Goal: Task Accomplishment & Management: Manage account settings

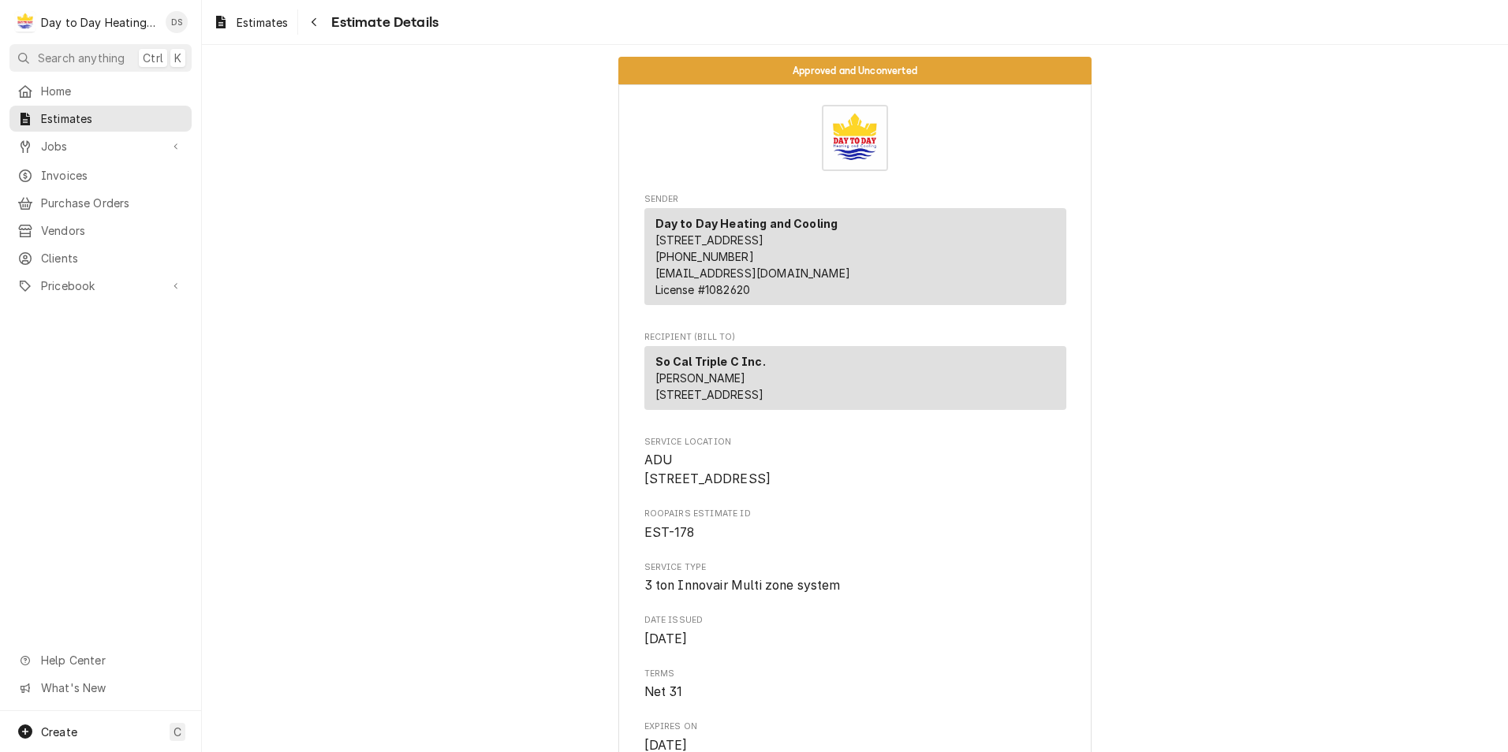
scroll to position [1026, 0]
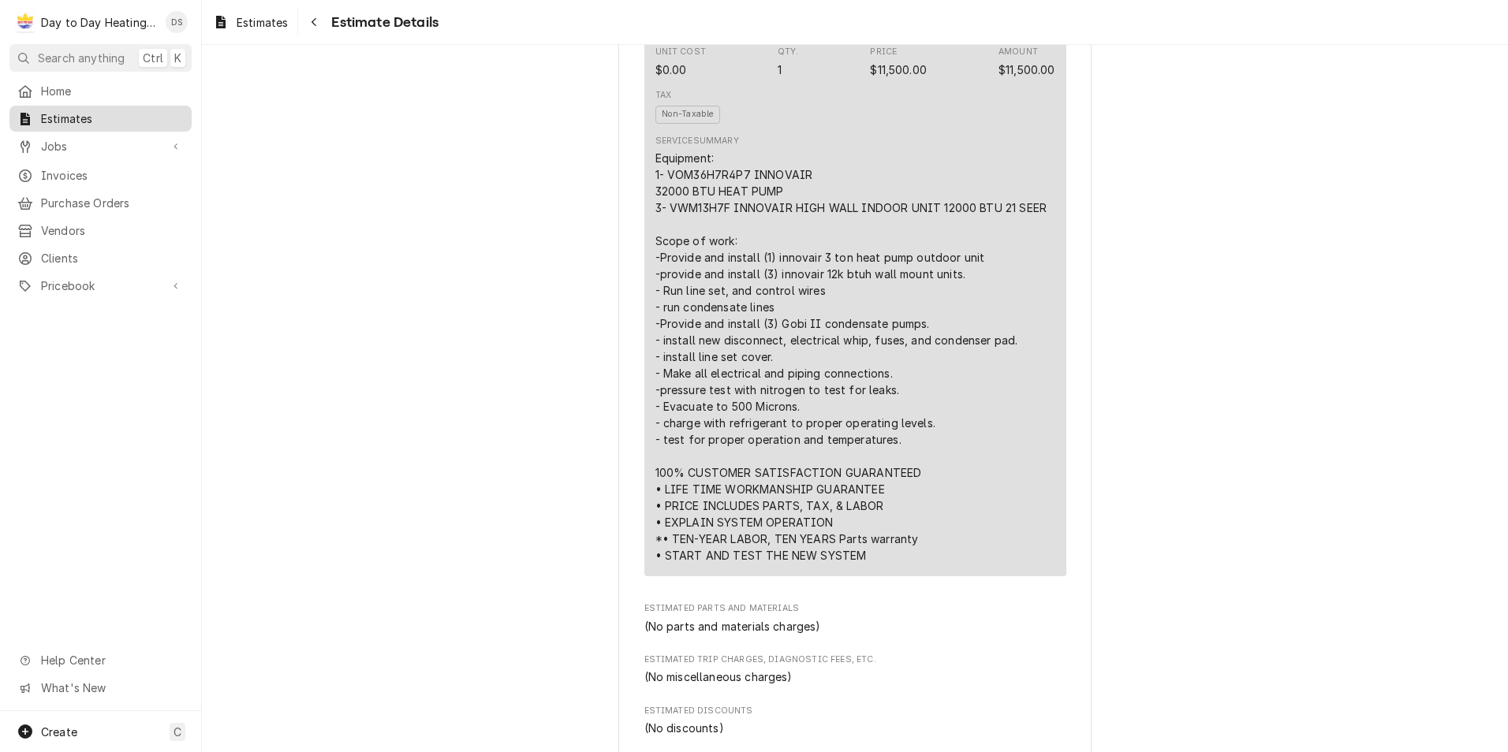
click at [86, 109] on div "Estimates" at bounding box center [101, 119] width 176 height 20
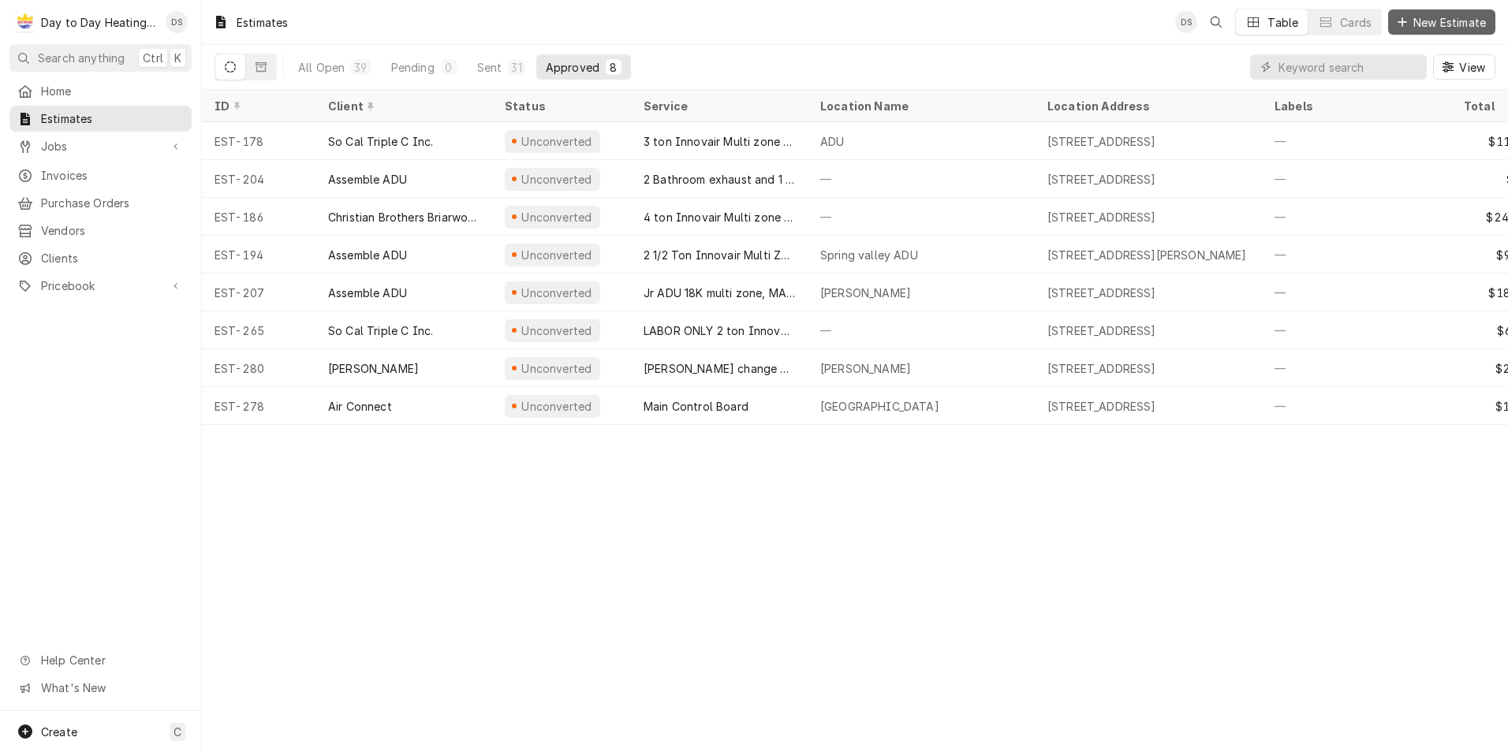
click at [1450, 17] on span "New Estimate" at bounding box center [1449, 22] width 79 height 17
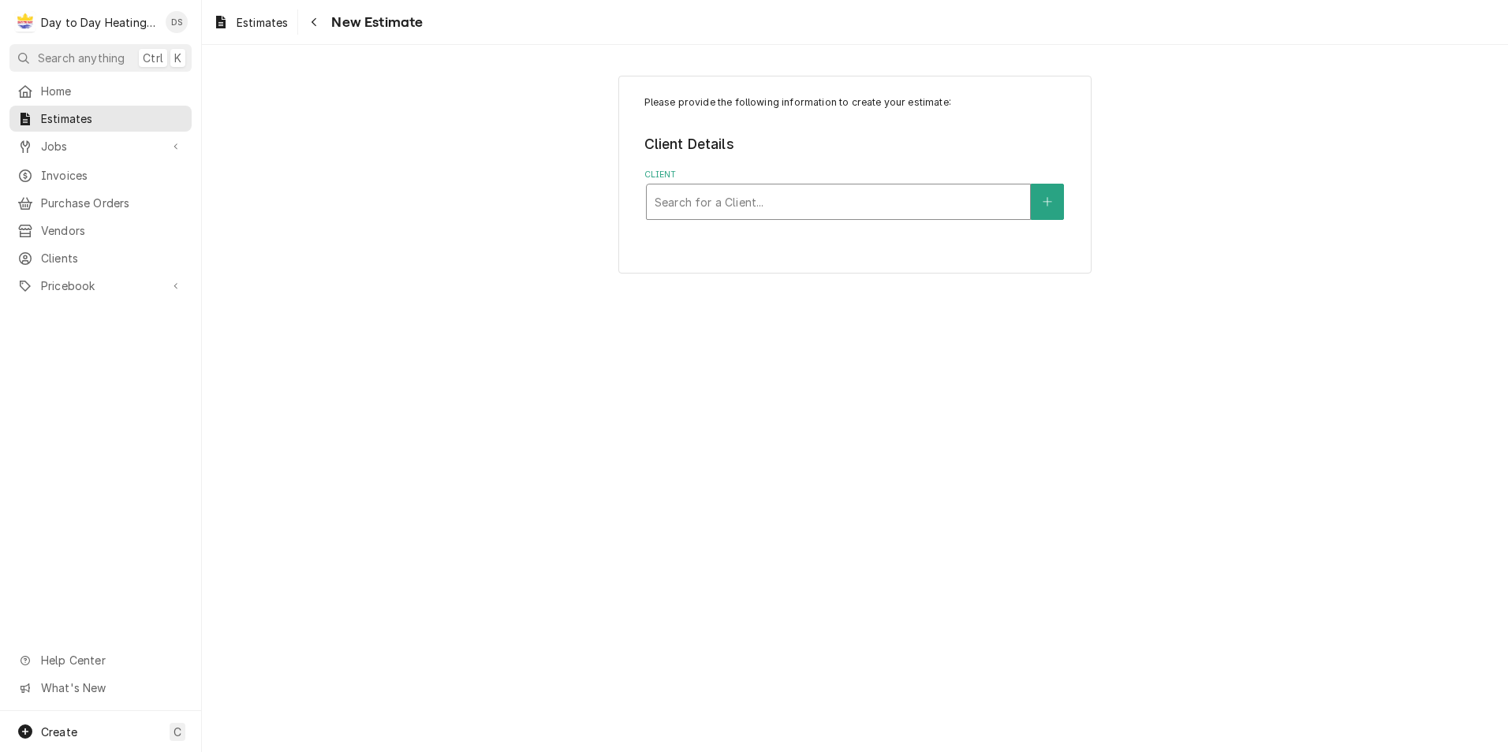
click at [858, 207] on div "Client" at bounding box center [839, 202] width 368 height 28
type input "lift"
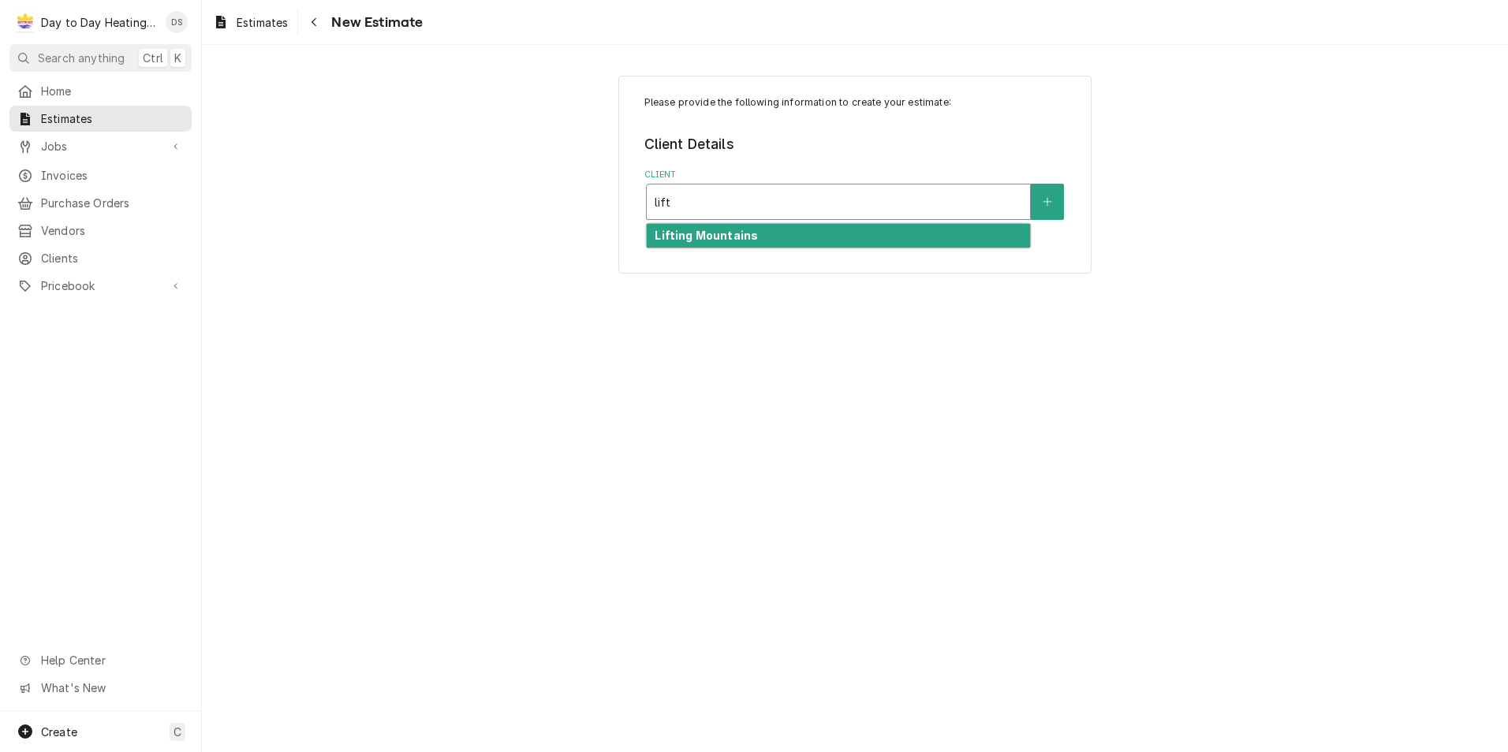
click at [824, 239] on div "Lifting Mountains" at bounding box center [838, 236] width 383 height 24
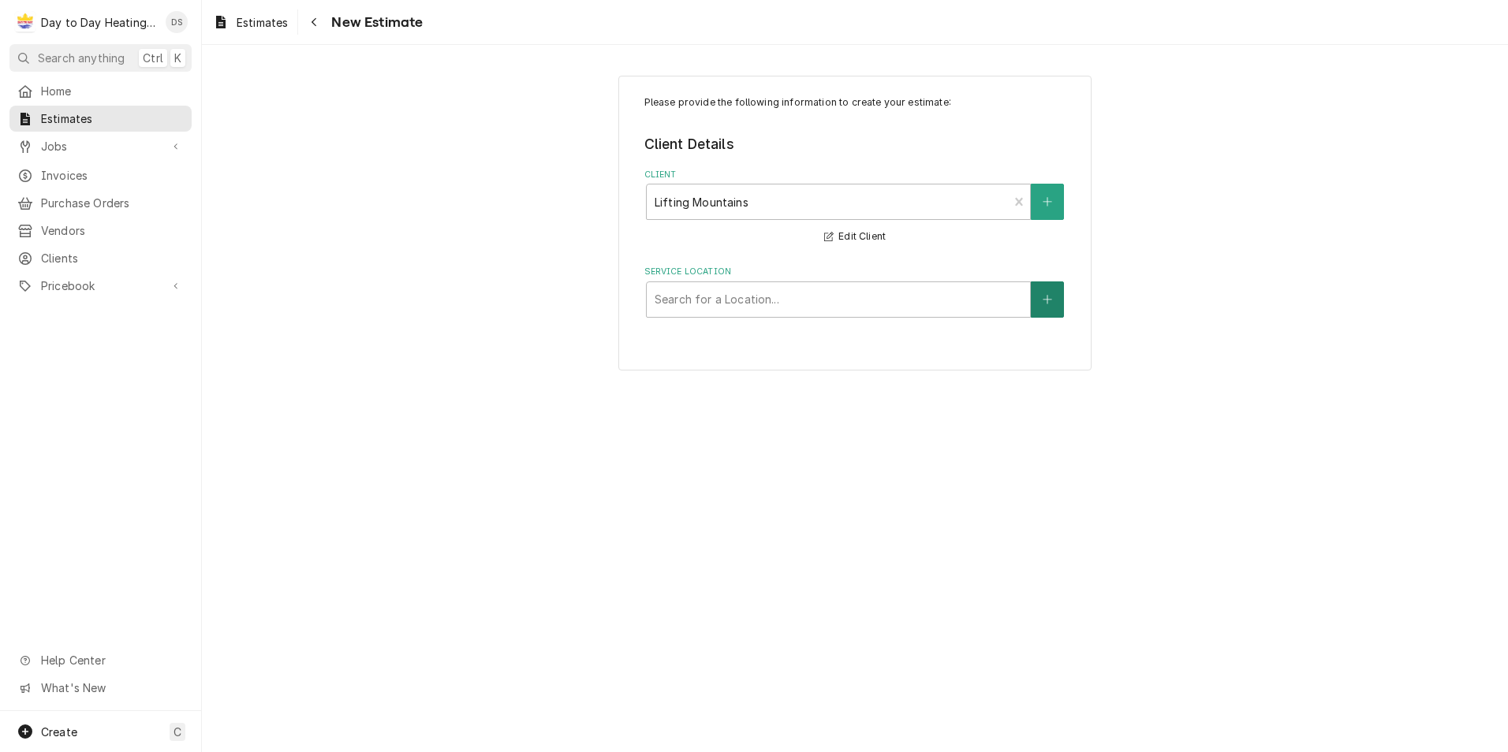
click at [1050, 300] on icon "Create New Location" at bounding box center [1047, 299] width 9 height 9
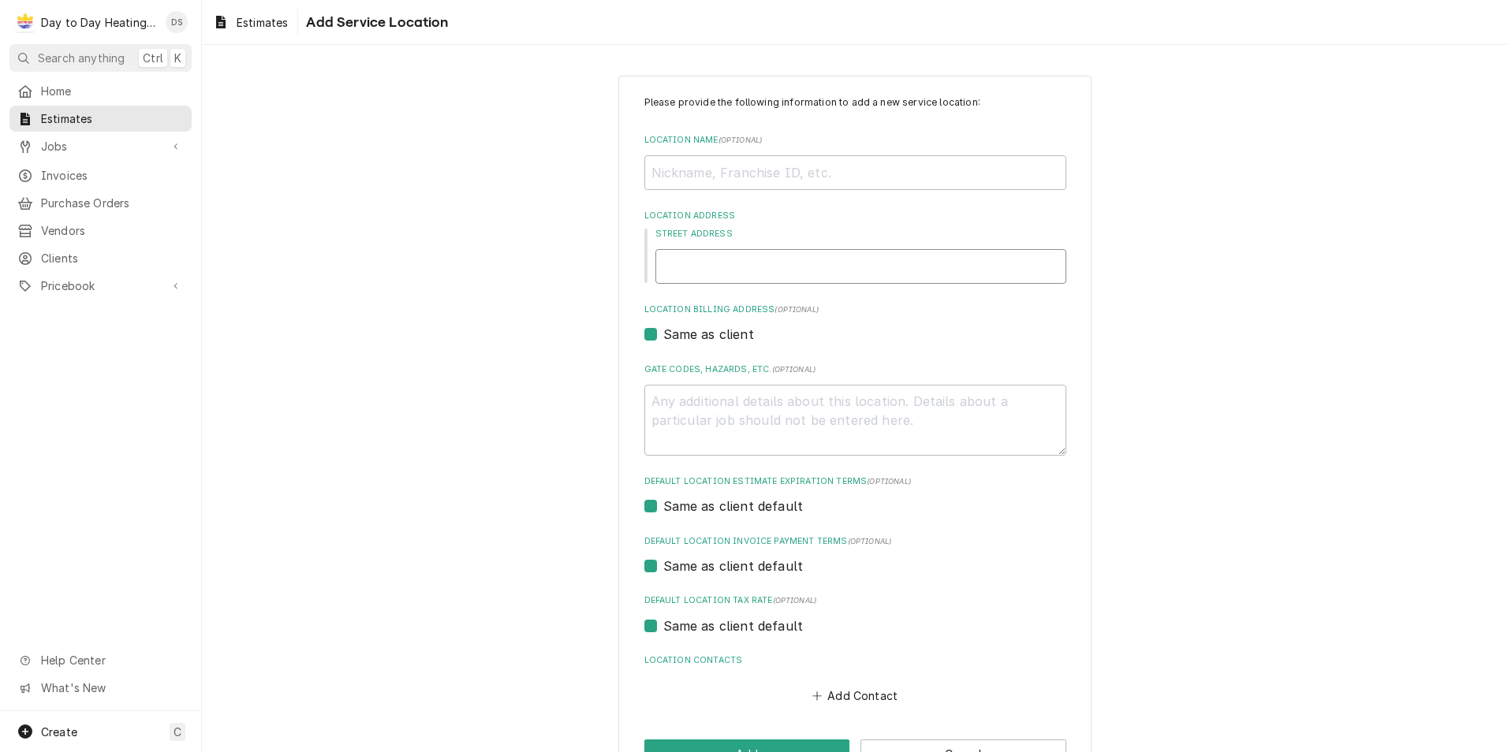
click at [761, 265] on input "Street Address" at bounding box center [860, 266] width 411 height 35
type textarea "x"
type input "4"
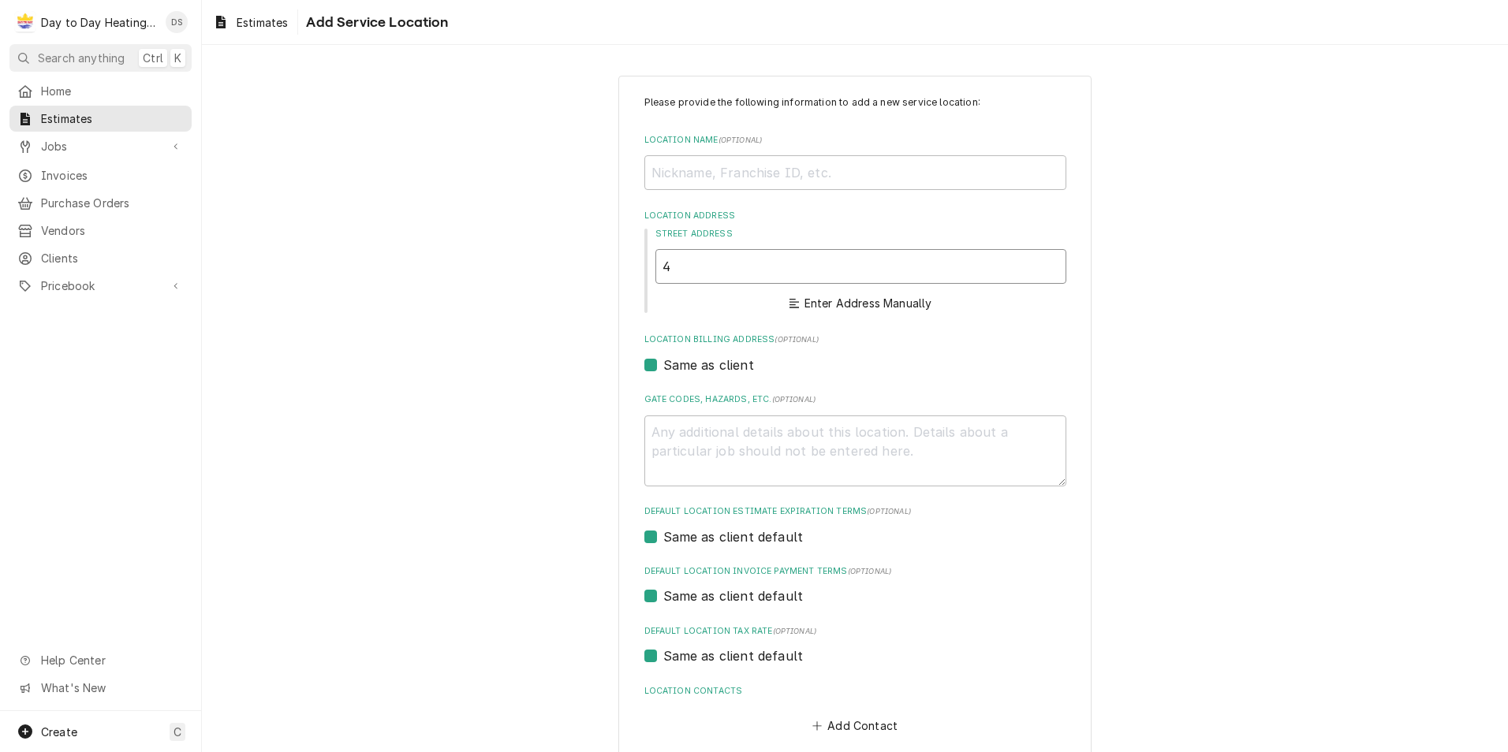
type textarea "x"
type input "47"
type textarea "x"
type input "477"
type textarea "x"
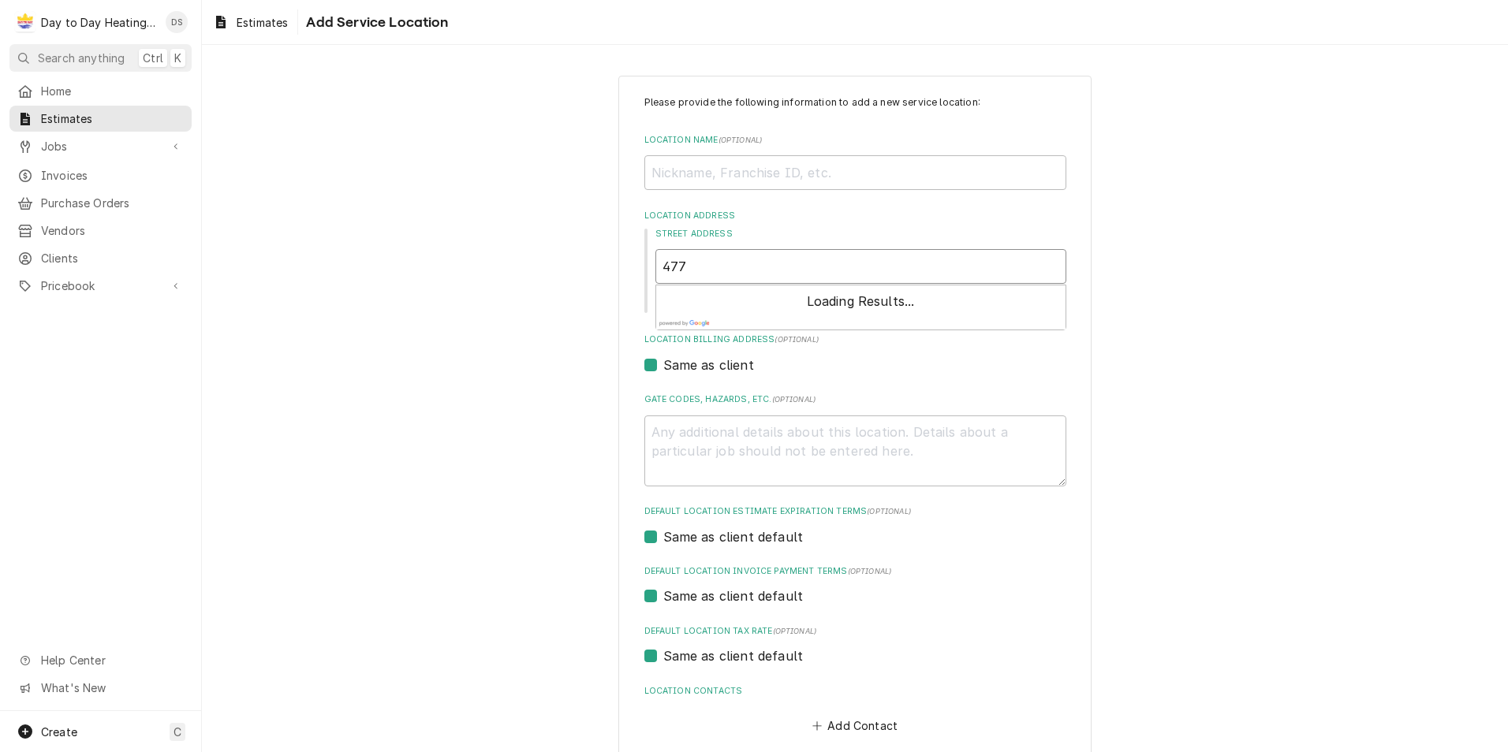
type input "4774"
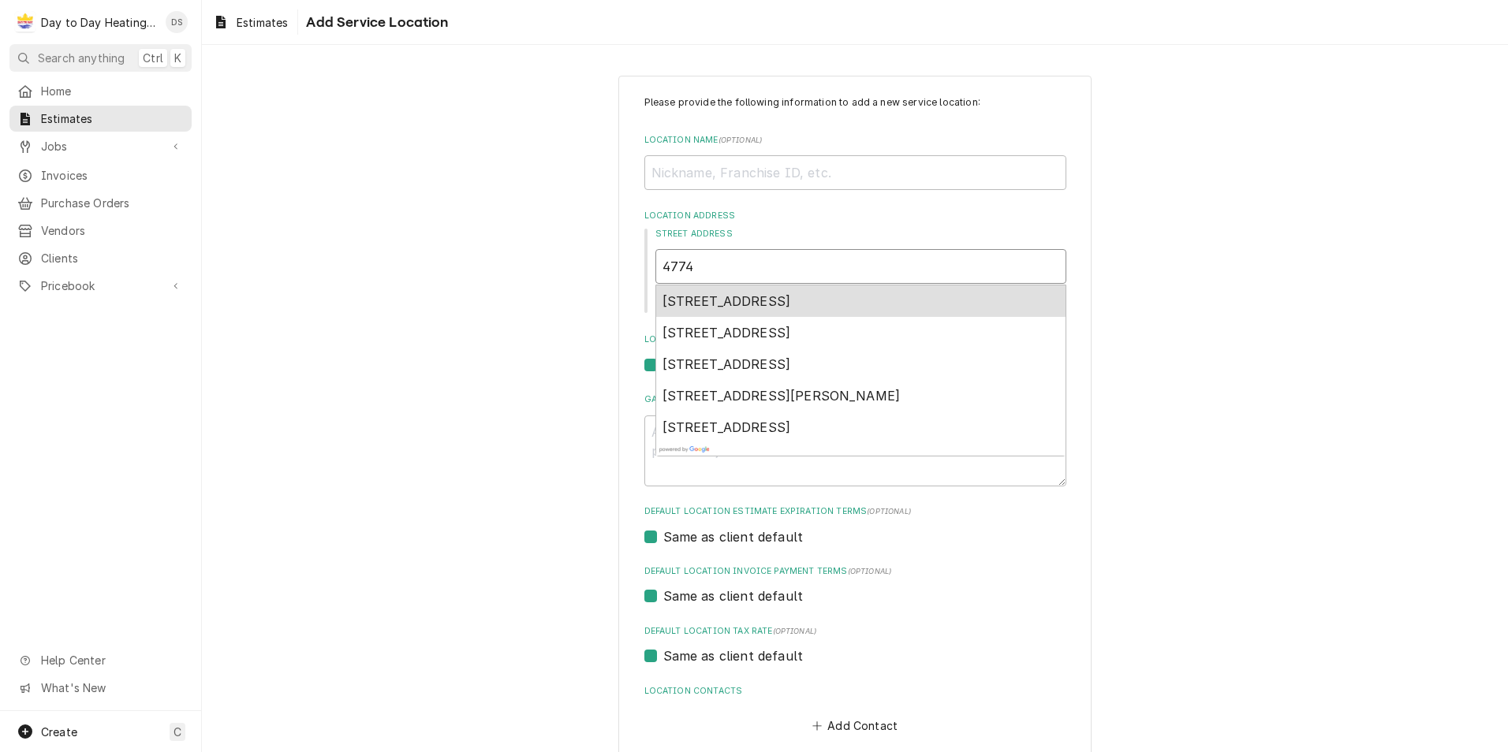
type textarea "x"
type input "4774"
type textarea "x"
type input "4774 c"
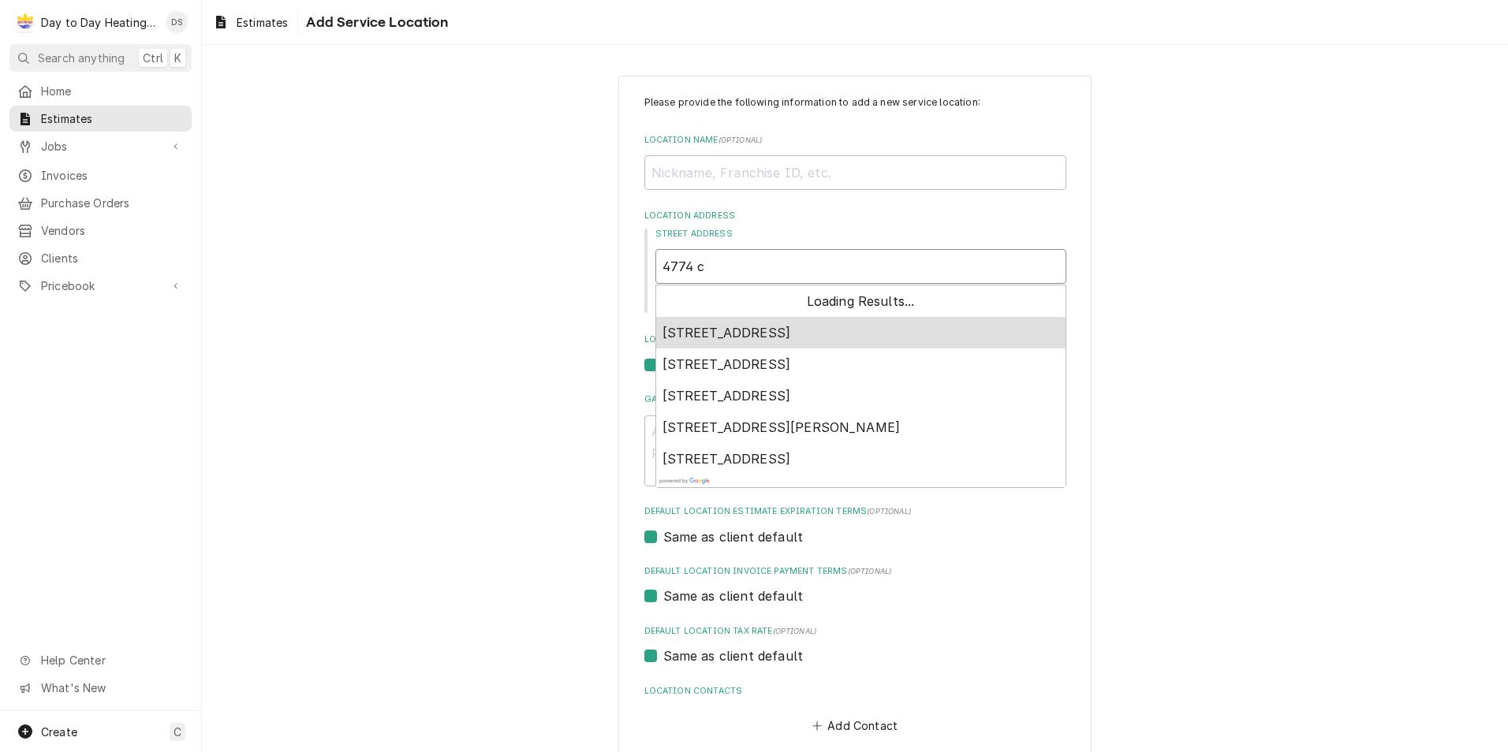
type textarea "x"
type input "4774 ch"
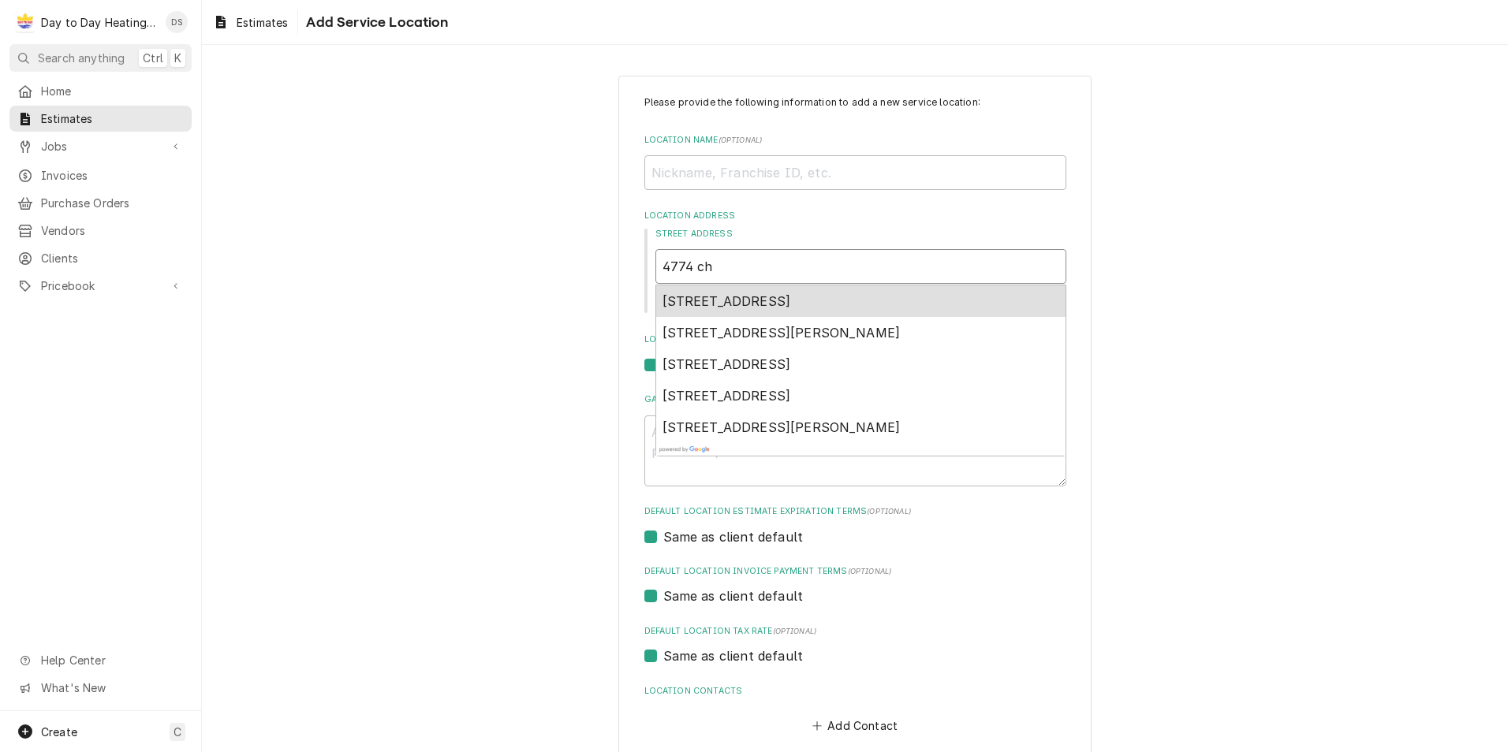
type textarea "x"
type input "4774 chi"
type textarea "x"
type input "4774 chic"
click at [770, 304] on span "4774 Chickasaw Ct, San Diego, CA, USA" at bounding box center [726, 301] width 129 height 16
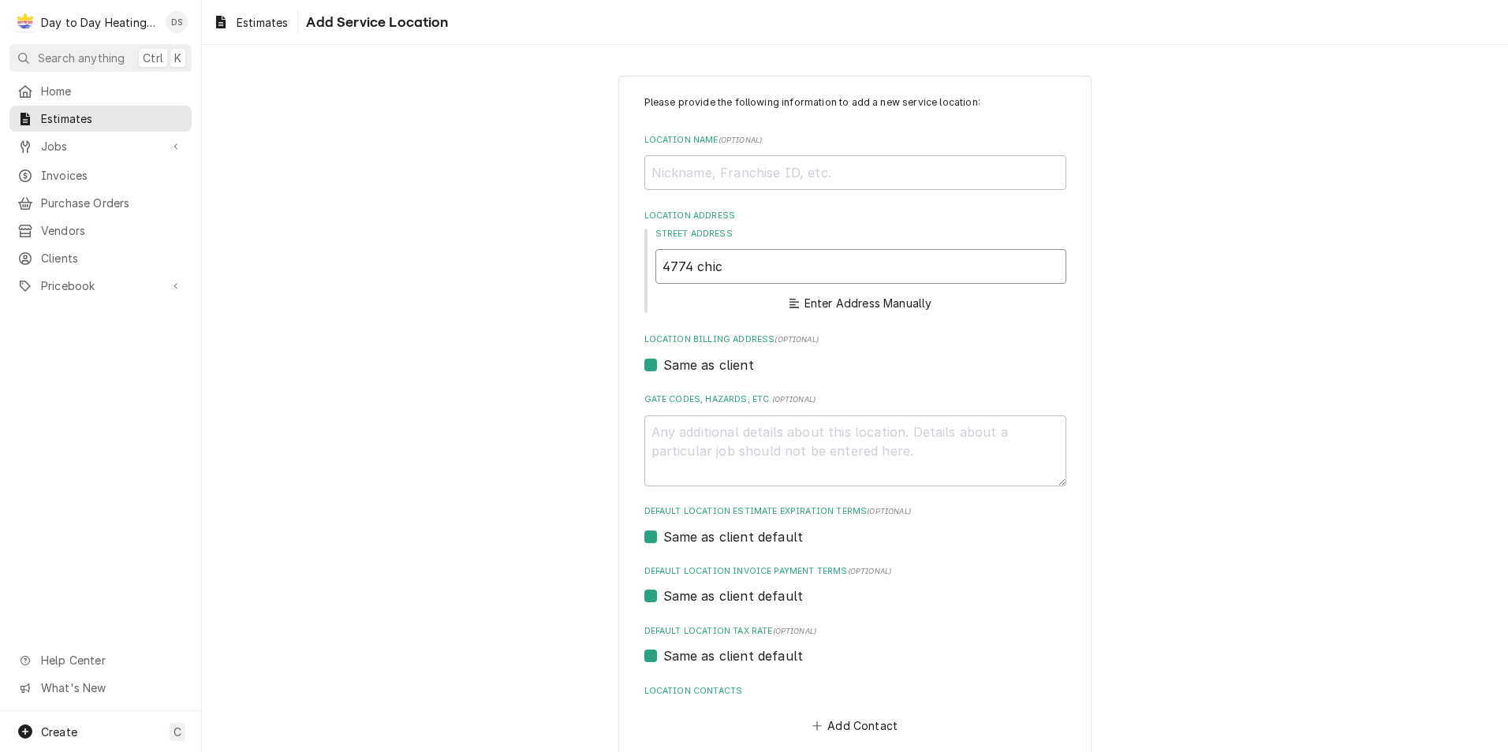
type textarea "x"
type input "4774 Chickasaw Ct"
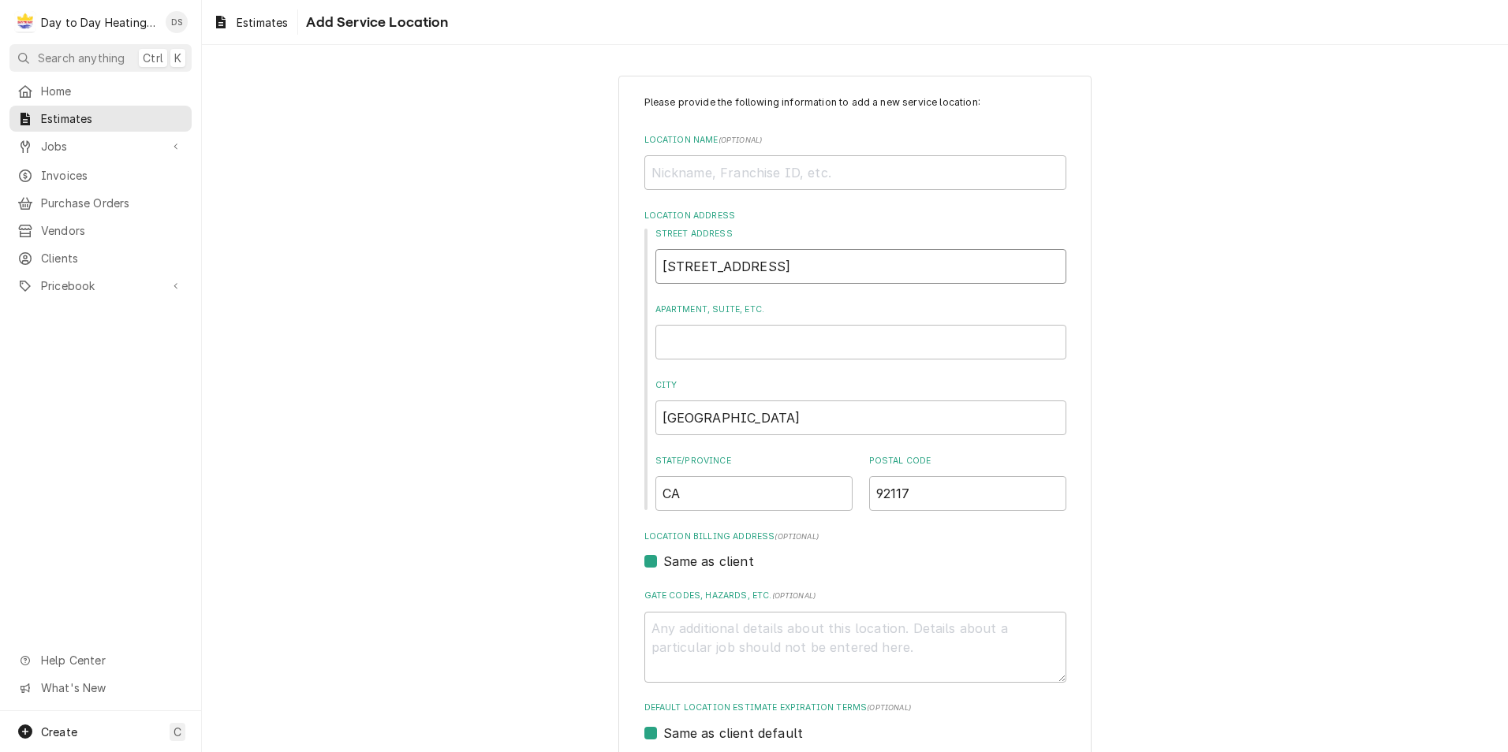
type textarea "x"
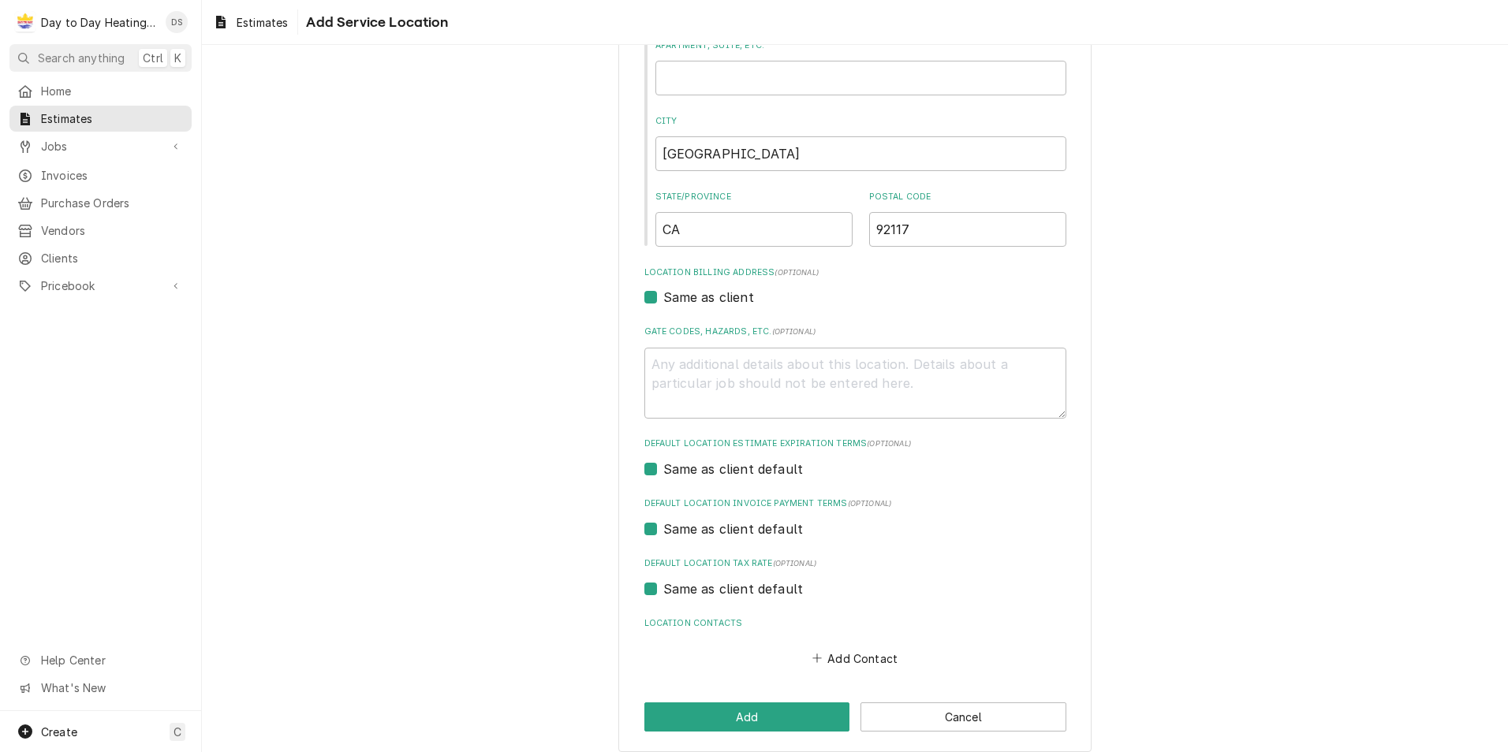
scroll to position [278, 0]
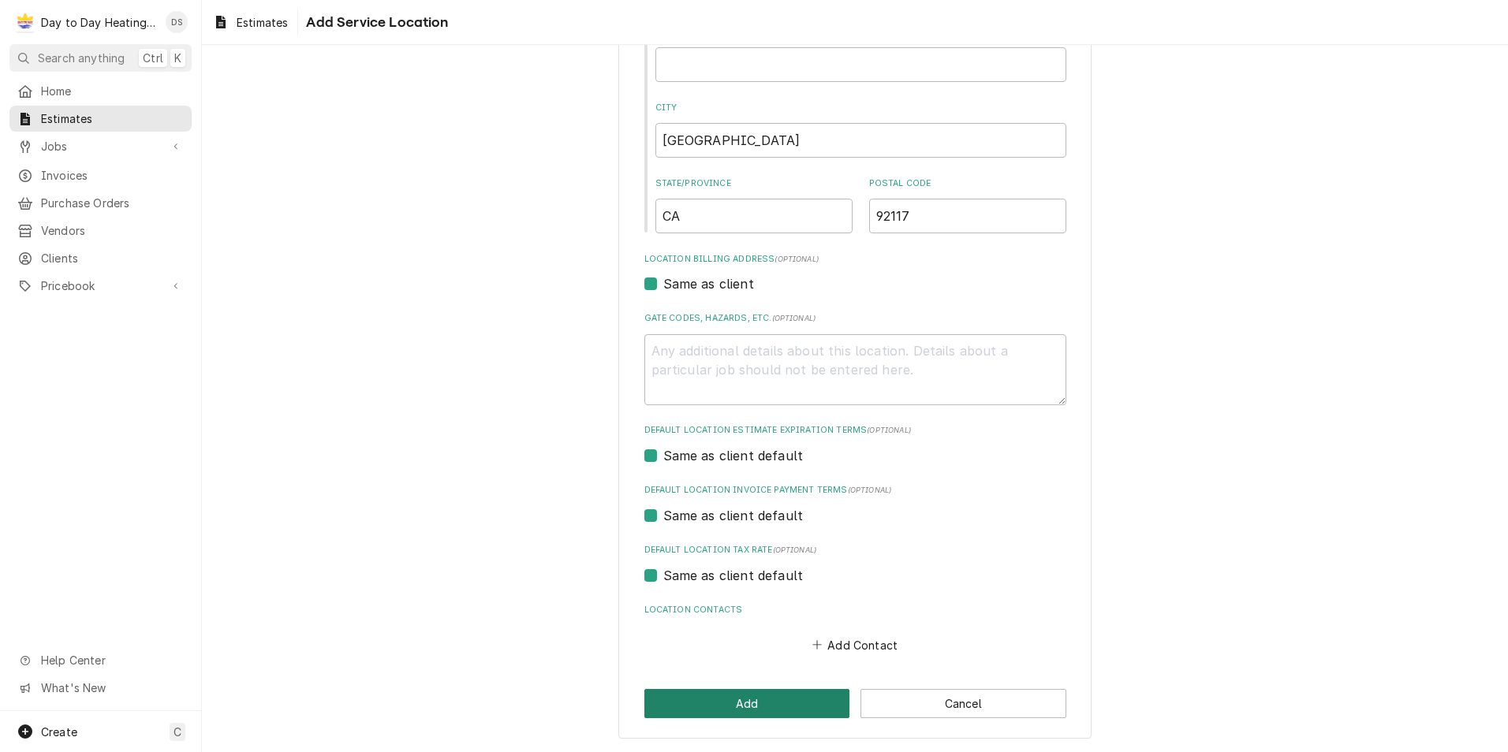
type input "4774 Chickasaw Ct"
click at [728, 705] on button "Add" at bounding box center [747, 703] width 206 height 29
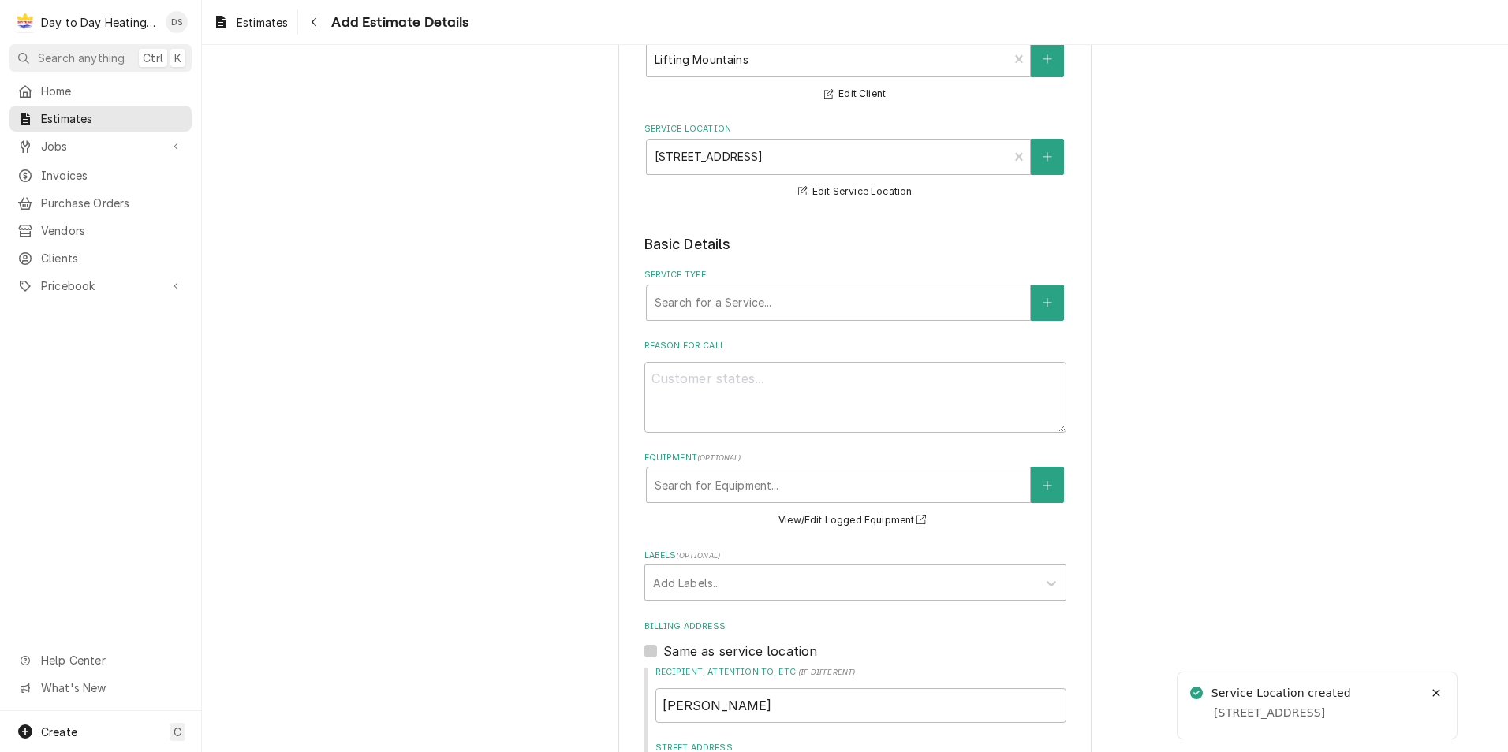
scroll to position [158, 0]
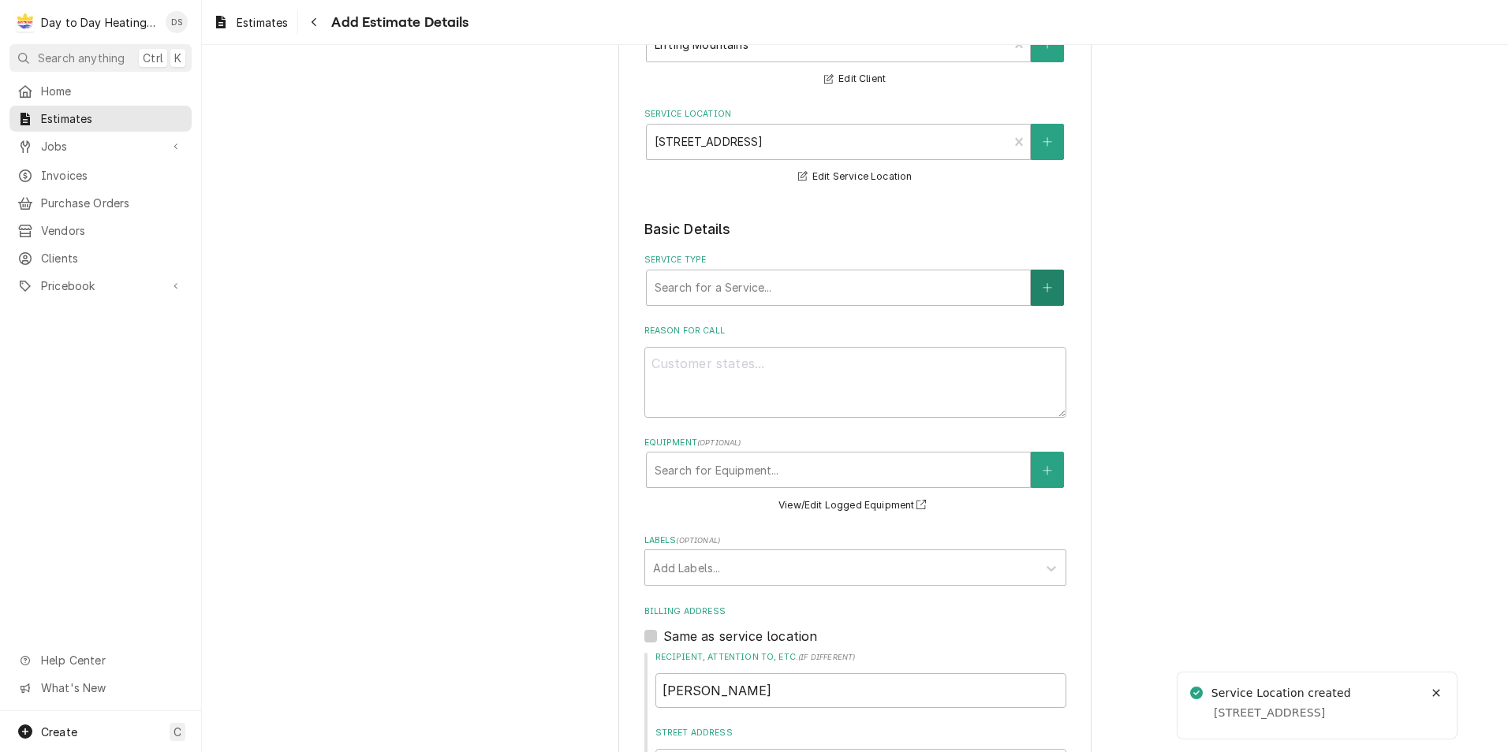
click at [1031, 291] on button "Service Type" at bounding box center [1047, 288] width 33 height 36
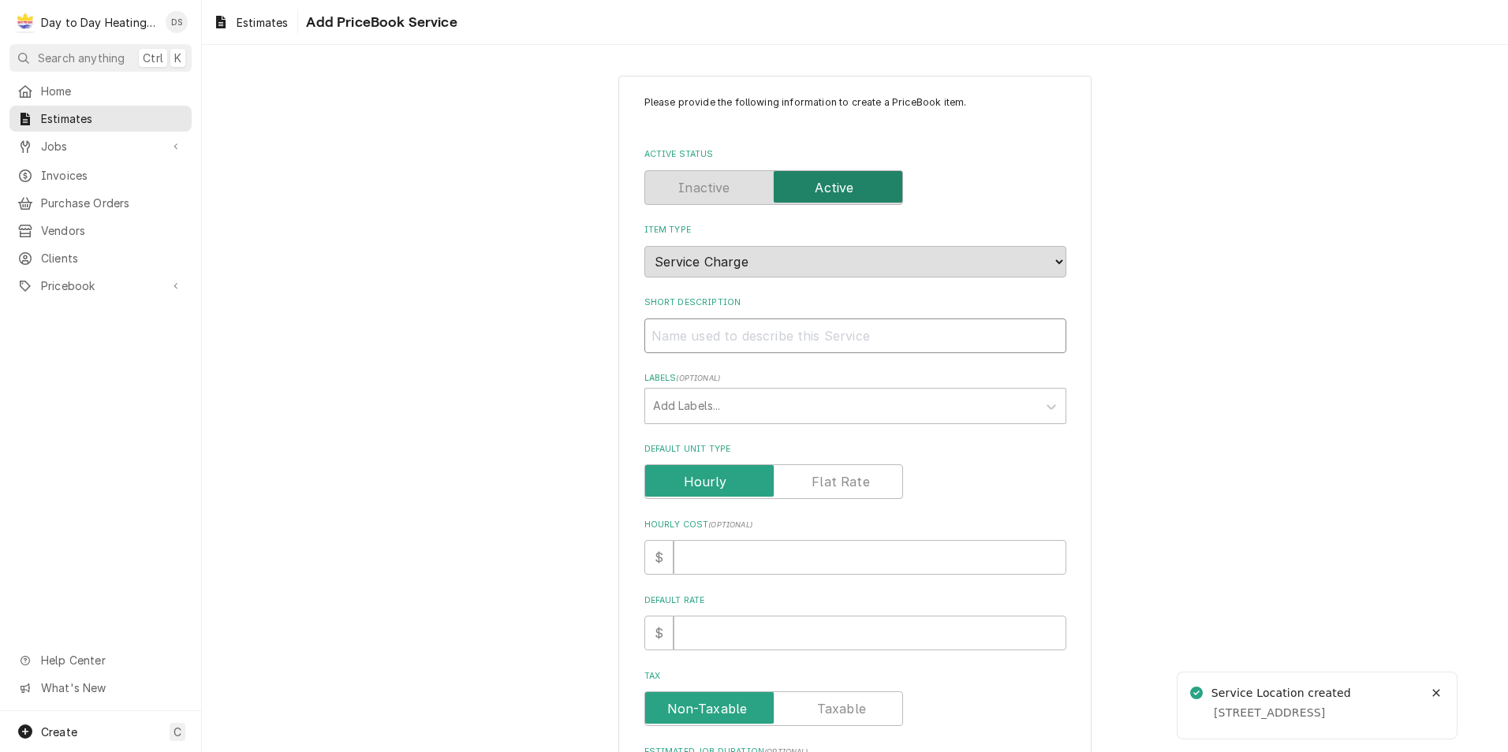
click at [809, 340] on input "Short Description" at bounding box center [855, 336] width 422 height 35
type textarea "x"
type input "2"
type textarea "x"
type input "2"
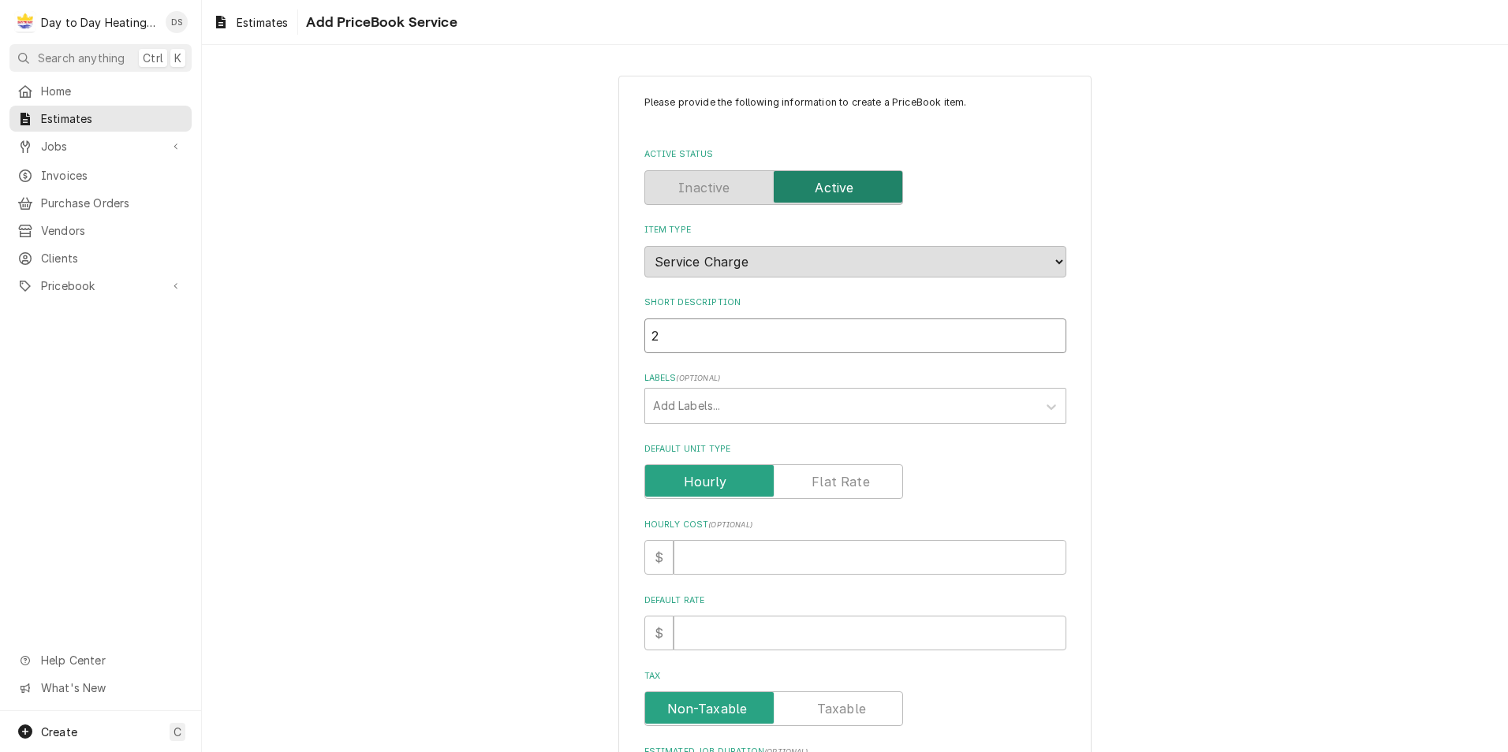
type textarea "x"
type input "2 z"
type textarea "x"
type input "2 zo"
type textarea "x"
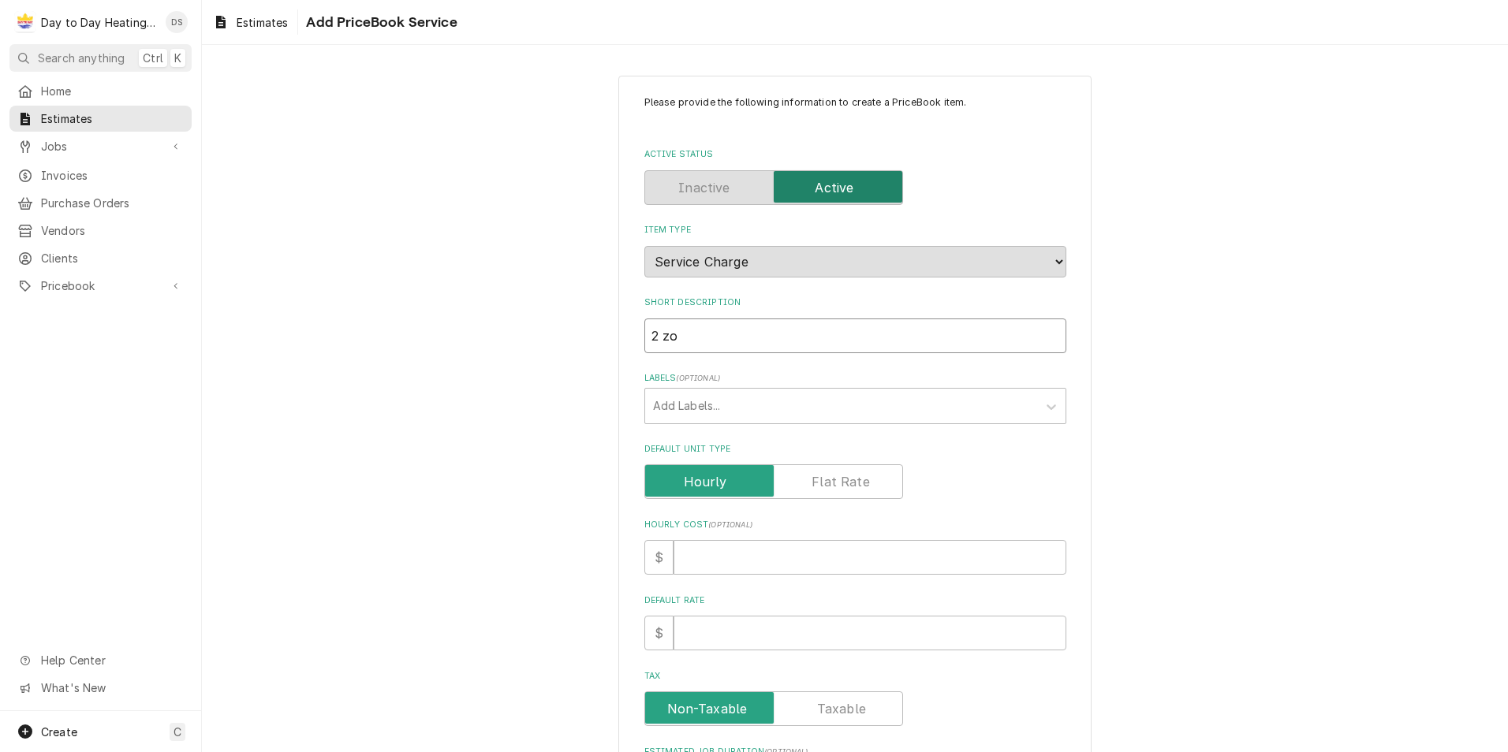
type input "2 zon"
type textarea "x"
type input "2 zone"
type textarea "x"
type input "2 zone"
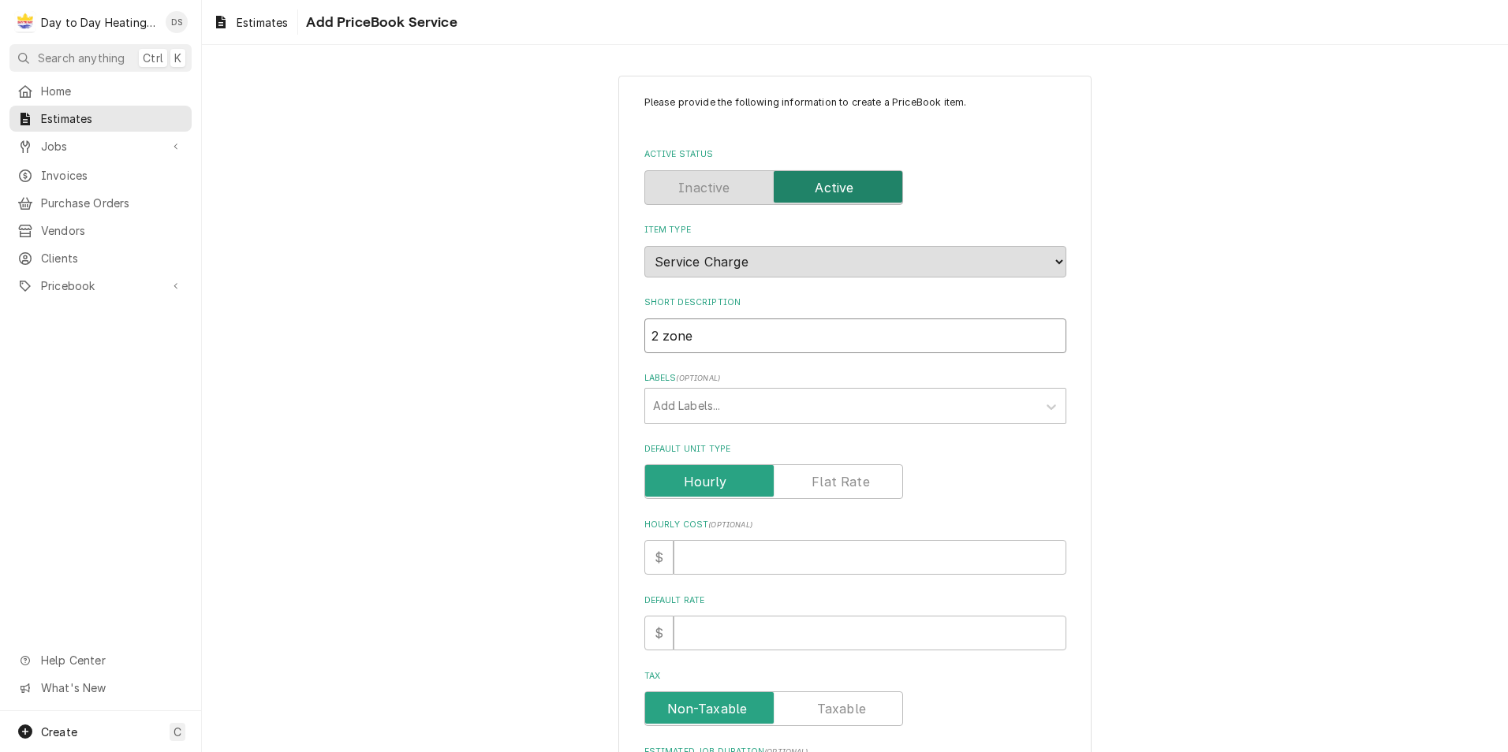
type textarea "x"
type input "2 zone m"
type textarea "x"
type input "2 zone mi"
type textarea "x"
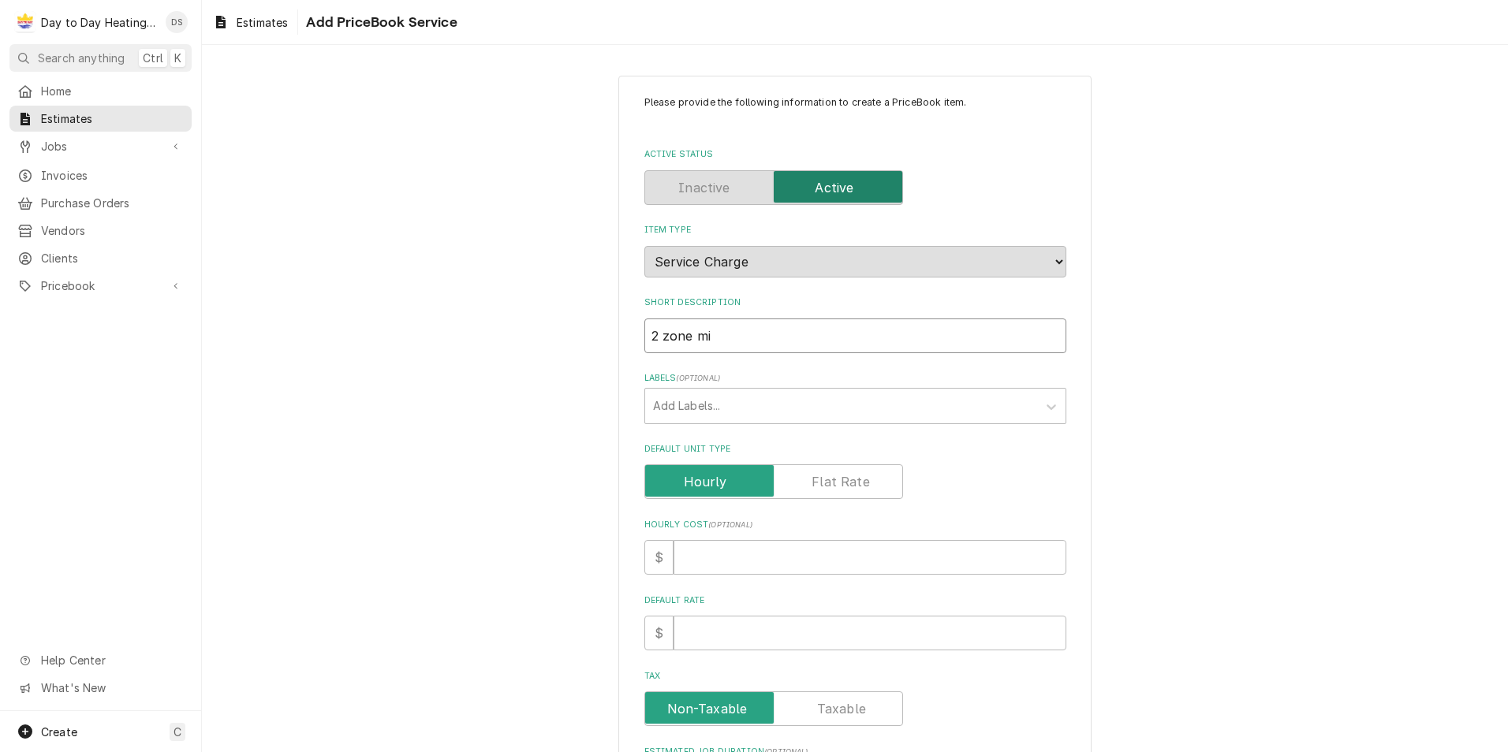
type input "2 zone mii"
type textarea "x"
type input "2 zone mi"
type textarea "x"
type input "2 zone min"
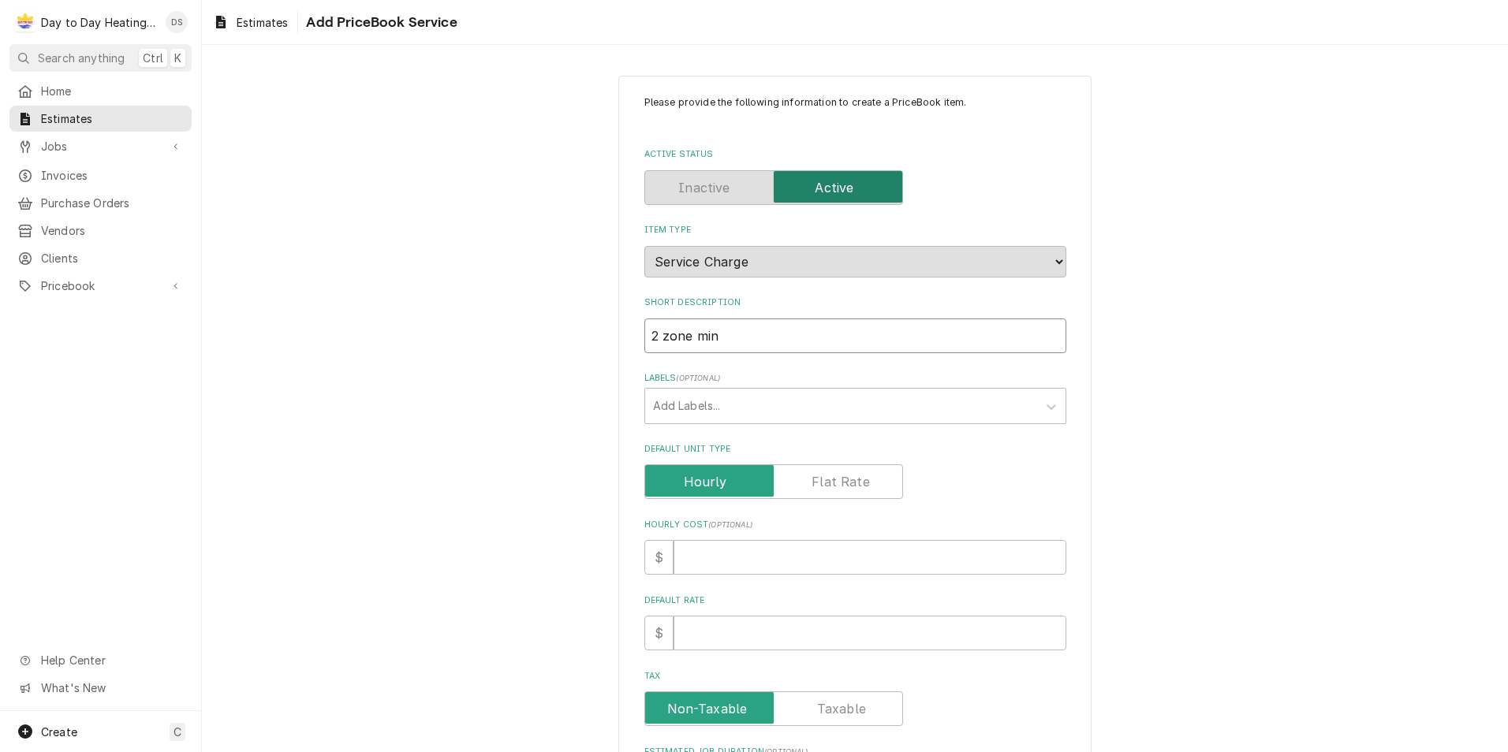
type textarea "x"
type input "2 zone mini"
type textarea "x"
type input "2 zone mini"
type textarea "x"
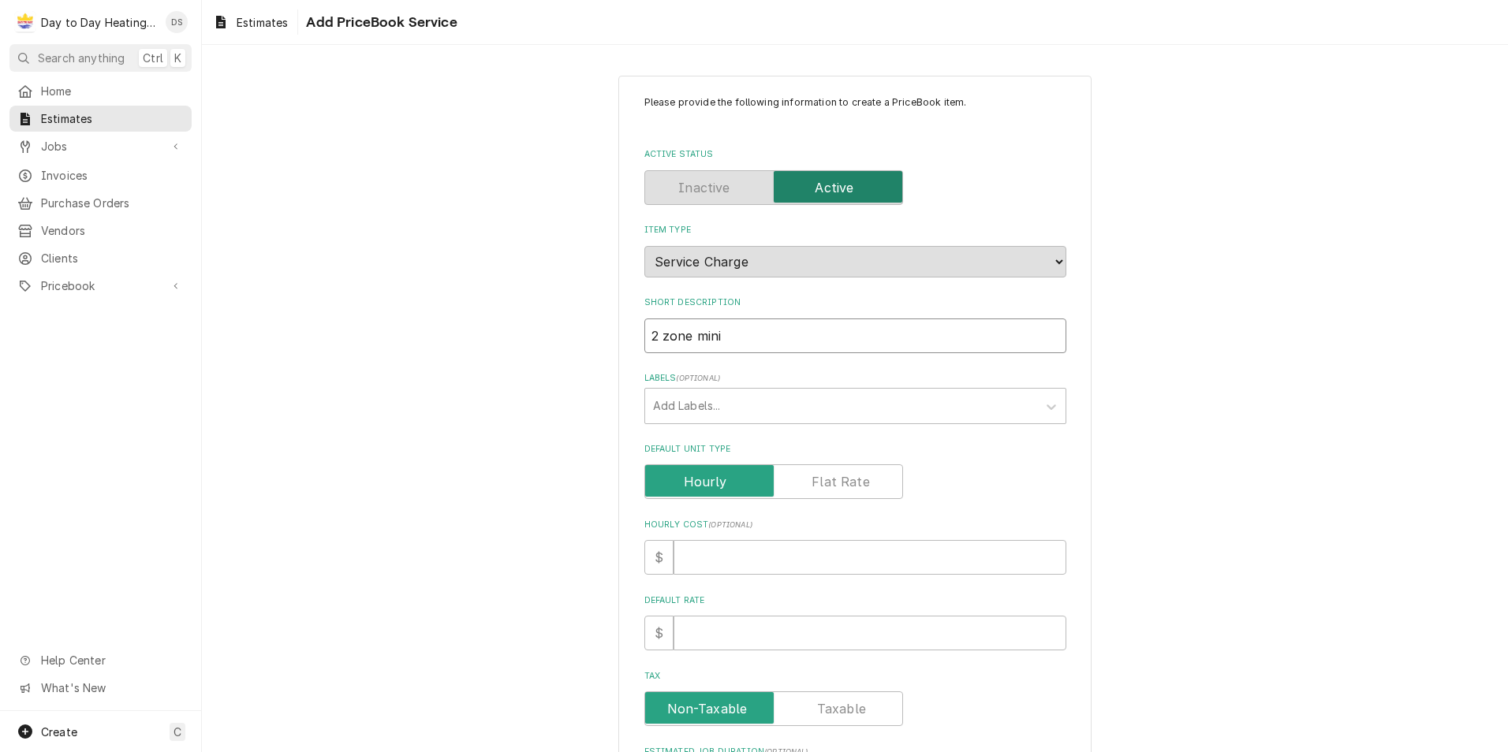
type input "2 zone mini s"
type textarea "x"
type input "2 zone mini sp"
type textarea "x"
type input "2 zone mini spl"
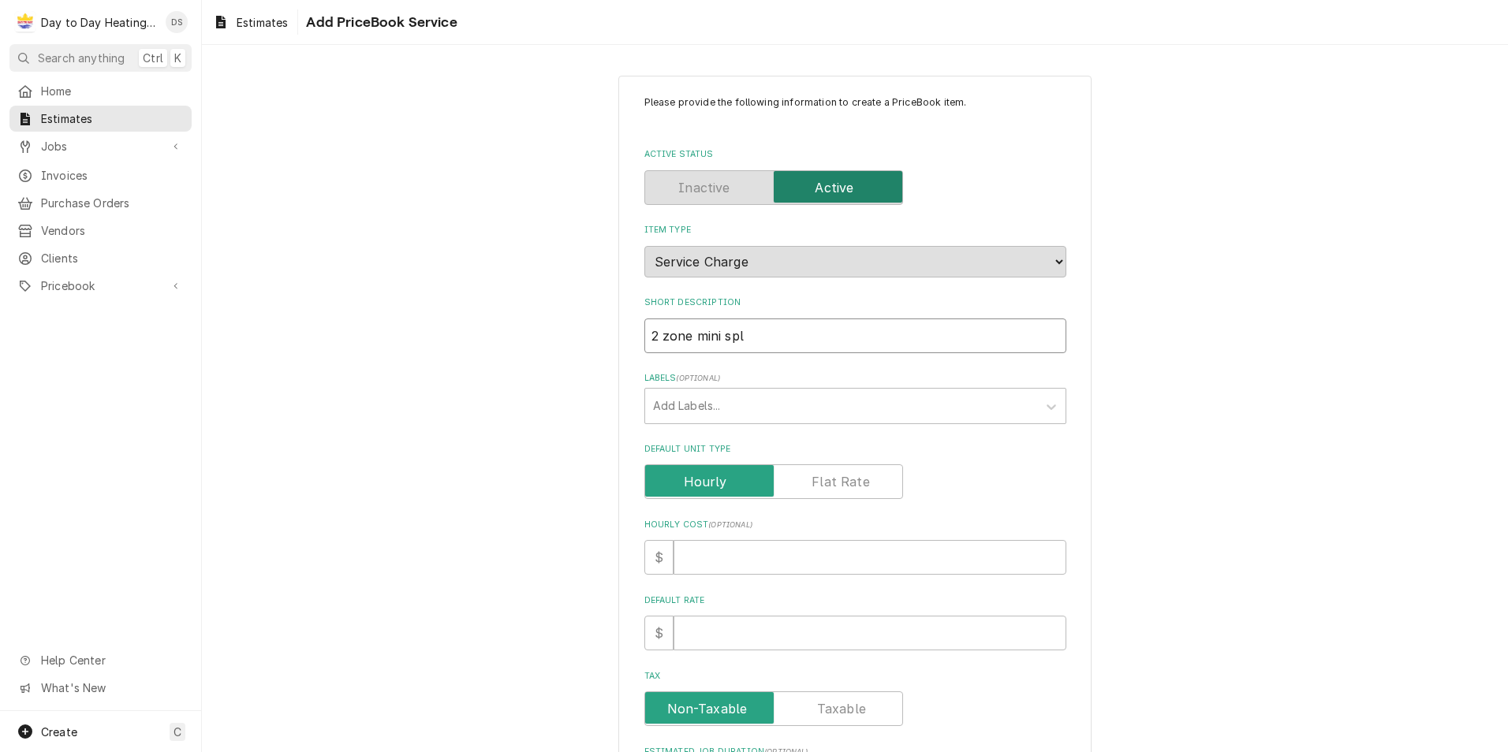
type textarea "x"
type input "2 zone mini spli"
type textarea "x"
type input "2 zone mini split"
type textarea "x"
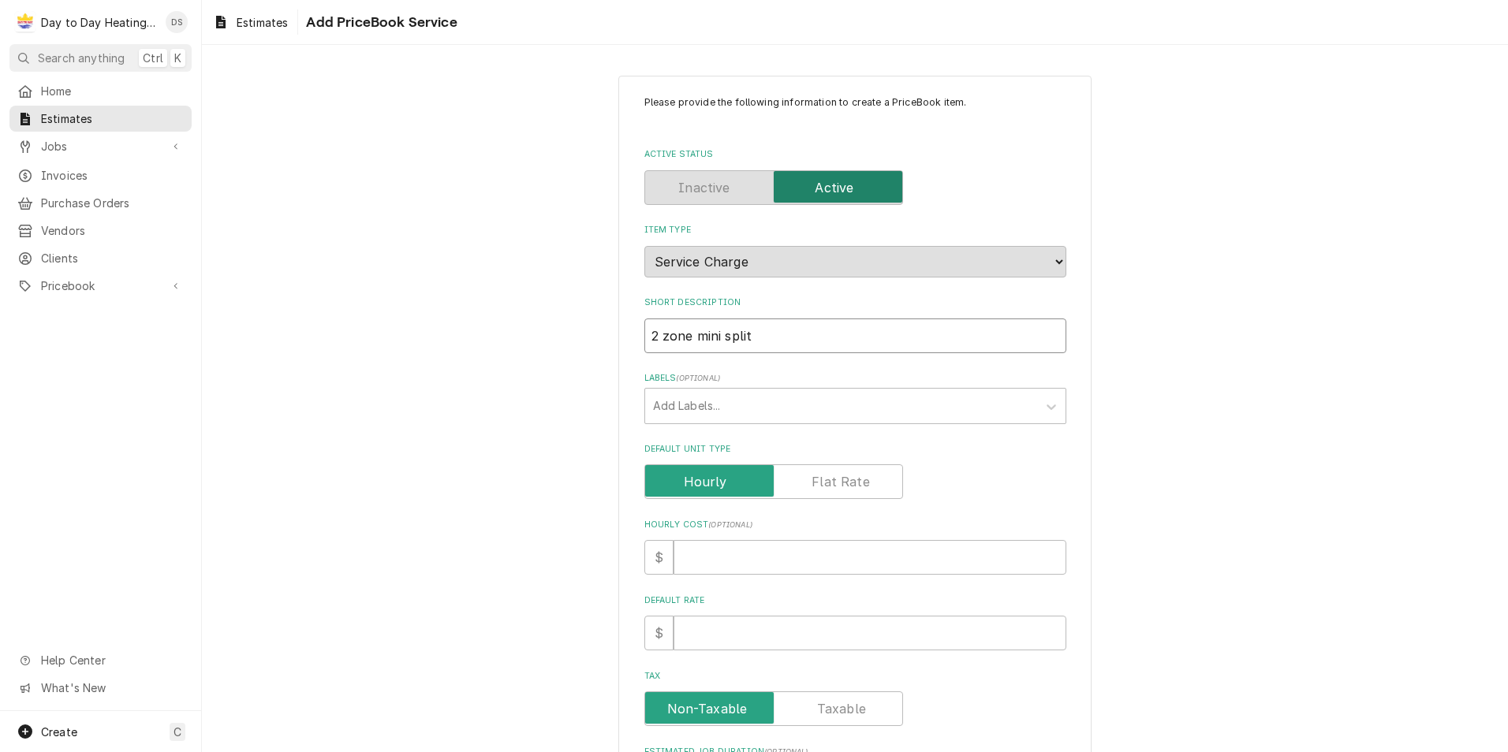
type input "2 zone mini splity"
type textarea "x"
type input "2 zone mini splity"
type textarea "x"
type input "2 zone mini splity"
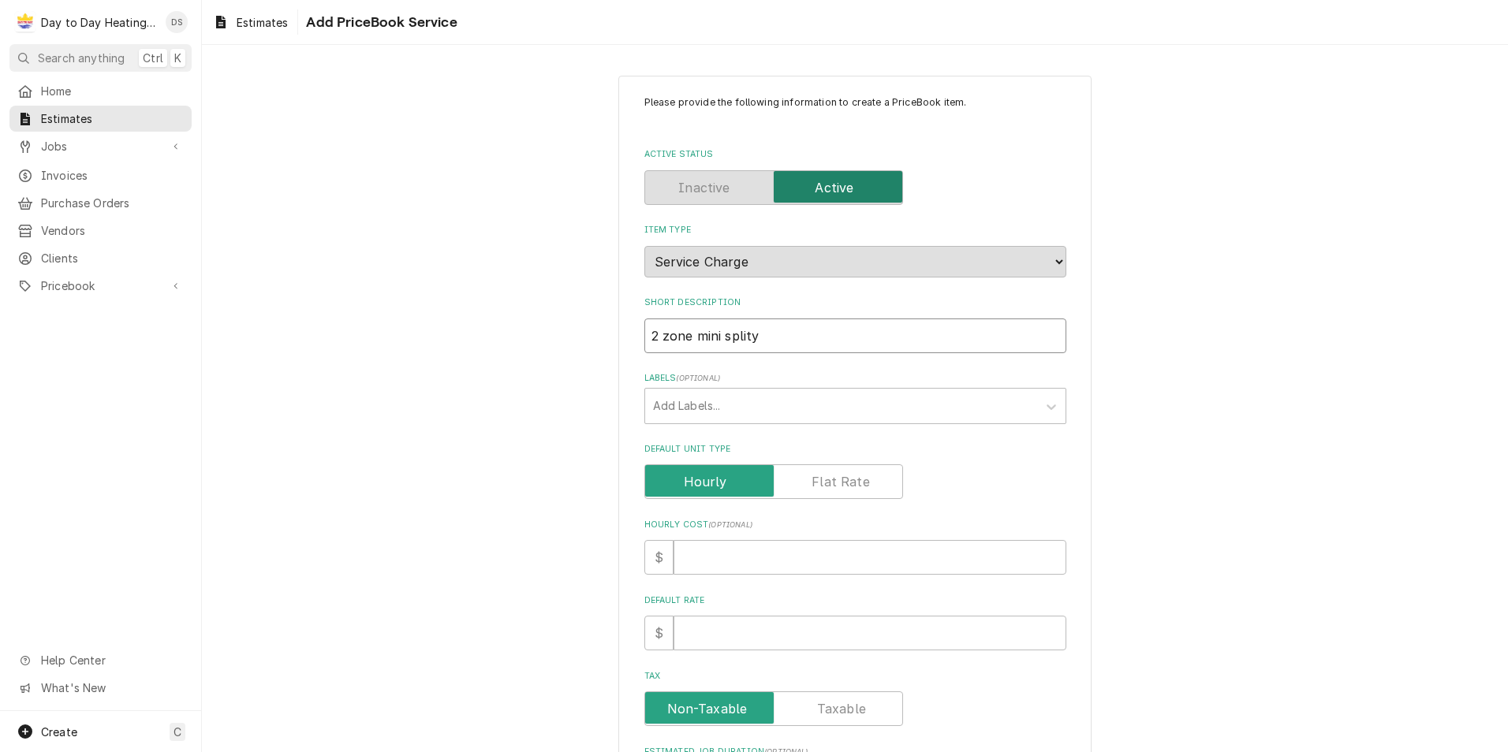
type textarea "x"
type input "2 zone mini split"
type textarea "x"
type input "2 zone mini spli"
type textarea "x"
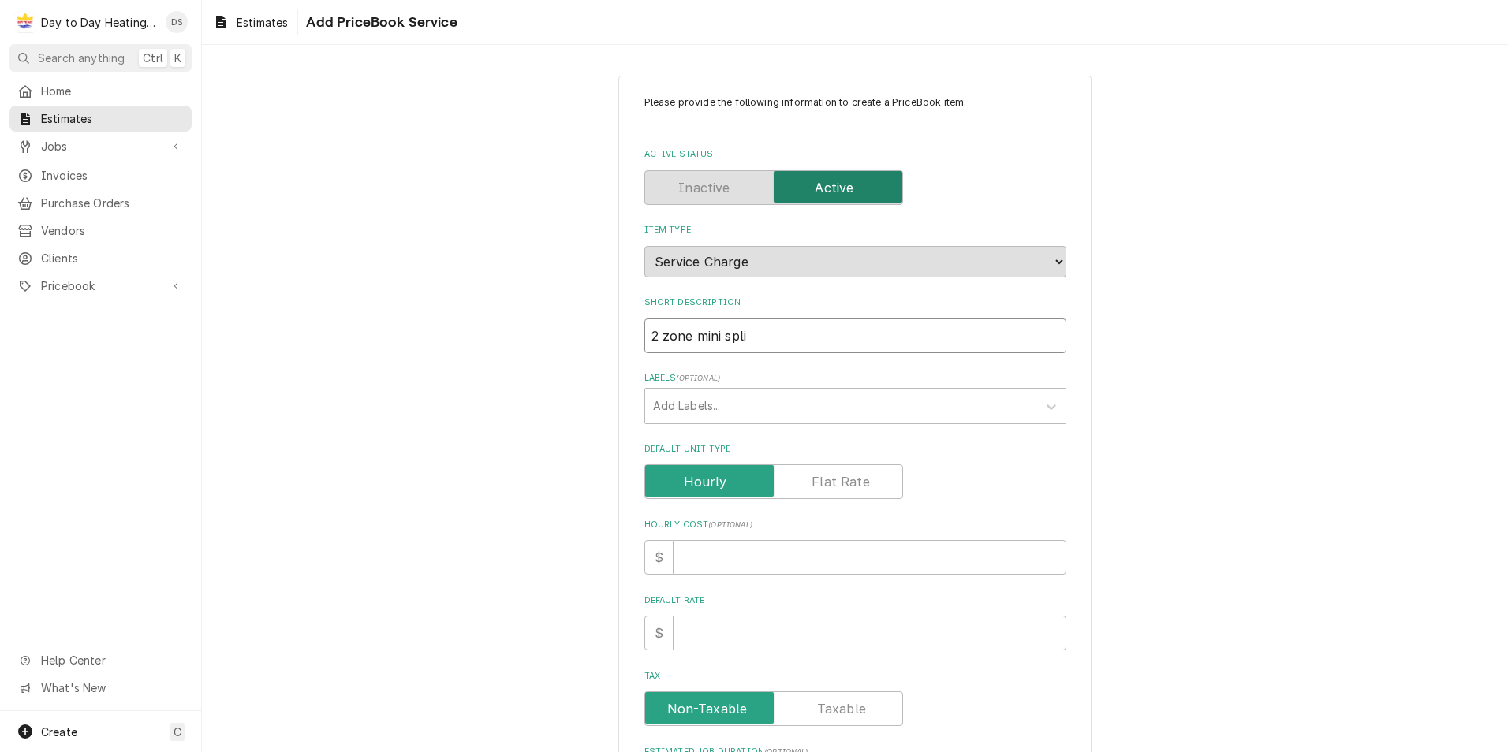
type input "2 zone mini split"
type textarea "x"
type input "2 zone mini split"
type textarea "x"
type input "2 zone mini split I"
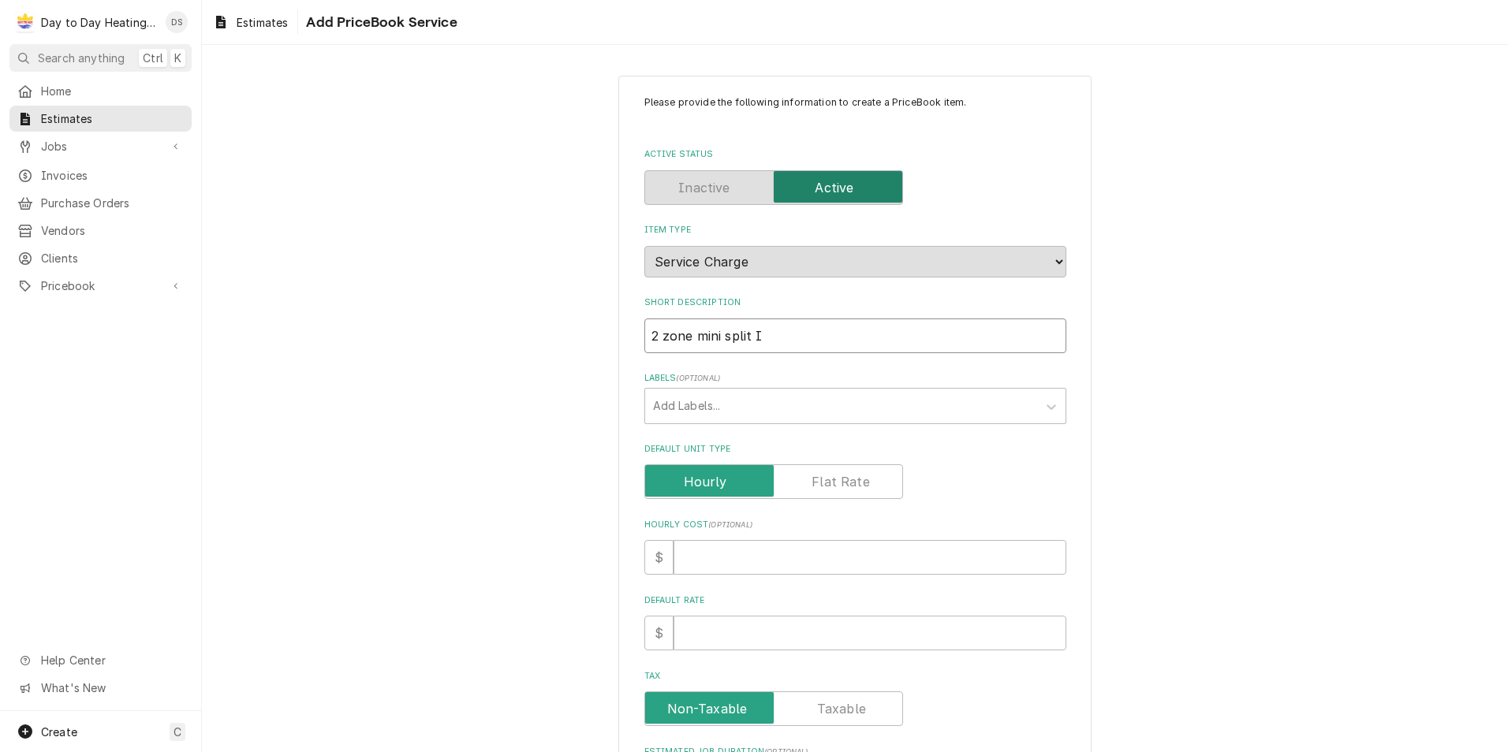
type textarea "x"
type input "2 zone mini split"
type textarea "x"
type input "2 zone mini split i"
type textarea "x"
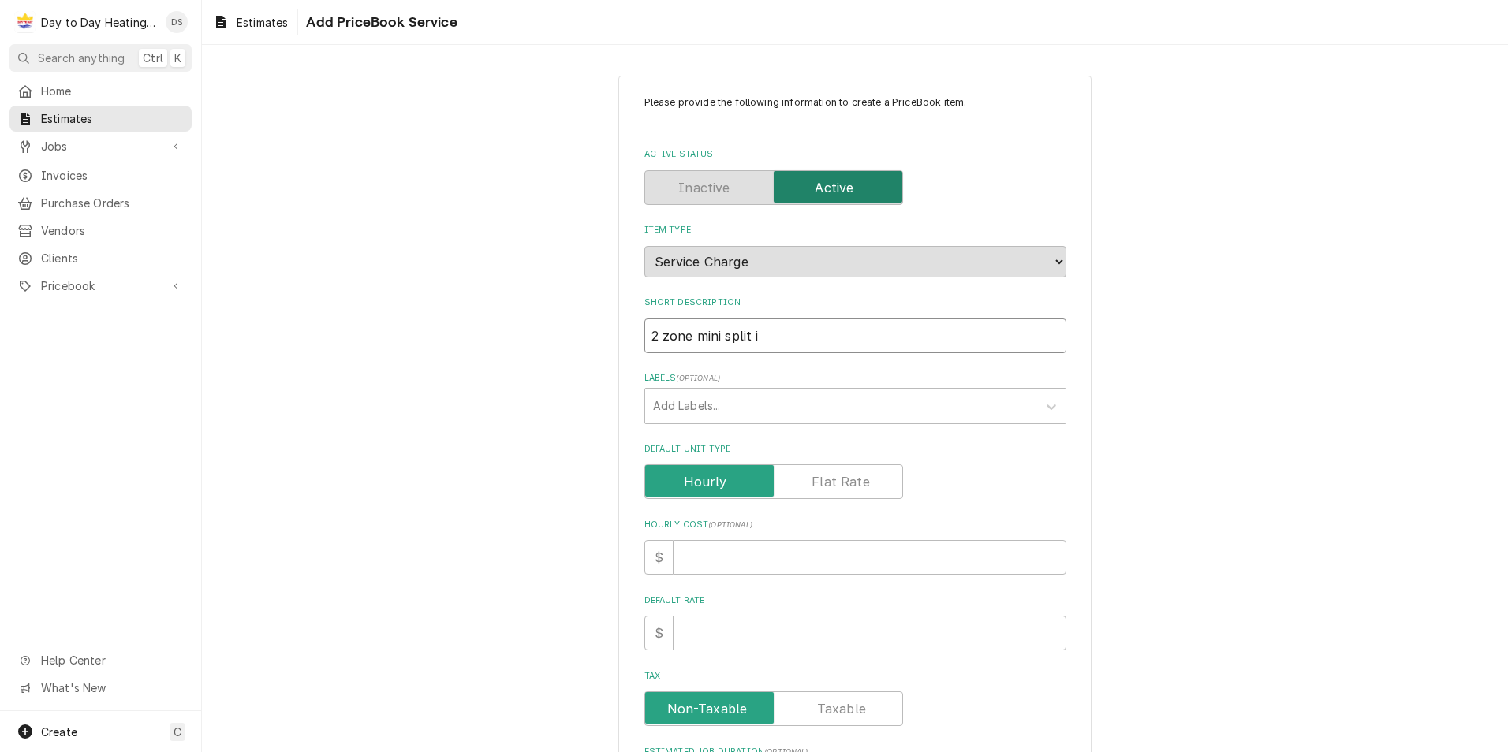
type input "2 zone mini split in"
type textarea "x"
type input "2 zone mini split ins"
type textarea "x"
type input "2 zone mini split inst"
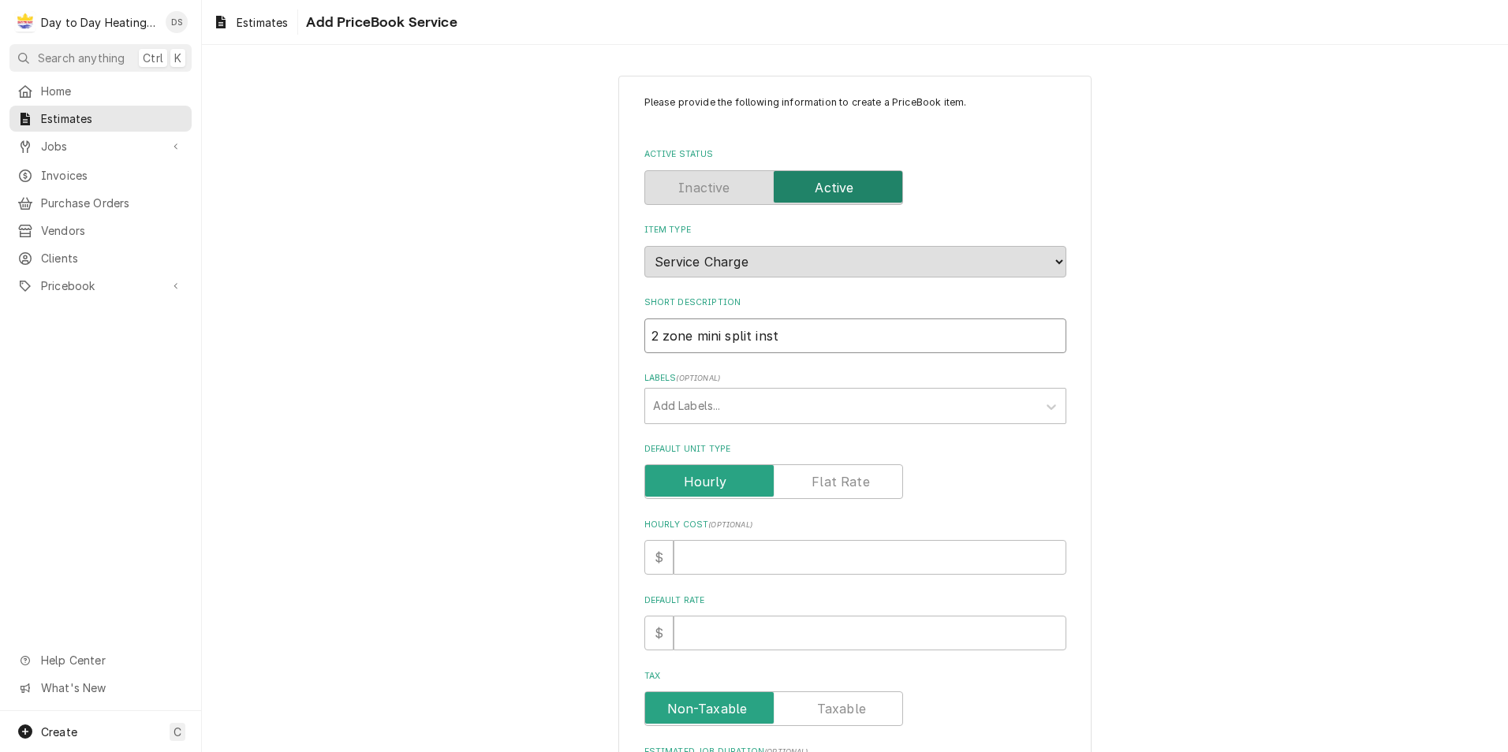
type textarea "x"
type input "2 zone mini split insta"
type textarea "x"
type input "2 zone mini split instal"
type textarea "x"
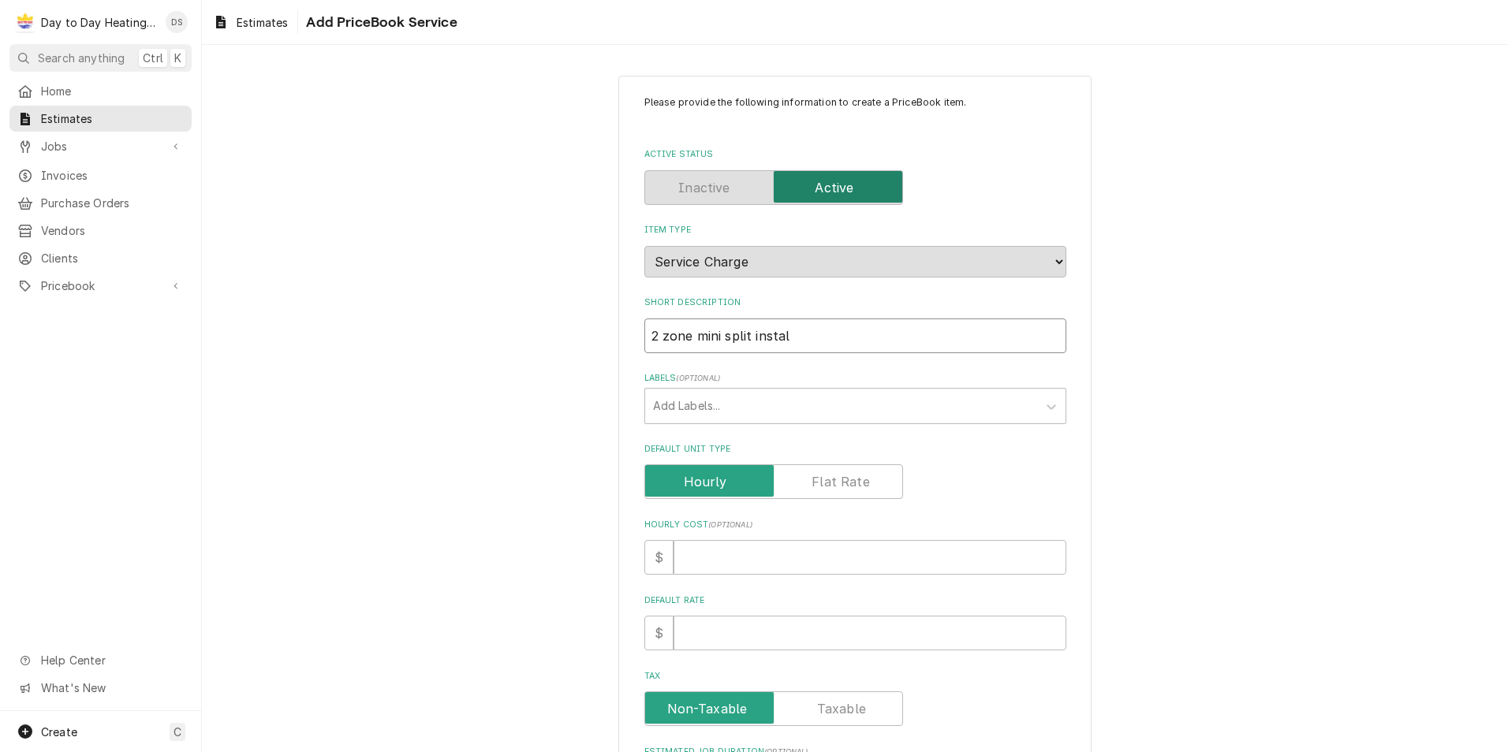
type input "2 zone mini split install"
type textarea "x"
type input "2 zone mini split installa"
type textarea "x"
type input "2 zone mini split installat"
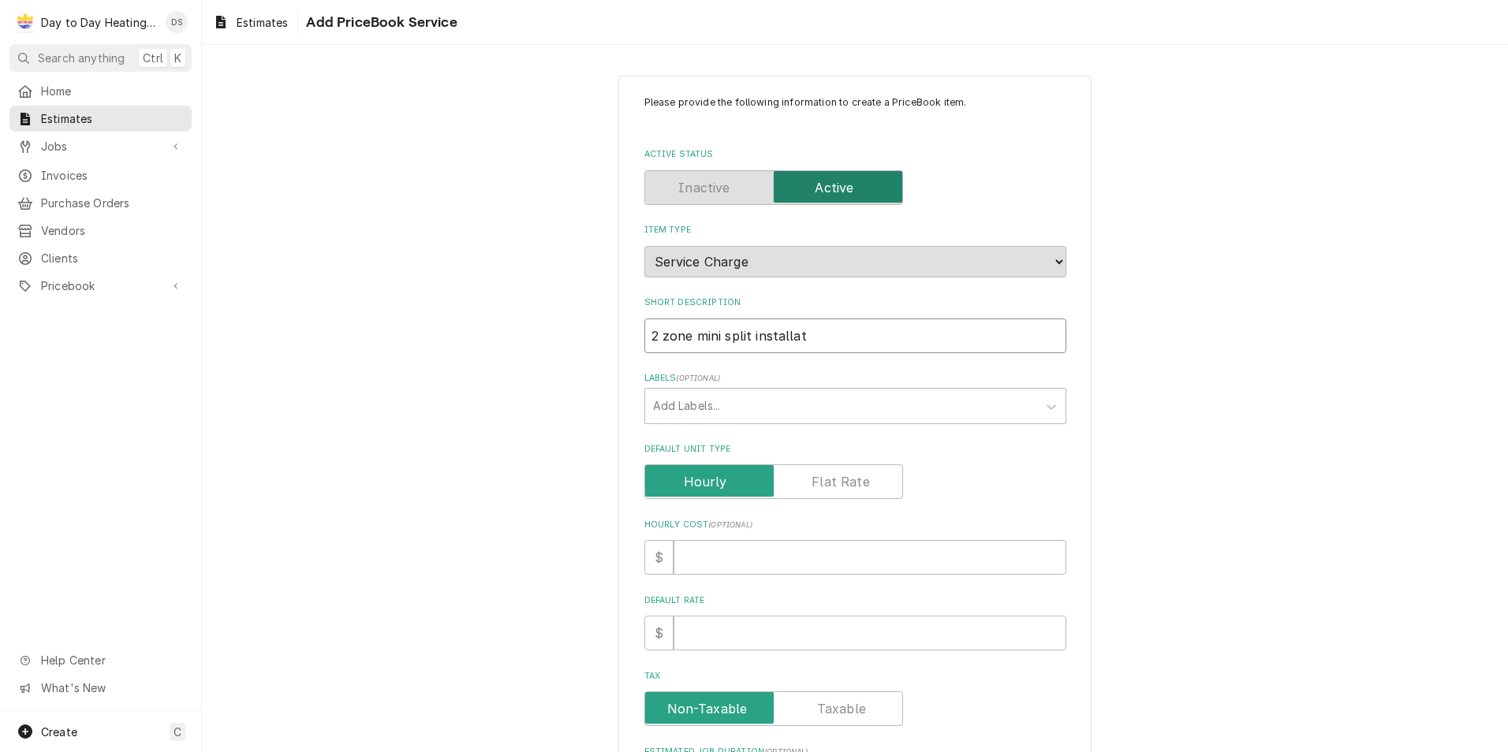
type textarea "x"
type input "2 zone mini split installati"
type textarea "x"
type input "2 zone mini split installatio"
type textarea "x"
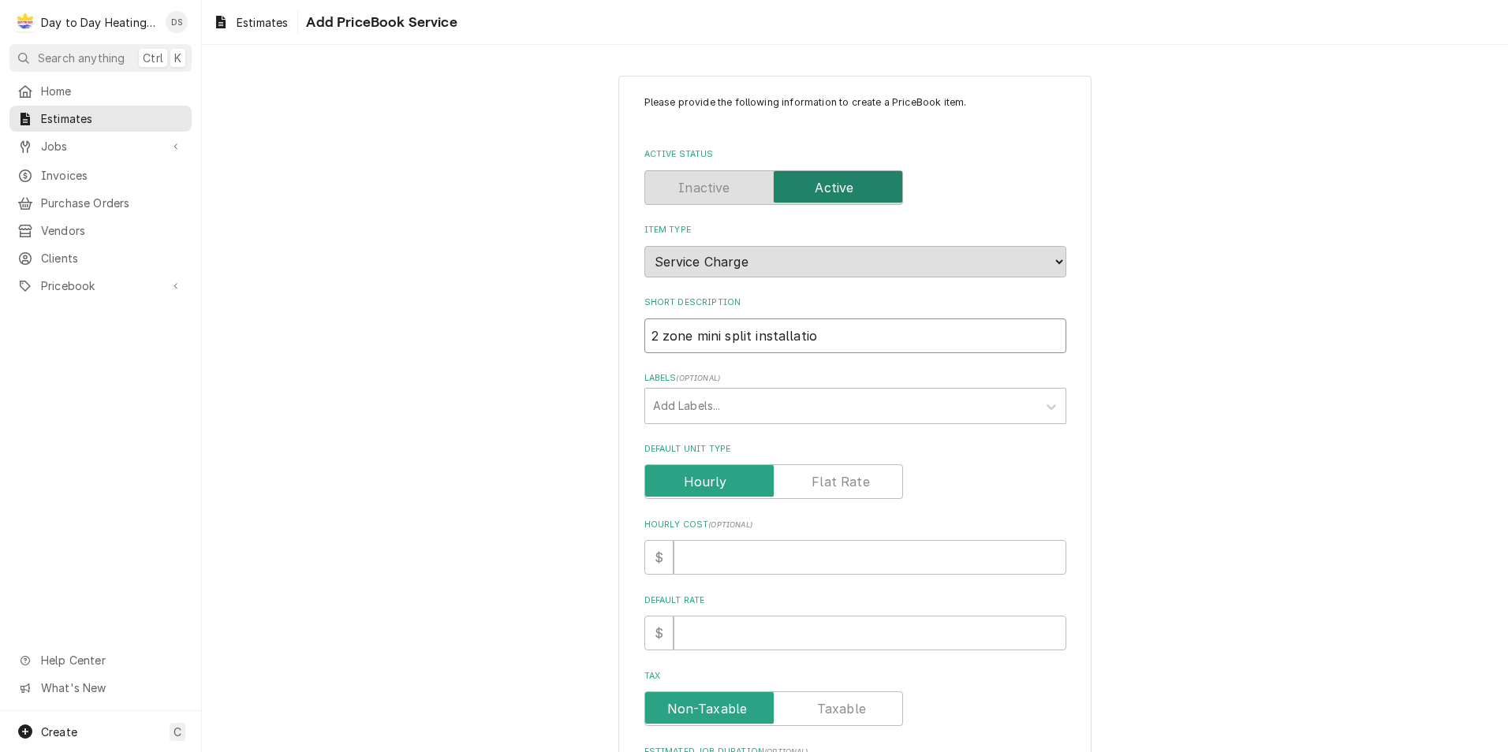
type input "2 zone mini split installation"
type textarea "x"
type input "2 zone mini split installation"
type textarea "x"
type input "2 zone mini split installation 2"
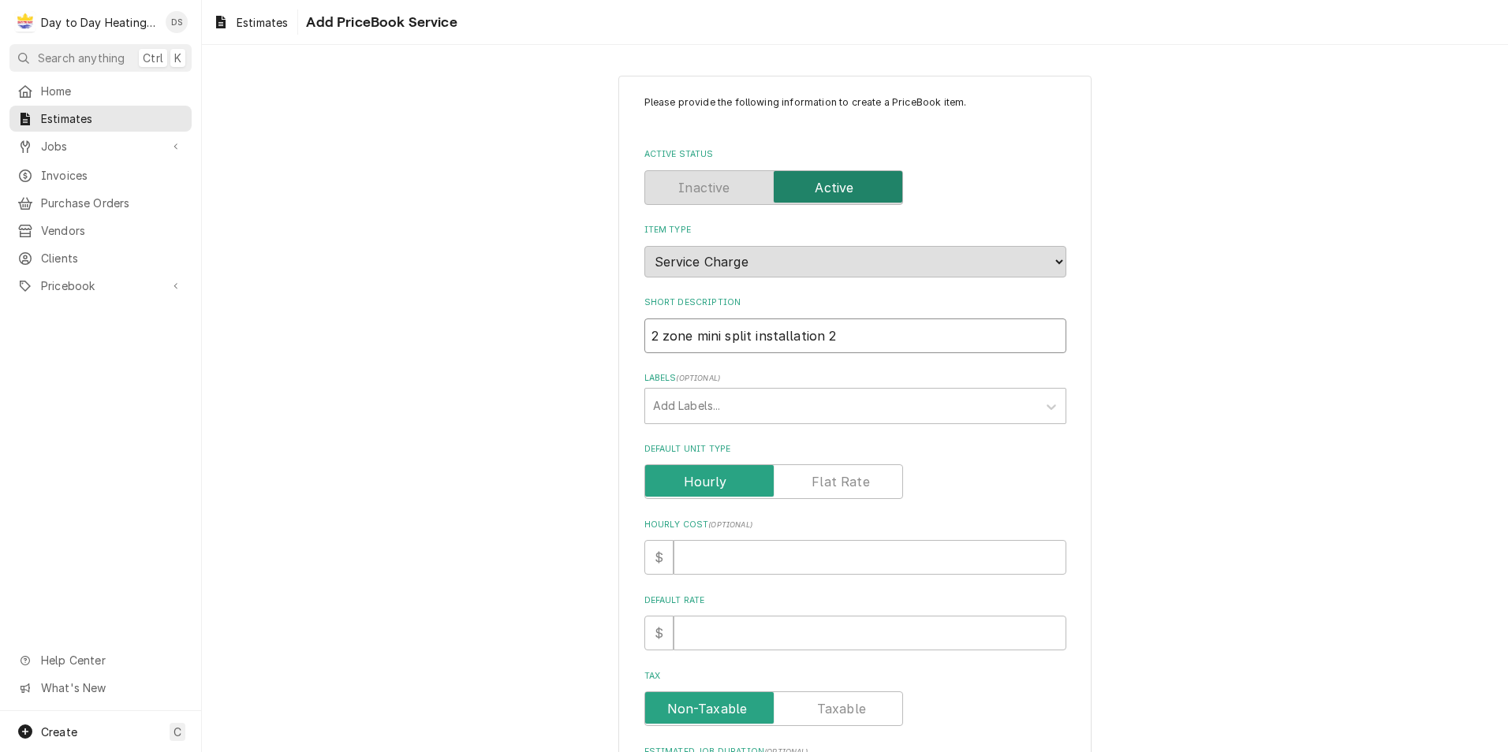
type textarea "x"
type input "2 zone mini split installation 24"
type textarea "x"
type input "2 zone mini split installation 24K"
type textarea "x"
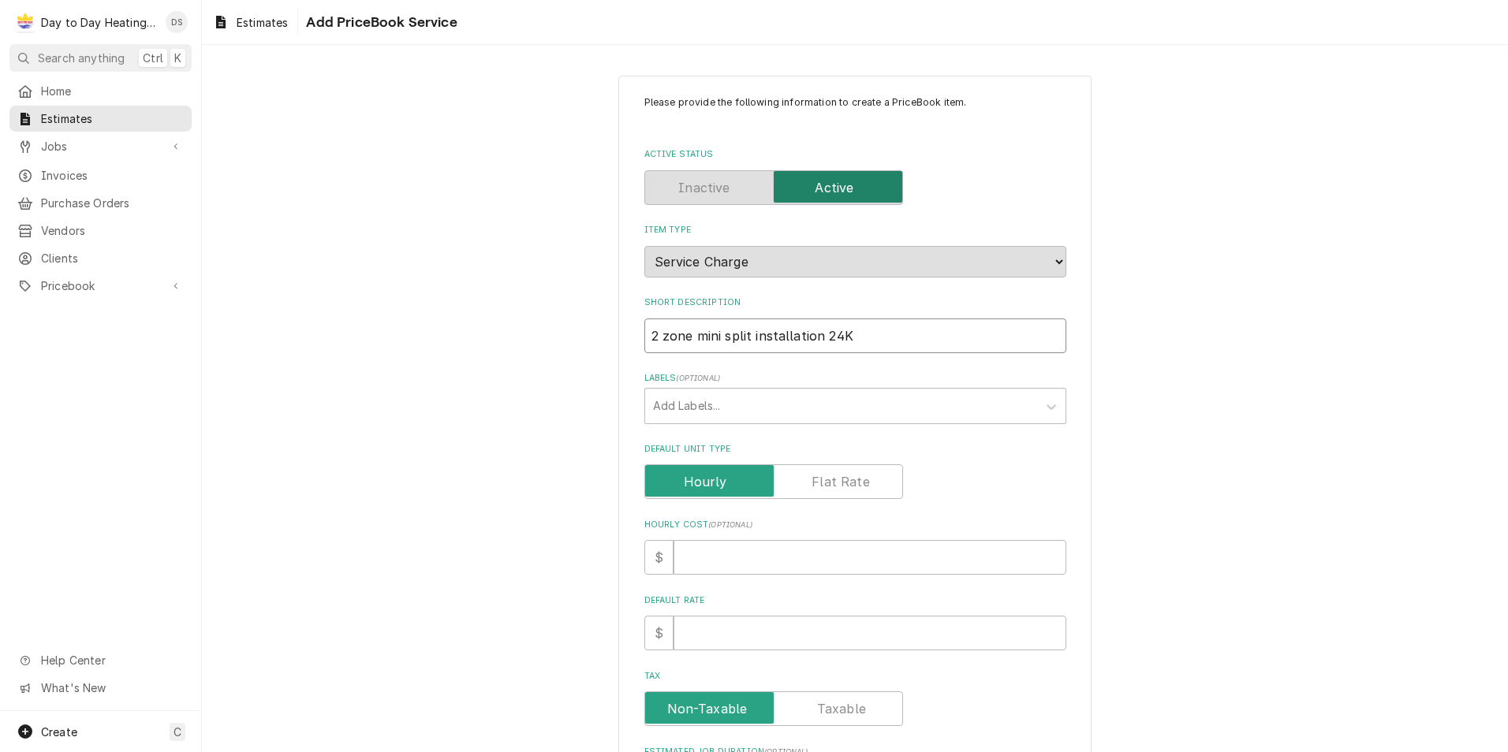
type input "2 zone mini split installation 24K"
type textarea "x"
type input "2 zone mini split installation 24K B"
type textarea "x"
type input "2 zone mini split installation 24K BT"
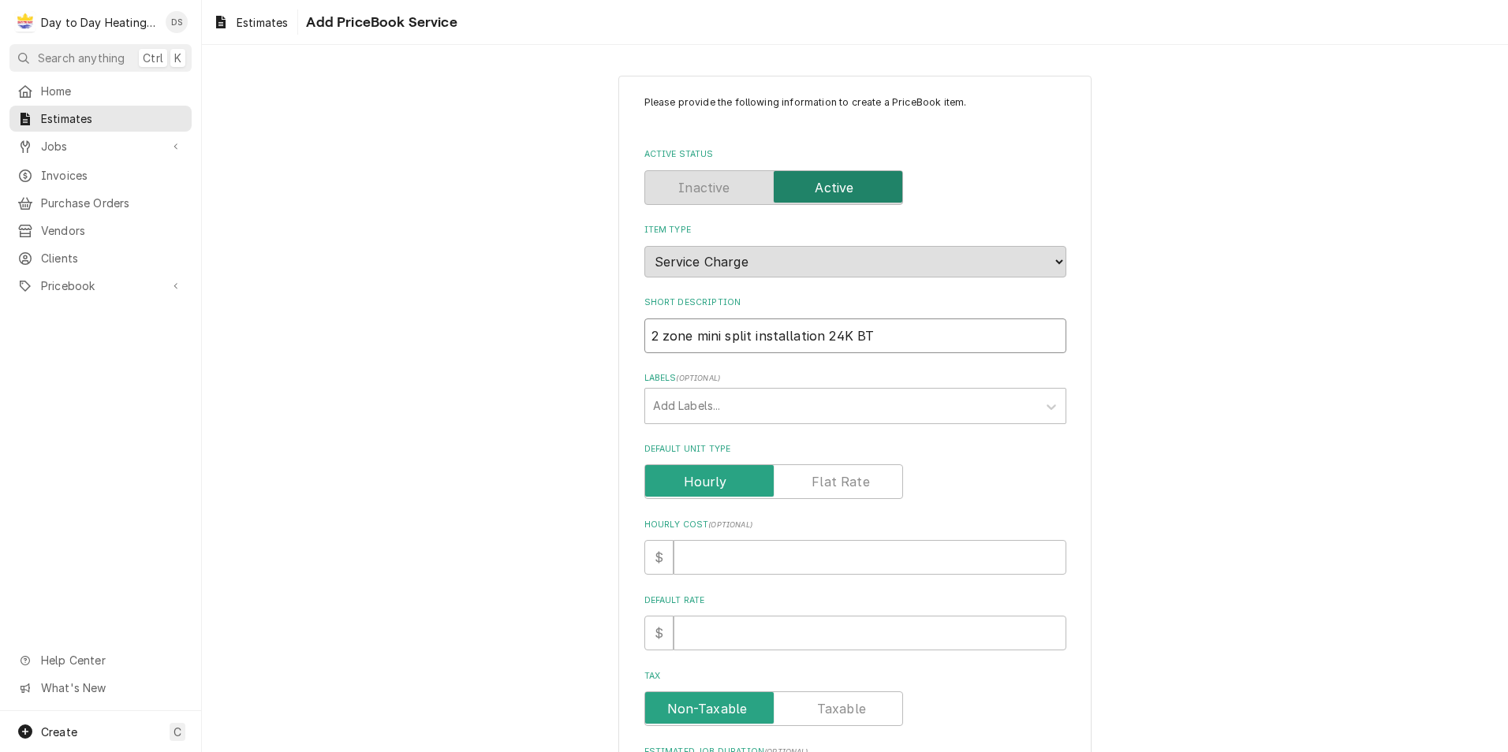
type textarea "x"
type input "2 zone mini split installation 24K BTU"
type textarea "x"
type input "2 zone mini split installation 24K BTU"
type textarea "x"
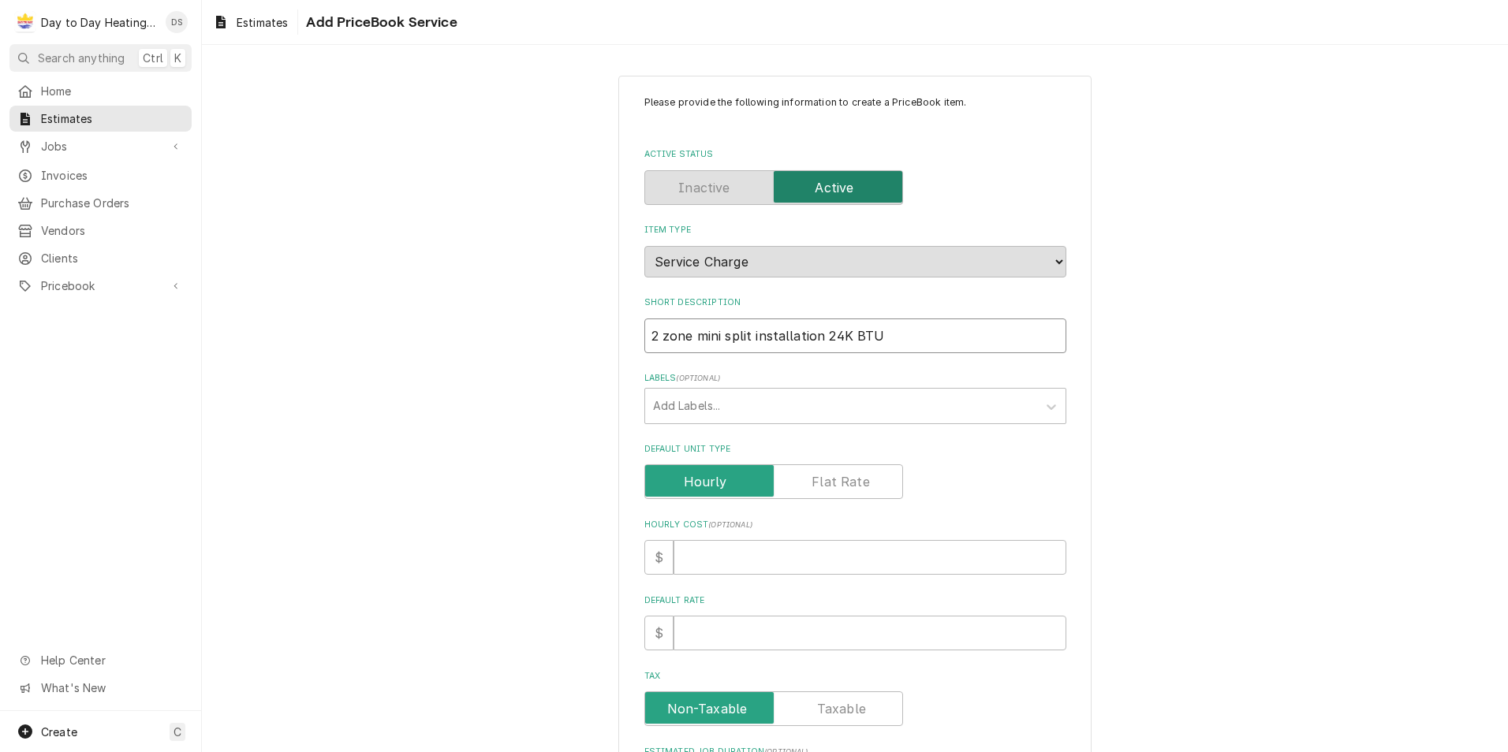
type input "2 zone mini split installation 24K BTU"
click at [844, 476] on label "Default Unit Type" at bounding box center [773, 482] width 259 height 35
click at [844, 476] on input "Default Unit Type" at bounding box center [773, 482] width 244 height 35
checkbox input "true"
click at [757, 629] on input "Default Unit Price" at bounding box center [869, 633] width 393 height 35
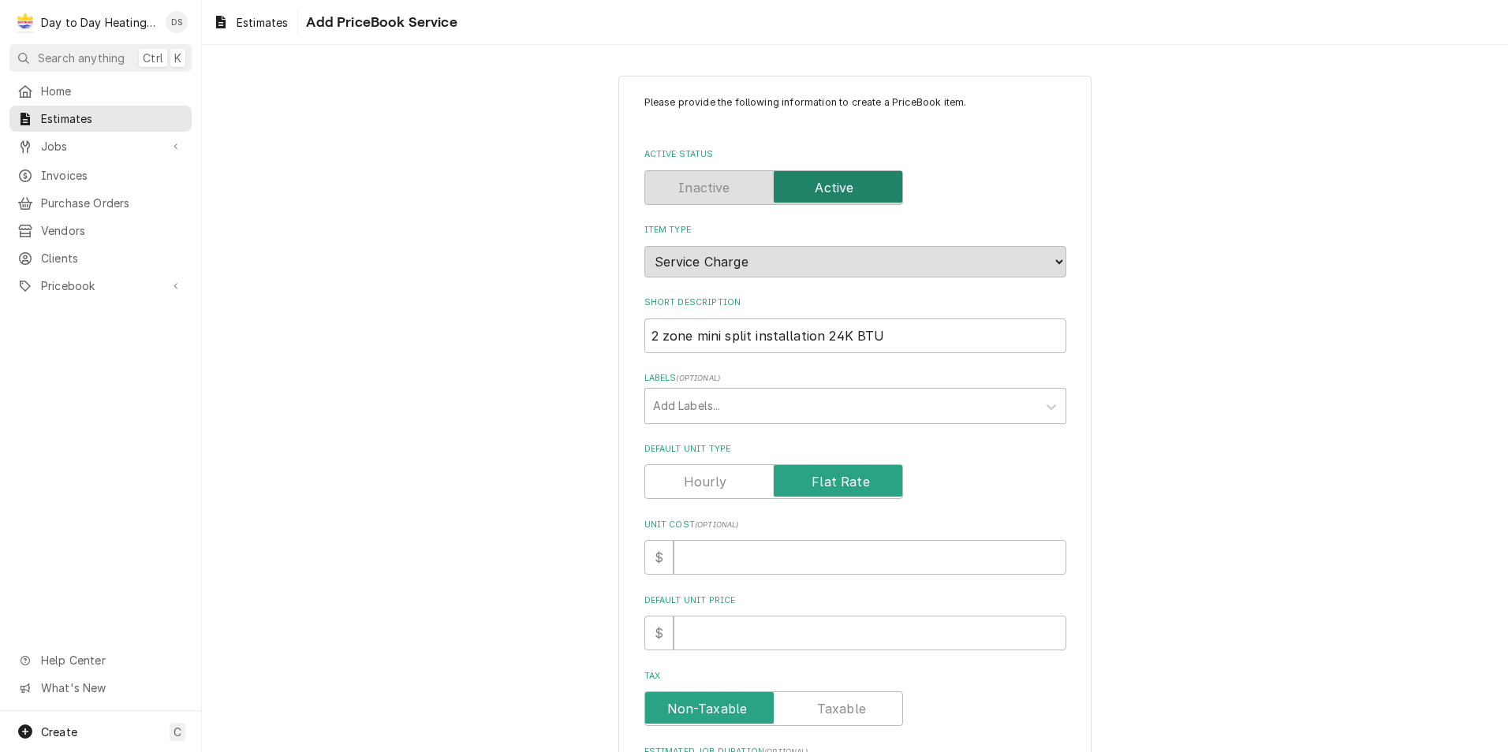
click at [561, 547] on div "Please provide the following information to create a PriceBook item. Active Sta…" at bounding box center [855, 592] width 1306 height 1061
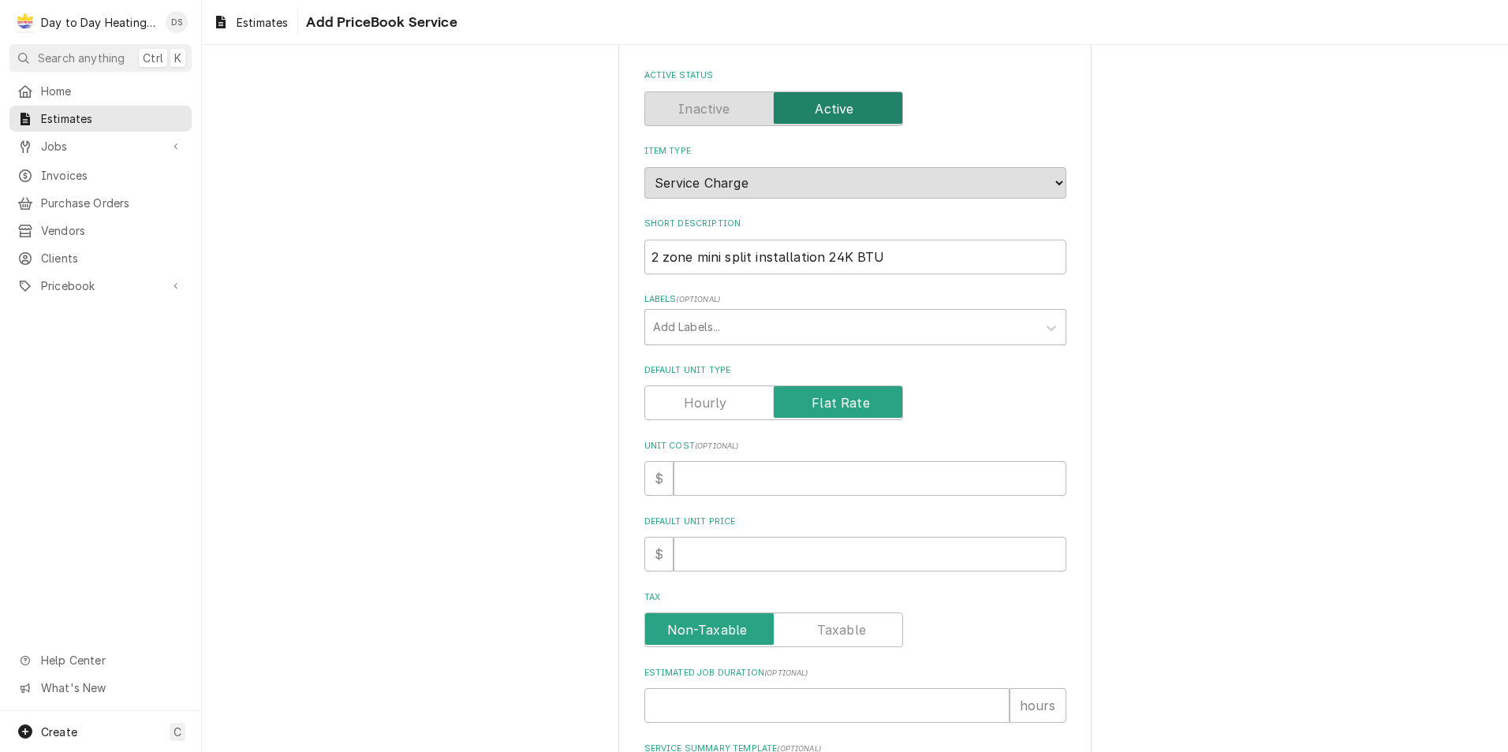
scroll to position [158, 0]
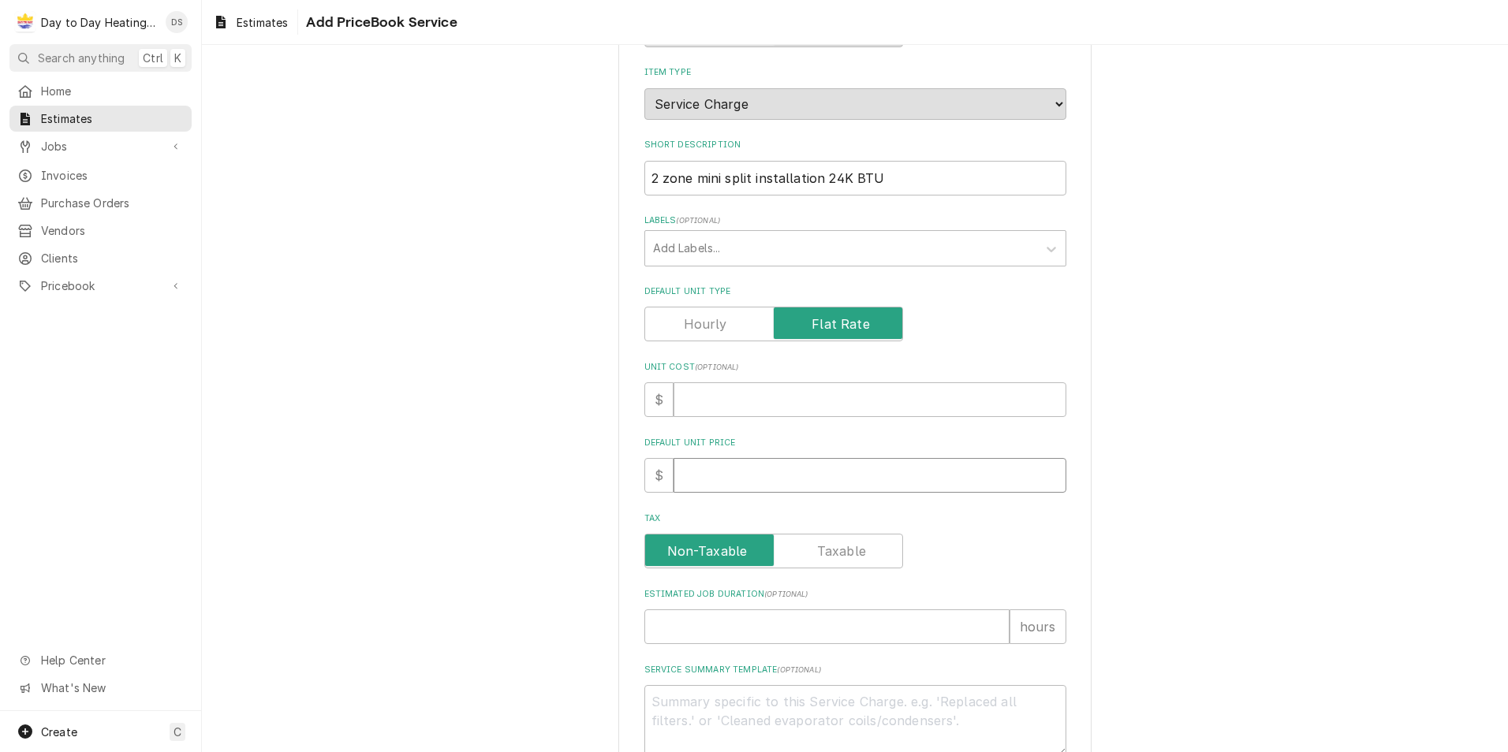
click at [718, 476] on input "Default Unit Price" at bounding box center [869, 475] width 393 height 35
type textarea "x"
type input "9"
type textarea "x"
type input "90"
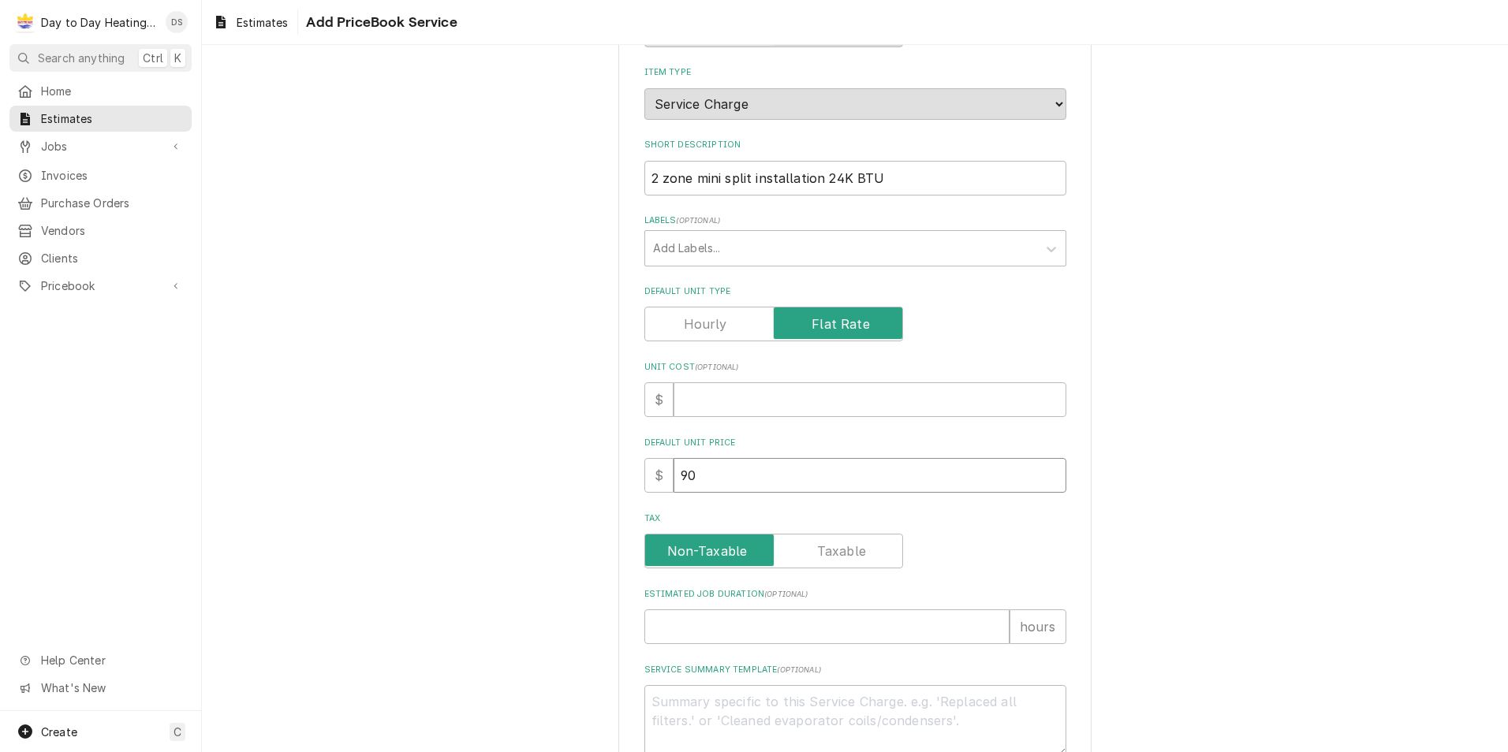
type textarea "x"
type input "902"
type textarea "x"
type input "9020"
type textarea "x"
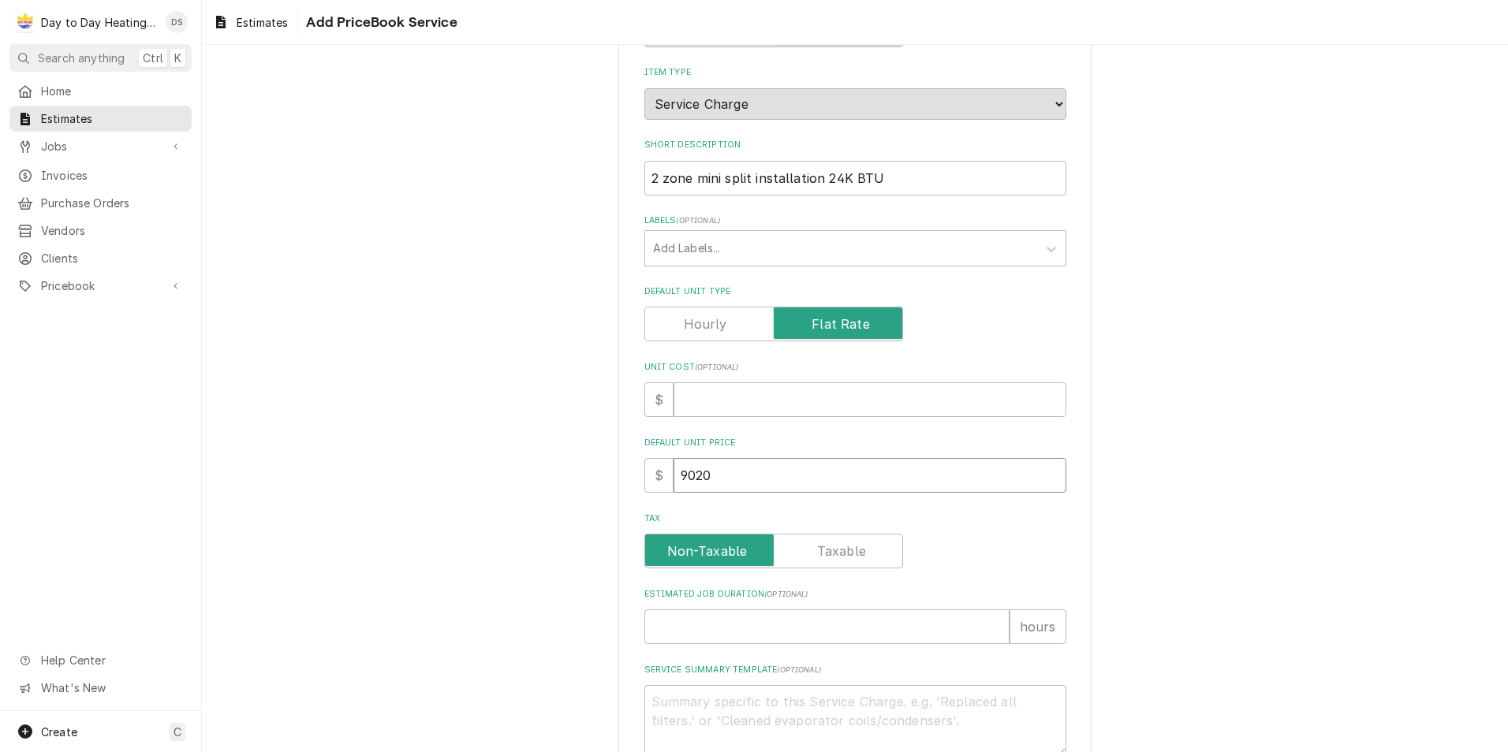
type input "9020"
click at [484, 502] on div "Please provide the following information to create a PriceBook item. Active Sta…" at bounding box center [855, 434] width 1306 height 1061
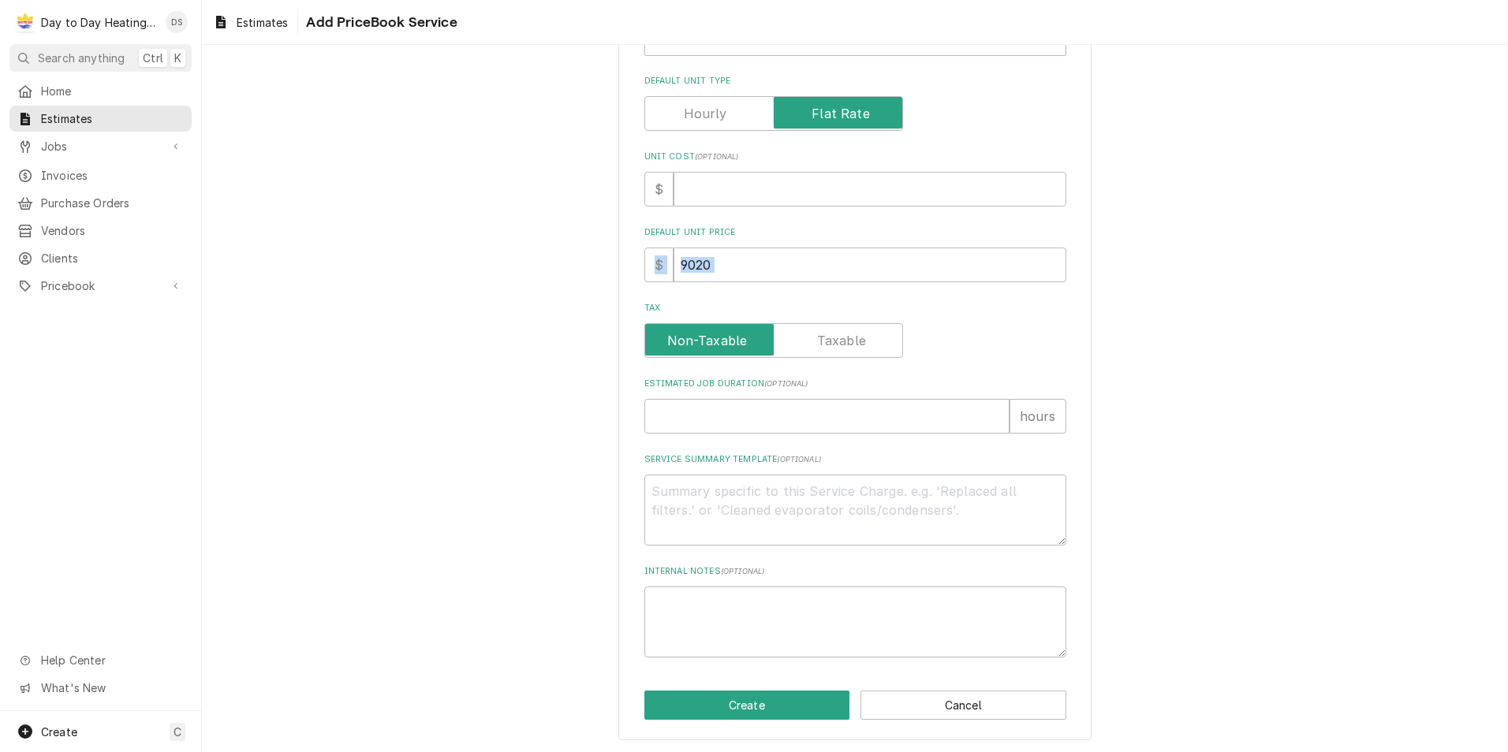
scroll to position [370, 0]
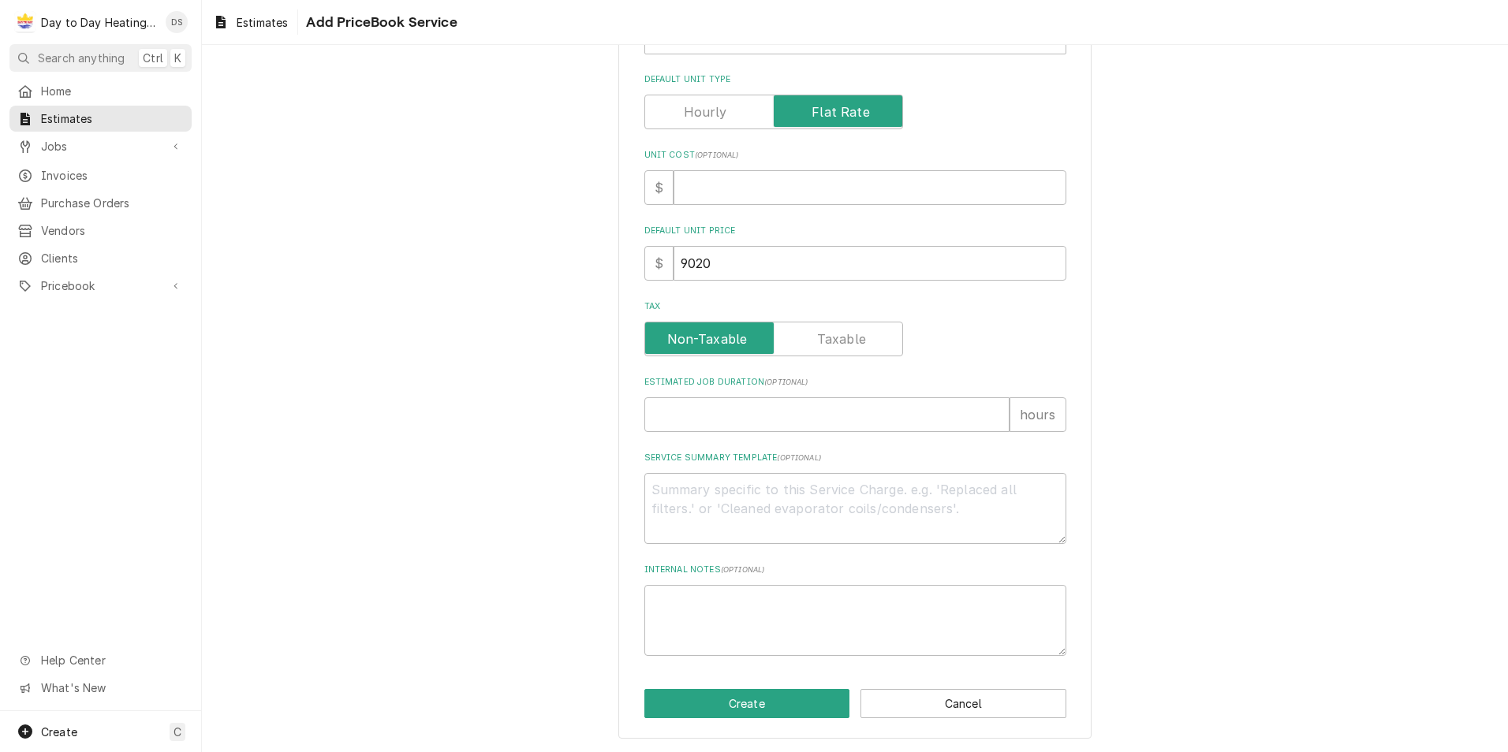
click at [545, 515] on div "Please provide the following information to create a PriceBook item. Active Sta…" at bounding box center [855, 222] width 1306 height 1061
click at [706, 496] on textarea "Service Summary Template ( optional )" at bounding box center [855, 508] width 422 height 71
drag, startPoint x: 687, startPoint y: 492, endPoint x: 705, endPoint y: 494, distance: 18.3
click at [687, 492] on textarea "Service Summary Template ( optional )" at bounding box center [855, 508] width 422 height 71
type textarea "x"
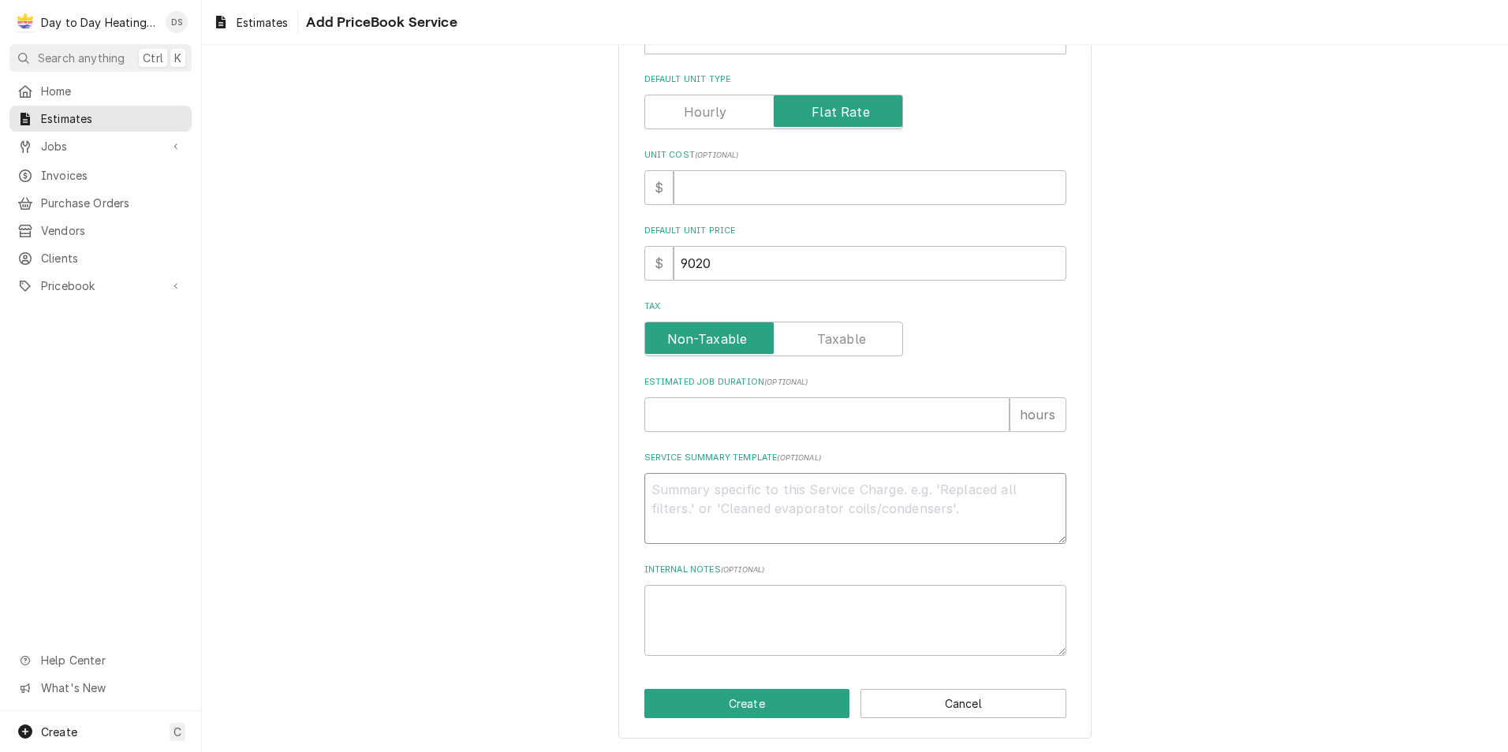
type textarea "E"
type textarea "x"
type textarea "Eq"
type textarea "x"
type textarea "Equ"
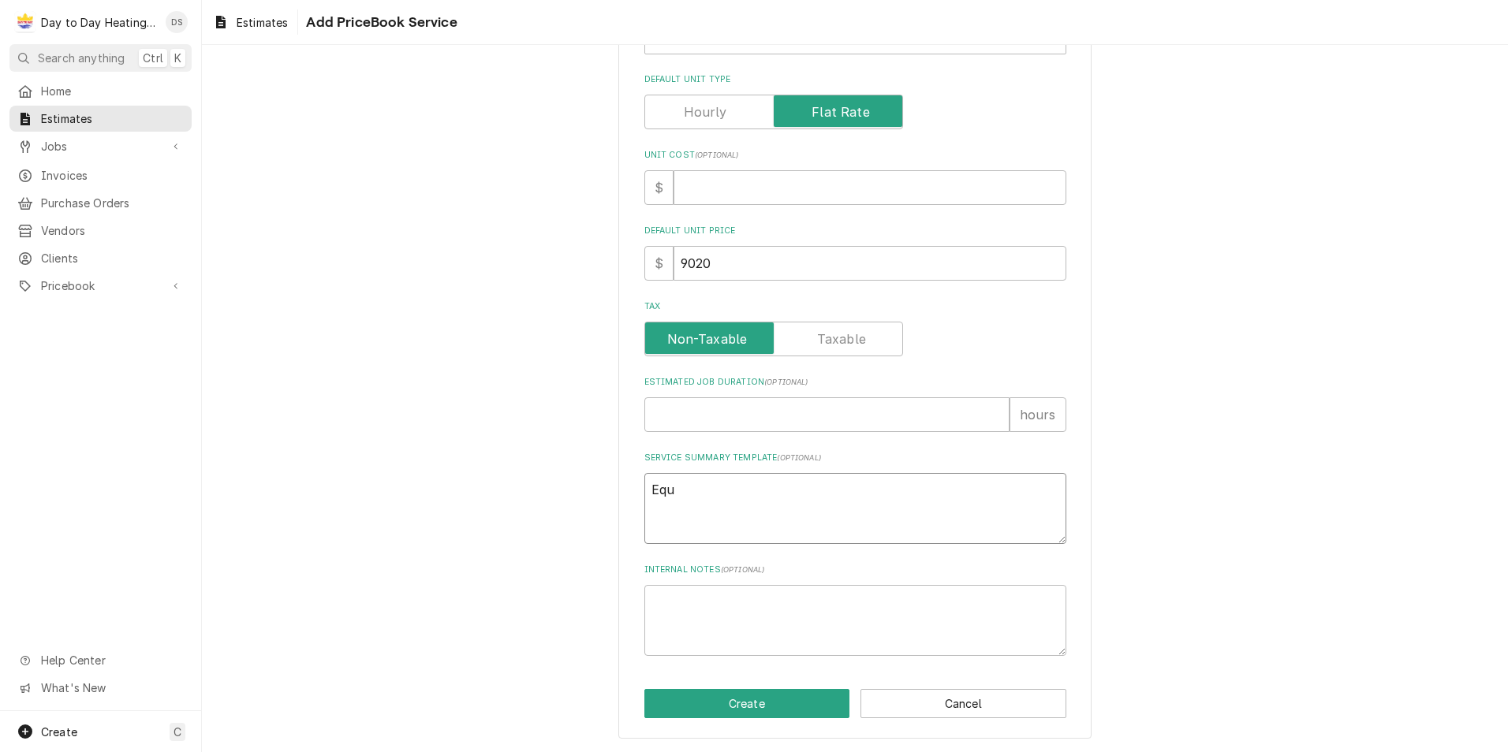
type textarea "x"
type textarea "Equi"
type textarea "x"
type textarea "Equip"
type textarea "x"
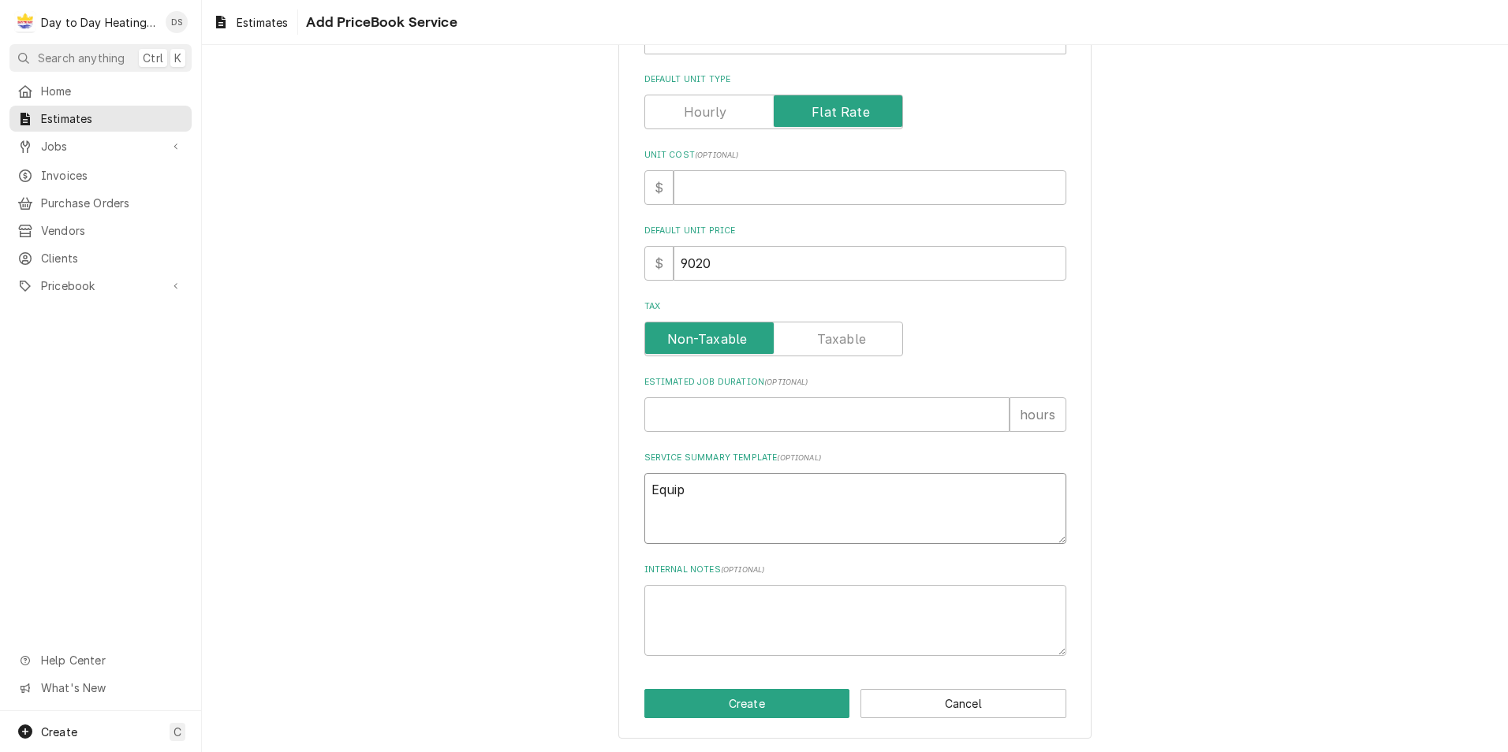
type textarea "Equipm"
type textarea "x"
type textarea "Equipme"
type textarea "x"
type textarea "Equipmew"
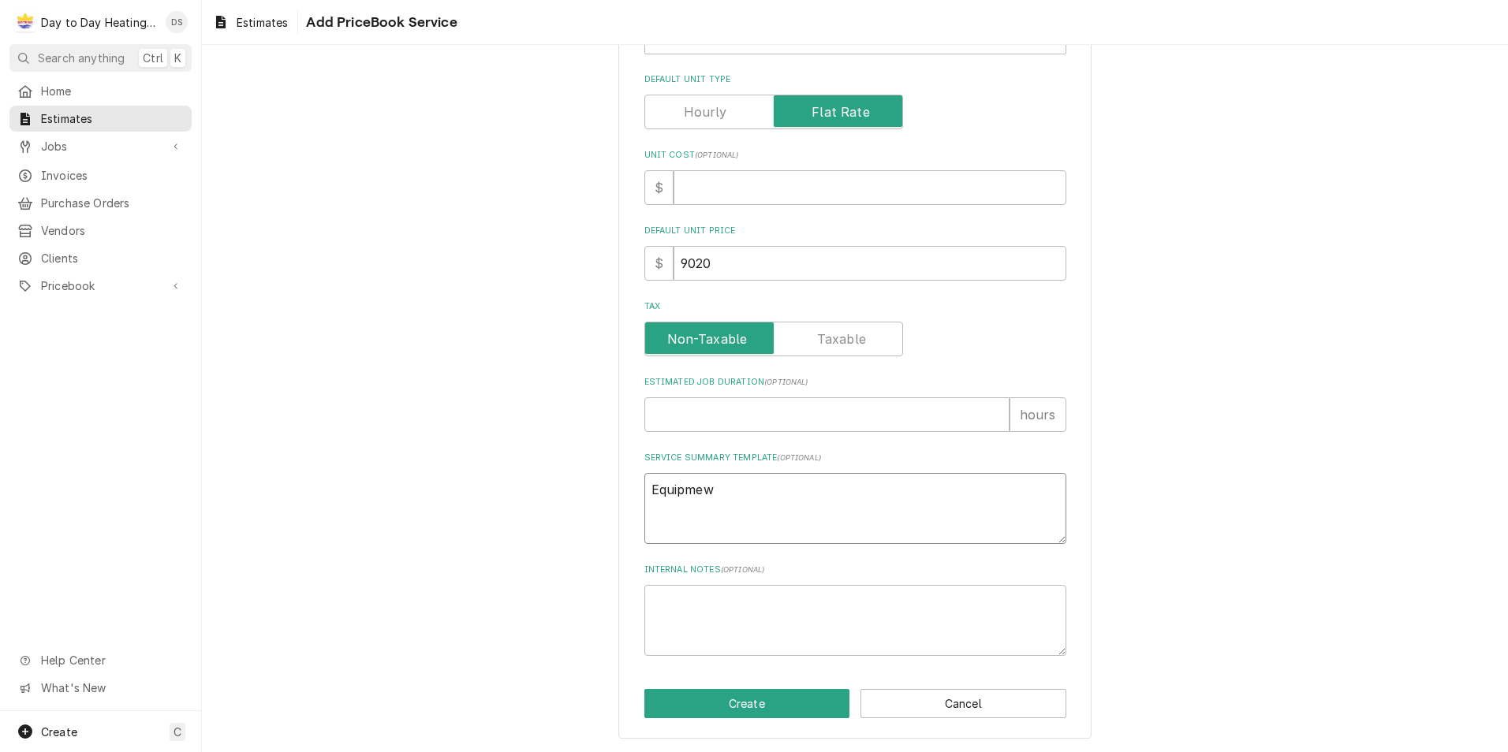
type textarea "x"
type textarea "Equipmewn"
type textarea "x"
type textarea "Equipmewnt"
type textarea "x"
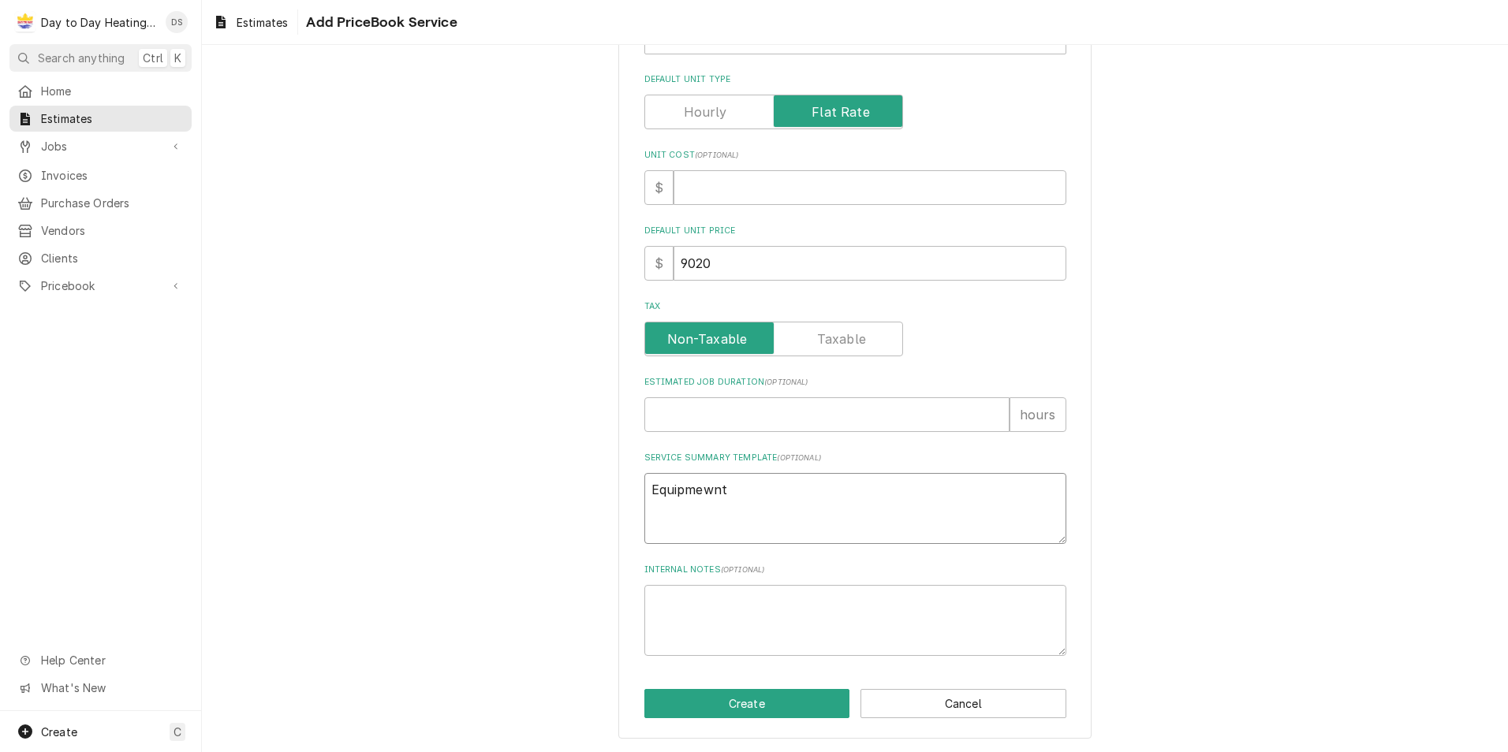
type textarea "Equipmewnt"
type textarea "x"
type textarea "Equipmewnt"
type textarea "x"
type textarea "Equipmewn"
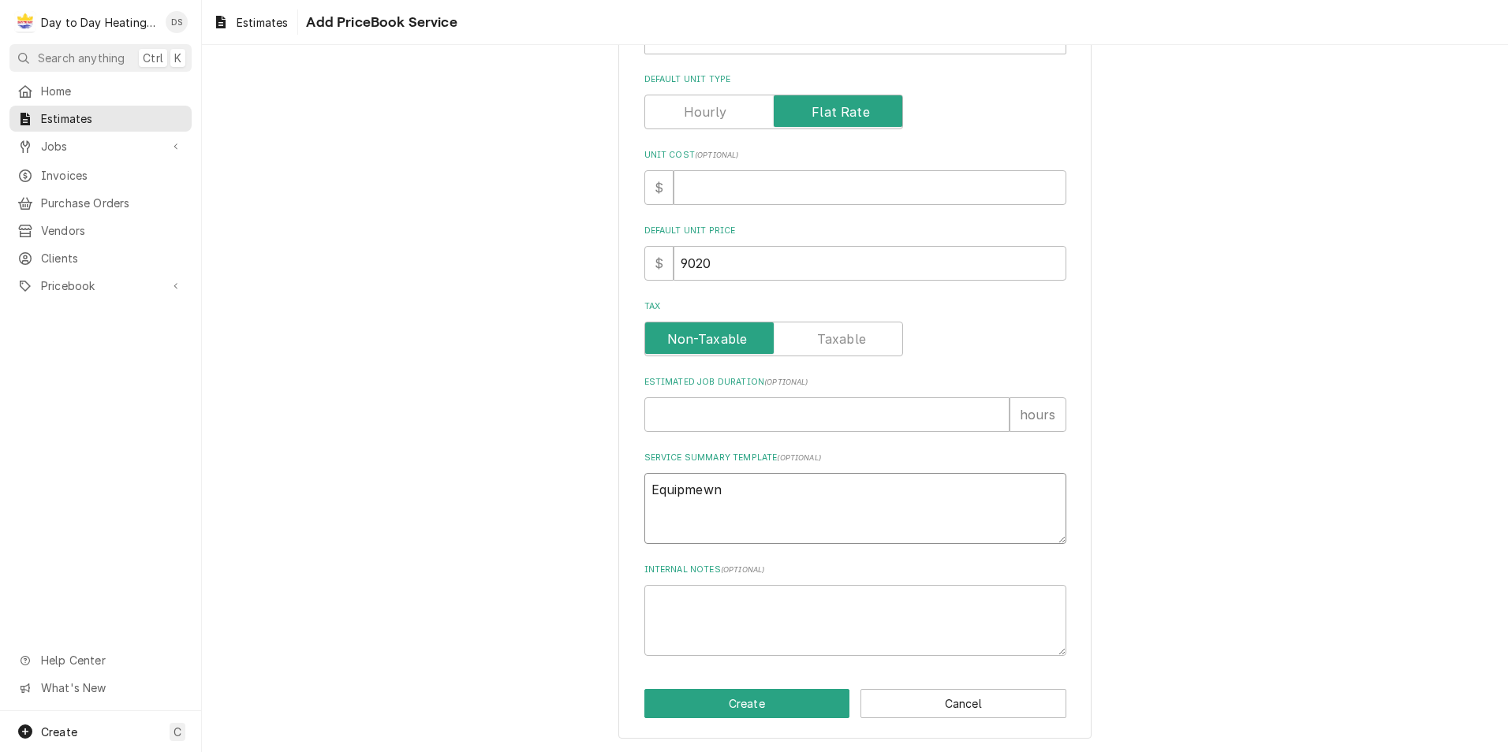
type textarea "x"
type textarea "Equipmew"
type textarea "x"
type textarea "Equipme"
type textarea "x"
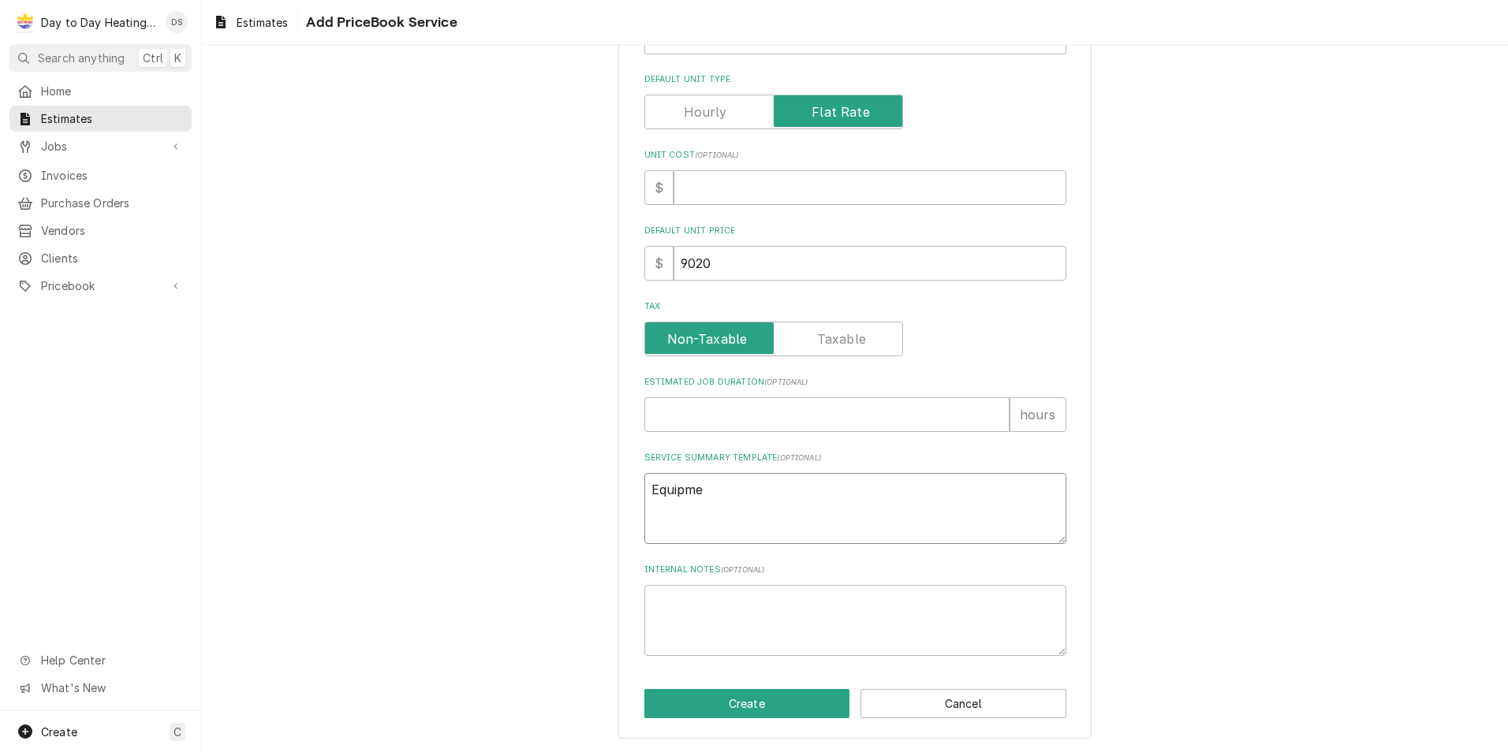
type textarea "Equipmen"
type textarea "x"
type textarea "Equipment"
type textarea "x"
type textarea "Equipment"
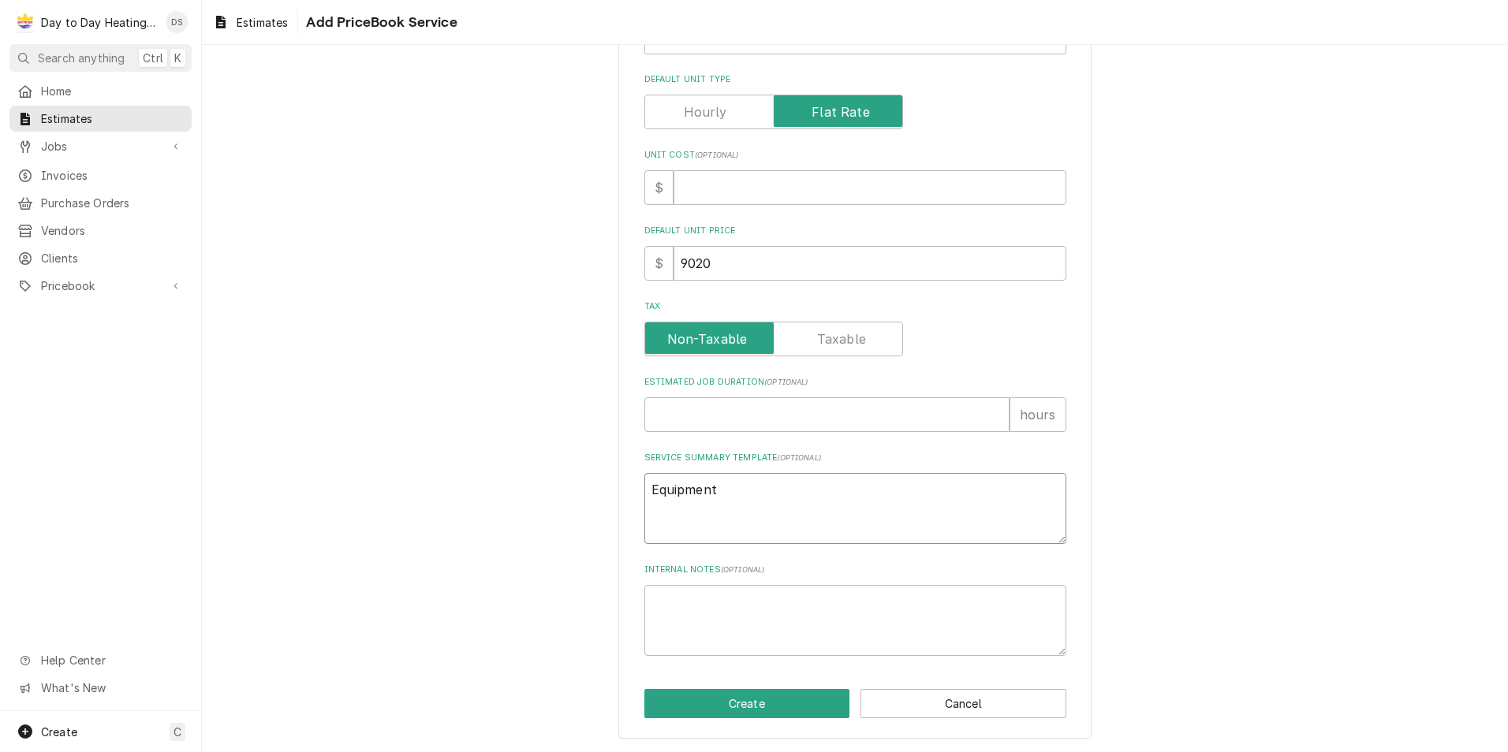
type textarea "x"
type textarea "Equipment"
type textarea "x"
type textarea "Equipment:"
type textarea "x"
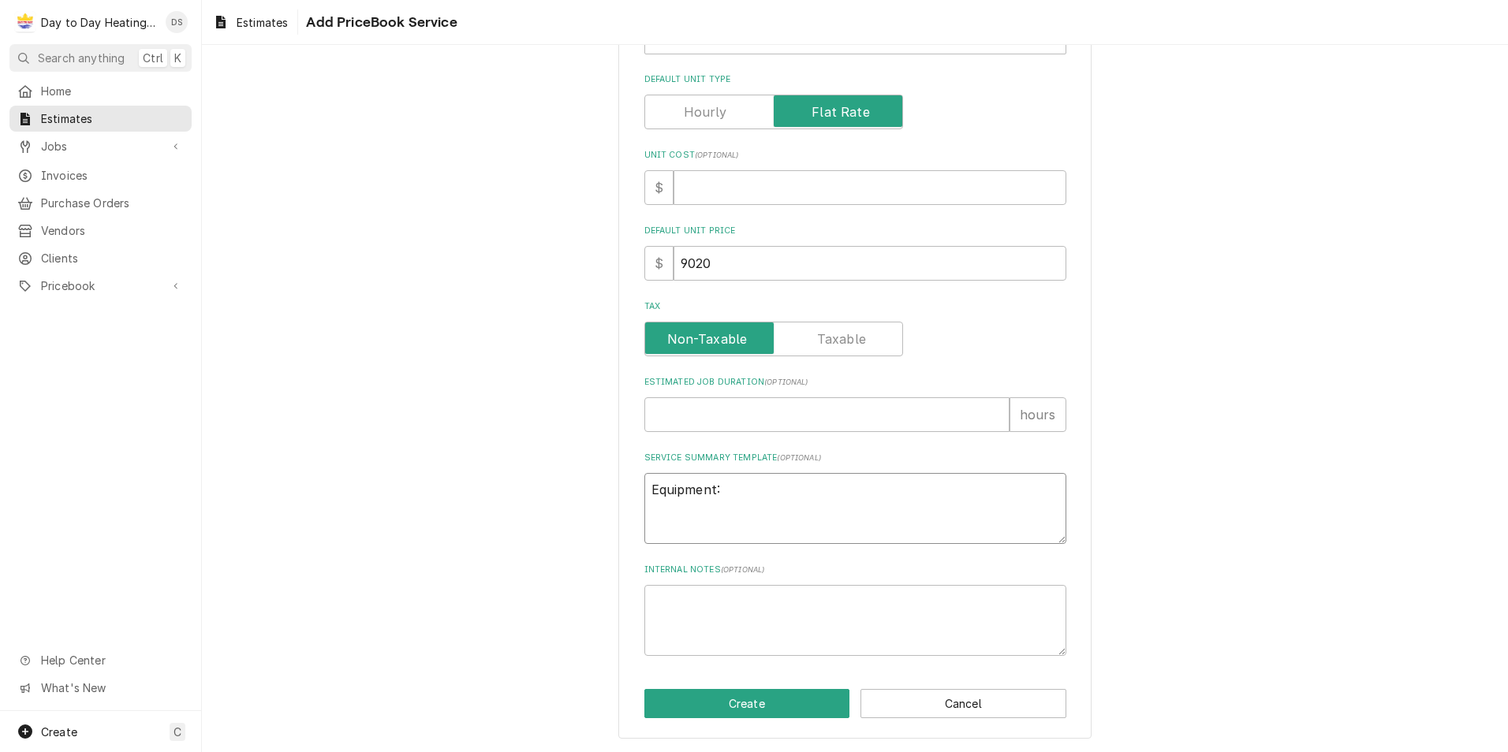
type textarea "Equipment:"
type textarea "x"
type textarea "Equipment:"
type textarea "x"
type textarea "Equipment:"
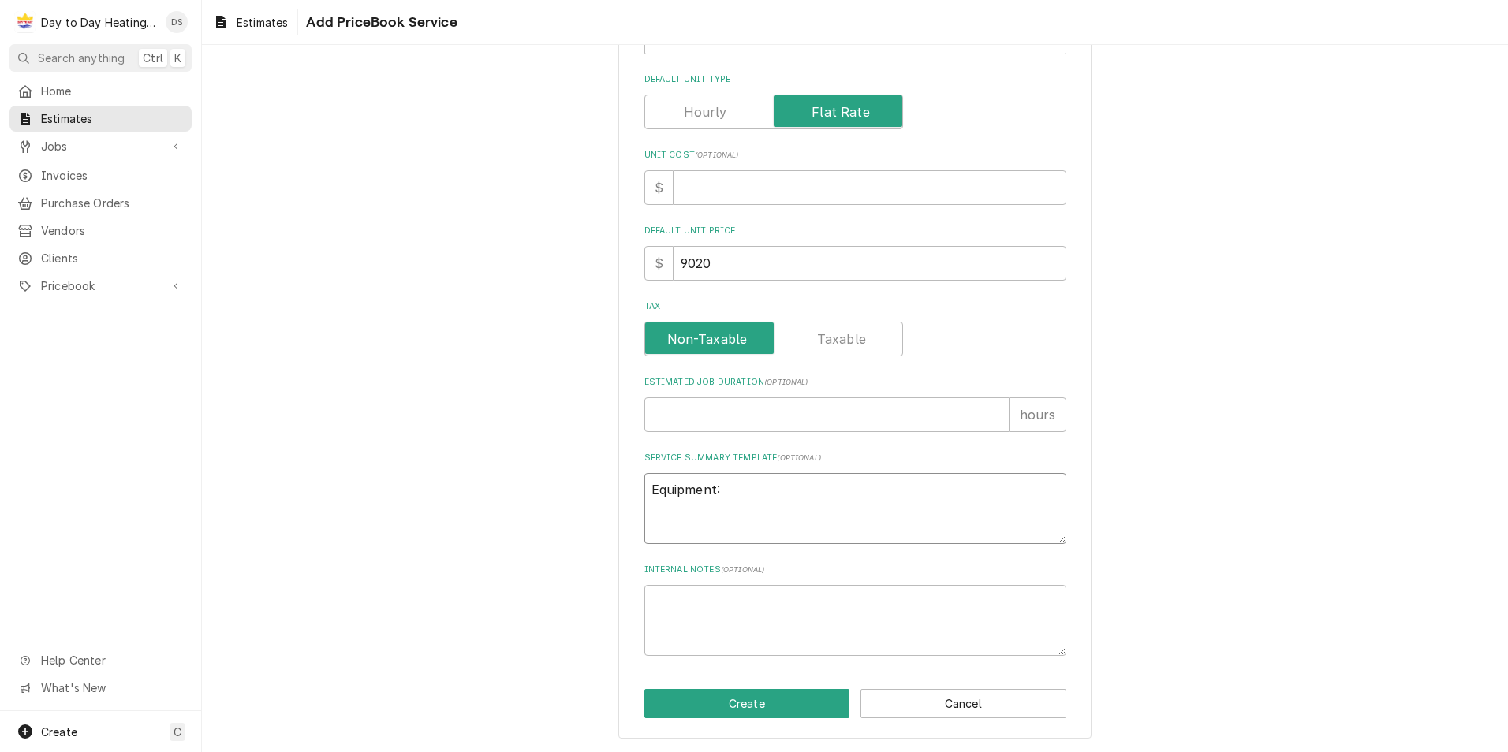
type textarea "x"
type textarea "Equipment:"
click at [663, 518] on textarea "Equipment:" at bounding box center [855, 508] width 422 height 71
paste textarea "QOM27H2BM3A INNOVAIR 27000 BTU HEAT PUMP"
type textarea "x"
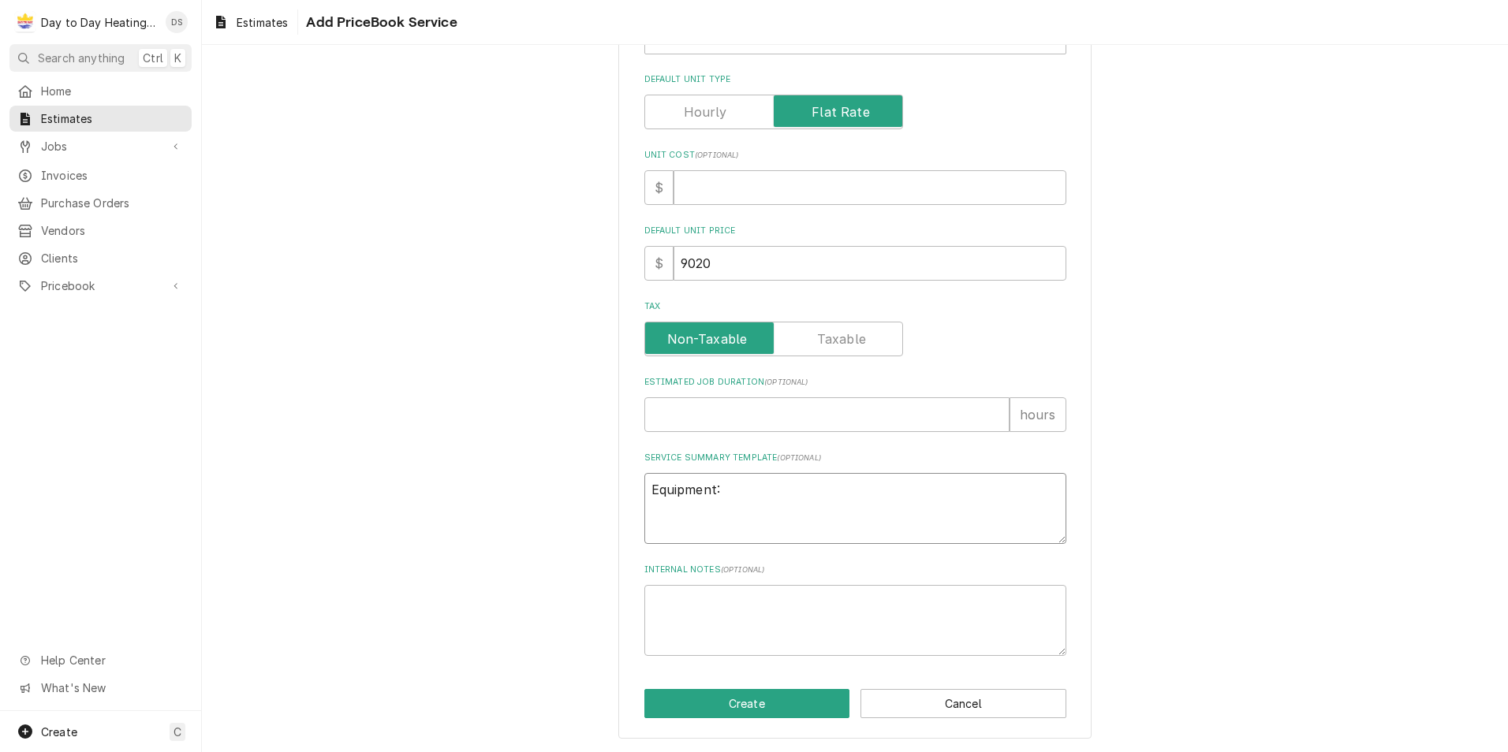
type textarea "Equipment: QOM27H2BM3A INNOVAIR 27000 BTU HEAT PUMP"
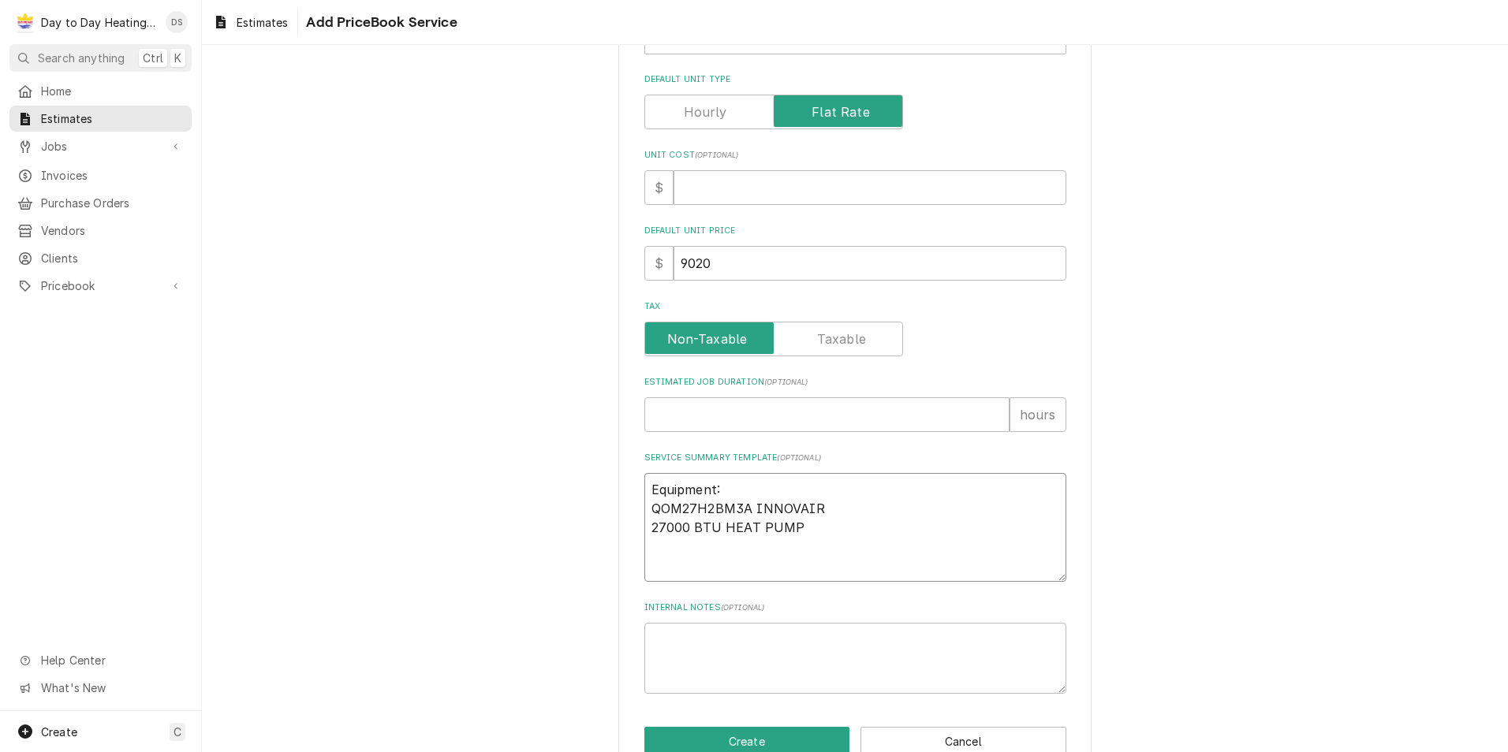
type textarea "x"
type textarea "Equipment: QOM27H2BM3A INNOVAIR 27000 BTU HEAT PUMP"
click at [647, 505] on textarea "Equipment: QOM27H2BM3A INNOVAIR 27000 BTU HEAT PUMP" at bounding box center [855, 537] width 422 height 128
type textarea "x"
type textarea "Equipment: QOM27H2BM3A INNOVAIR 27000 BTU HEAT PUMP"
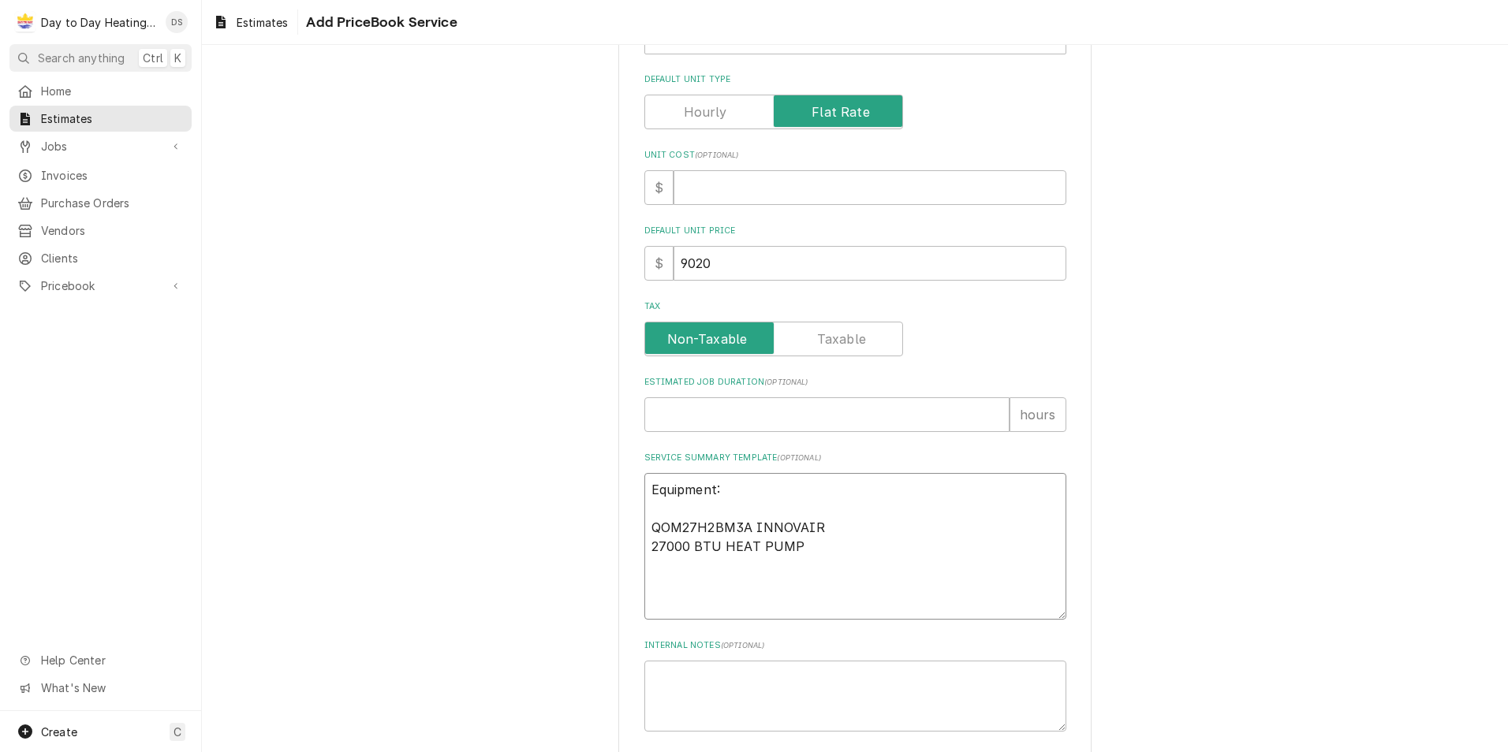
click at [828, 550] on textarea "Equipment: QOM27H2BM3A INNOVAIR 27000 BTU HEAT PUMP" at bounding box center [855, 546] width 422 height 147
type textarea "x"
type textarea "Equipment: QOM27H2BM3A INNOVAIR 27000 BTU HEAT PUMP"
type textarea "x"
type textarea "Equipment: QOM27H2BM3A INNOVAIR 27000 BTU HEAT PUMP"
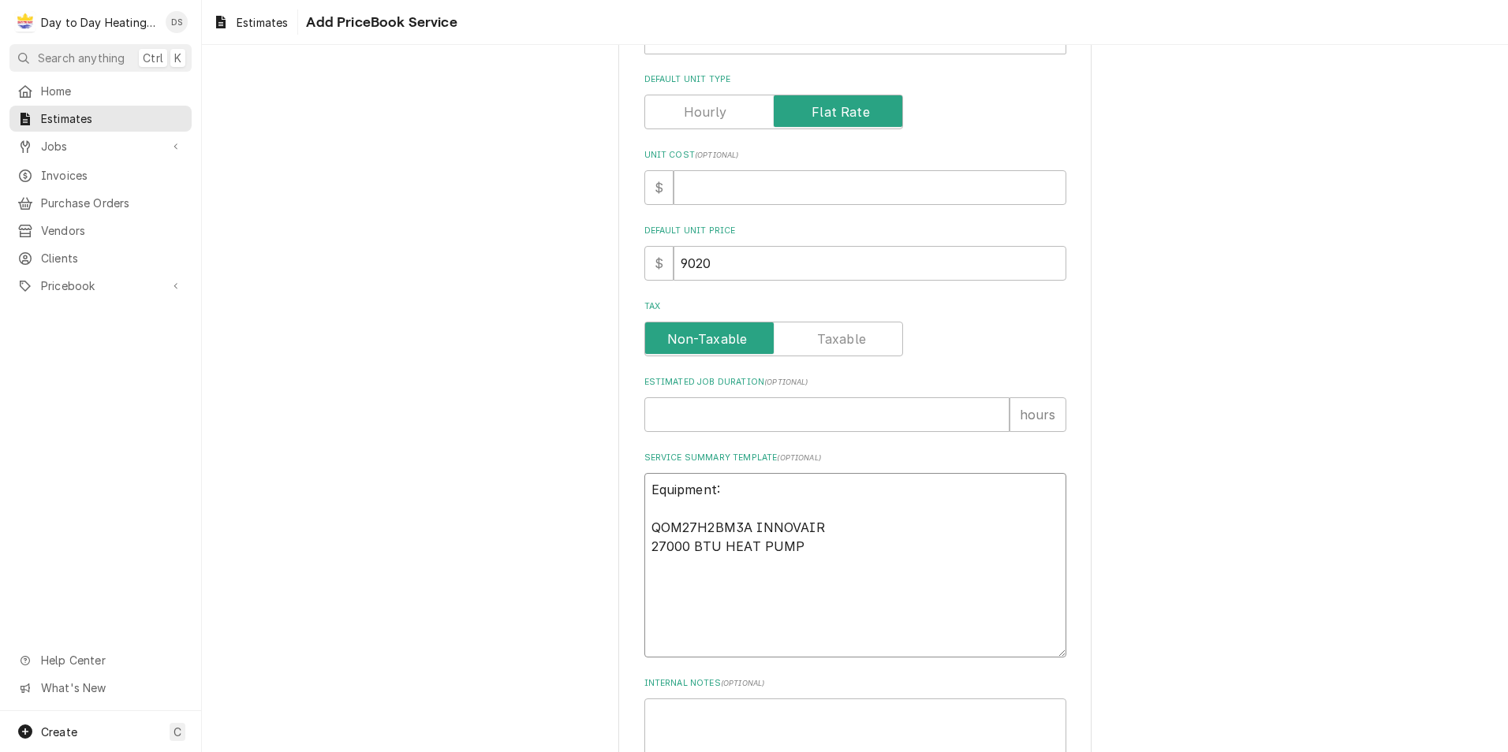
type textarea "x"
type textarea "Equipment: QOM27H2BM3A INNOVAIR 27000 BTU HEAT PUMP"
click at [671, 591] on textarea "Equipment: QOM27H2BM3A INNOVAIR 27000 BTU HEAT PUMP" at bounding box center [855, 565] width 422 height 185
paste textarea "QHW07H2UZRA INNOVAIR HIGH WALL INDOOR UNIT 7000BTU"
type textarea "x"
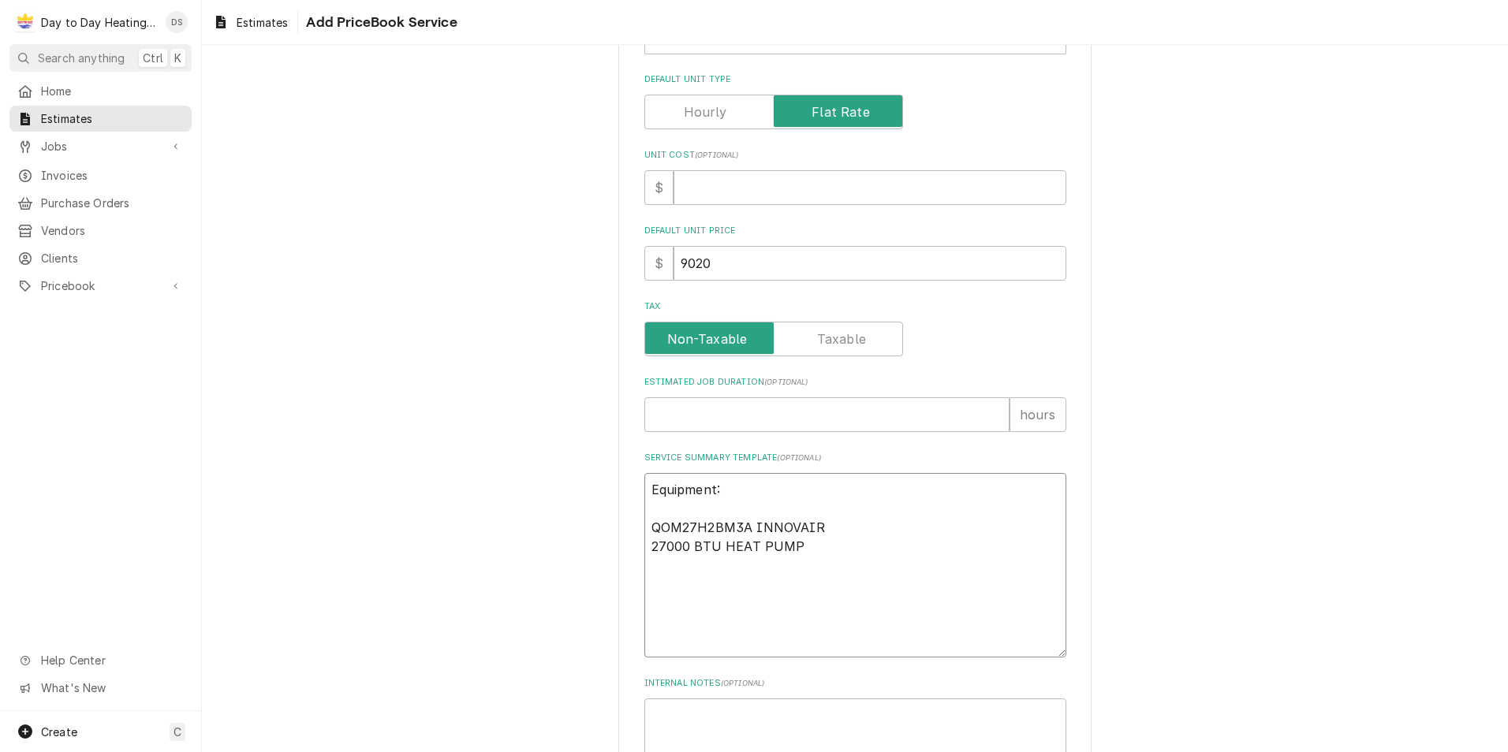
type textarea "Equipment: QOM27H2BM3A INNOVAIR 27000 BTU HEAT PUMP QHW07H2UZRA INNOVAIR HIGH W…"
click at [645, 520] on textarea "Equipment: QOM27H2BM3A INNOVAIR 27000 BTU HEAT PUMP QHW07H2UZRA INNOVAIR HIGH W…" at bounding box center [855, 584] width 422 height 222
type textarea "x"
type textarea "Equipment: (QOM27H2BM3A INNOVAIR 27000 BTU HEAT PUMP QHW07H2UZRA INNOVAIR HIGH …"
type textarea "x"
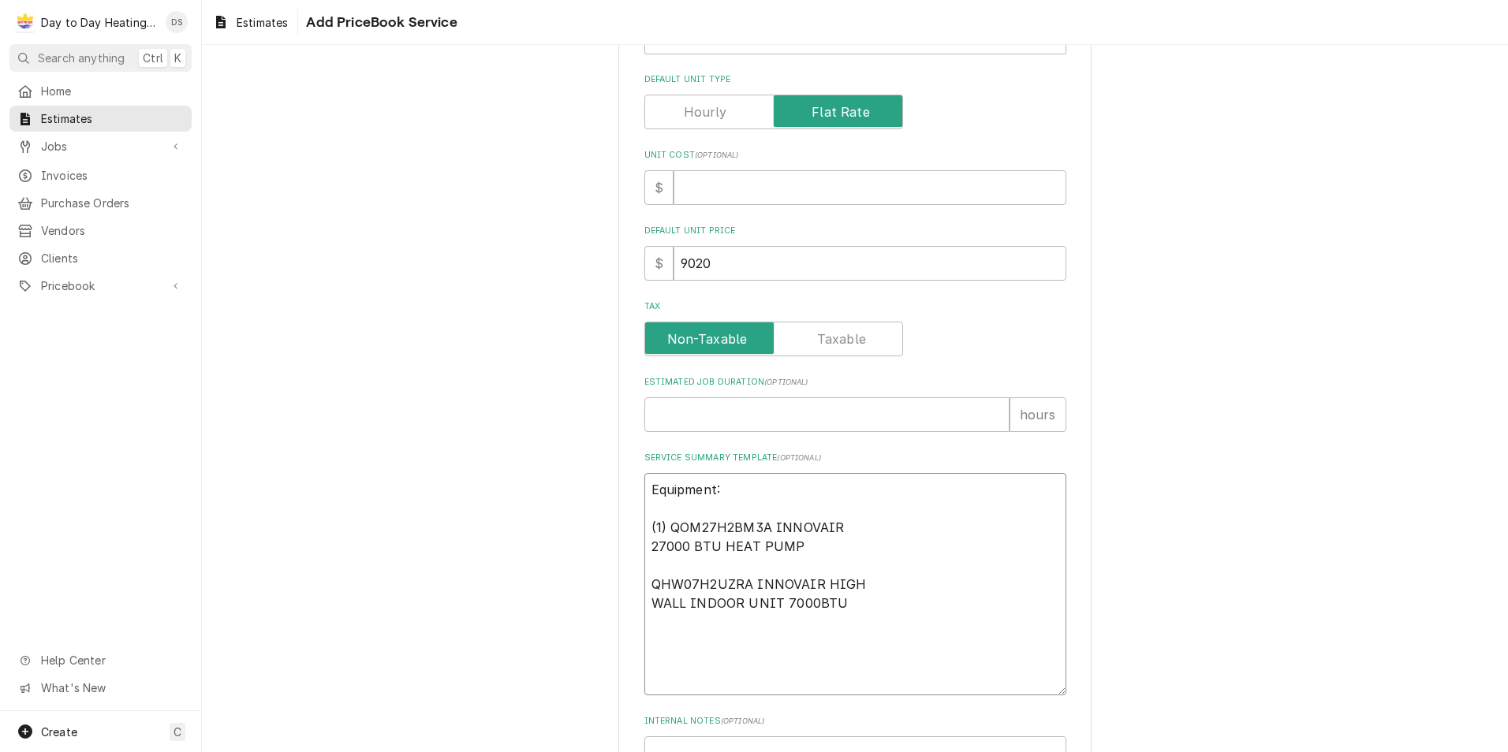
click at [644, 588] on textarea "Equipment: (1) QOM27H2BM3A INNOVAIR 27000 BTU HEAT PUMP QHW07H2UZRA INNOVAIR HI…" at bounding box center [855, 584] width 422 height 222
click at [659, 638] on textarea "Equipment: (1) QOM27H2BM3A INNOVAIR 27000 BTU HEAT PUMP (1) QHW07H2UZRA INNOVAI…" at bounding box center [855, 584] width 422 height 222
click at [681, 647] on textarea "Equipment: (1) QOM27H2BM3A INNOVAIR 27000 BTU HEAT PUMP (1) QHW07H2UZRA INNOVAI…" at bounding box center [855, 584] width 422 height 222
paste textarea "QHW18H2UZRA INNOVAIR HIGH WALL INDOOR UNIT 18000 BTU"
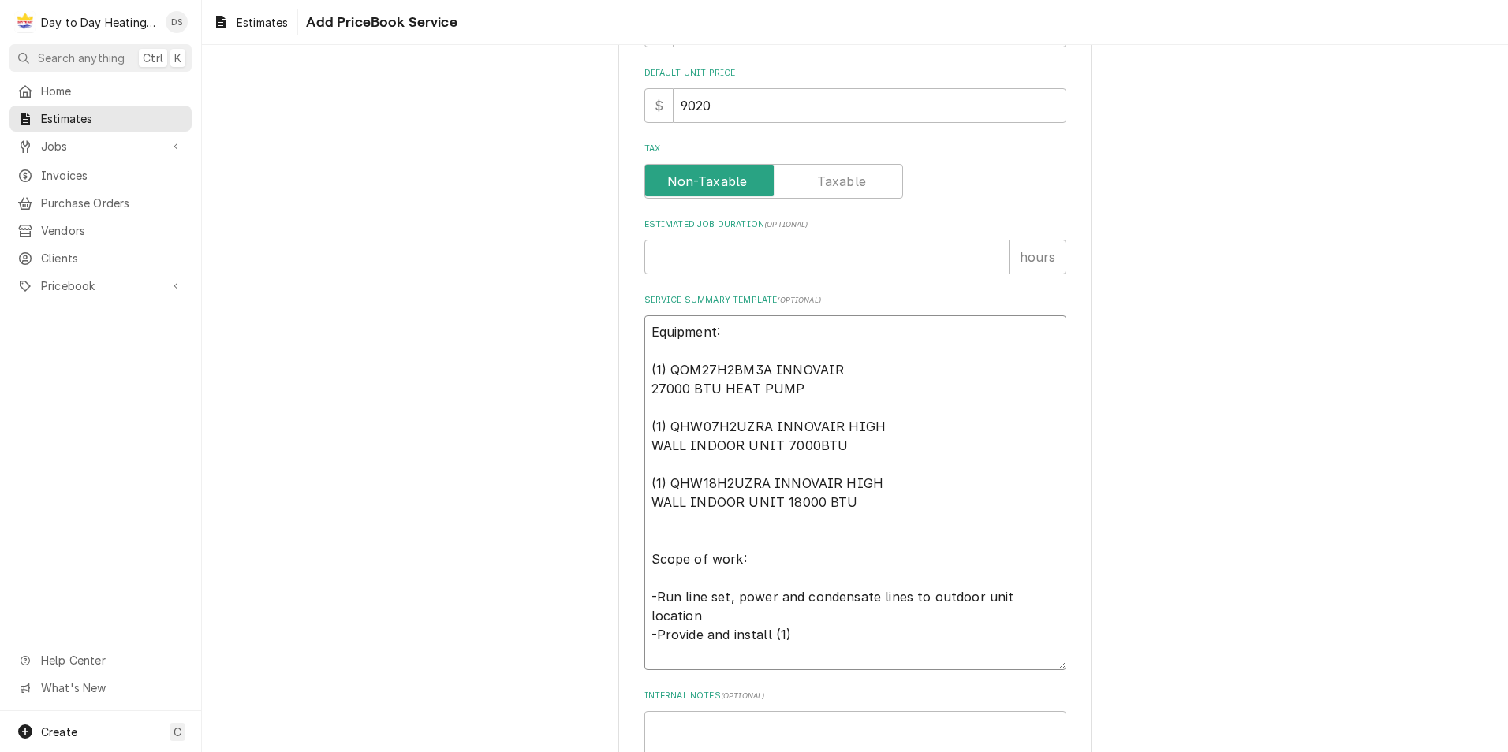
drag, startPoint x: 663, startPoint y: 364, endPoint x: 804, endPoint y: 391, distance: 143.1
click at [804, 391] on textarea "Equipment: (1) QOM27H2BM3A INNOVAIR 27000 BTU HEAT PUMP (1) QHW07H2UZRA INNOVAI…" at bounding box center [855, 492] width 422 height 355
click at [812, 638] on textarea "Equipment: (1) QOM27H2BM3A INNOVAIR 27000 BTU HEAT PUMP (1) QHW07H2UZRA INNOVAI…" at bounding box center [855, 492] width 422 height 355
paste textarea "QOM27H2BM3A INNOVAIR 27000 BTU HEAT PUMP"
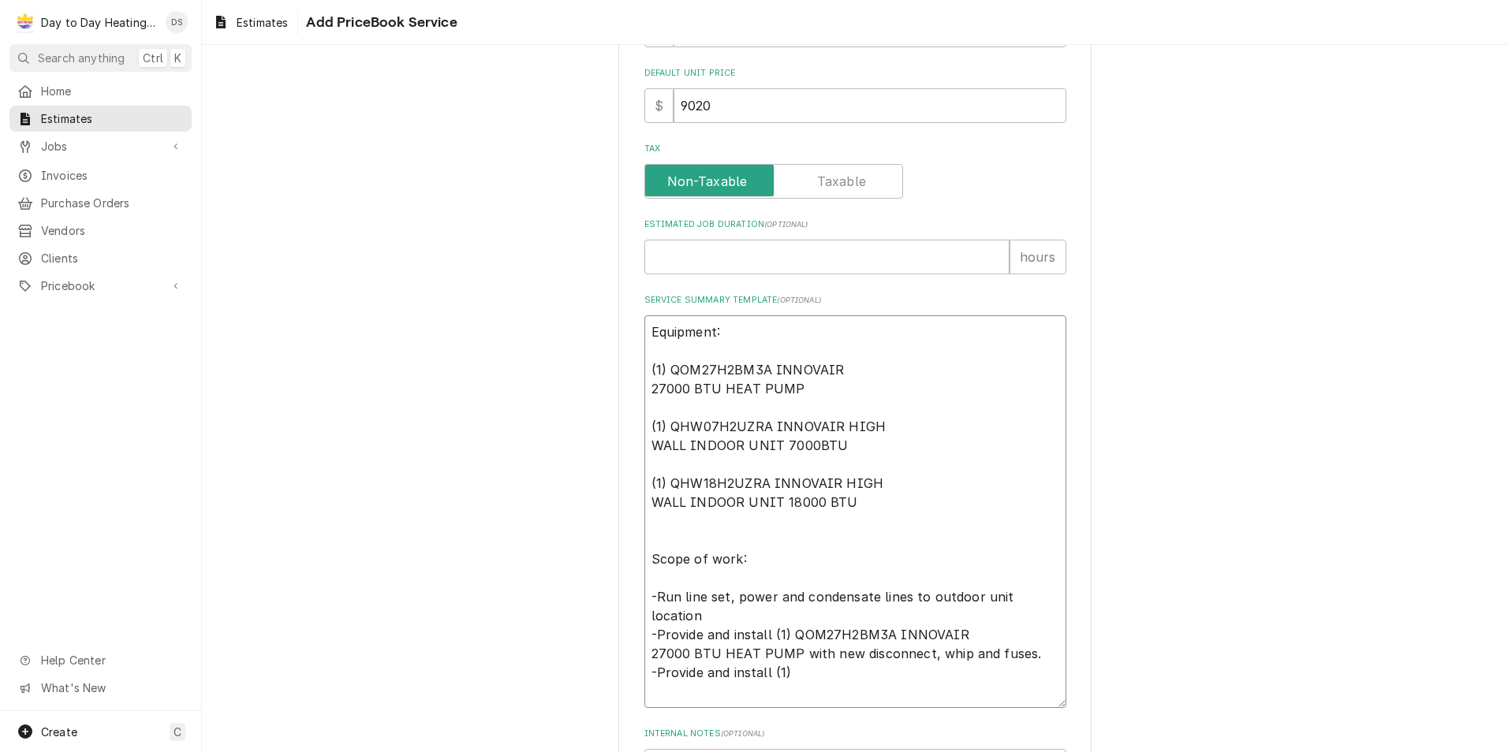
drag, startPoint x: 665, startPoint y: 425, endPoint x: 838, endPoint y: 441, distance: 174.2
click at [838, 441] on textarea "Equipment: (1) QOM27H2BM3A INNOVAIR 27000 BTU HEAT PUMP (1) QHW07H2UZRA INNOVAI…" at bounding box center [855, 511] width 422 height 393
click at [800, 673] on textarea "Equipment: (1) QOM27H2BM3A INNOVAIR 27000 BTU HEAT PUMP (1) QHW07H2UZRA INNOVAI…" at bounding box center [855, 511] width 422 height 393
paste textarea "QHW07H2UZRA INNOVAIR HIGH WALL INDOOR UNIT 7000BTU"
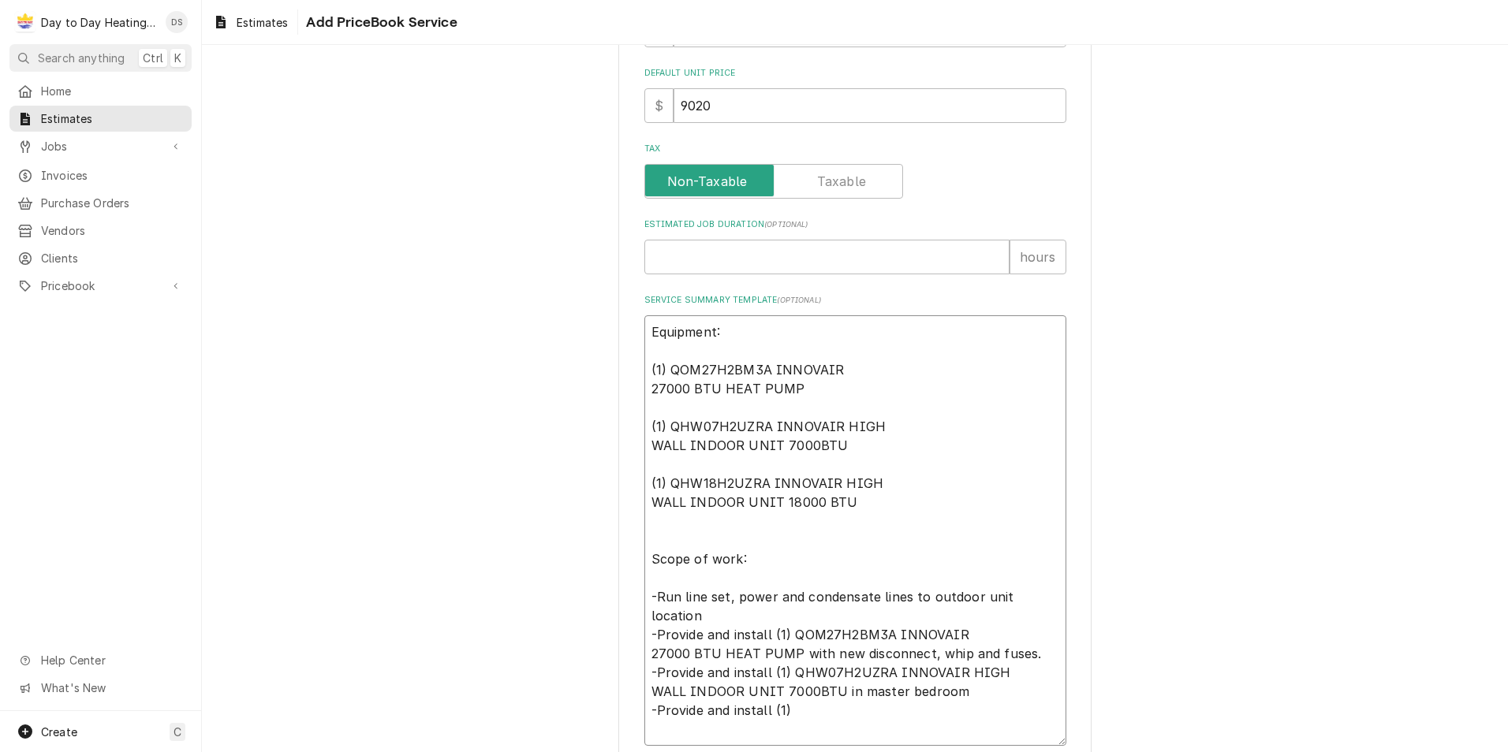
drag, startPoint x: 665, startPoint y: 481, endPoint x: 853, endPoint y: 503, distance: 189.8
click at [853, 503] on textarea "Equipment: (1) QOM27H2BM3A INNOVAIR 27000 BTU HEAT PUMP (1) QHW07H2UZRA INNOVAI…" at bounding box center [855, 530] width 422 height 431
click at [789, 708] on textarea "Equipment: (1) QOM27H2BM3A INNOVAIR 27000 BTU HEAT PUMP (1) QHW07H2UZRA INNOVAI…" at bounding box center [855, 530] width 422 height 431
paste textarea "QHW18H2UZRA INNOVAIR HIGH WALL INDOOR UNIT 18000 BTU"
click at [980, 733] on textarea "Equipment: (1) QOM27H2BM3A INNOVAIR 27000 BTU HEAT PUMP (1) QHW07H2UZRA INNOVAI…" at bounding box center [855, 540] width 422 height 450
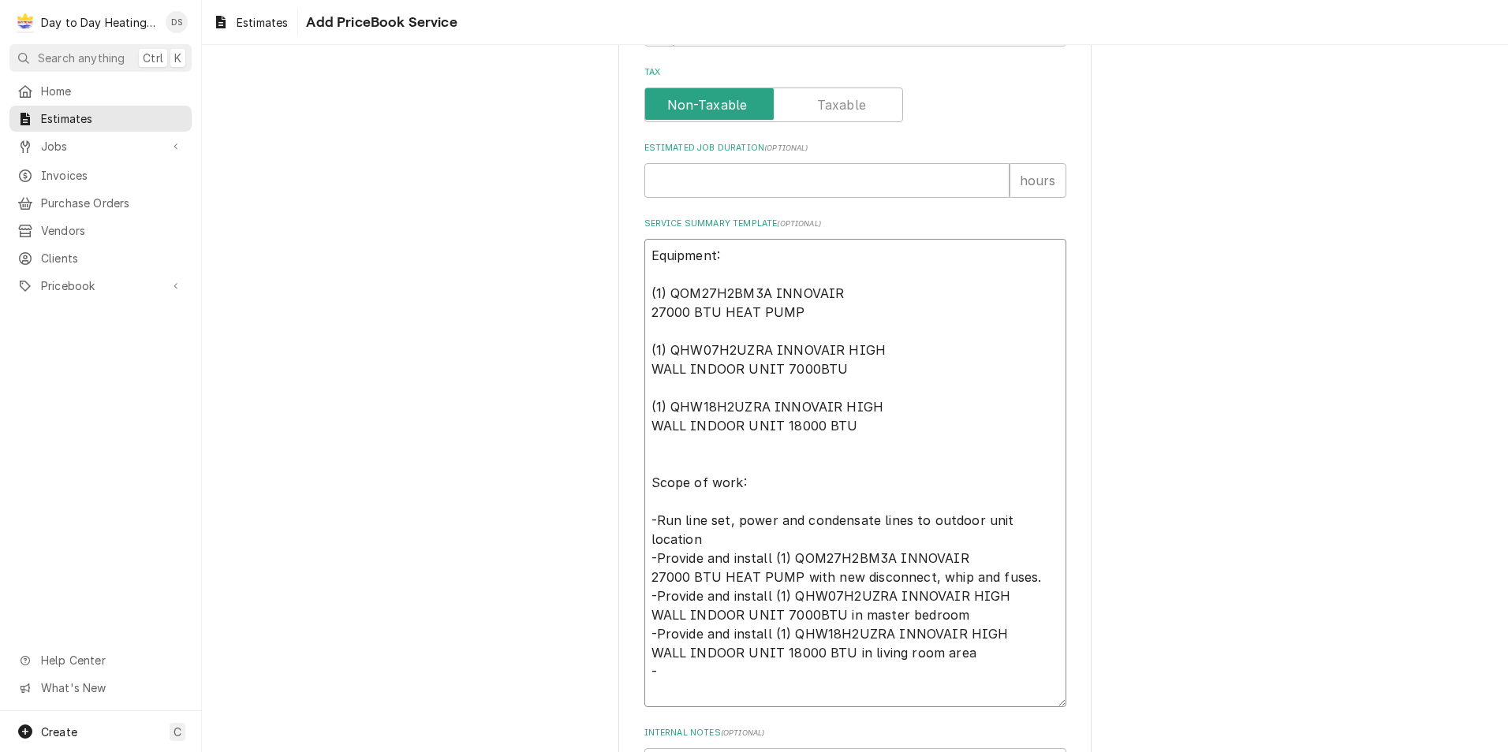
scroll to position [690, 0]
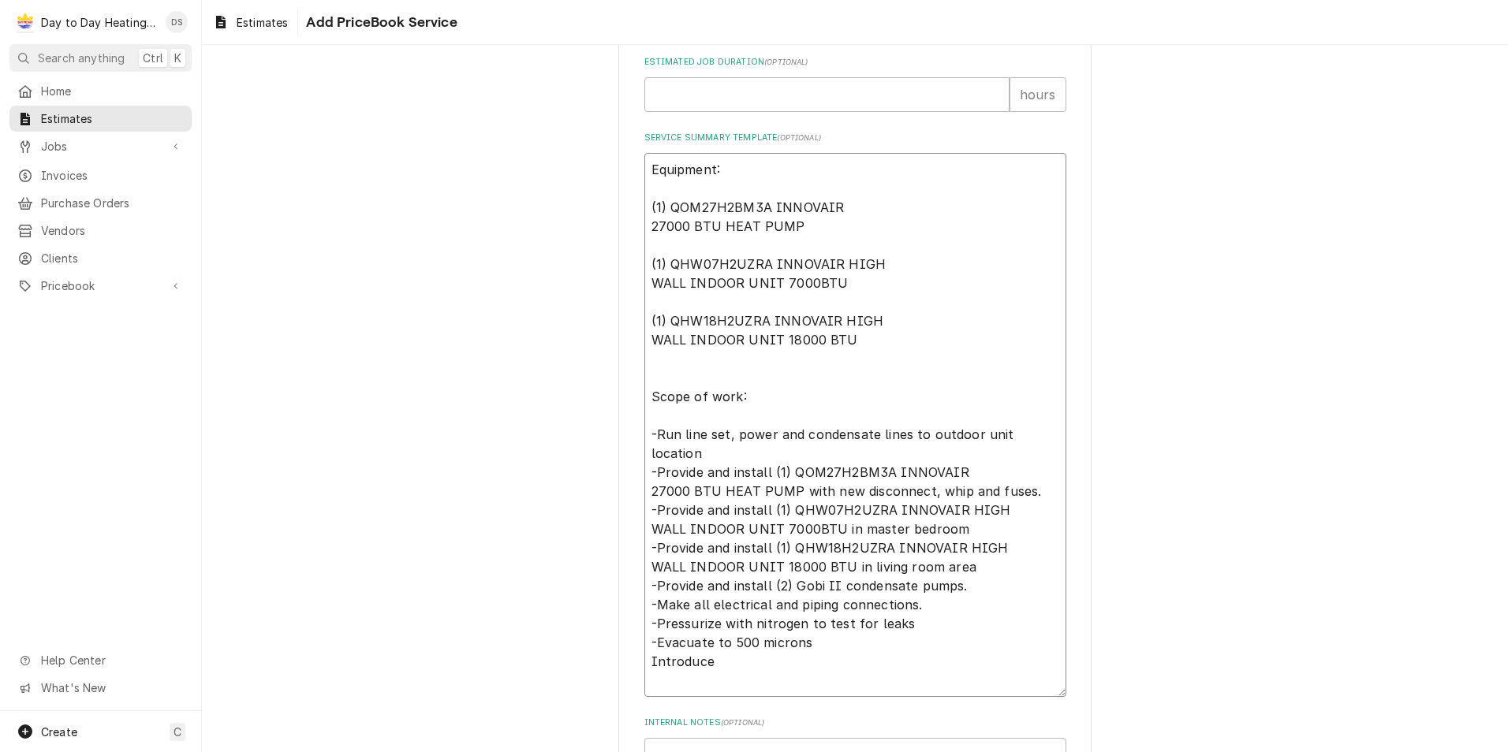
click at [644, 640] on textarea "Equipment: (1) QOM27H2BM3A INNOVAIR 27000 BTU HEAT PUMP (1) QHW07H2UZRA INNOVAI…" at bounding box center [855, 425] width 422 height 544
click at [768, 637] on textarea "Equipment: (1) QOM27H2BM3A INNOVAIR 27000 BTU HEAT PUMP (1) QHW07H2UZRA INNOVAI…" at bounding box center [855, 425] width 422 height 544
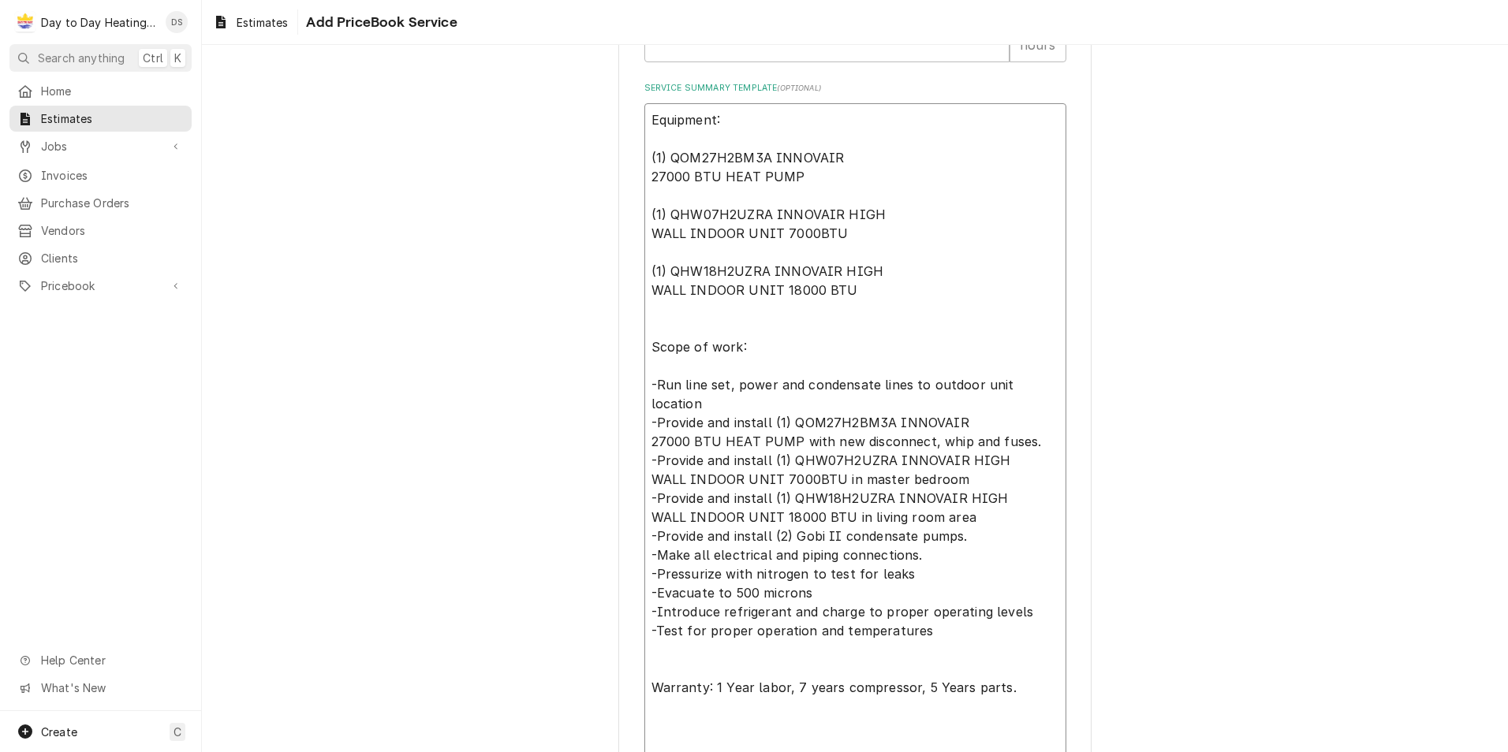
scroll to position [799, 0]
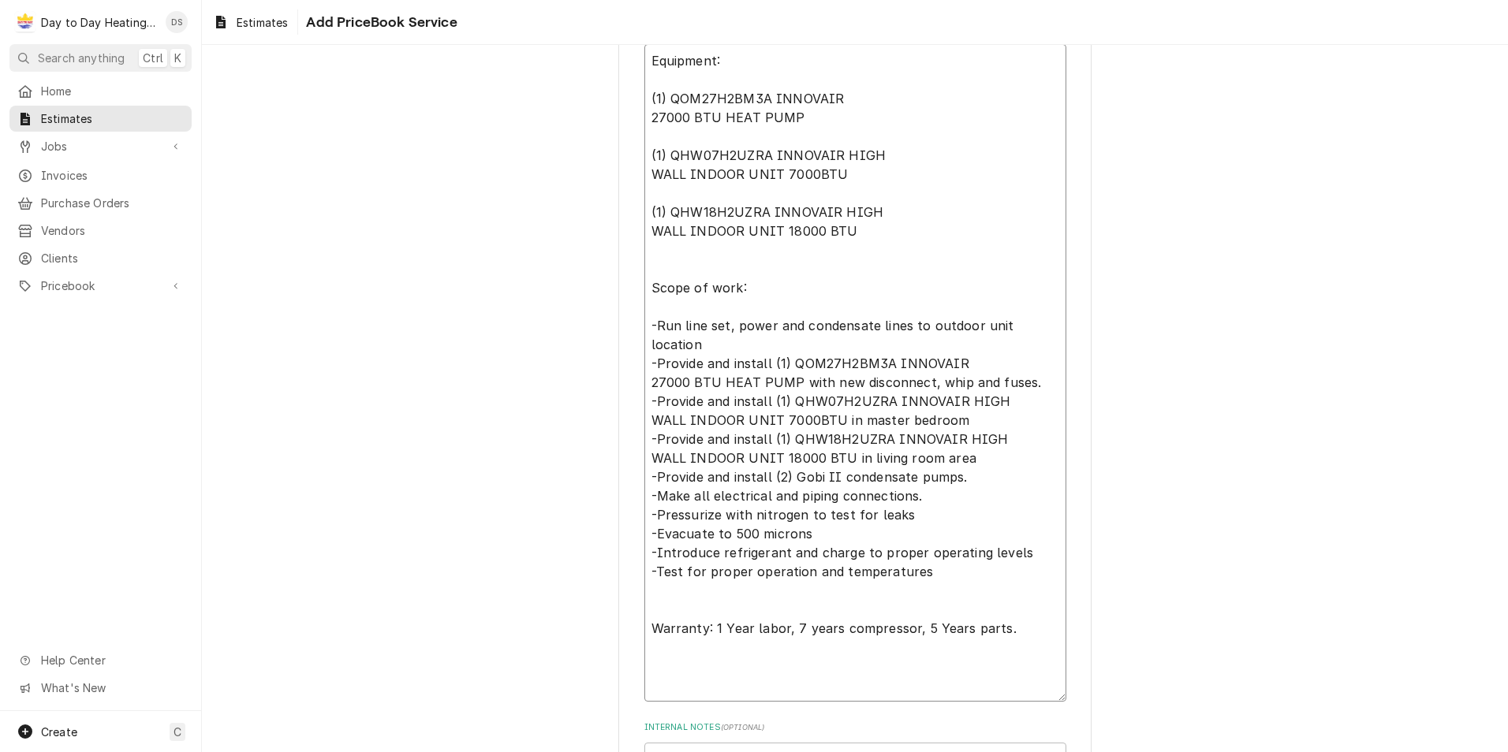
click at [1001, 608] on textarea "Equipment: (1) QOM27H2BM3A INNOVAIR 27000 BTU HEAT PUMP (1) QHW07H2UZRA INNOVAI…" at bounding box center [855, 373] width 422 height 658
click at [788, 609] on textarea "Equipment: (1) QOM27H2BM3A INNOVAIR 27000 BTU HEAT PUMP (1) QHW07H2UZRA INNOVAI…" at bounding box center [855, 373] width 422 height 658
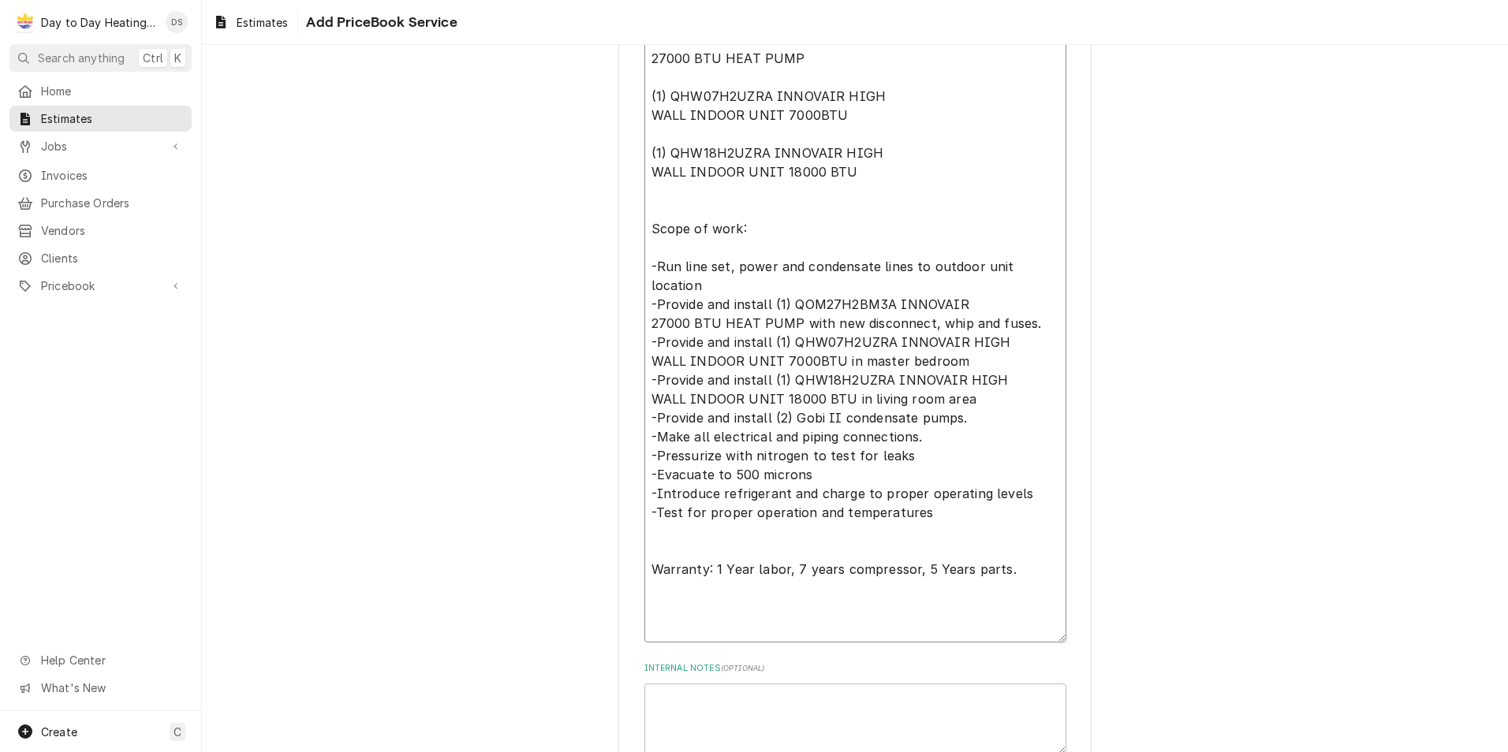
scroll to position [957, 0]
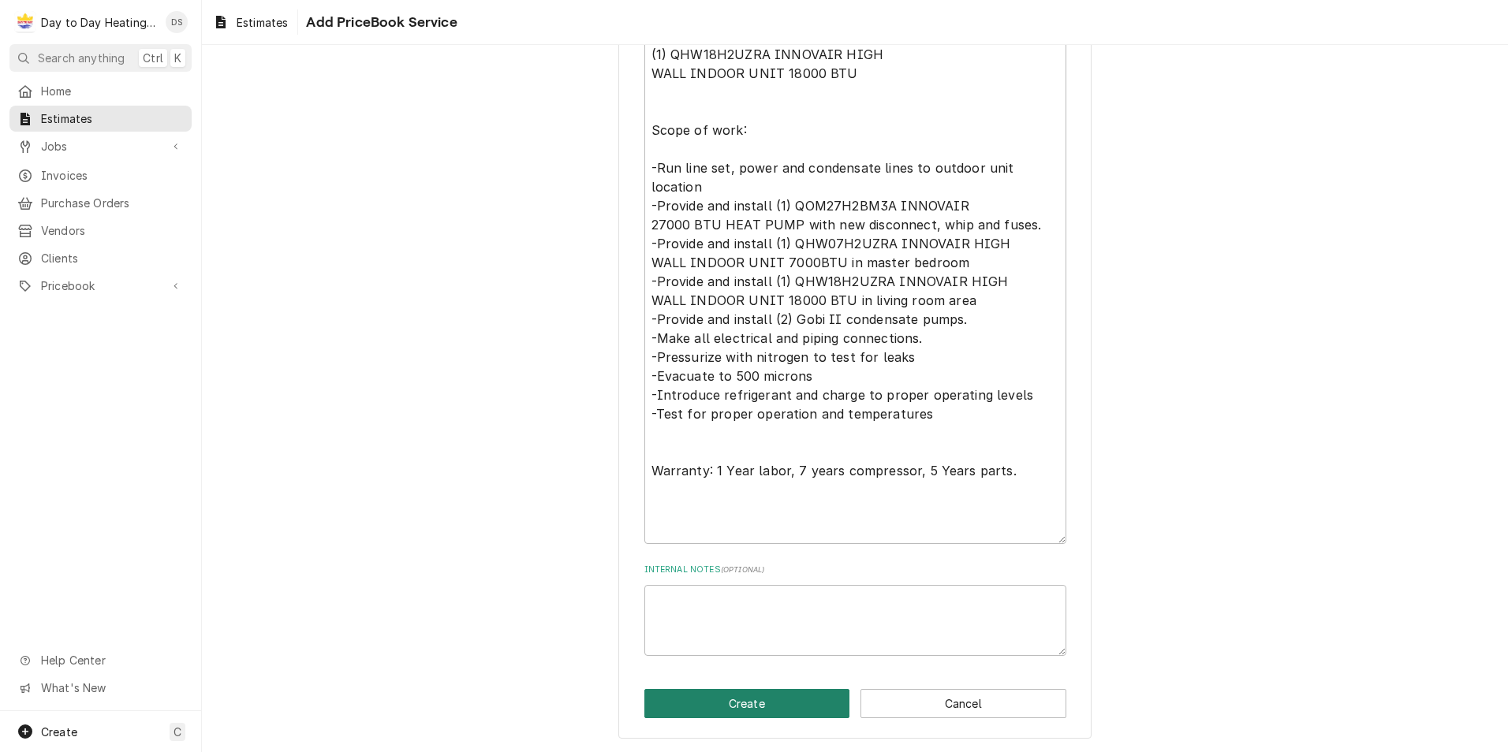
click at [772, 693] on button "Create" at bounding box center [747, 703] width 206 height 29
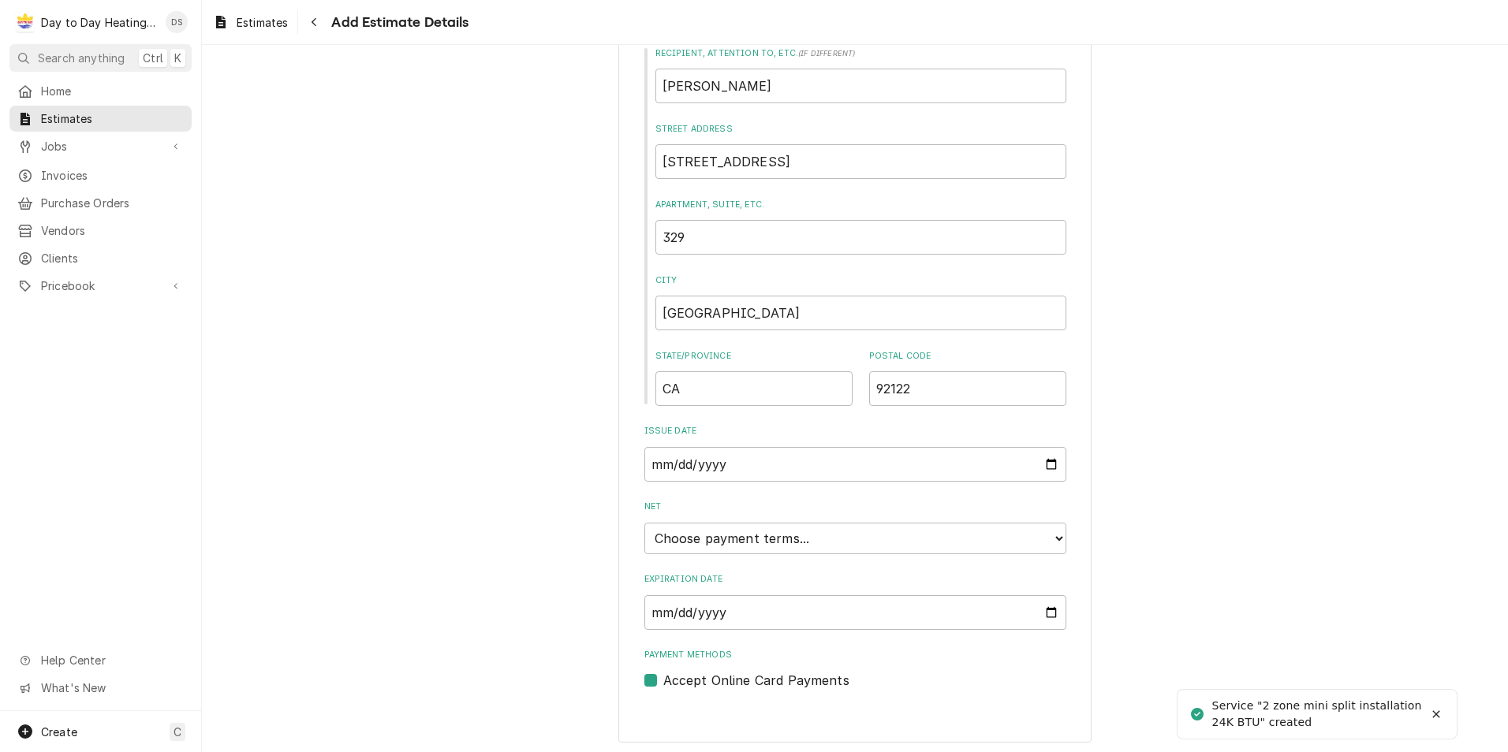
scroll to position [793, 0]
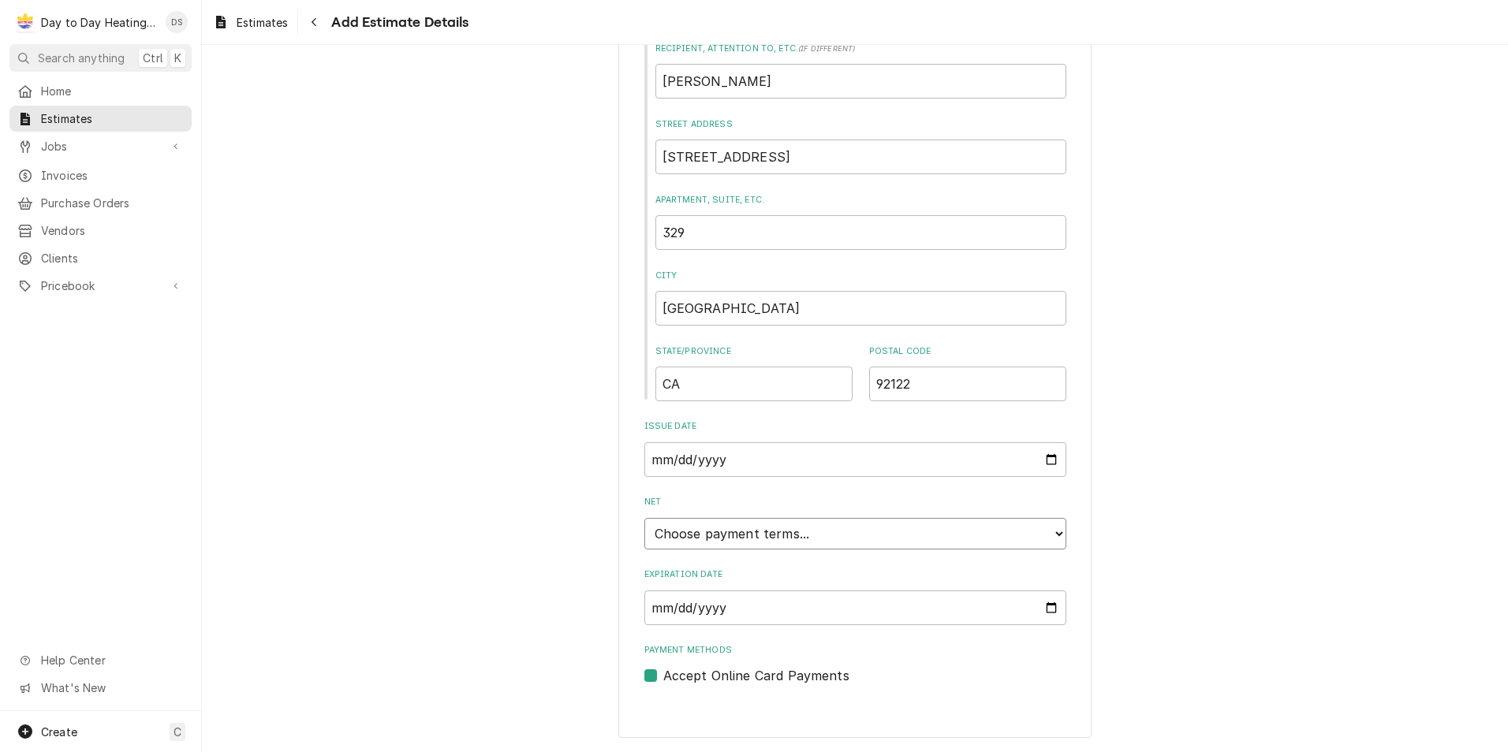
click at [729, 530] on select "Choose payment terms... Same Day Net 7 Net 14 Net 21 Net 30 Net 45 Net 60 Net 90" at bounding box center [855, 534] width 422 height 32
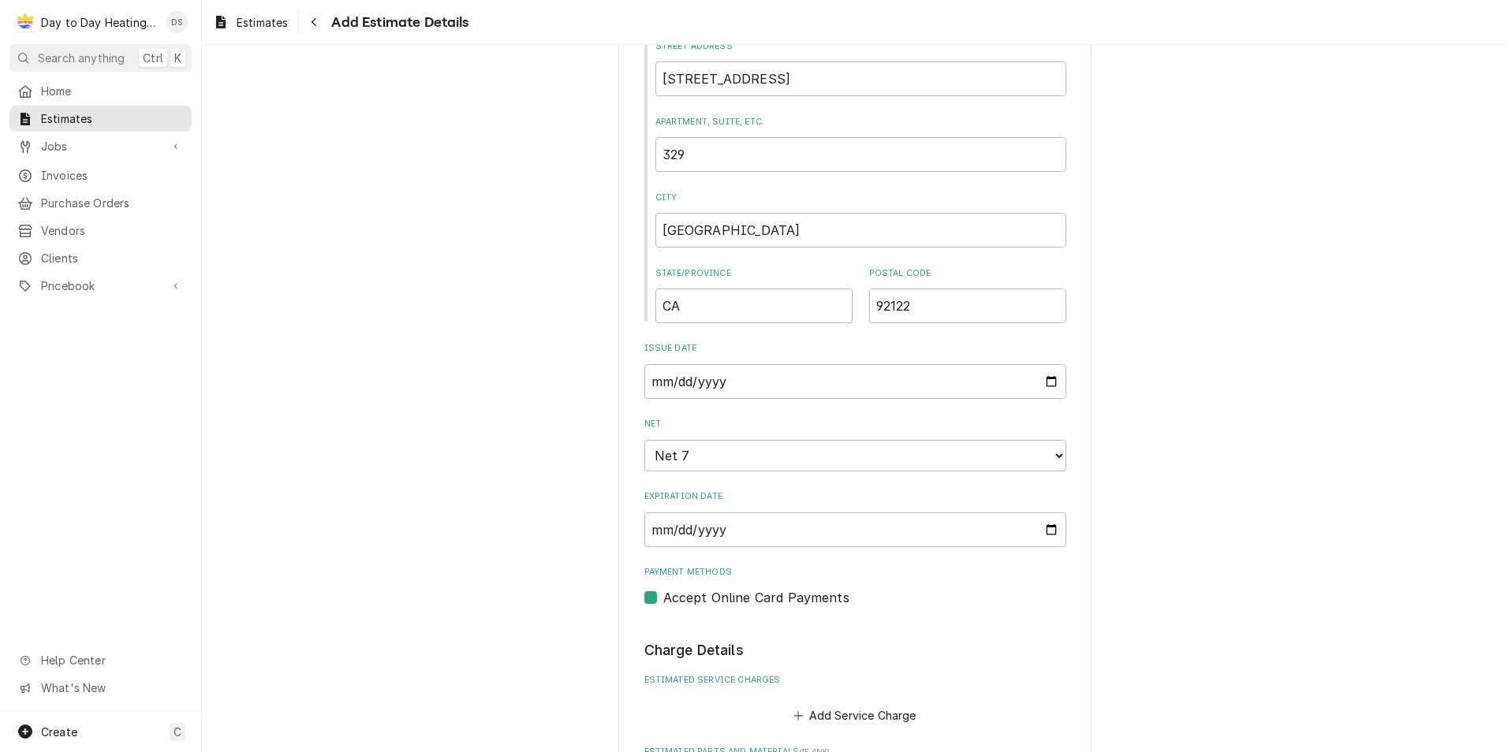
scroll to position [872, 0]
click at [718, 529] on input "2025-10-03" at bounding box center [855, 529] width 422 height 35
click at [1039, 525] on input "2025-10-03" at bounding box center [855, 529] width 422 height 35
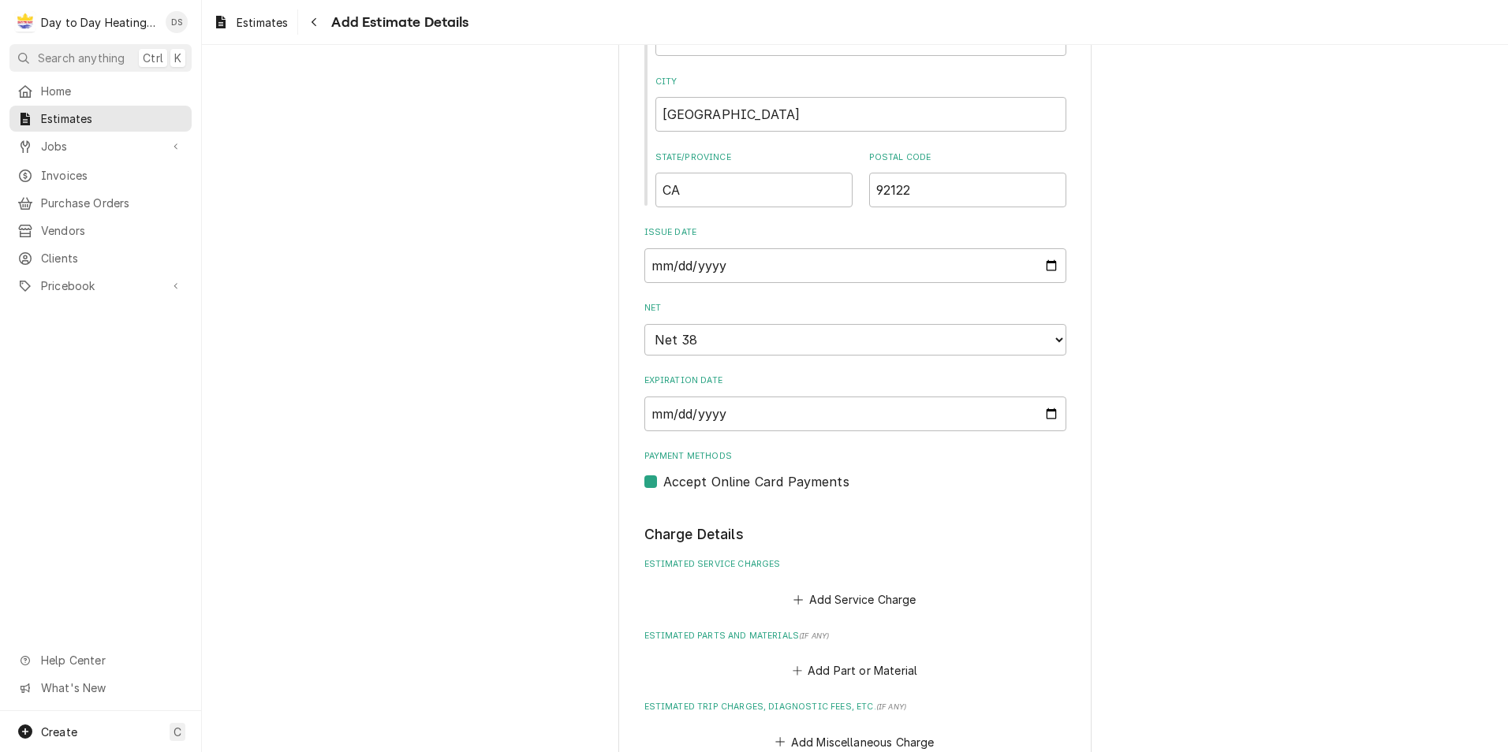
scroll to position [1024, 0]
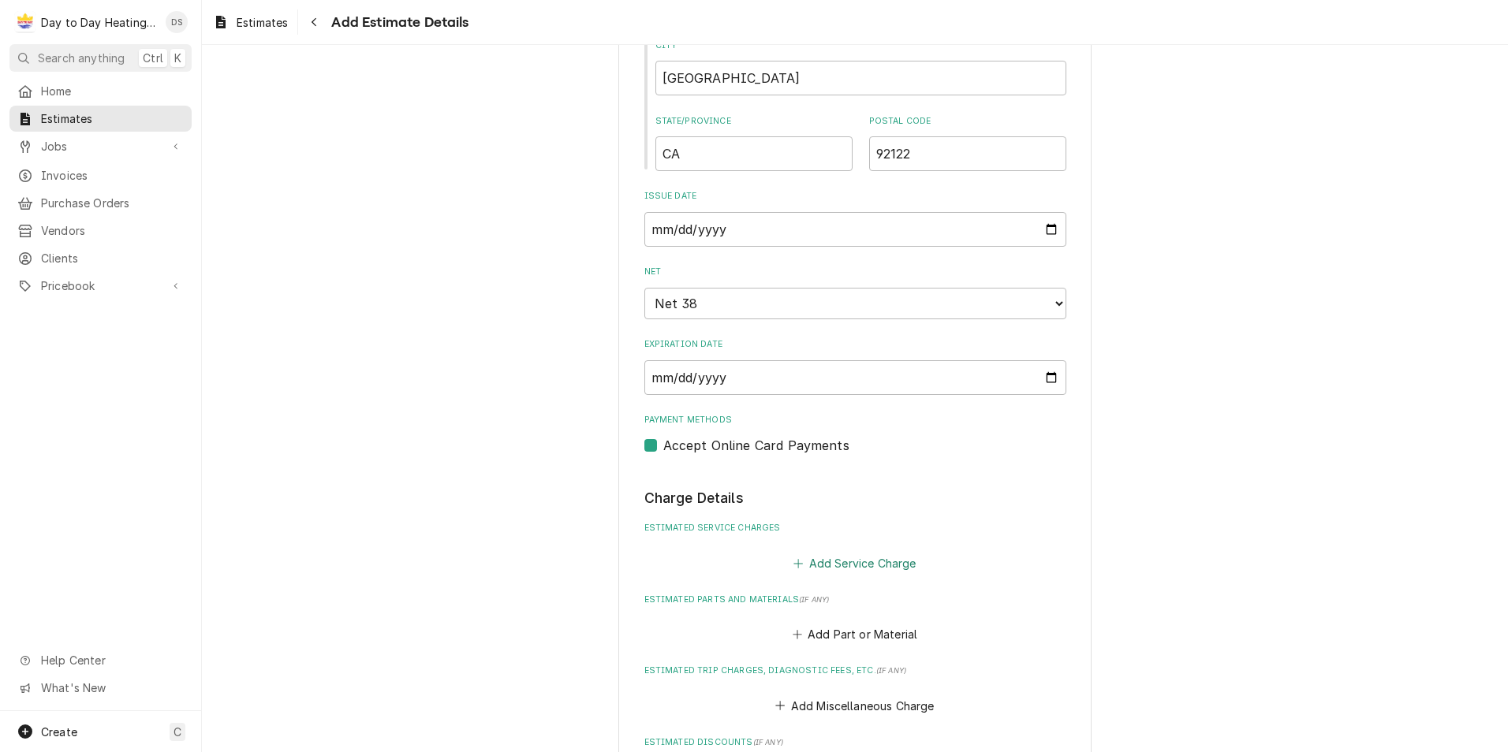
click at [832, 554] on button "Add Service Charge" at bounding box center [855, 563] width 128 height 22
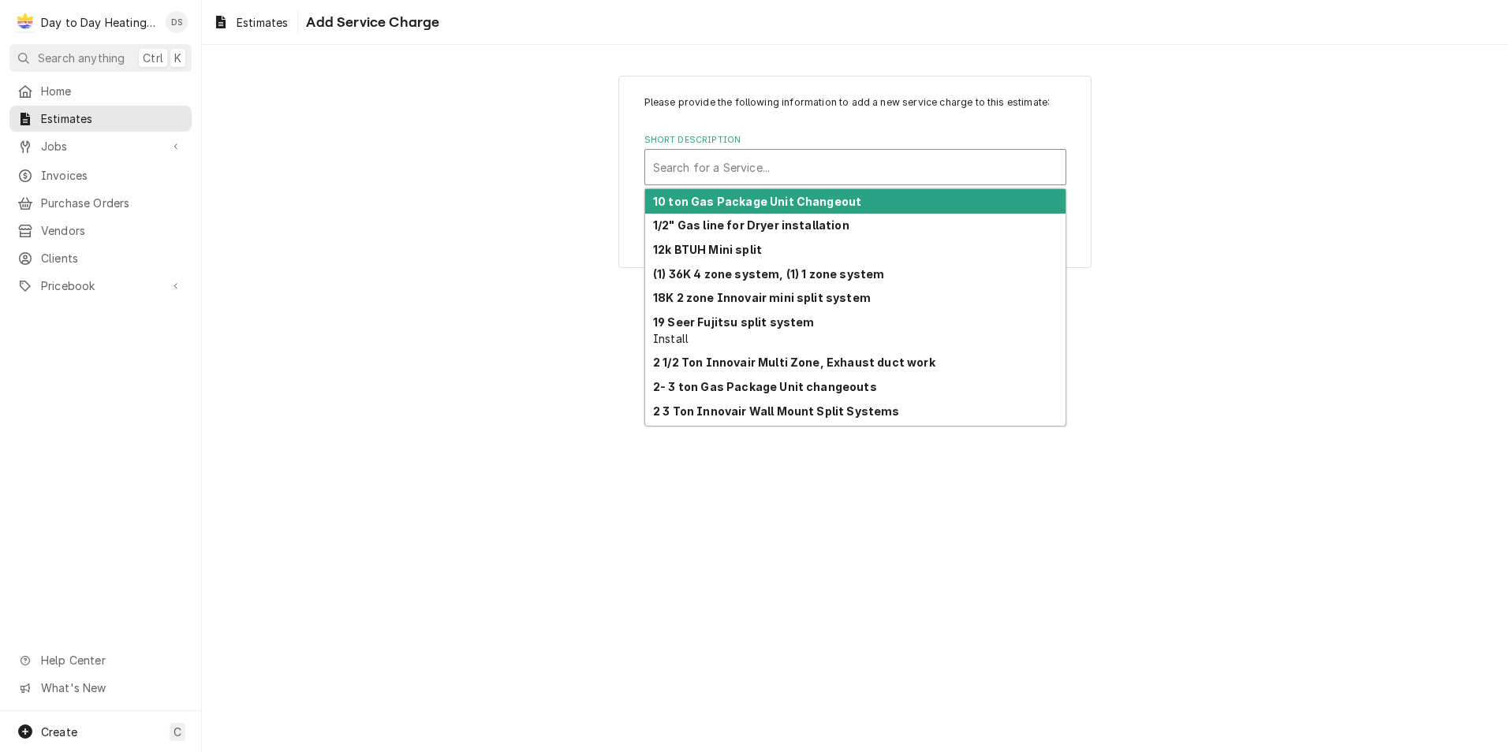
click at [734, 181] on div "Short Description" at bounding box center [855, 167] width 405 height 28
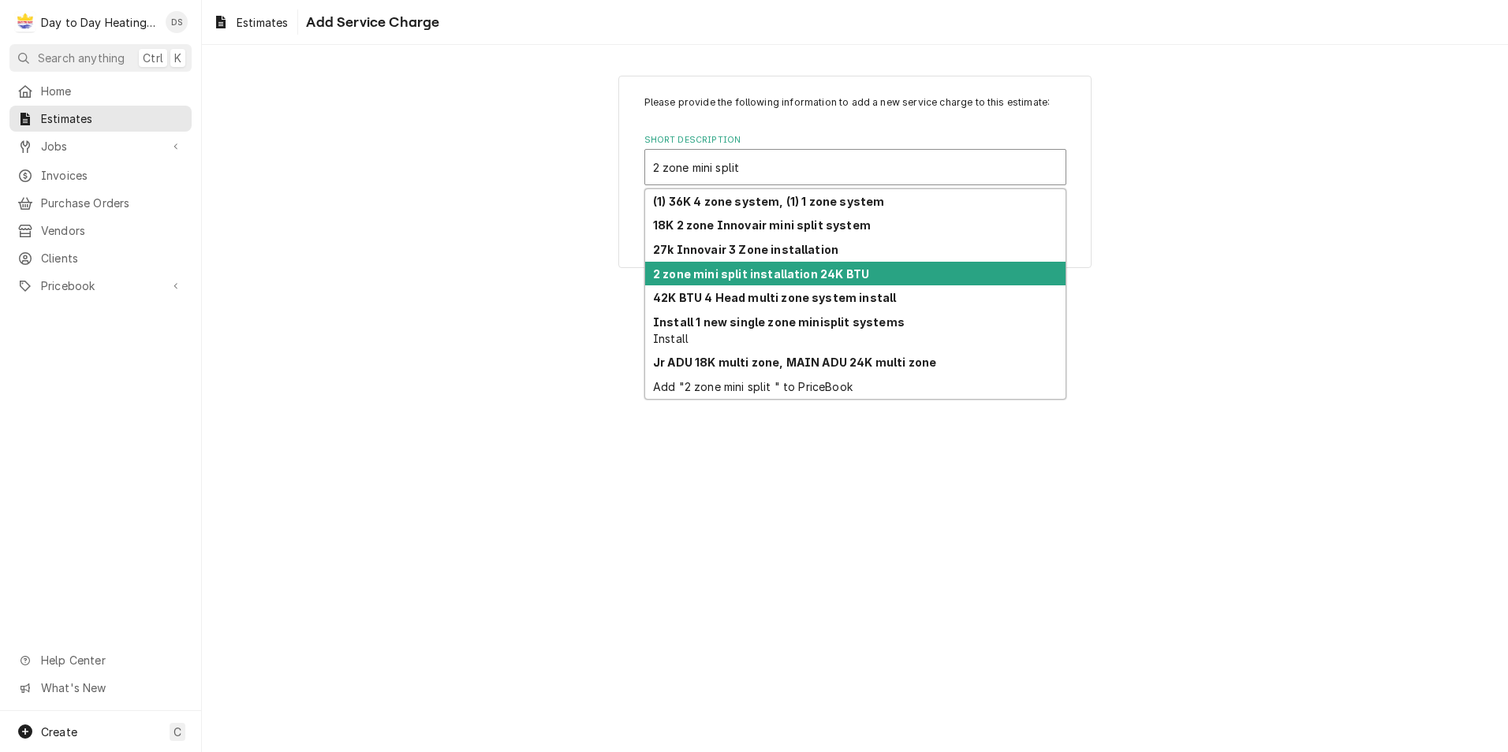
click at [764, 274] on strong "2 zone mini split installation 24K BTU" at bounding box center [761, 273] width 216 height 13
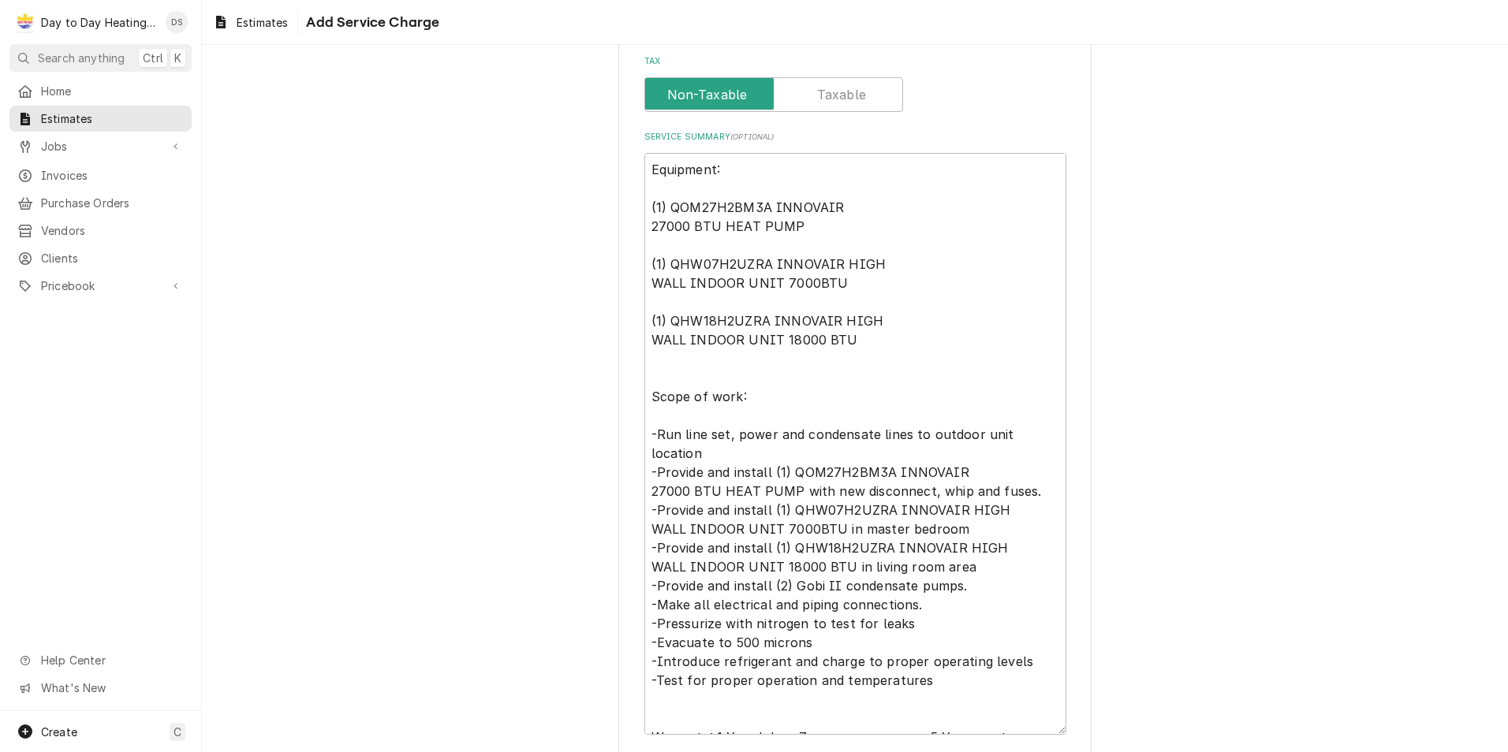
scroll to position [482, 0]
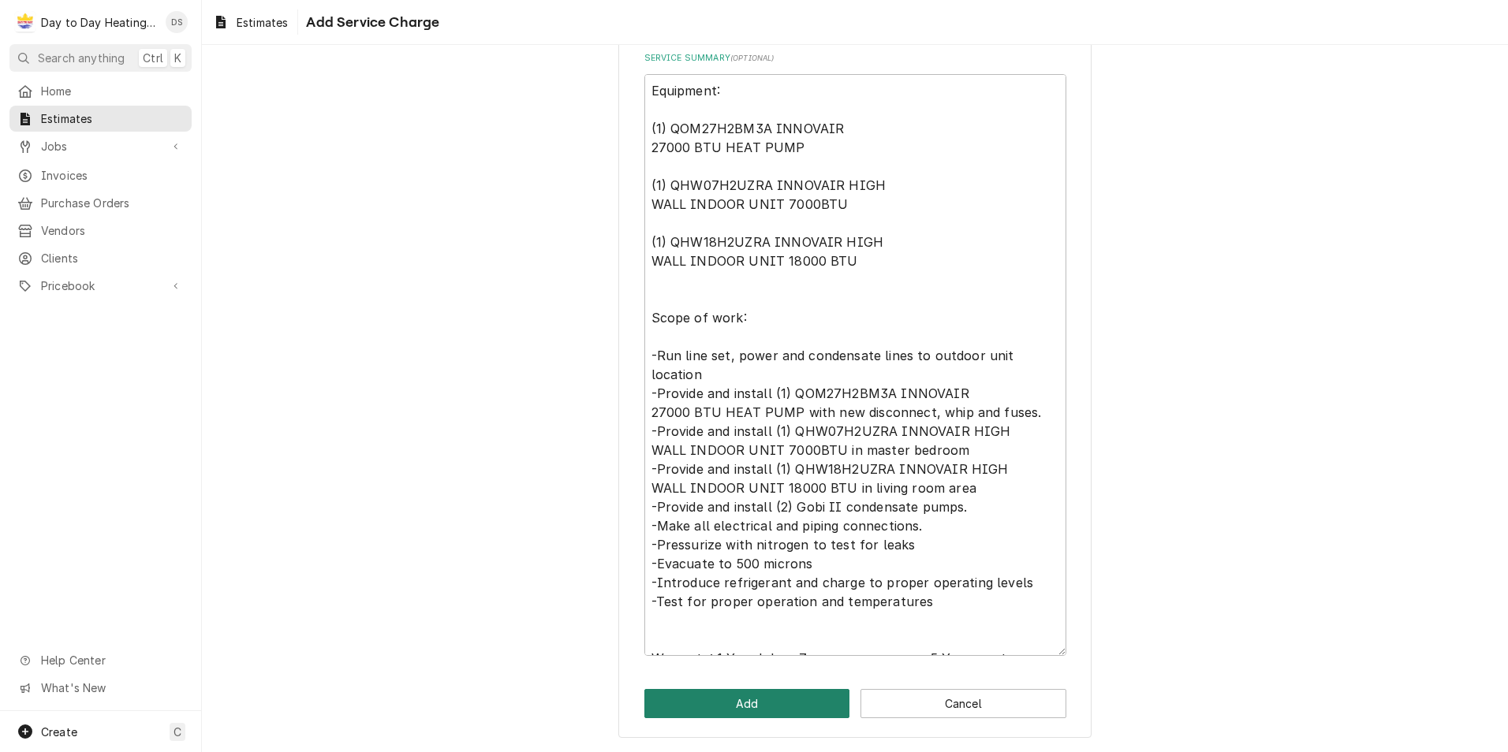
click at [721, 714] on button "Add" at bounding box center [747, 703] width 206 height 29
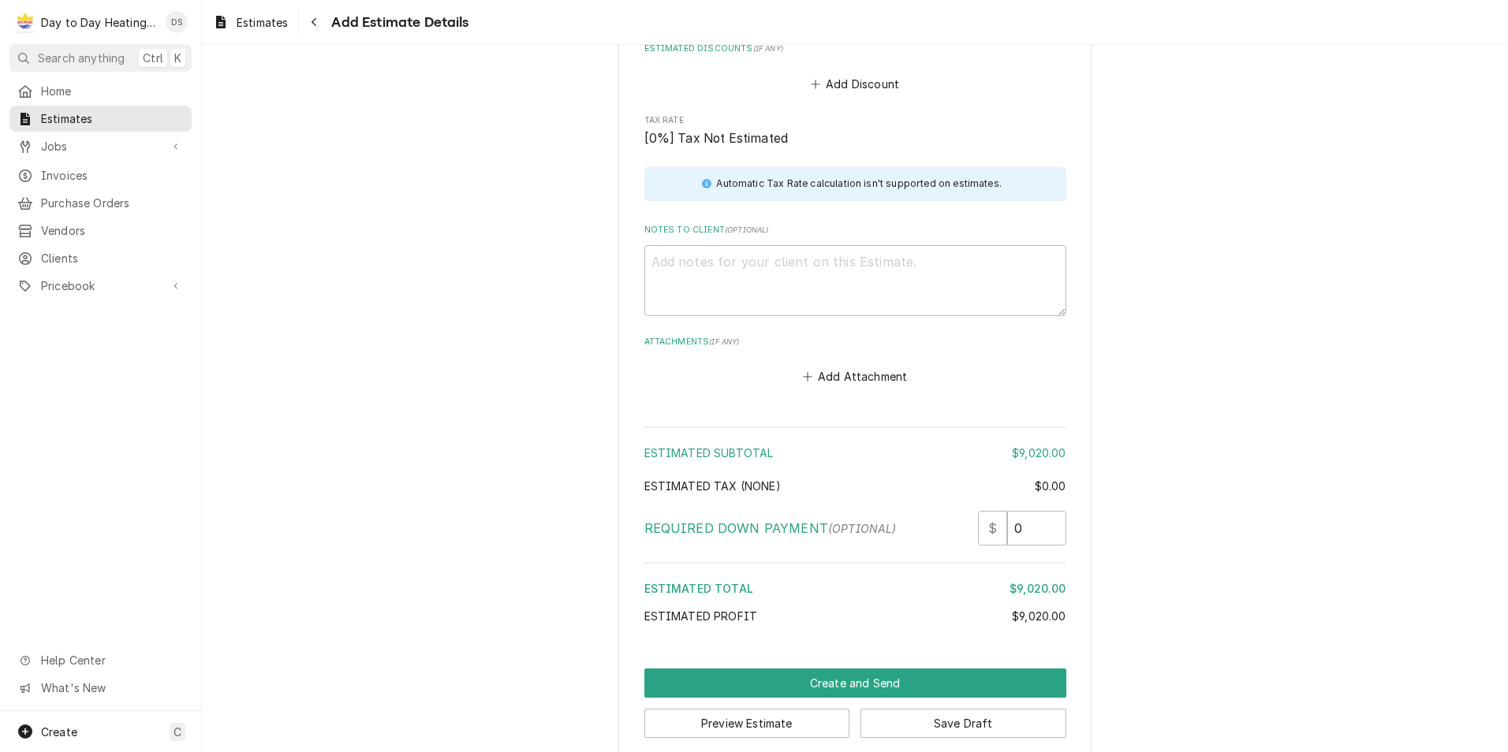
scroll to position [2565, 0]
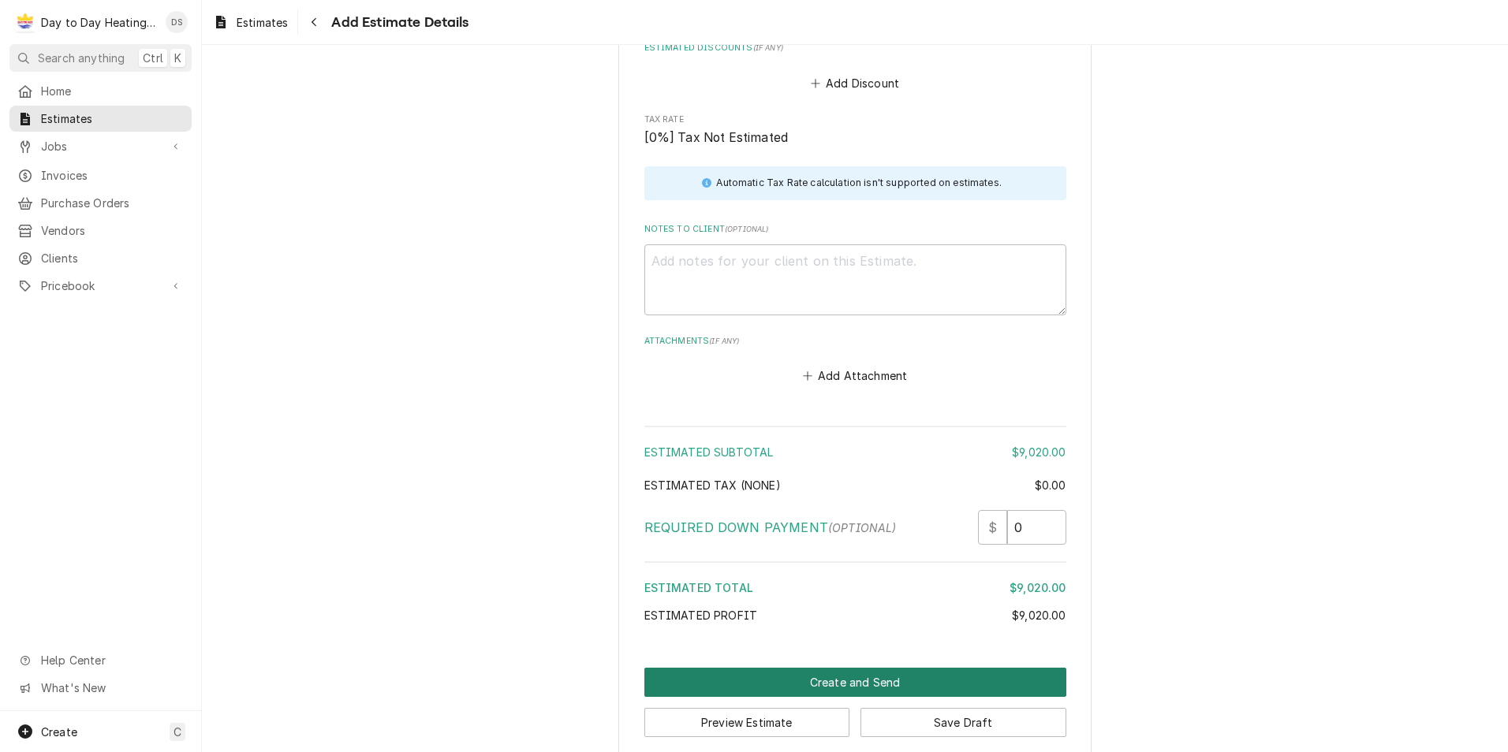
click at [873, 668] on button "Create and Send" at bounding box center [855, 682] width 422 height 29
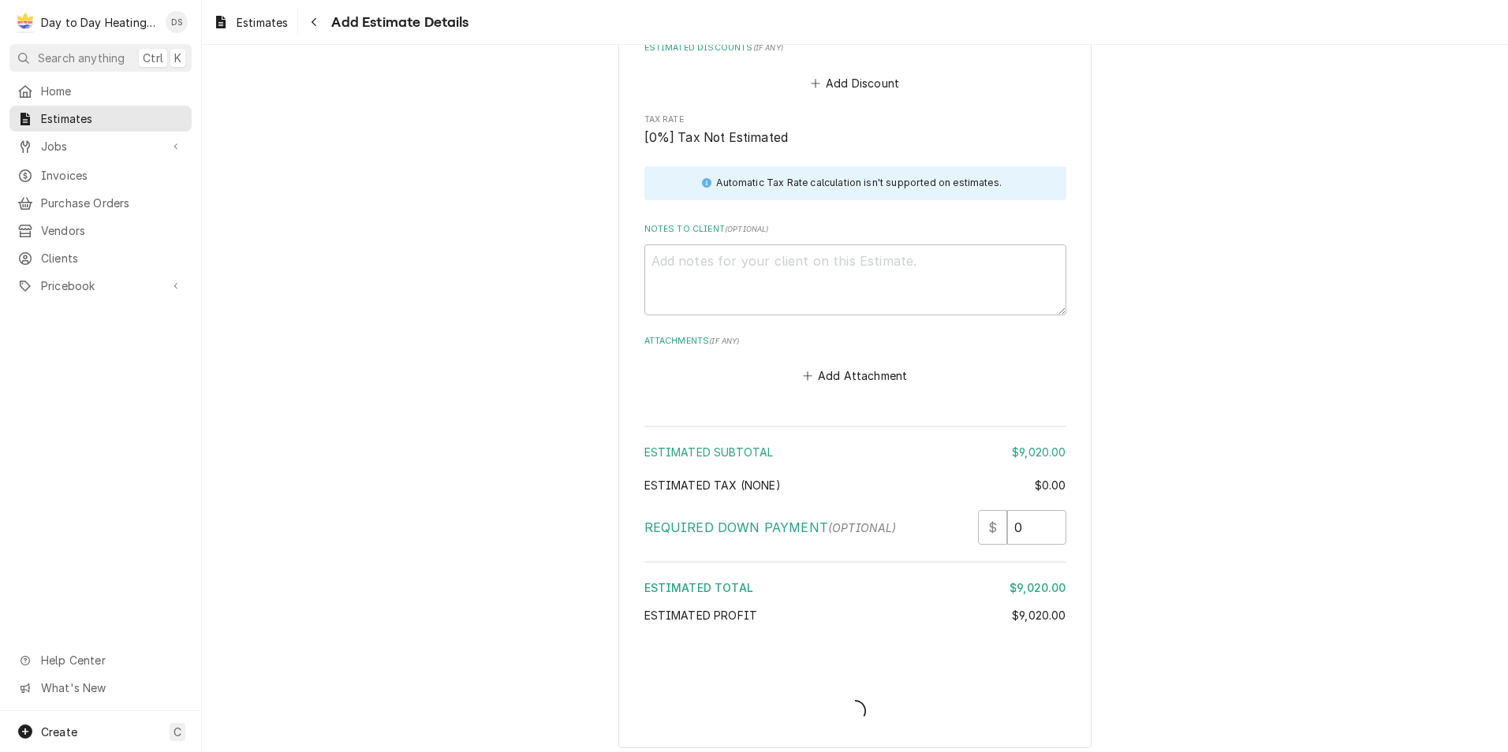
scroll to position [2557, 0]
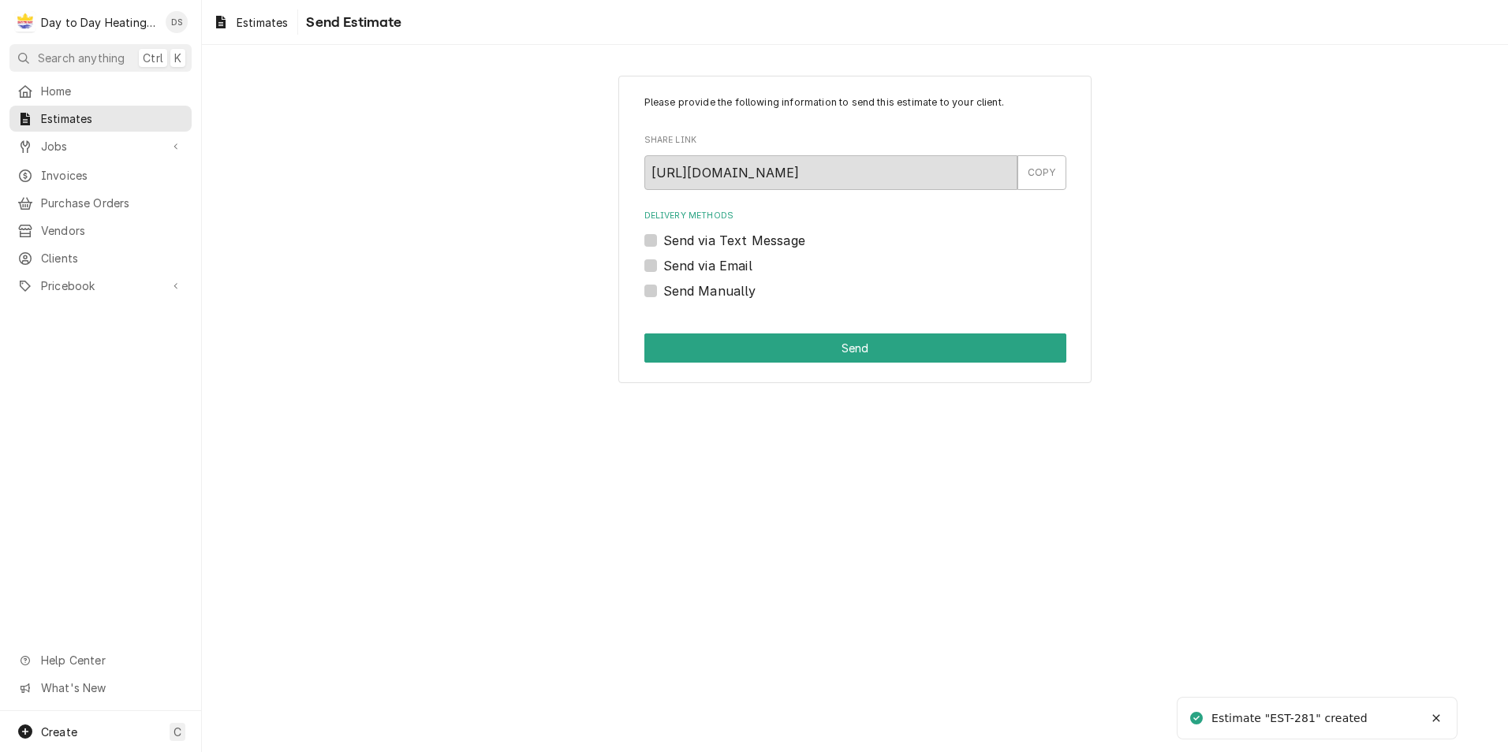
click at [710, 268] on label "Send via Email" at bounding box center [707, 265] width 89 height 19
click at [710, 268] on input "Send via Email" at bounding box center [874, 273] width 422 height 35
checkbox input "true"
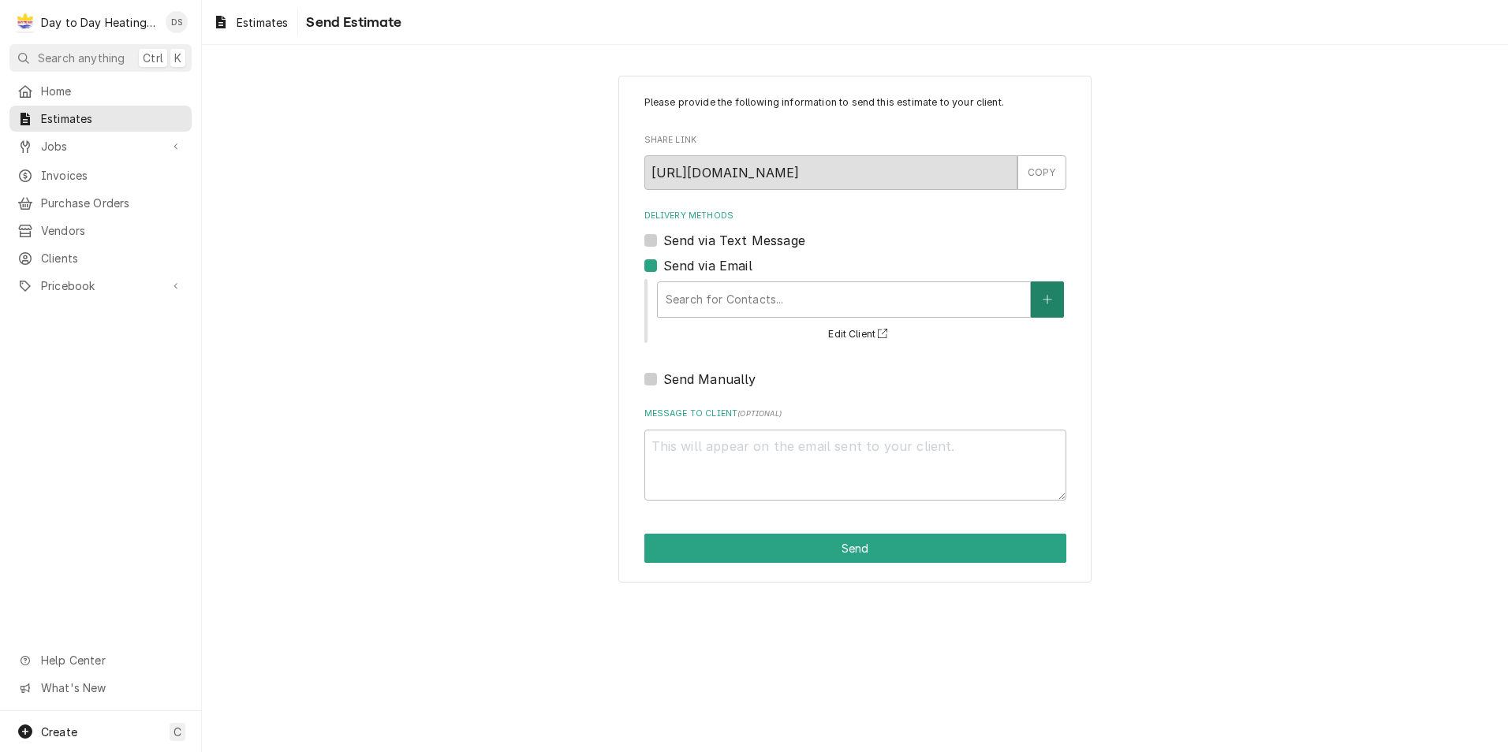
click at [1057, 301] on button "Delivery Methods" at bounding box center [1047, 300] width 33 height 36
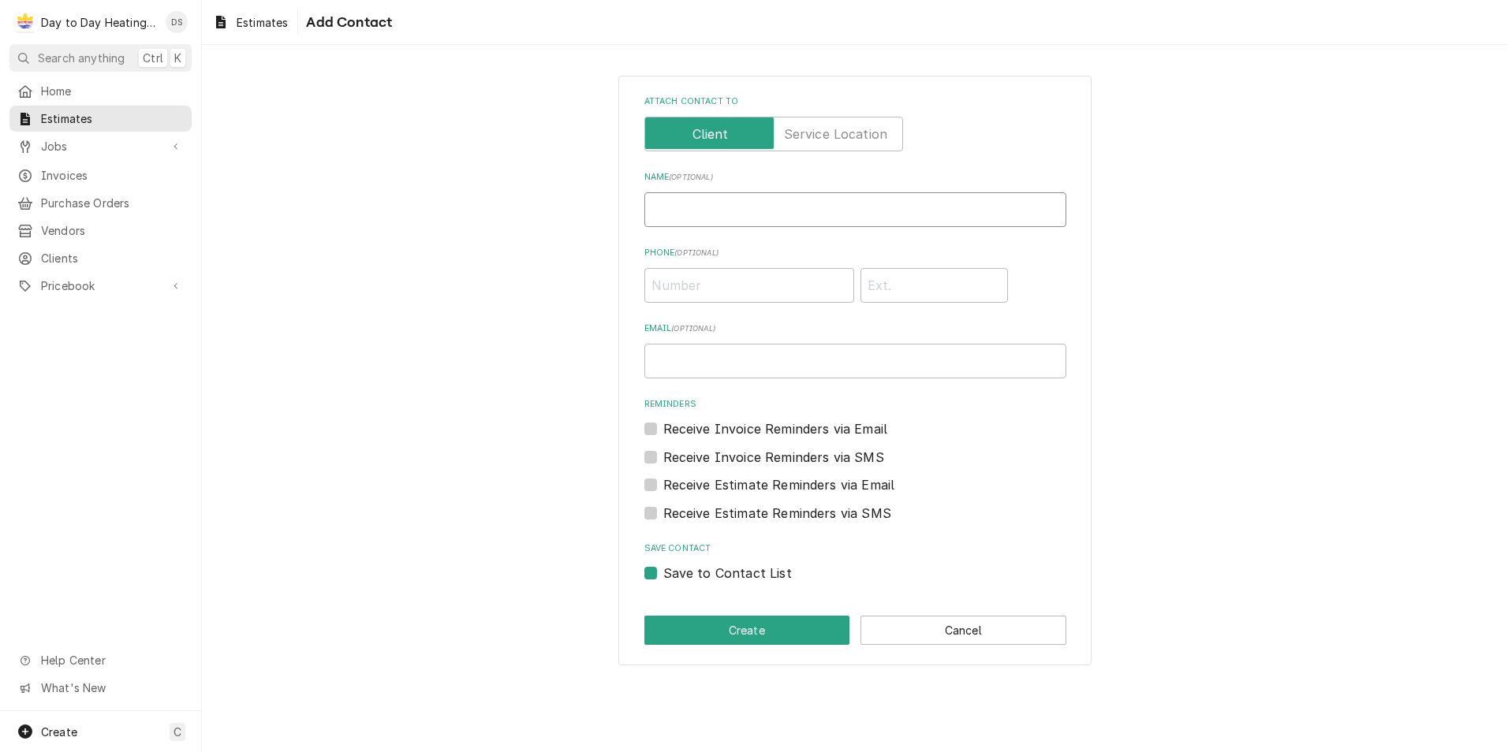
click at [734, 211] on input "Name ( optional )" at bounding box center [855, 209] width 422 height 35
type input "Carlos"
click at [711, 297] on input "Phone ( optional )" at bounding box center [749, 285] width 210 height 35
type input "(619) 871-2969"
click at [710, 374] on input "Email ( optional )" at bounding box center [855, 361] width 422 height 35
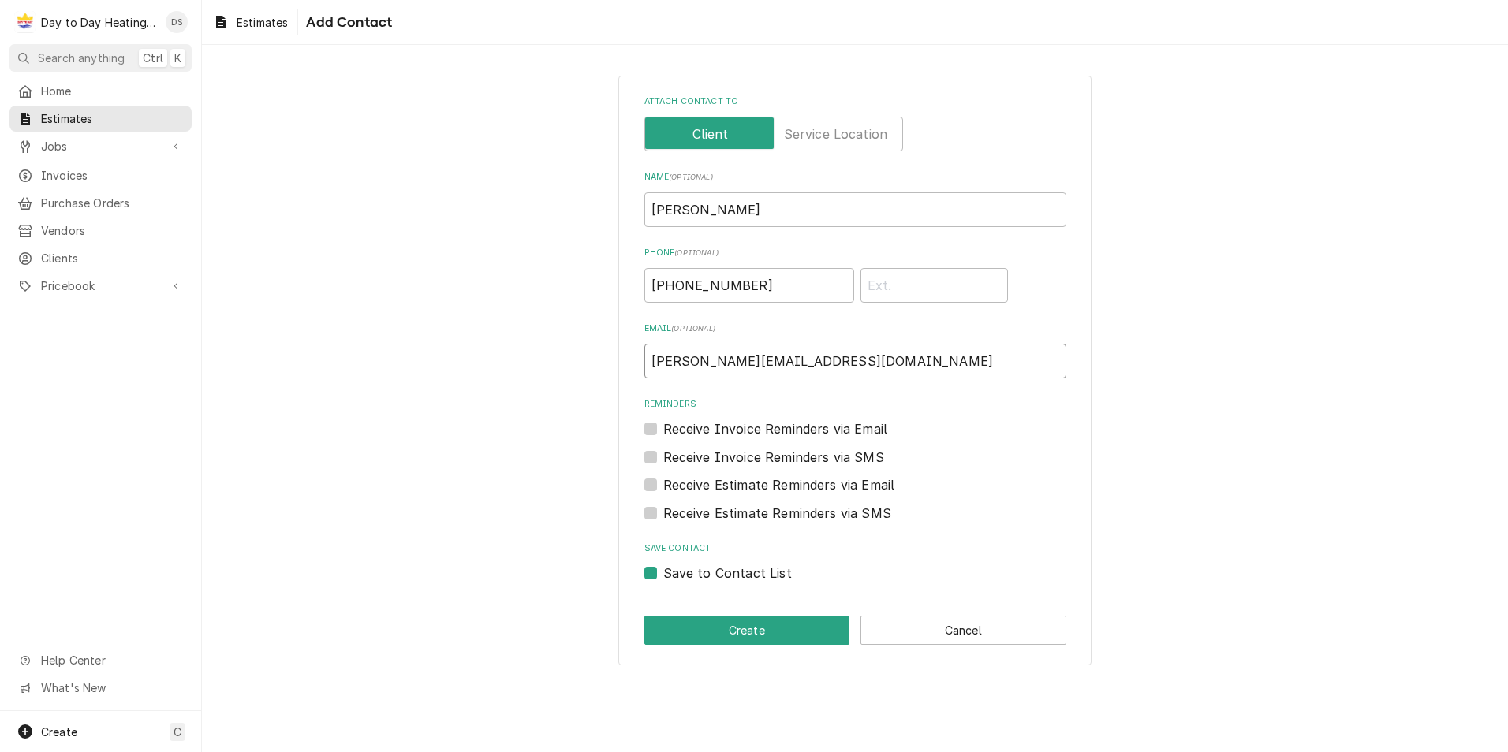
type input "carlos@liftingmountains.com"
click at [663, 426] on label "Receive Invoice Reminders via Email" at bounding box center [775, 429] width 225 height 19
click at [663, 426] on input "Reminders" at bounding box center [874, 437] width 422 height 35
checkbox input "true"
click at [663, 453] on label "Receive Invoice Reminders via SMS" at bounding box center [773, 457] width 221 height 19
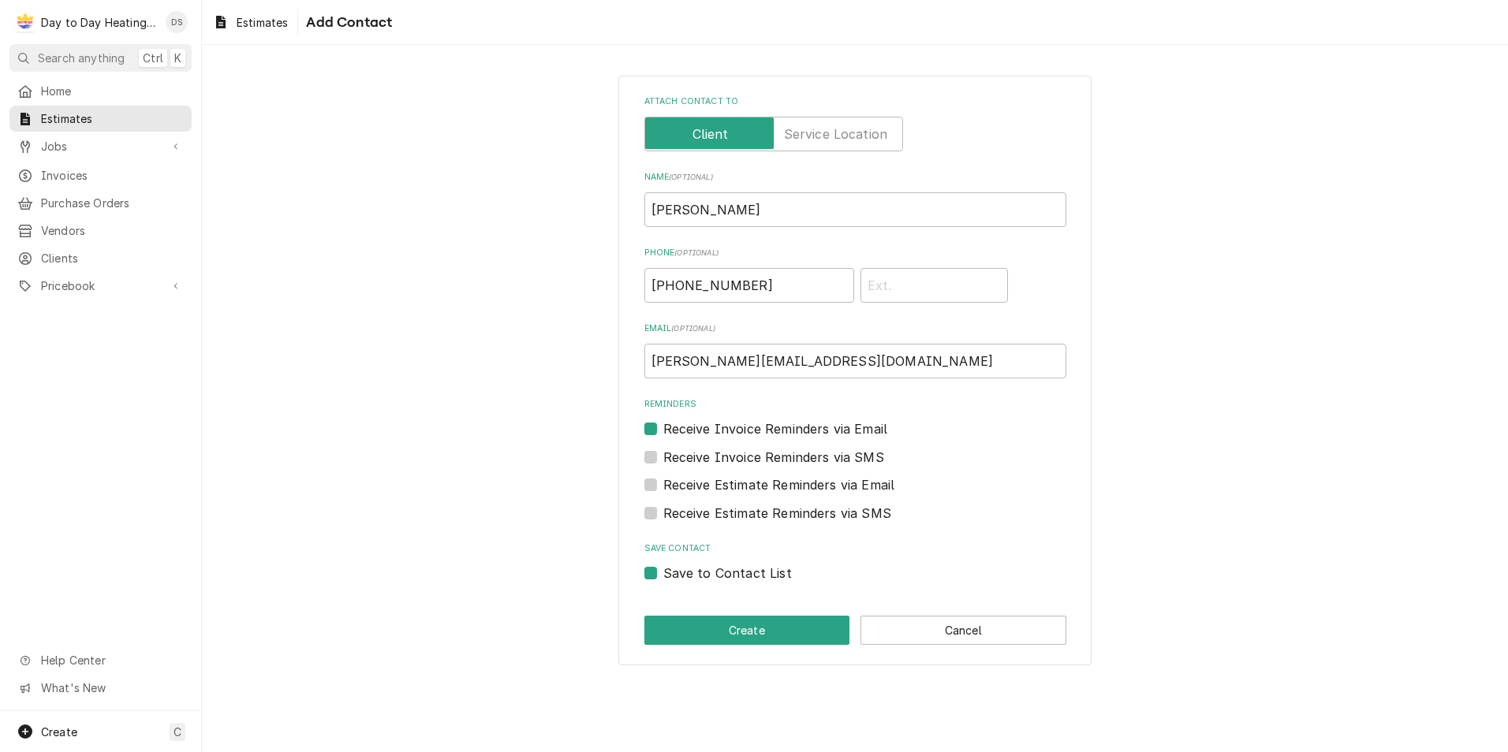
click at [663, 453] on input "Contact Edit Form" at bounding box center [874, 465] width 422 height 35
checkbox input "true"
click at [663, 483] on label "Receive Estimate Reminders via Email" at bounding box center [779, 485] width 232 height 19
click at [663, 483] on input "Contact Edit Form" at bounding box center [874, 493] width 422 height 35
checkbox input "true"
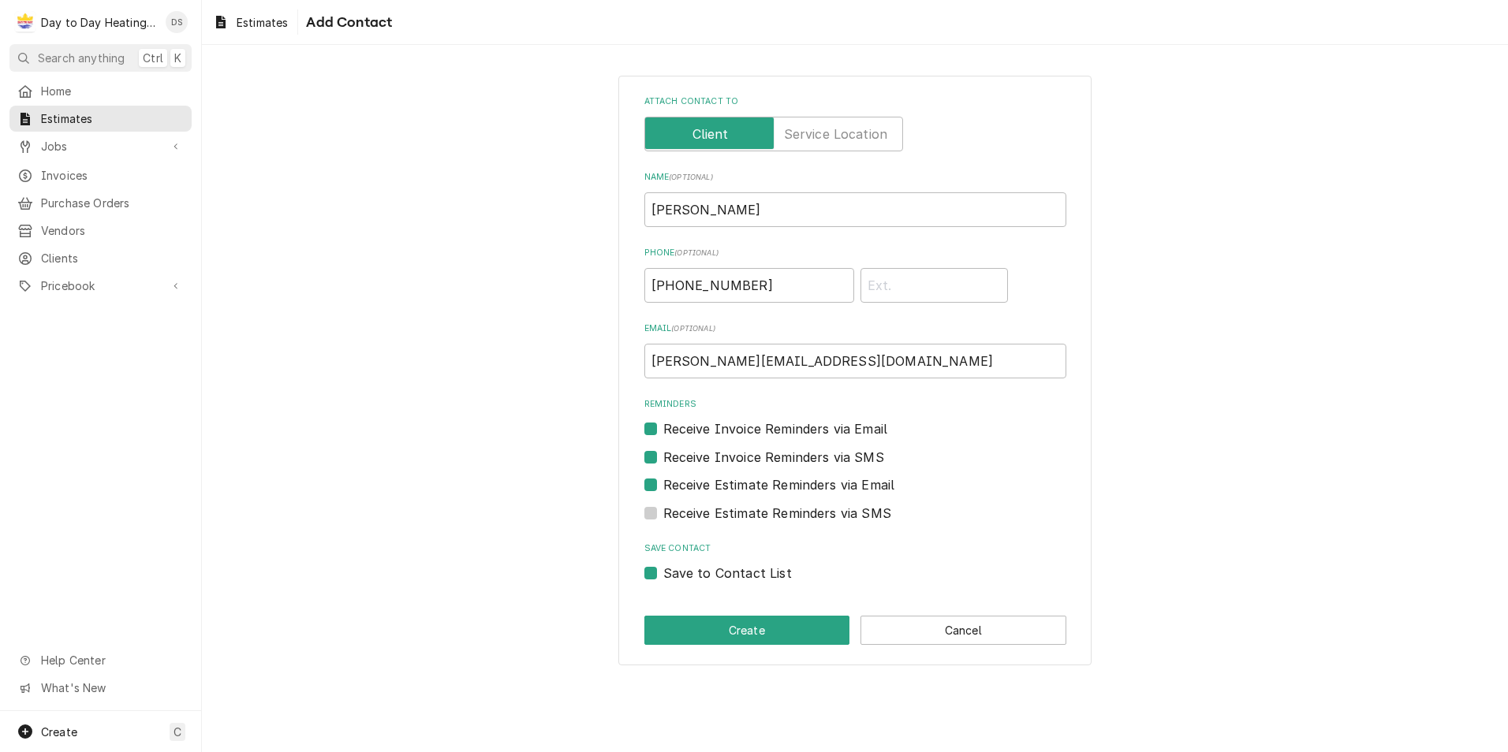
click at [663, 511] on label "Receive Estimate Reminders via SMS" at bounding box center [777, 513] width 228 height 19
click at [663, 511] on input "Contact Edit Form" at bounding box center [874, 521] width 422 height 35
checkbox input "true"
click at [741, 636] on button "Create" at bounding box center [747, 630] width 206 height 29
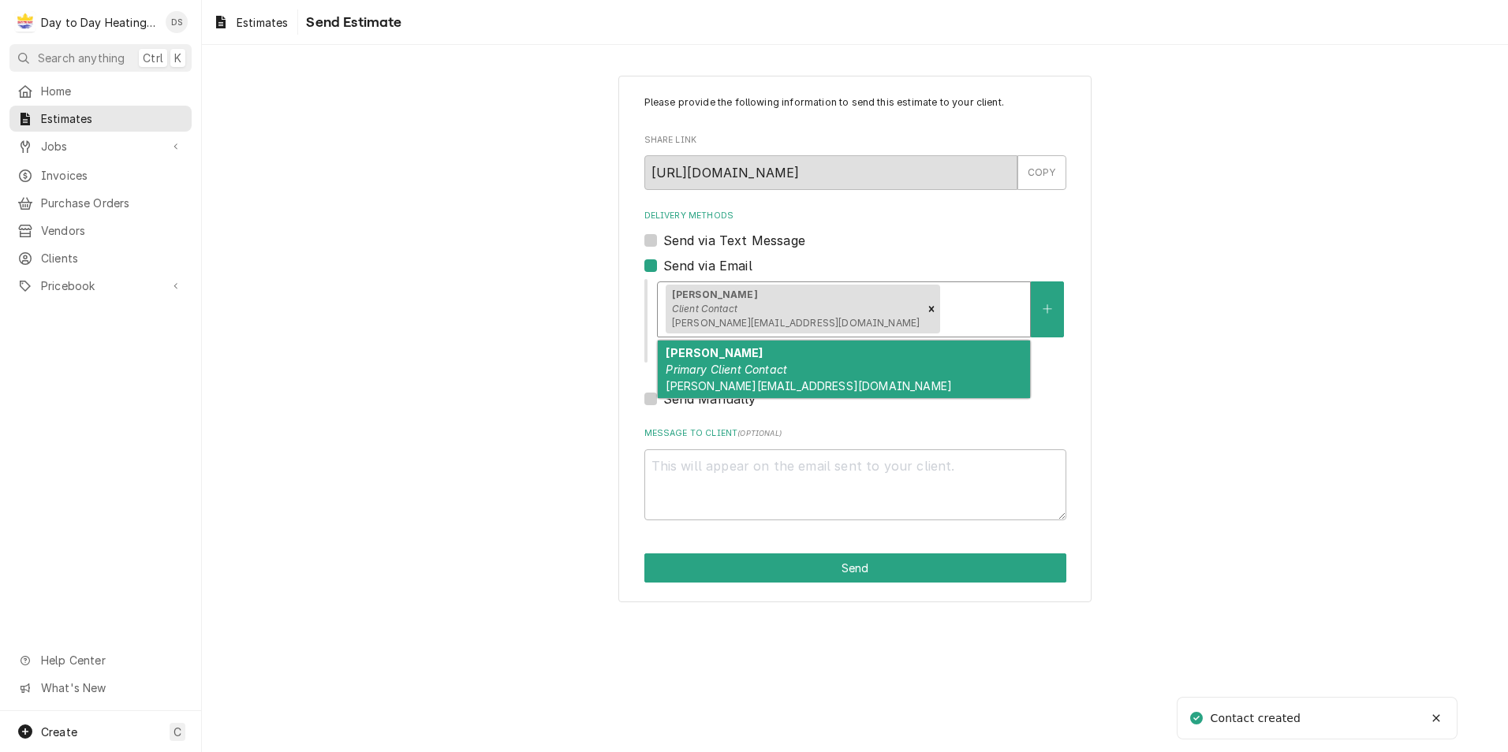
click at [943, 313] on div "Delivery Methods" at bounding box center [982, 309] width 79 height 28
click at [856, 360] on div "Richard Montano Primary Client Contact Richard@liftingmountains.com" at bounding box center [844, 370] width 372 height 58
type textarea "x"
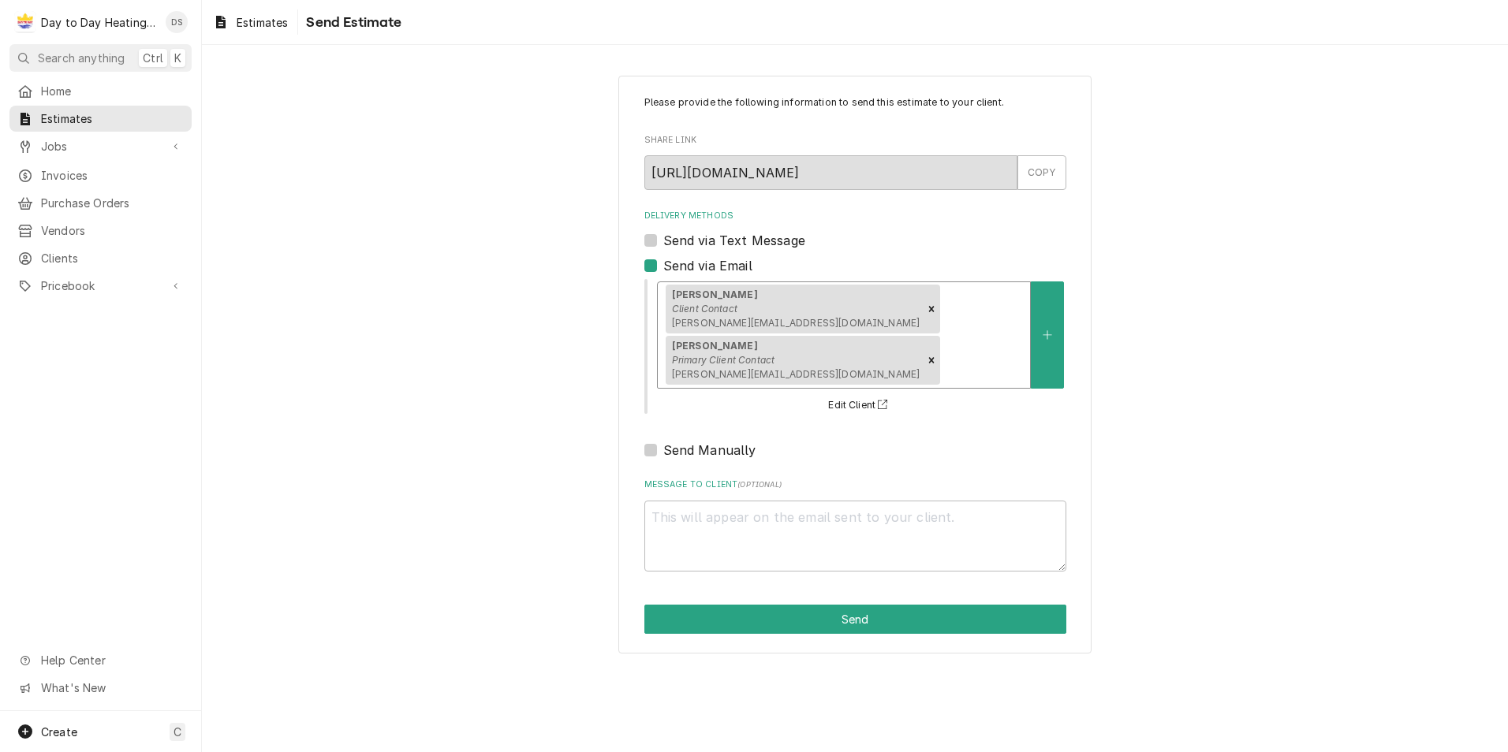
click at [710, 243] on label "Send via Text Message" at bounding box center [734, 240] width 142 height 19
click at [710, 243] on input "Send via Text Message" at bounding box center [874, 248] width 422 height 35
checkbox input "true"
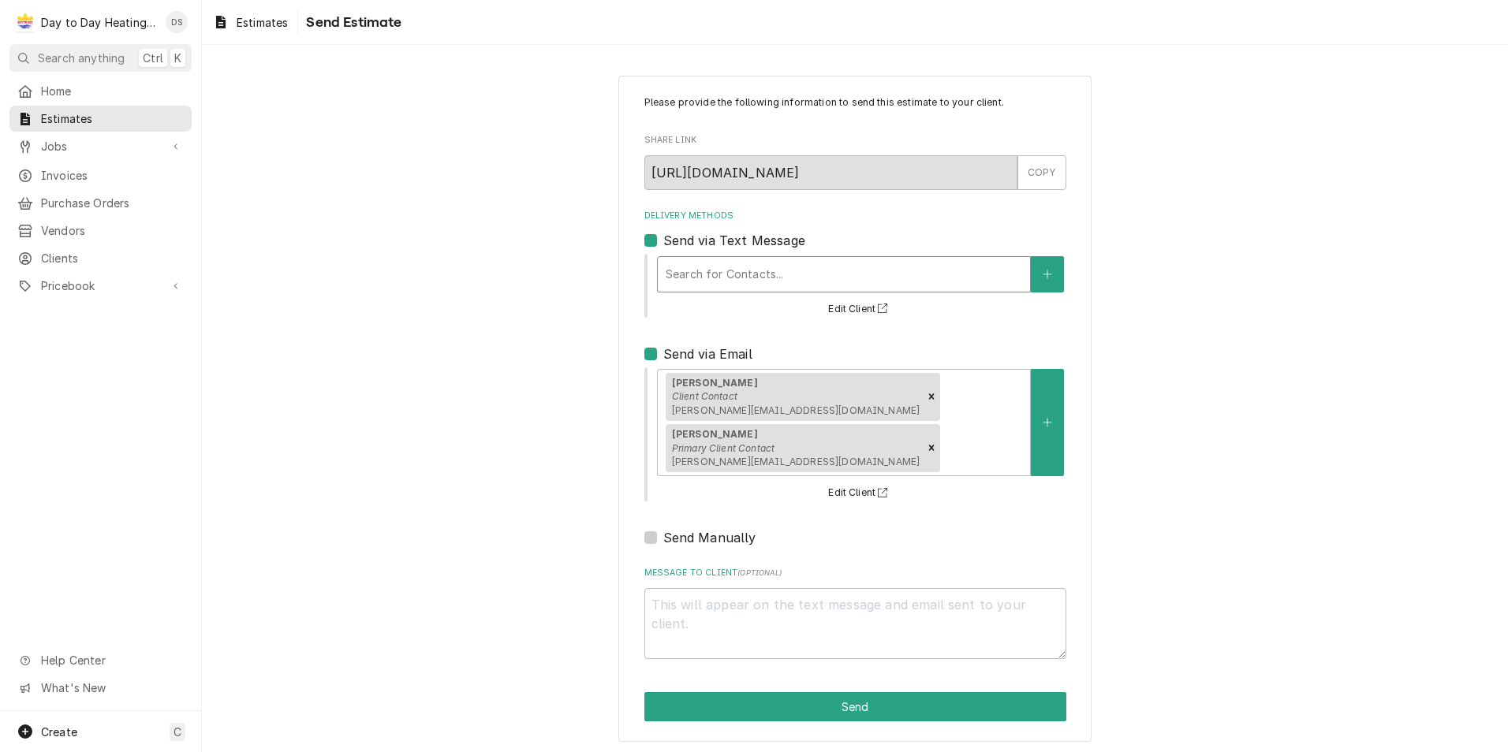
click at [710, 271] on div "Delivery Methods" at bounding box center [844, 274] width 356 height 28
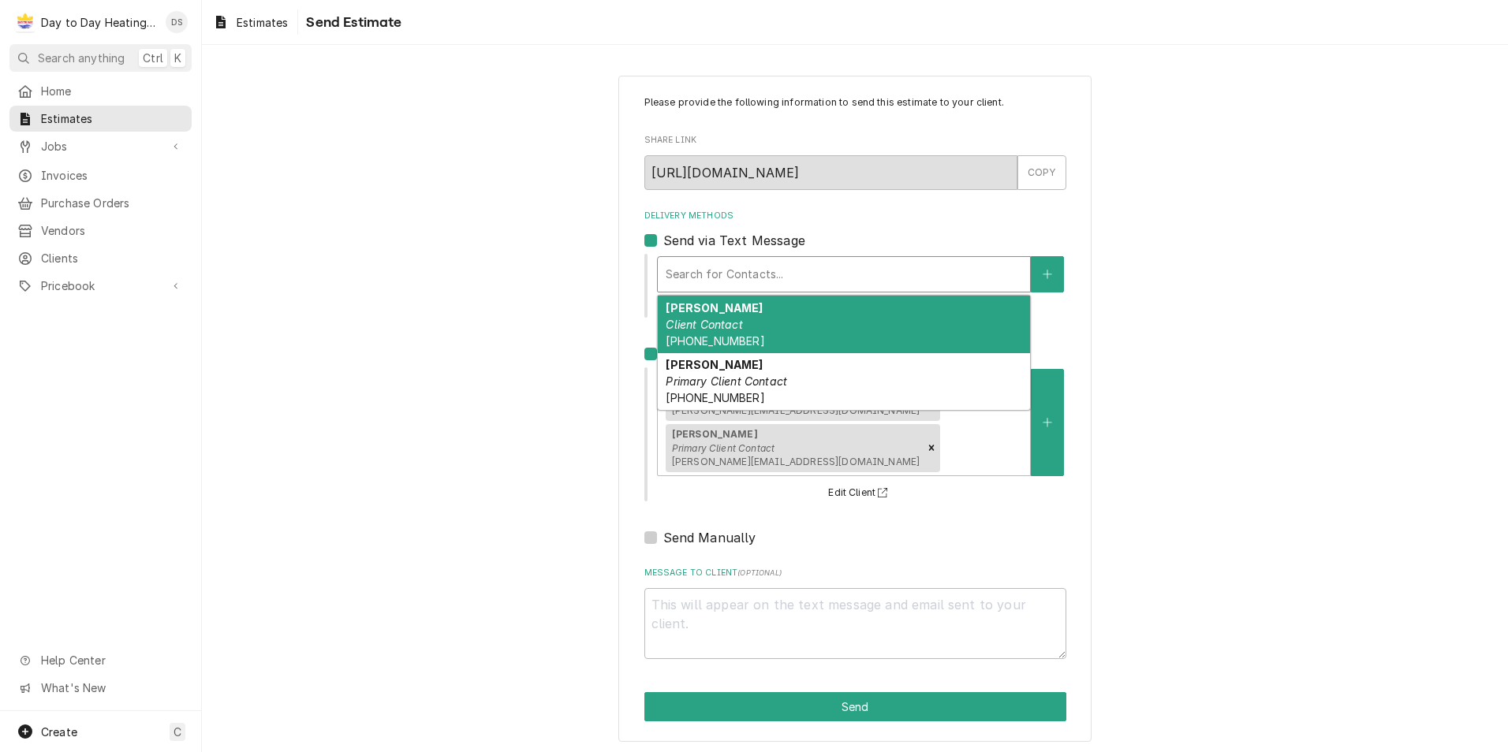
click at [707, 315] on div "Carlos Client Contact (619) 871-2969" at bounding box center [844, 325] width 372 height 58
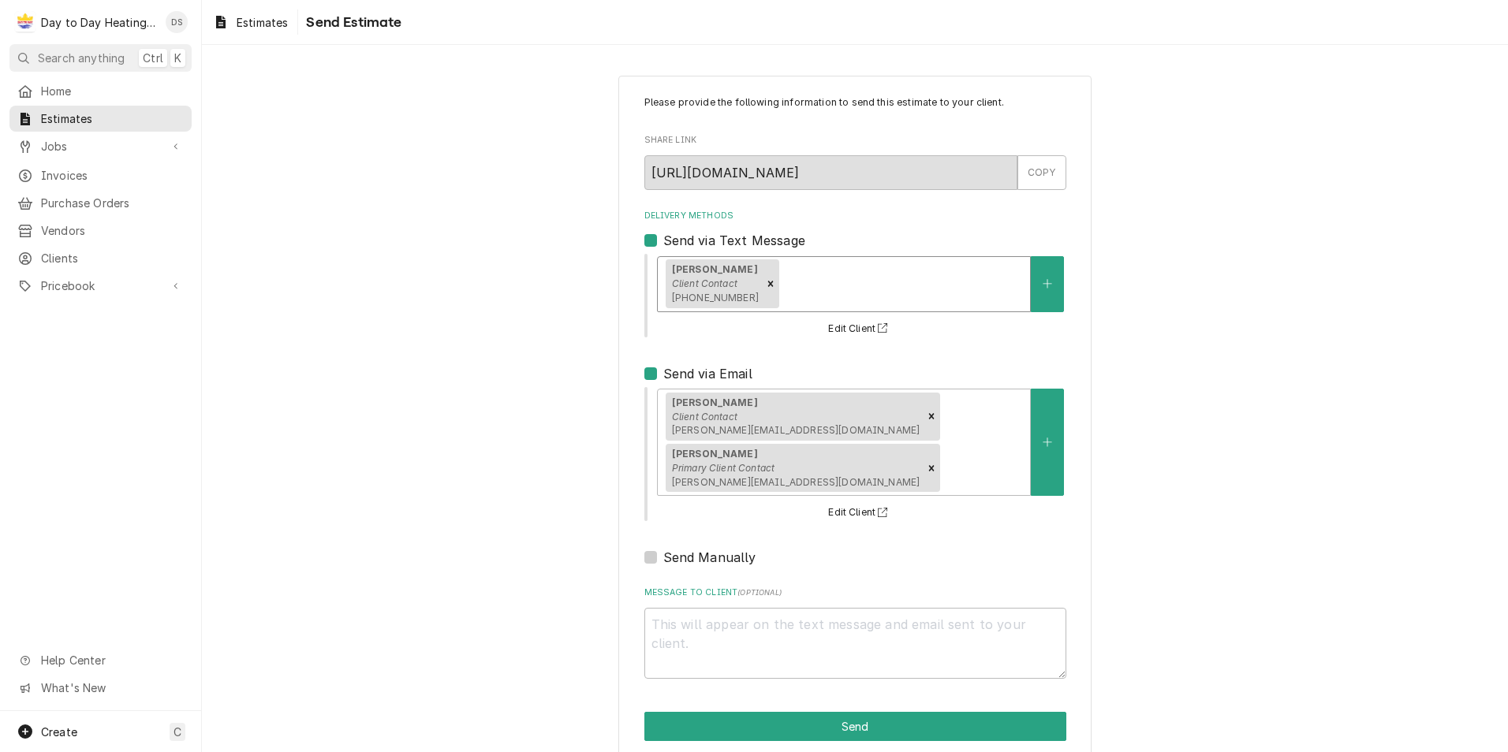
click at [782, 282] on div "Delivery Methods" at bounding box center [902, 284] width 240 height 28
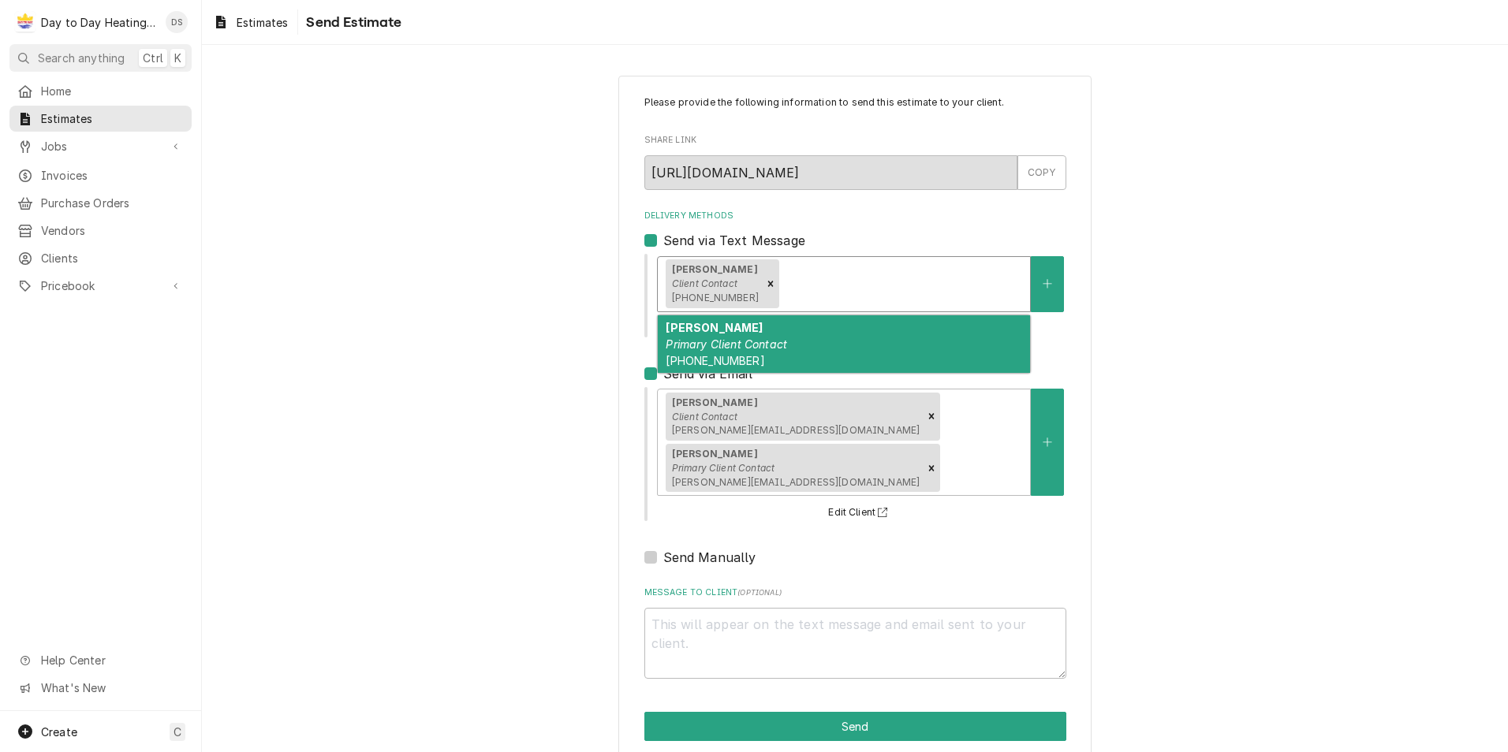
click at [761, 334] on div "Richard Montano Primary Client Contact (619) 246-3509" at bounding box center [844, 344] width 372 height 58
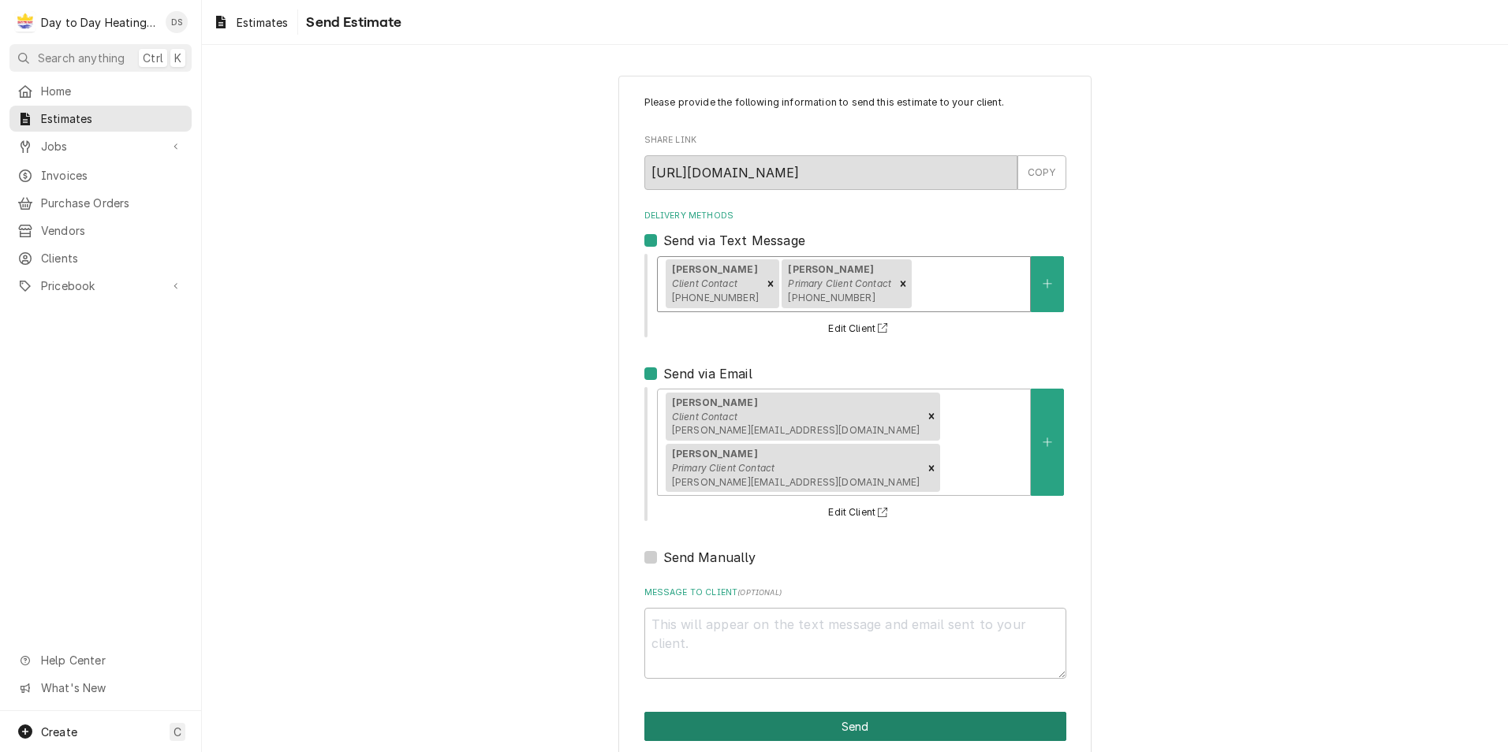
click at [855, 712] on button "Send" at bounding box center [855, 726] width 422 height 29
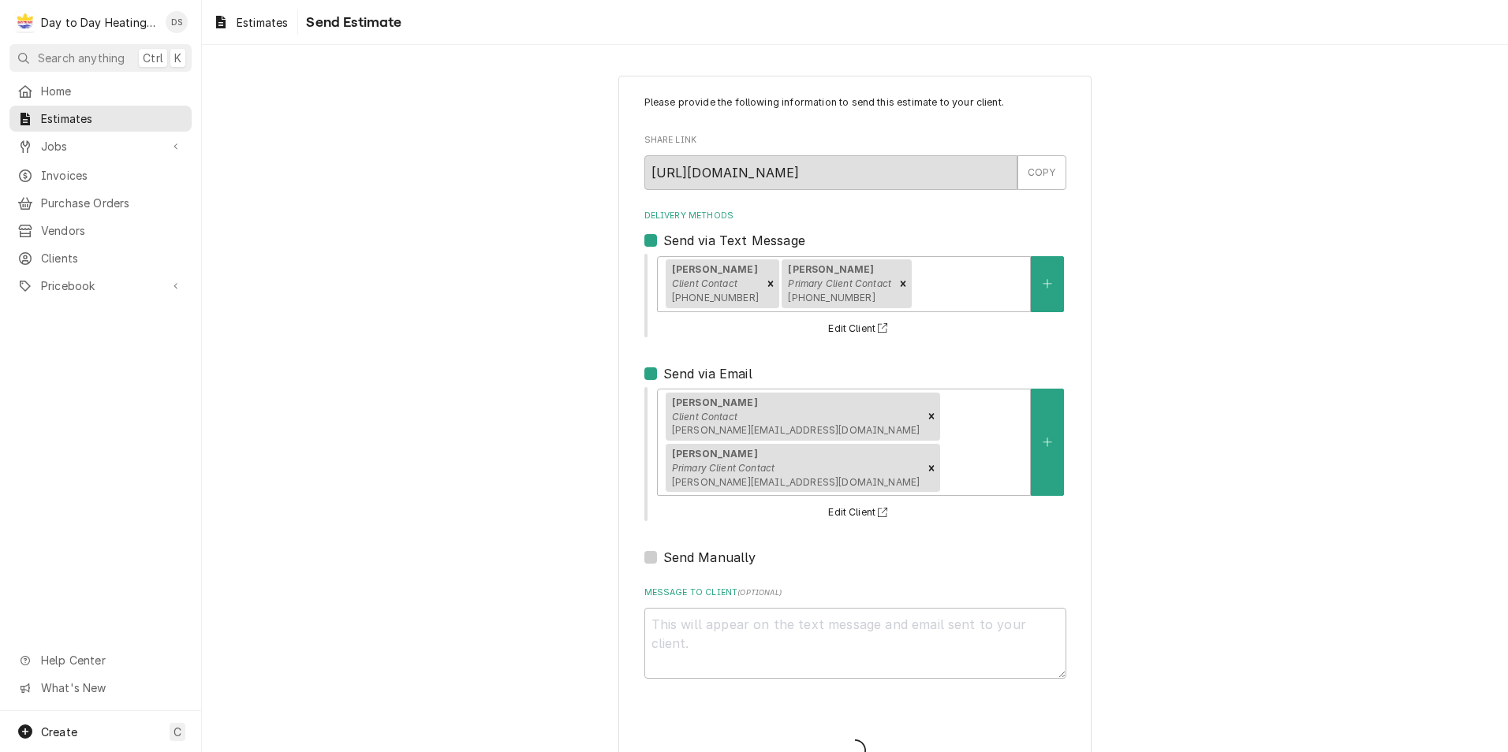
type textarea "x"
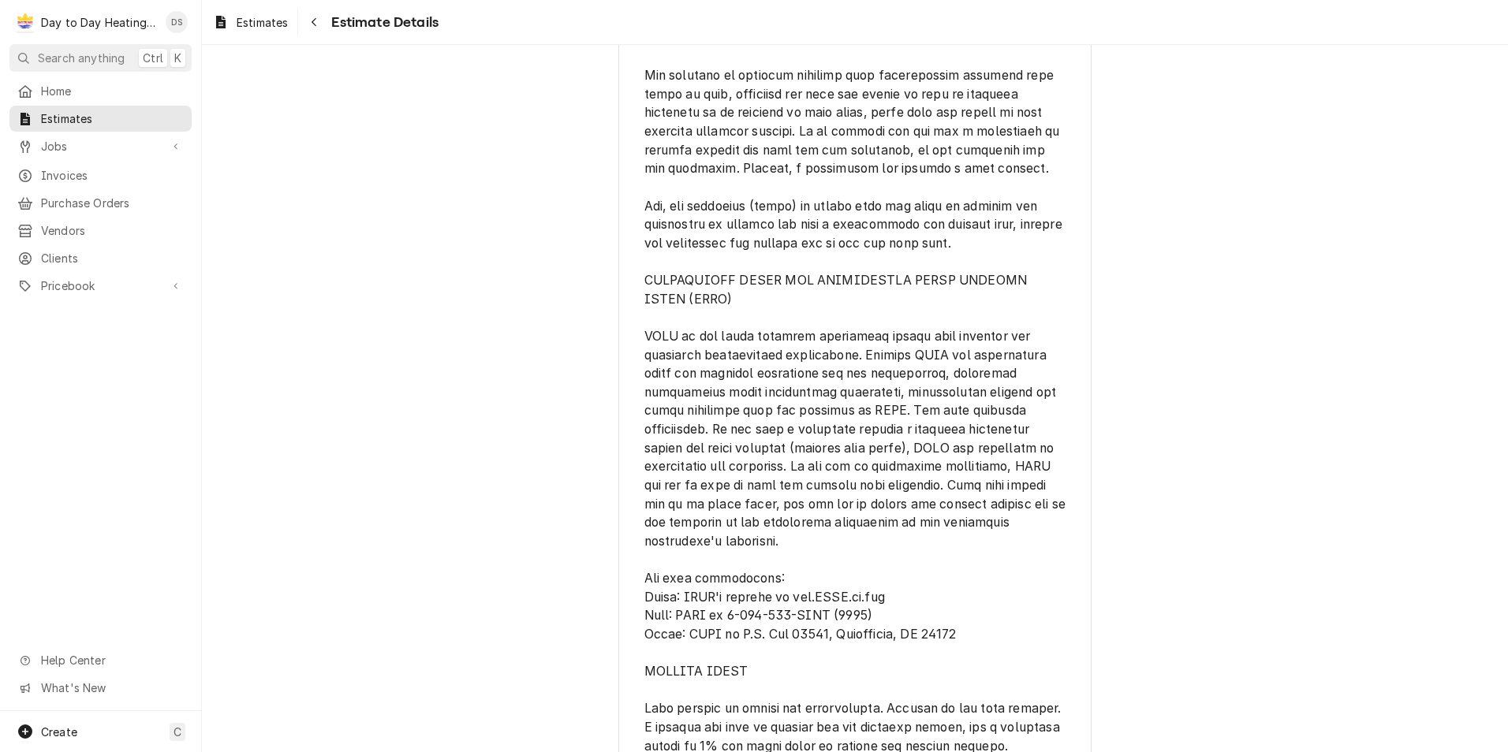
scroll to position [2524, 0]
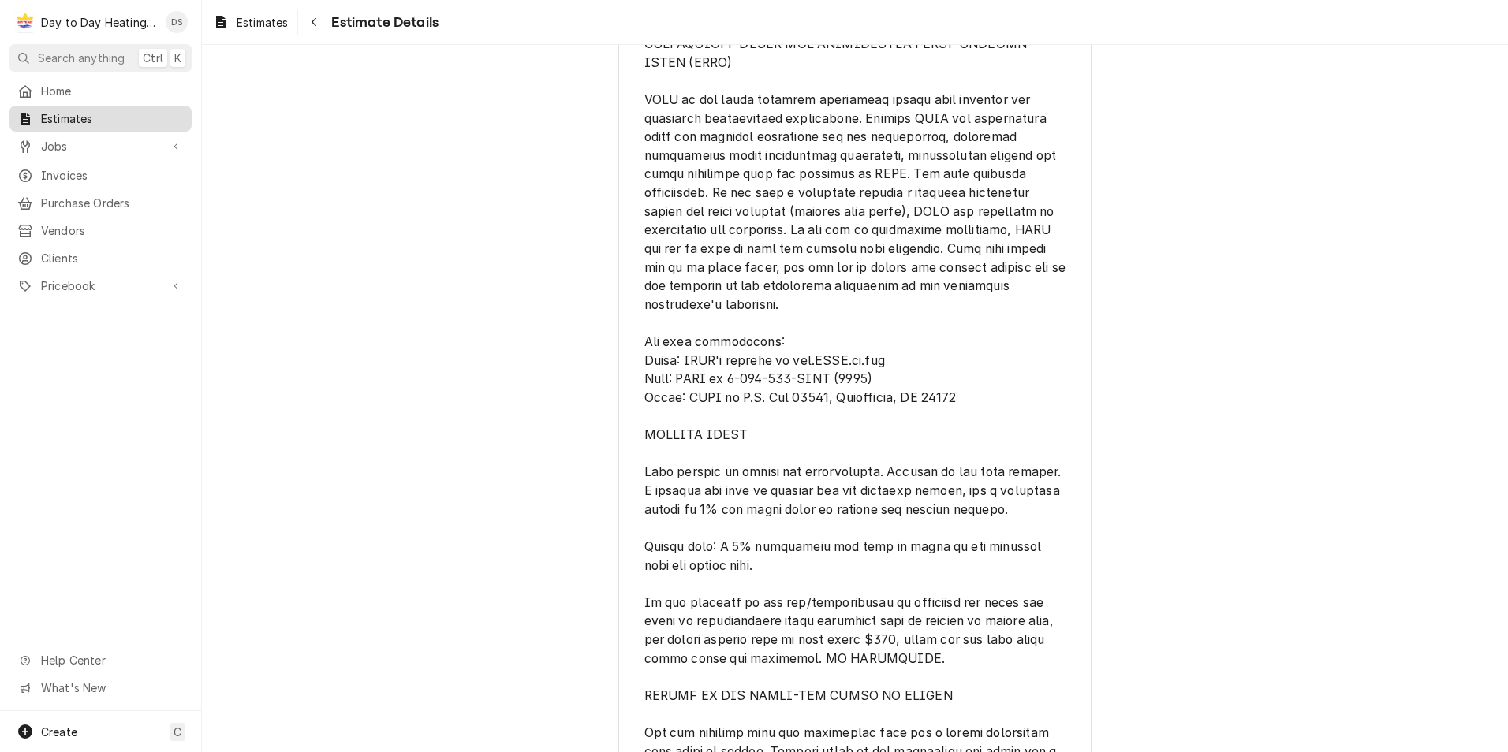
drag, startPoint x: 88, startPoint y: 106, endPoint x: 100, endPoint y: 105, distance: 12.7
click at [88, 109] on div "Estimates" at bounding box center [101, 119] width 176 height 20
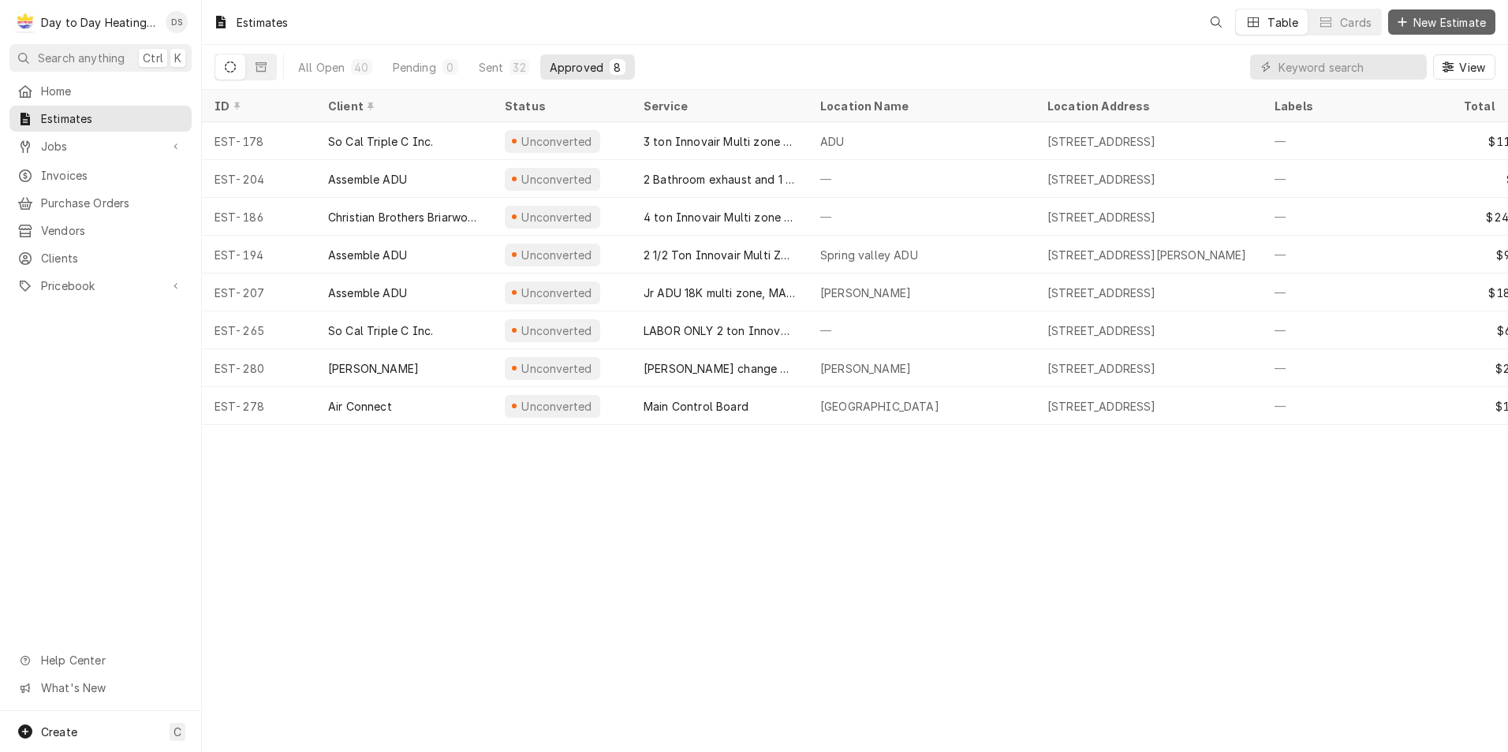
click at [1438, 17] on span "New Estimate" at bounding box center [1449, 22] width 79 height 17
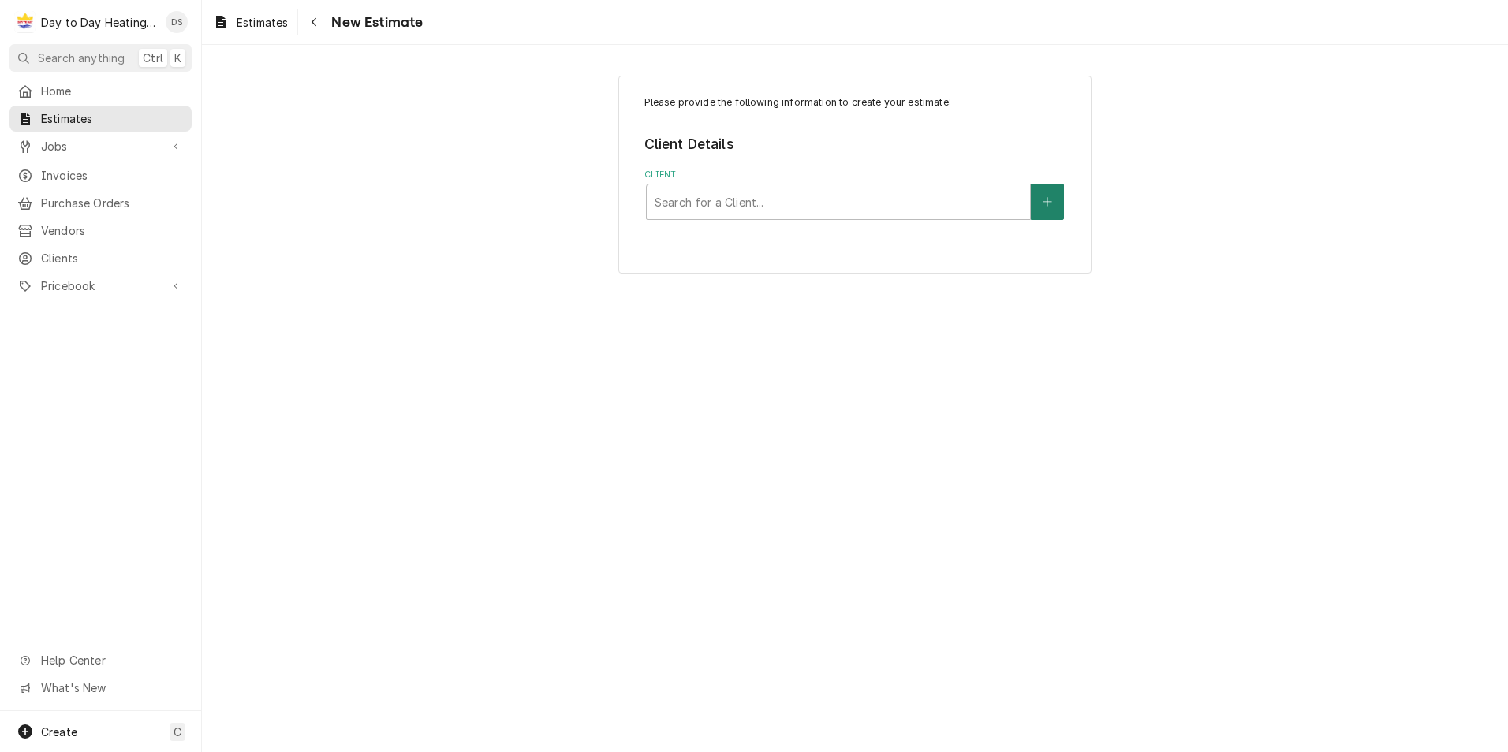
click at [1050, 206] on icon "Create New Client" at bounding box center [1047, 201] width 9 height 11
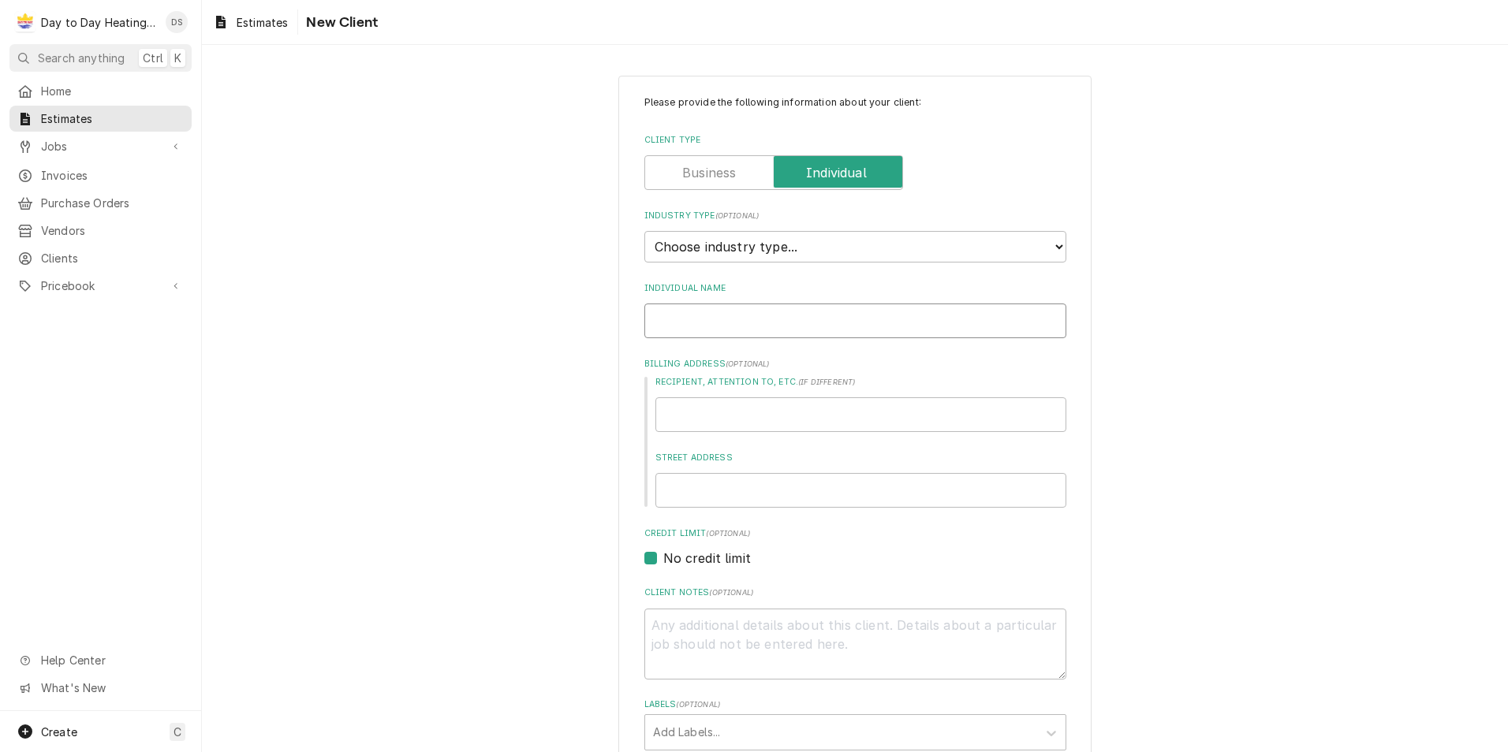
click at [756, 311] on input "Individual Name" at bounding box center [855, 321] width 422 height 35
click at [720, 255] on select "Choose industry type... Residential Commercial Industrial Government" at bounding box center [855, 247] width 422 height 32
select select "1"
click at [644, 231] on select "Choose industry type... Residential Commercial Industrial Government" at bounding box center [855, 247] width 422 height 32
click at [710, 318] on input "Individual Name" at bounding box center [855, 321] width 422 height 35
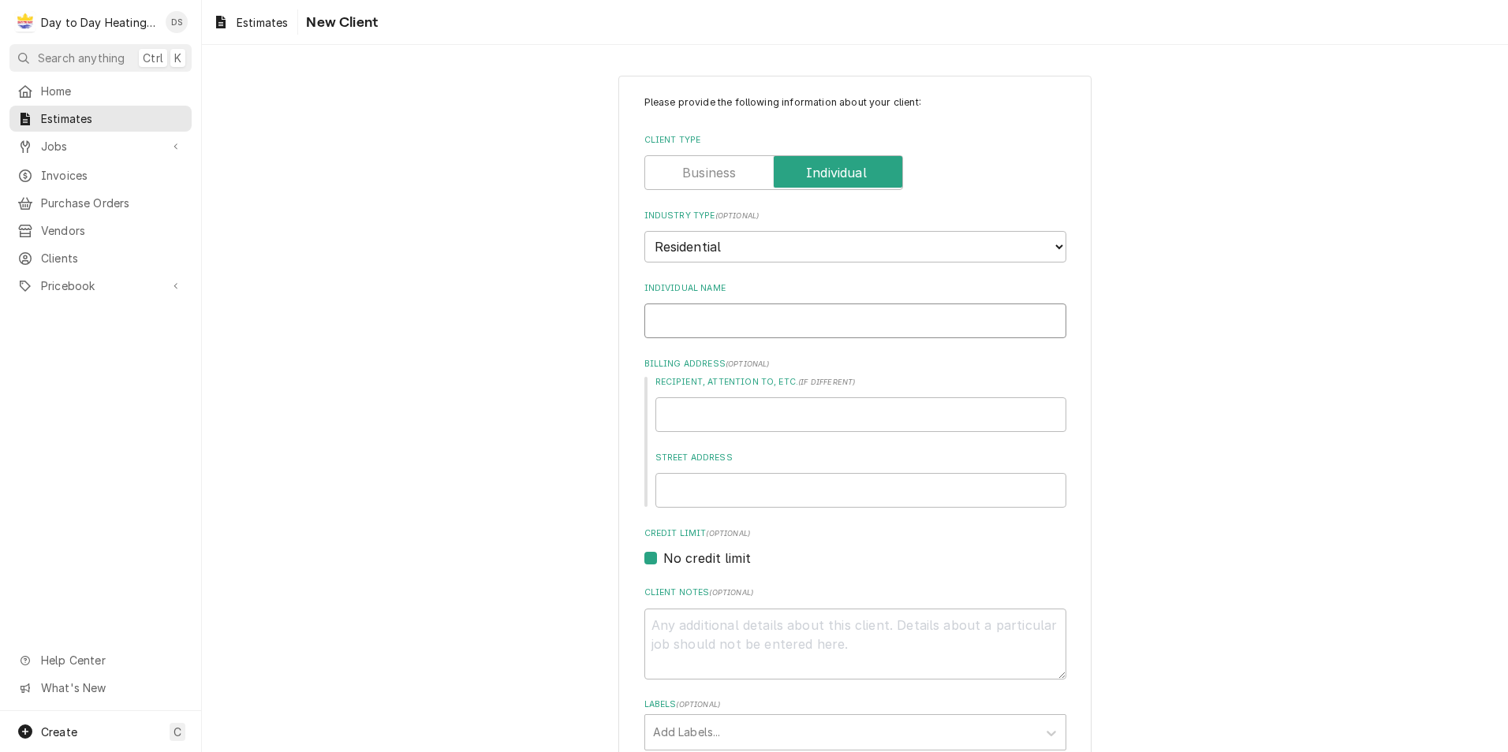
type textarea "x"
type input "R"
type textarea "x"
type input "Ro"
type textarea "x"
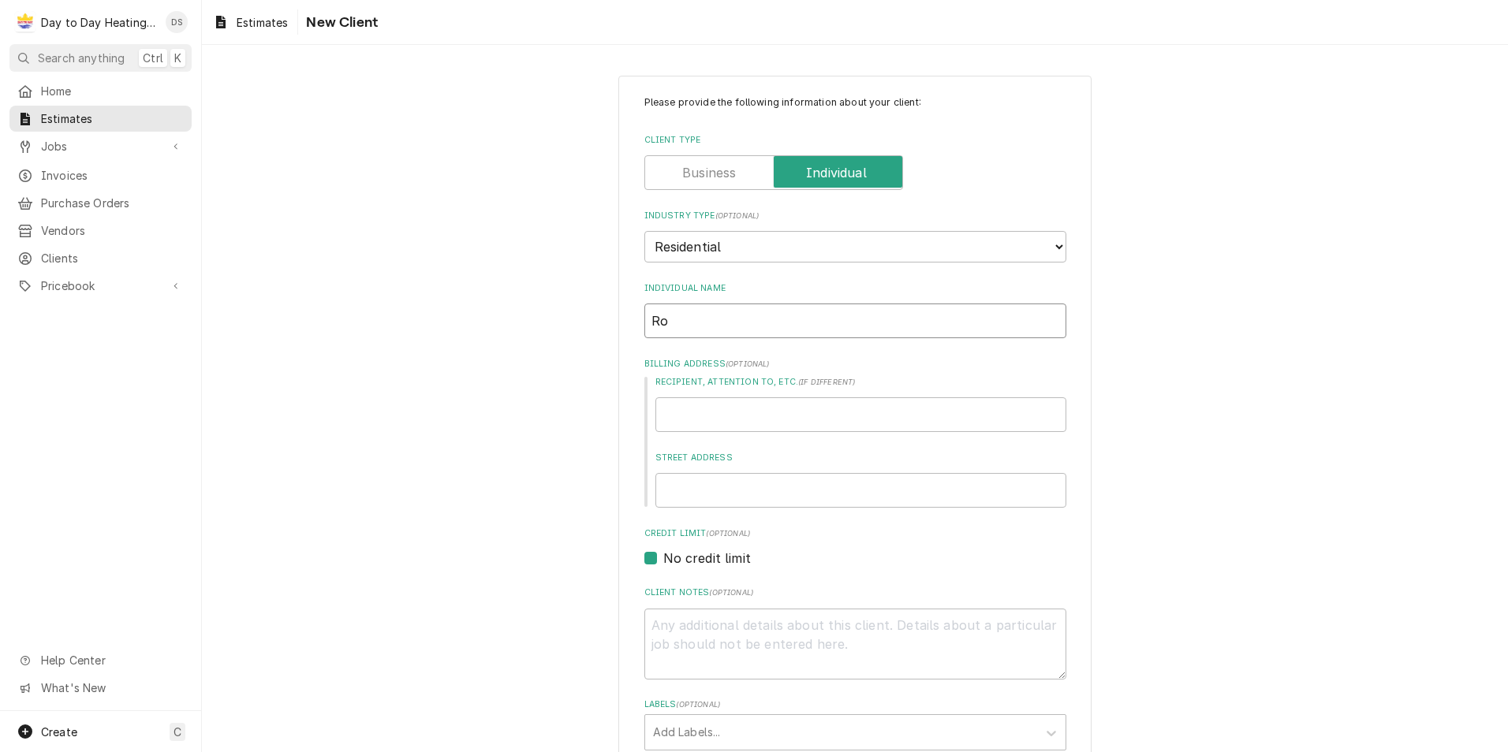
type input "Rol"
type textarea "x"
type input "Rola"
type textarea "x"
type input "Rolan"
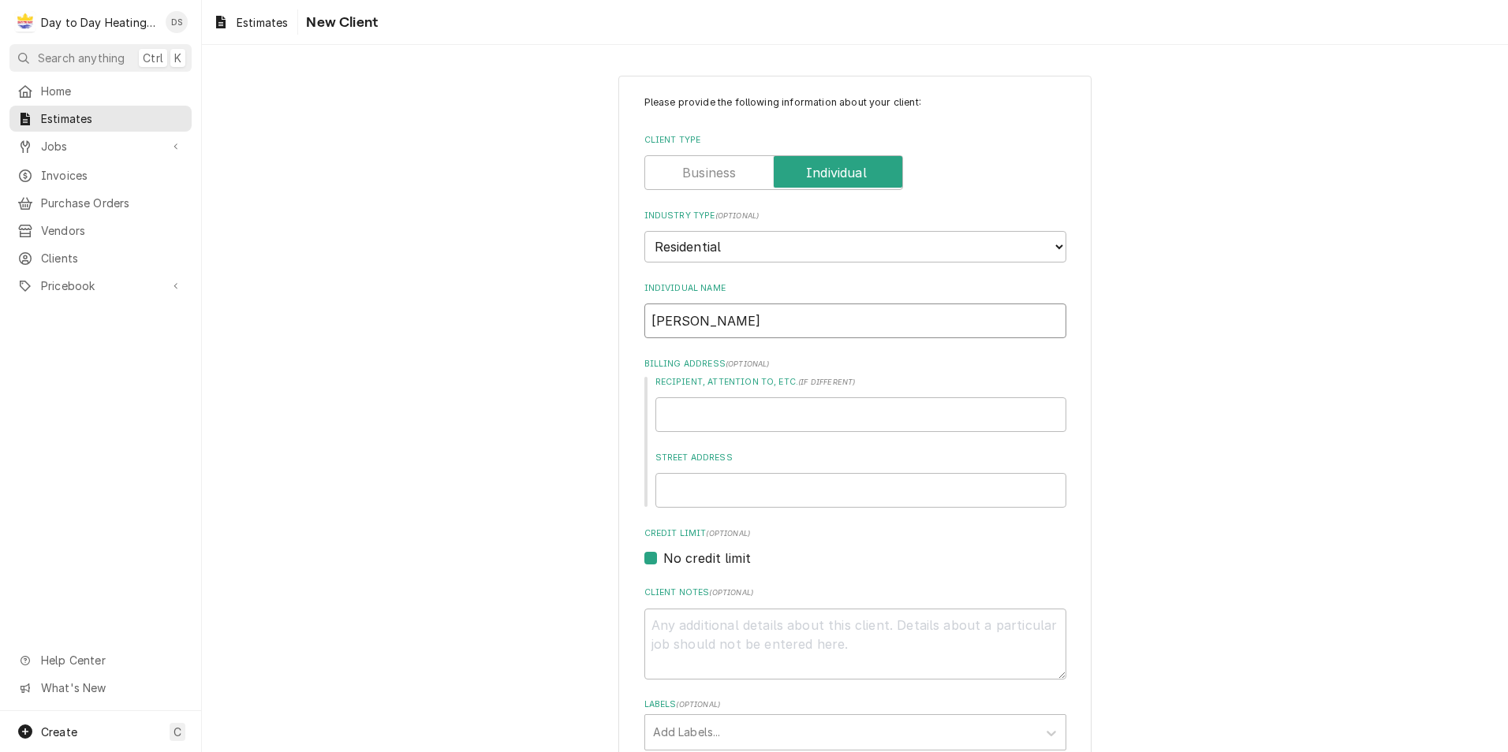
type textarea "x"
type input "Roland"
type textarea "x"
type input "Rolando"
type textarea "x"
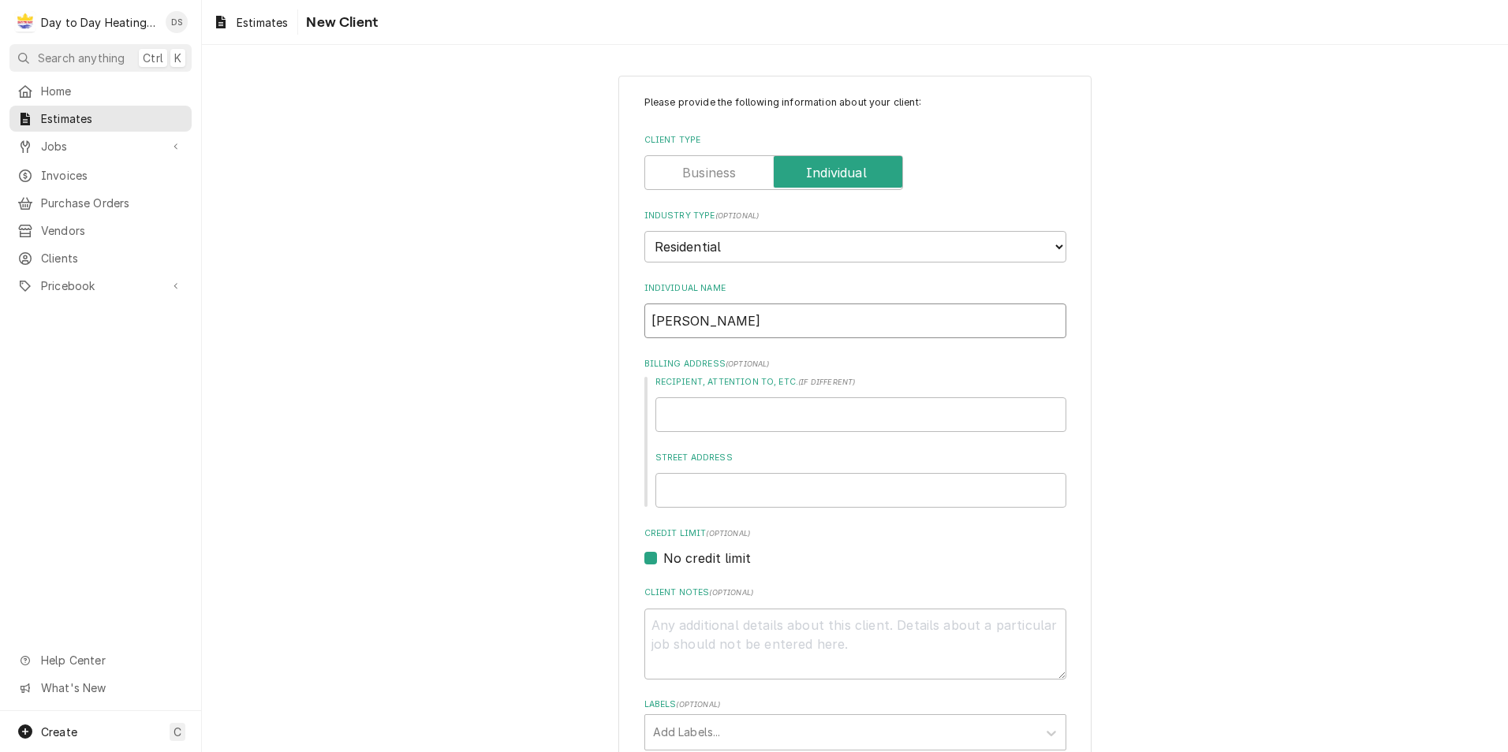
type input "[PERSON_NAME]"
type textarea "x"
type input "[PERSON_NAME]"
click at [714, 484] on input "Street Address" at bounding box center [860, 490] width 411 height 35
click at [713, 483] on input "Street Address" at bounding box center [860, 490] width 411 height 35
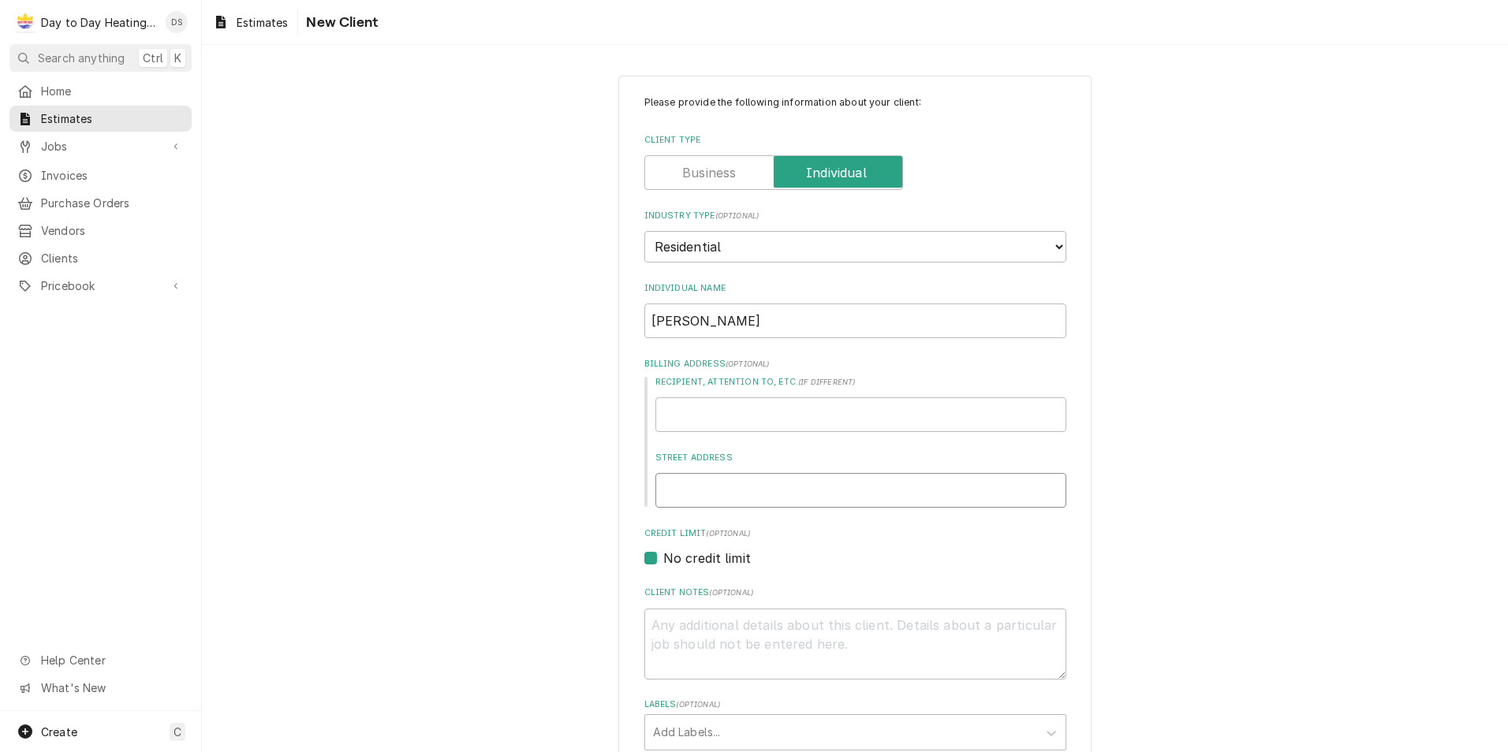
paste input "2540 oak knoll ct chula vista"
type textarea "x"
type input "2540 oak knoll ct chula vista"
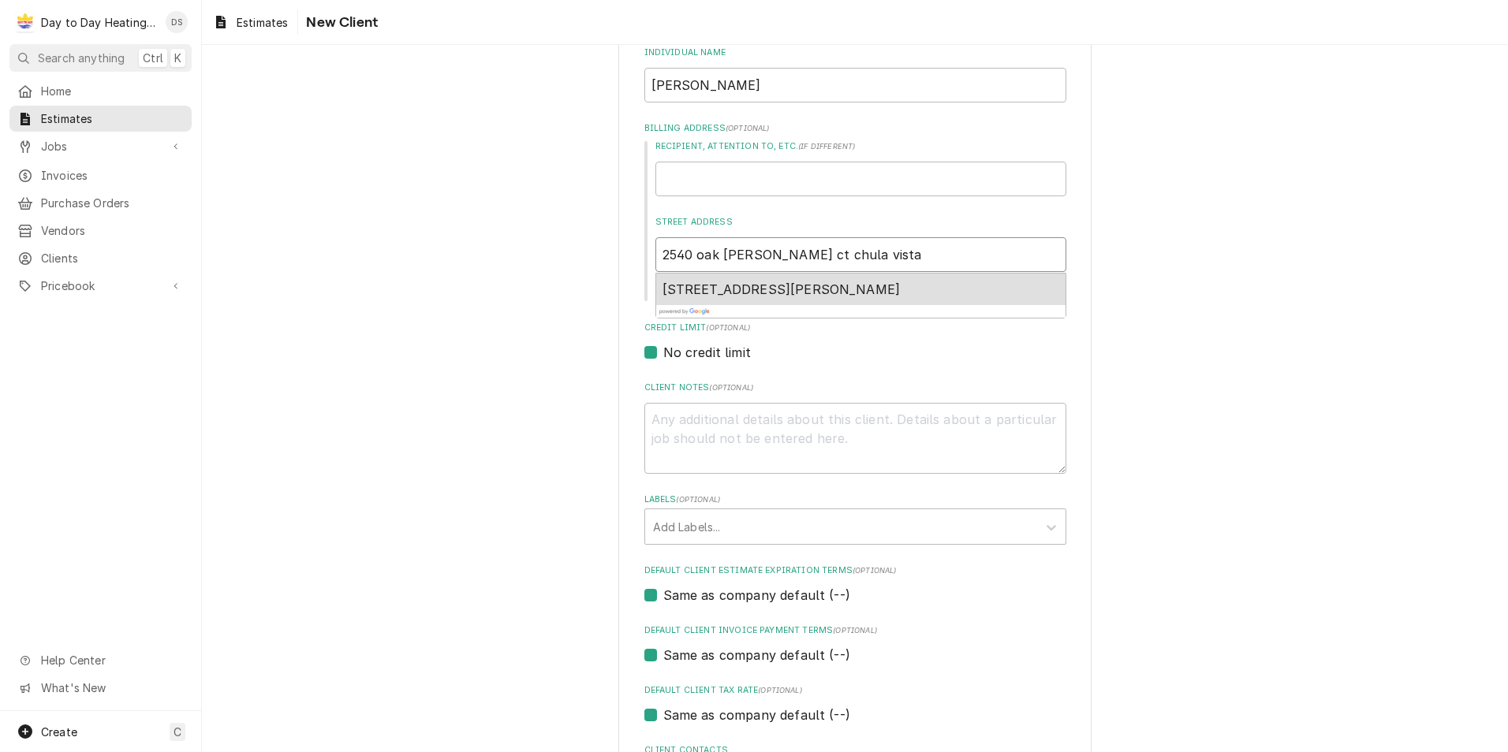
scroll to position [237, 0]
click at [747, 293] on span "2540 Oak Knoll Ct, Chula Vista, CA, USA" at bounding box center [781, 289] width 238 height 16
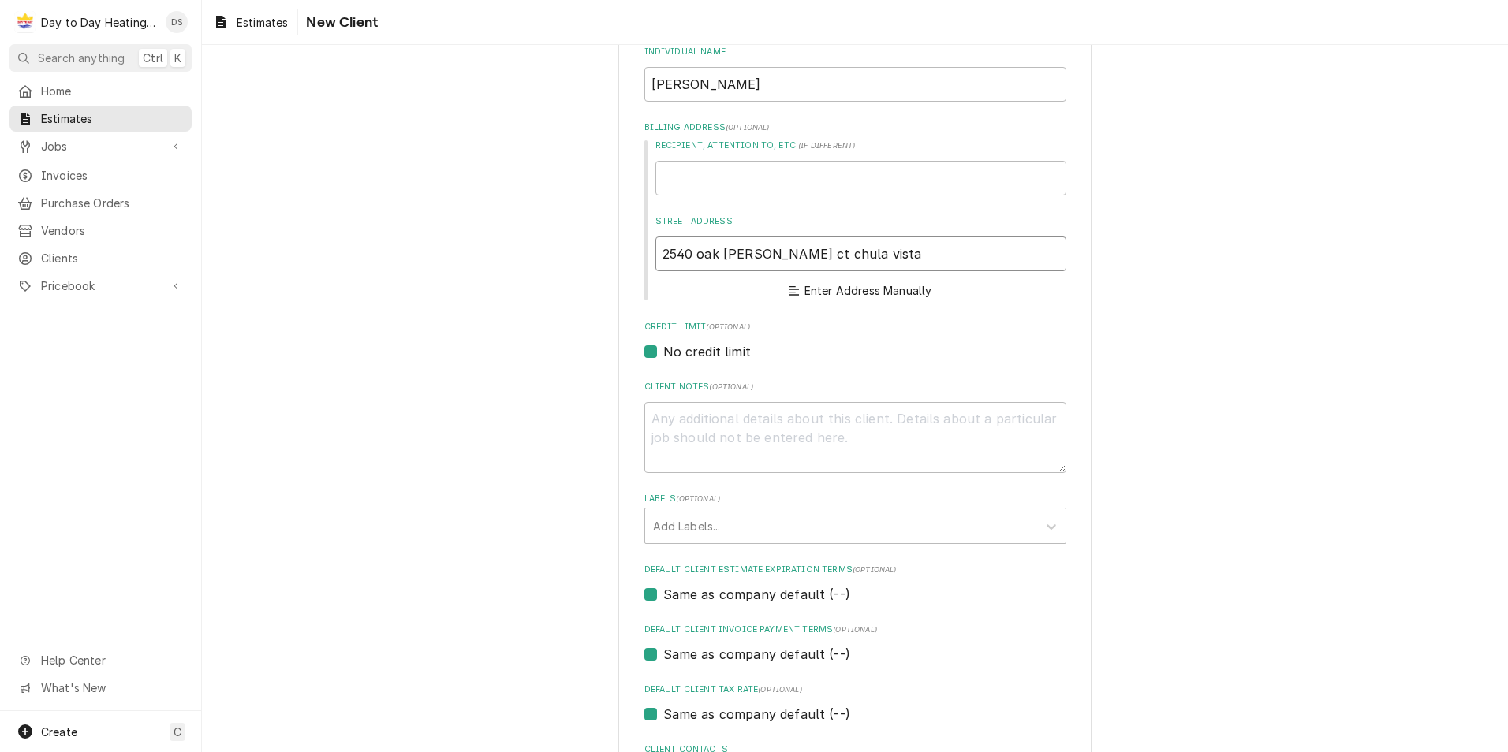
type textarea "x"
type input "2540 Oak Knoll Ct"
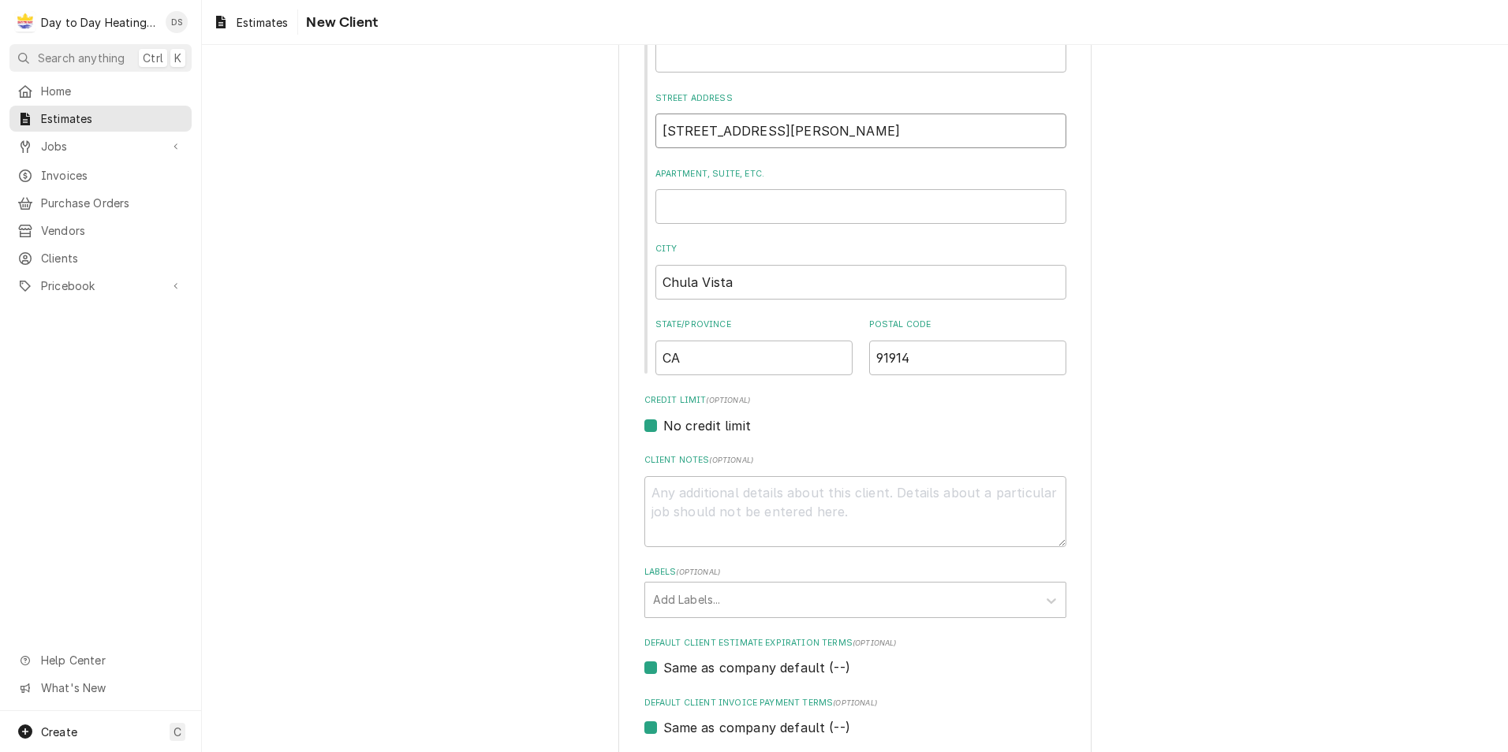
type textarea "x"
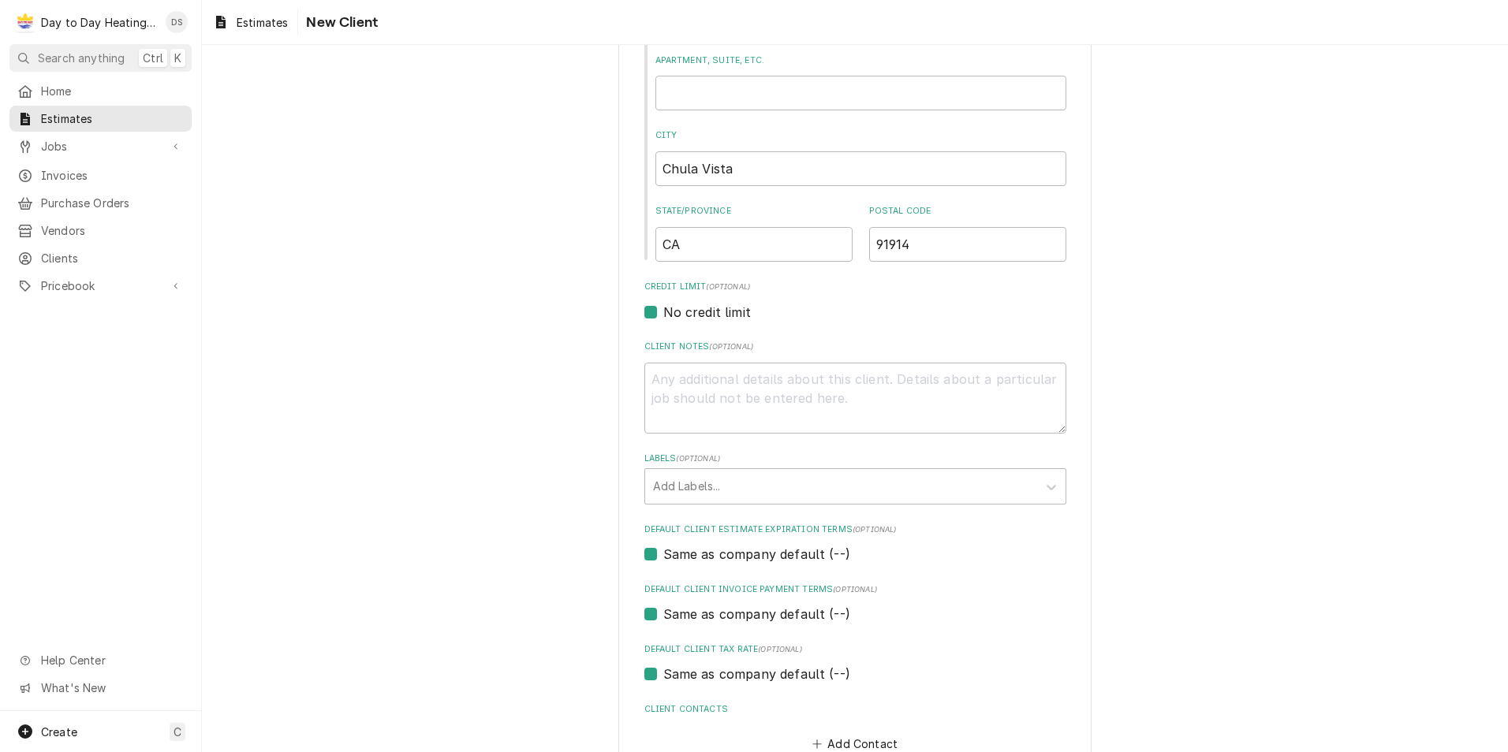
scroll to position [573, 0]
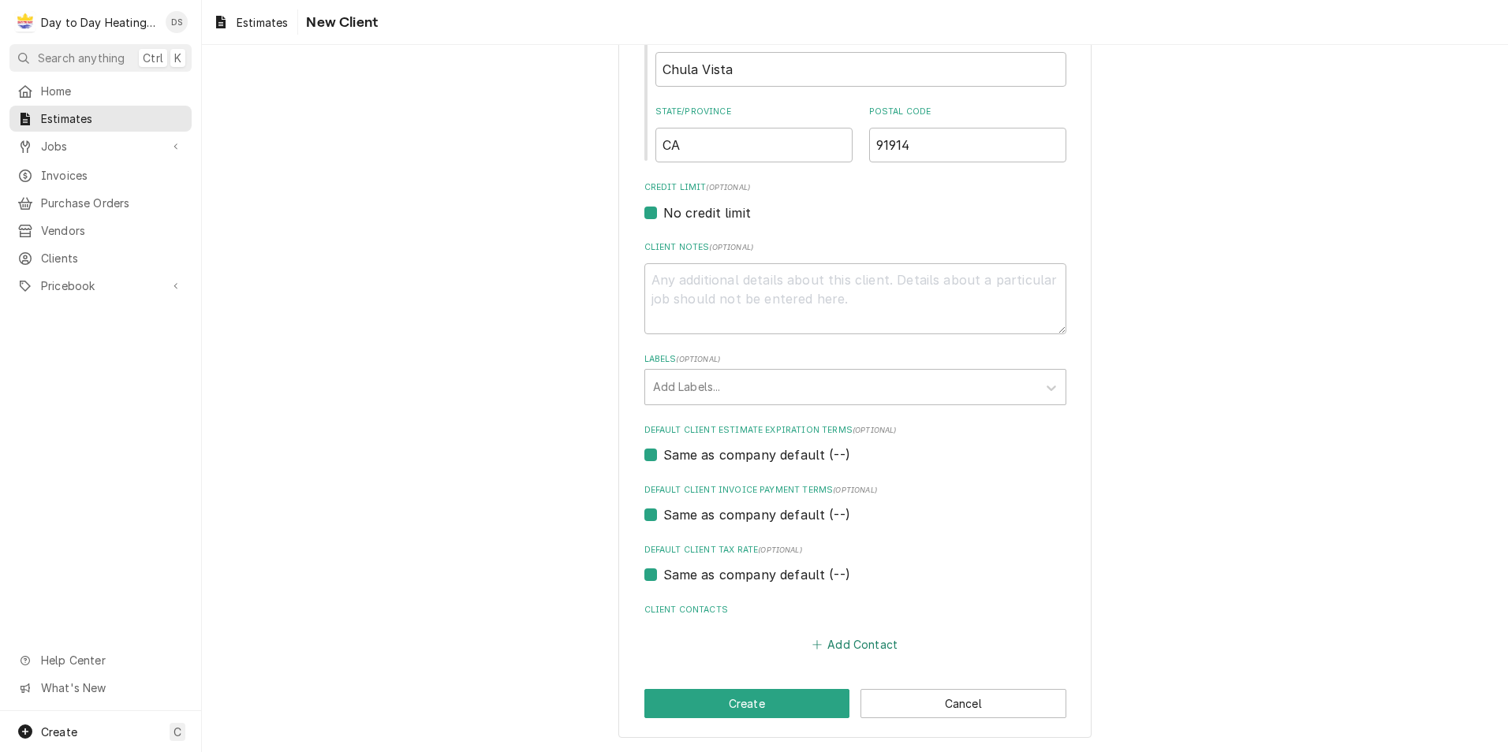
type input "2540 Oak Knoll Ct"
click at [869, 644] on button "Add Contact" at bounding box center [854, 645] width 91 height 22
type textarea "x"
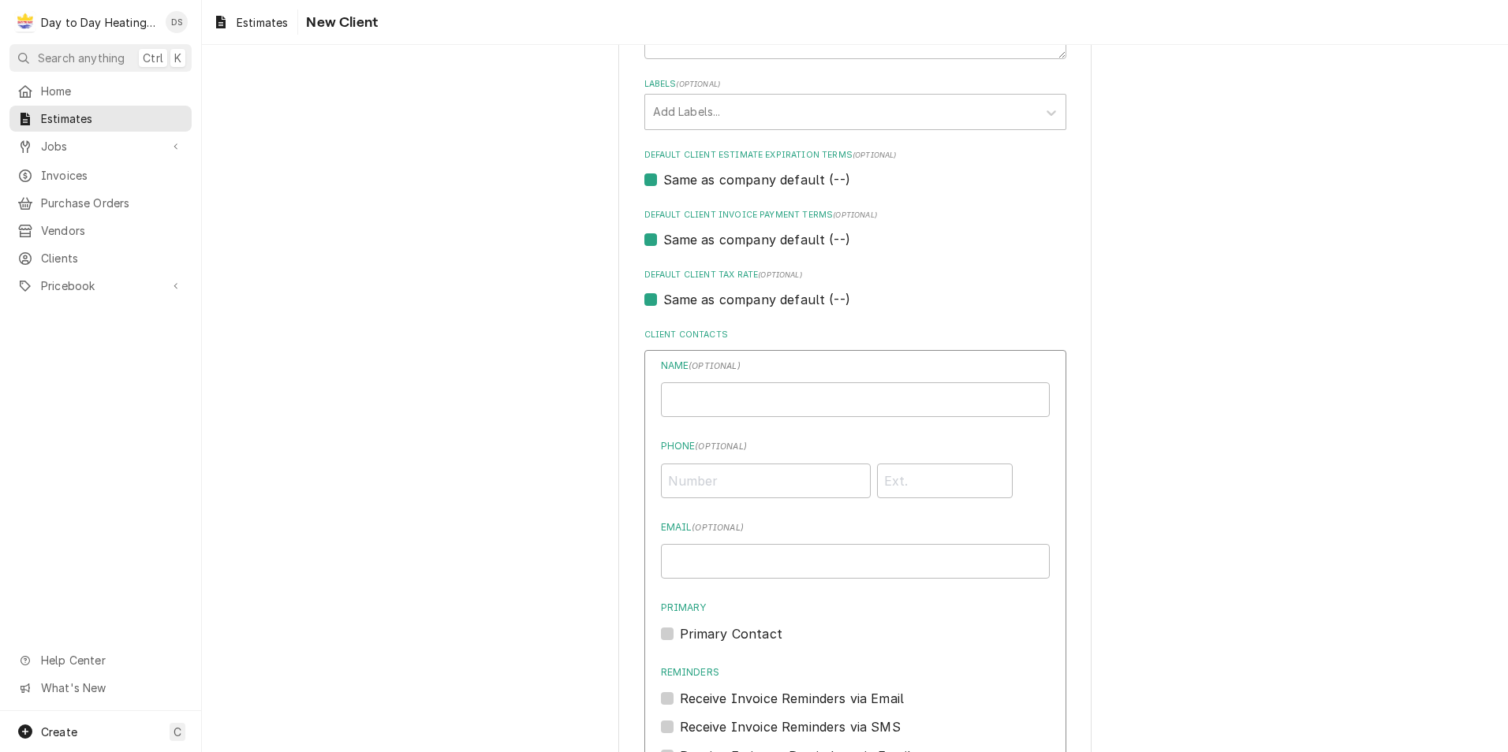
scroll to position [888, 0]
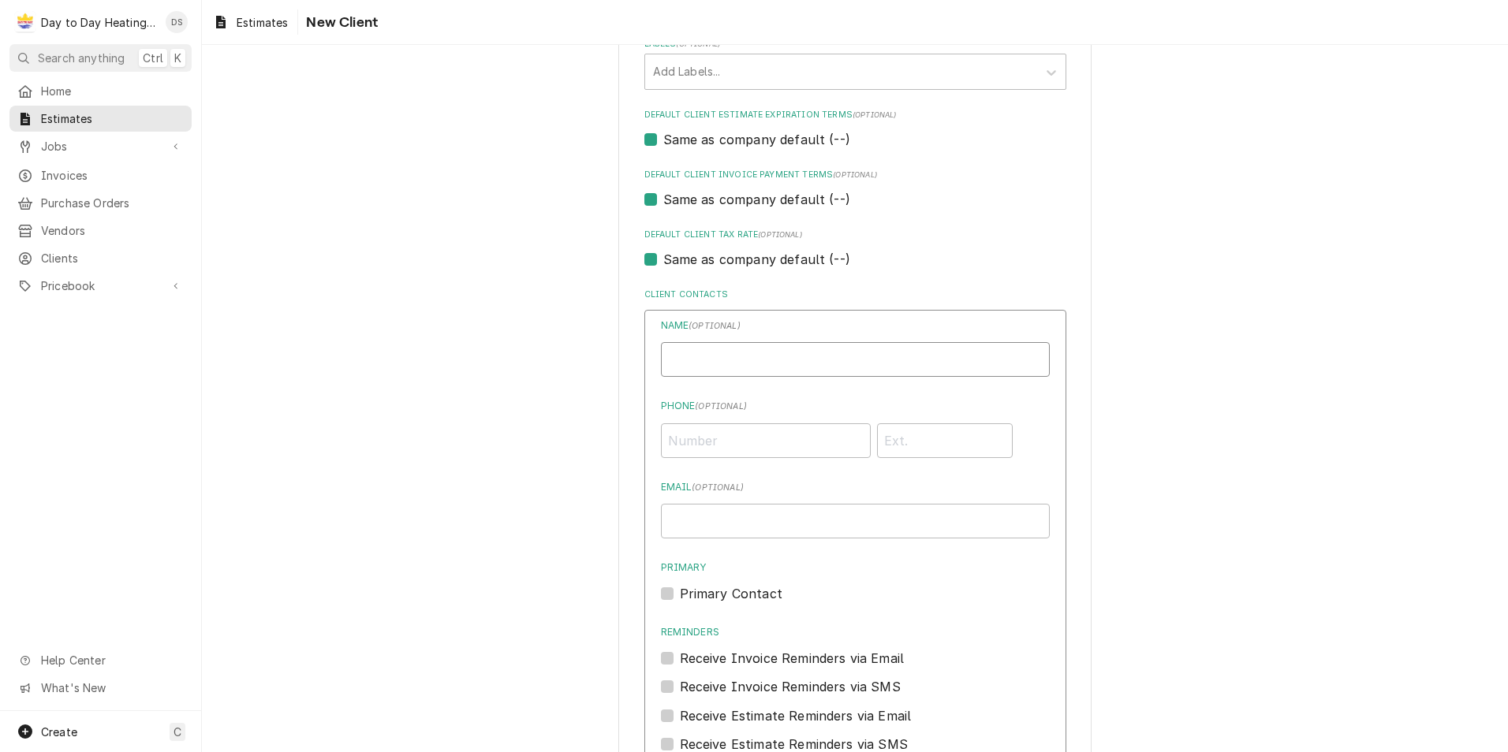
click at [752, 353] on input "Individual Name" at bounding box center [855, 359] width 389 height 35
type input "[PERSON_NAME]"
click at [756, 439] on input "Phone ( optional )" at bounding box center [766, 440] width 210 height 35
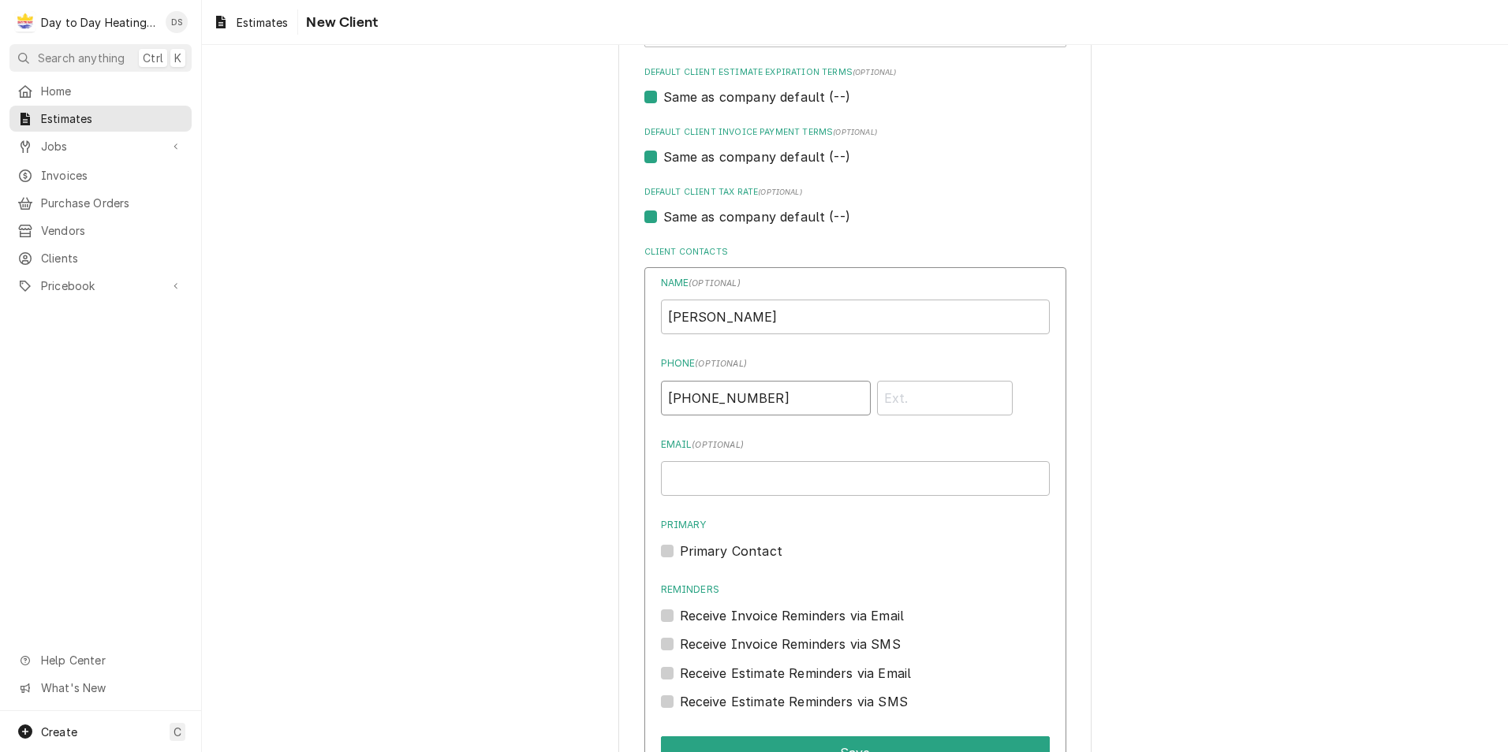
scroll to position [967, 0]
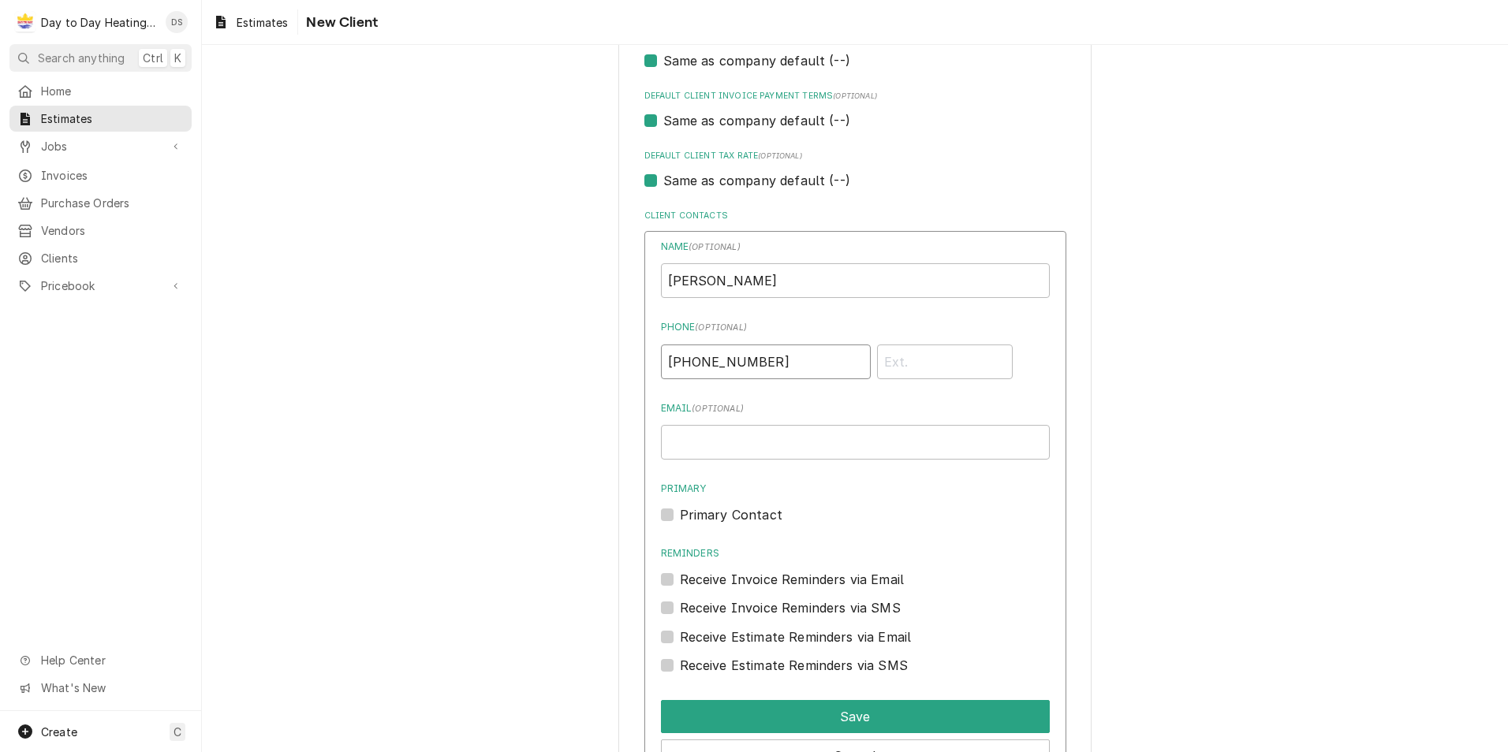
type input "(619) 339-0316"
click at [680, 514] on label "Primary Contact" at bounding box center [731, 515] width 103 height 19
click at [680, 514] on input "Primary" at bounding box center [874, 523] width 389 height 35
checkbox input "true"
click at [680, 606] on label "Receive Invoice Reminders via SMS" at bounding box center [790, 608] width 221 height 19
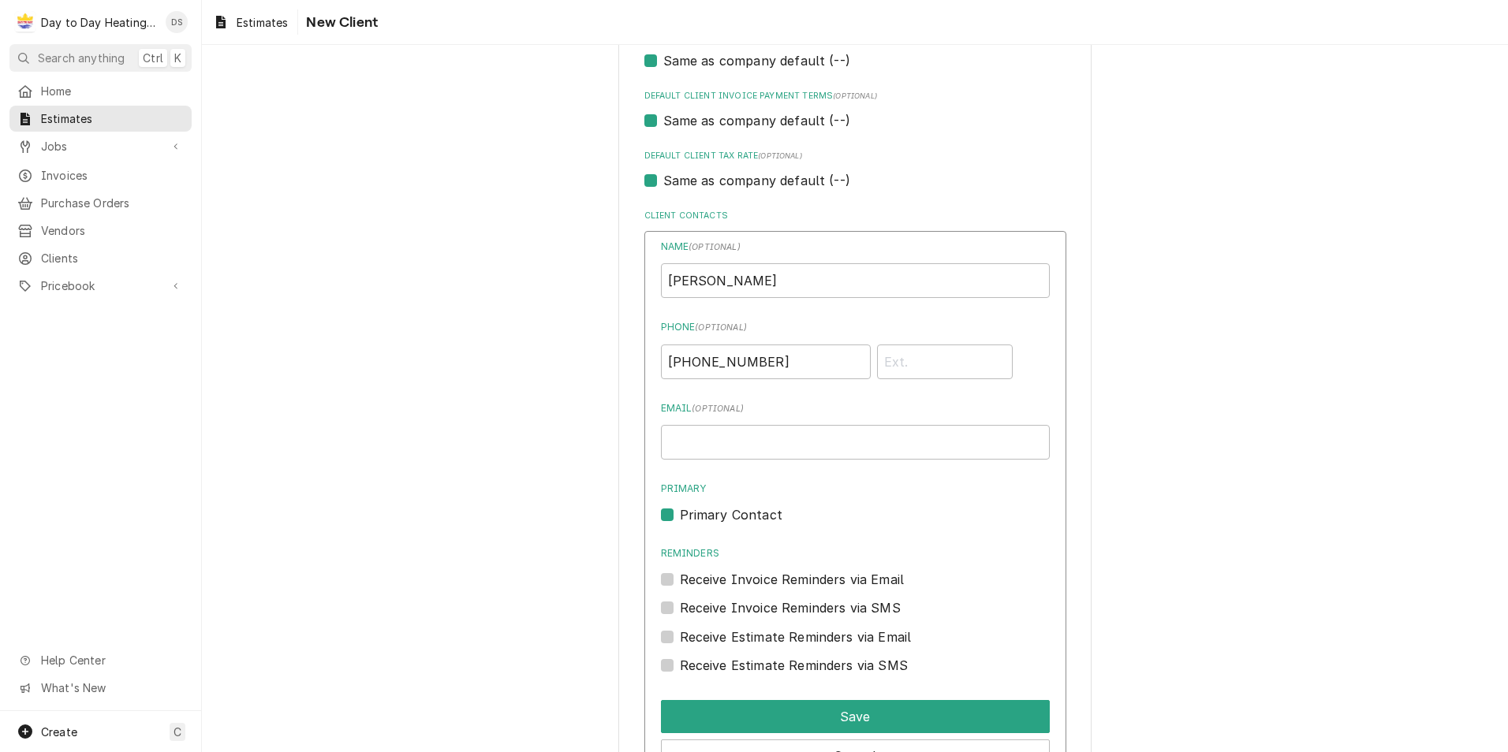
click at [680, 606] on input "Contact Edit Form" at bounding box center [874, 616] width 389 height 35
checkbox input "true"
click at [669, 666] on div "Receive Estimate Reminders via SMS" at bounding box center [855, 665] width 389 height 19
click at [680, 663] on label "Receive Estimate Reminders via SMS" at bounding box center [794, 665] width 228 height 19
click at [680, 663] on input "Contact Edit Form" at bounding box center [874, 673] width 389 height 35
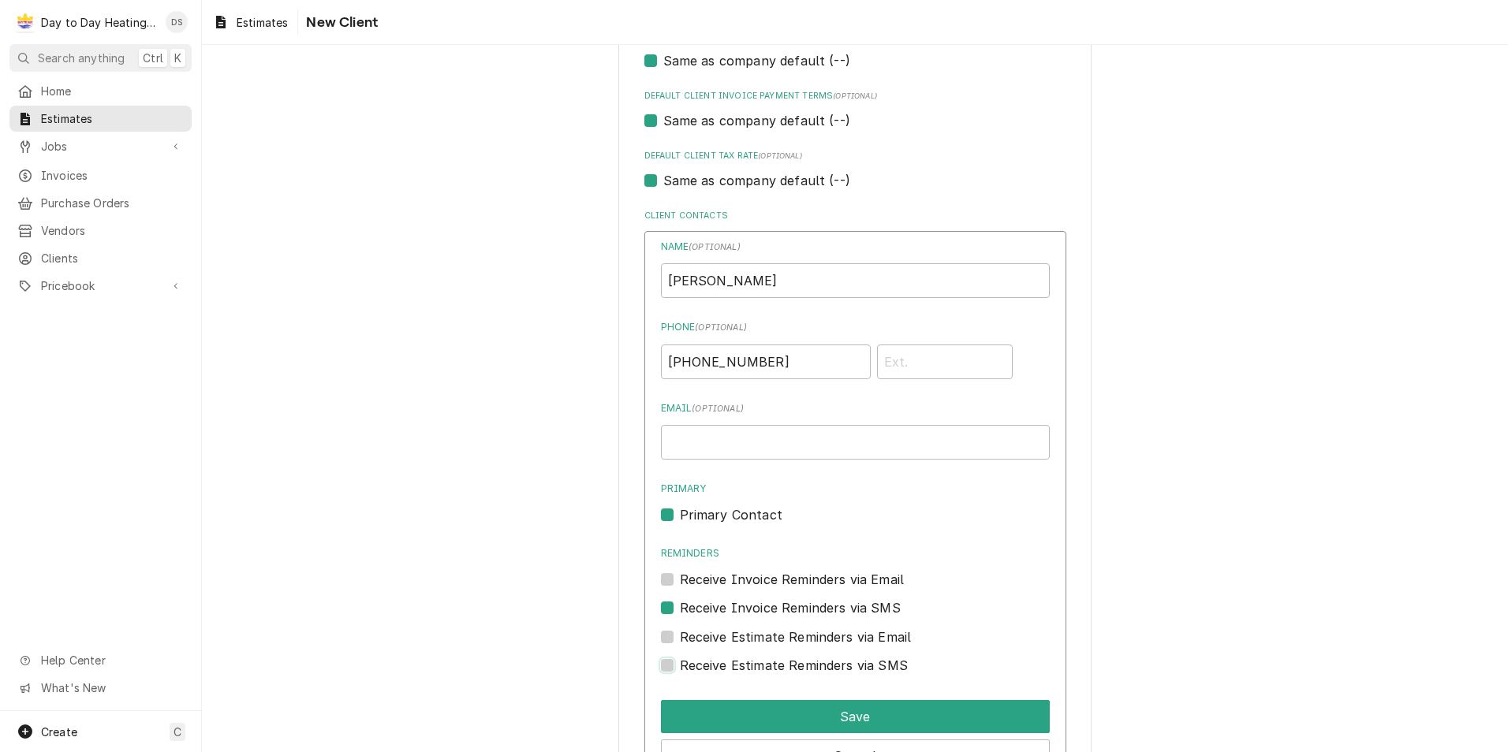
checkbox input "true"
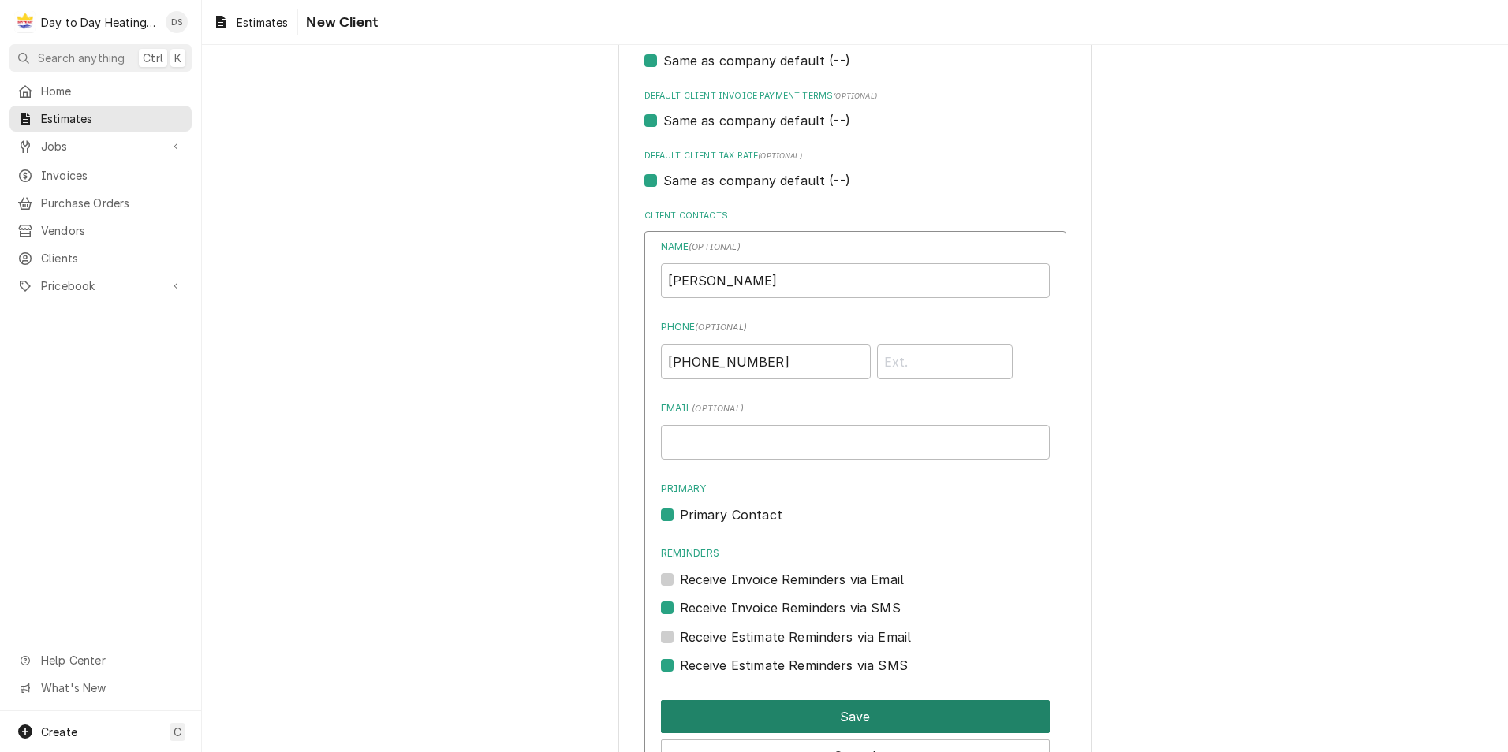
click at [830, 710] on button "Save" at bounding box center [855, 716] width 389 height 33
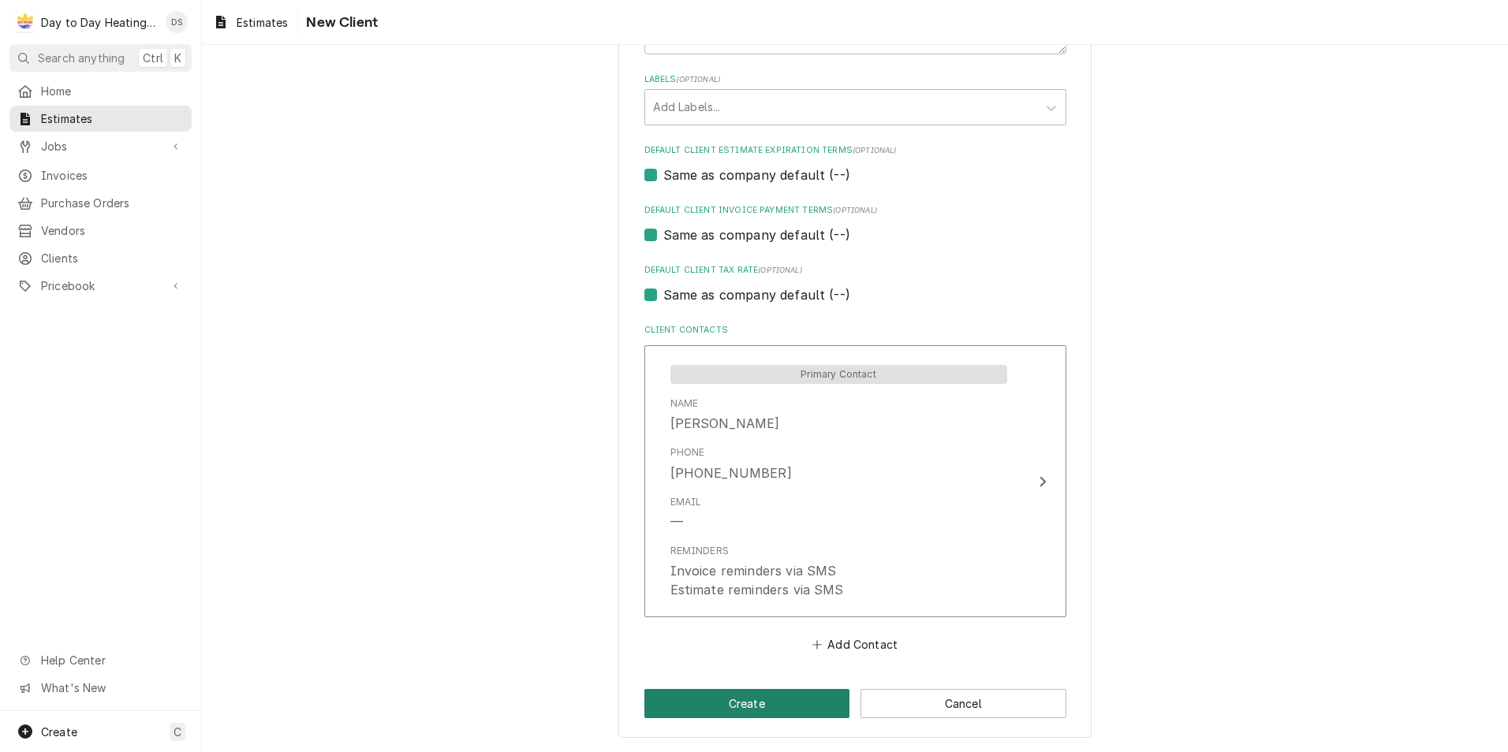
click at [752, 703] on button "Create" at bounding box center [747, 703] width 206 height 29
type textarea "x"
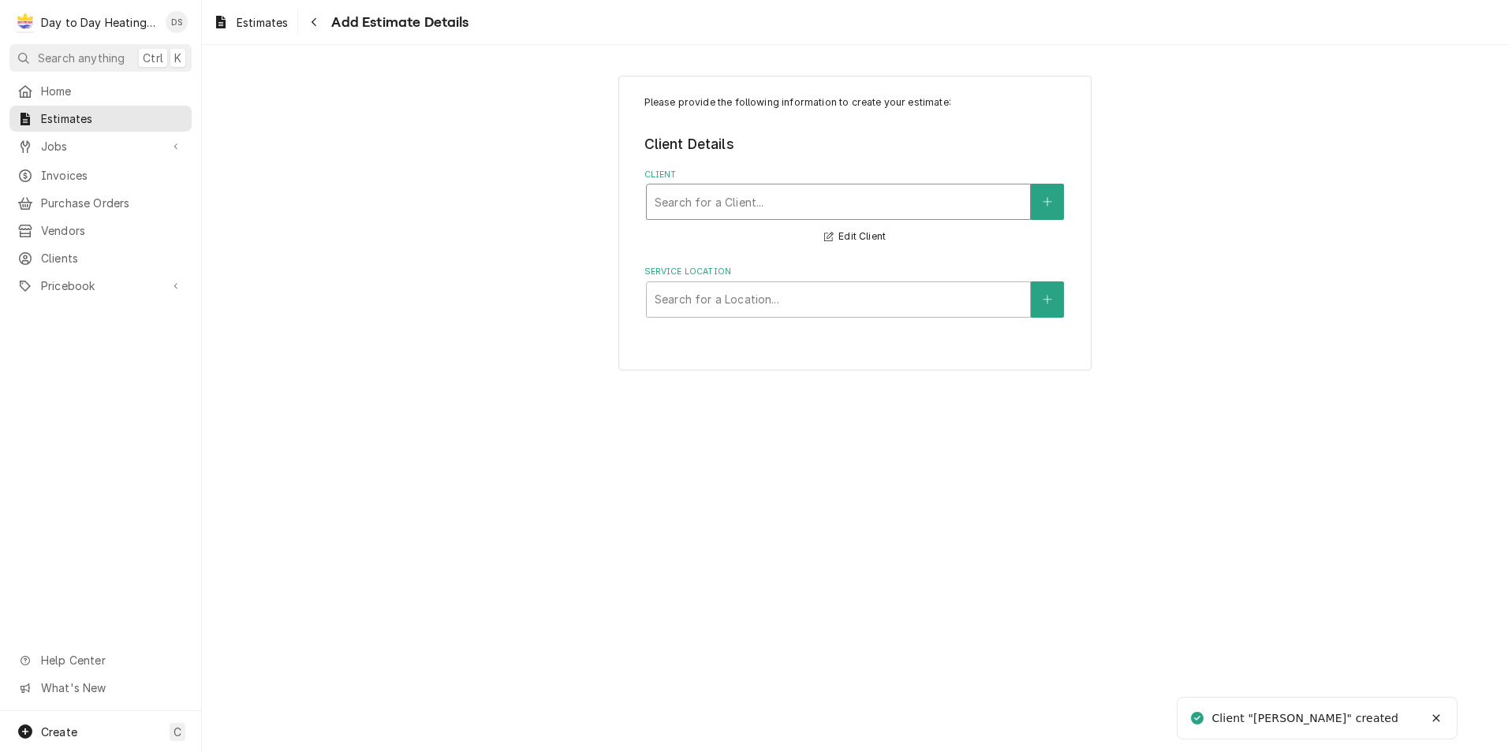
click at [867, 202] on div "Client" at bounding box center [839, 202] width 368 height 28
type input "rolando"
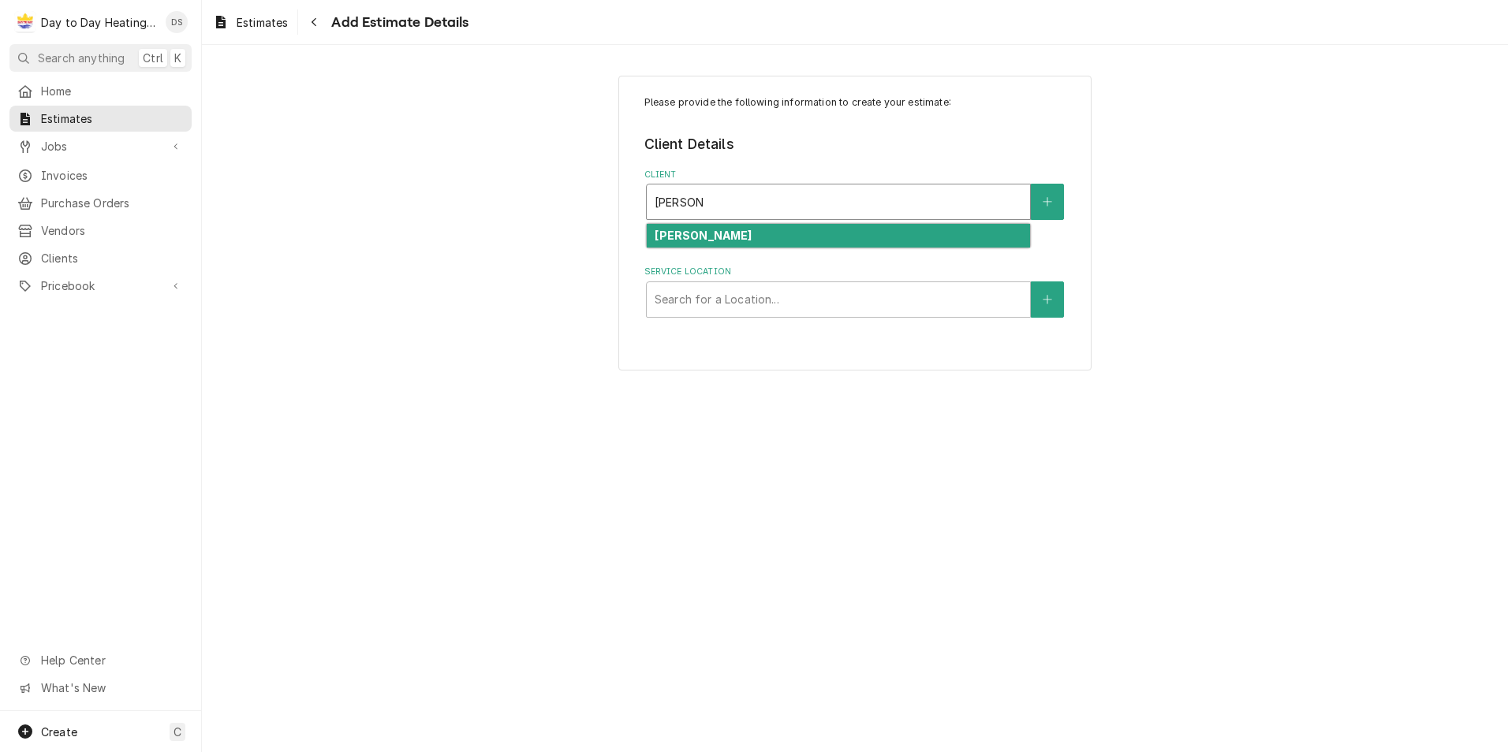
click at [832, 226] on div "Rolando" at bounding box center [838, 236] width 383 height 24
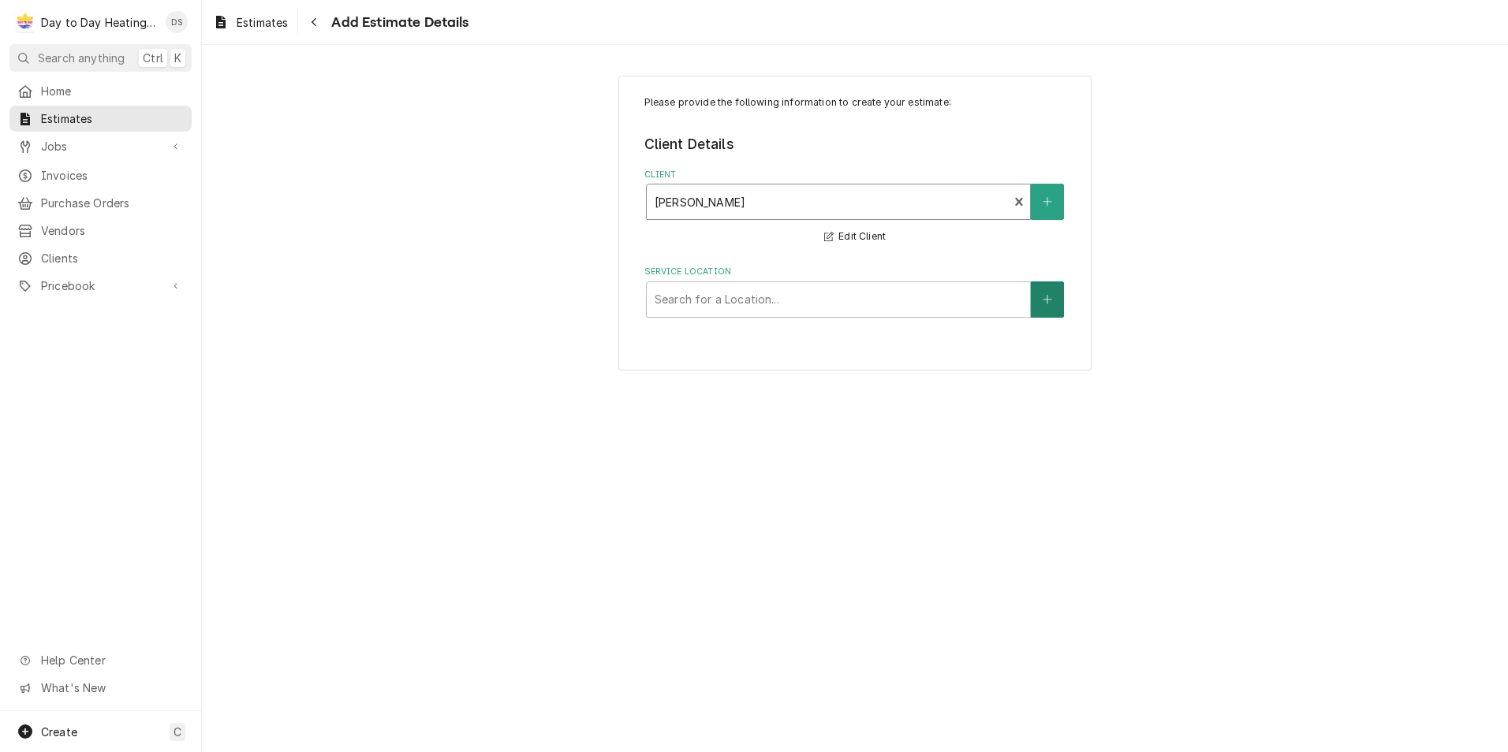
click at [1057, 307] on button "Service Location" at bounding box center [1047, 300] width 33 height 36
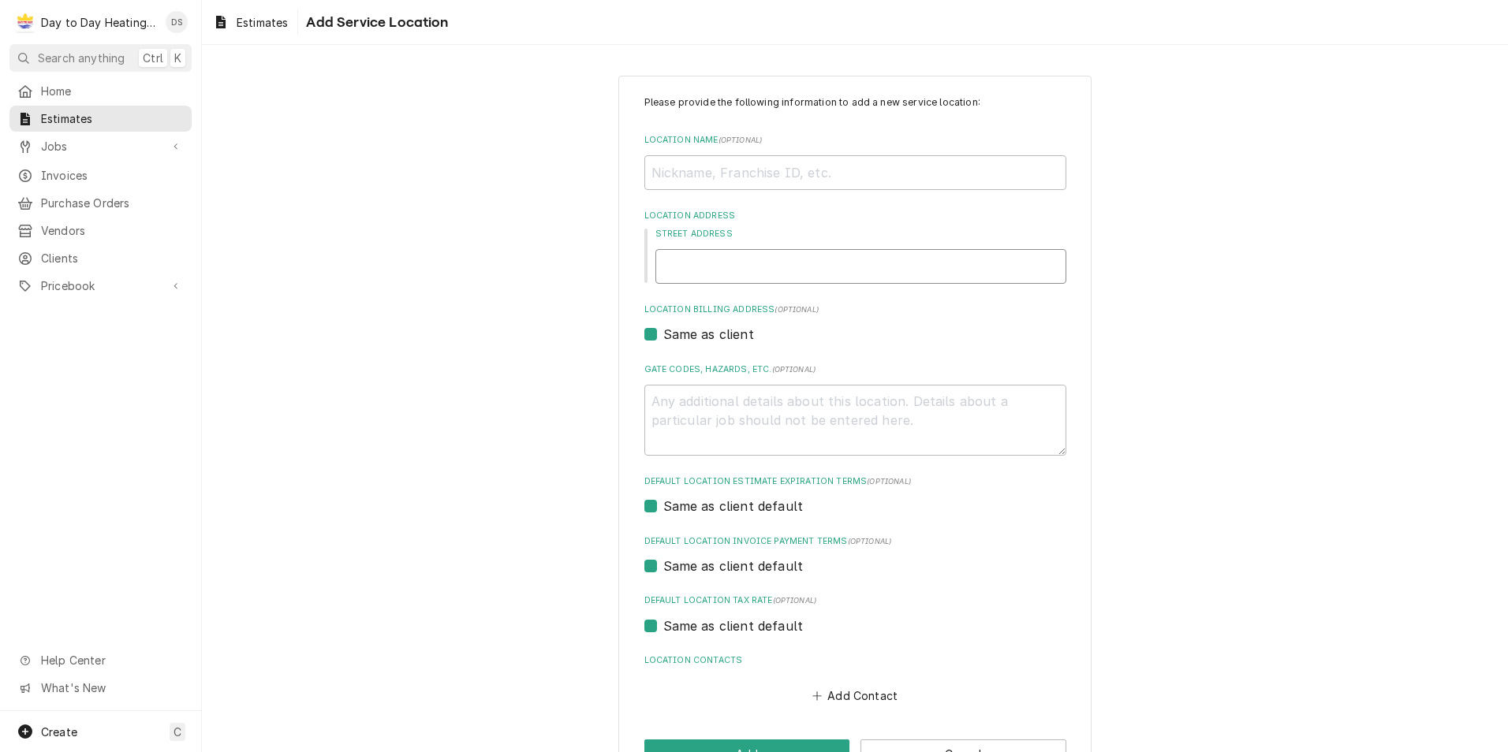
click at [755, 252] on input "Street Address" at bounding box center [860, 266] width 411 height 35
paste input "2540 oak knoll ct chula vista"
type textarea "x"
type input "2540 oak knoll ct chula vista"
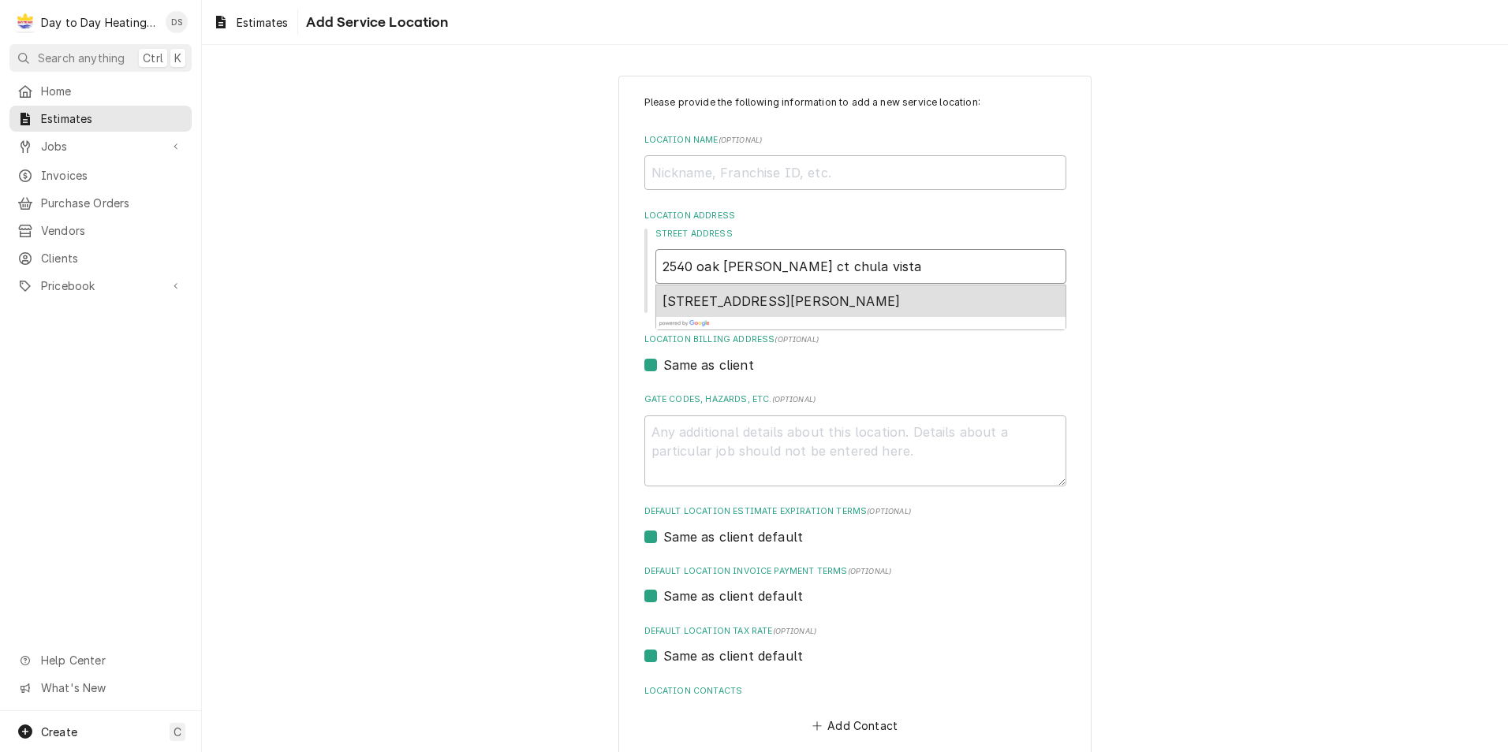
click at [747, 298] on span "2540 Oak Knoll Ct, Chula Vista, CA, USA" at bounding box center [781, 301] width 238 height 16
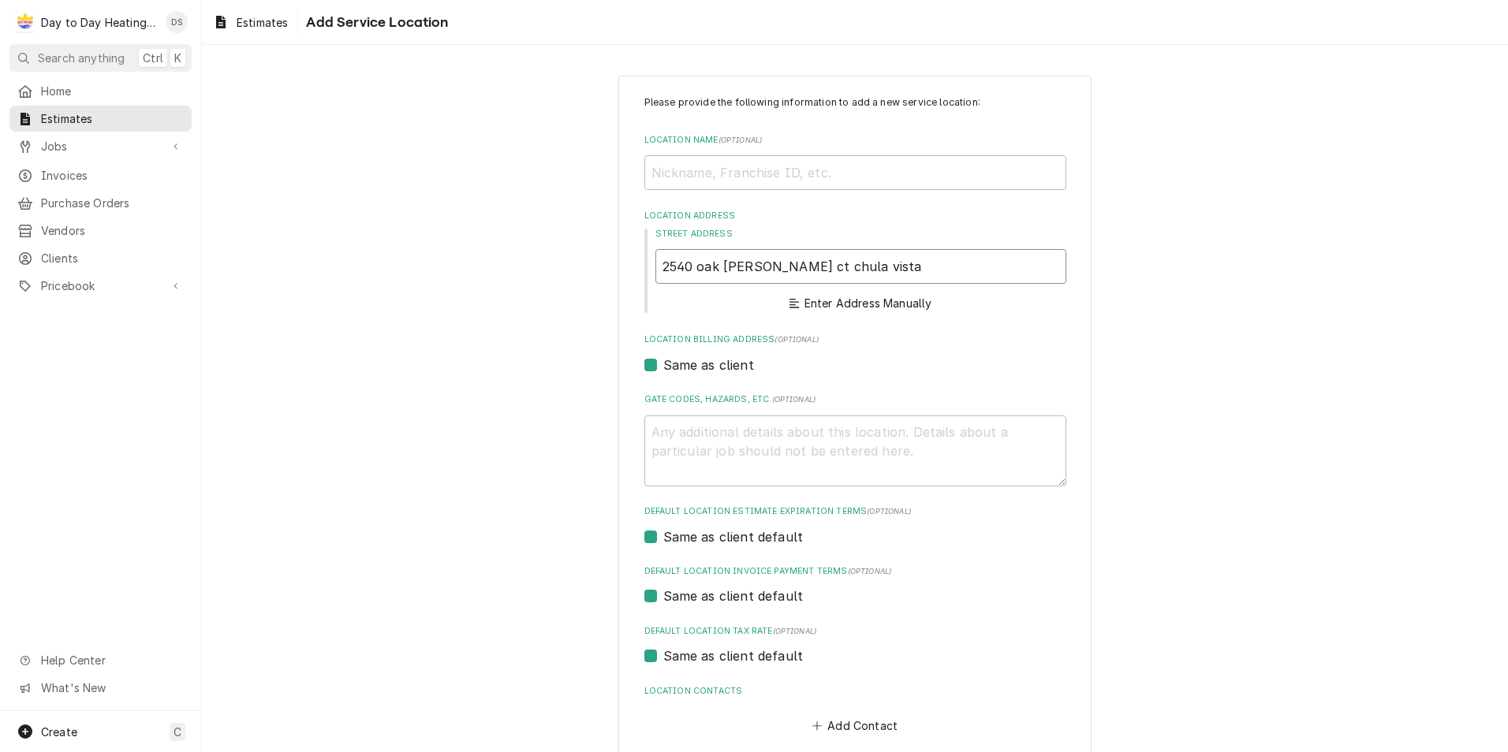
type textarea "x"
type input "2540 Oak Knoll Ct"
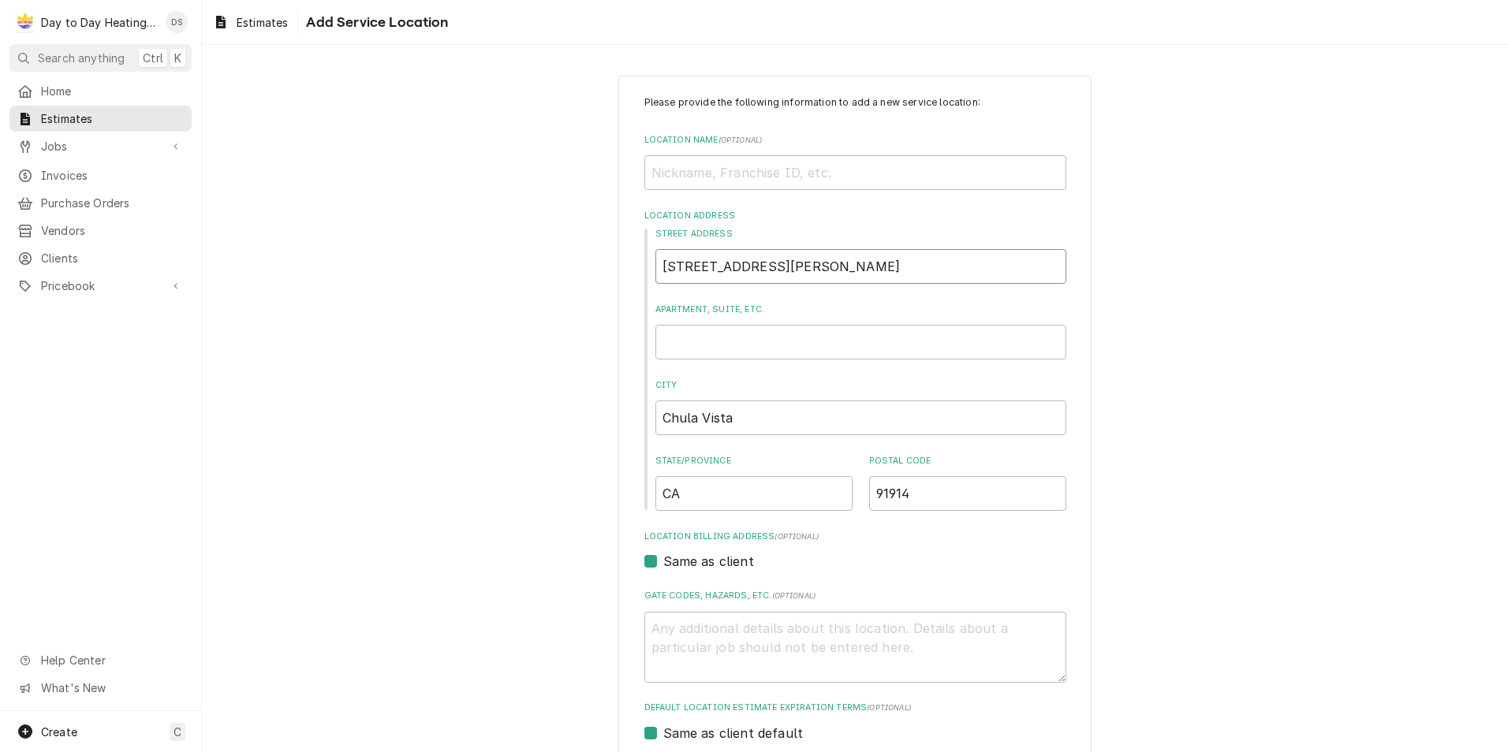
type textarea "x"
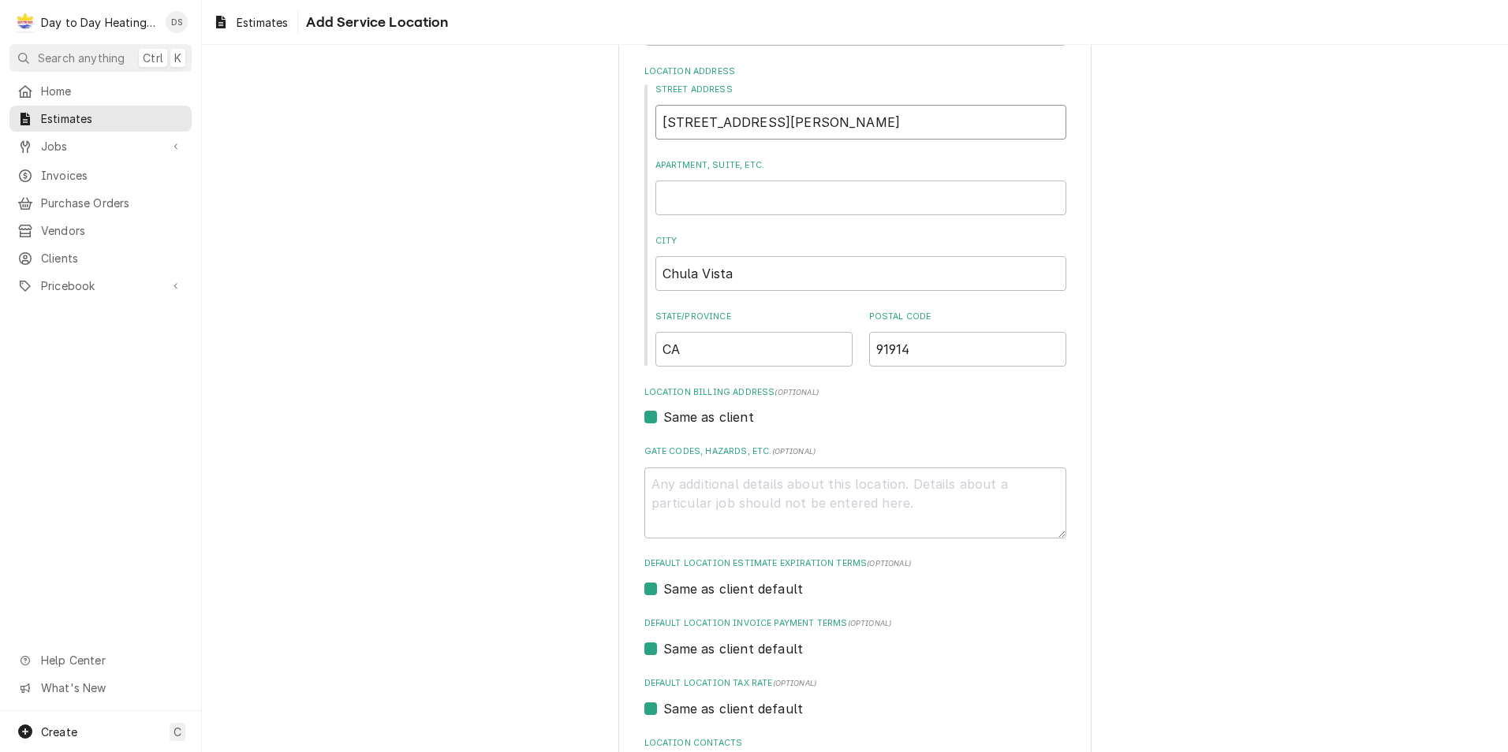
scroll to position [278, 0]
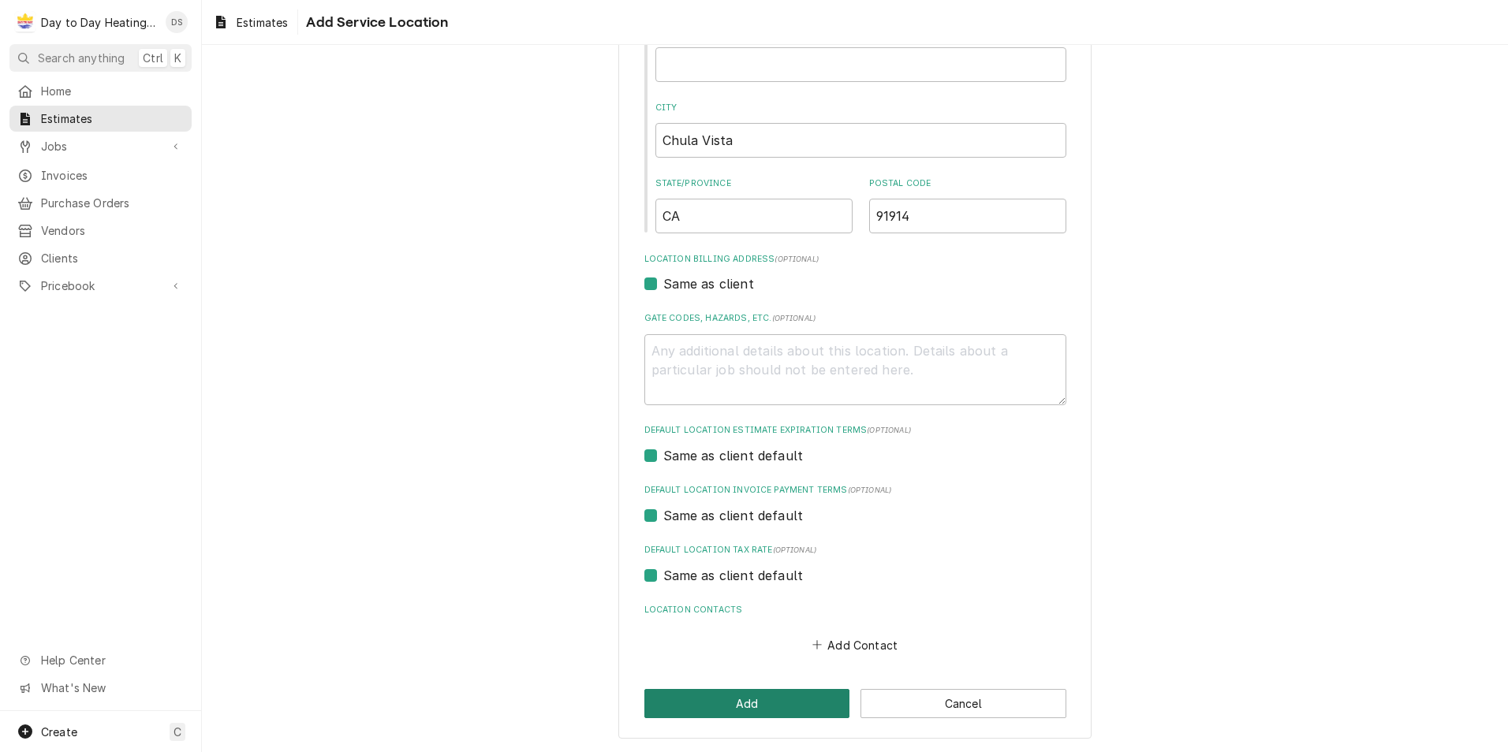
type input "2540 Oak Knoll Ct"
click at [735, 705] on button "Add" at bounding box center [747, 703] width 206 height 29
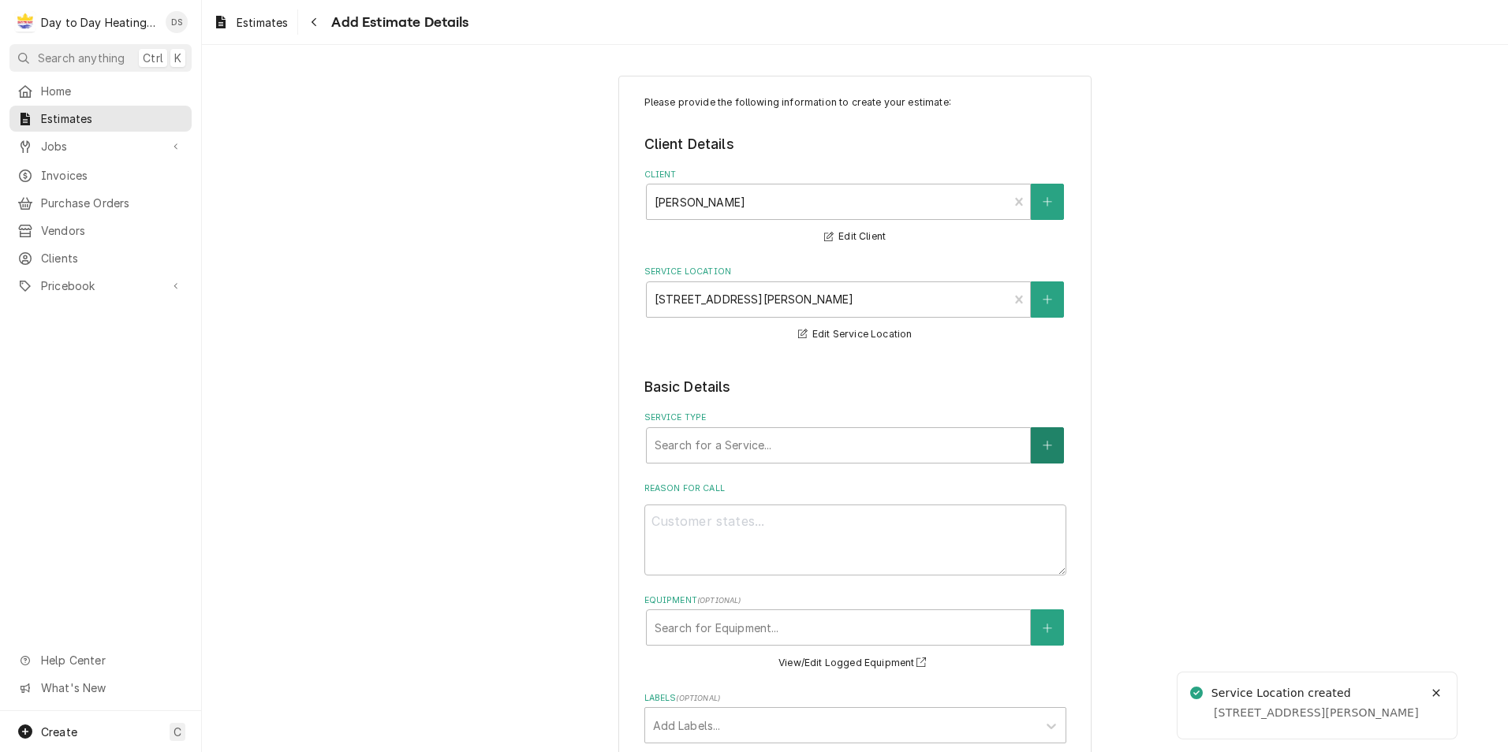
click at [1035, 441] on button "Service Type" at bounding box center [1047, 445] width 33 height 36
click at [707, 439] on div "Service Type" at bounding box center [839, 445] width 368 height 28
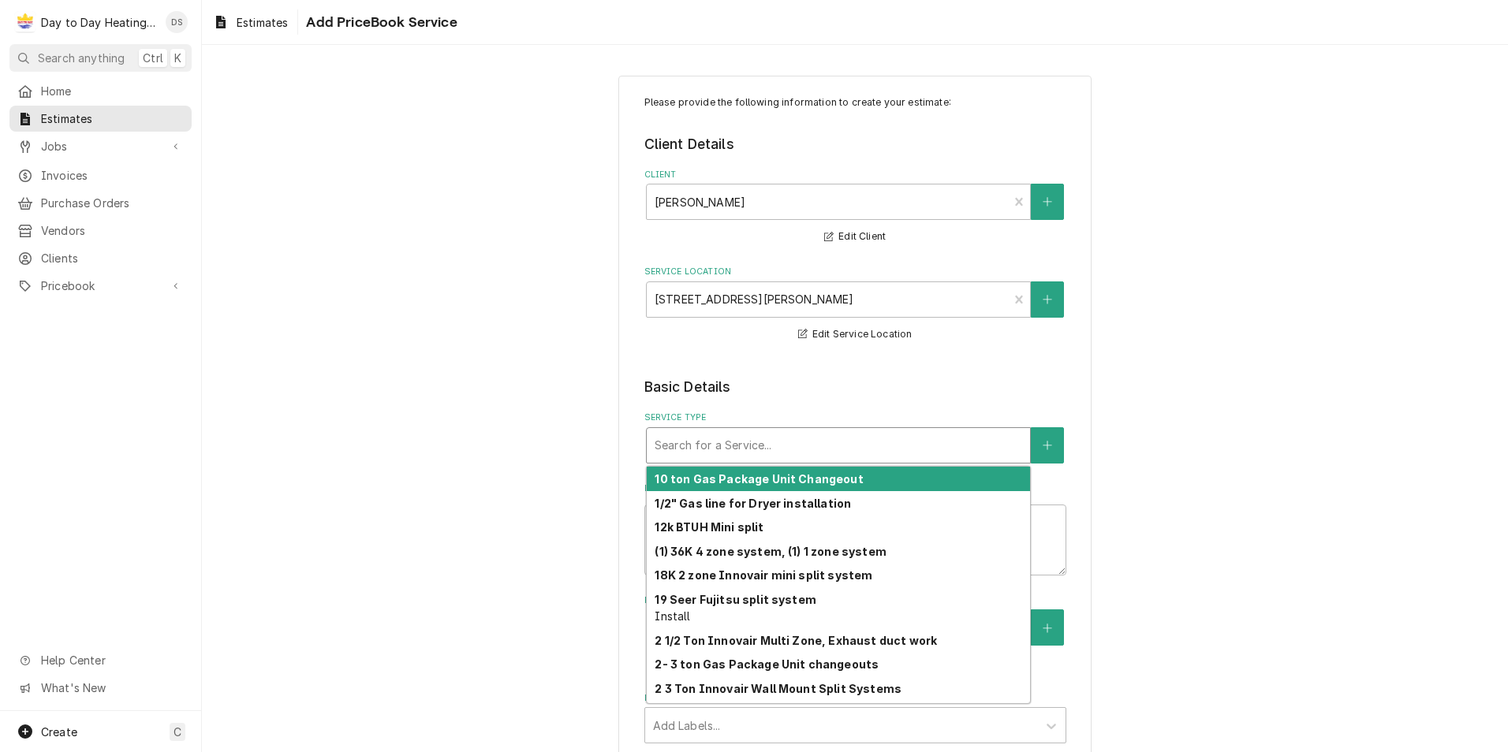
type textarea "x"
type input "3"
type textarea "x"
type input "3"
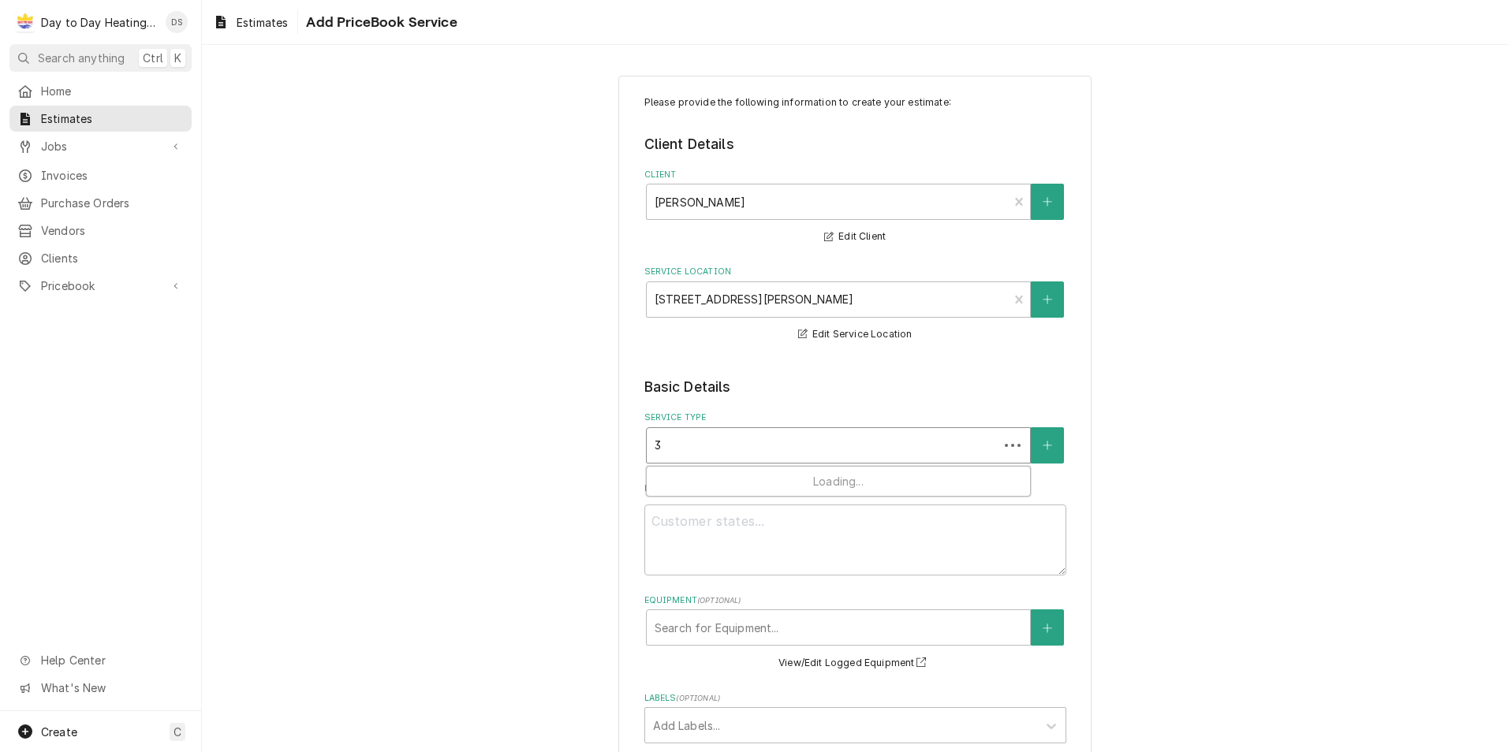
type textarea "x"
type input "3 t"
type textarea "x"
type input "3 to"
type textarea "x"
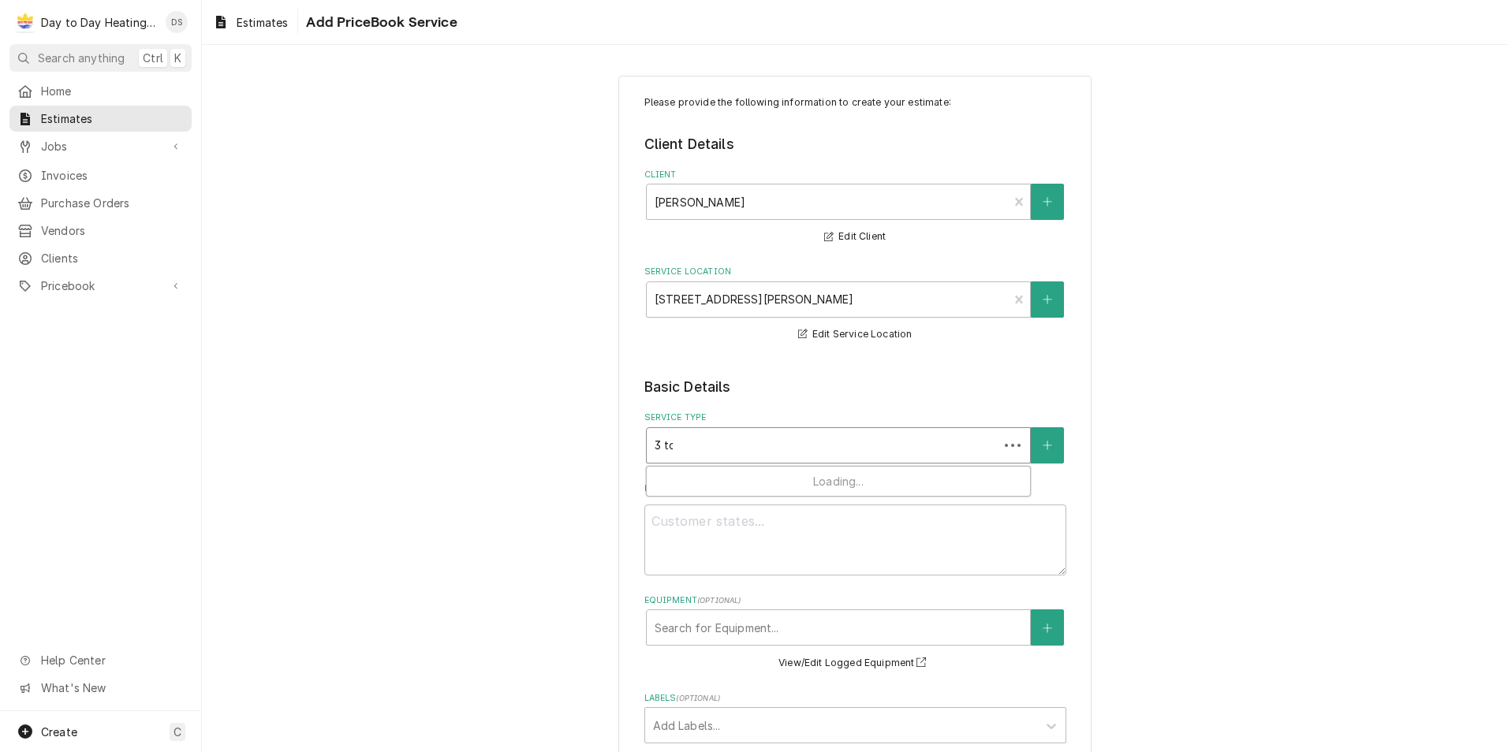
type input "3 ton"
type textarea "x"
type input "3 ton"
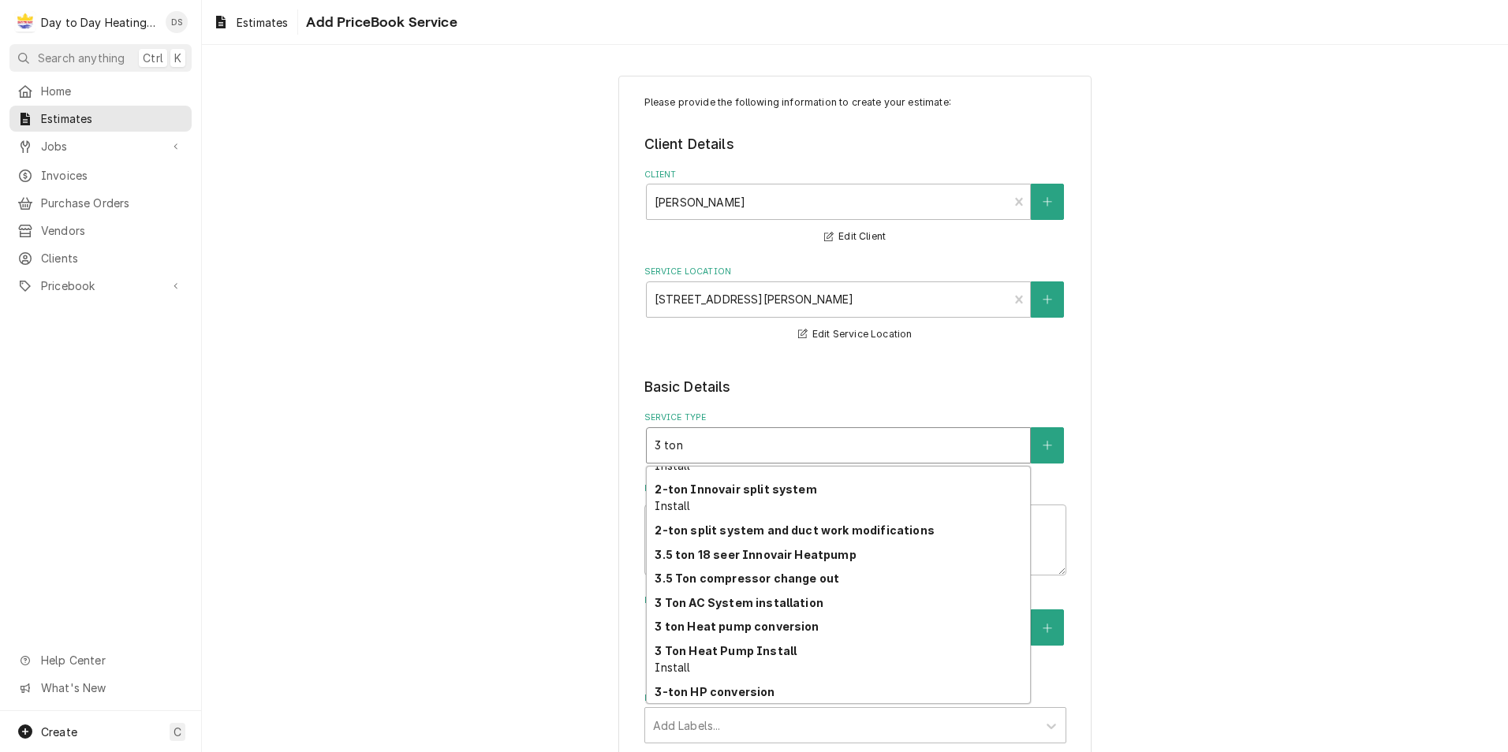
scroll to position [229, 0]
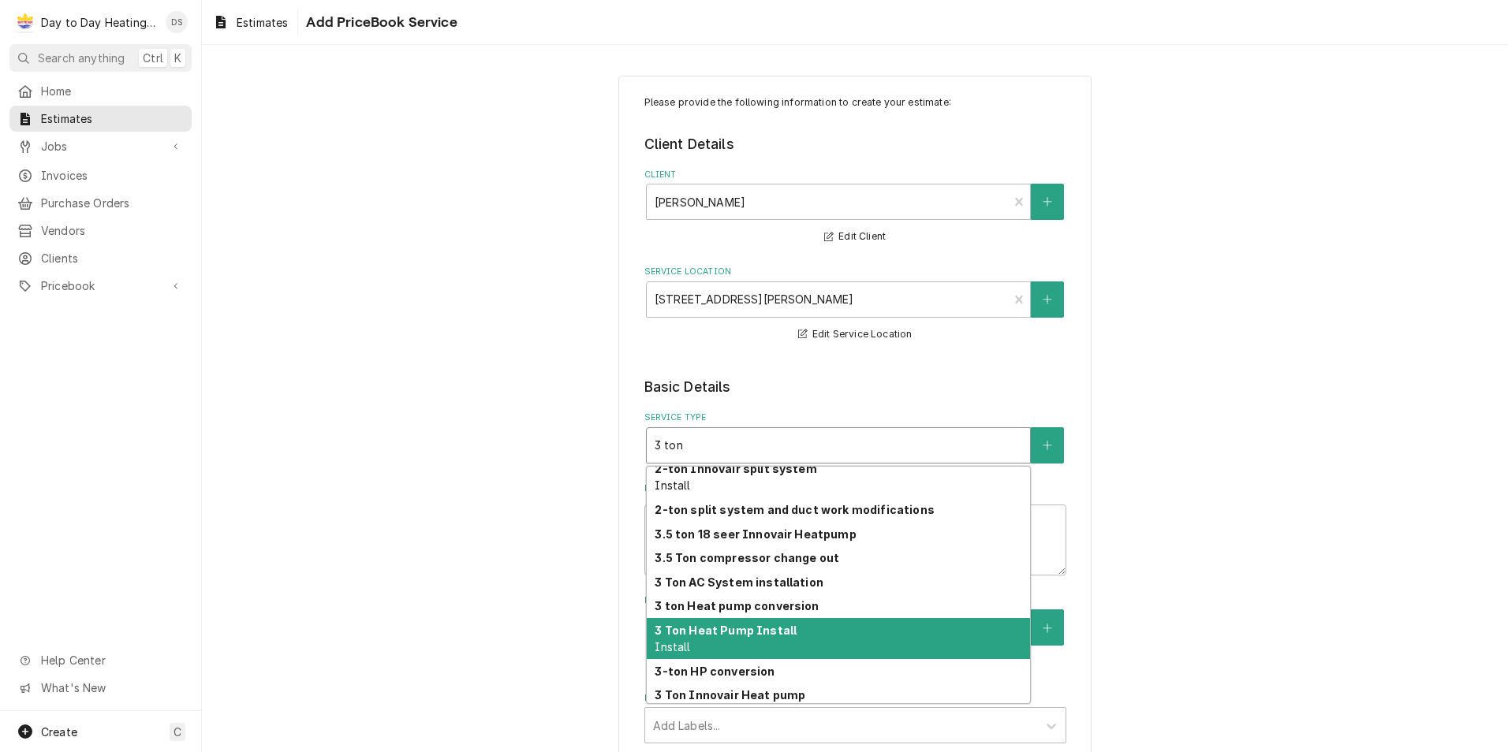
click at [774, 632] on strong "3 Ton Heat Pump Install" at bounding box center [726, 630] width 142 height 13
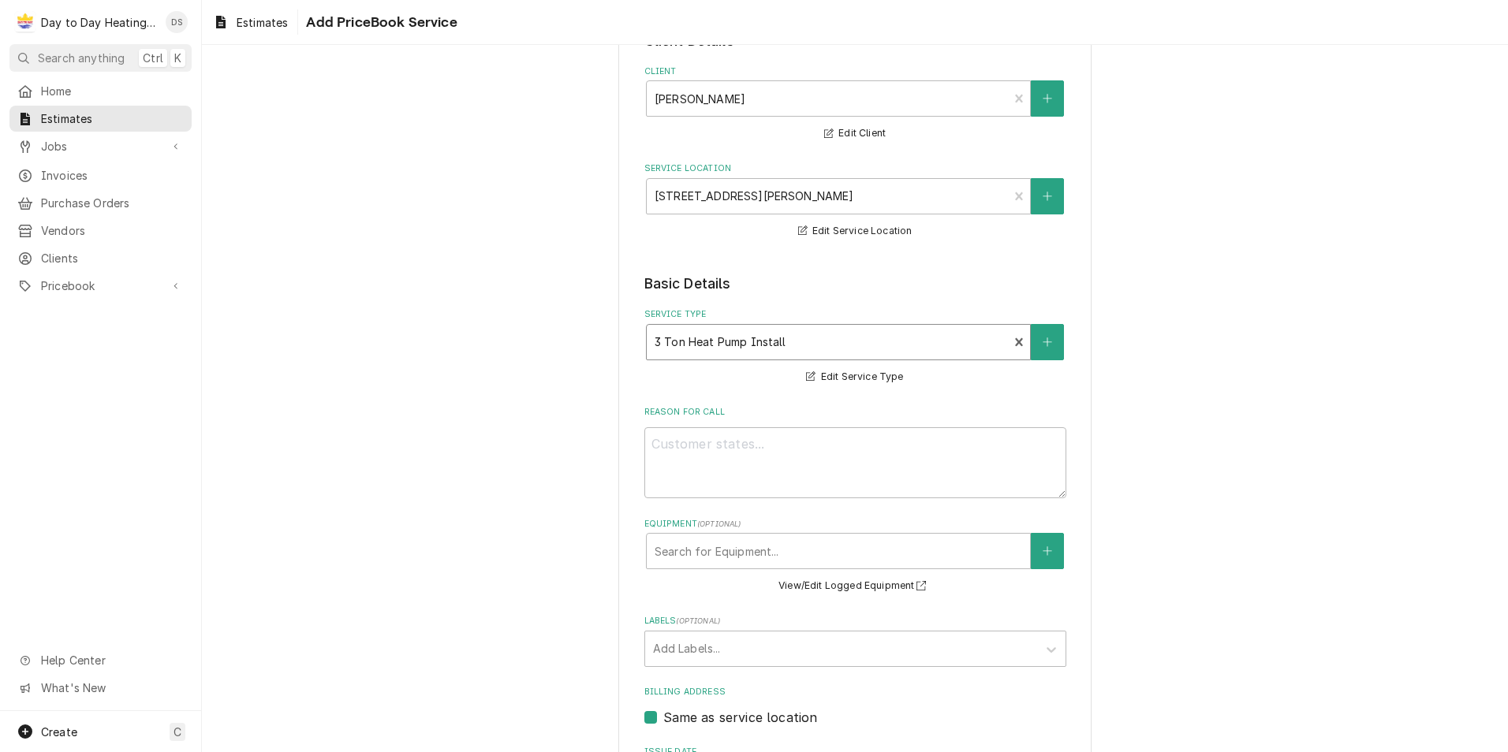
scroll to position [237, 0]
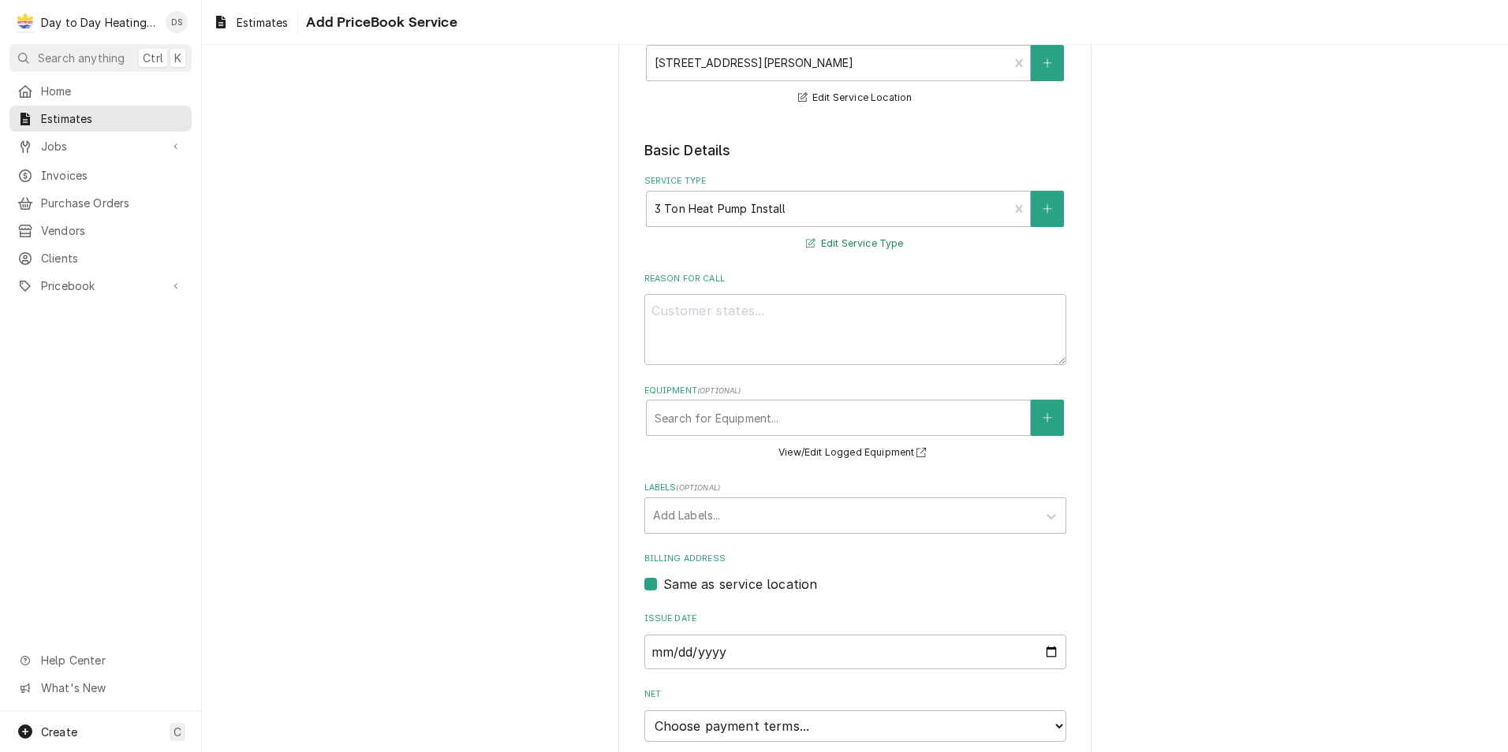
click at [860, 241] on button "Edit Service Type" at bounding box center [855, 244] width 102 height 20
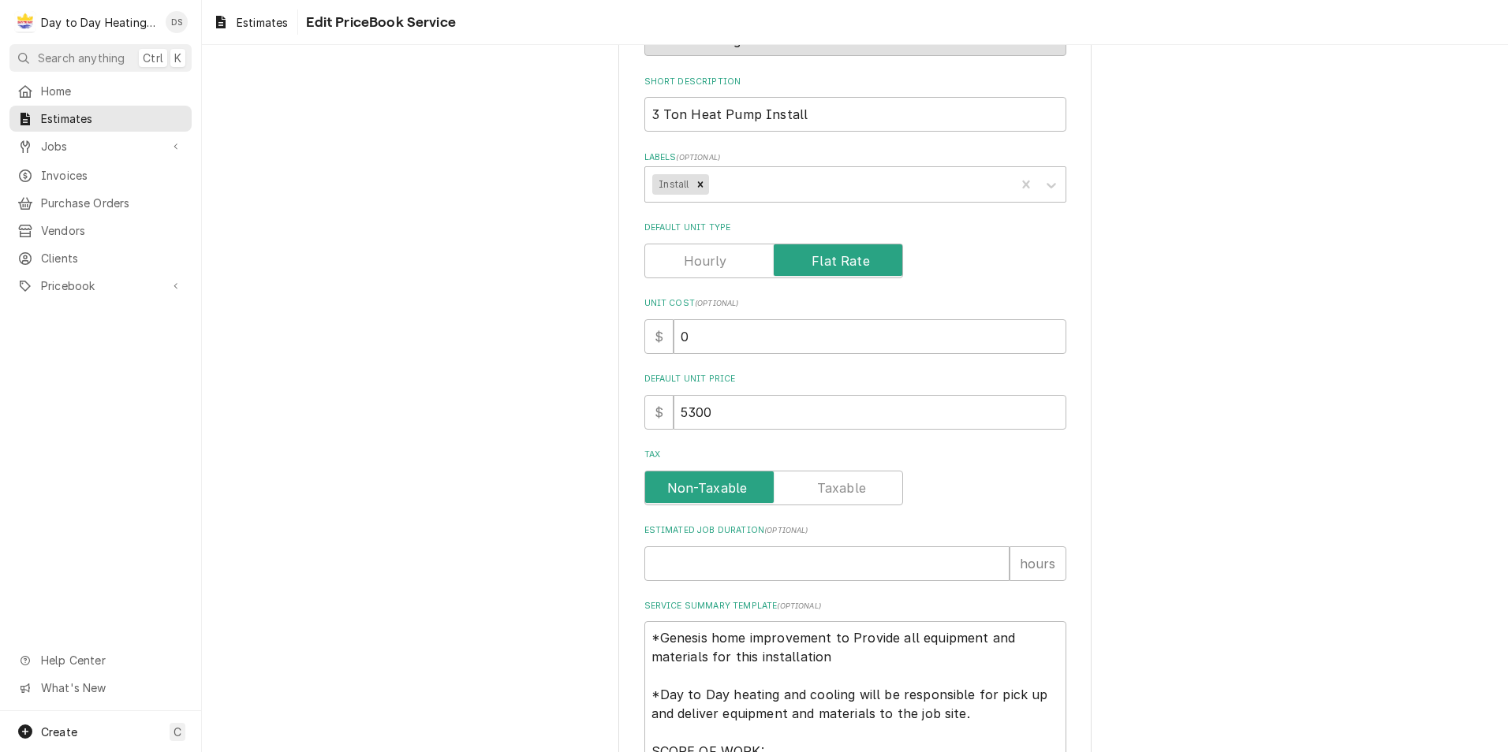
scroll to position [237, 0]
drag, startPoint x: 712, startPoint y: 409, endPoint x: 538, endPoint y: 405, distance: 174.3
click at [536, 405] on div "Use the fields below to edit this PriceBook item. Note that changes made here w…" at bounding box center [855, 597] width 1306 height 1545
type textarea "x"
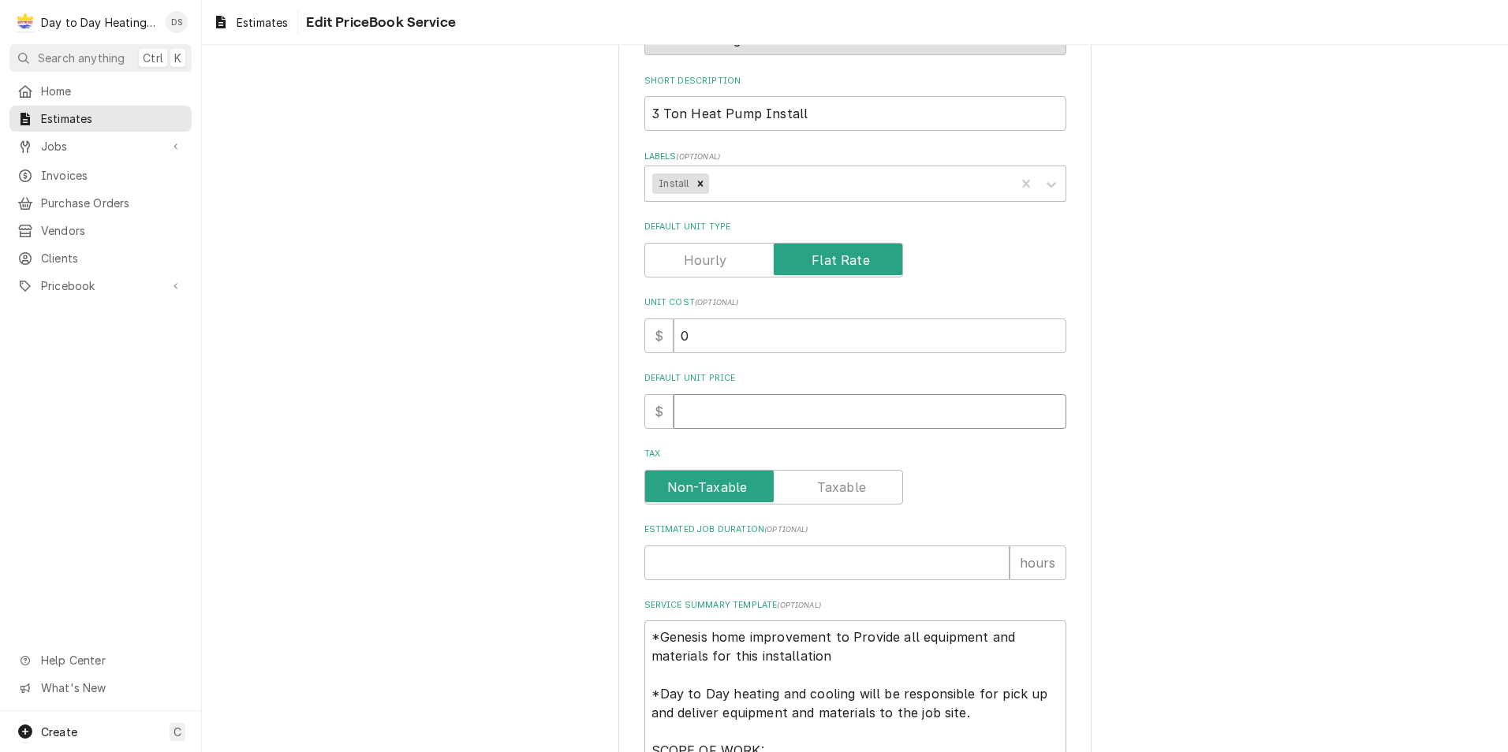
type input "7"
type textarea "x"
type input "73"
type textarea "x"
type input "737"
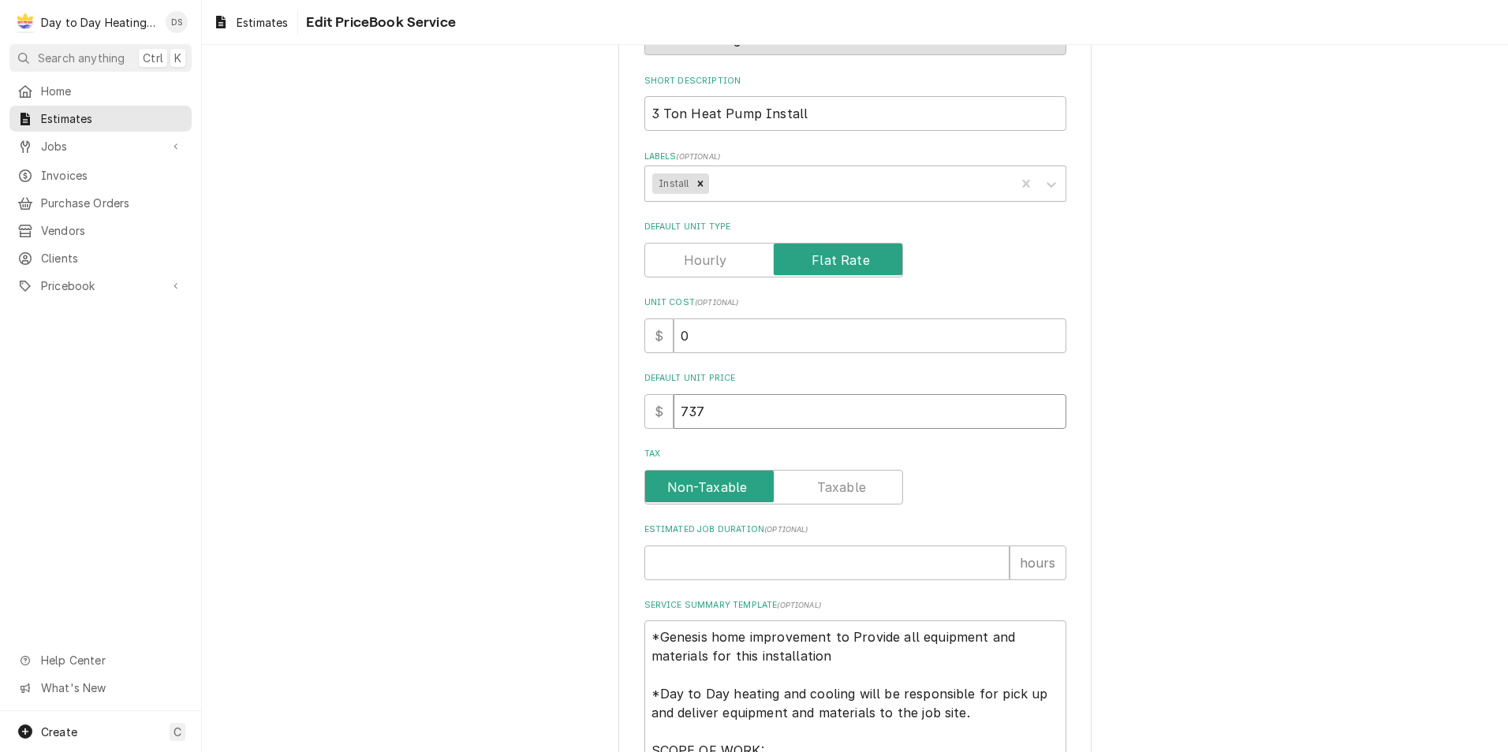
type textarea "x"
type input "7375"
type textarea "x"
type input "7375"
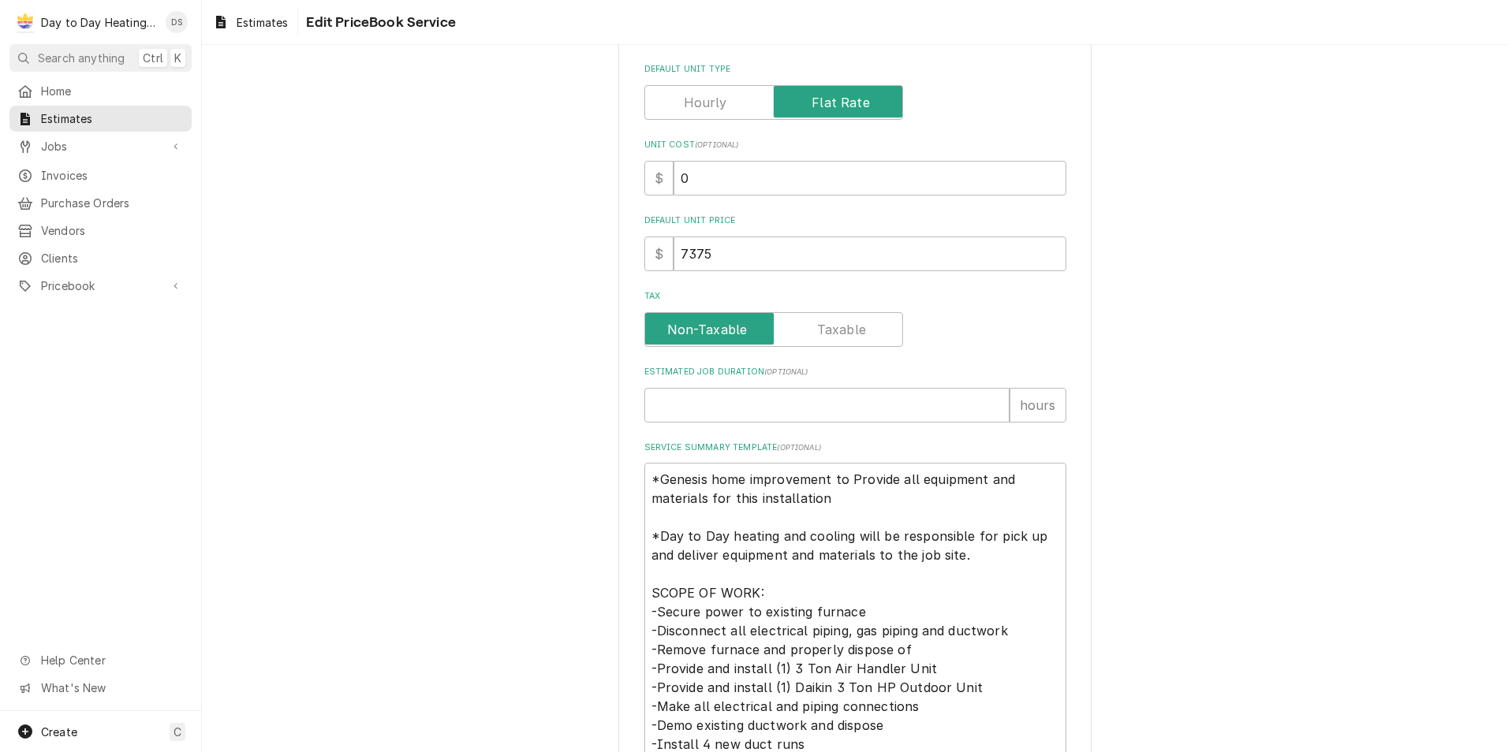
scroll to position [552, 0]
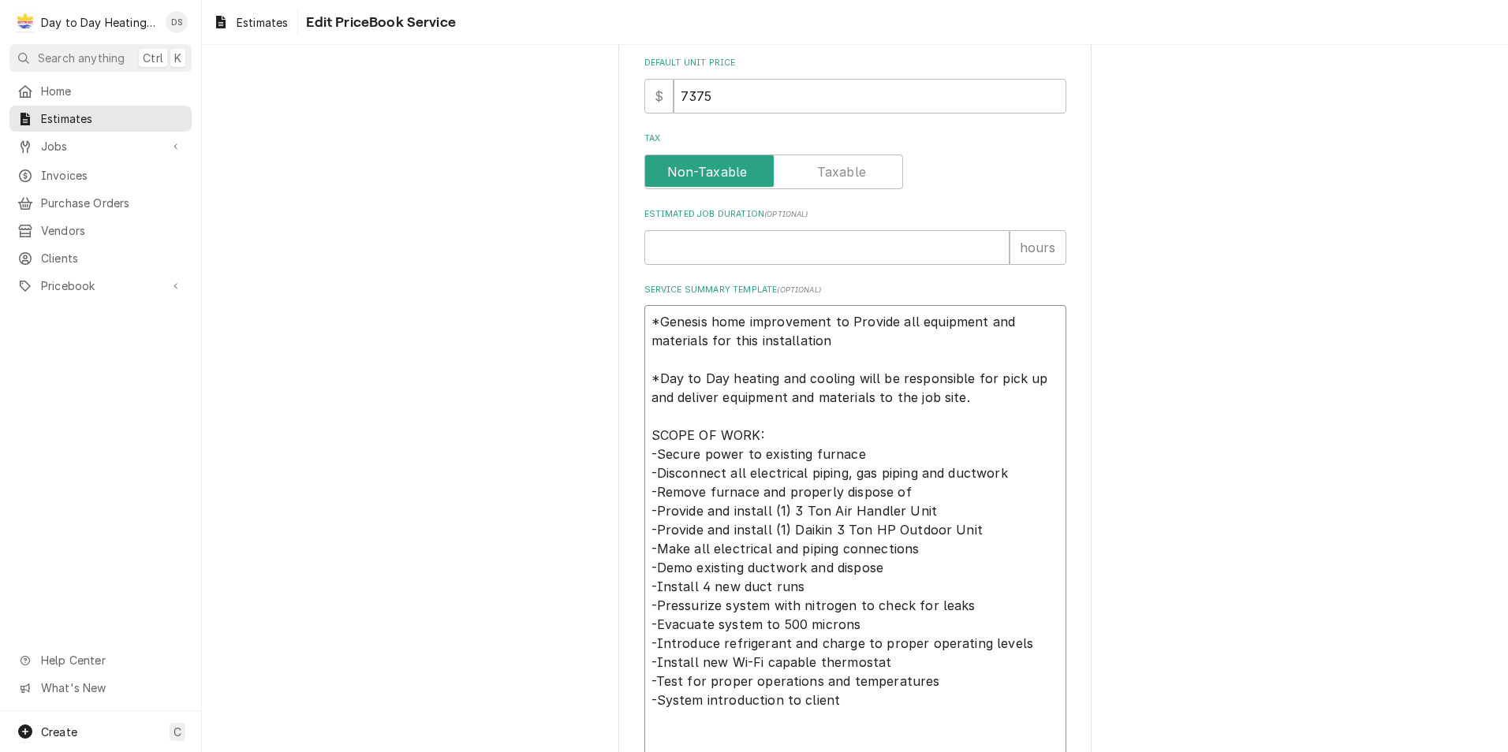
drag, startPoint x: 967, startPoint y: 398, endPoint x: 637, endPoint y: 319, distance: 338.9
click at [637, 319] on div "Use the fields below to edit this PriceBook item. Note that changes made here w…" at bounding box center [854, 282] width 473 height 1517
type textarea "x"
type textarea "SCOPE OF WORK: -Secure power to existing furnace -Disconnect all electrical pip…"
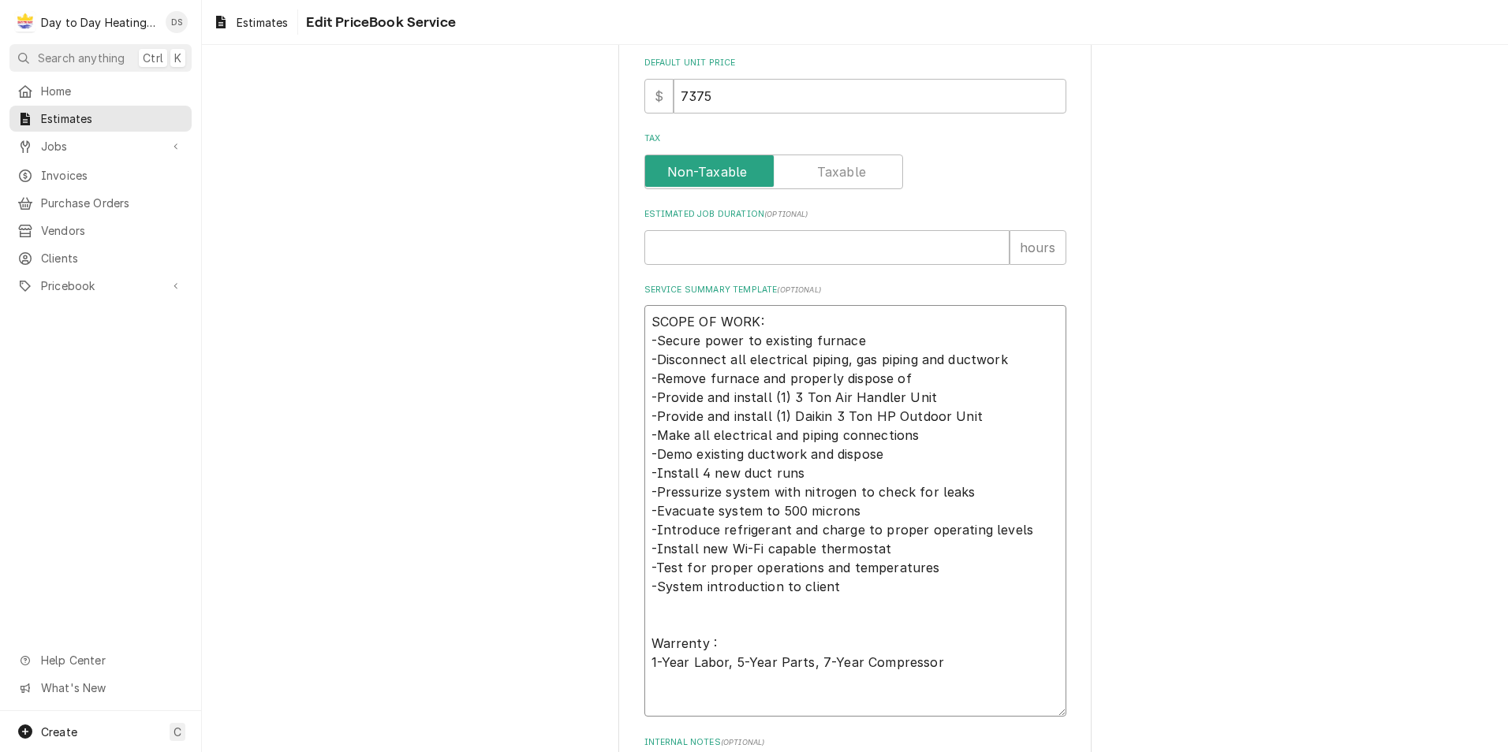
type textarea "x"
type textarea "E SCOPE OF WORK: -Secure power to existing furnace -Disconnect all electrical p…"
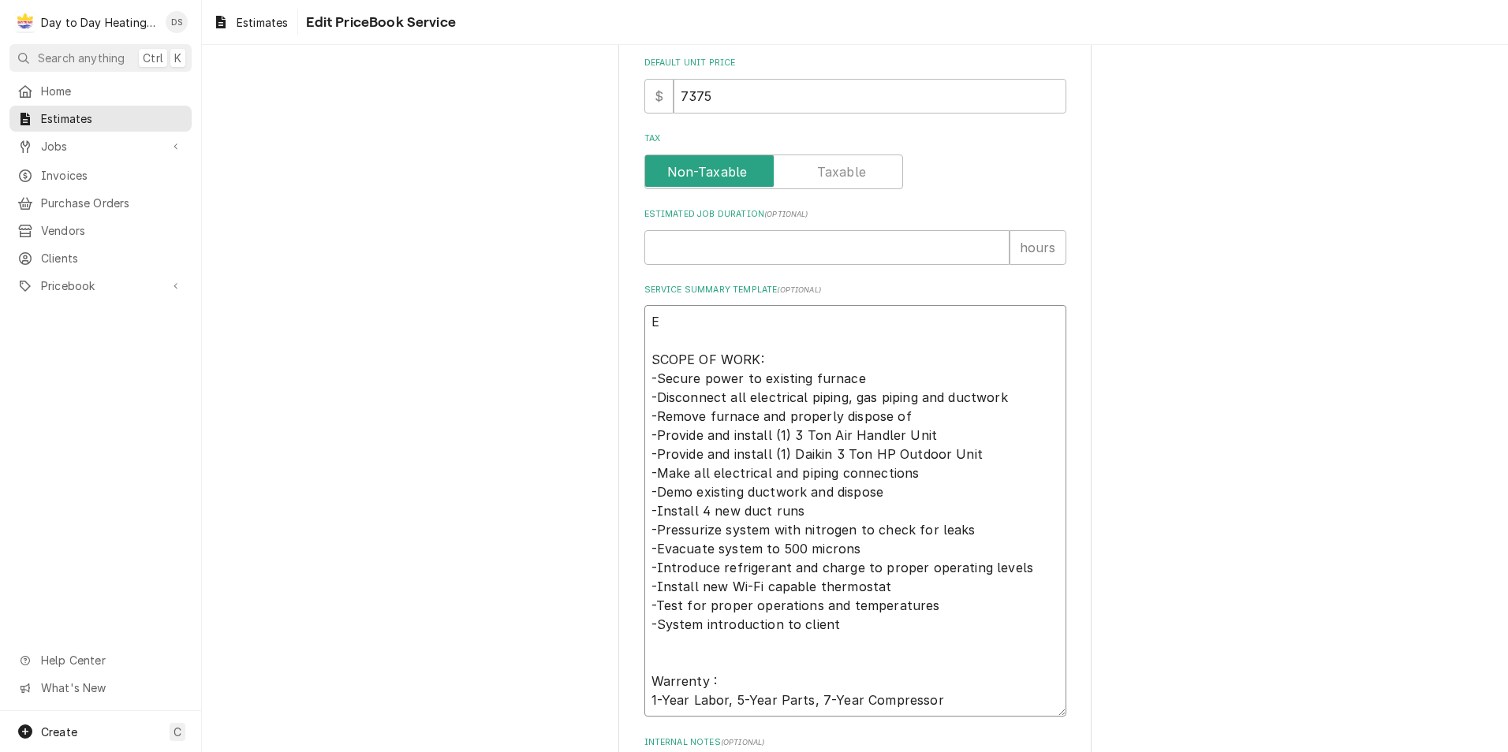
type textarea "x"
type textarea "Eq SCOPE OF WORK: -Secure power to existing furnace -Disconnect all electrical …"
type textarea "x"
type textarea "Eqy SCOPE OF WORK: -Secure power to existing furnace -Disconnect all electrical…"
type textarea "x"
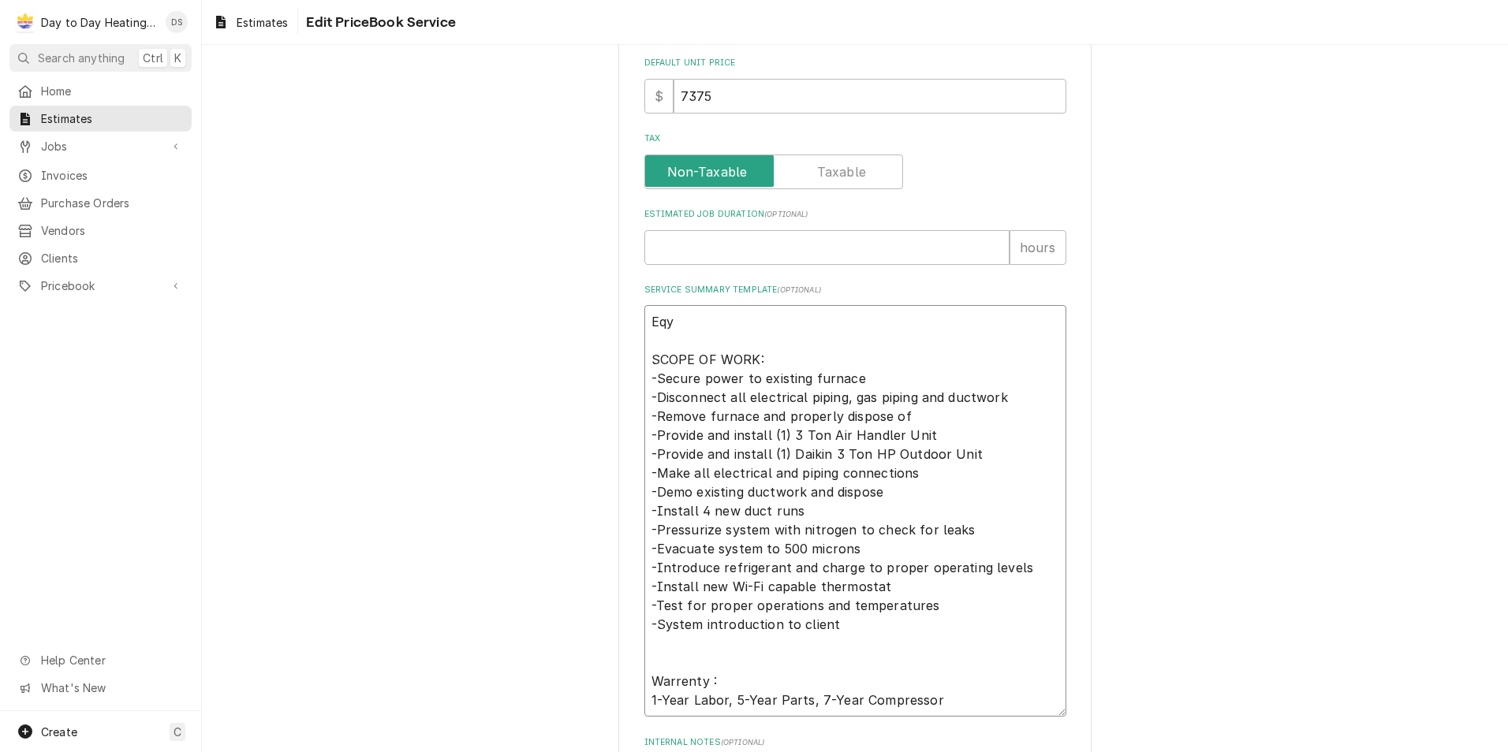
type textarea "Eq SCOPE OF WORK: -Secure power to existing furnace -Disconnect all electrical …"
type textarea "x"
type textarea "Equ SCOPE OF WORK: -Secure power to existing furnace -Disconnect all electrical…"
type textarea "x"
type textarea "Equi SCOPE OF WORK: -Secure power to existing furnace -Disconnect all electrica…"
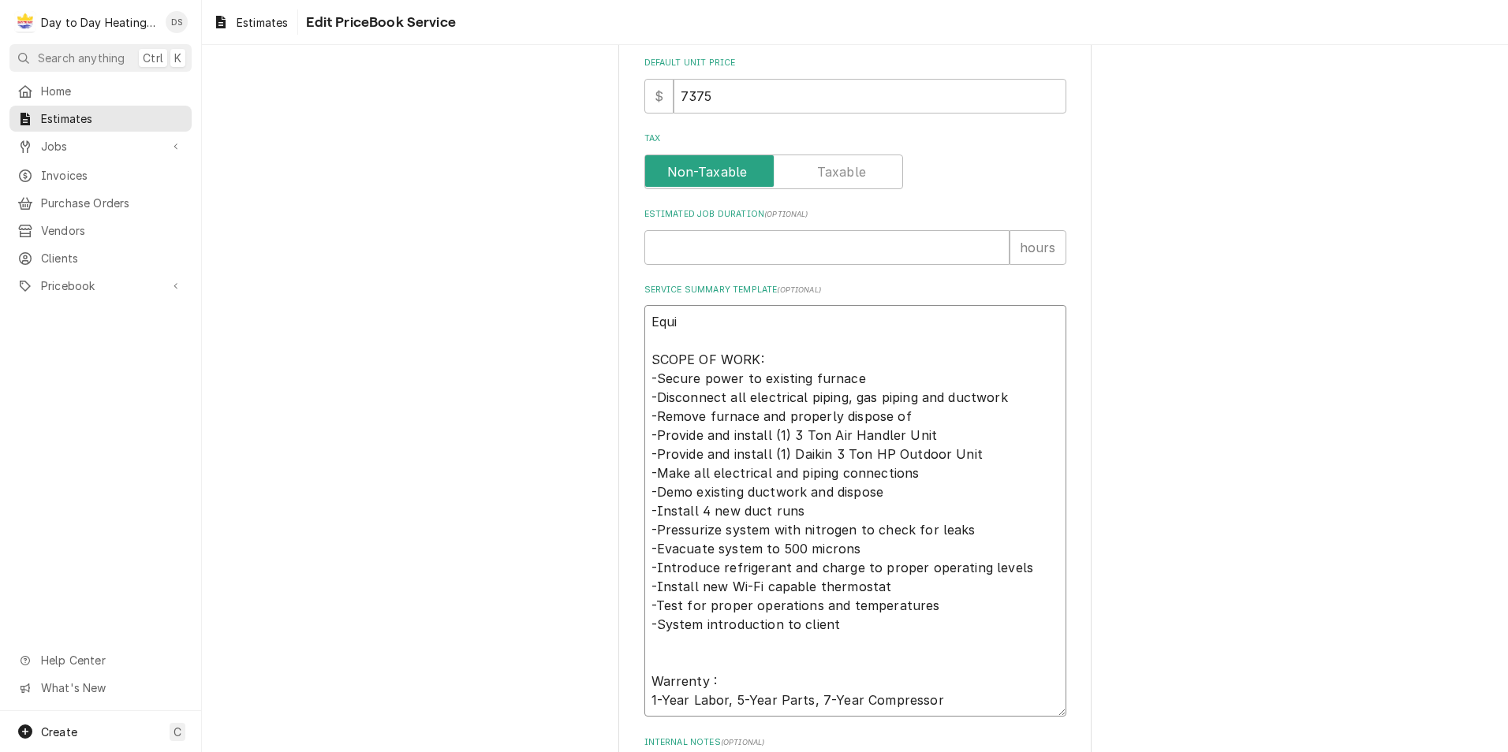
type textarea "x"
type textarea "Equip SCOPE OF WORK: -Secure power to existing furnace -Disconnect all electric…"
type textarea "x"
type textarea "Equipm SCOPE OF WORK: -Secure power to existing furnace -Disconnect all electri…"
type textarea "x"
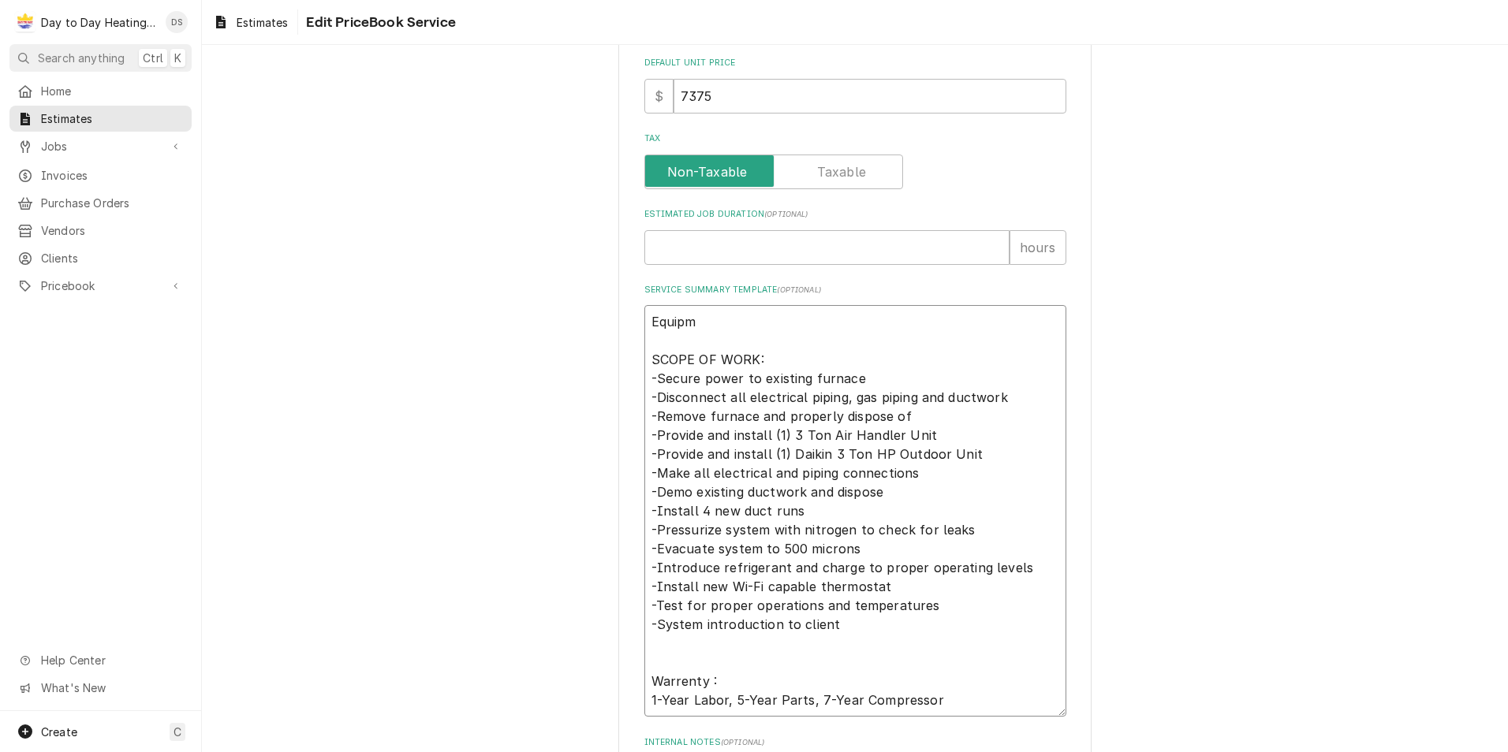
type textarea "Equipme SCOPE OF WORK: -Secure power to existing furnace -Disconnect all electr…"
type textarea "x"
type textarea "Equipmet SCOPE OF WORK: -Secure power to existing furnace -Disconnect all elect…"
type textarea "x"
type textarea "Equipmet SCOPE OF WORK: -Secure power to existing furnace -Disconnect all elect…"
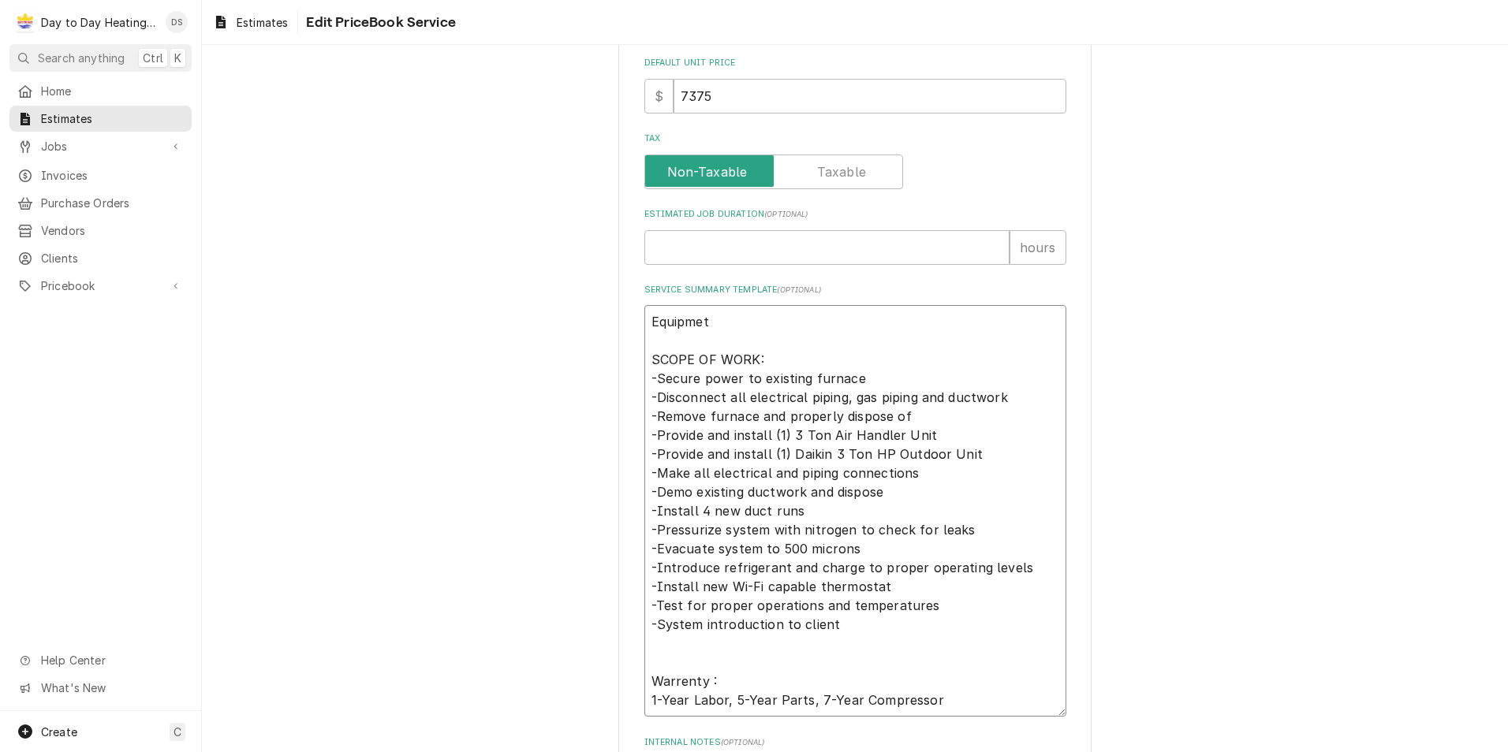
type textarea "x"
type textarea "Equipmet SCOPE OF WORK: -Secure power to existing furnace -Disconnect all elect…"
type textarea "x"
type textarea "Equipme SCOPE OF WORK: -Secure power to existing furnace -Disconnect all electr…"
type textarea "x"
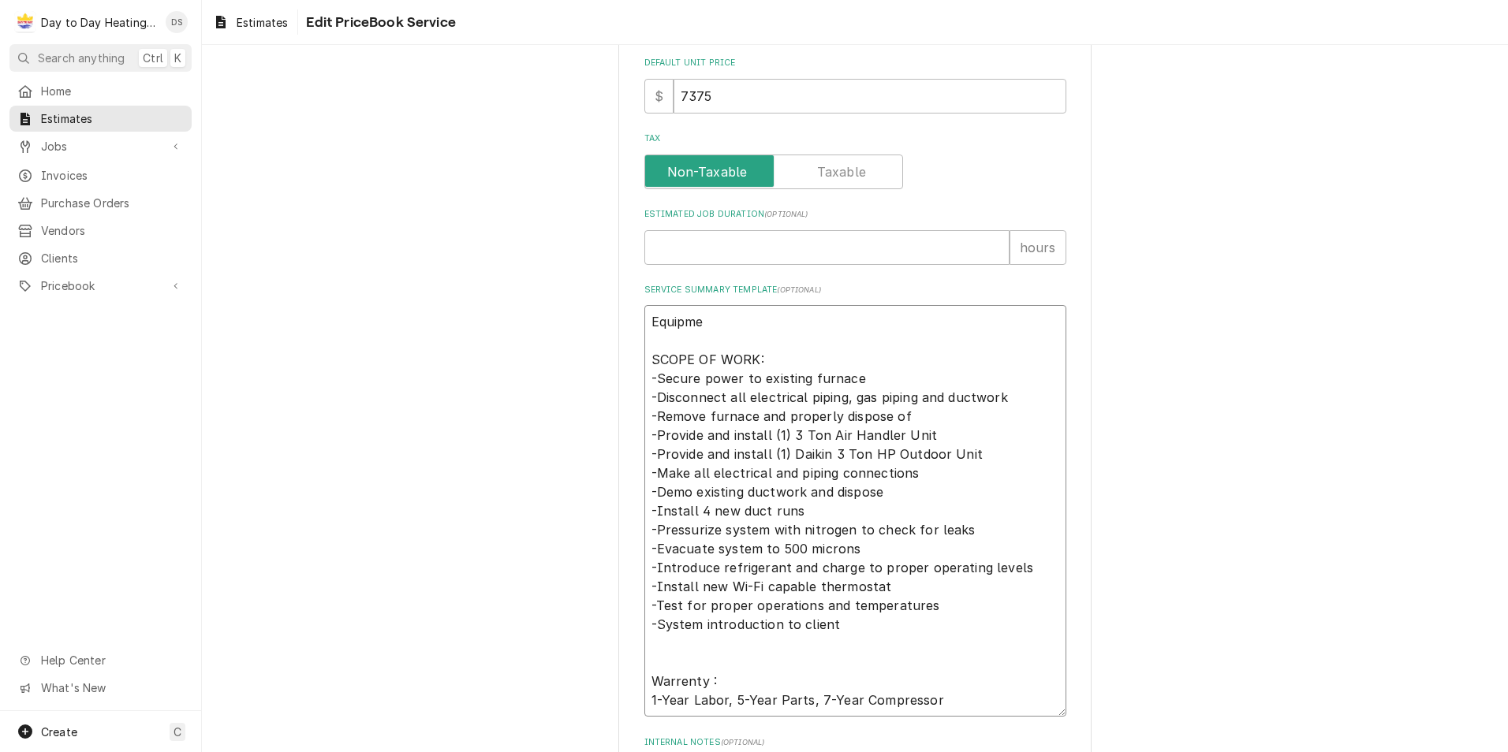
type textarea "Equipm SCOPE OF WORK: -Secure power to existing furnace -Disconnect all electri…"
type textarea "x"
type textarea "Equipme SCOPE OF WORK: -Secure power to existing furnace -Disconnect all electr…"
type textarea "x"
type textarea "Equipmen SCOPE OF WORK: -Secure power to existing furnace -Disconnect all elect…"
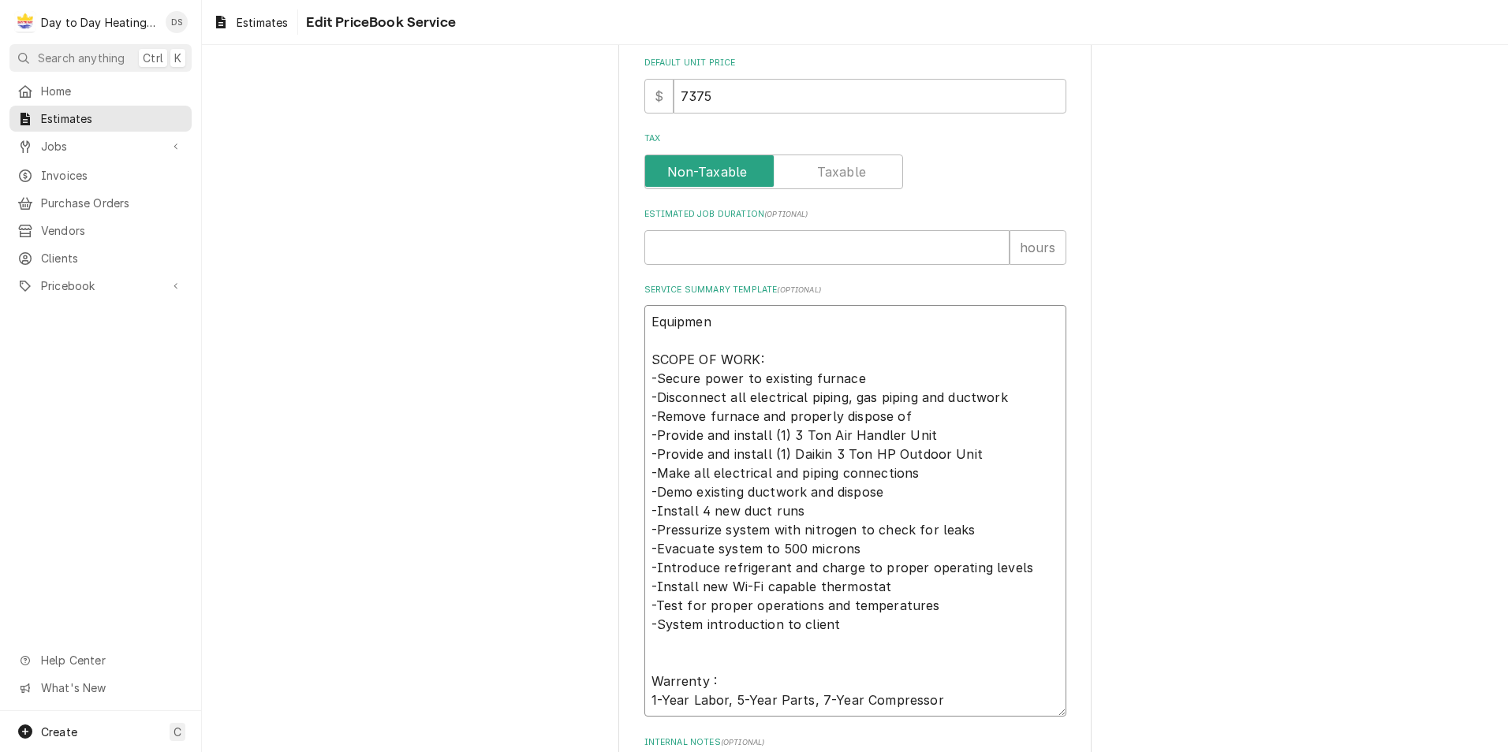
type textarea "x"
type textarea "Equipment SCOPE OF WORK: -Secure power to existing furnace -Disconnect all elec…"
type textarea "x"
type textarea "Equipment SCOPE OF WORK: -Secure power to existing furnace -Disconnect all elec…"
type textarea "x"
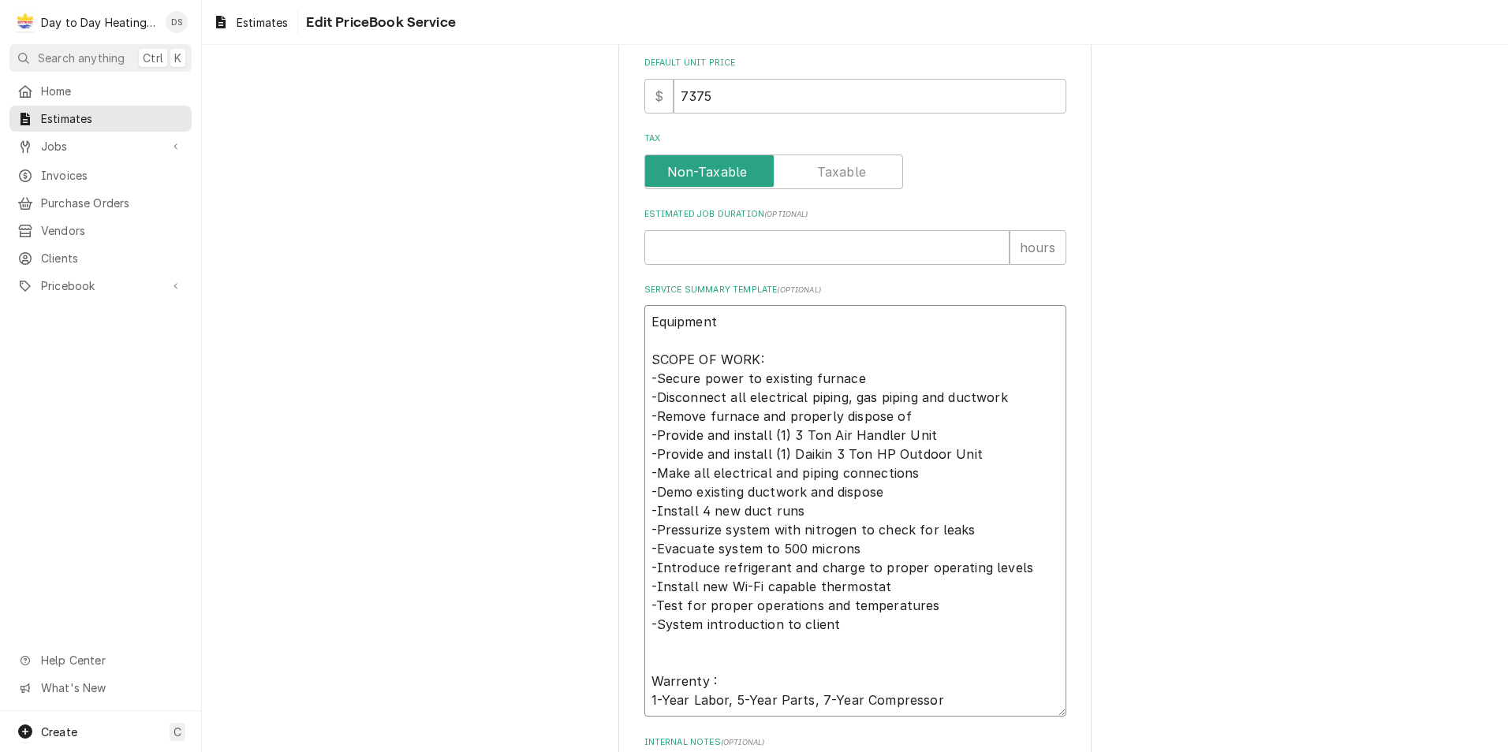
type textarea "Equipment : SCOPE OF WORK: -Secure power to existing furnace -Disconnect all el…"
type textarea "x"
type textarea "Equipment : SCOPE OF WORK: -Secure power to existing furnace -Disconnect all el…"
type textarea "x"
type textarea "Equipment : SCOPE OF WORK: -Secure power to existing furnace -Disconnect all el…"
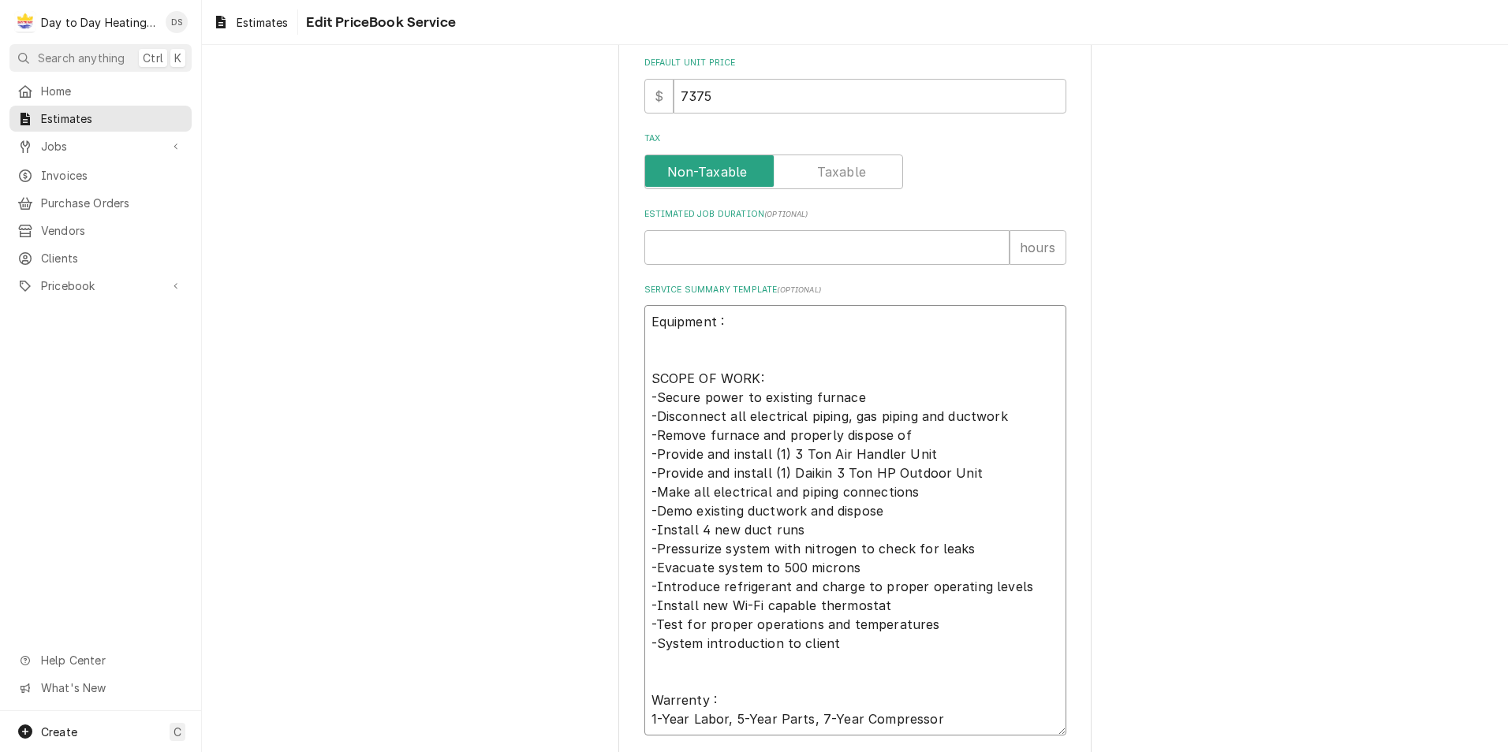
type textarea "x"
type textarea "Equipment : SCOPE OF WORK: -Secure power to existing furnace -Disconnect all el…"
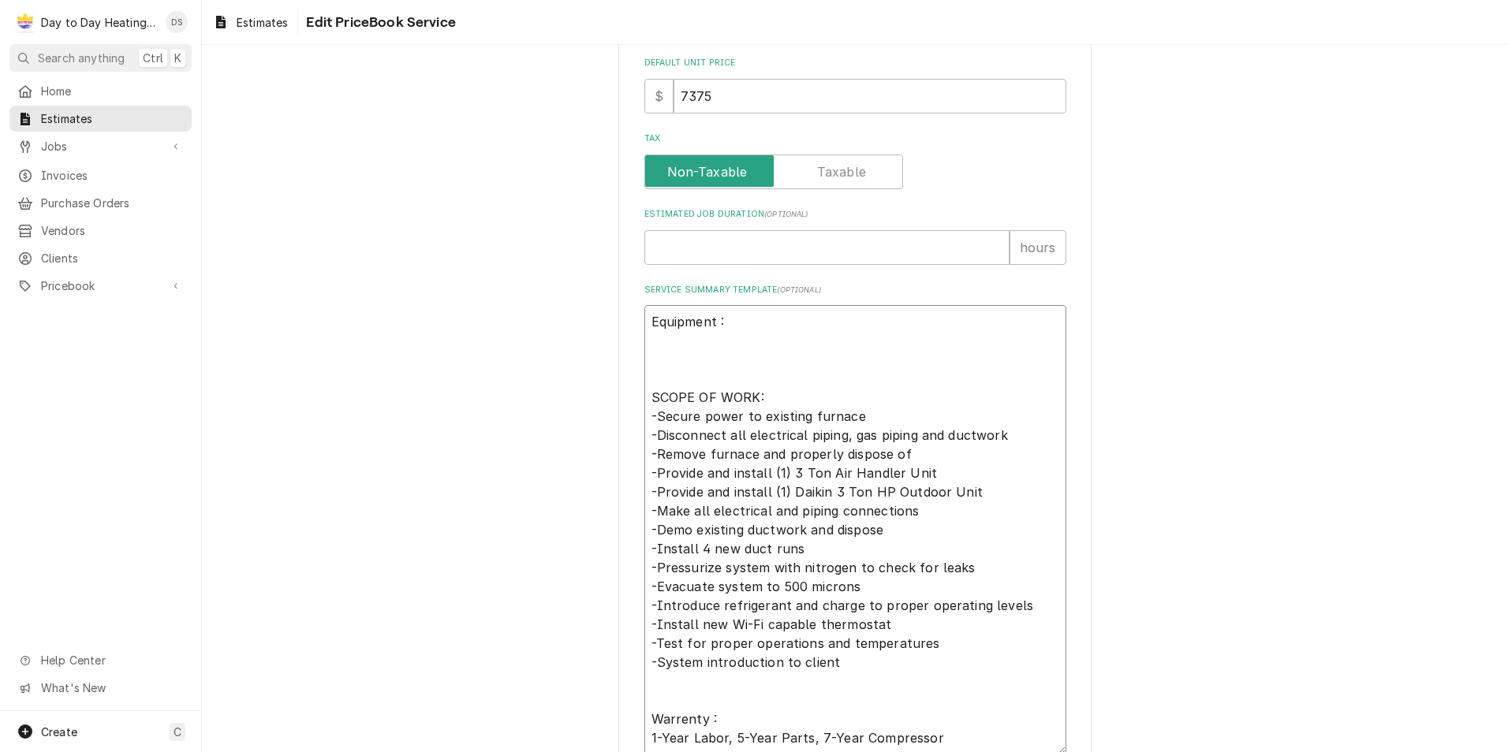
type textarea "x"
type textarea "Equipment : SCOPE OF WORK: -Secure power to existing furnace -Disconnect all el…"
click at [666, 351] on textarea "Equipment : SCOPE OF WORK: -Secure power to existing furnace -Disconnect all el…" at bounding box center [855, 530] width 422 height 450
paste textarea "INNOVAIR 3 TON HEAT PUMP SLIMLINE 208/230/1"
type textarea "x"
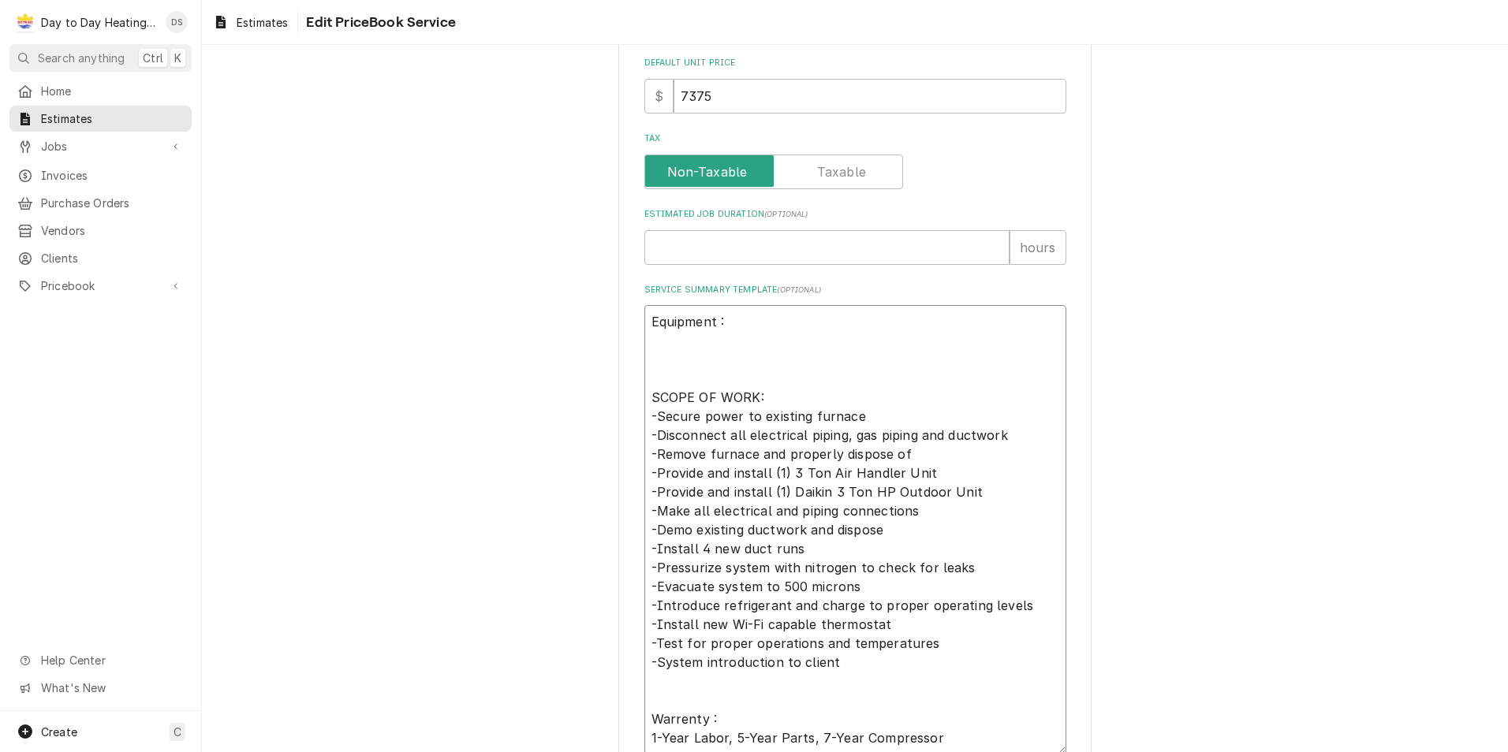
type textarea "Equipment : INNOVAIR 3 TON HEAT PUMP SLIMLINE 208/230/1 SCOPE OF WORK: -Secure …"
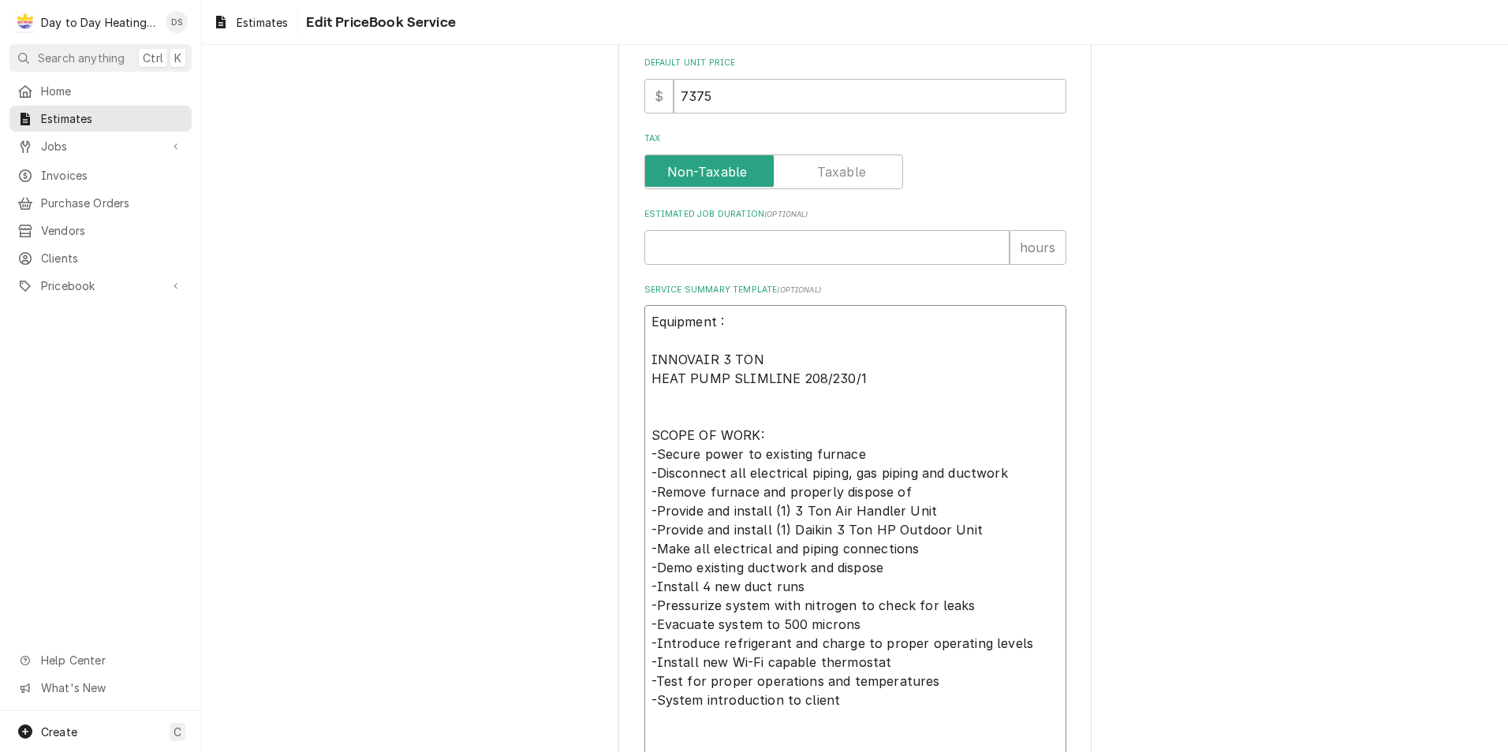
type textarea "x"
type textarea "Equipment : INNOVAIR 3 TON HEAT PUMP SLIMLINE 208/230/1 SCOPE OF WORK: -Secure …"
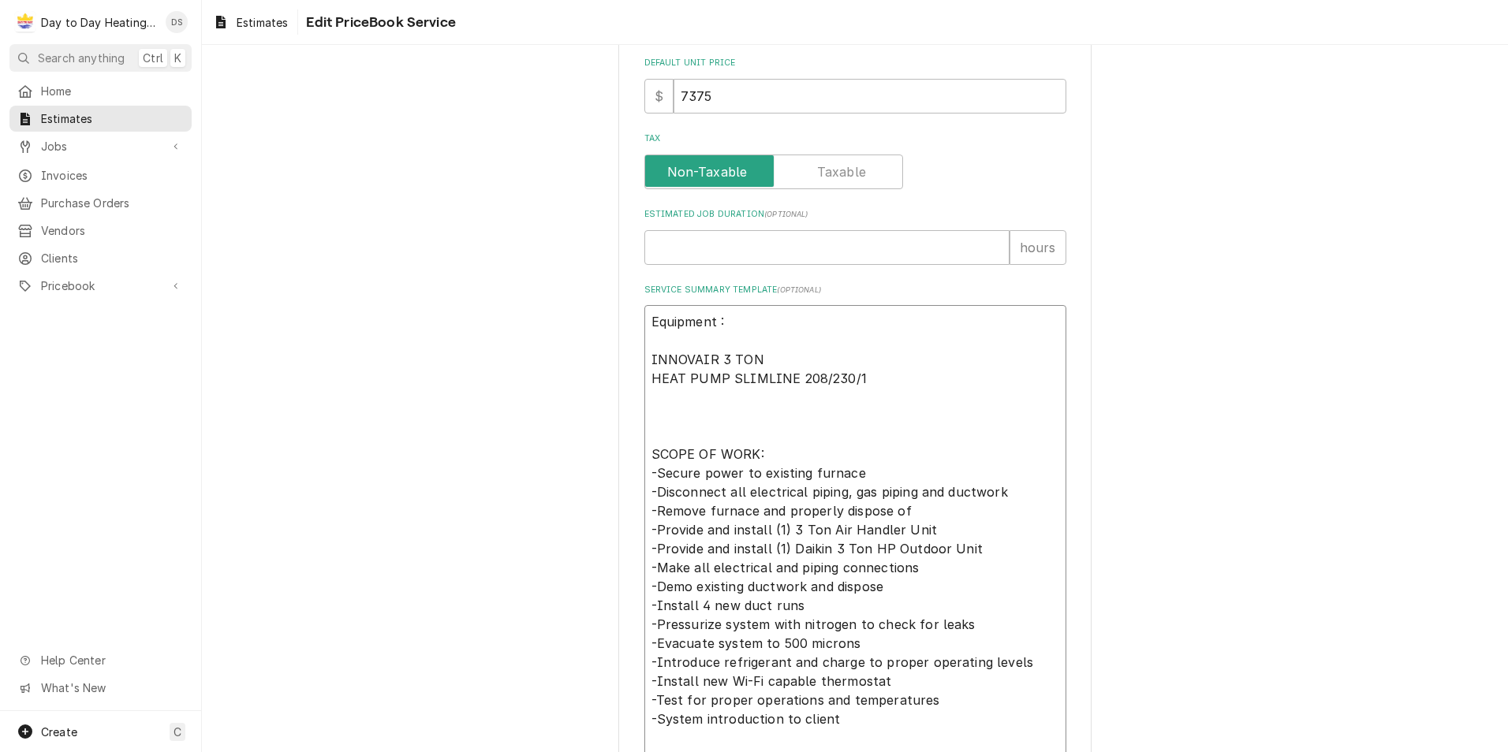
type textarea "x"
type textarea "Equipment : INNOVAIR 3 TON HEAT PUMP SLIMLINE 208/230/1 SCOPE OF WORK: -Secure …"
click at [662, 414] on textarea "Equipment : INNOVAIR 3 TON HEAT PUMP SLIMLINE 208/230/1 SCOPE OF WORK: -Secure …" at bounding box center [855, 558] width 422 height 506
paste textarea "SAV36BDA INNOVAIR 3 TON AIR HANDLER 115"
type textarea "x"
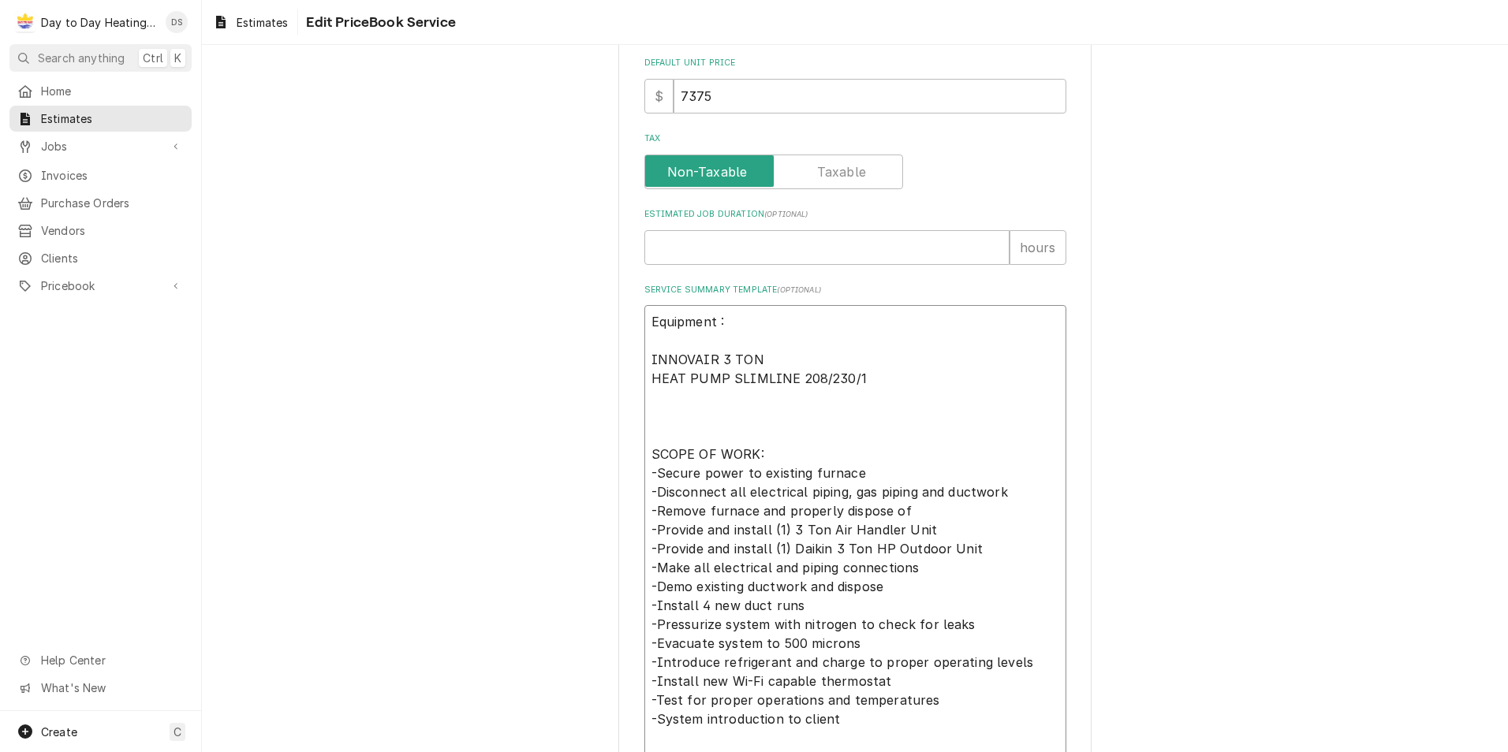
type textarea "Equipment : INNOVAIR 3 TON HEAT PUMP SLIMLINE 208/230/1 SAV36BDA INNOVAIR 3 TON…"
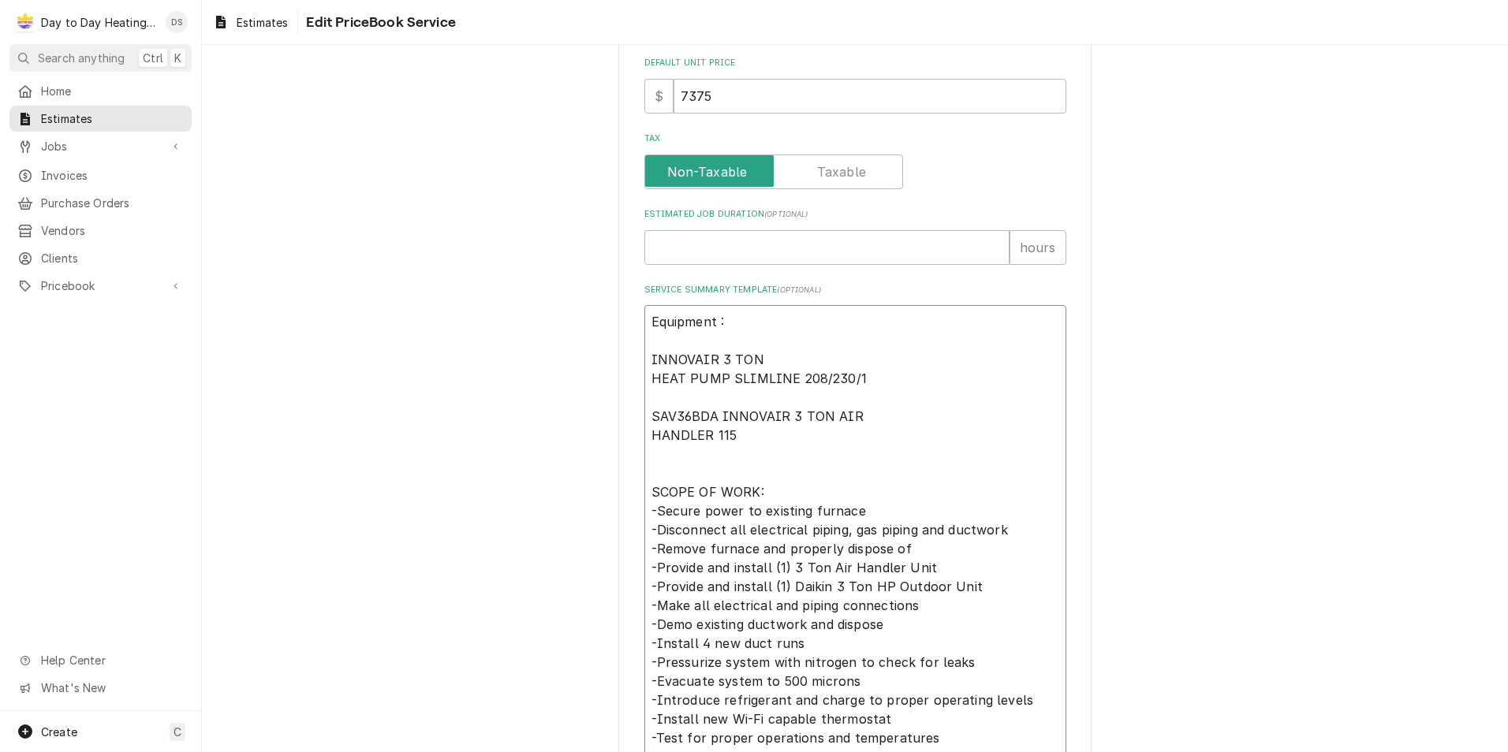
click at [740, 431] on textarea "Equipment : INNOVAIR 3 TON HEAT PUMP SLIMLINE 208/230/1 SAV36BDA INNOVAIR 3 TON…" at bounding box center [855, 577] width 422 height 544
type textarea "x"
type textarea "Equipment : INNOVAIR 3 TON HEAT PUMP SLIMLINE 208/230/1 SAV36BDA INNOVAIR 3 TON…"
type textarea "x"
type textarea "Equipment : INNOVAIR 3 TON HEAT PUMP SLIMLINE 208/230/1 SAV36BDA INNOVAIR 3 TON…"
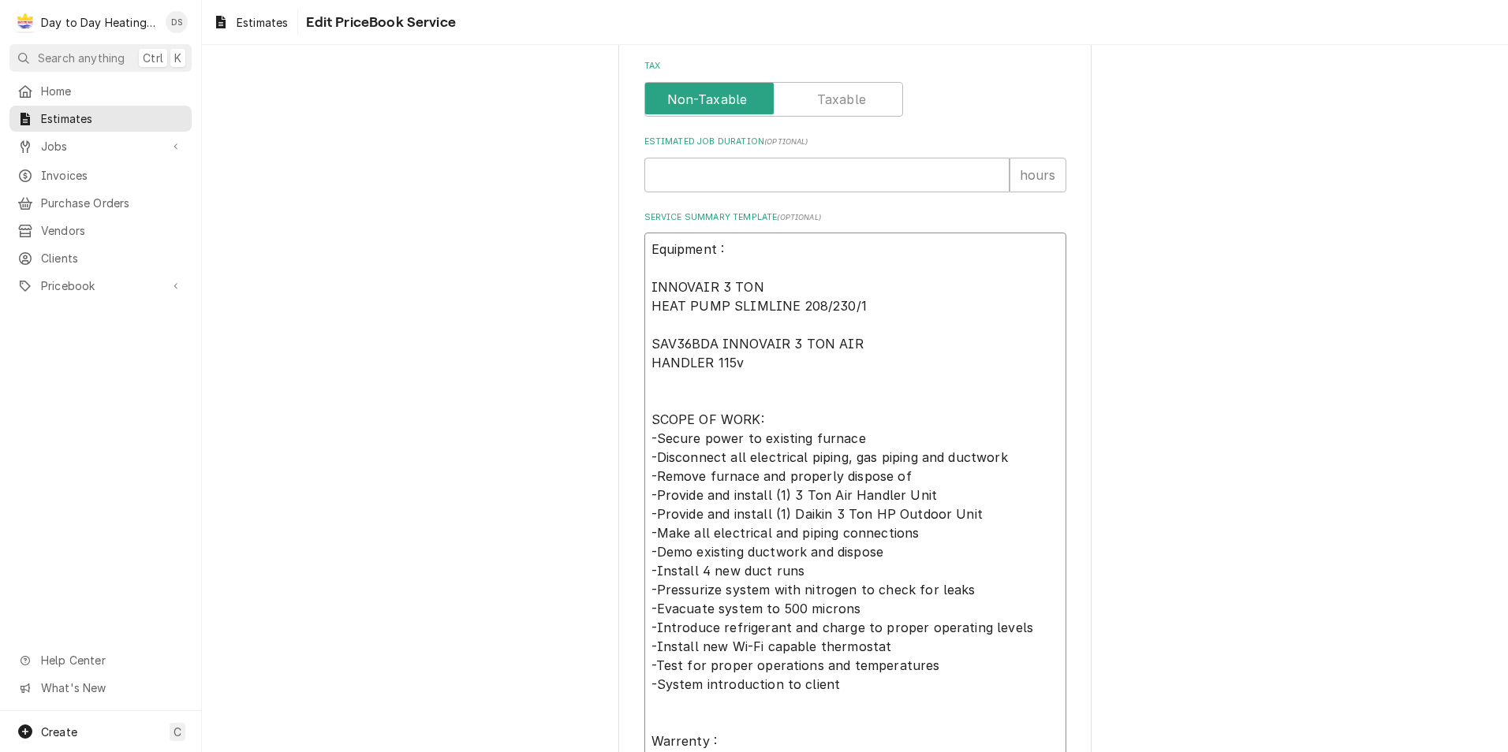
scroll to position [710, 0]
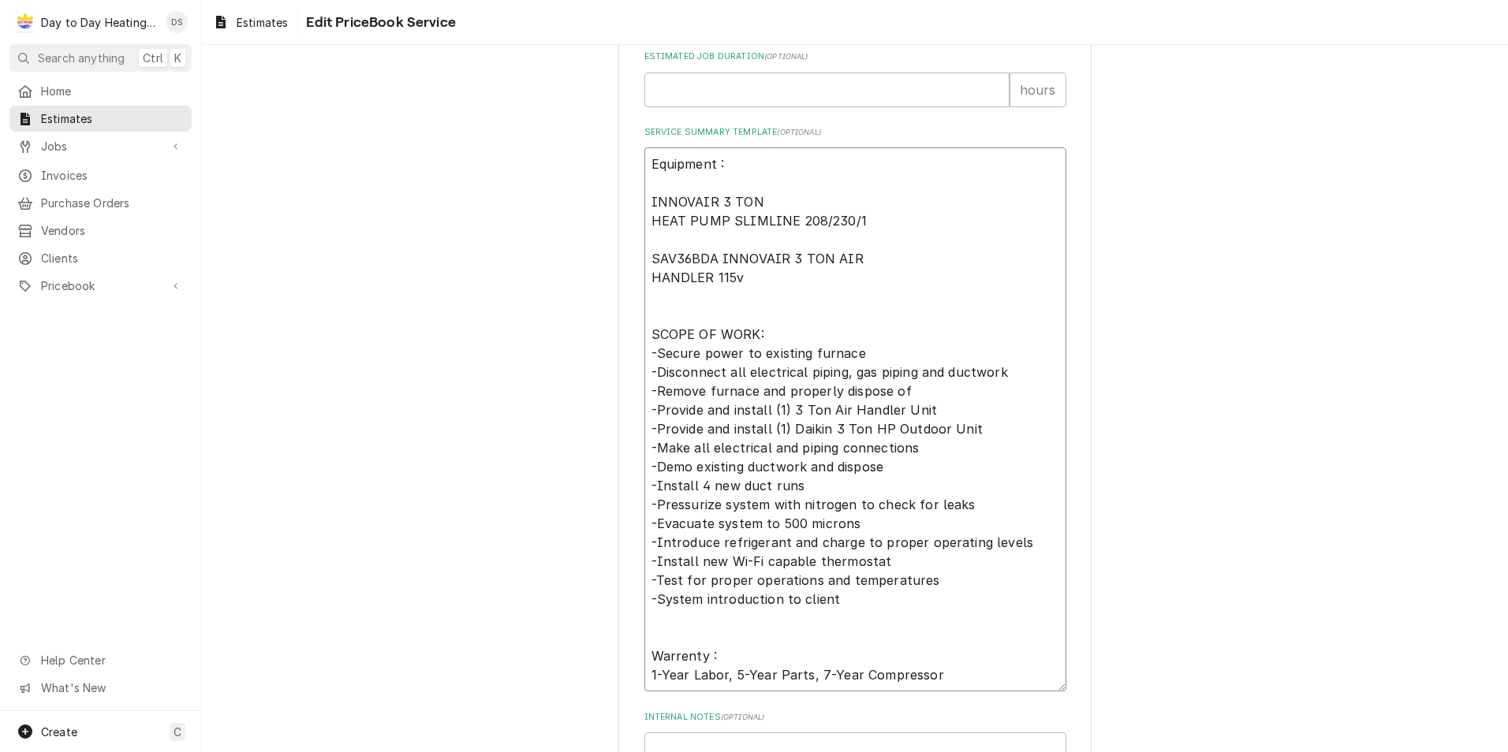
click at [822, 427] on textarea "Equipment : INNOVAIR 3 TON HEAT PUMP SLIMLINE 208/230/1 SAV36BDA INNOVAIR 3 TON…" at bounding box center [855, 419] width 422 height 544
type textarea "x"
type textarea "Equipment : INNOVAIR 3 TON HEAT PUMP SLIMLINE 208/230/1 SAV36BDA INNOVAIR 3 TON…"
type textarea "x"
type textarea "Equipment : INNOVAIR 3 TON HEAT PUMP SLIMLINE 208/230/1 SAV36BDA INNOVAIR 3 TON…"
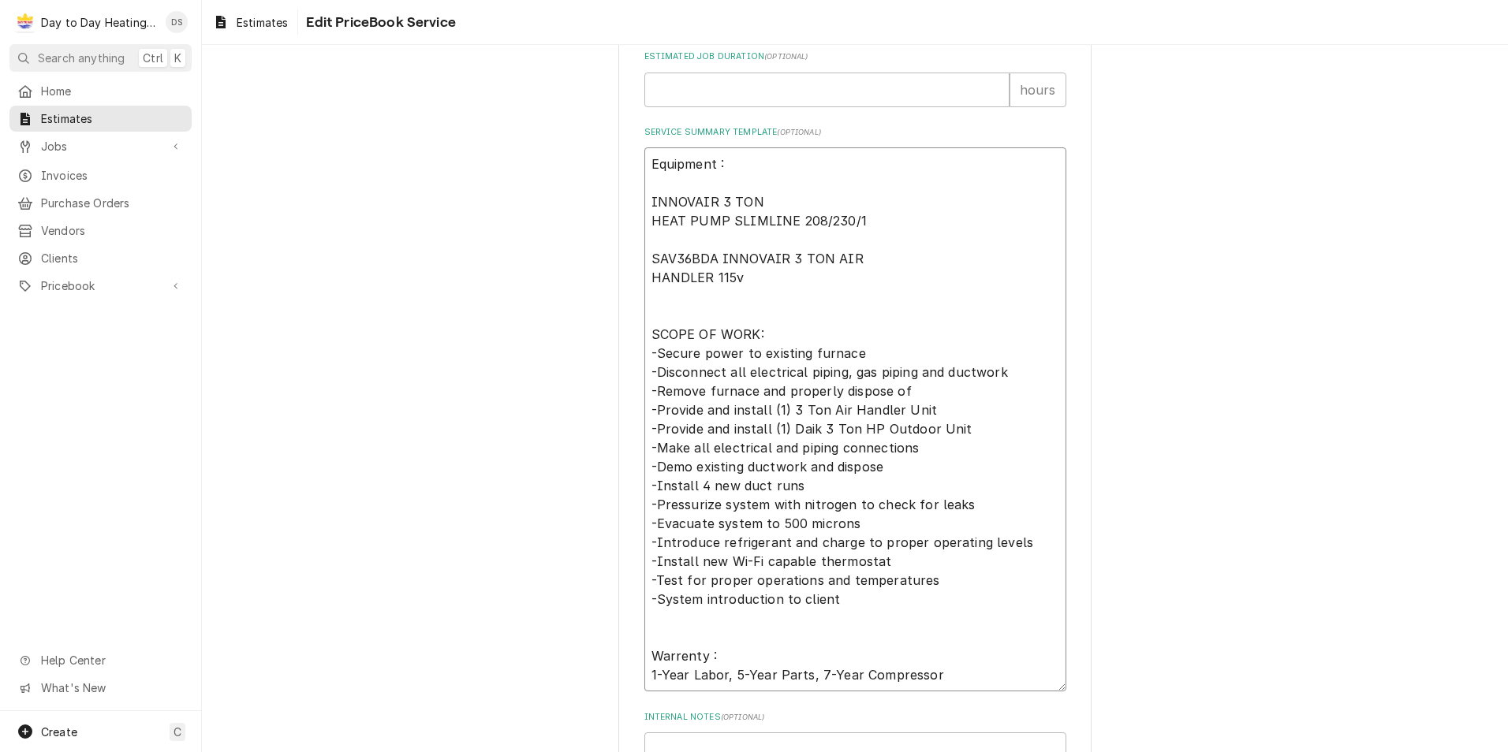
type textarea "x"
type textarea "Equipment : INNOVAIR 3 TON HEAT PUMP SLIMLINE 208/230/1 SAV36BDA INNOVAIR 3 TON…"
type textarea "x"
type textarea "Equipment : INNOVAIR 3 TON HEAT PUMP SLIMLINE 208/230/1 SAV36BDA INNOVAIR 3 TON…"
type textarea "x"
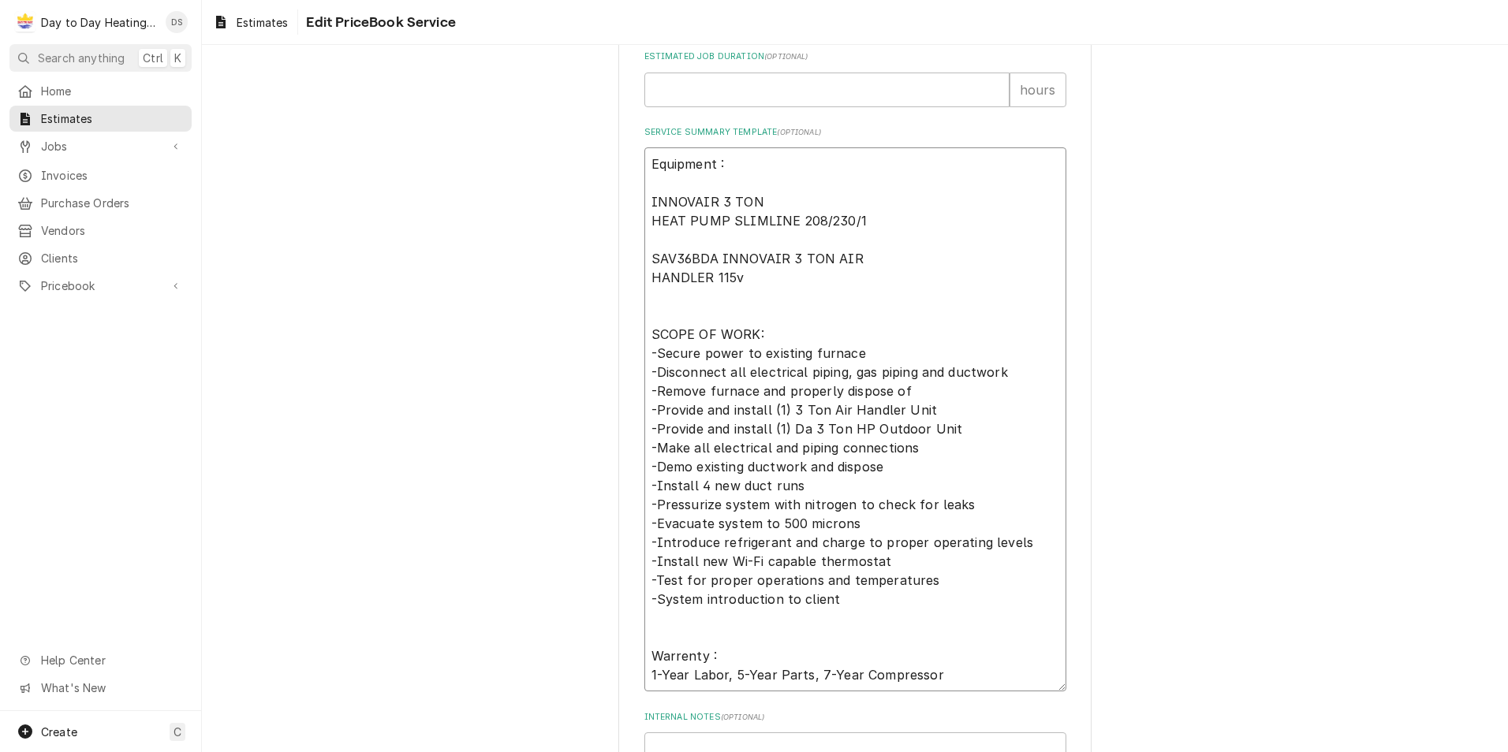
type textarea "Equipment : INNOVAIR 3 TON HEAT PUMP SLIMLINE 208/230/1 SAV36BDA INNOVAIR 3 TON…"
type textarea "x"
type textarea "Equipment : INNOVAIR 3 TON HEAT PUMP SLIMLINE 208/230/1 SAV36BDA INNOVAIR 3 TON…"
type textarea "x"
type textarea "Equipment : INNOVAIR 3 TON HEAT PUMP SLIMLINE 208/230/1 SAV36BDA INNOVAIR 3 TON…"
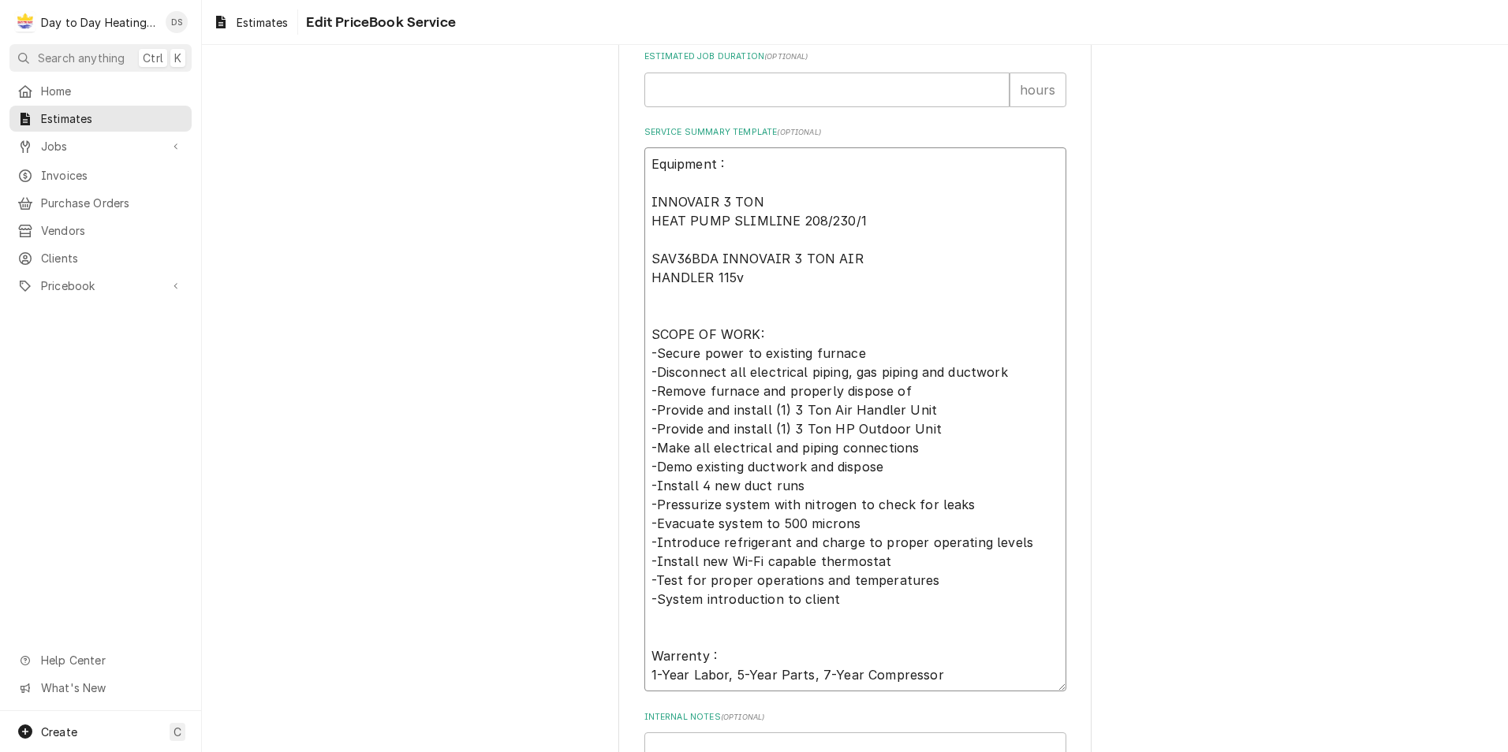
click at [703, 393] on textarea "Equipment : INNOVAIR 3 TON HEAT PUMP SLIMLINE 208/230/1 SAV36BDA INNOVAIR 3 TON…" at bounding box center [855, 419] width 422 height 544
type textarea "x"
type textarea "Equipment : INNOVAIR 3 TON HEAT PUMP SLIMLINE 208/230/1 SAV36BDA INNOVAIR 3 TON…"
type textarea "x"
type textarea "Equipment : INNOVAIR 3 TON HEAT PUMP SLIMLINE 208/230/1 SAV36BDA INNOVAIR 3 TON…"
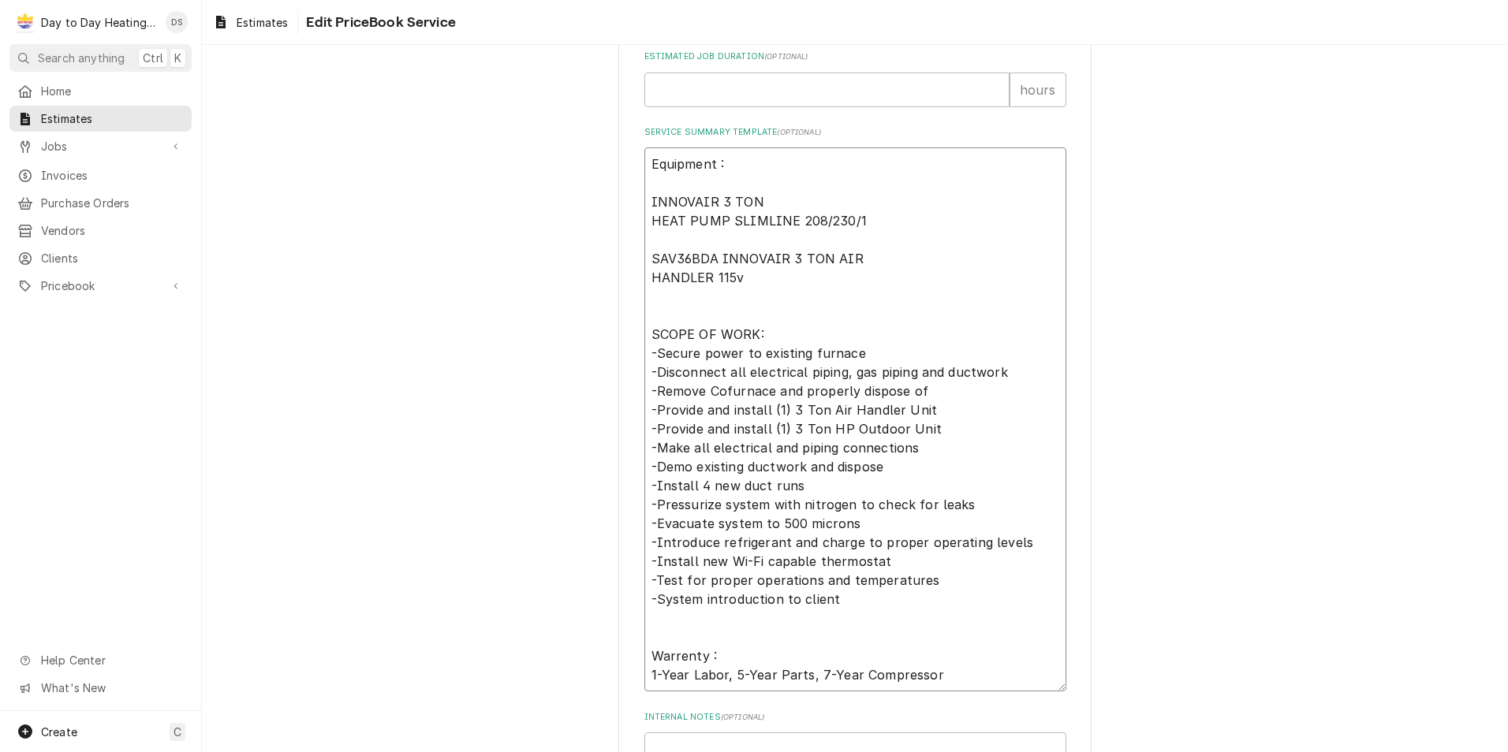
type textarea "x"
type textarea "Equipment : INNOVAIR 3 TON HEAT PUMP SLIMLINE 208/230/1 SAV36BDA INNOVAIR 3 TON…"
type textarea "x"
type textarea "Equipment : INNOVAIR 3 TON HEAT PUMP SLIMLINE 208/230/1 SAV36BDA INNOVAIR 3 TON…"
type textarea "x"
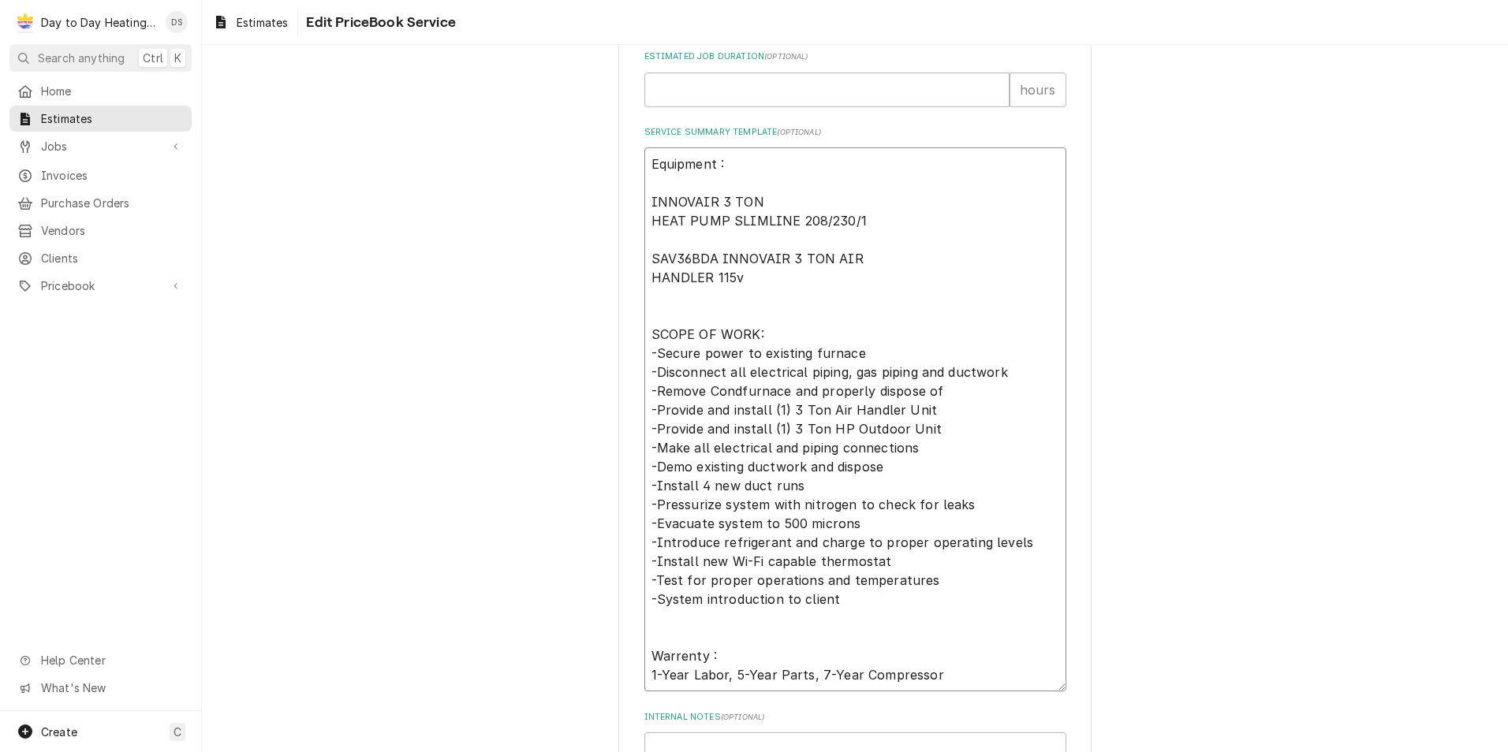
type textarea "Equipment : INNOVAIR 3 TON HEAT PUMP SLIMLINE 208/230/1 SAV36BDA INNOVAIR 3 TON…"
type textarea "x"
type textarea "Equipment : INNOVAIR 3 TON HEAT PUMP SLIMLINE 208/230/1 SAV36BDA INNOVAIR 3 TON…"
type textarea "x"
type textarea "Equipment : INNOVAIR 3 TON HEAT PUMP SLIMLINE 208/230/1 SAV36BDA INNOVAIR 3 TON…"
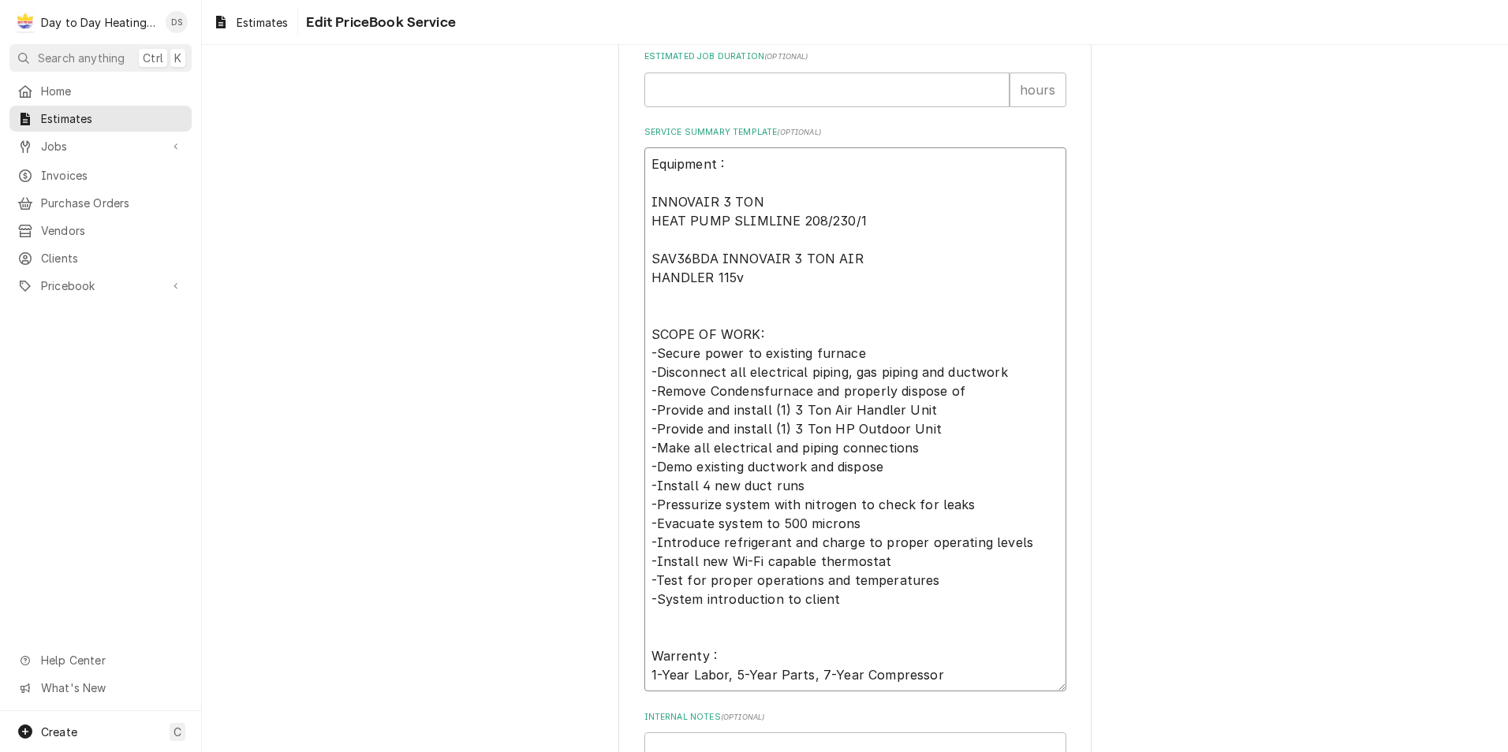
type textarea "x"
type textarea "Equipment : INNOVAIR 3 TON HEAT PUMP SLIMLINE 208/230/1 SAV36BDA INNOVAIR 3 TON…"
type textarea "x"
type textarea "Equipment : INNOVAIR 3 TON HEAT PUMP SLIMLINE 208/230/1 SAV36BDA INNOVAIR 3 TON…"
type textarea "x"
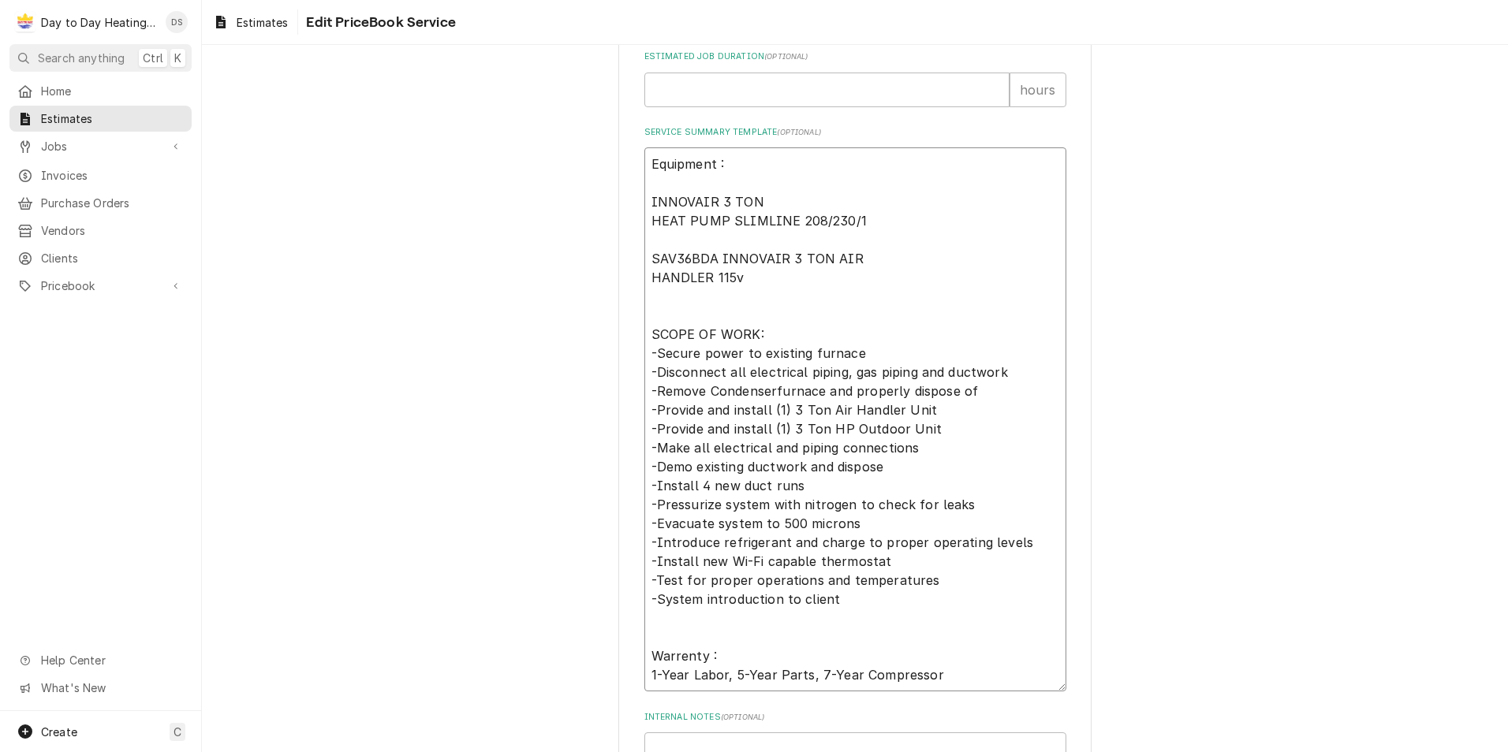
type textarea "Equipment : INNOVAIR 3 TON HEAT PUMP SLIMLINE 208/230/1 SAV36BDA INNOVAIR 3 TON…"
type textarea "x"
type textarea "Equipment : INNOVAIR 3 TON HEAT PUMP SLIMLINE 208/230/1 SAV36BDA INNOVAIR 3 TON…"
type textarea "x"
type textarea "Equipment : INNOVAIR 3 TON HEAT PUMP SLIMLINE 208/230/1 SAV36BDA INNOVAIR 3 TON…"
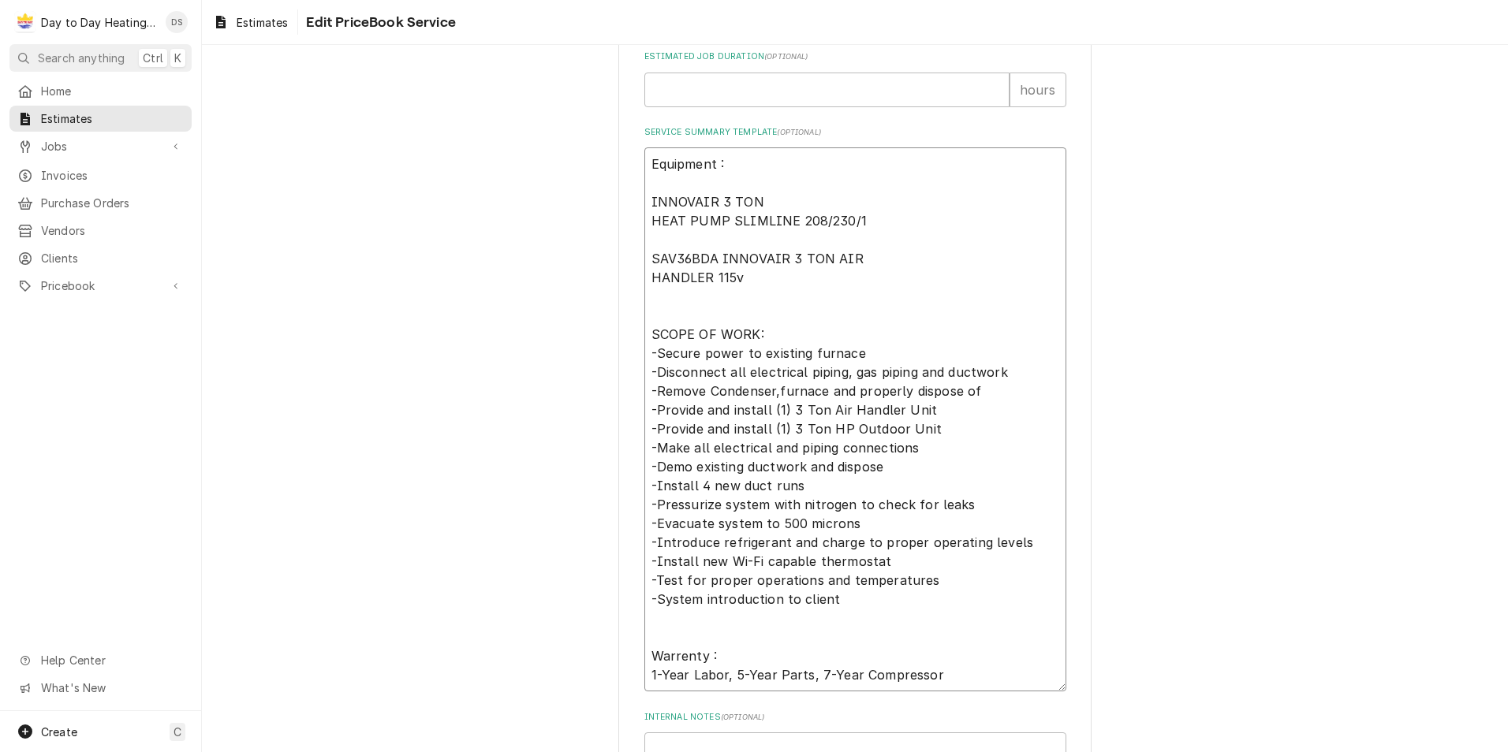
type textarea "x"
type textarea "Equipment : INNOVAIR 3 TON HEAT PUMP SLIMLINE 208/230/1 SAV36BDA INNOVAIR 3 TON…"
type textarea "x"
type textarea "Equipment : INNOVAIR 3 TON HEAT PUMP SLIMLINE 208/230/1 SAV36BDA INNOVAIR 3 TON…"
type textarea "x"
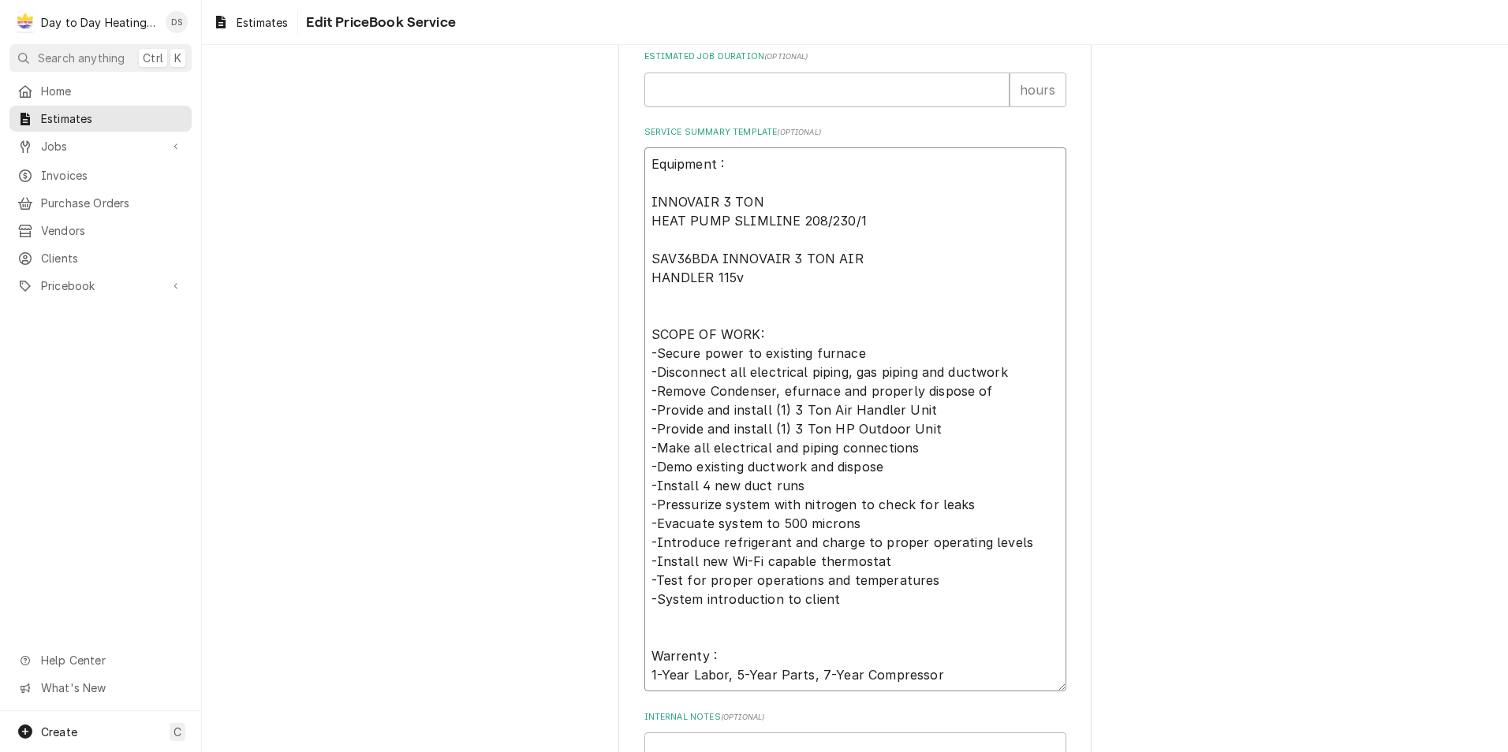
type textarea "Equipment : INNOVAIR 3 TON HEAT PUMP SLIMLINE 208/230/1 SAV36BDA INNOVAIR 3 TON…"
type textarea "x"
type textarea "Equipment : INNOVAIR 3 TON HEAT PUMP SLIMLINE 208/230/1 SAV36BDA INNOVAIR 3 TON…"
type textarea "x"
type textarea "Equipment : INNOVAIR 3 TON HEAT PUMP SLIMLINE 208/230/1 SAV36BDA INNOVAIR 3 TON…"
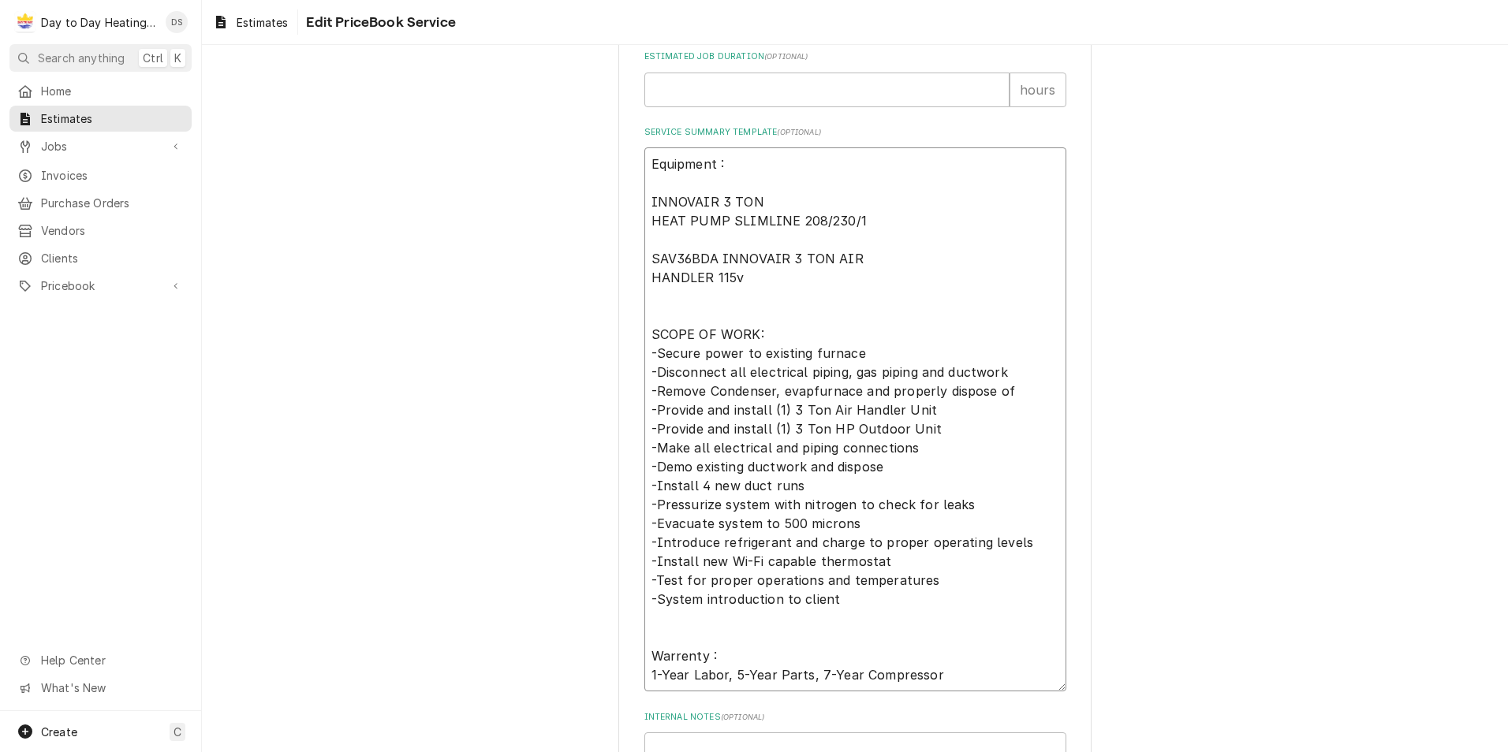
type textarea "x"
type textarea "Equipment : INNOVAIR 3 TON HEAT PUMP SLIMLINE 208/230/1 SAV36BDA INNOVAIR 3 TON…"
type textarea "x"
type textarea "Equipment : INNOVAIR 3 TON HEAT PUMP SLIMLINE 208/230/1 SAV36BDA INNOVAIR 3 TON…"
type textarea "x"
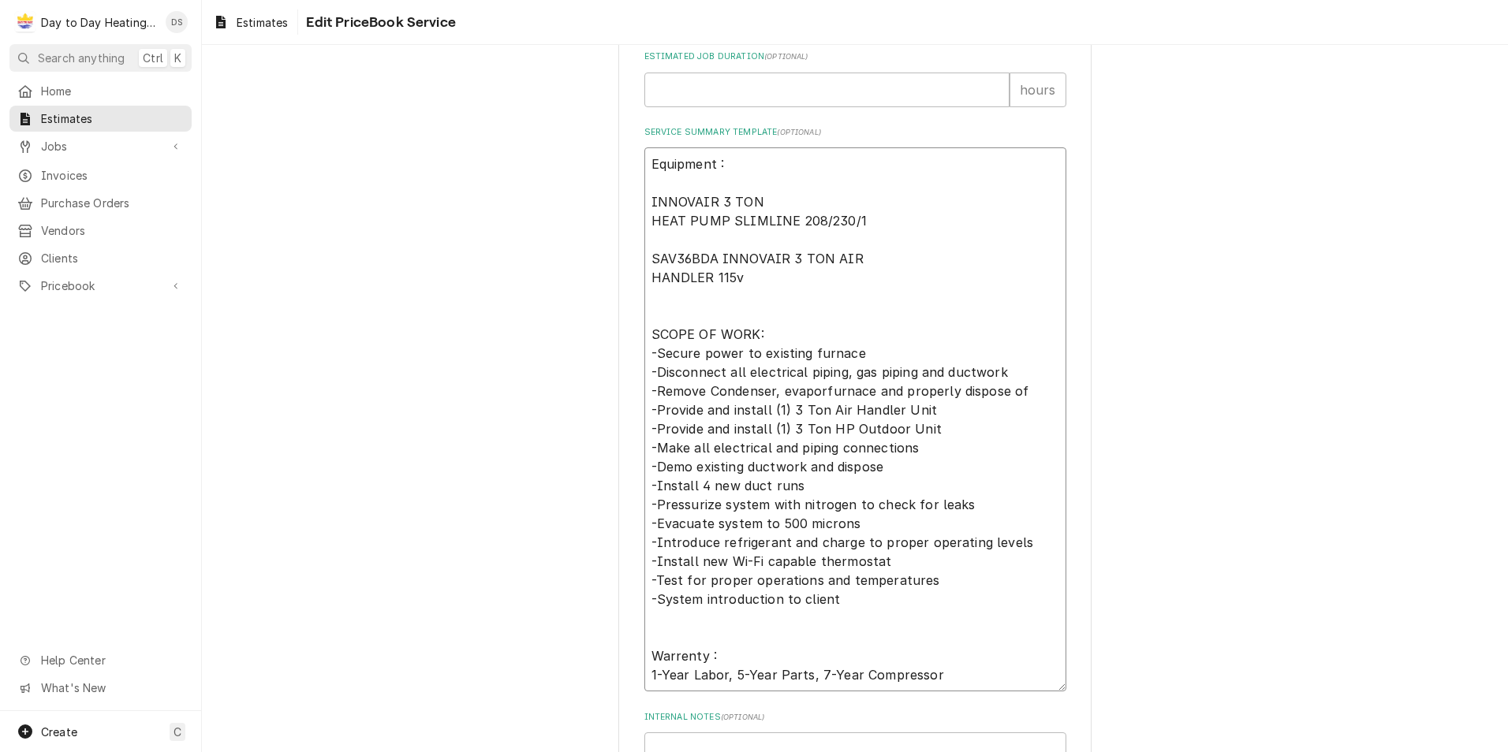
type textarea "Equipment : INNOVAIR 3 TON HEAT PUMP SLIMLINE 208/230/1 SAV36BDA INNOVAIR 3 TON…"
type textarea "x"
type textarea "Equipment : INNOVAIR 3 TON HEAT PUMP SLIMLINE 208/230/1 SAV36BDA INNOVAIR 3 TON…"
type textarea "x"
type textarea "Equipment : INNOVAIR 3 TON HEAT PUMP SLIMLINE 208/230/1 SAV36BDA INNOVAIR 3 TON…"
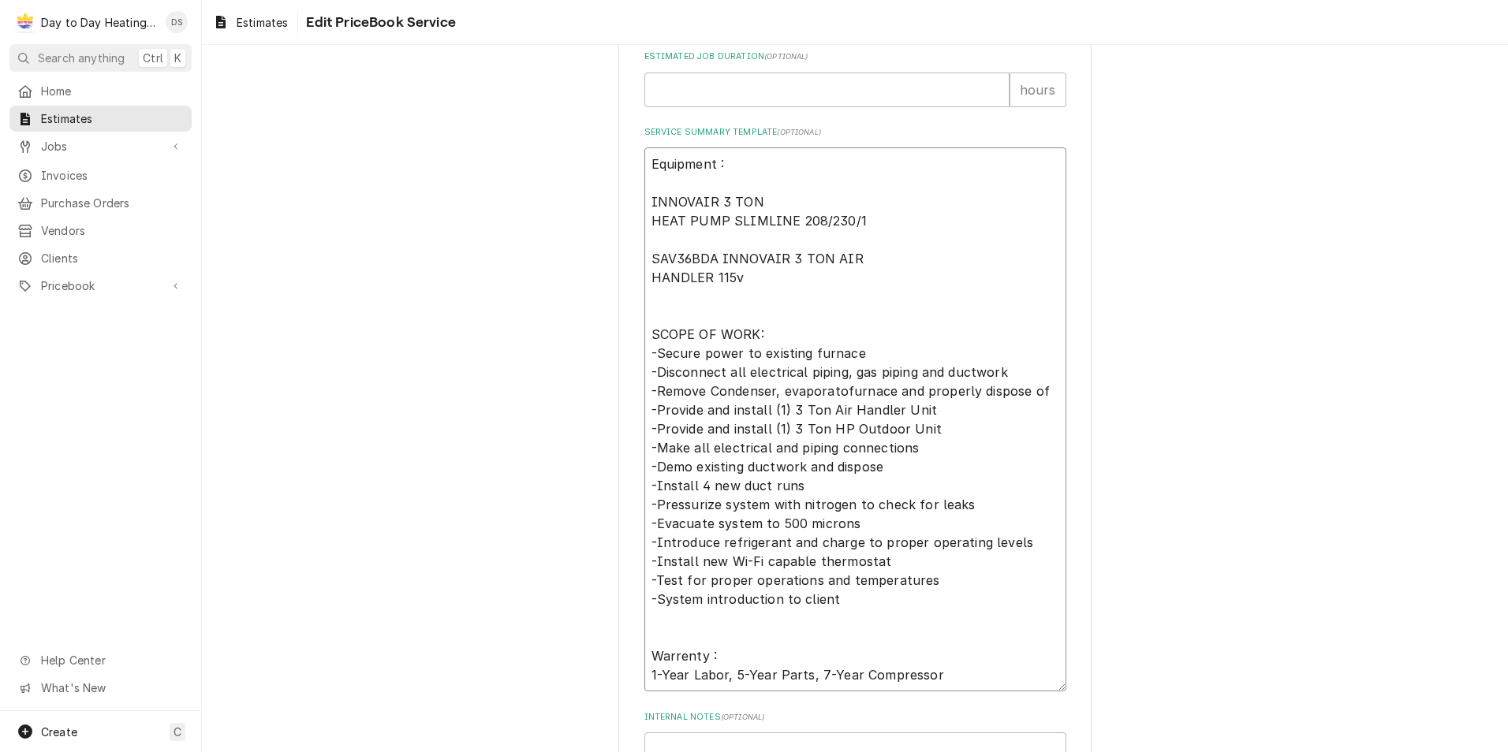
type textarea "x"
type textarea "Equipment : INNOVAIR 3 TON HEAT PUMP SLIMLINE 208/230/1 SAV36BDA INNOVAIR 3 TON…"
type textarea "x"
type textarea "Equipment : INNOVAIR 3 TON HEAT PUMP SLIMLINE 208/230/1 SAV36BDA INNOVAIR 3 TON…"
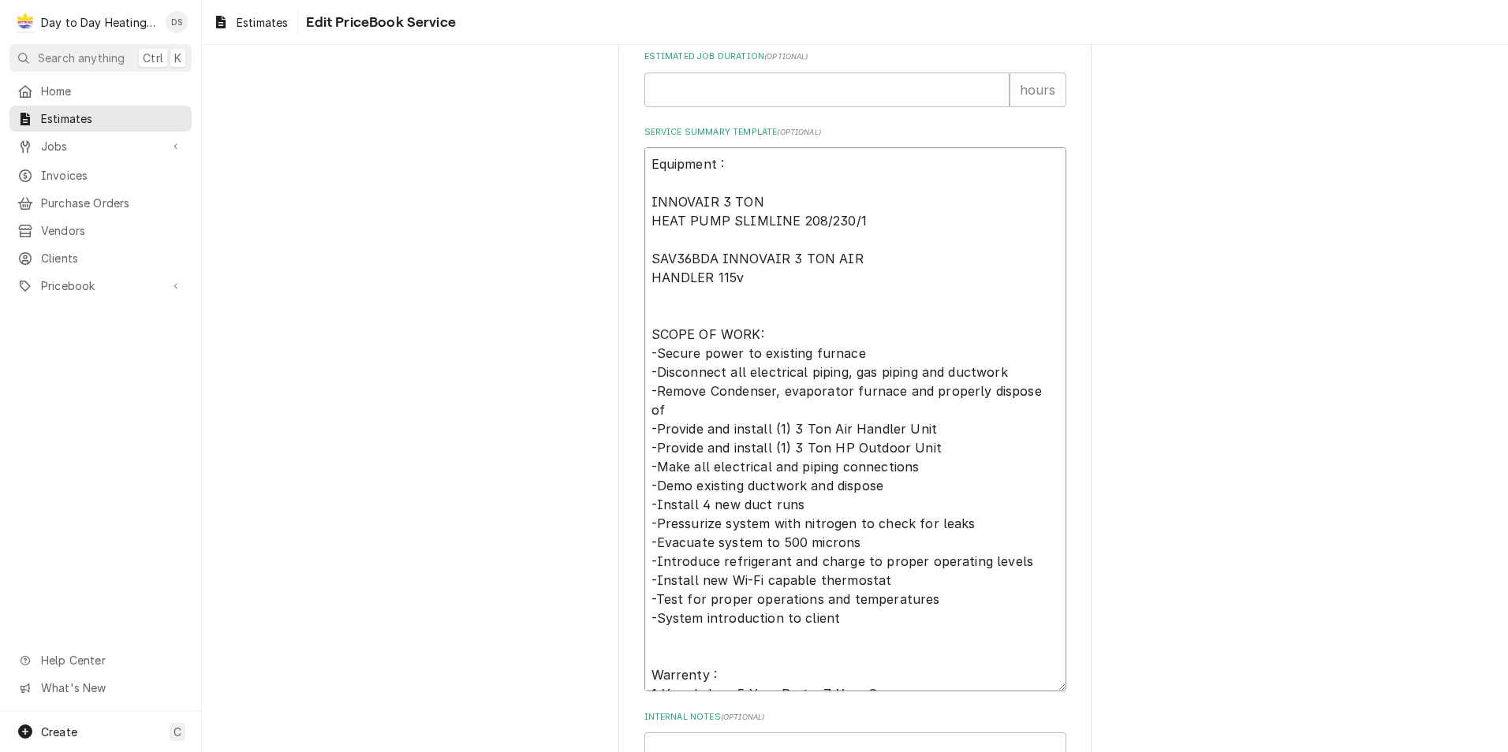
type textarea "x"
type textarea "Equipment : INNOVAIR 3 TON HEAT PUMP SLIMLINE 208/230/1 SAV36BDA INNOVAIR 3 TON…"
type textarea "x"
type textarea "Equipment : INNOVAIR 3 TON HEAT PUMP SLIMLINE 208/230/1 SAV36BDA INNOVAIR 3 TON…"
type textarea "x"
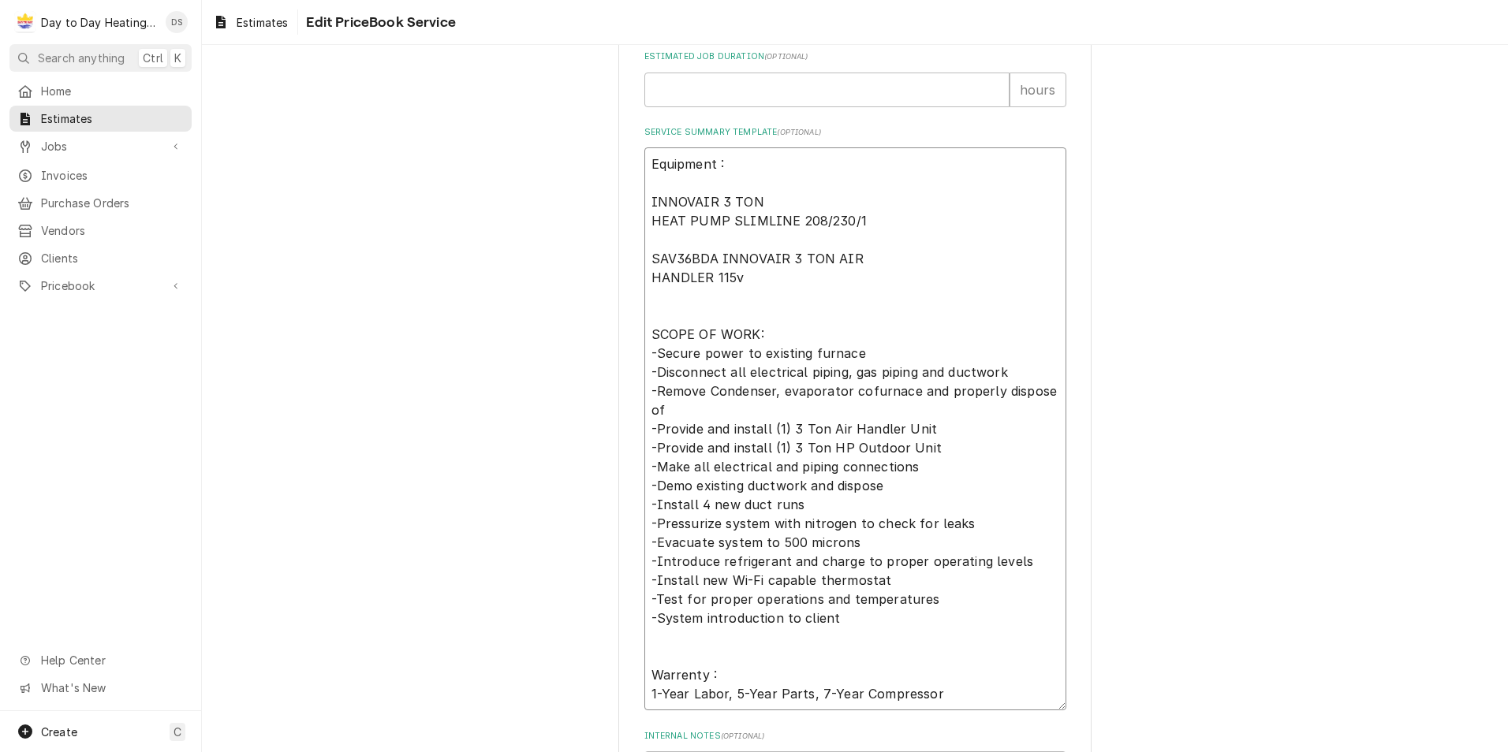
type textarea "Equipment : INNOVAIR 3 TON HEAT PUMP SLIMLINE 208/230/1 SAV36BDA INNOVAIR 3 TON…"
type textarea "x"
type textarea "Equipment : INNOVAIR 3 TON HEAT PUMP SLIMLINE 208/230/1 SAV36BDA INNOVAIR 3 TON…"
type textarea "x"
type textarea "Equipment : INNOVAIR 3 TON HEAT PUMP SLIMLINE 208/230/1 SAV36BDA INNOVAIR 3 TON…"
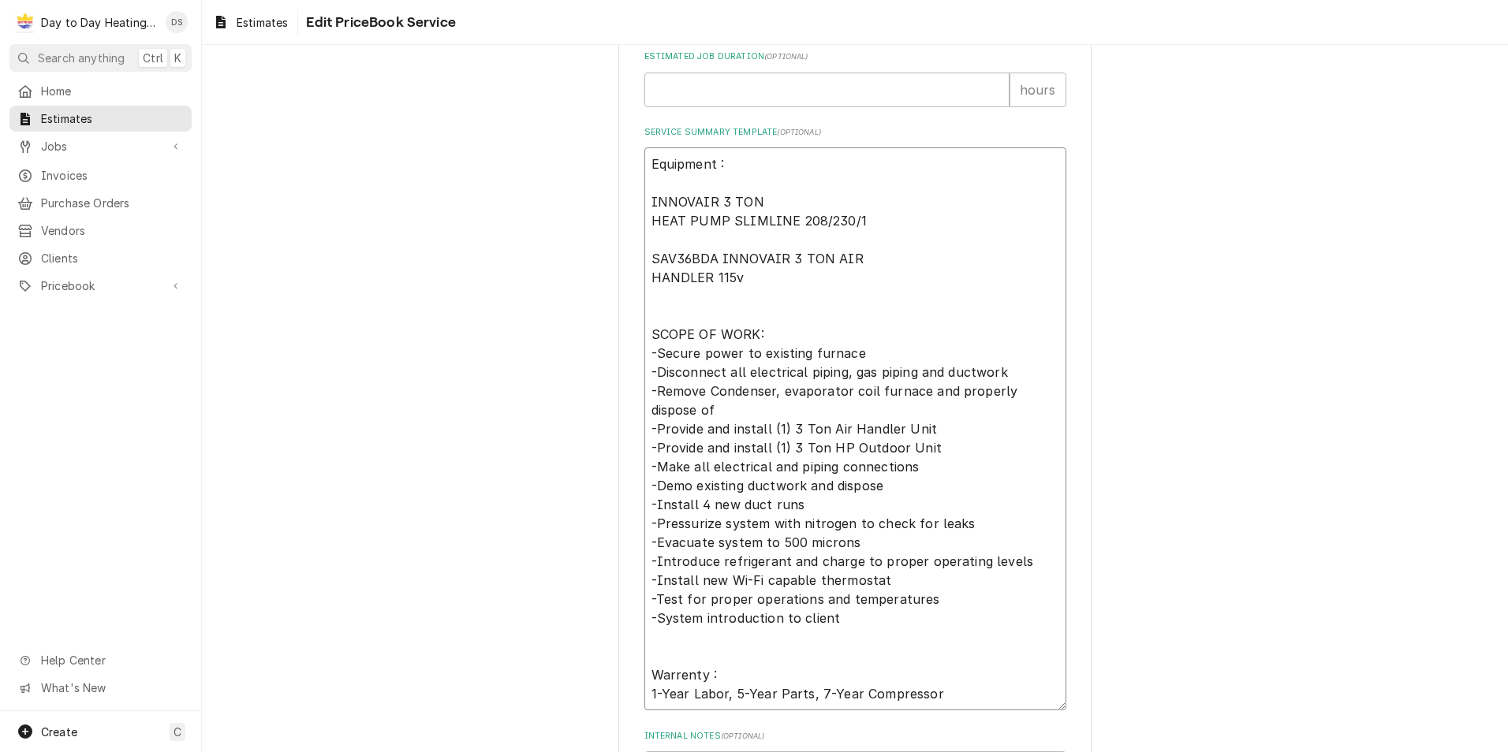
type textarea "x"
type textarea "Equipment : INNOVAIR 3 TON HEAT PUMP SLIMLINE 208/230/1 SAV36BDA INNOVAIR 3 TON…"
type textarea "x"
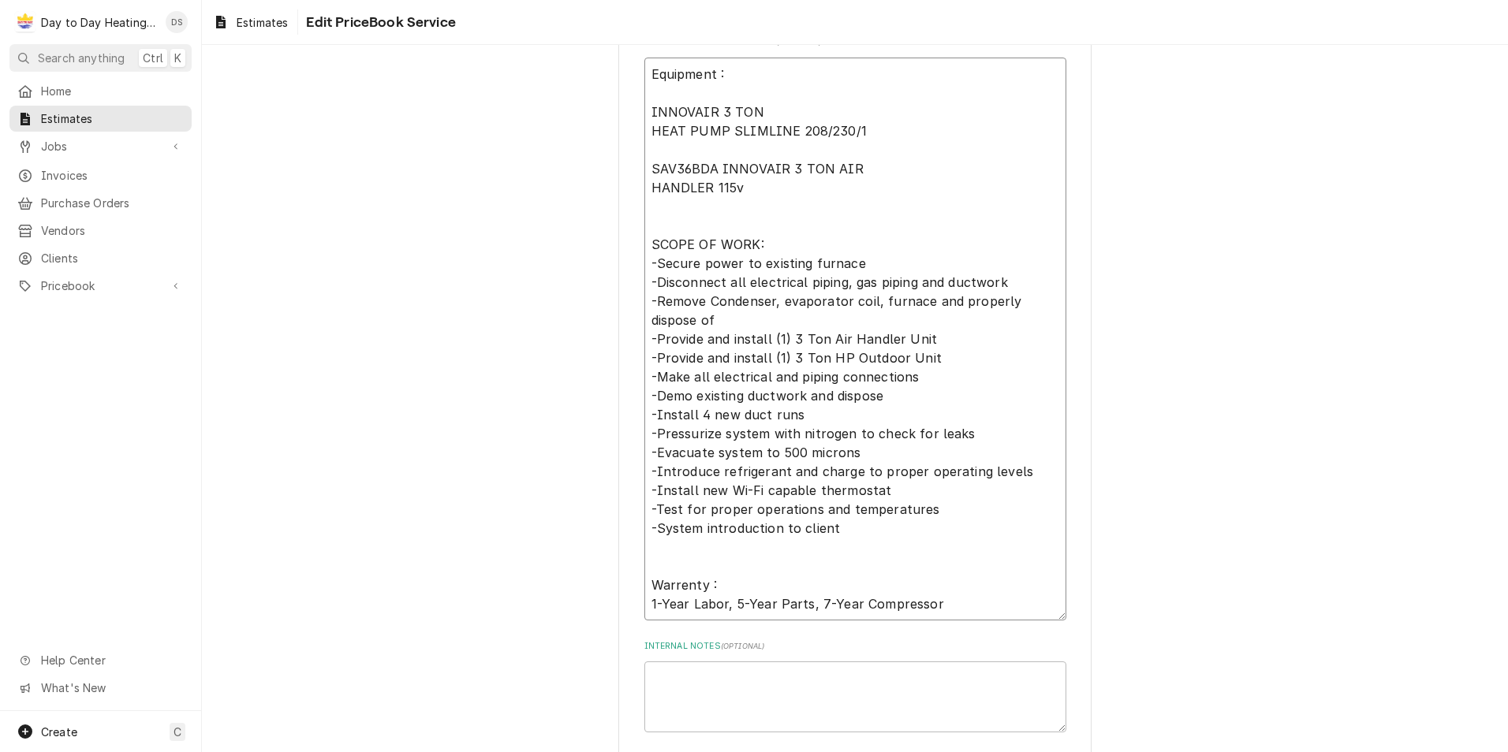
scroll to position [867, 0]
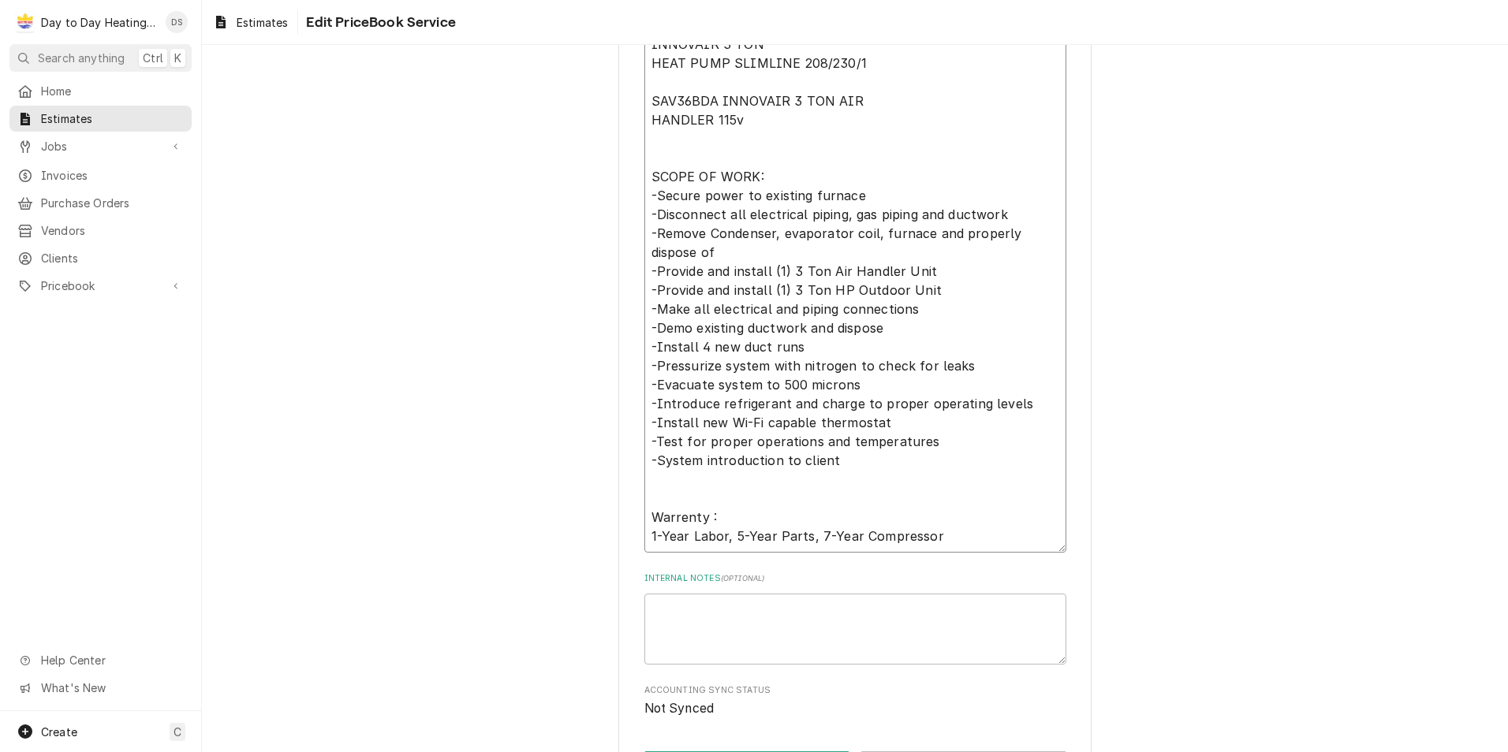
drag, startPoint x: 817, startPoint y: 346, endPoint x: 647, endPoint y: 331, distance: 171.0
click at [647, 331] on textarea "Equipment : INNOVAIR 3 TON HEAT PUMP SLIMLINE 208/230/1 SAV36BDA INNOVAIR 3 TON…" at bounding box center [855, 271] width 422 height 563
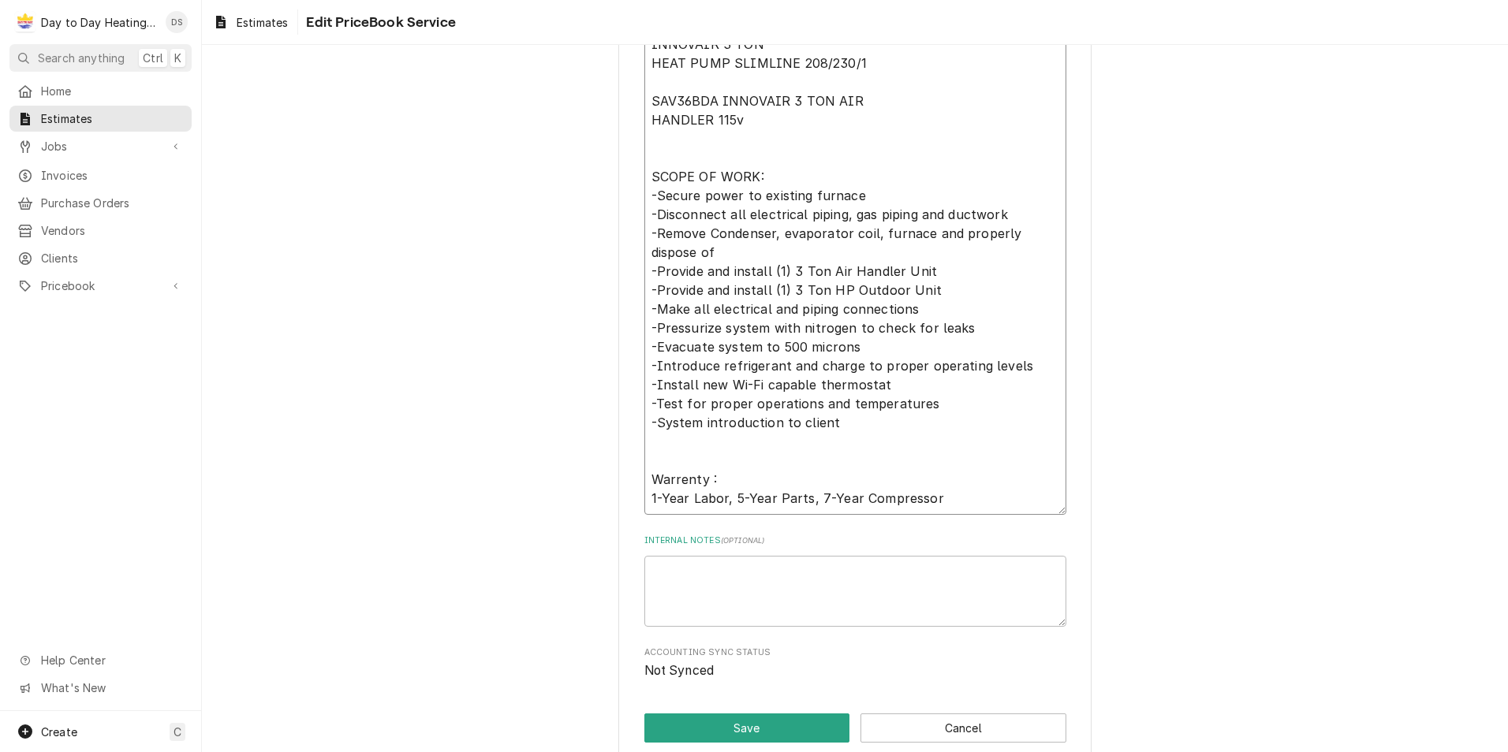
drag, startPoint x: 888, startPoint y: 388, endPoint x: 639, endPoint y: 393, distance: 249.3
click at [644, 393] on textarea "Equipment : INNOVAIR 3 TON HEAT PUMP SLIMLINE 208/230/1 SAV36BDA INNOVAIR 3 TON…" at bounding box center [855, 252] width 422 height 525
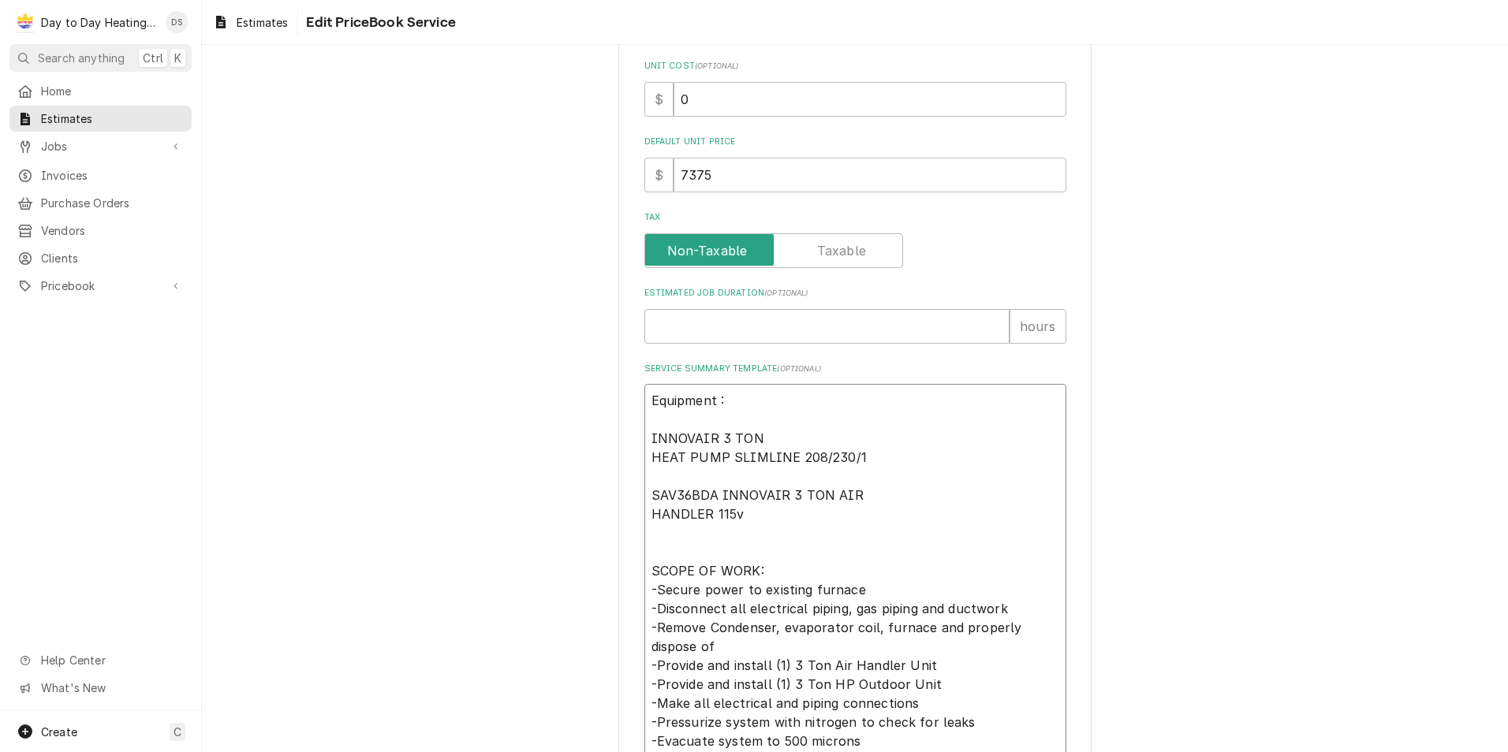
scroll to position [873, 0]
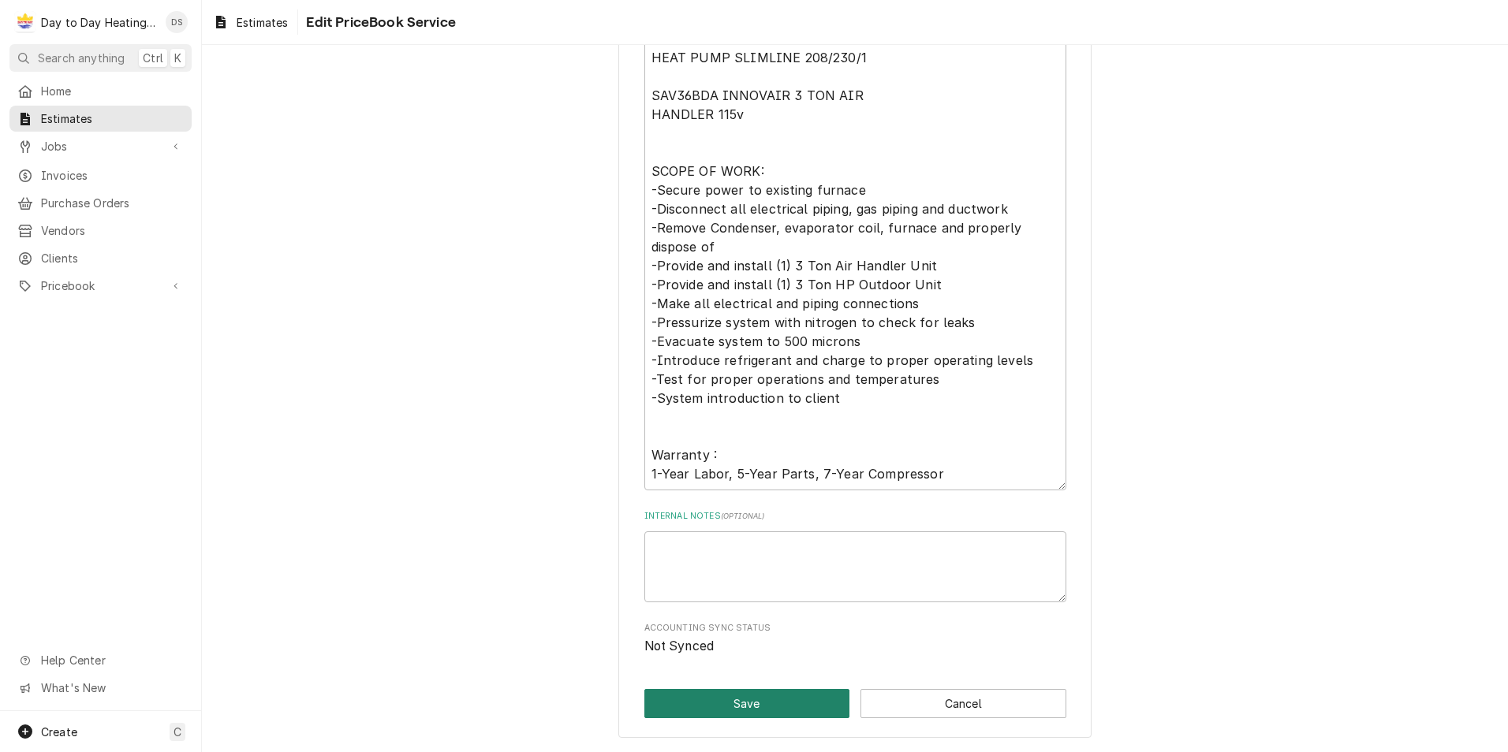
click at [744, 703] on button "Save" at bounding box center [747, 703] width 206 height 29
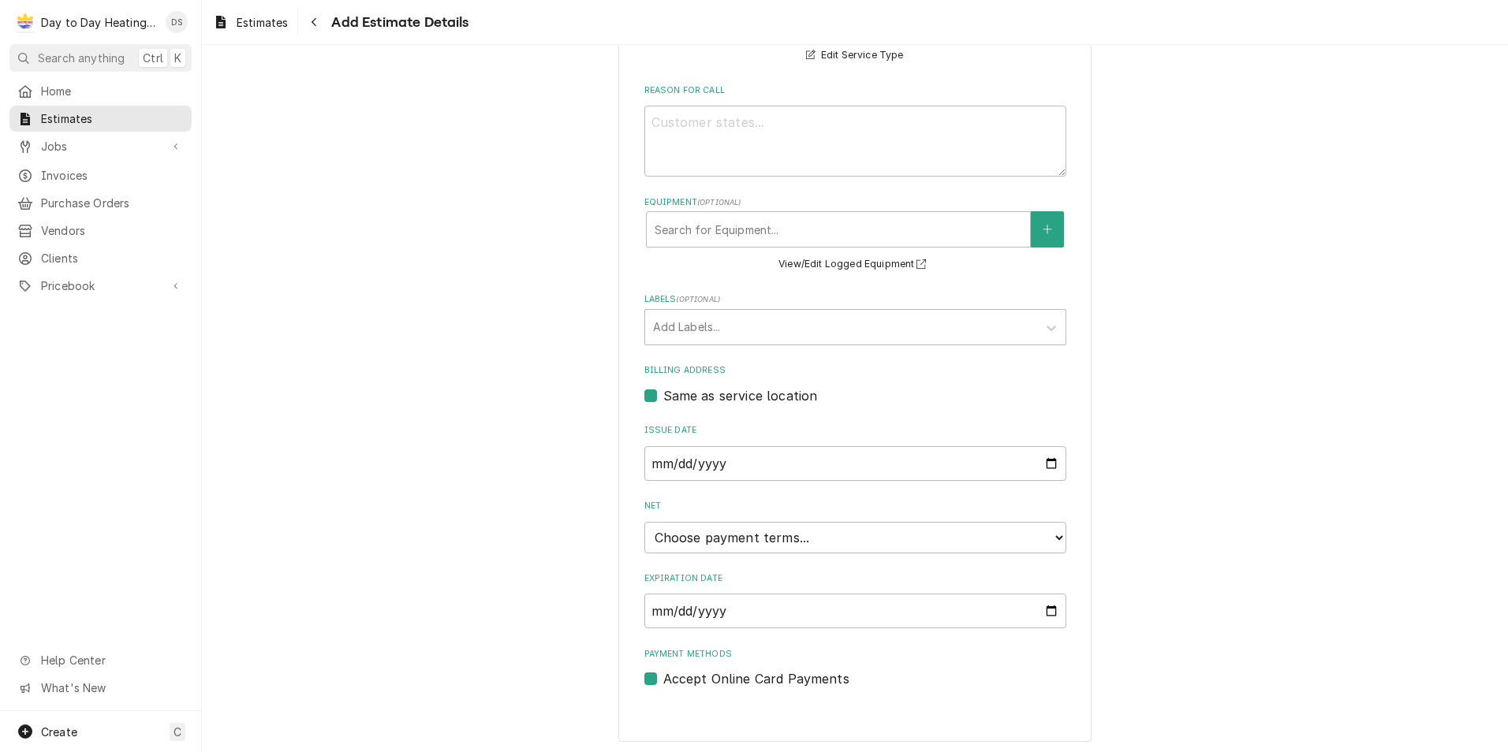
scroll to position [428, 0]
click at [747, 528] on select "Choose payment terms... Same Day Net 7 Net 14 Net 21 Net 30 Net 45 Net 60 Net 90" at bounding box center [855, 535] width 422 height 32
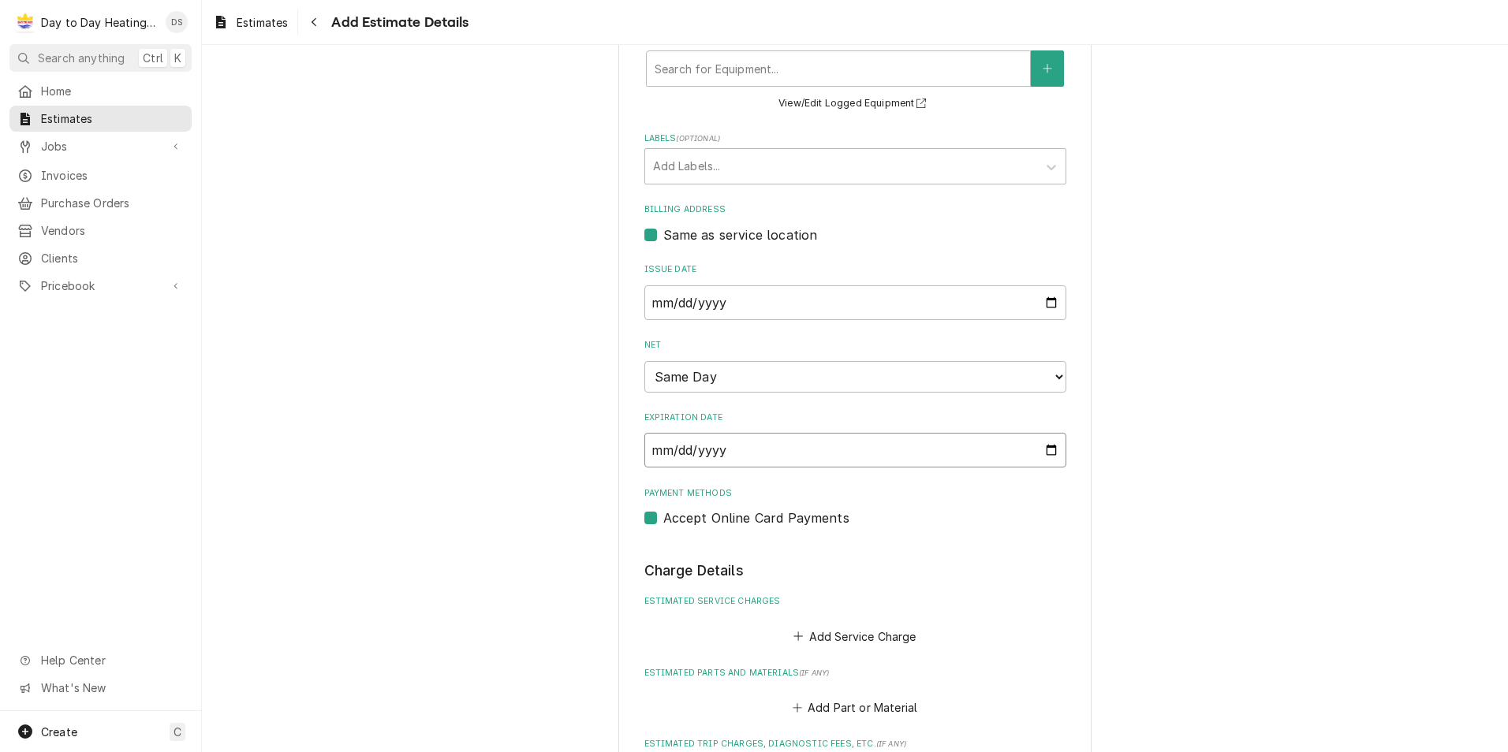
click at [1039, 450] on input "2025-09-26" at bounding box center [855, 450] width 422 height 35
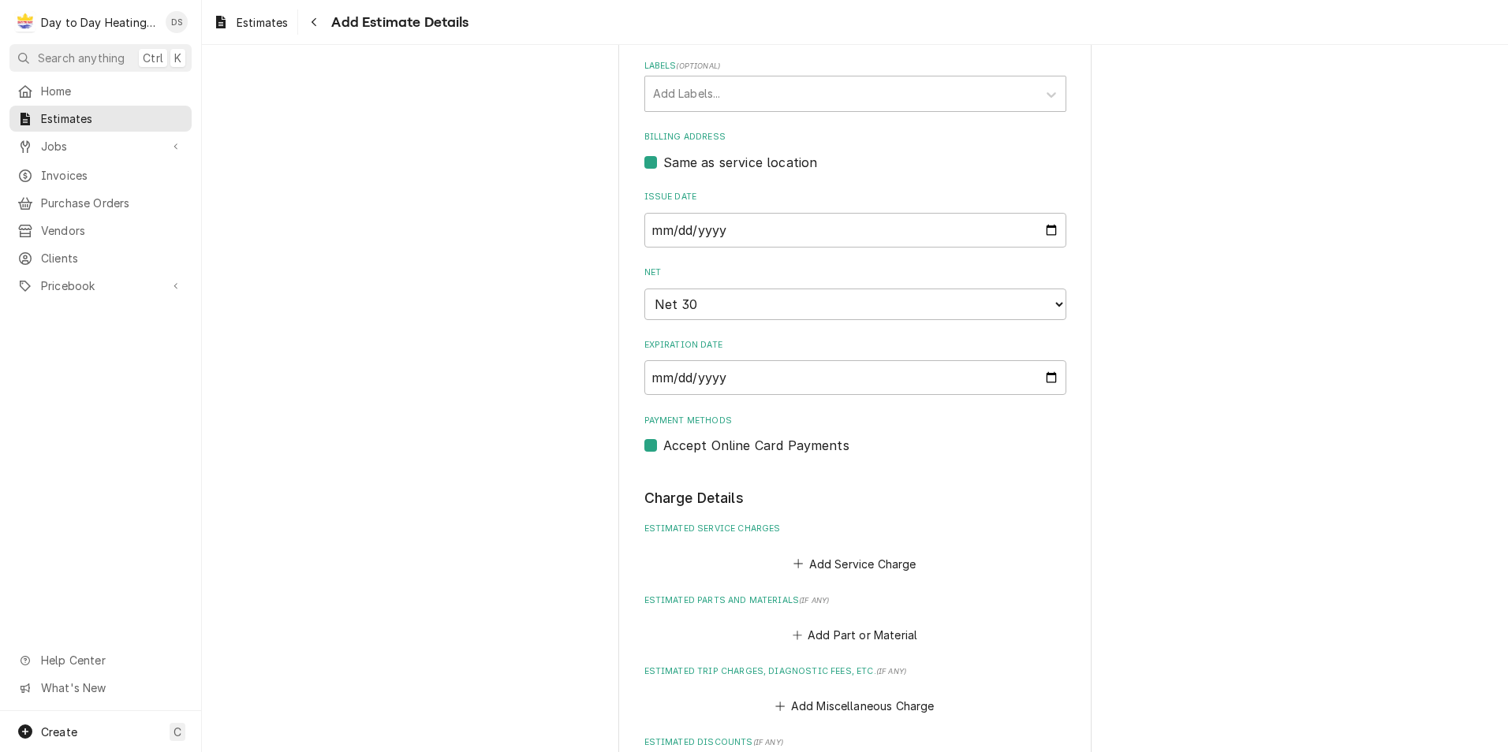
click at [574, 471] on div "Please provide the following information to create your estimate: Client Detail…" at bounding box center [855, 434] width 1306 height 2063
click at [555, 453] on div "Please provide the following information to create your estimate: Client Detail…" at bounding box center [855, 434] width 1306 height 2063
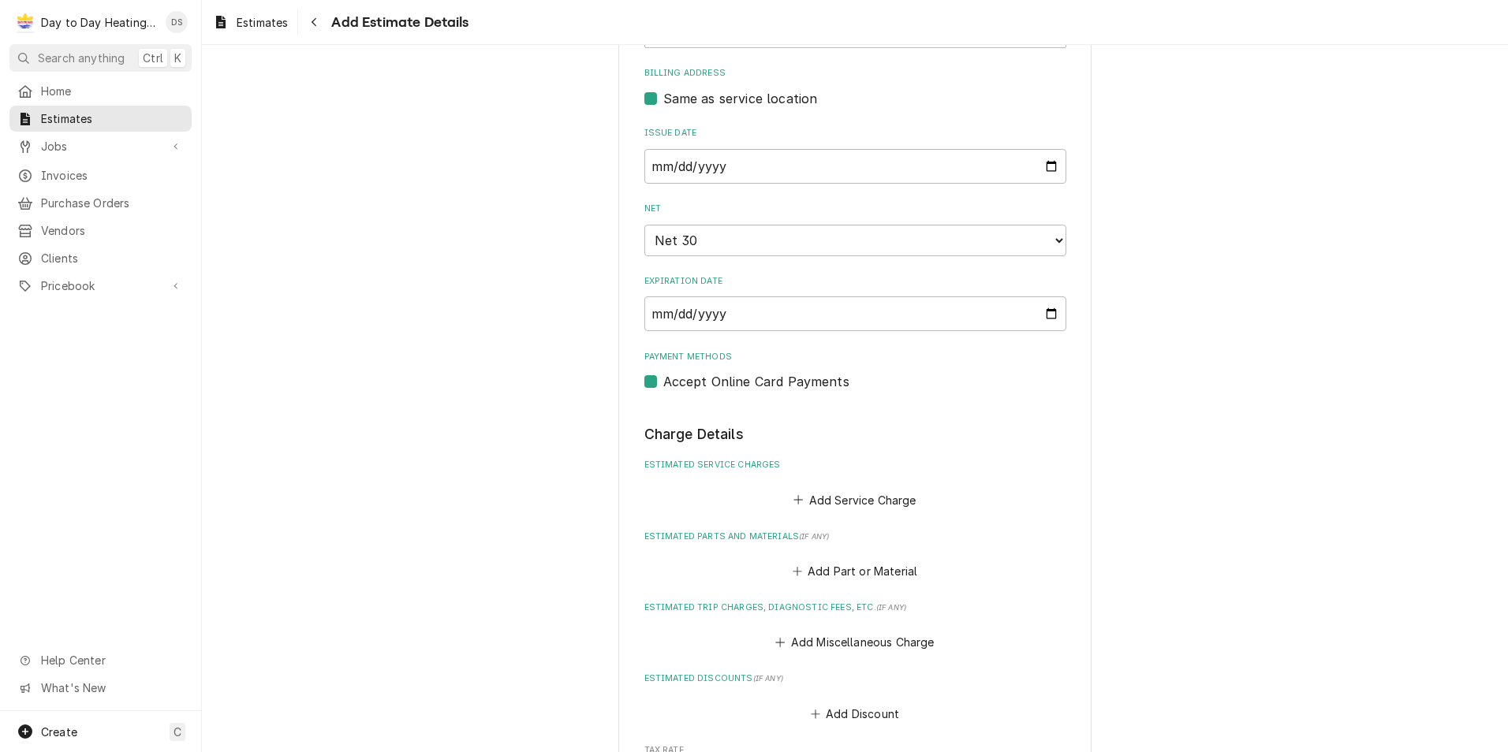
scroll to position [816, 0]
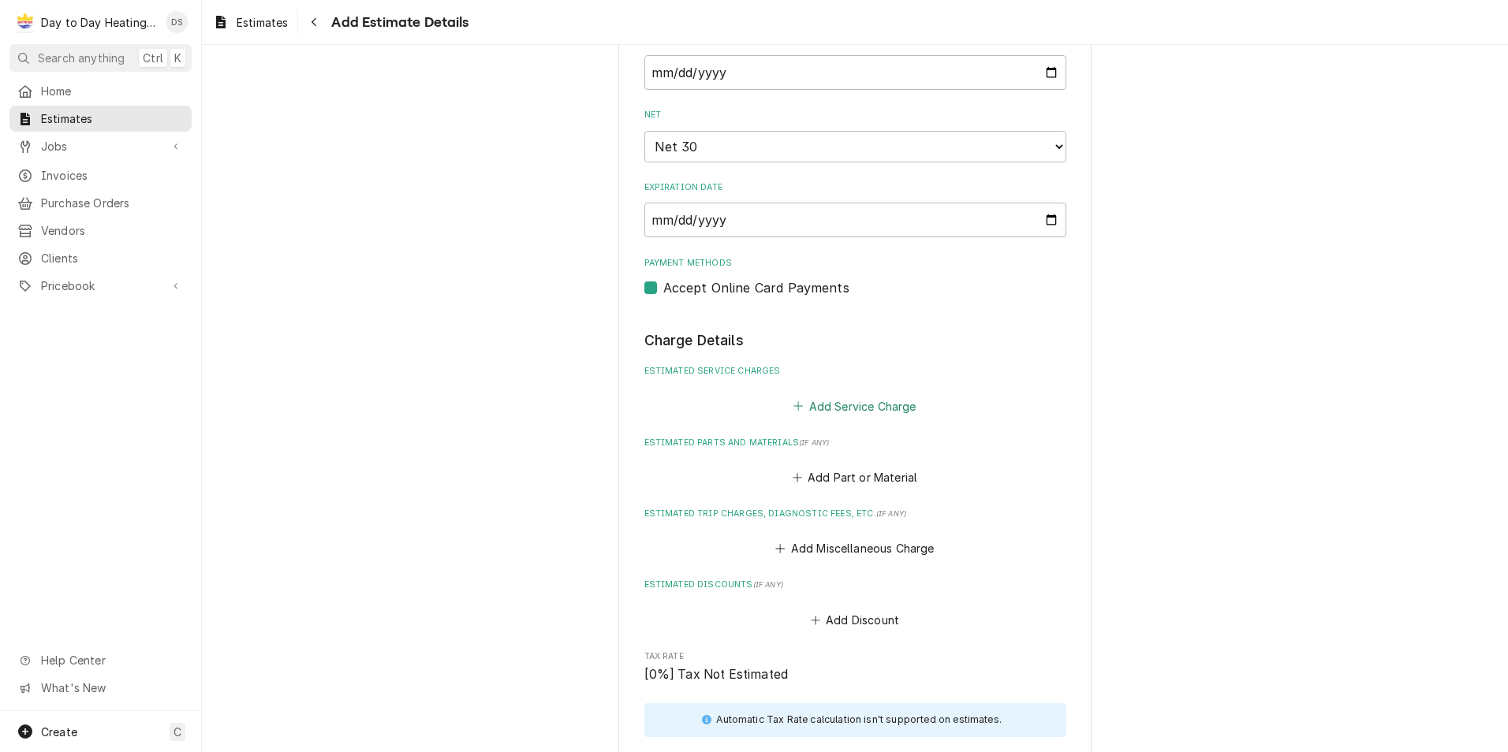
click at [841, 400] on button "Add Service Charge" at bounding box center [855, 406] width 128 height 22
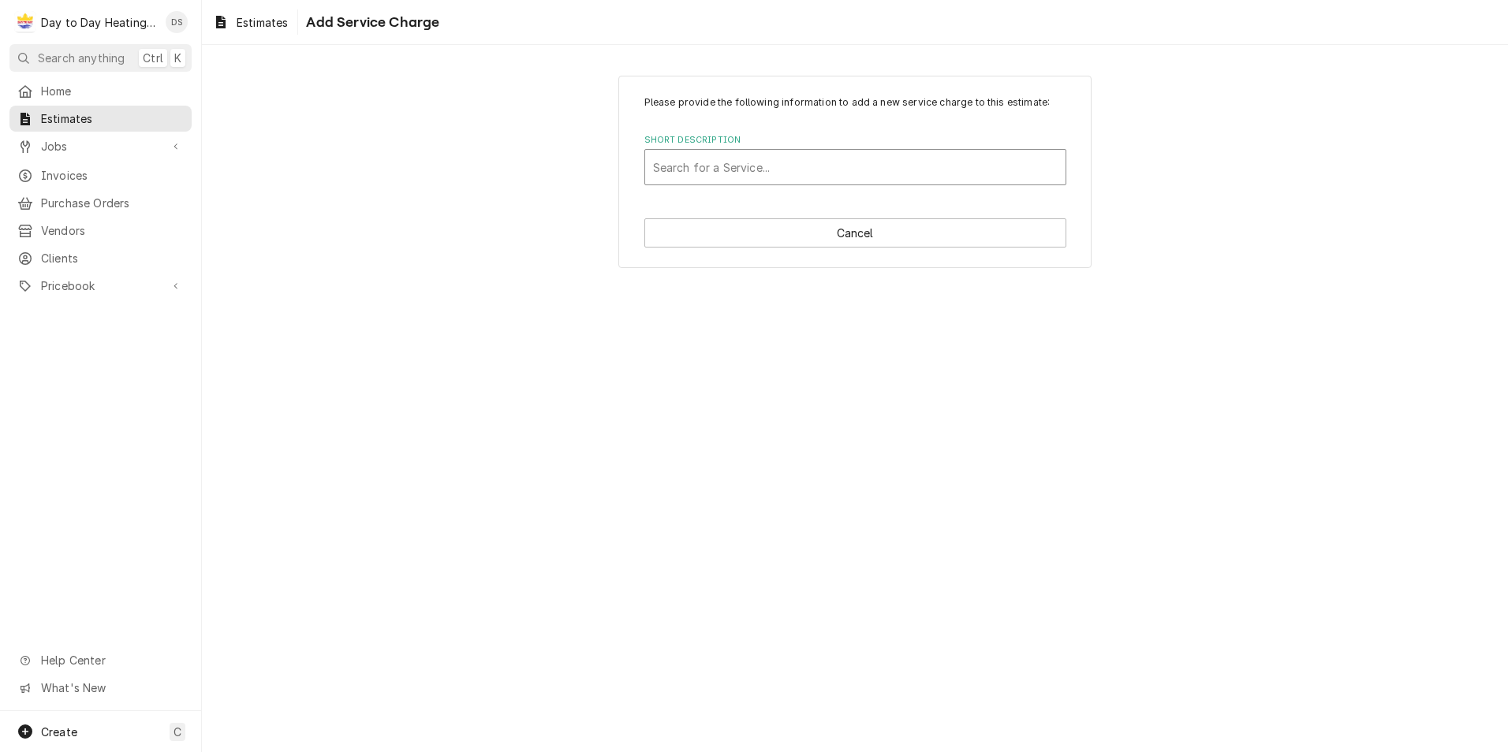
click at [758, 170] on div "Short Description" at bounding box center [855, 167] width 405 height 28
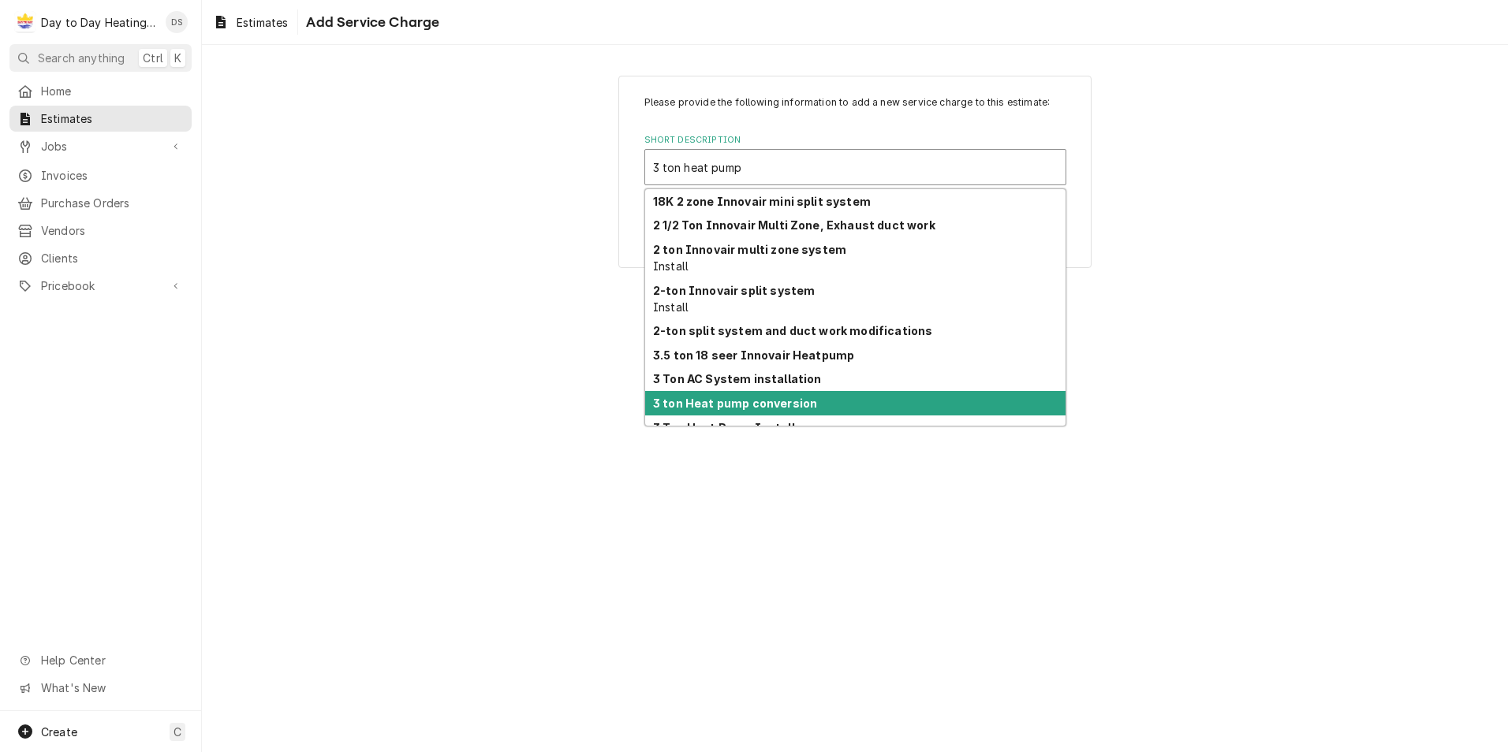
click at [799, 400] on strong "3 ton Heat pump conversion" at bounding box center [735, 403] width 164 height 13
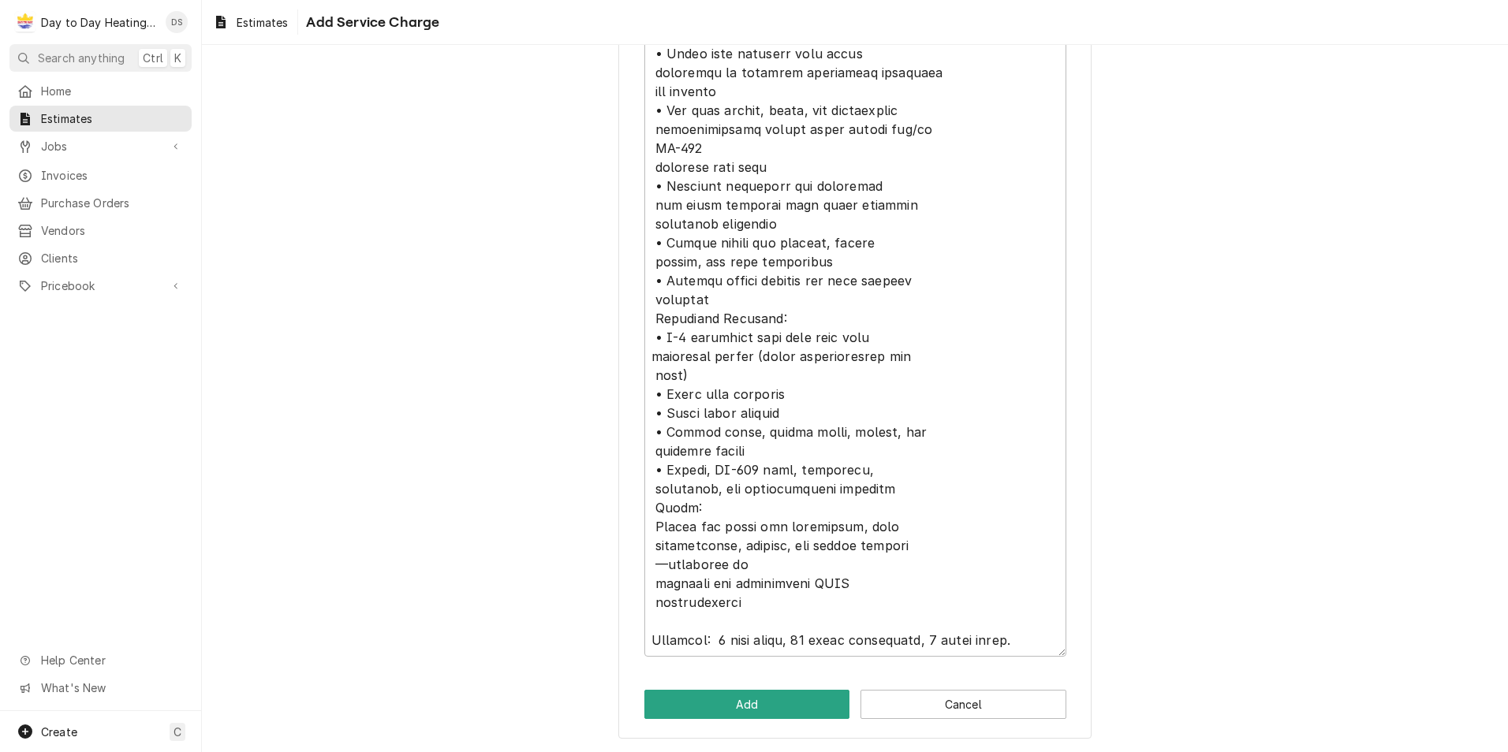
scroll to position [1353, 0]
click at [960, 709] on button "Cancel" at bounding box center [963, 703] width 206 height 29
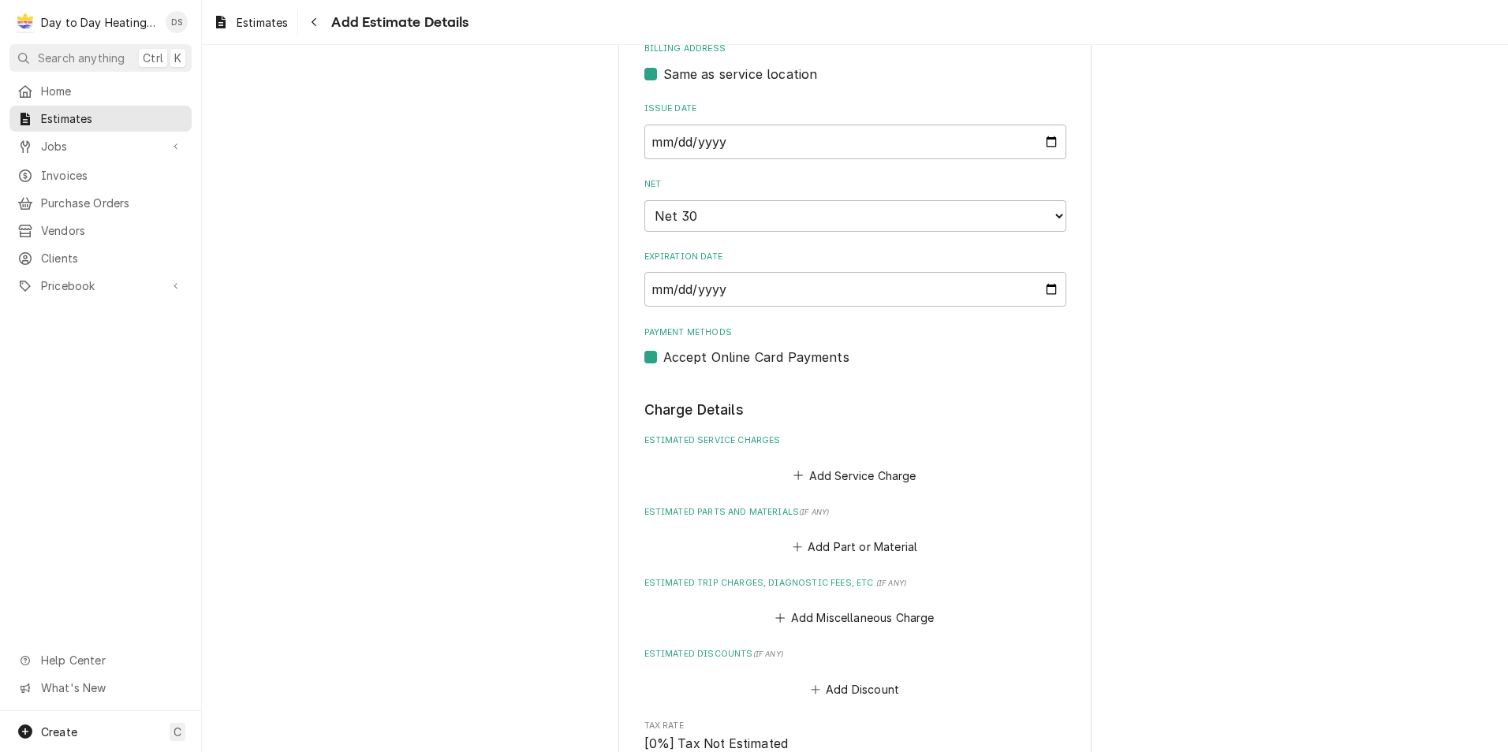
scroll to position [876, 0]
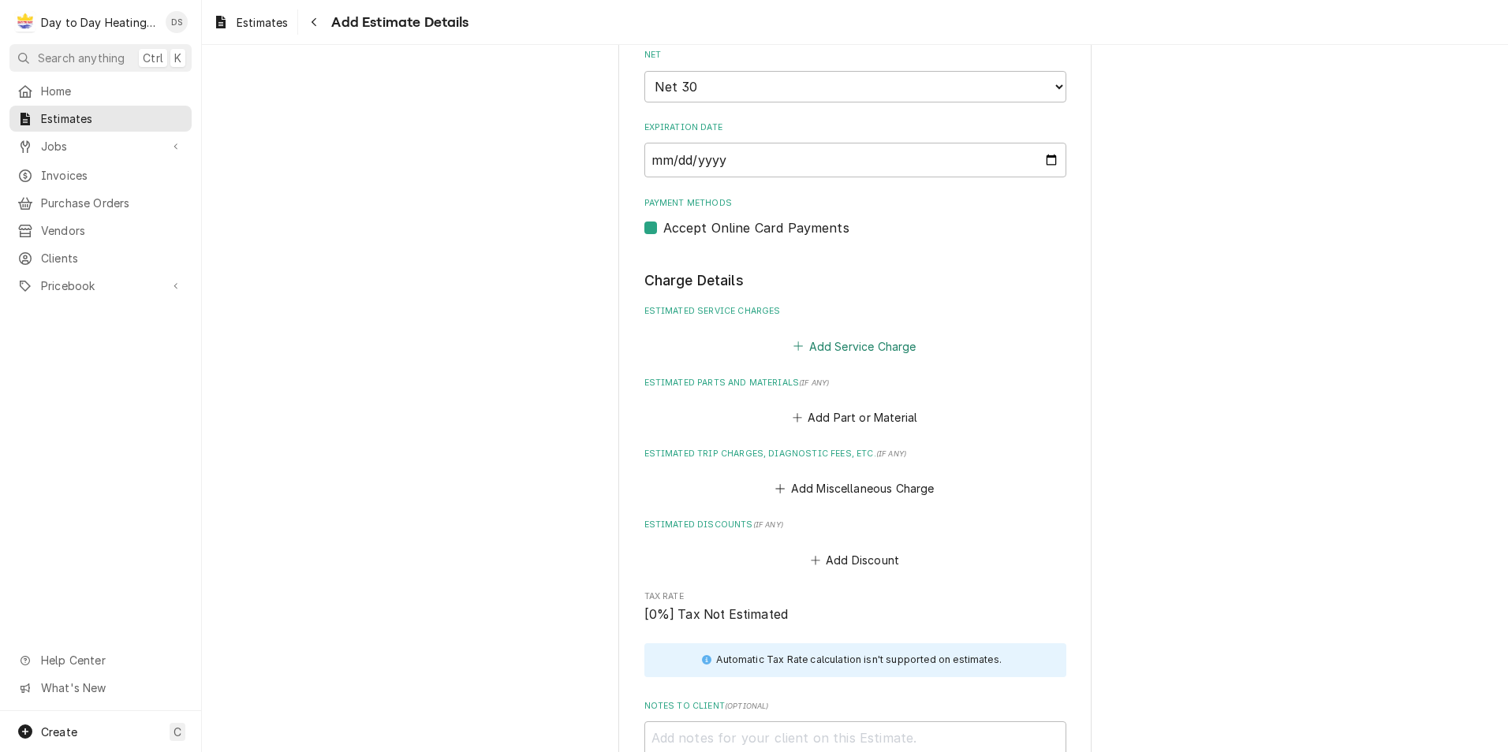
click at [853, 347] on button "Add Service Charge" at bounding box center [855, 346] width 128 height 22
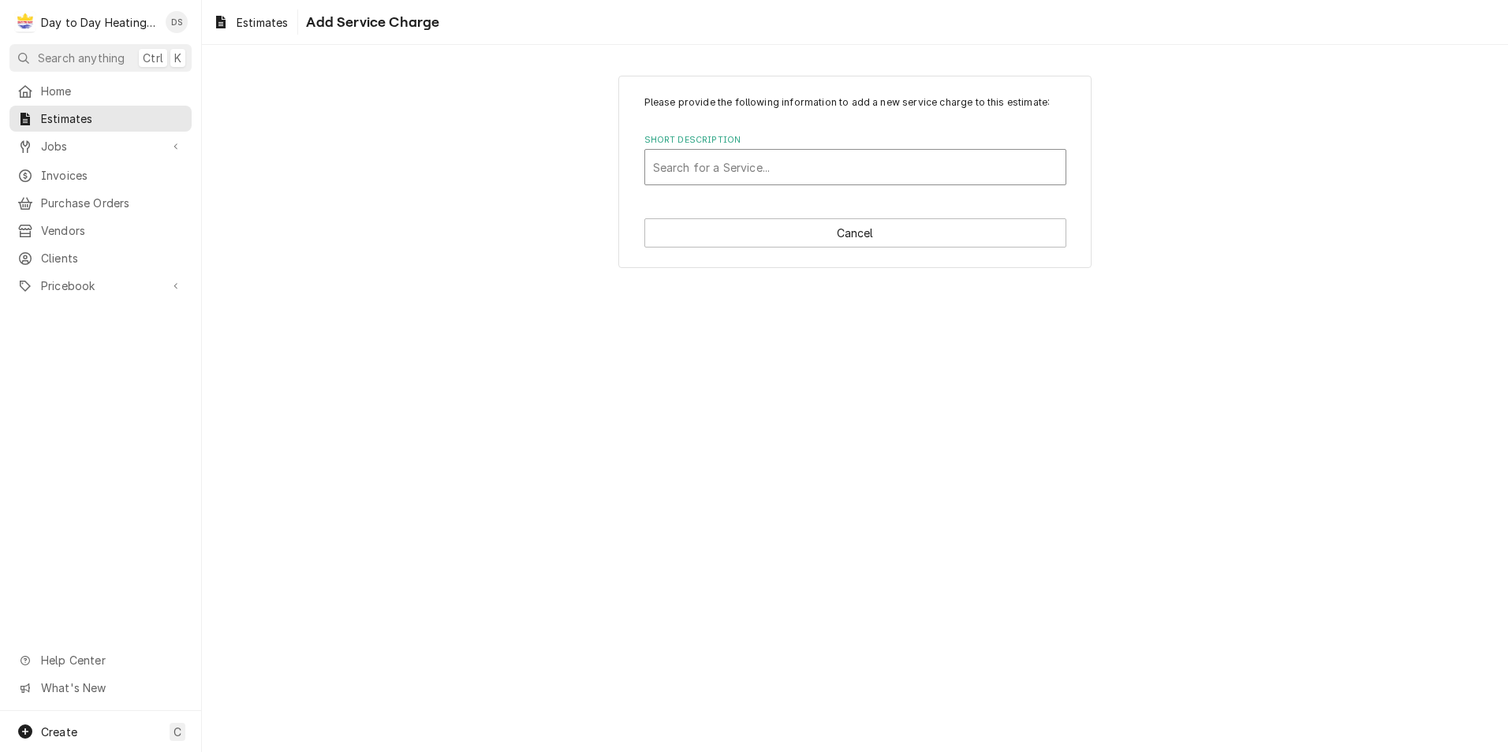
click at [759, 172] on div "Short Description" at bounding box center [855, 167] width 405 height 28
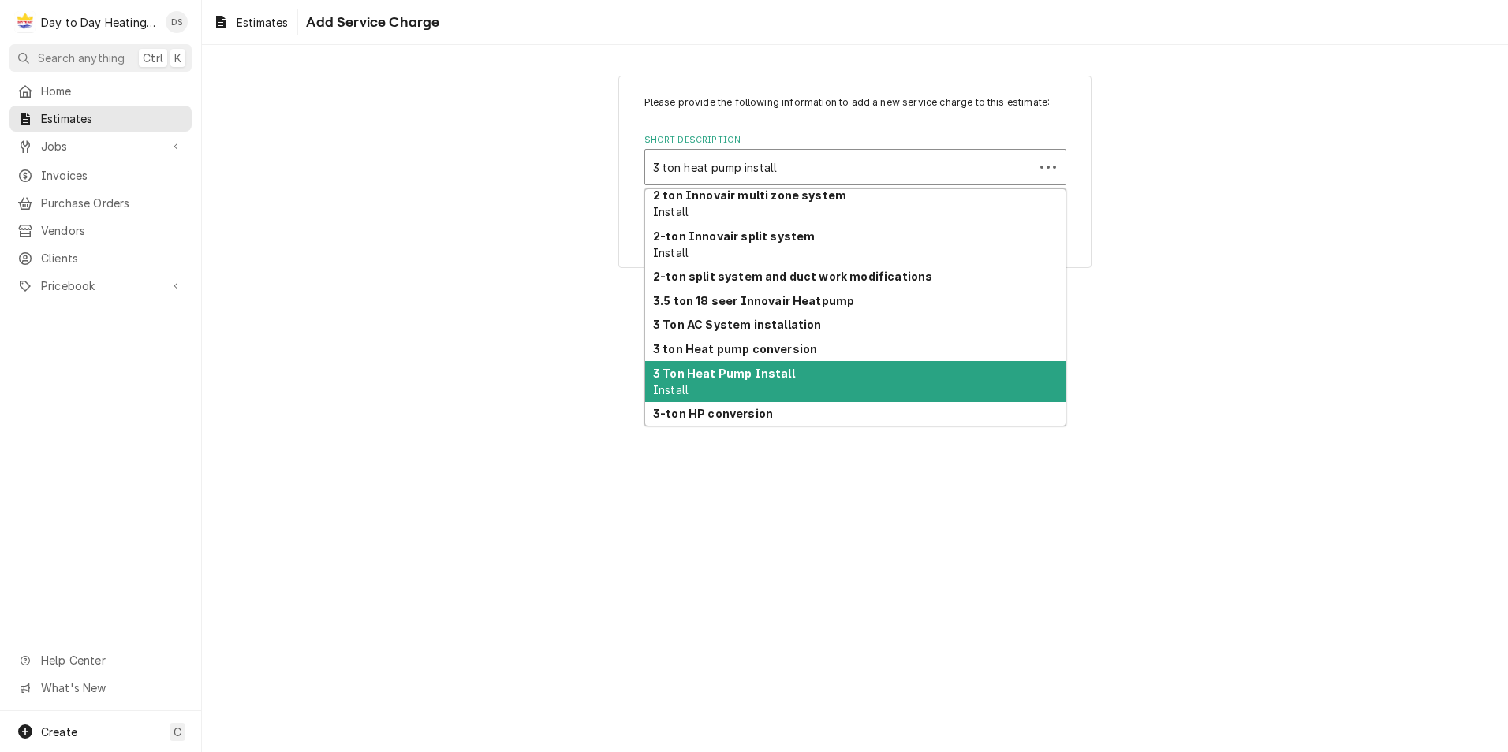
scroll to position [79, 0]
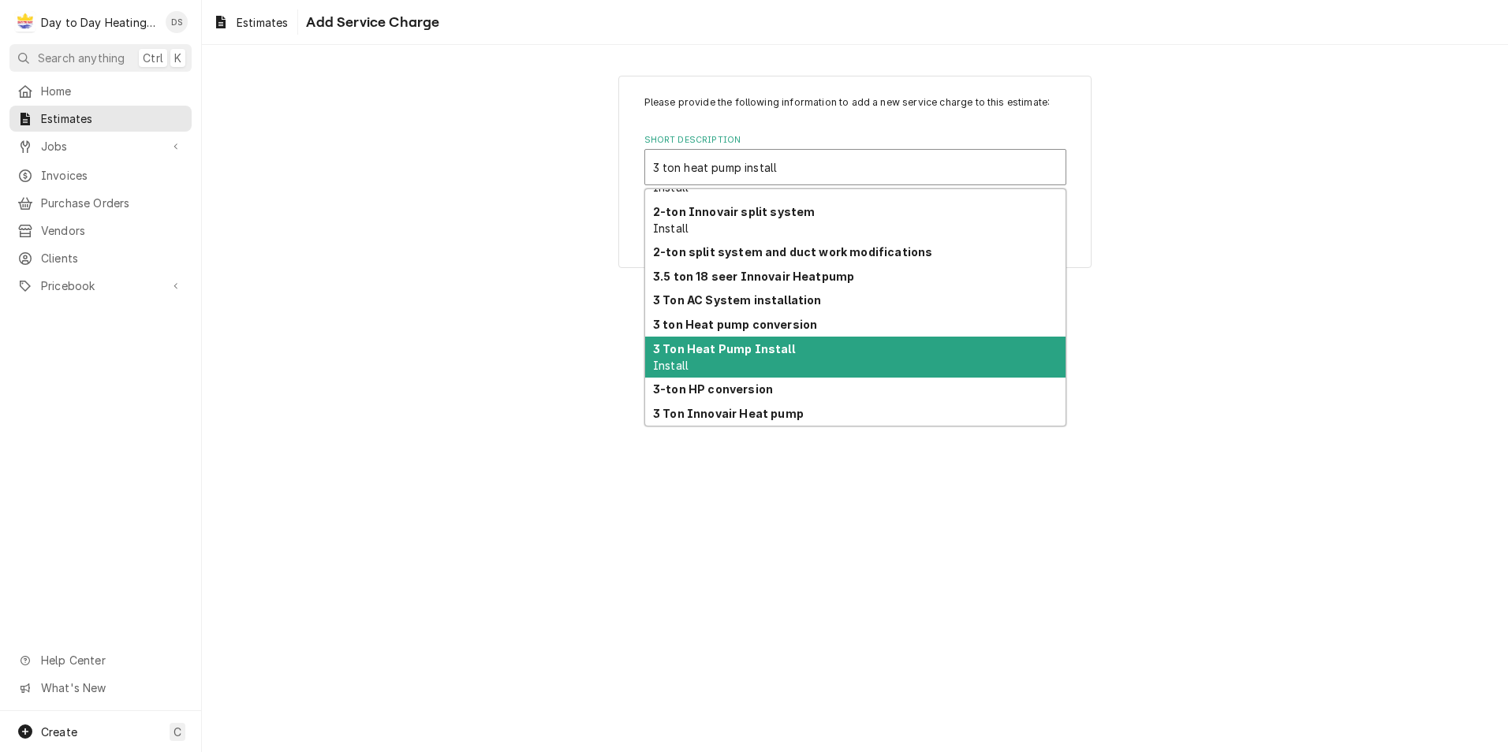
click at [723, 360] on div "3 Ton Heat Pump Install Install" at bounding box center [855, 357] width 420 height 41
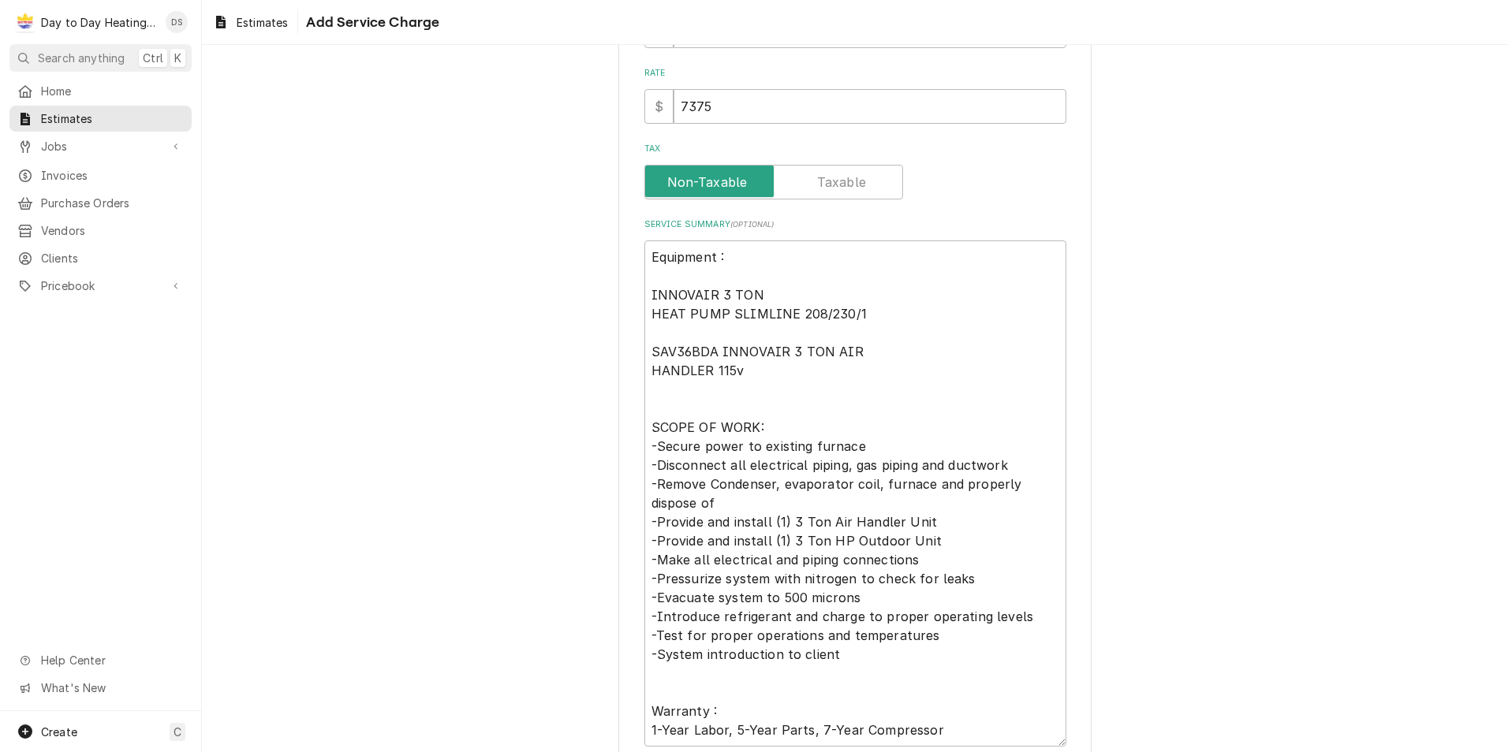
scroll to position [406, 0]
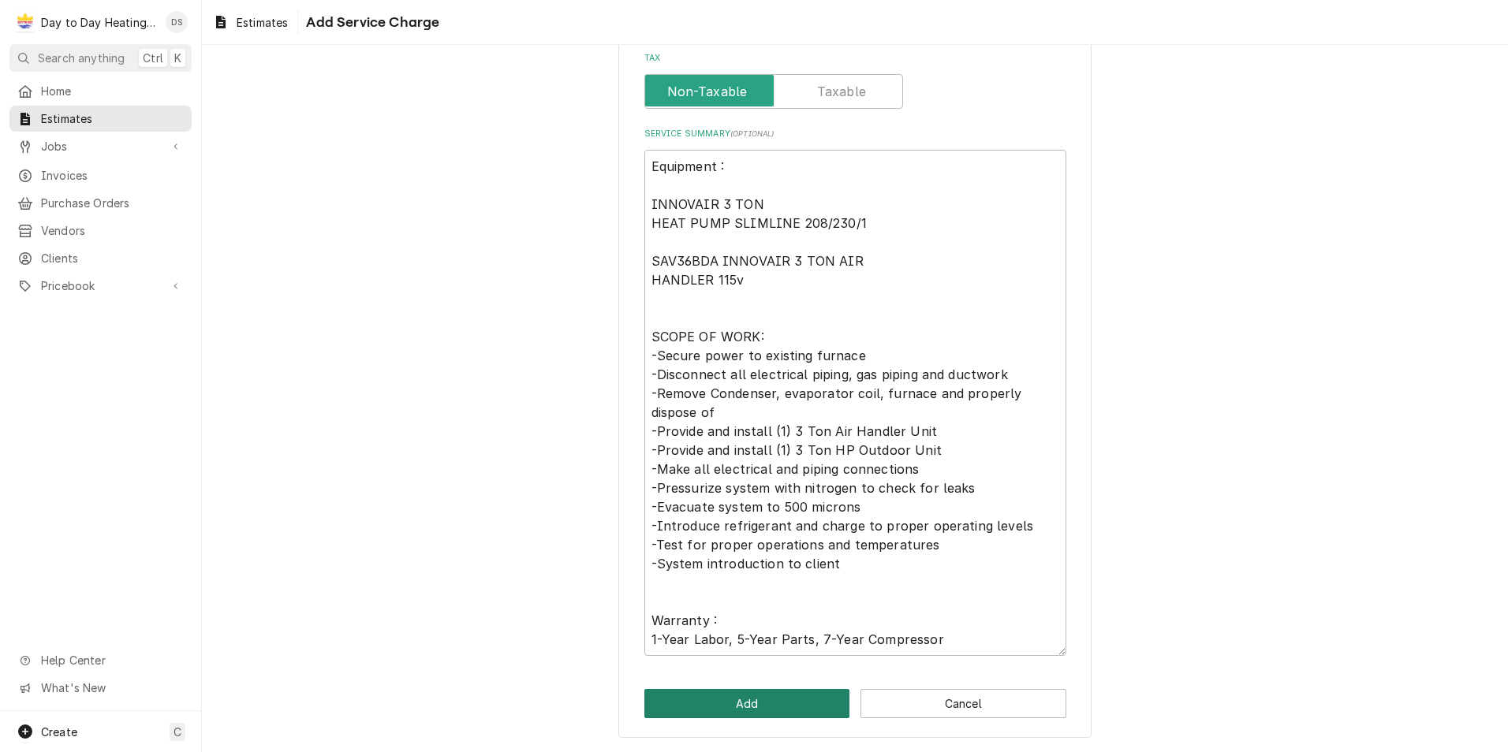
click at [752, 705] on button "Add" at bounding box center [747, 703] width 206 height 29
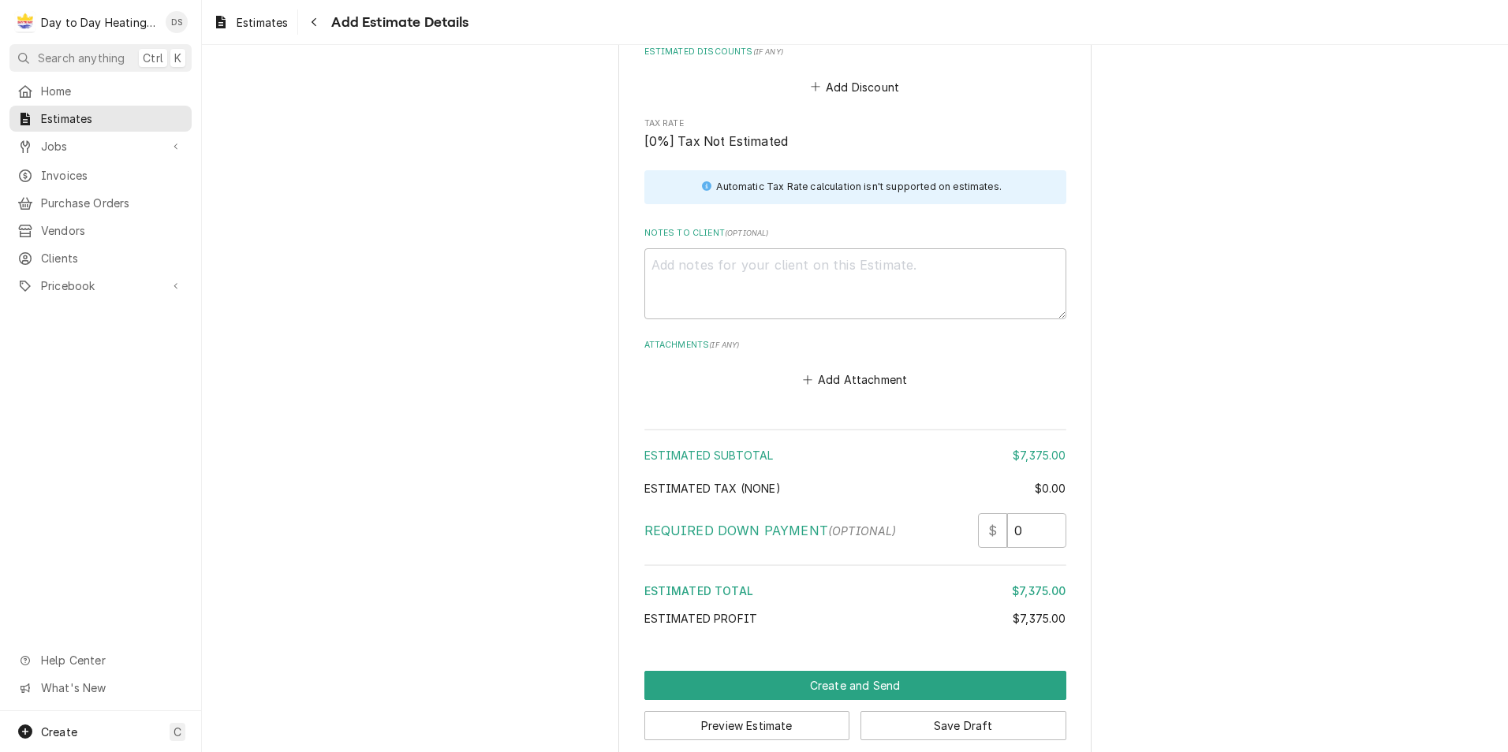
scroll to position [2087, 0]
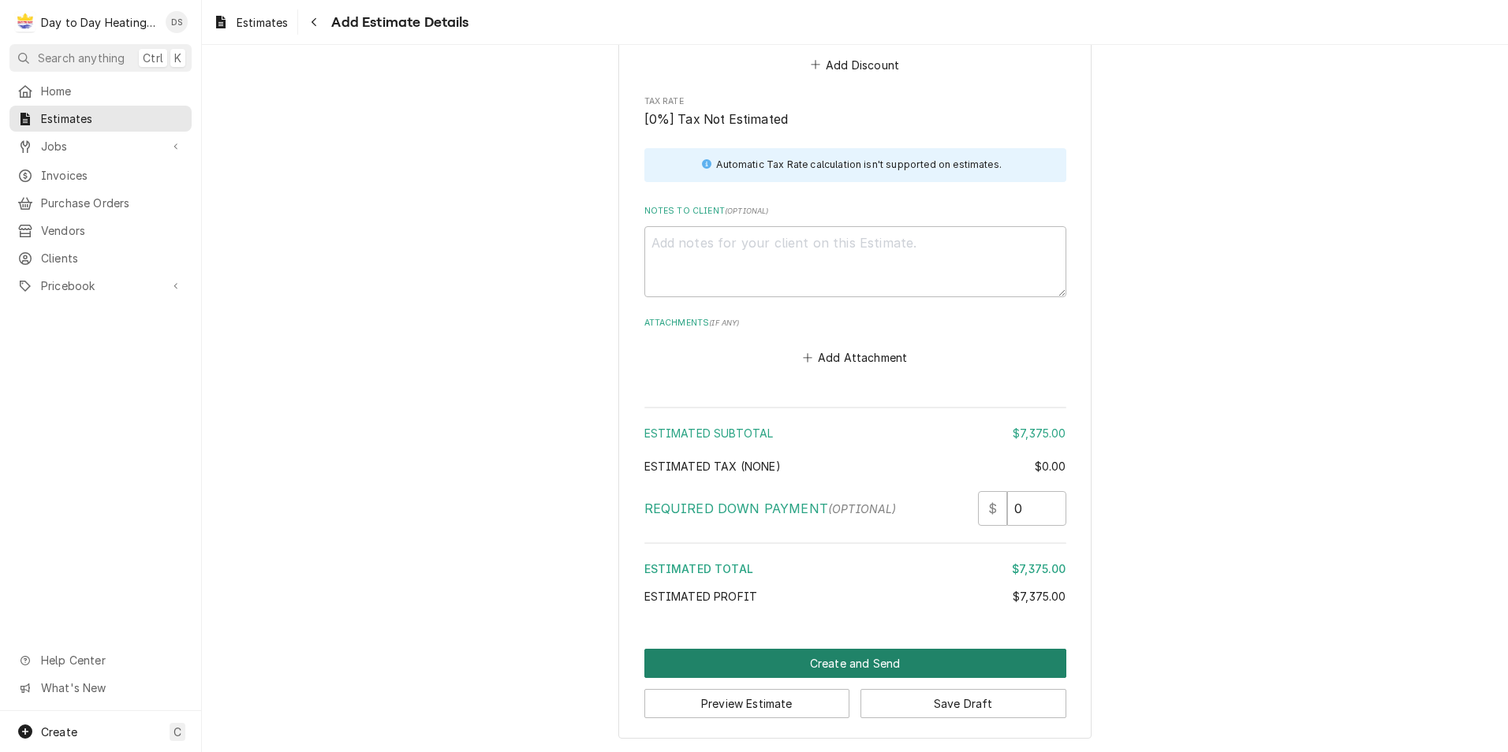
click at [884, 667] on button "Create and Send" at bounding box center [855, 663] width 422 height 29
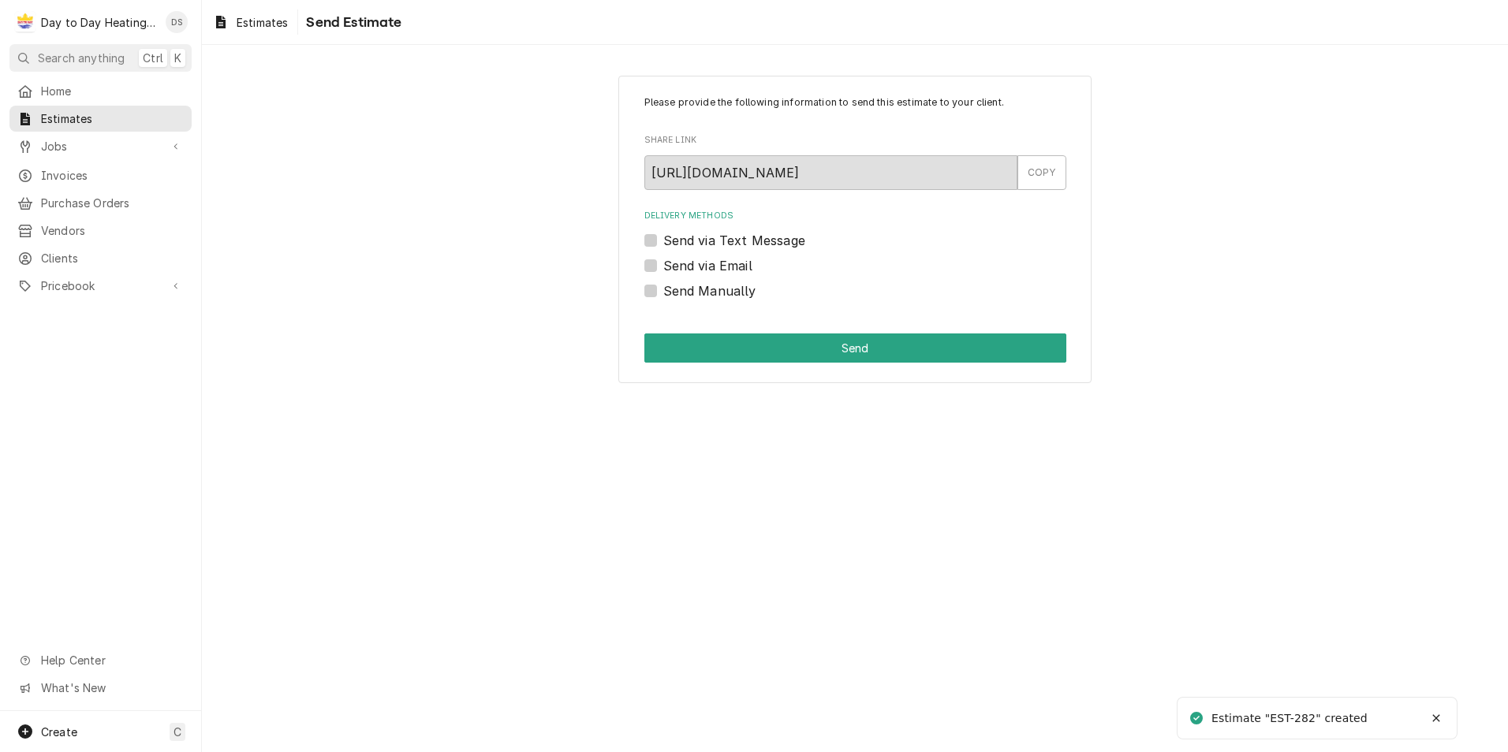
click at [734, 236] on label "Send via Text Message" at bounding box center [734, 240] width 142 height 19
click at [734, 236] on input "Send via Text Message" at bounding box center [874, 248] width 422 height 35
checkbox input "true"
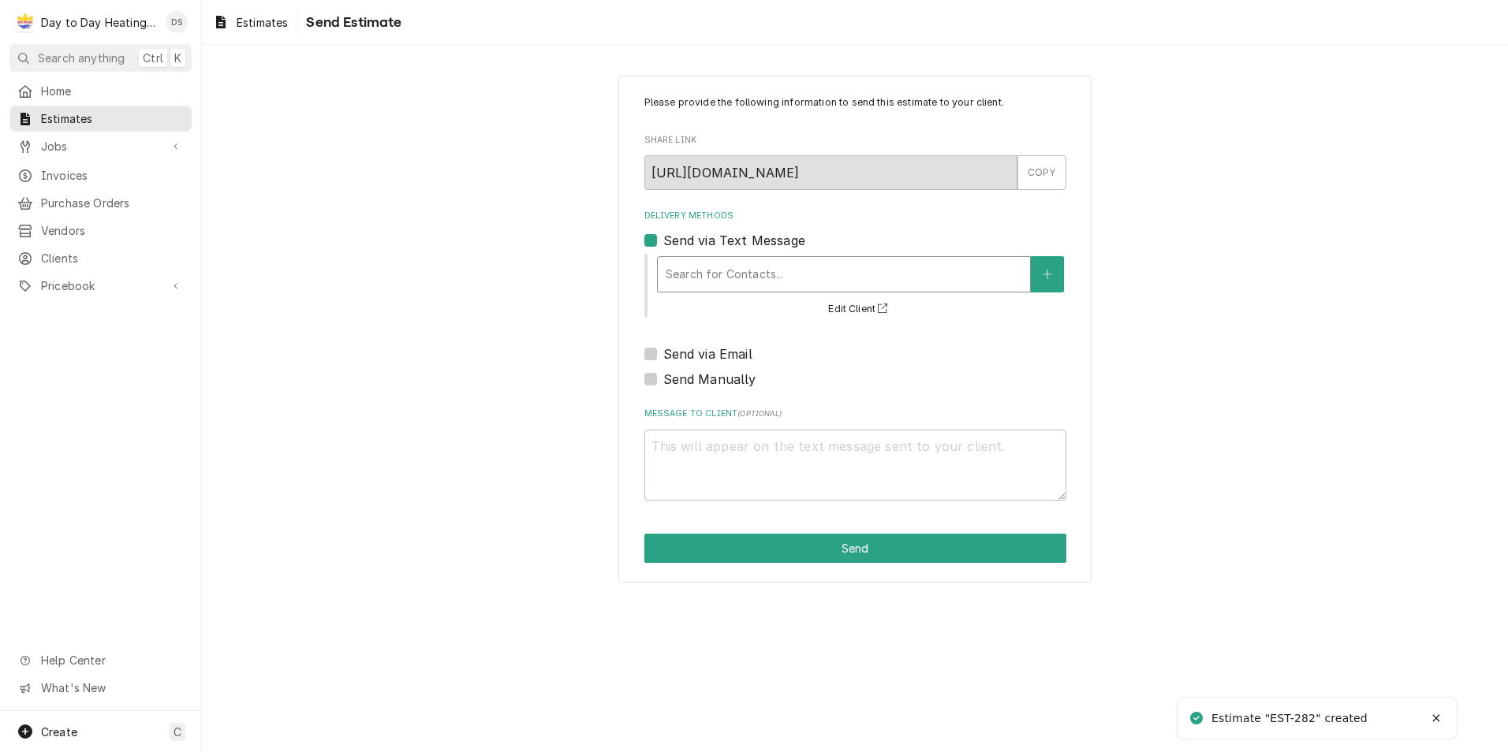
click at [728, 269] on div "Delivery Methods" at bounding box center [844, 274] width 356 height 28
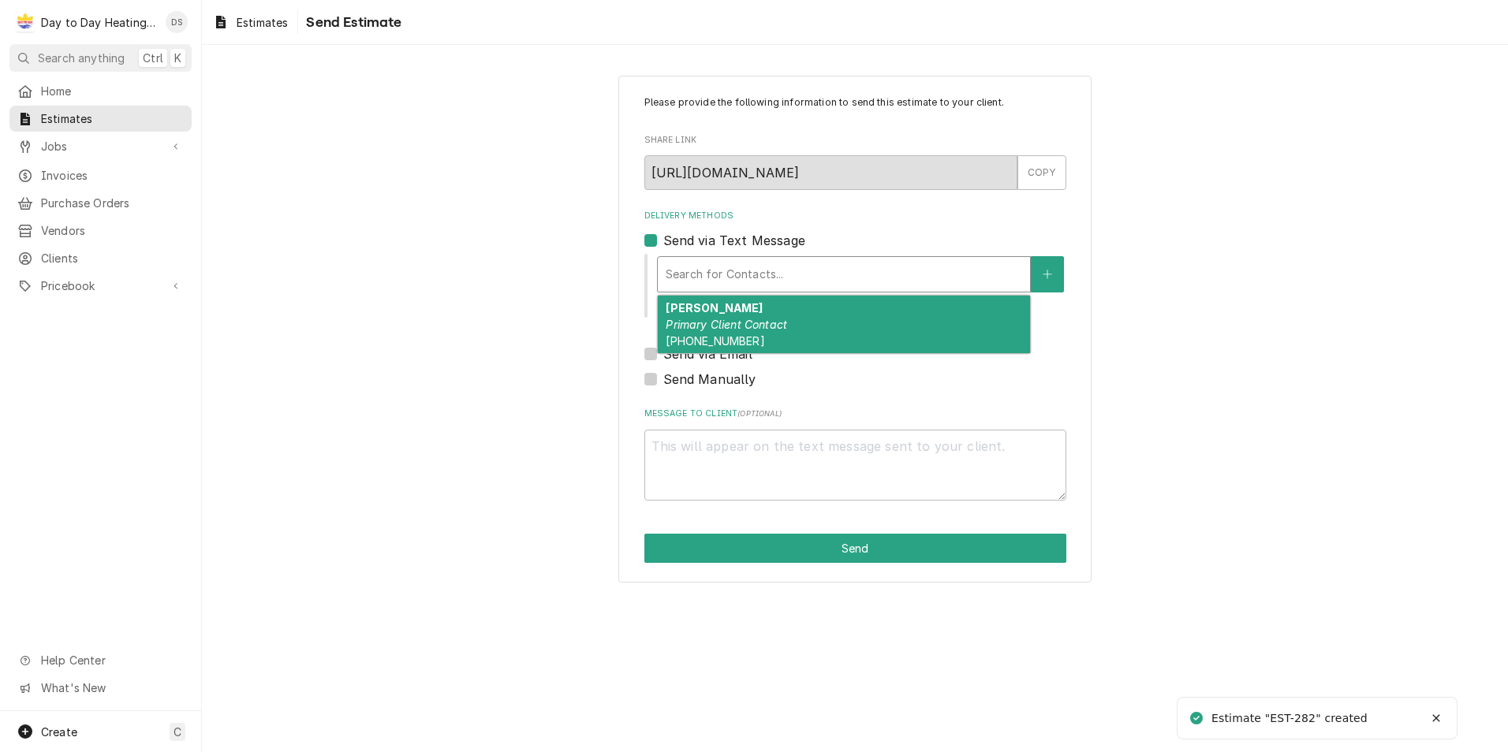
click at [720, 319] on em "Primary Client Contact" at bounding box center [726, 324] width 121 height 13
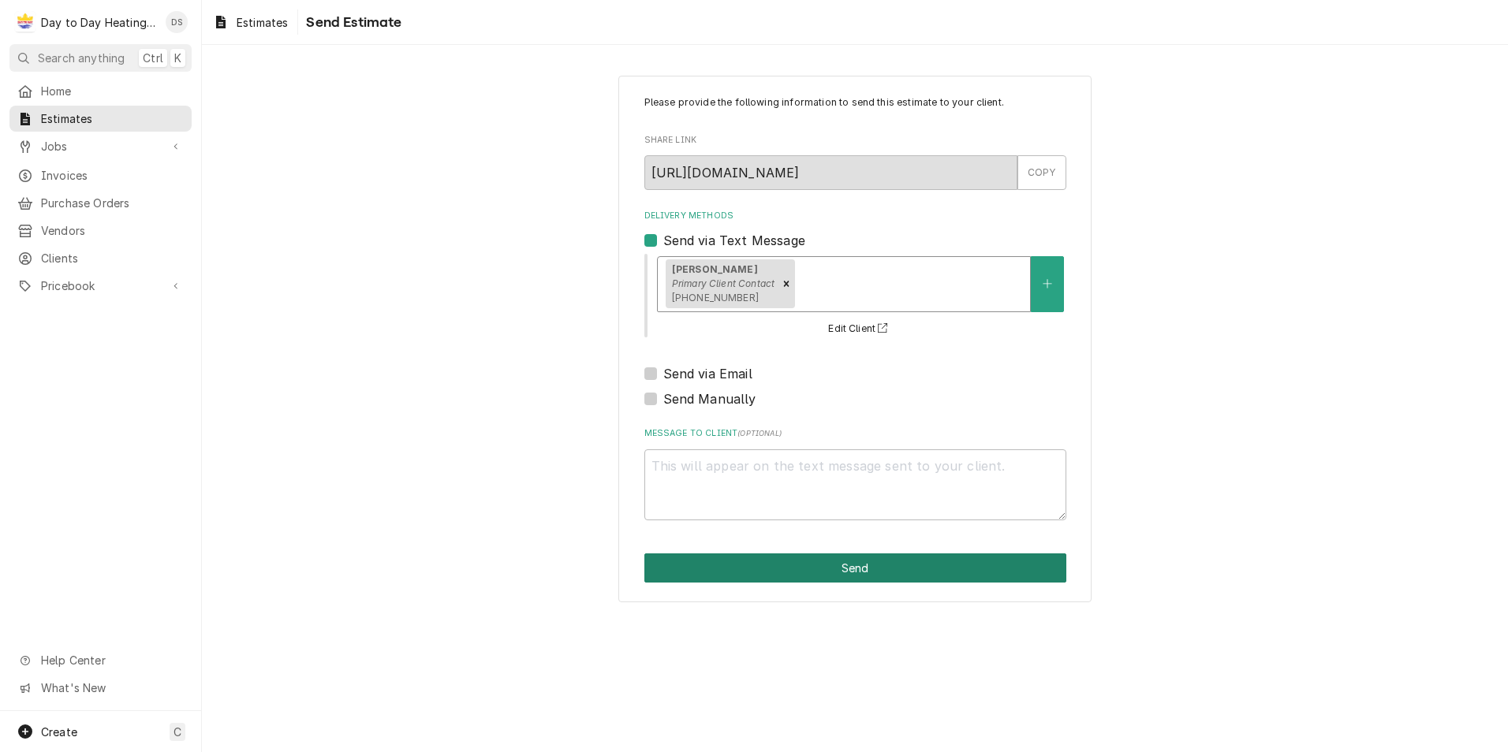
click at [879, 563] on button "Send" at bounding box center [855, 568] width 422 height 29
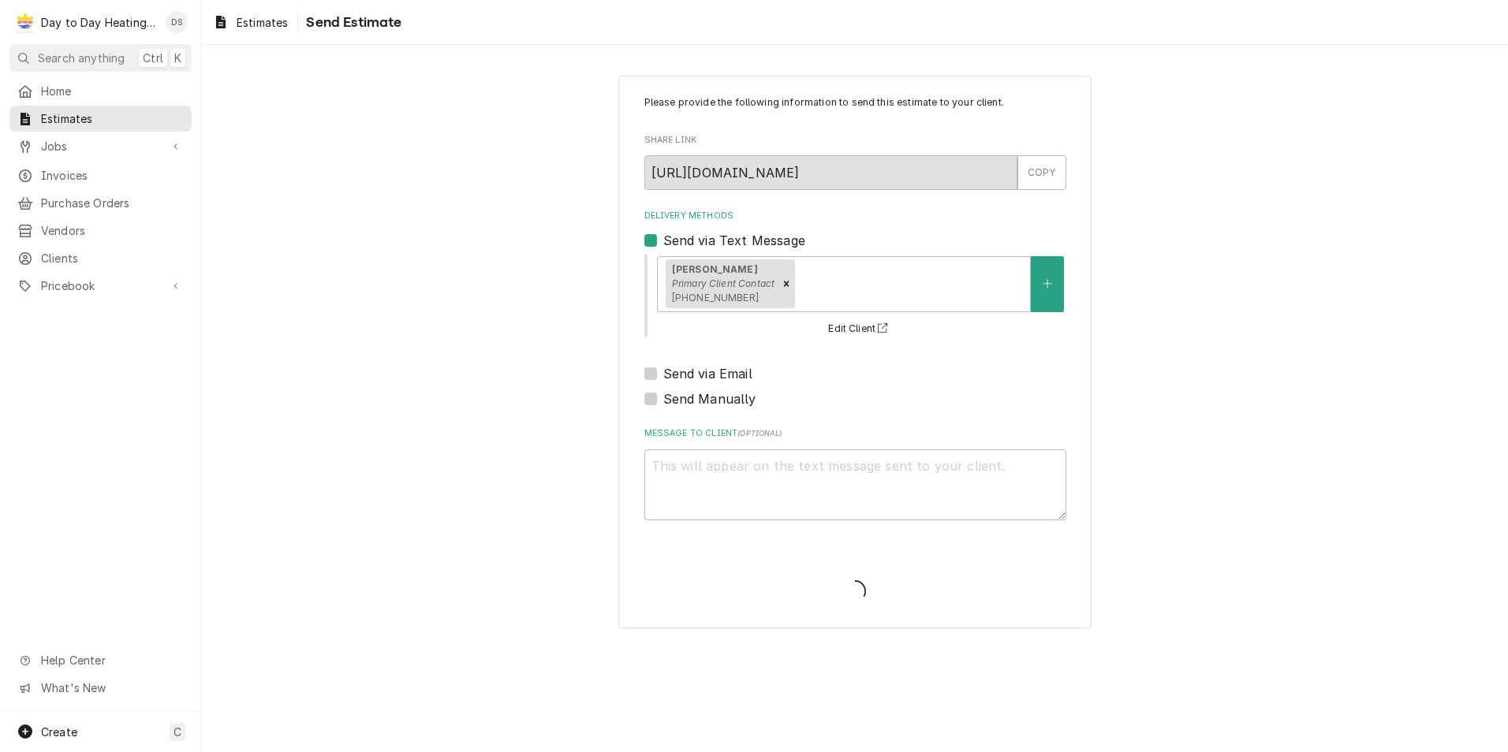
type textarea "x"
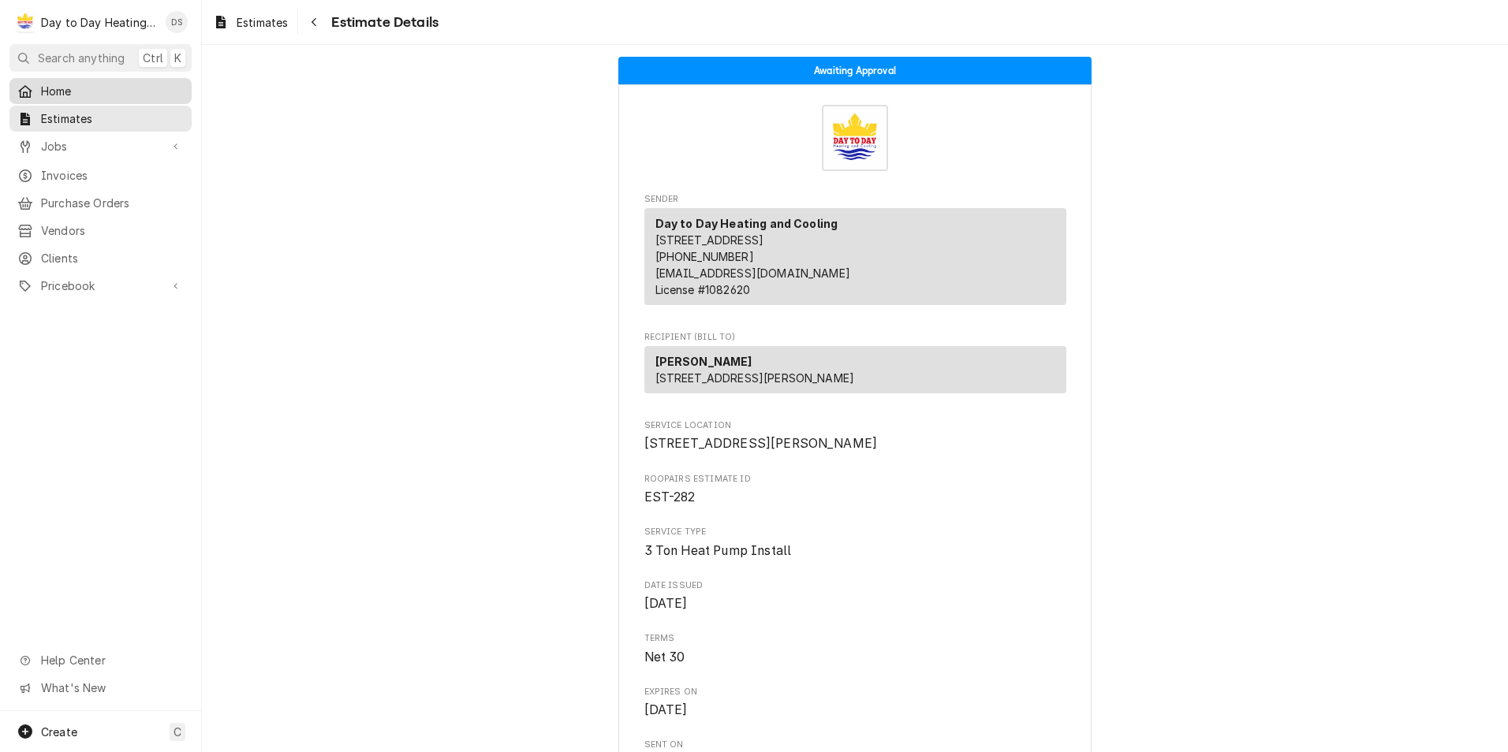
click at [43, 91] on span "Home" at bounding box center [112, 91] width 143 height 17
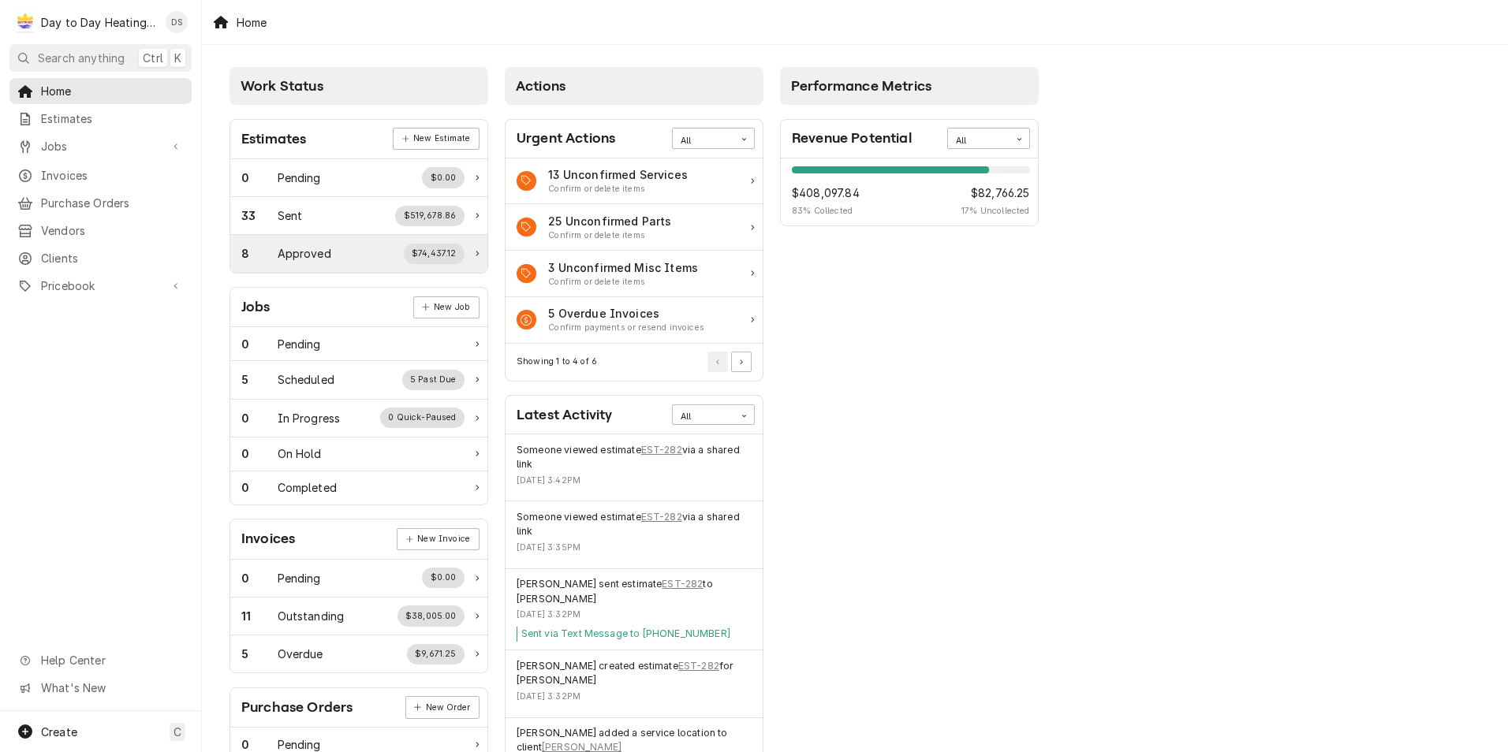
click at [353, 260] on div "8 Approved $74,437.12" at bounding box center [352, 254] width 223 height 21
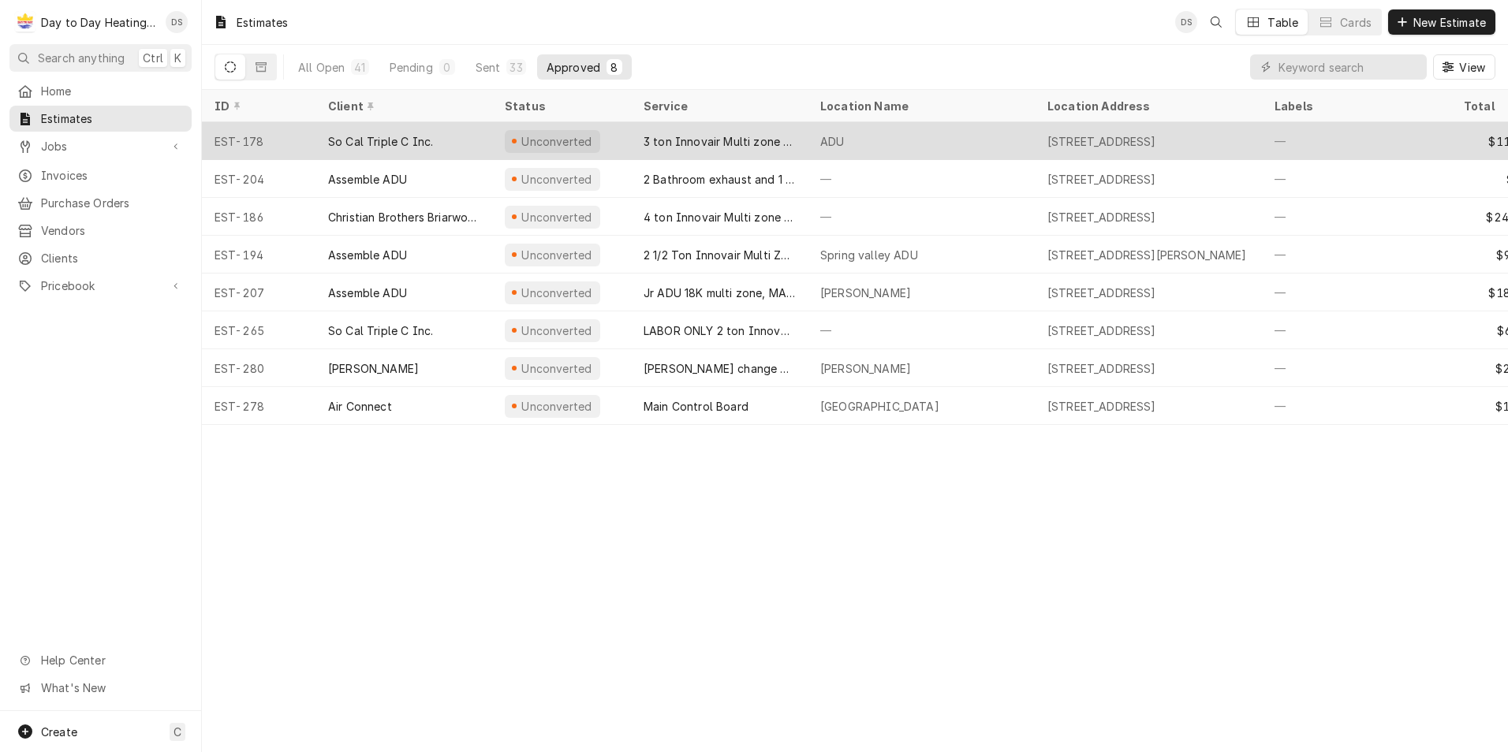
click at [733, 130] on div "3 ton Innovair Multi zone system" at bounding box center [719, 141] width 177 height 38
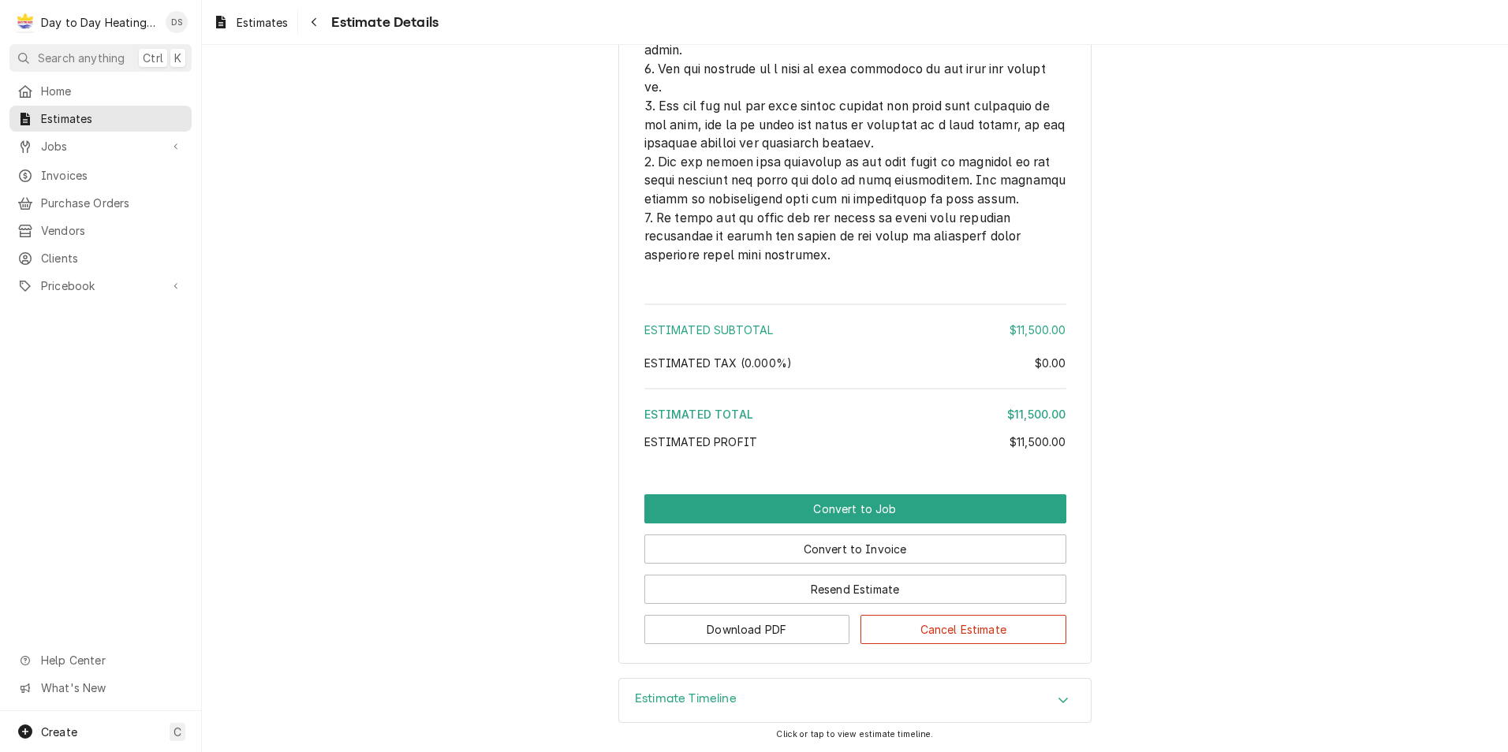
scroll to position [4023, 0]
click at [871, 546] on button "Convert to Invoice" at bounding box center [855, 549] width 422 height 29
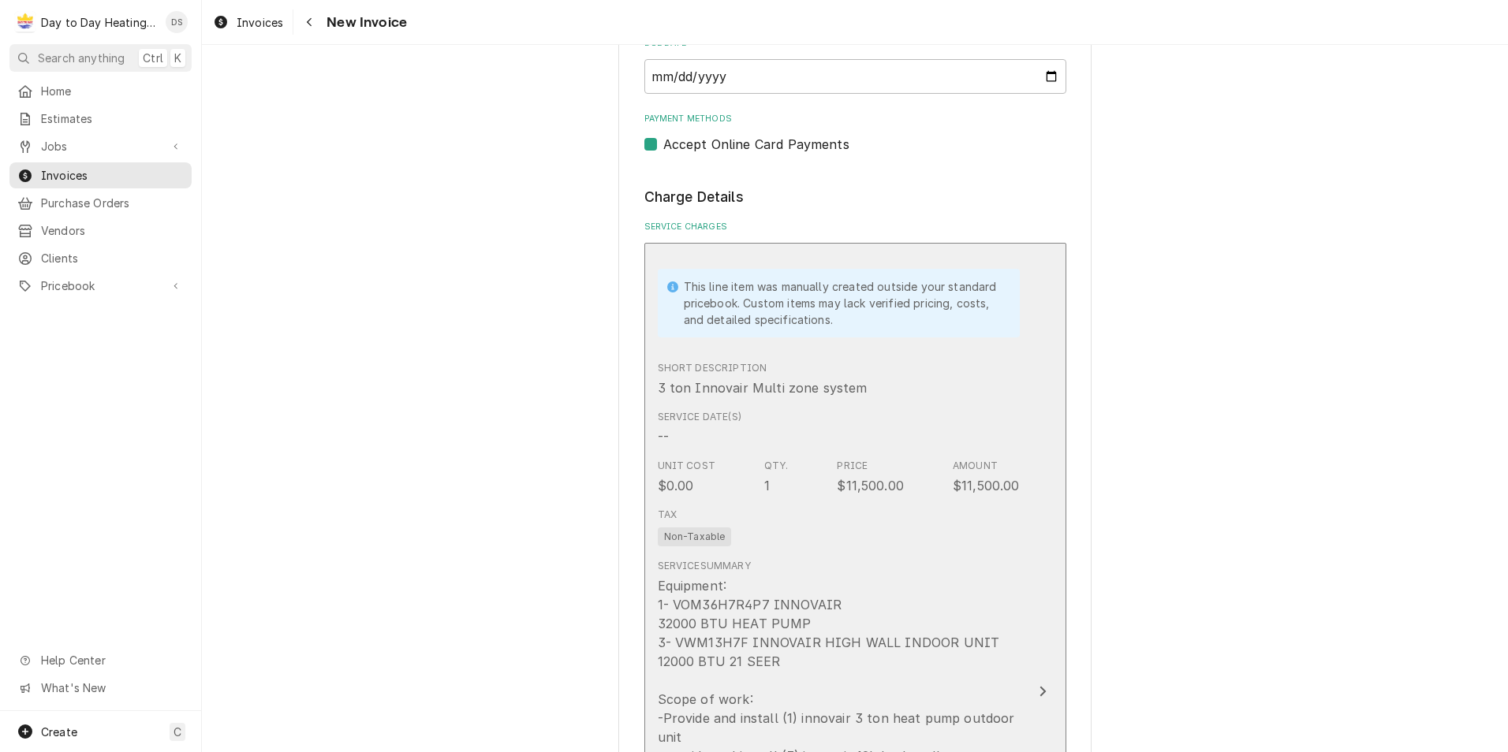
click at [860, 535] on div "Tax Non-Taxable" at bounding box center [839, 527] width 362 height 50
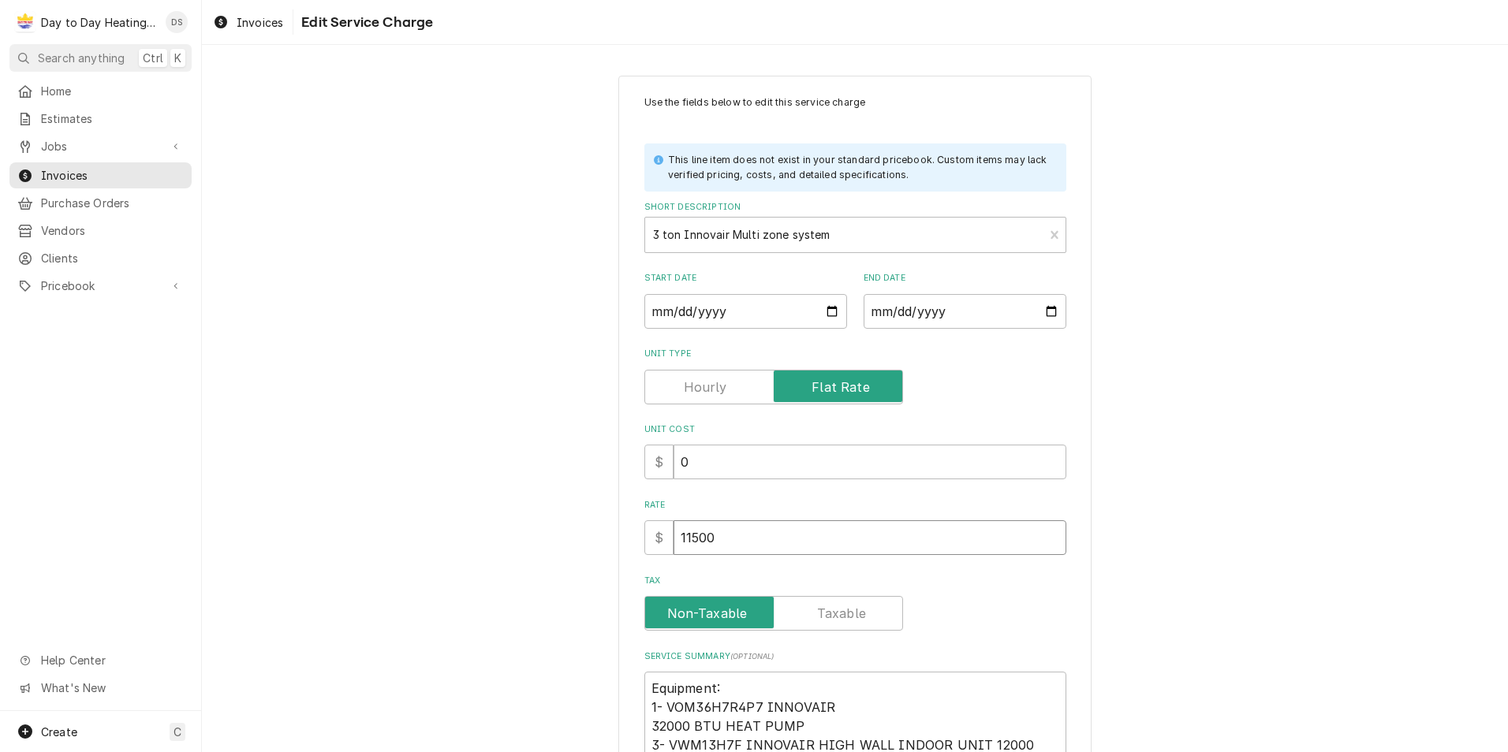
drag, startPoint x: 730, startPoint y: 535, endPoint x: 549, endPoint y: 547, distance: 181.8
click at [548, 547] on div "Use the fields below to edit this service charge This line item does not exist …" at bounding box center [855, 698] width 1306 height 1272
type textarea "x"
type input "4"
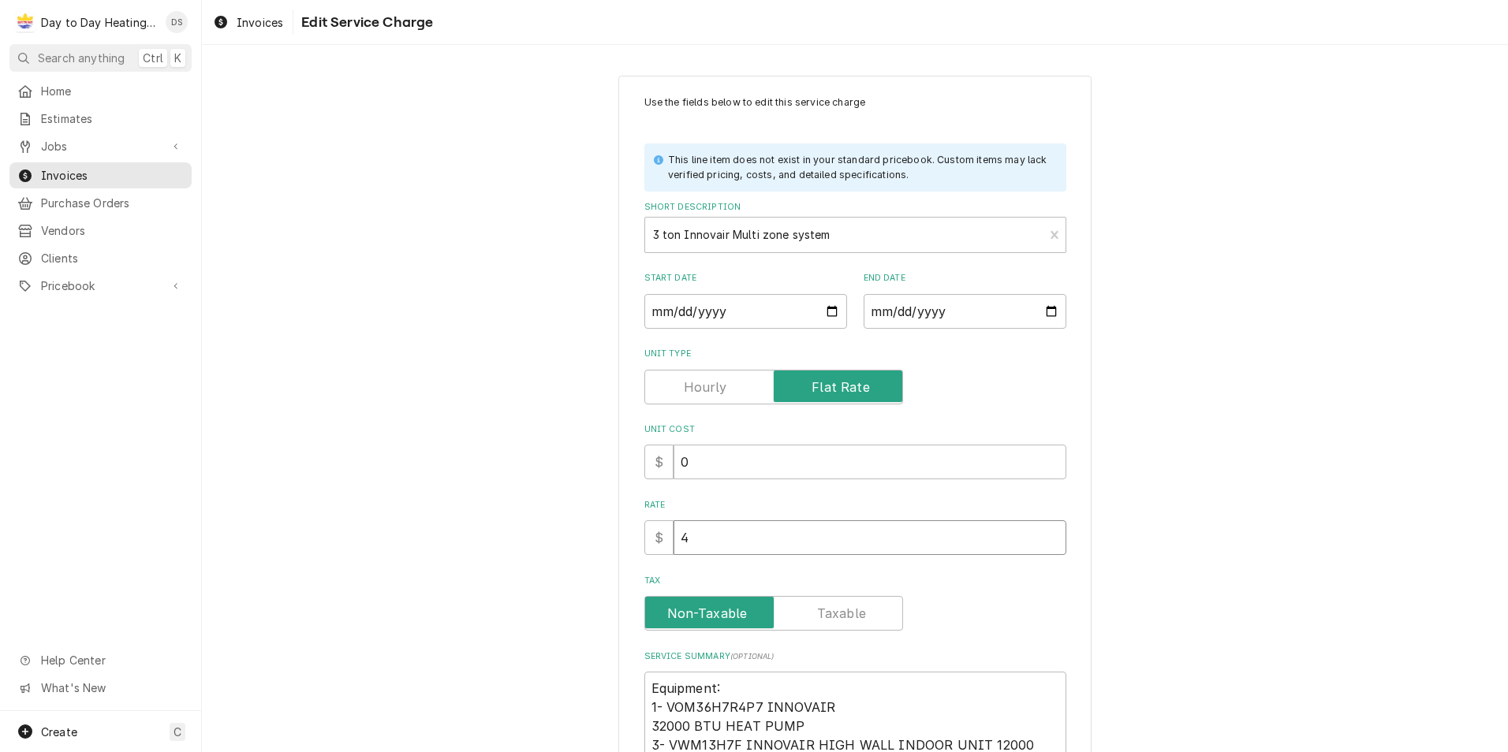
type textarea "x"
type input "45"
type textarea "x"
type input "450"
type textarea "x"
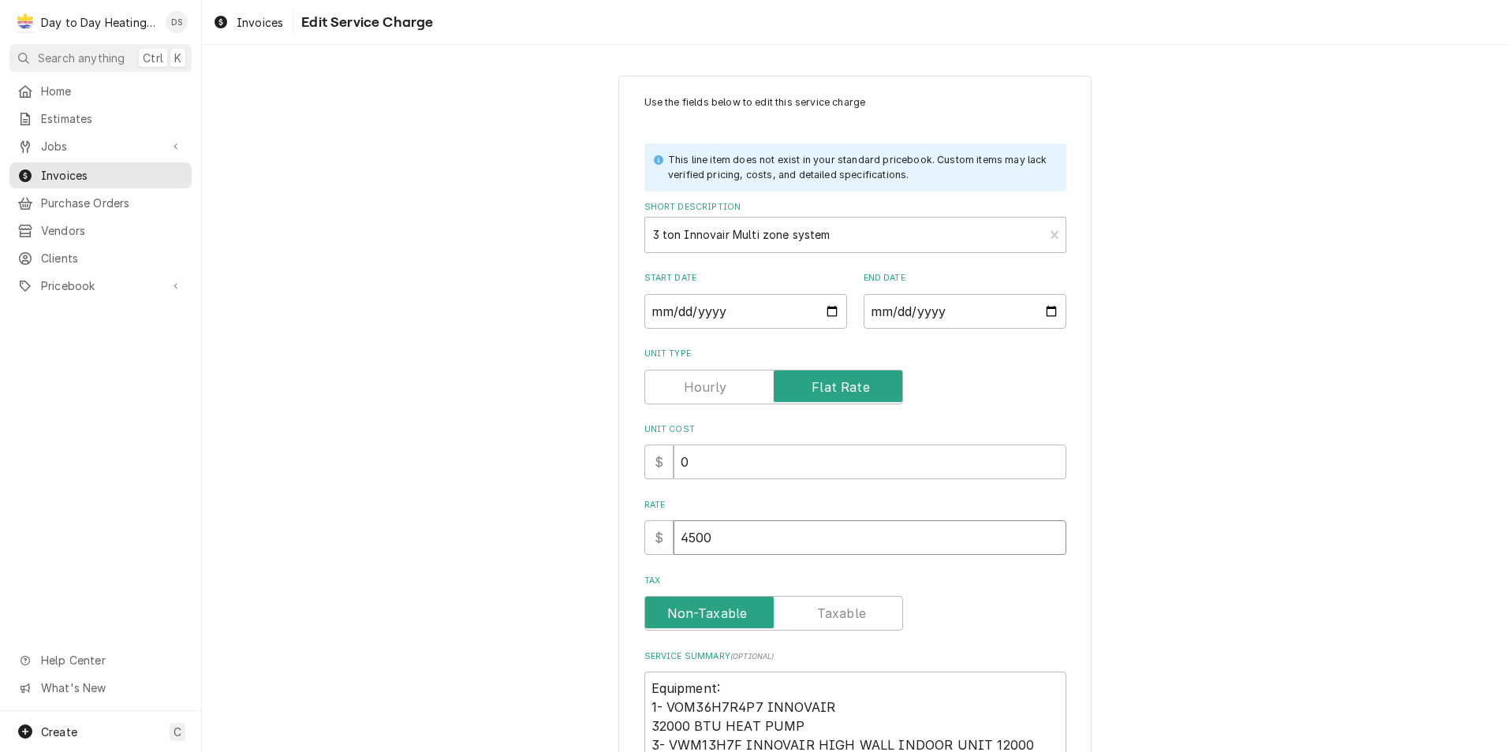
type input "4500"
click at [834, 316] on input "Start Date" at bounding box center [745, 311] width 203 height 35
click at [826, 317] on input "Start Date" at bounding box center [745, 311] width 203 height 35
type textarea "x"
type input "2025-09-26"
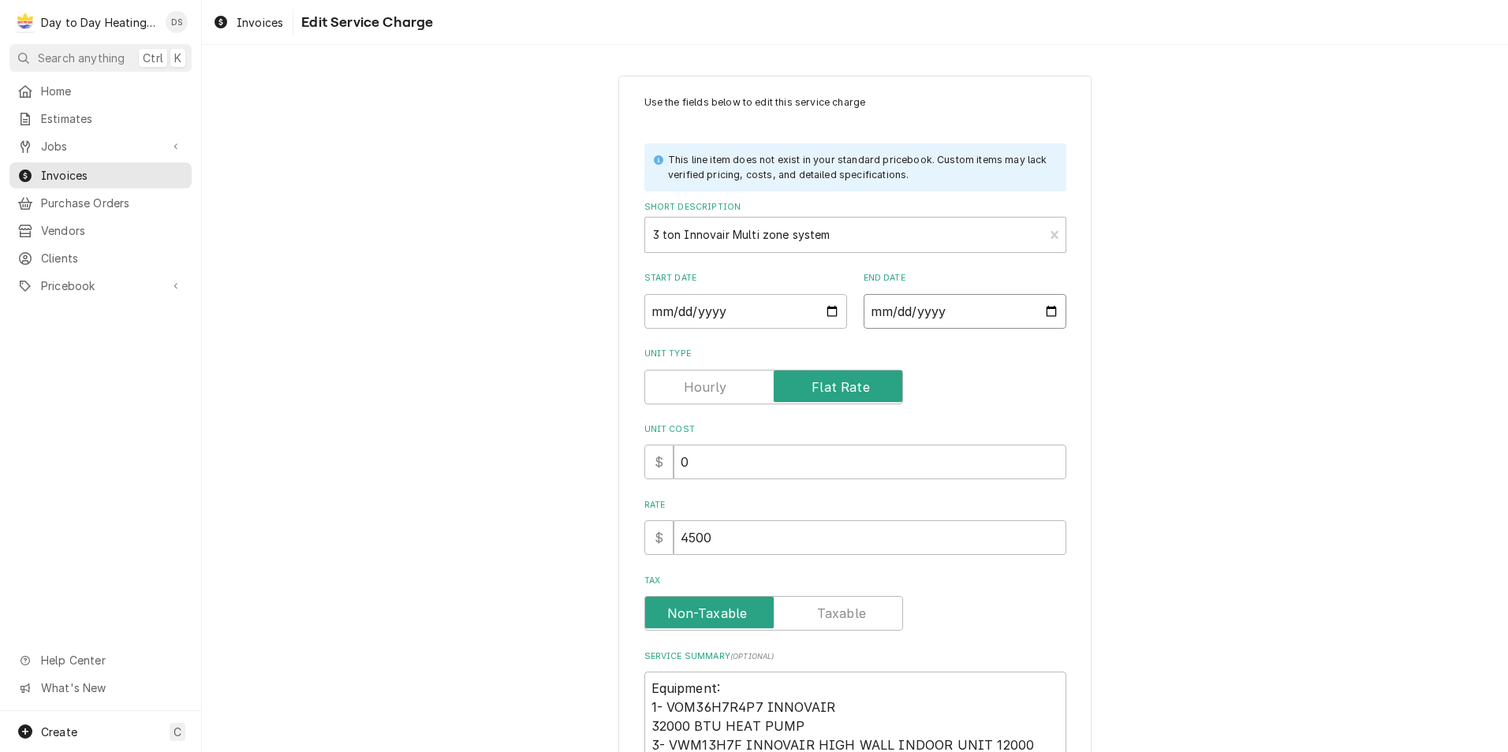
click at [1044, 310] on input "End Date" at bounding box center [965, 311] width 203 height 35
type textarea "x"
type input "2025-09-26"
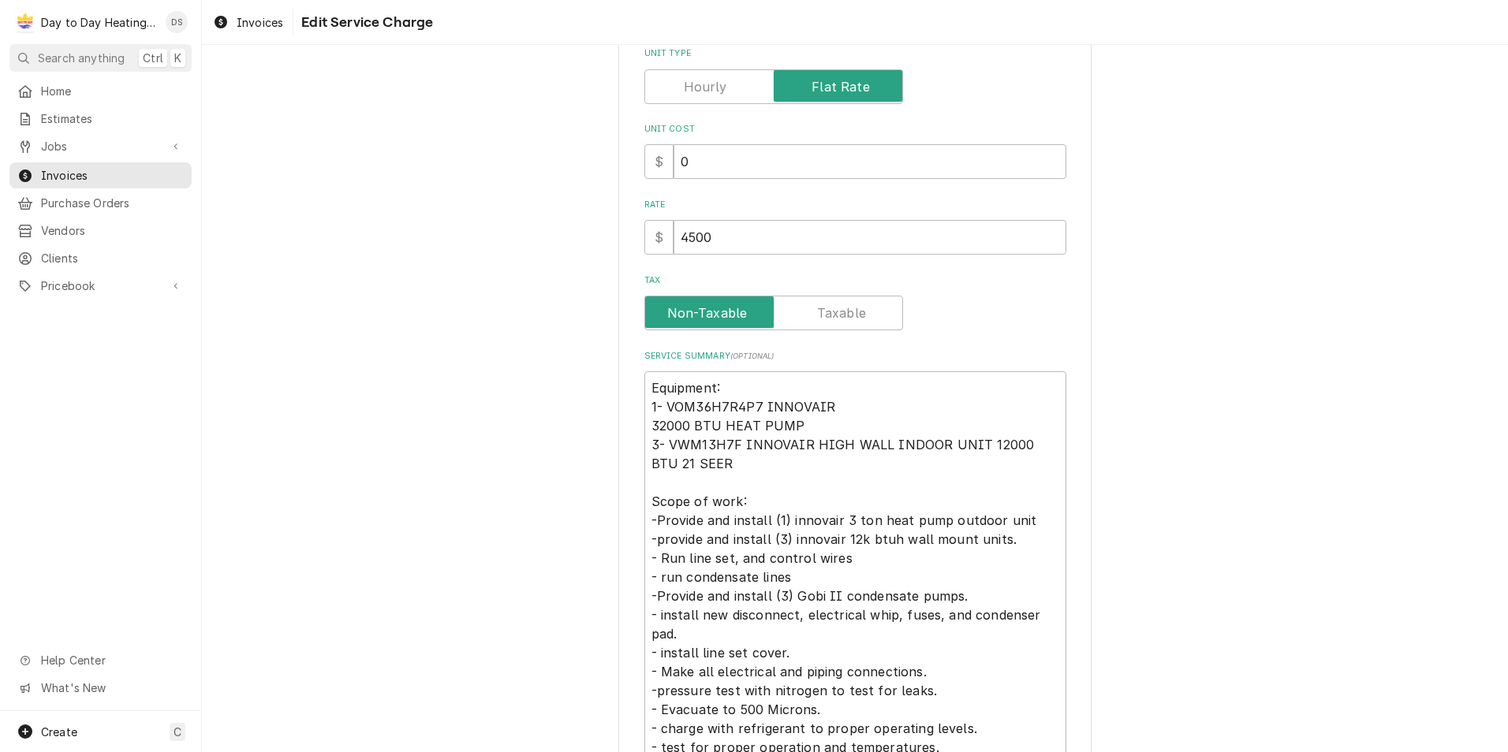
scroll to position [581, 0]
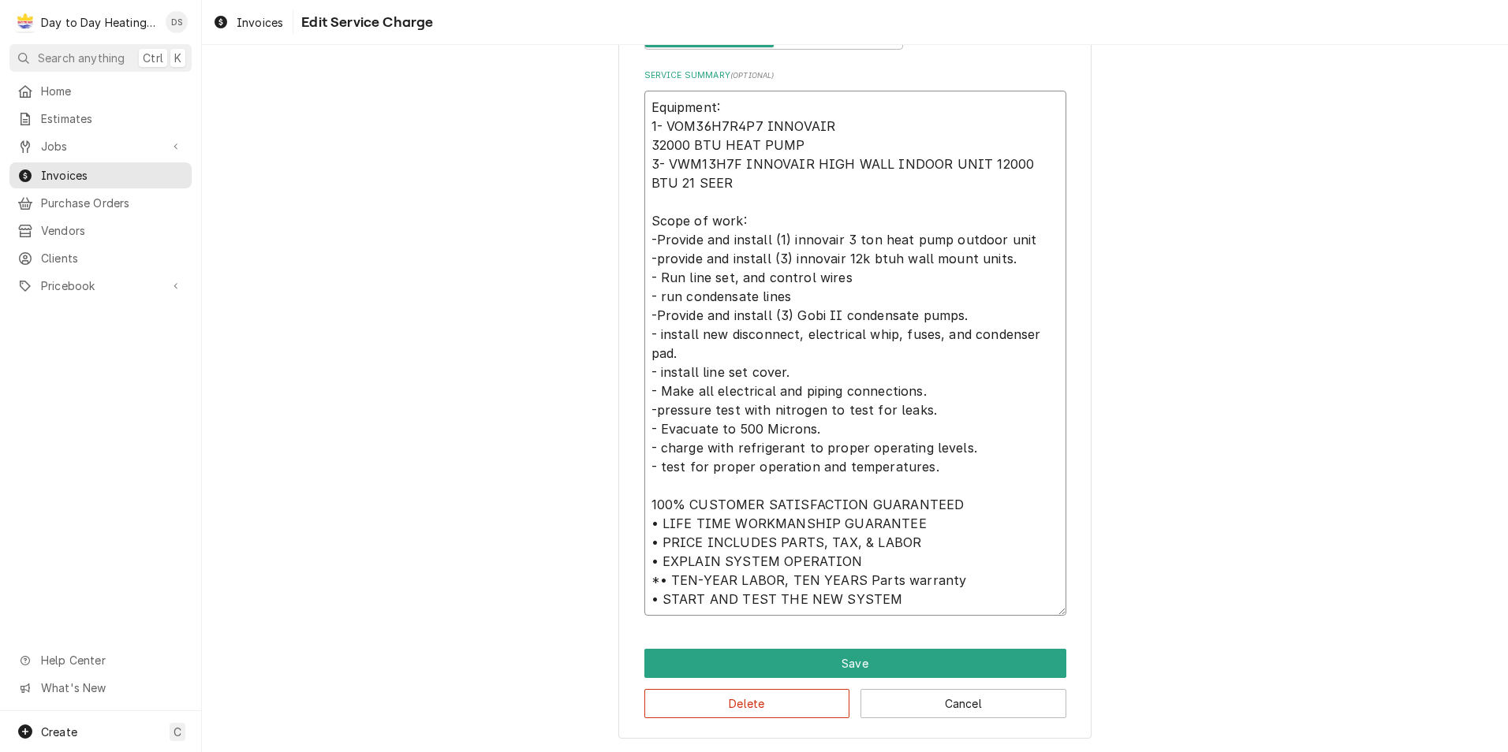
drag, startPoint x: 904, startPoint y: 518, endPoint x: 635, endPoint y: 528, distance: 269.1
click at [635, 528] on div "Use the fields below to edit this service charge This line item does not exist …" at bounding box center [854, 116] width 473 height 1244
type textarea "x"
type textarea "Equipment: 1- VOM36H7R4P7 INNOVAIR 32000 BTU HEAT PUMP 3- VWM13H7F INNOVAIR HIG…"
type textarea "x"
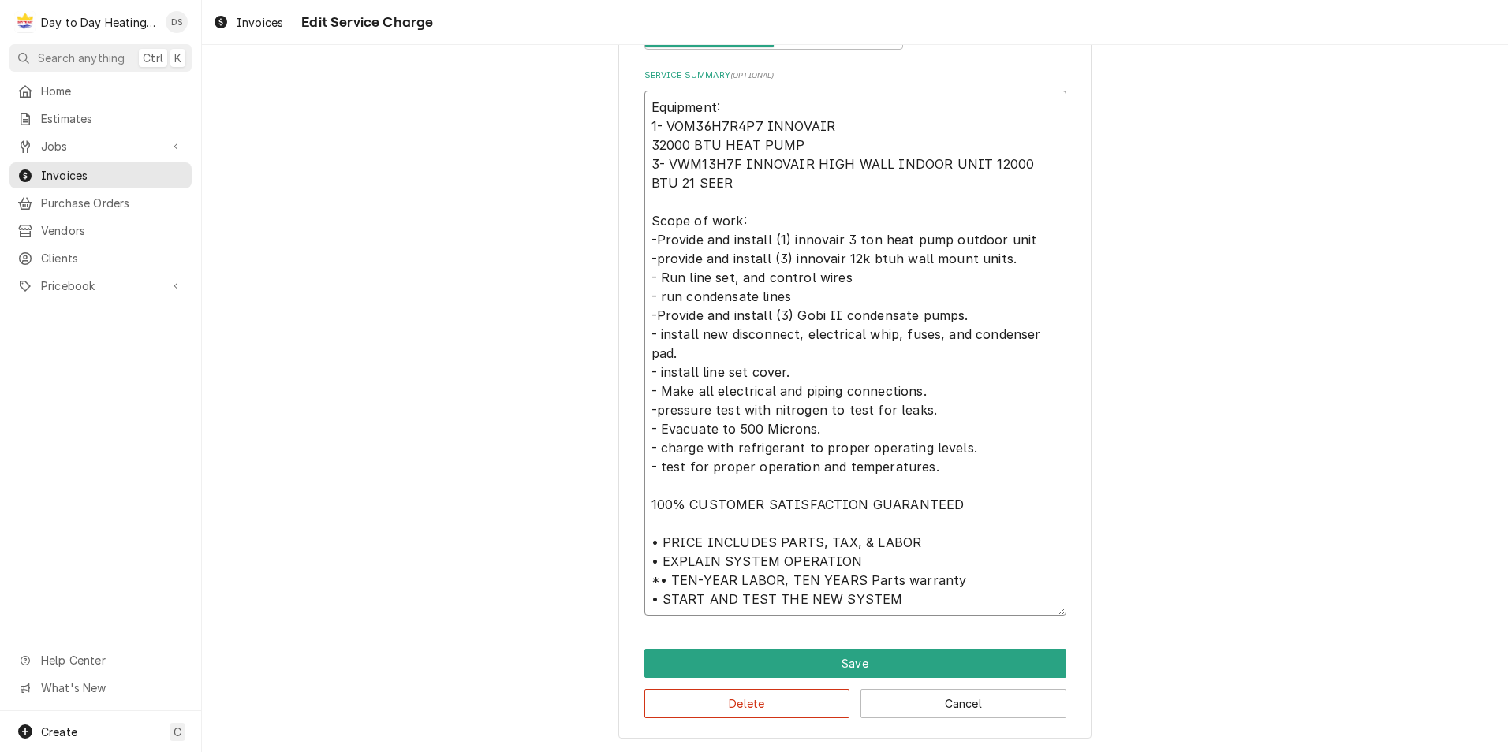
type textarea "Equipment: 1- VOM36H7R4P7 INNOVAIR 32000 BTU HEAT PUMP 3- VWM13H7F INNOVAIR HIG…"
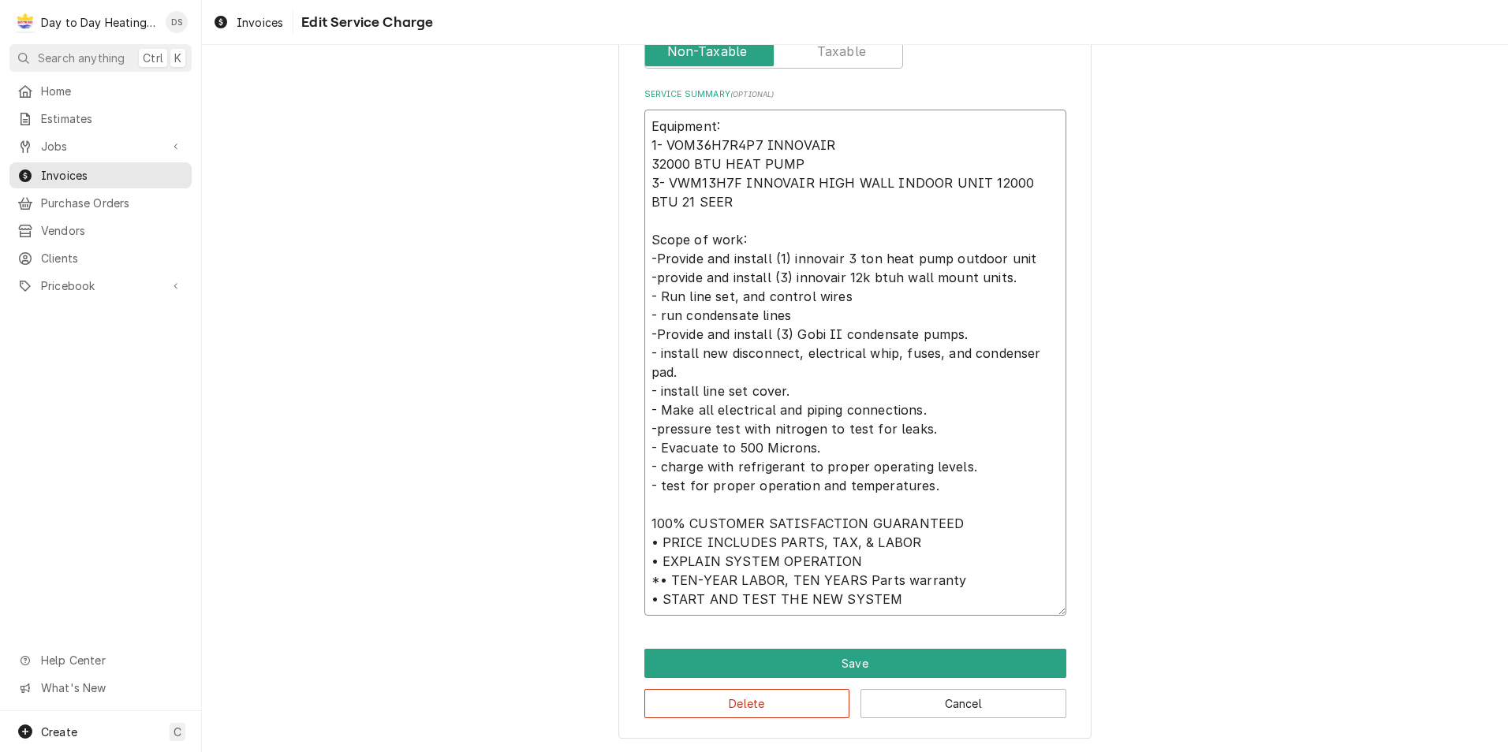
drag, startPoint x: 954, startPoint y: 584, endPoint x: 647, endPoint y: 573, distance: 307.8
click at [647, 573] on textarea "Equipment: 1- VOM36H7R4P7 INNOVAIR 32000 BTU HEAT PUMP 3- VWM13H7F INNOVAIR HIG…" at bounding box center [855, 363] width 422 height 506
type textarea "x"
type textarea "Equipment: 1- VOM36H7R4P7 INNOVAIR 32000 BTU HEAT PUMP 3- VWM13H7F INNOVAIR HIG…"
type textarea "x"
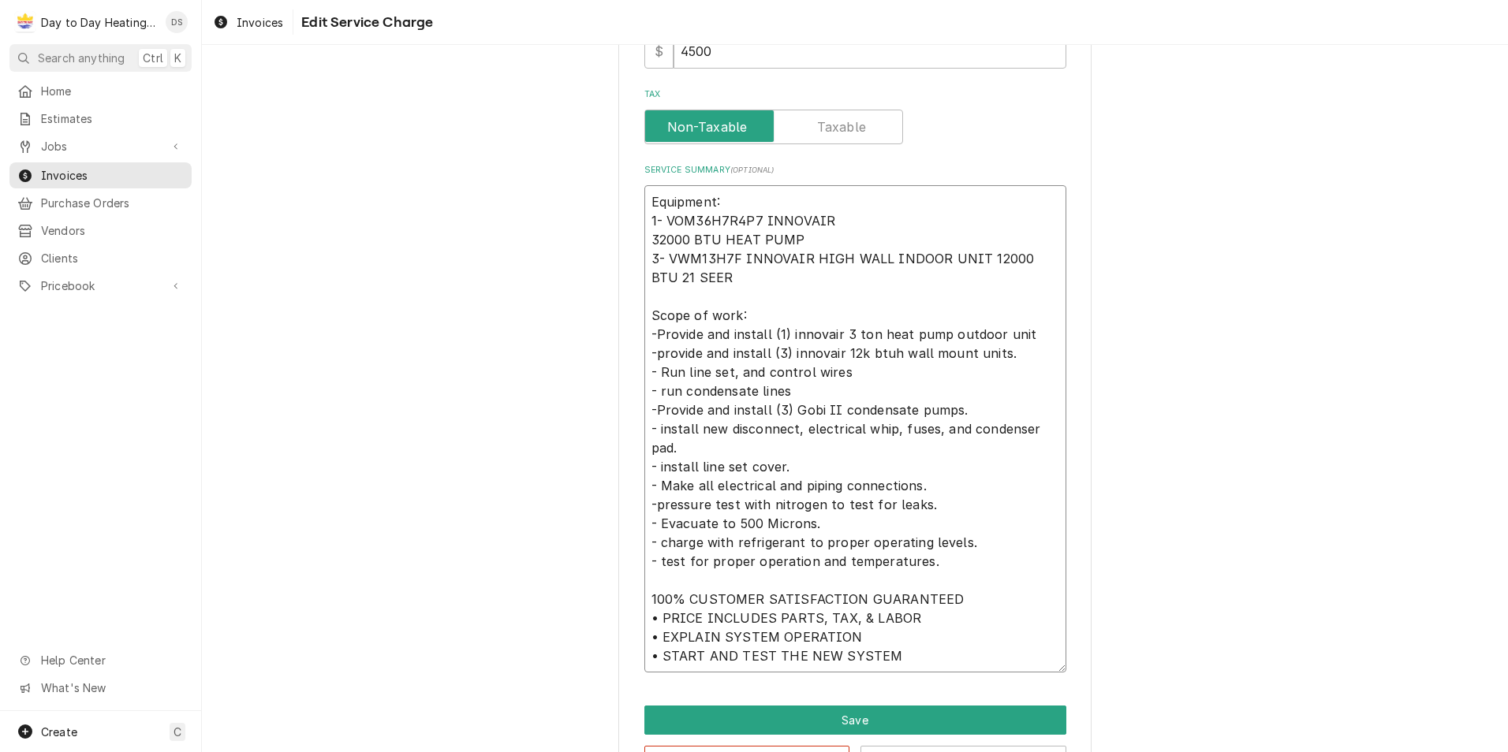
scroll to position [543, 0]
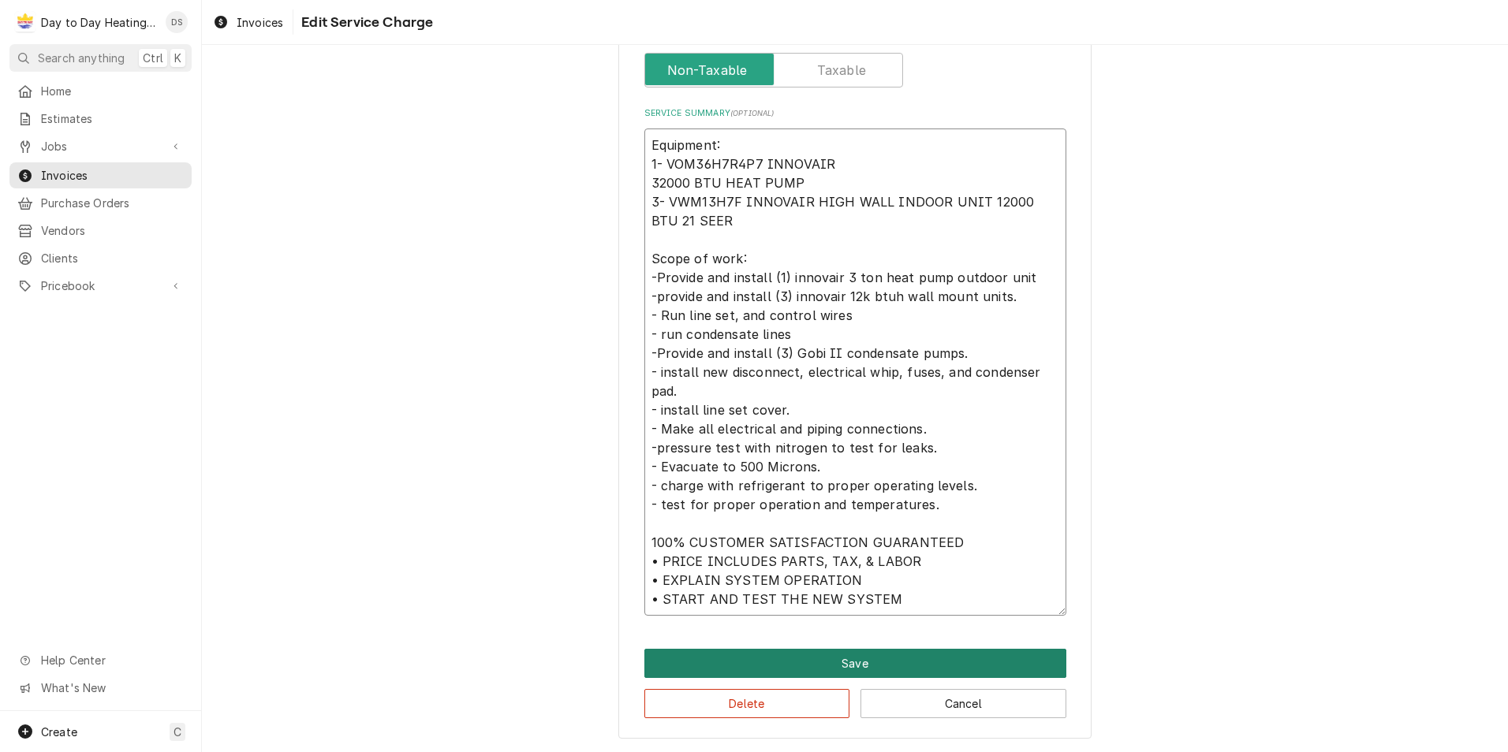
type textarea "Equipment: 1- VOM36H7R4P7 INNOVAIR 32000 BTU HEAT PUMP 3- VWM13H7F INNOVAIR HIG…"
click at [937, 659] on button "Save" at bounding box center [855, 663] width 422 height 29
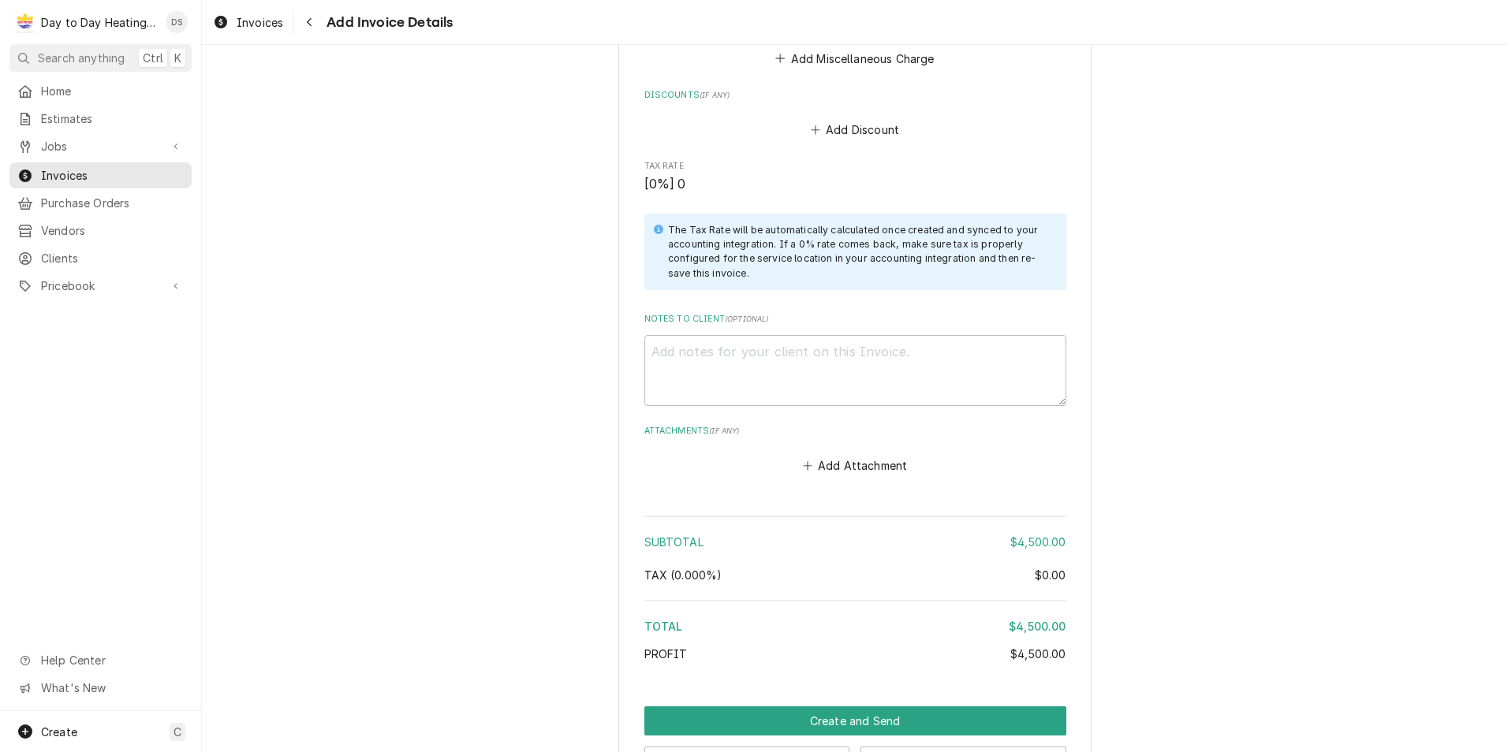
scroll to position [2356, 0]
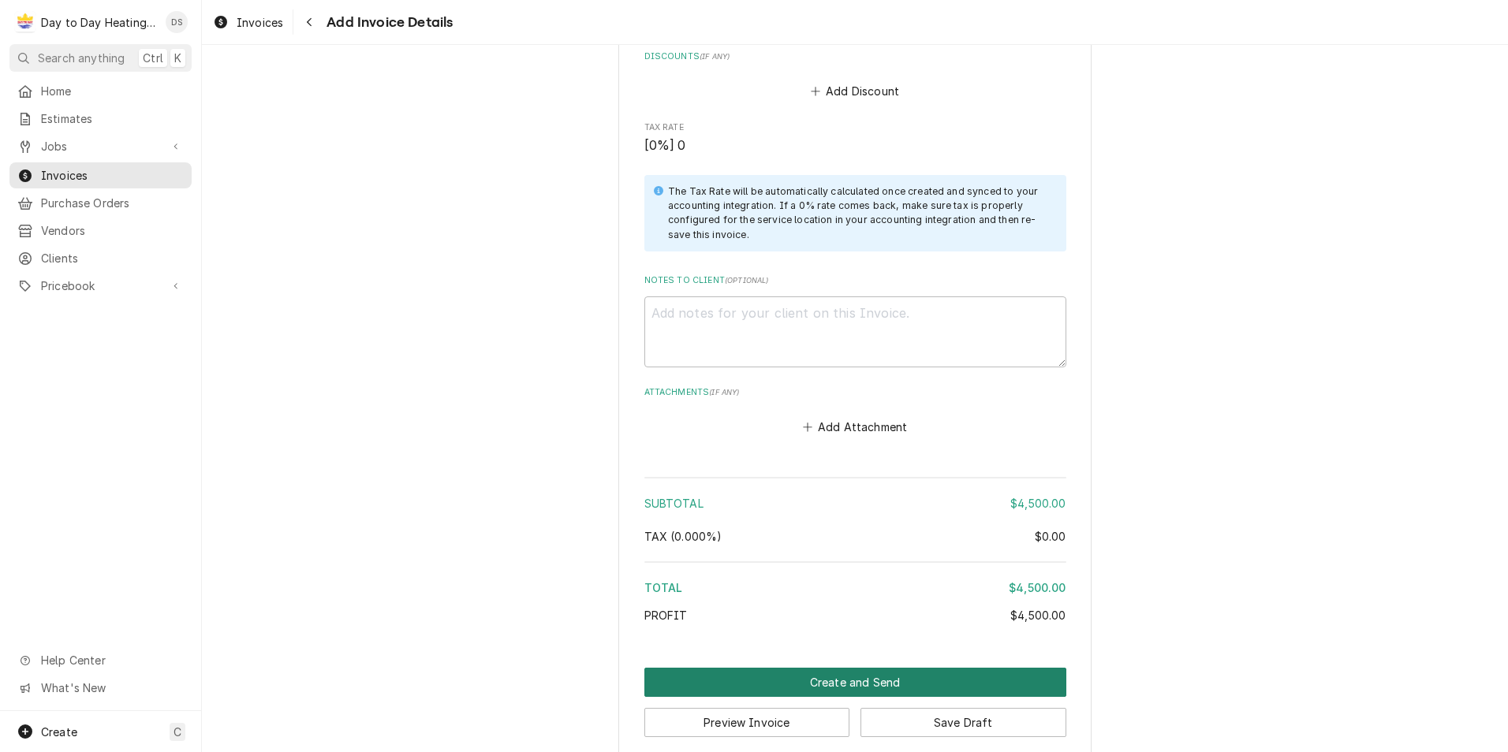
click at [870, 668] on button "Create and Send" at bounding box center [855, 682] width 422 height 29
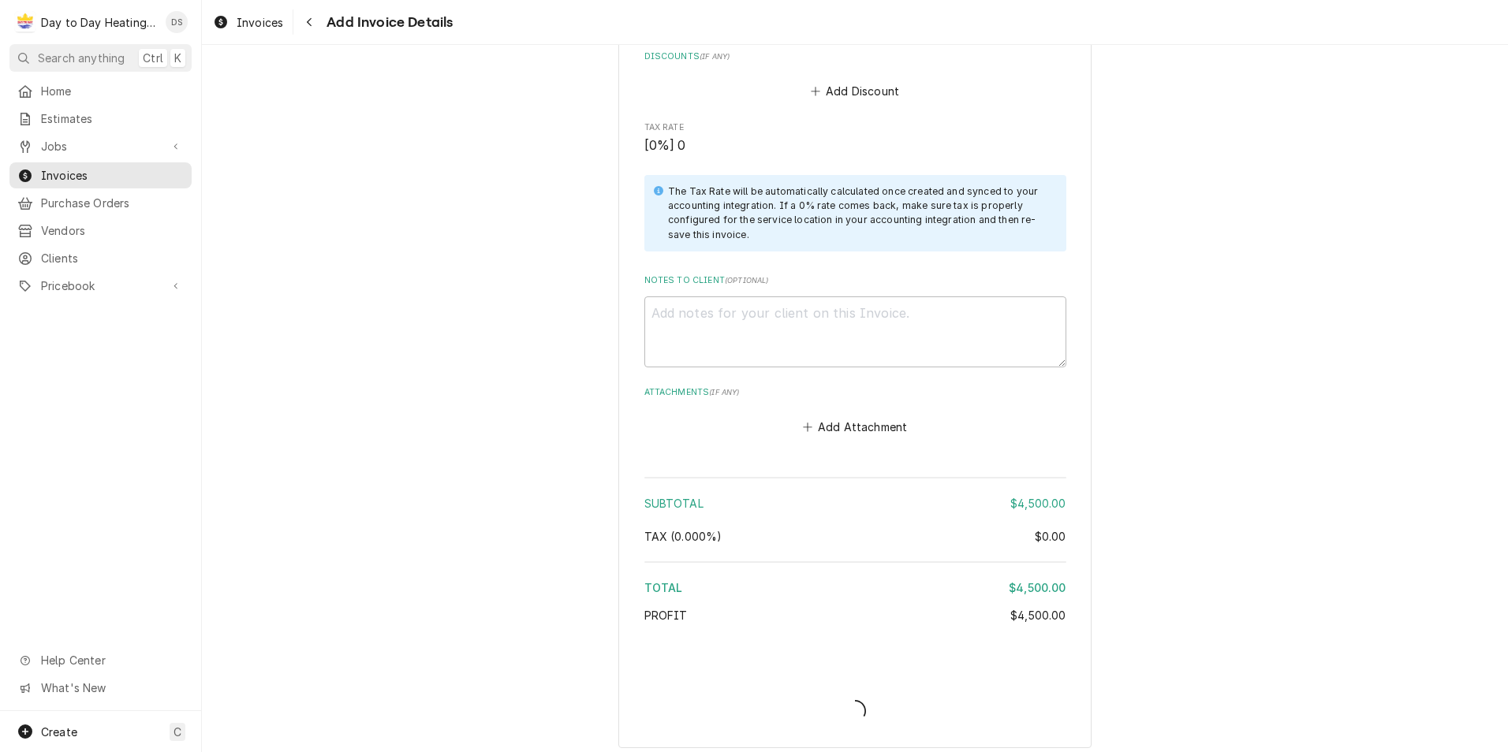
scroll to position [2348, 0]
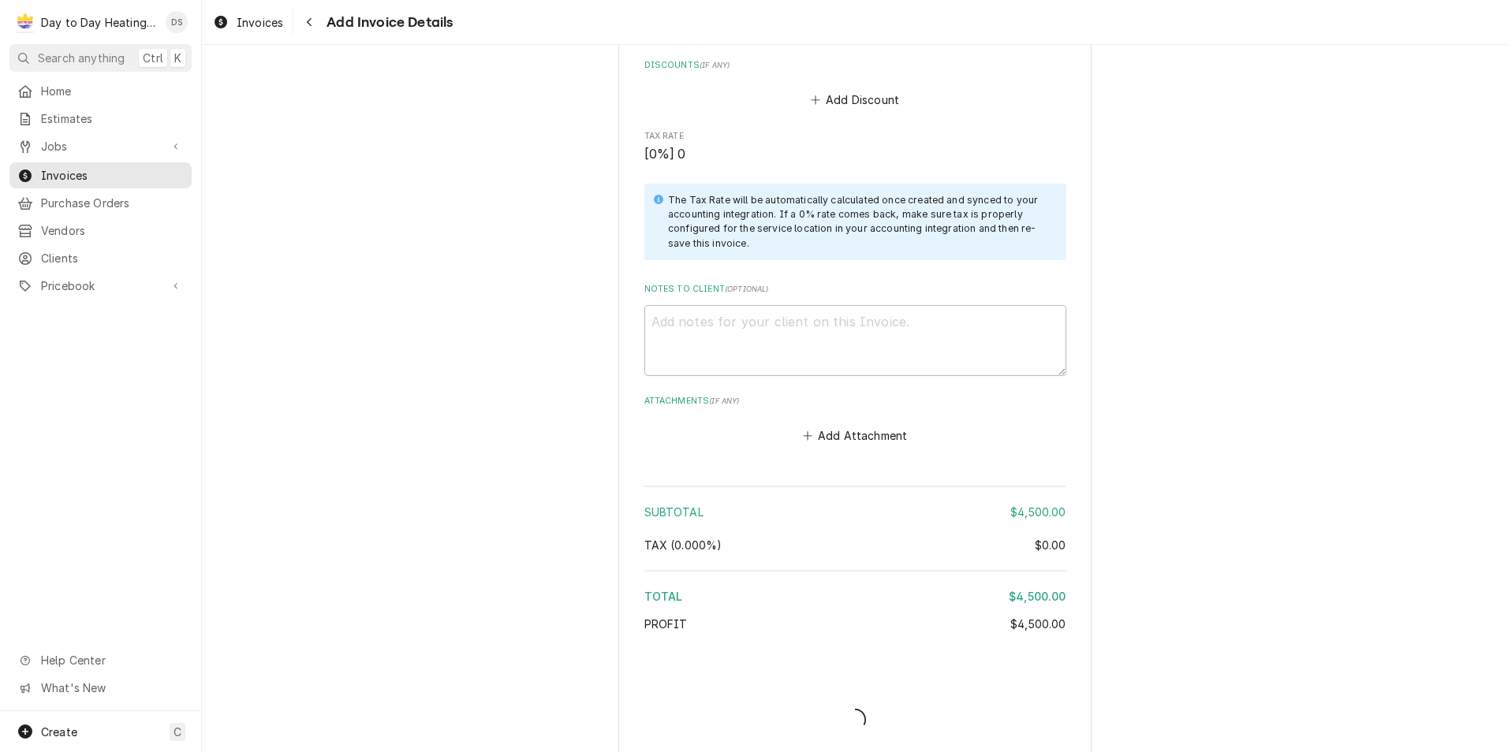
type textarea "x"
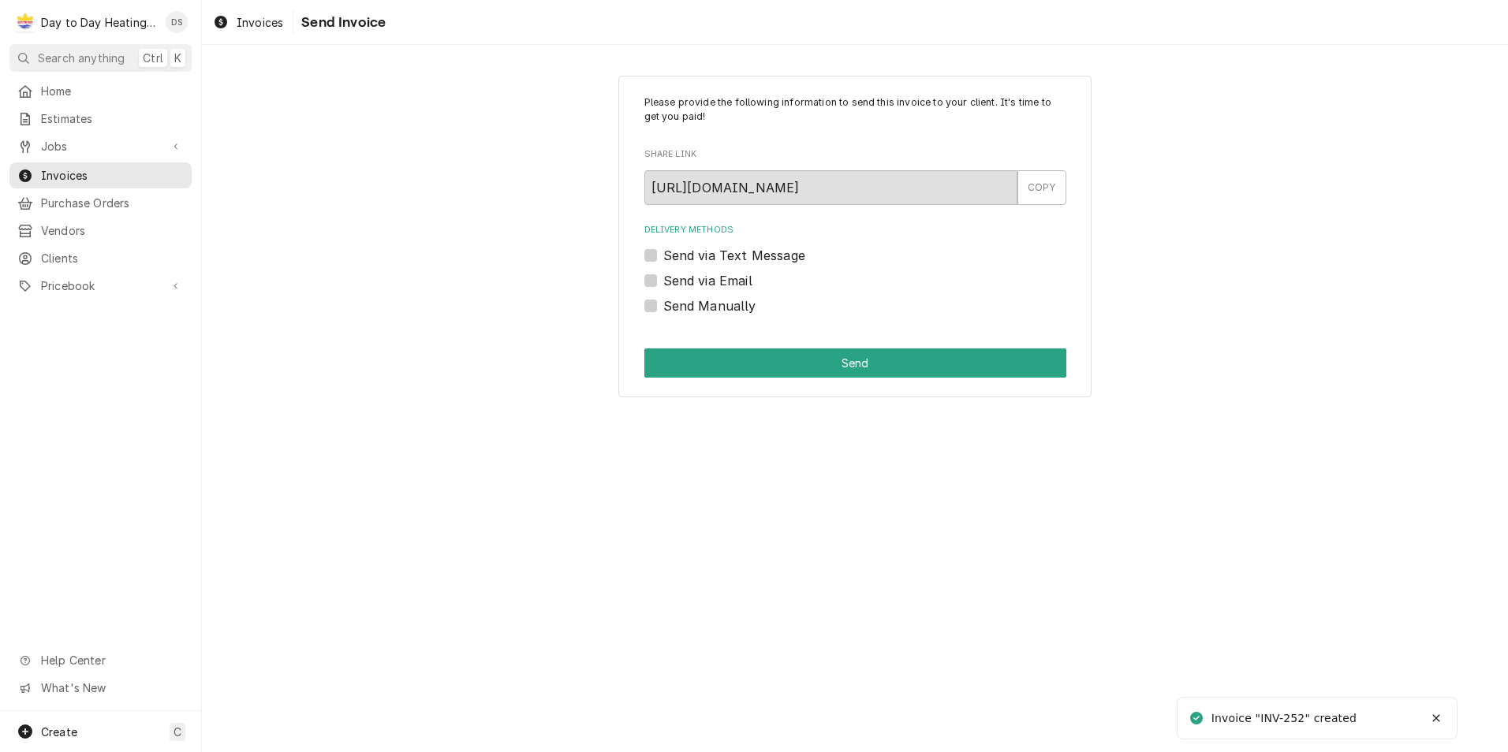
click at [724, 283] on label "Send via Email" at bounding box center [707, 280] width 89 height 19
click at [724, 283] on input "Send via Email" at bounding box center [874, 288] width 422 height 35
checkbox input "true"
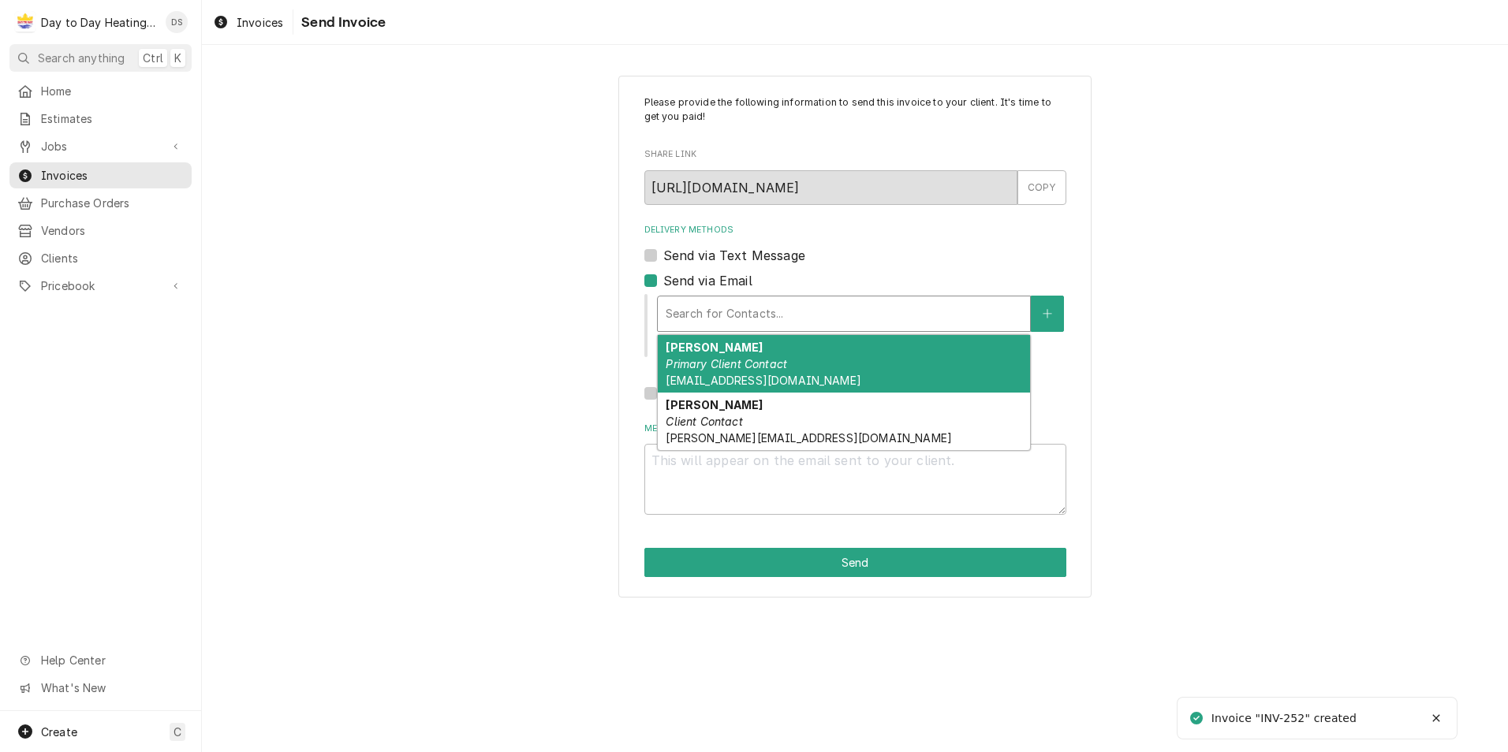
click at [729, 300] on div "Delivery Methods" at bounding box center [844, 314] width 356 height 28
click at [804, 361] on div "[PERSON_NAME] Primary Client Contact [EMAIL_ADDRESS][DOMAIN_NAME]" at bounding box center [844, 364] width 372 height 58
type textarea "x"
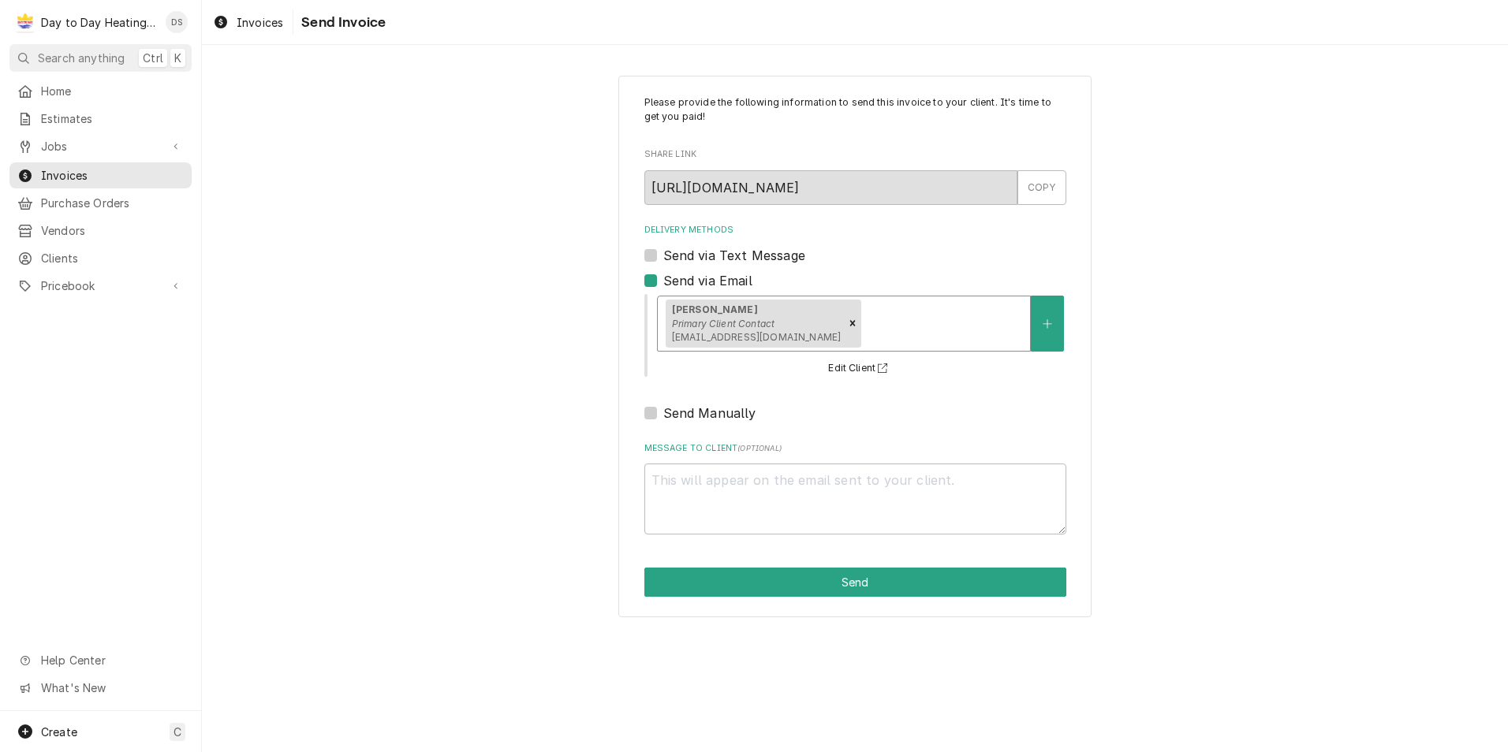
click at [753, 260] on label "Send via Text Message" at bounding box center [734, 255] width 142 height 19
click at [753, 260] on input "Send via Text Message" at bounding box center [874, 263] width 422 height 35
checkbox input "true"
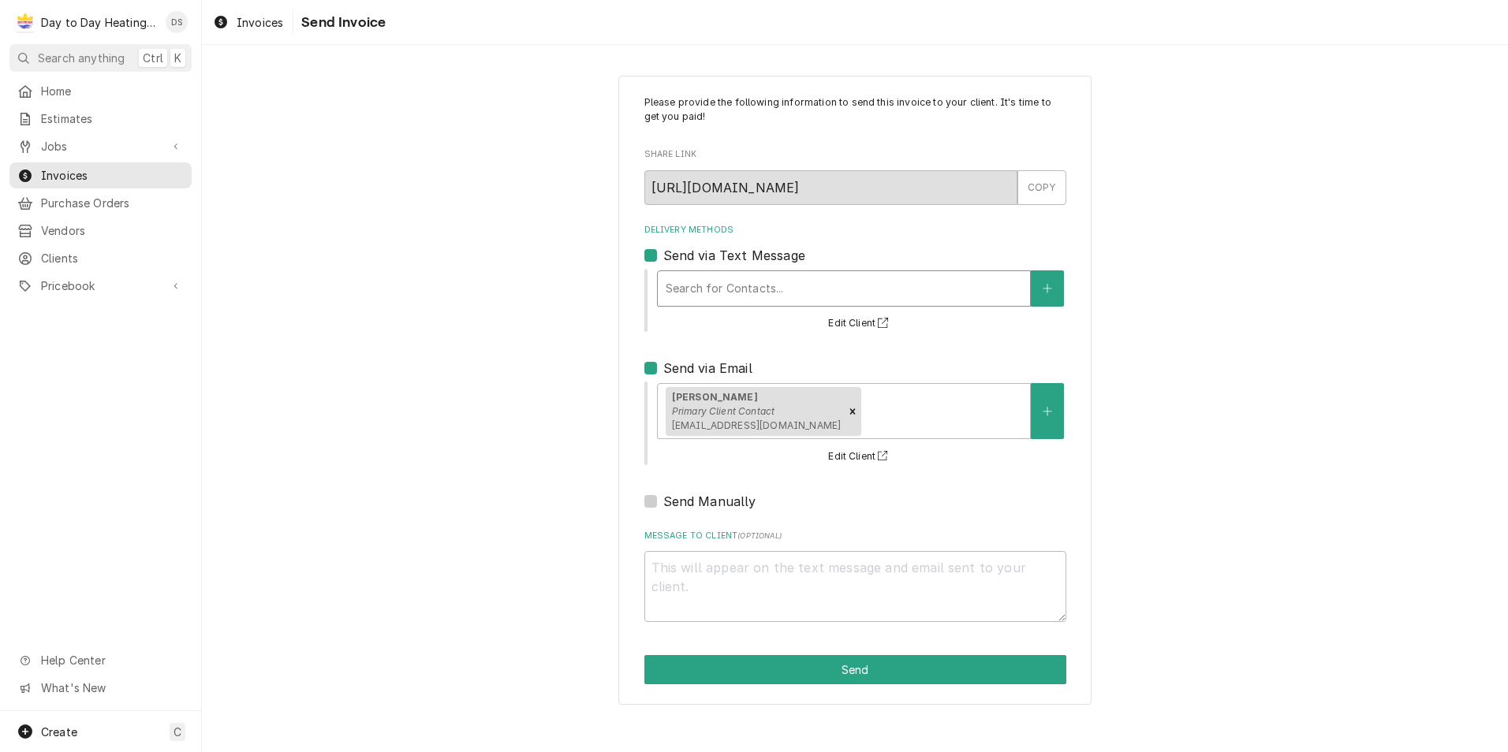
click at [759, 298] on div "Delivery Methods" at bounding box center [844, 288] width 356 height 28
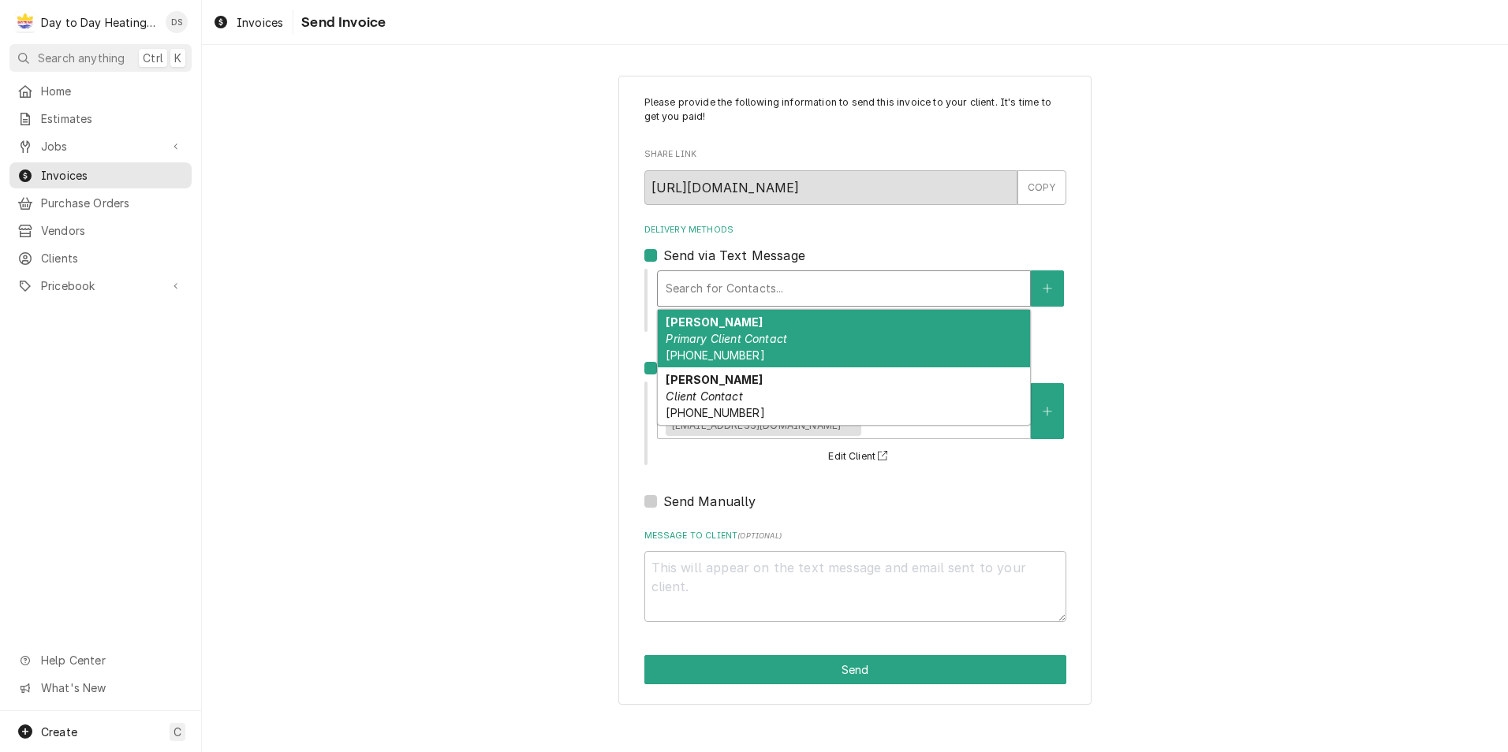
click at [797, 341] on div "[PERSON_NAME] Primary Client Contact [PHONE_NUMBER]" at bounding box center [844, 339] width 372 height 58
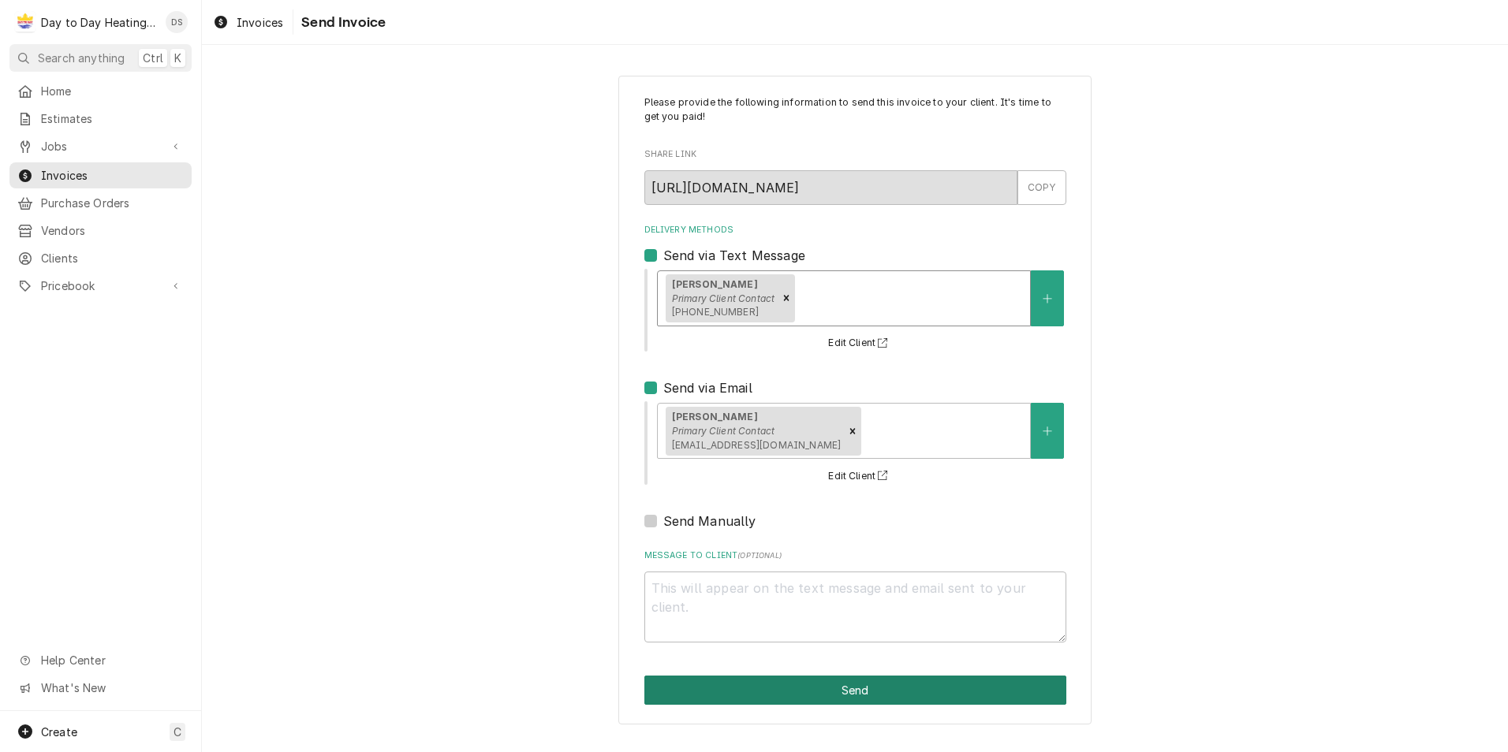
click at [894, 686] on button "Send" at bounding box center [855, 690] width 422 height 29
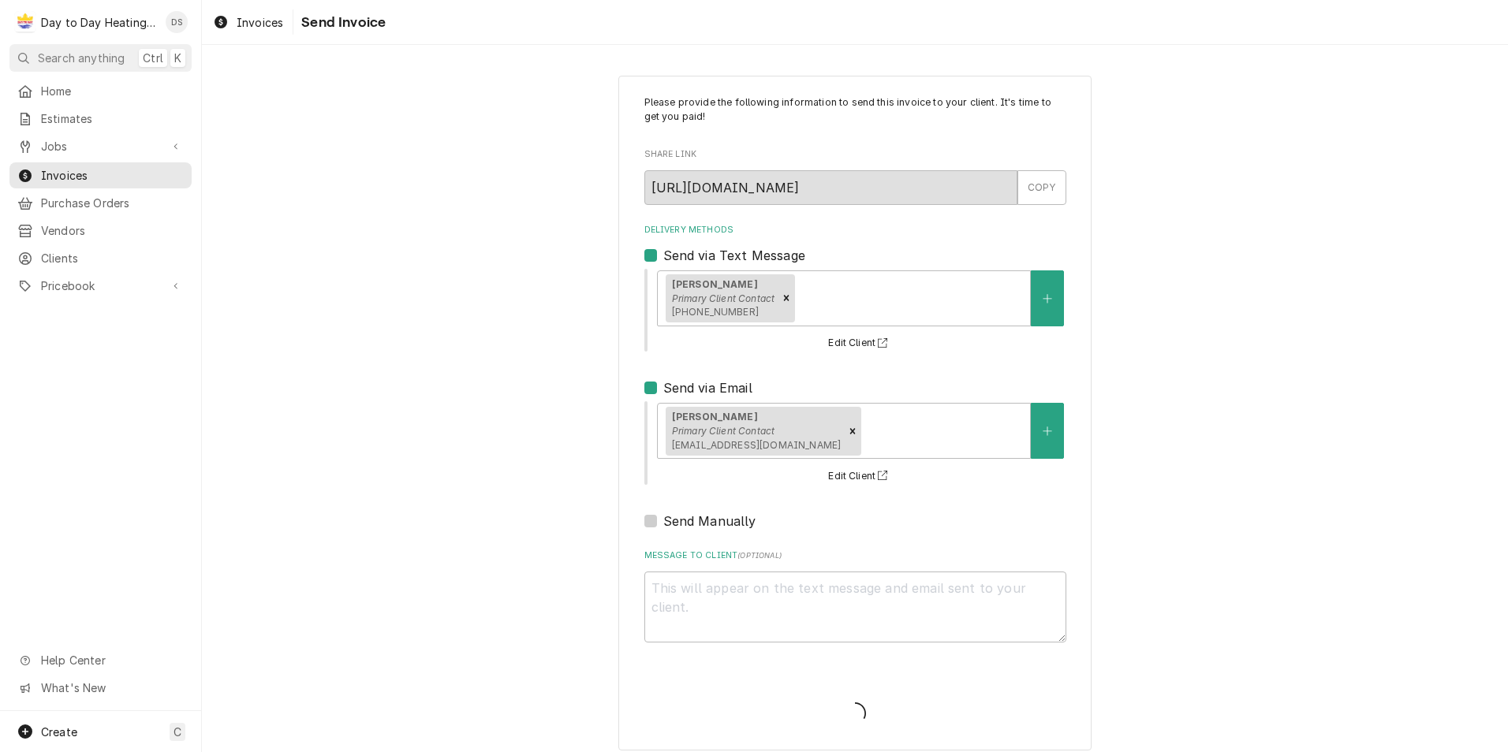
type textarea "x"
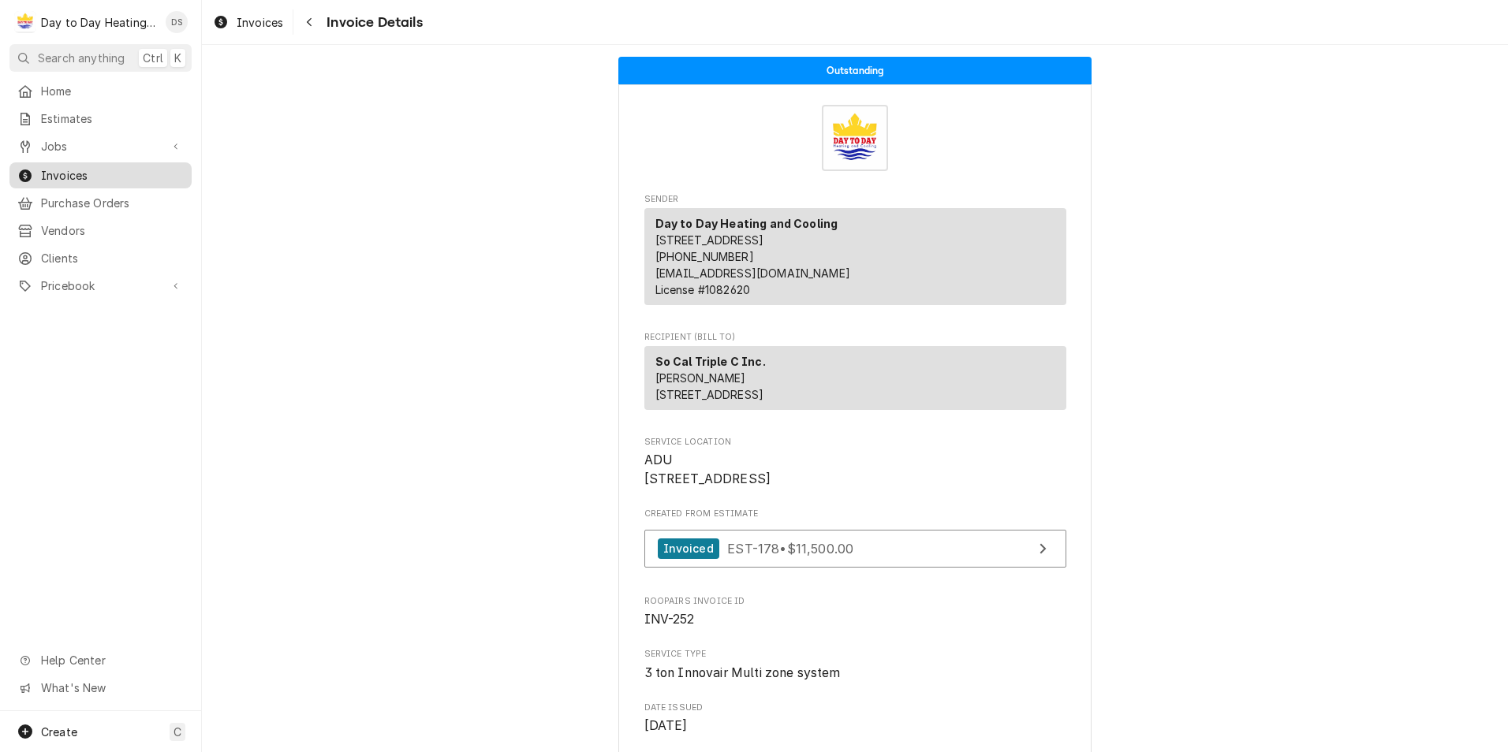
click at [95, 169] on span "Invoices" at bounding box center [112, 175] width 143 height 17
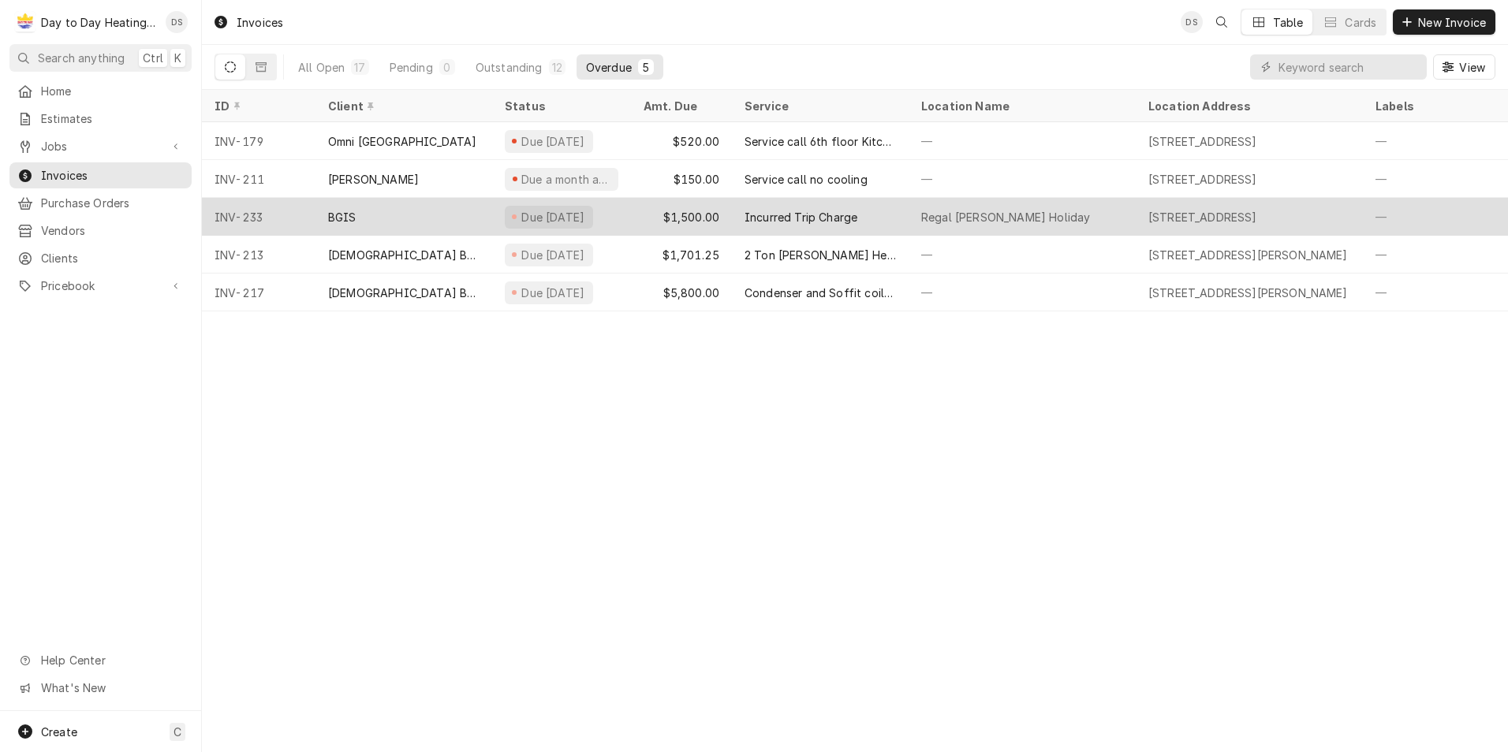
click at [706, 207] on div "$1,500.00" at bounding box center [681, 217] width 101 height 38
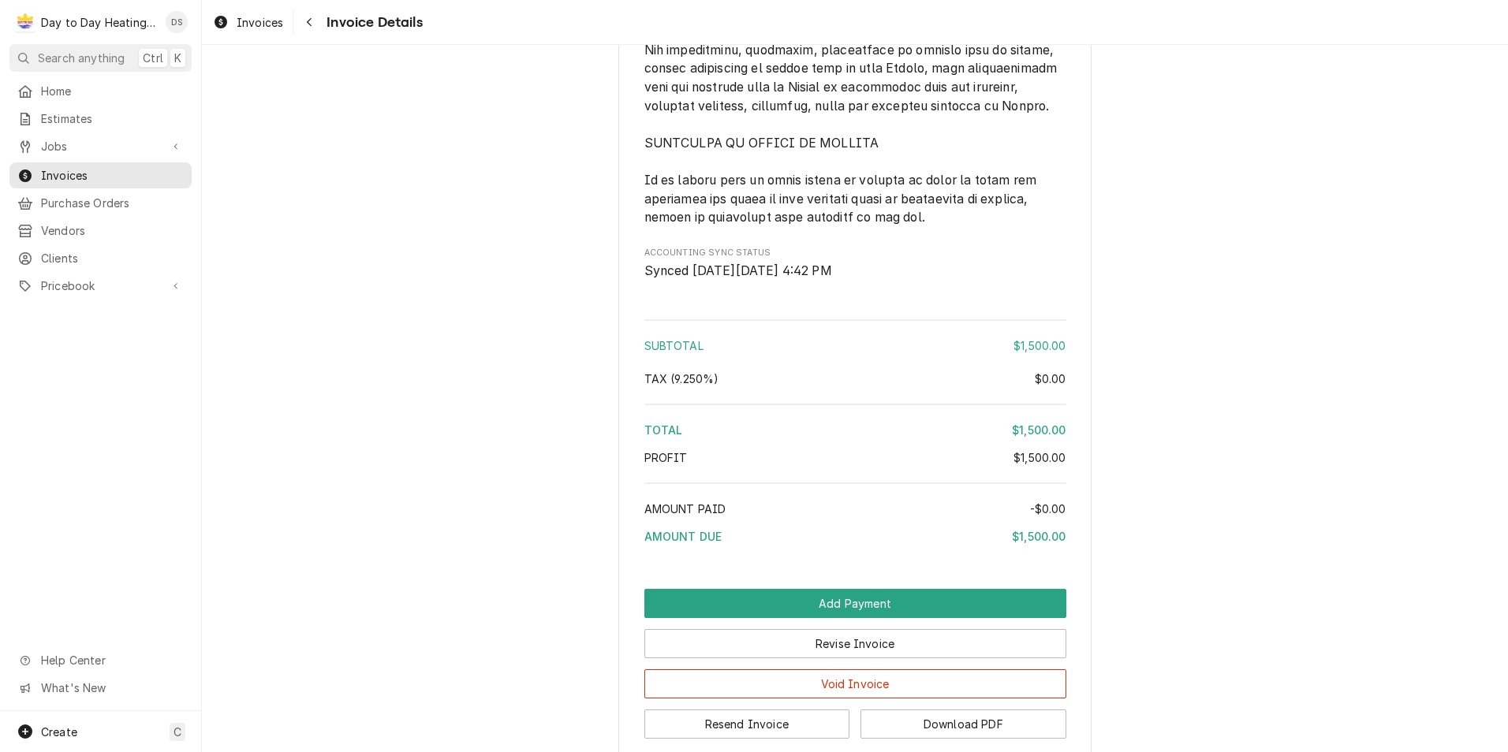
scroll to position [3673, 0]
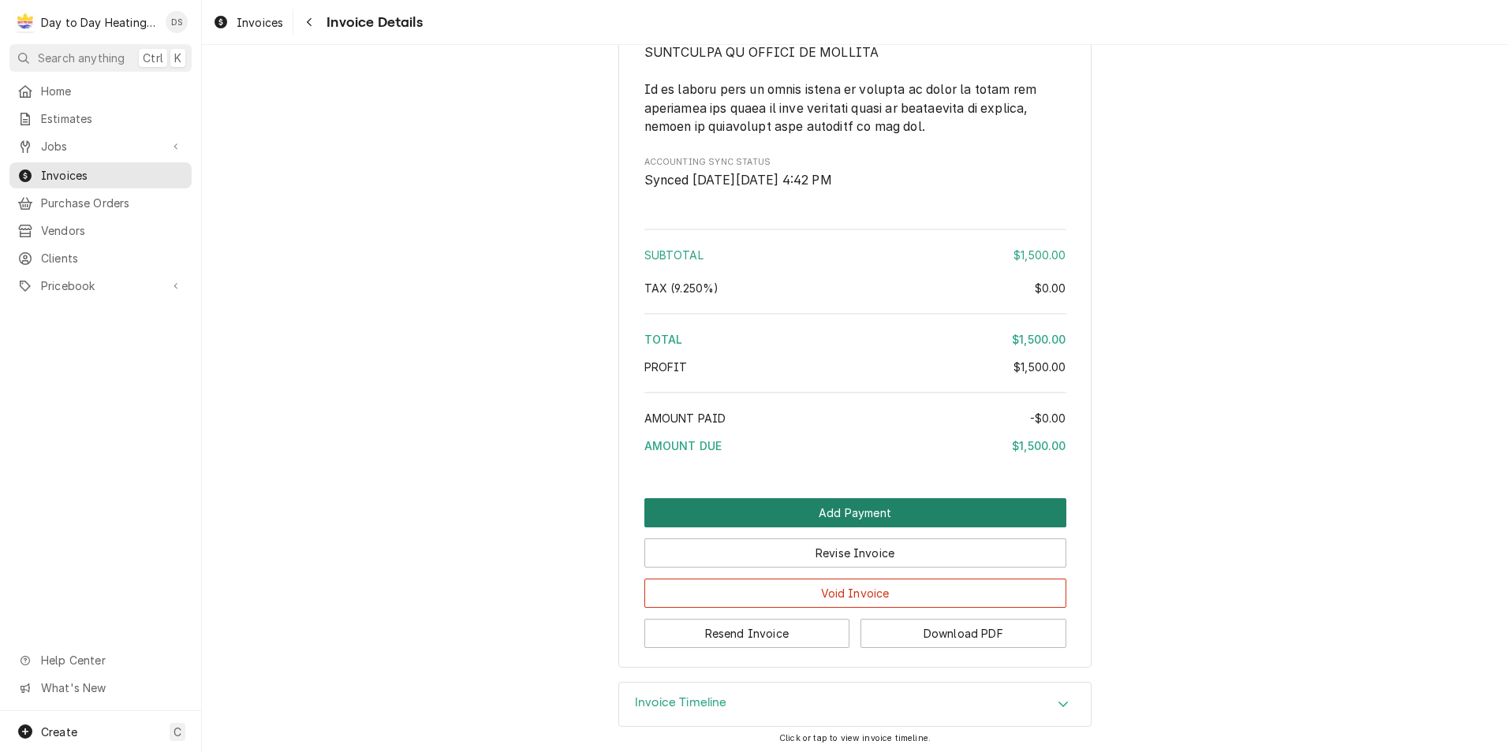
click at [839, 503] on button "Add Payment" at bounding box center [855, 512] width 422 height 29
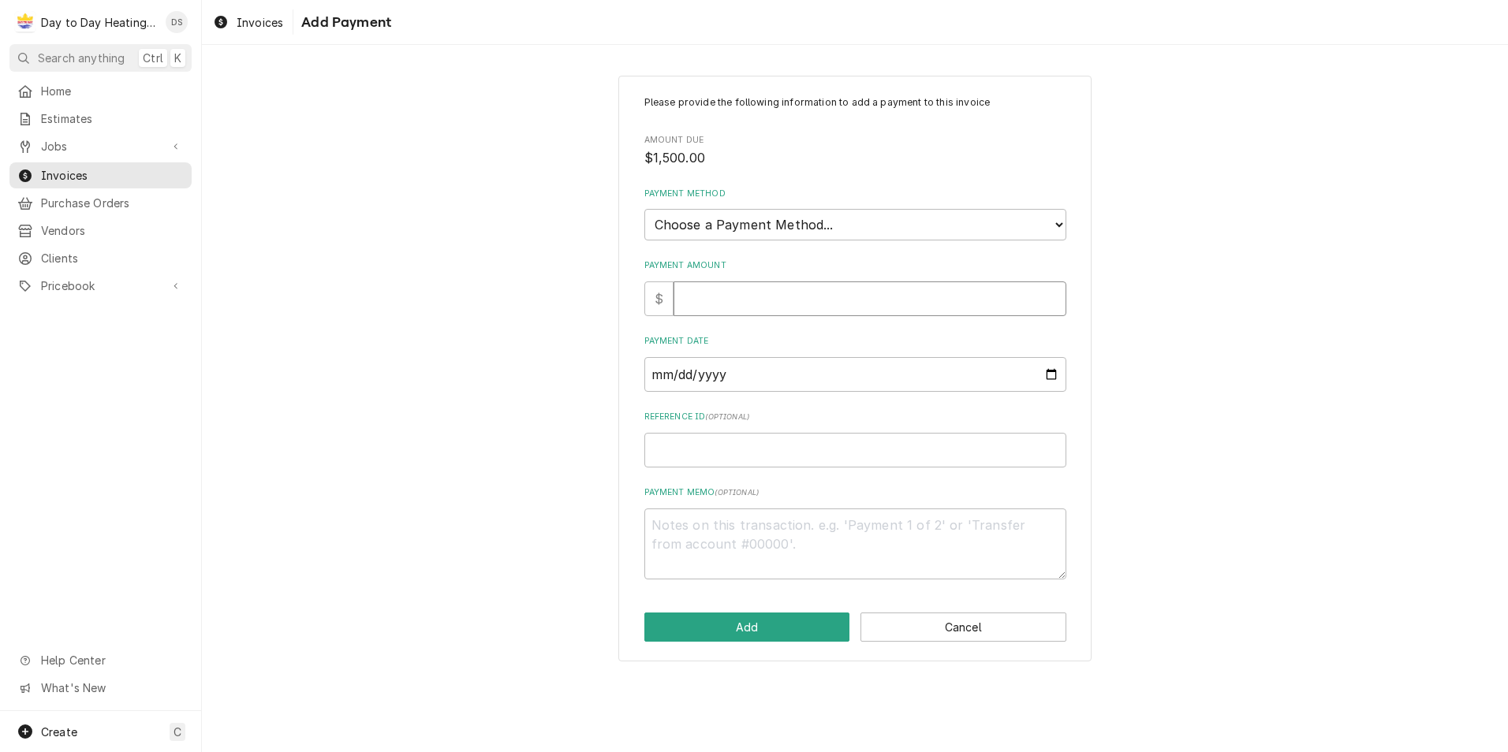
click at [703, 290] on input "Payment Amount" at bounding box center [869, 299] width 393 height 35
type textarea "x"
type input "1"
type textarea "x"
type input "15"
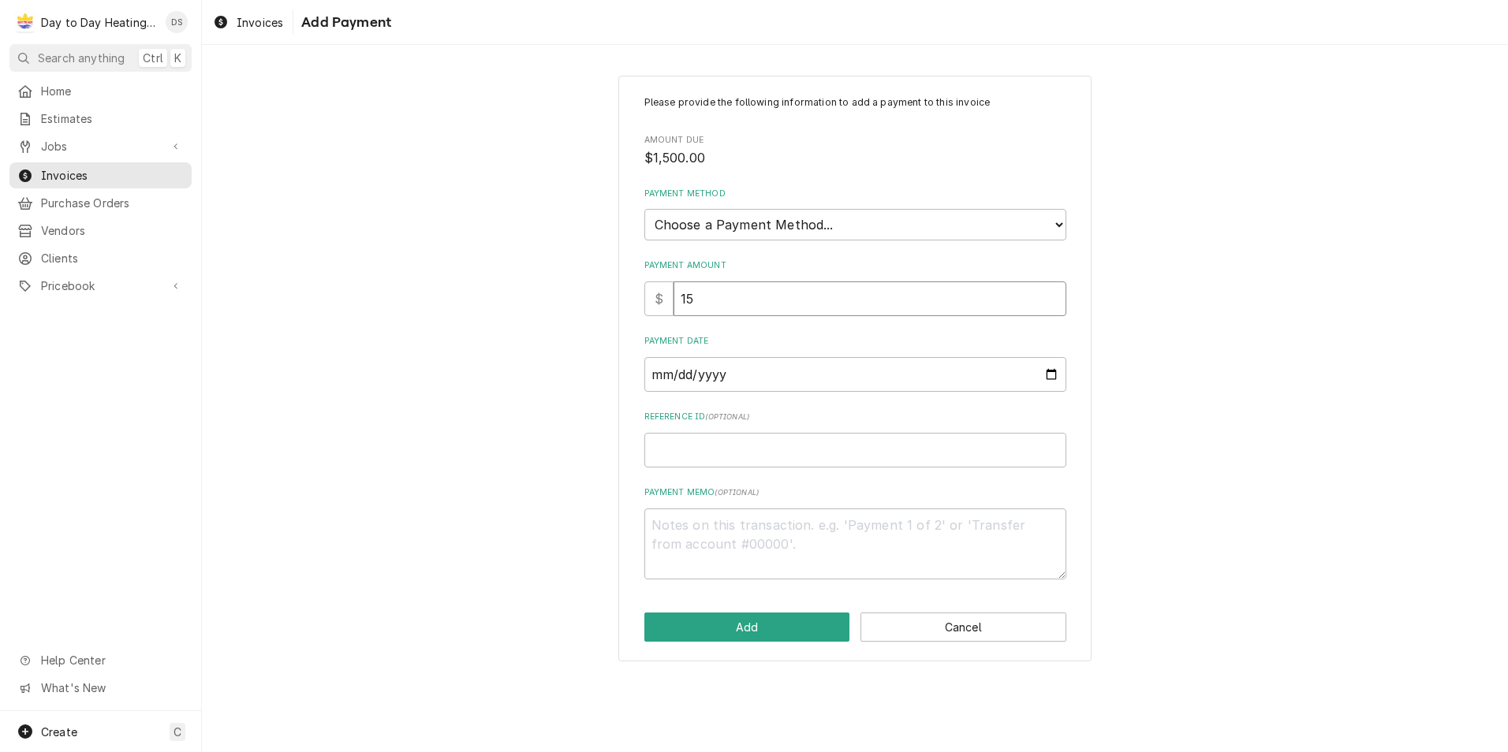
type textarea "x"
type input "150"
type textarea "x"
type input "1500"
click at [755, 226] on select "Choose a Payment Method... Cash Check Credit/Debit Card ACH/eCheck Other" at bounding box center [855, 225] width 422 height 32
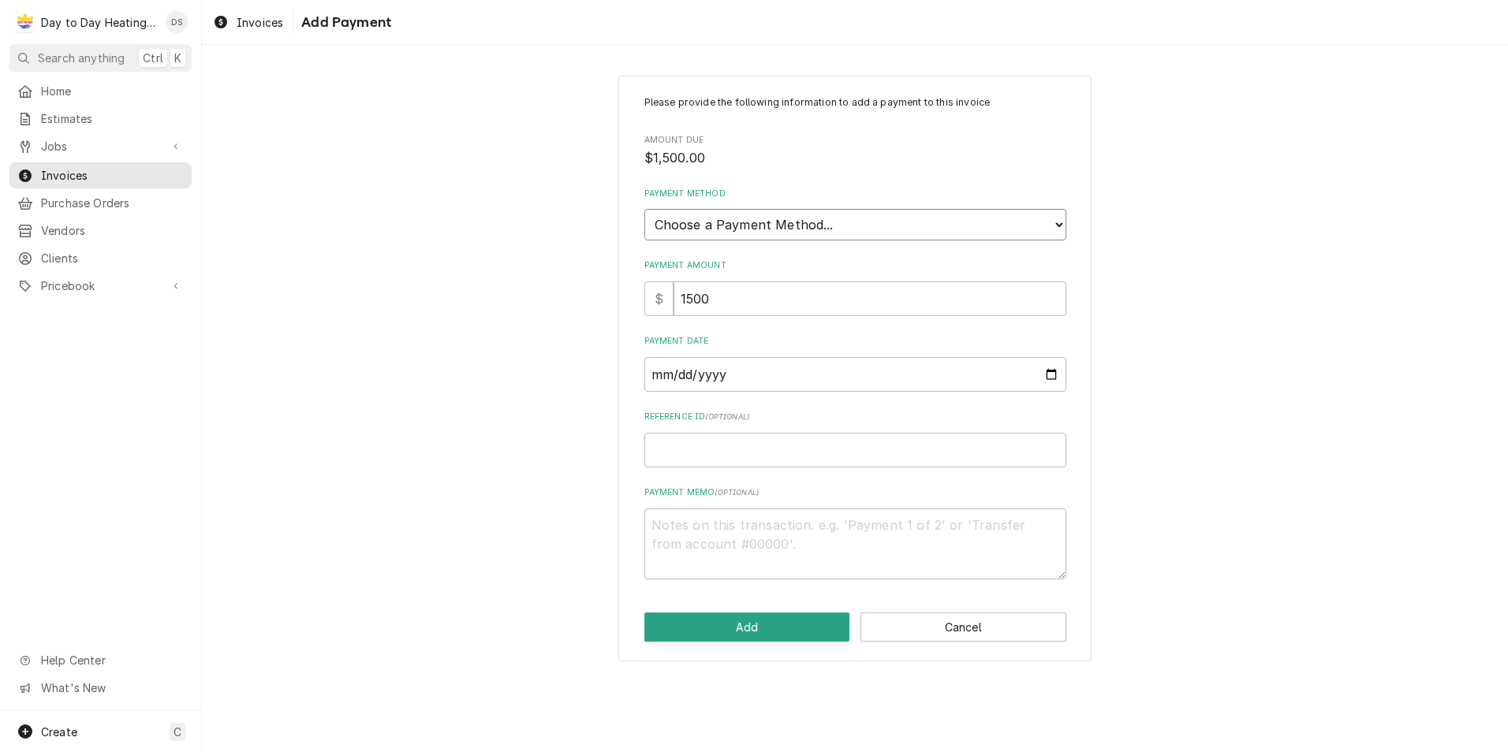
select select "2"
click at [644, 209] on select "Choose a Payment Method... Cash Check Credit/Debit Card ACH/eCheck Other" at bounding box center [855, 225] width 422 height 32
type textarea "x"
click at [805, 374] on input "Payment Date" at bounding box center [855, 374] width 422 height 35
click at [1060, 372] on input "Payment Date" at bounding box center [855, 374] width 422 height 35
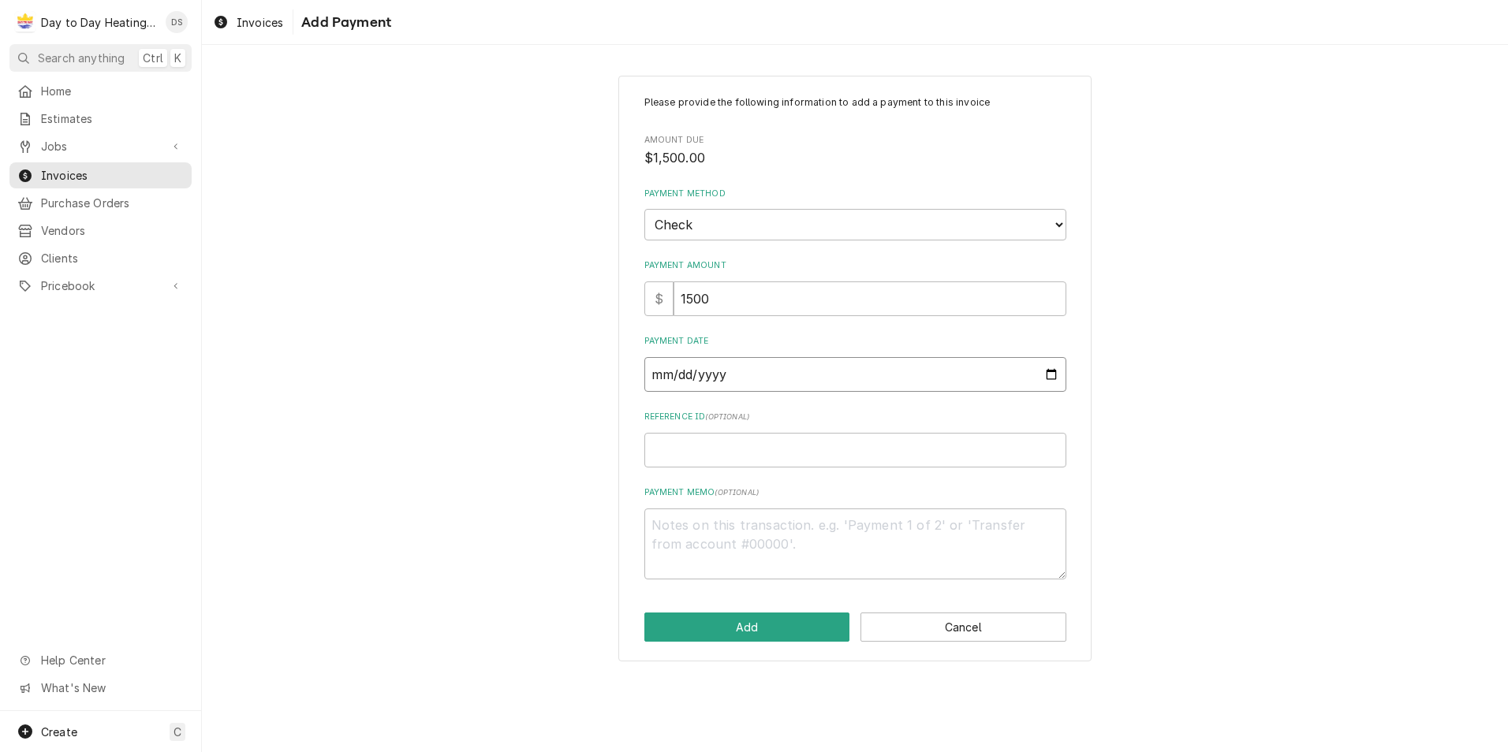
click at [1053, 375] on input "Payment Date" at bounding box center [855, 374] width 422 height 35
type input "2025-09-26"
click at [767, 622] on button "Add" at bounding box center [747, 627] width 206 height 29
type textarea "x"
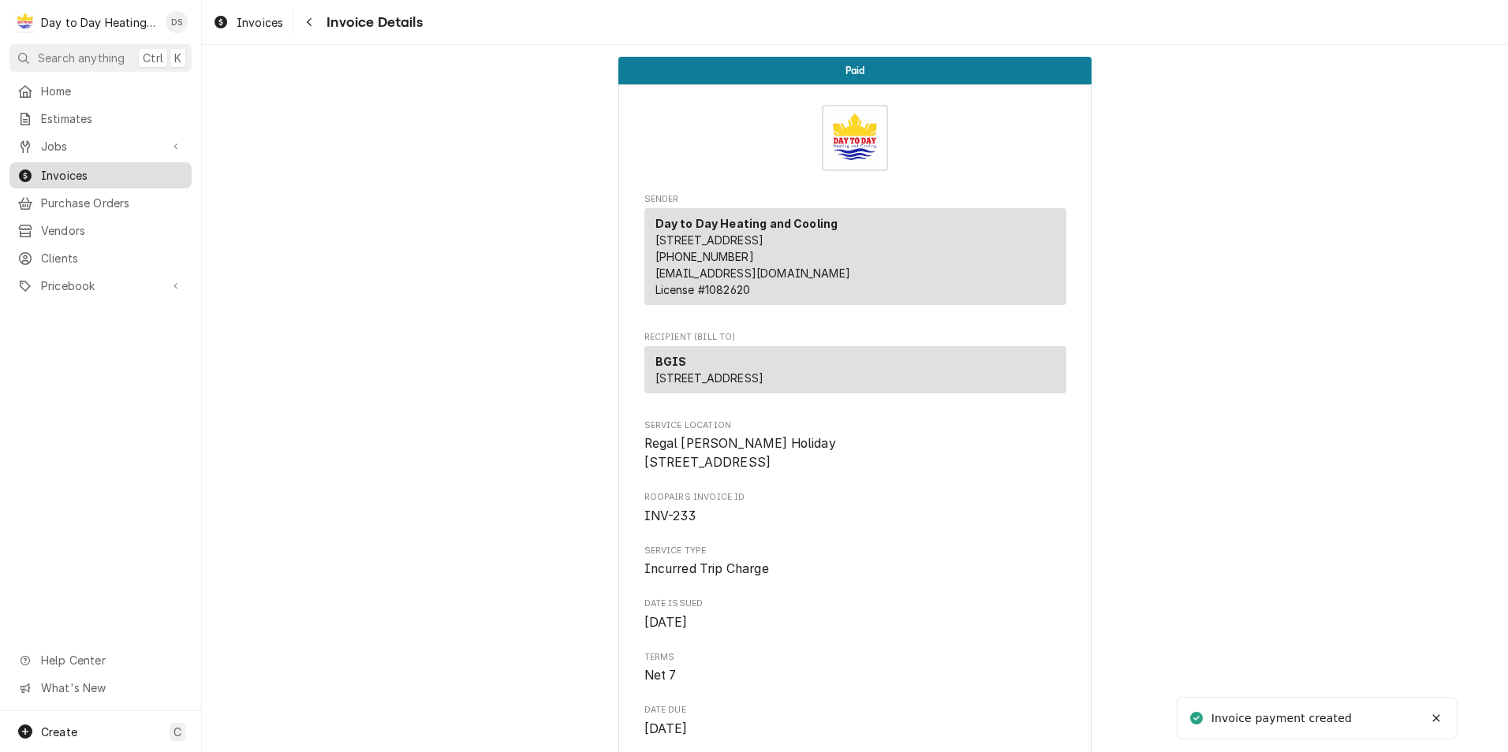
click at [48, 162] on link "Invoices" at bounding box center [100, 175] width 182 height 26
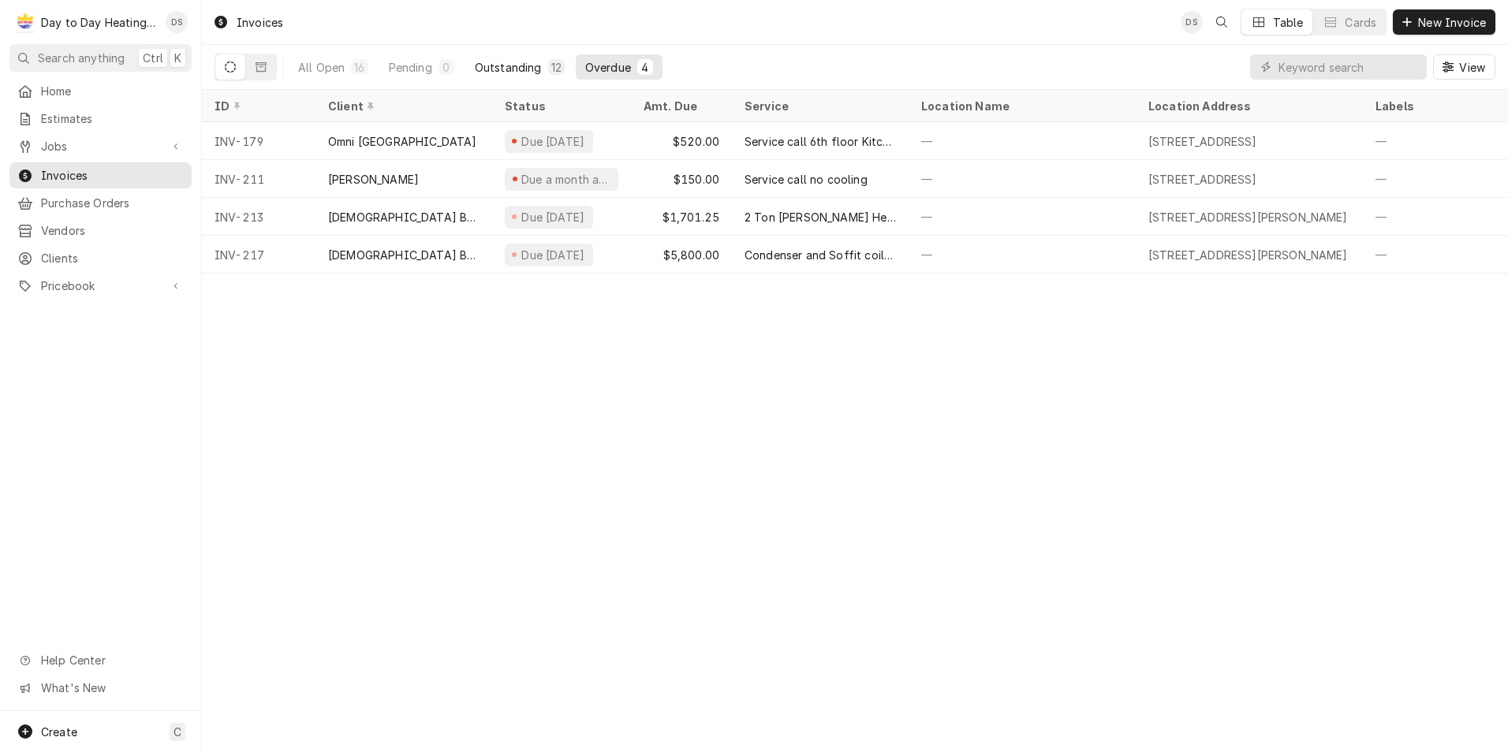
click at [516, 67] on div "Outstanding" at bounding box center [508, 67] width 67 height 17
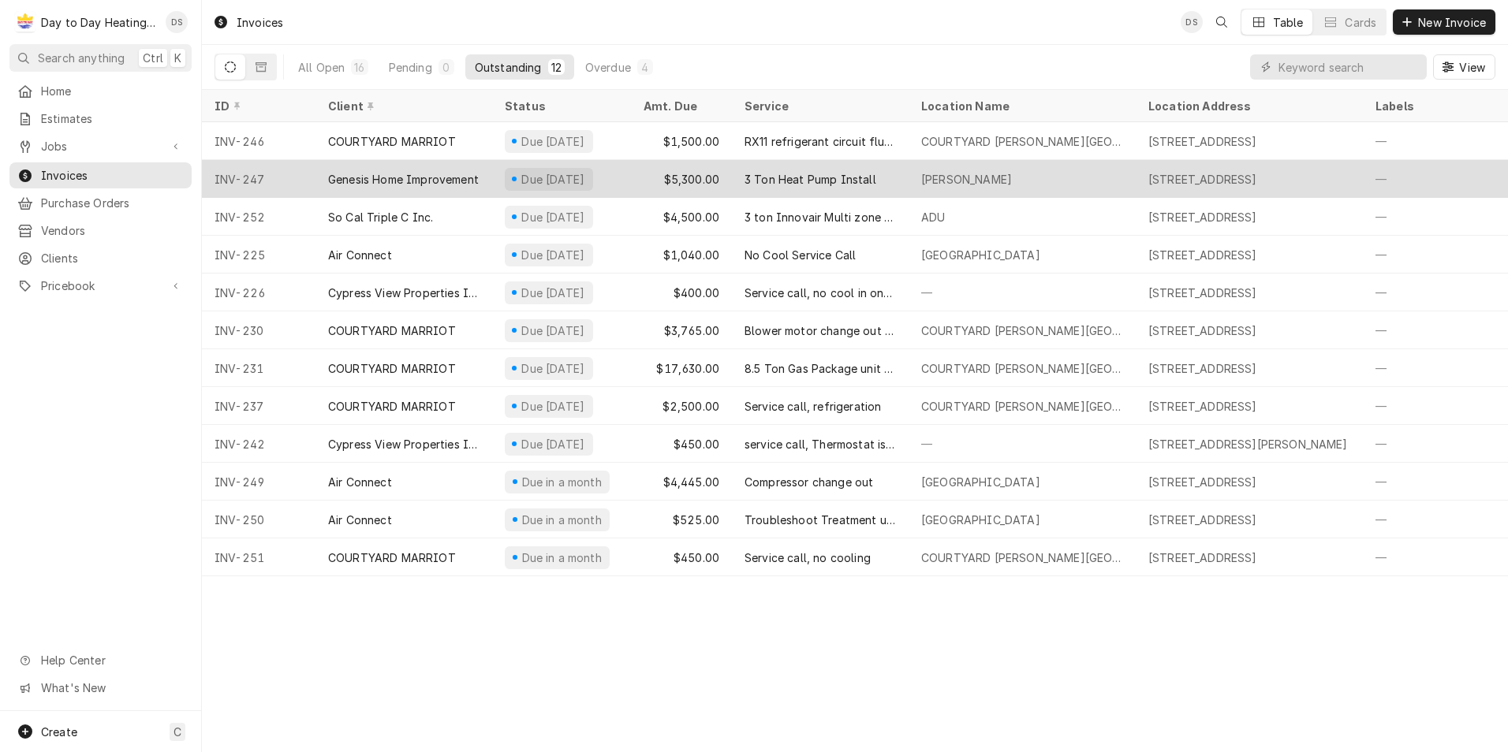
click at [806, 171] on div "3 Ton Heat Pump Install" at bounding box center [810, 179] width 132 height 17
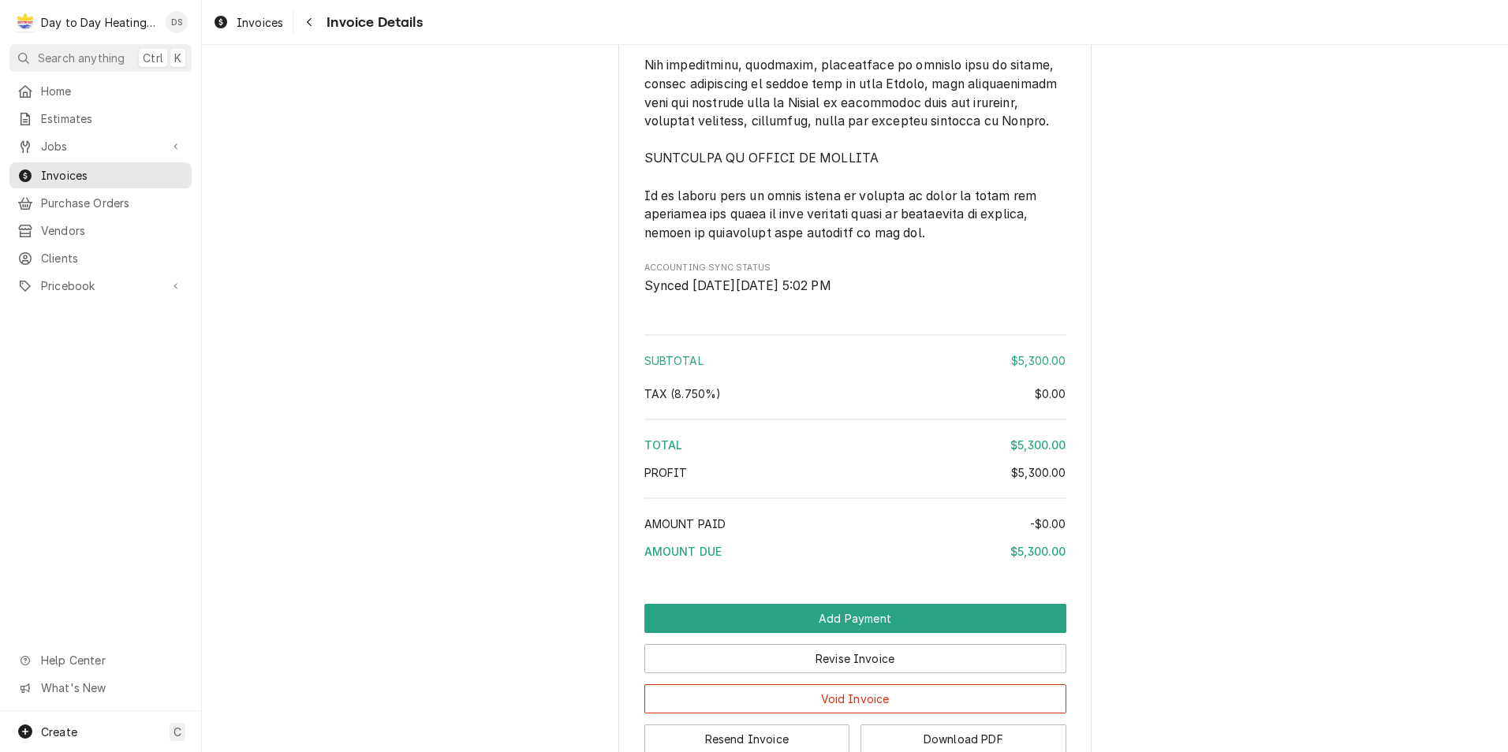
scroll to position [4140, 0]
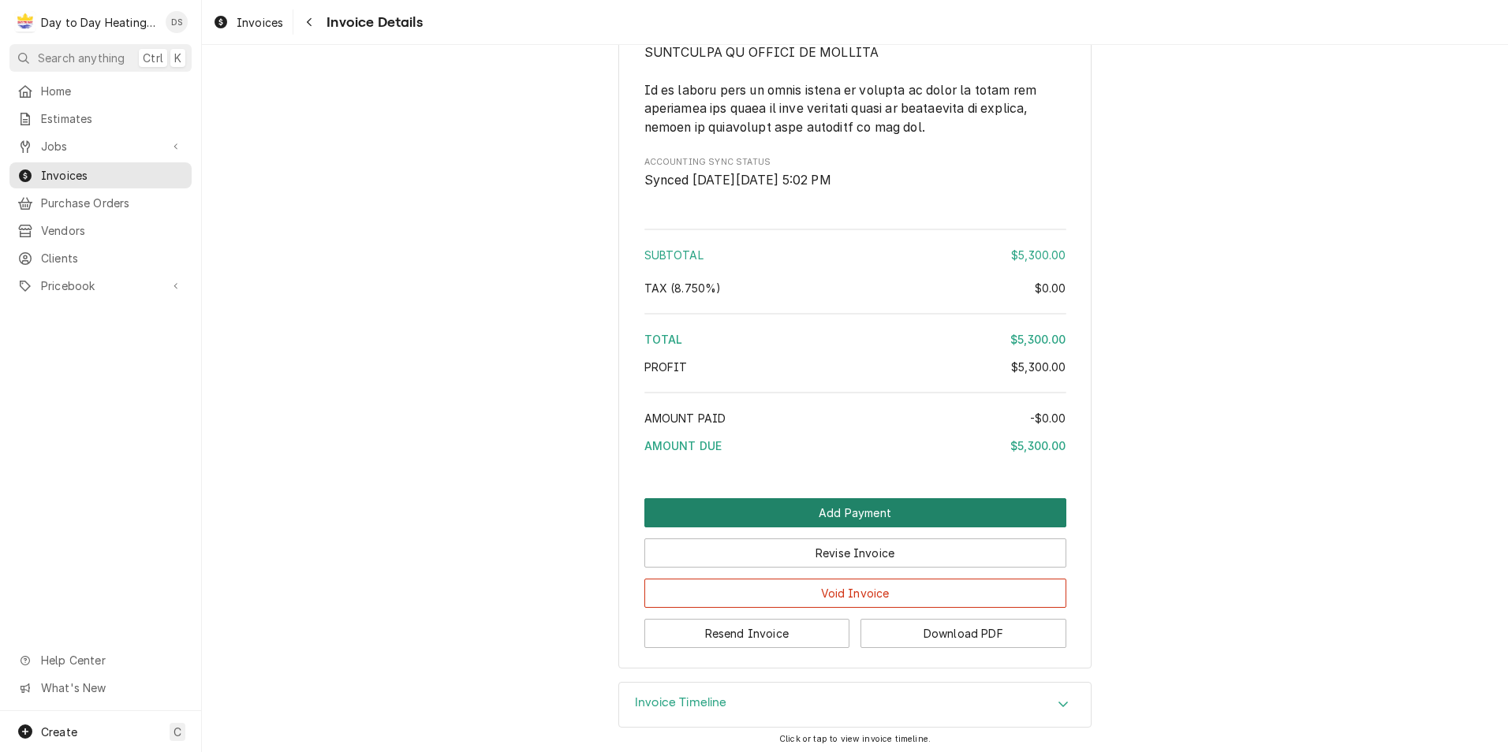
click at [868, 502] on button "Add Payment" at bounding box center [855, 512] width 422 height 29
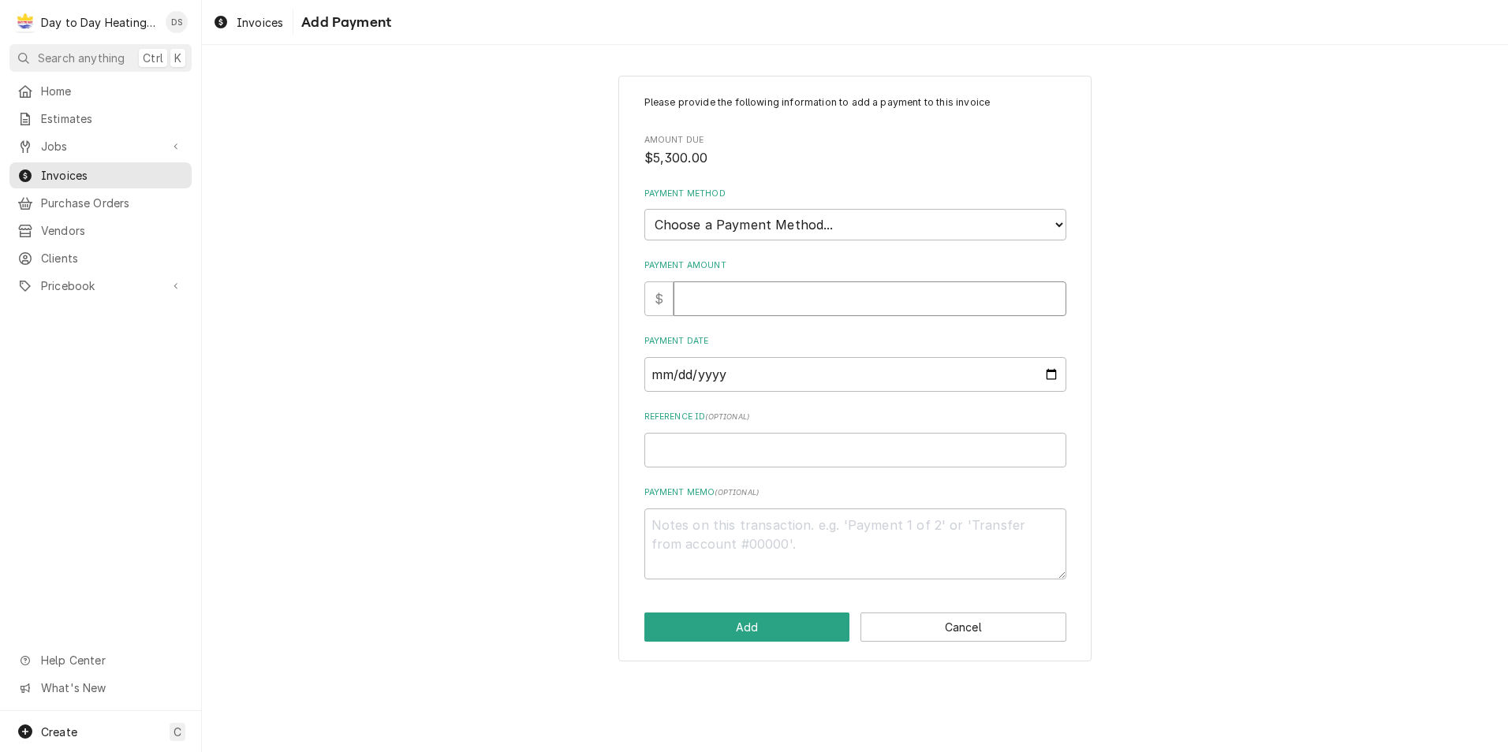
click at [752, 304] on input "Payment Amount" at bounding box center [869, 299] width 393 height 35
type textarea "x"
type input "2"
type textarea "x"
type input "23"
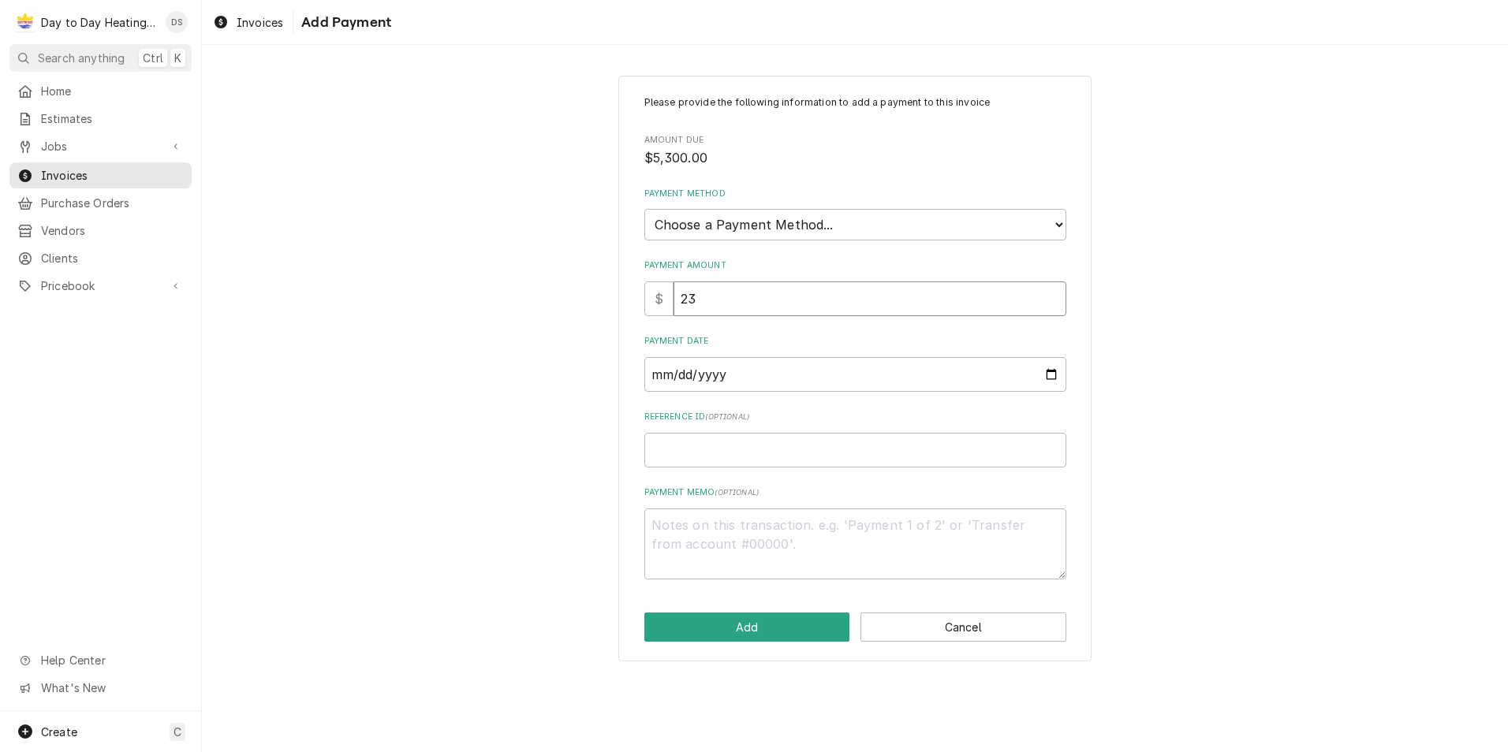
type textarea "x"
type input "2"
type textarea "x"
type input "5"
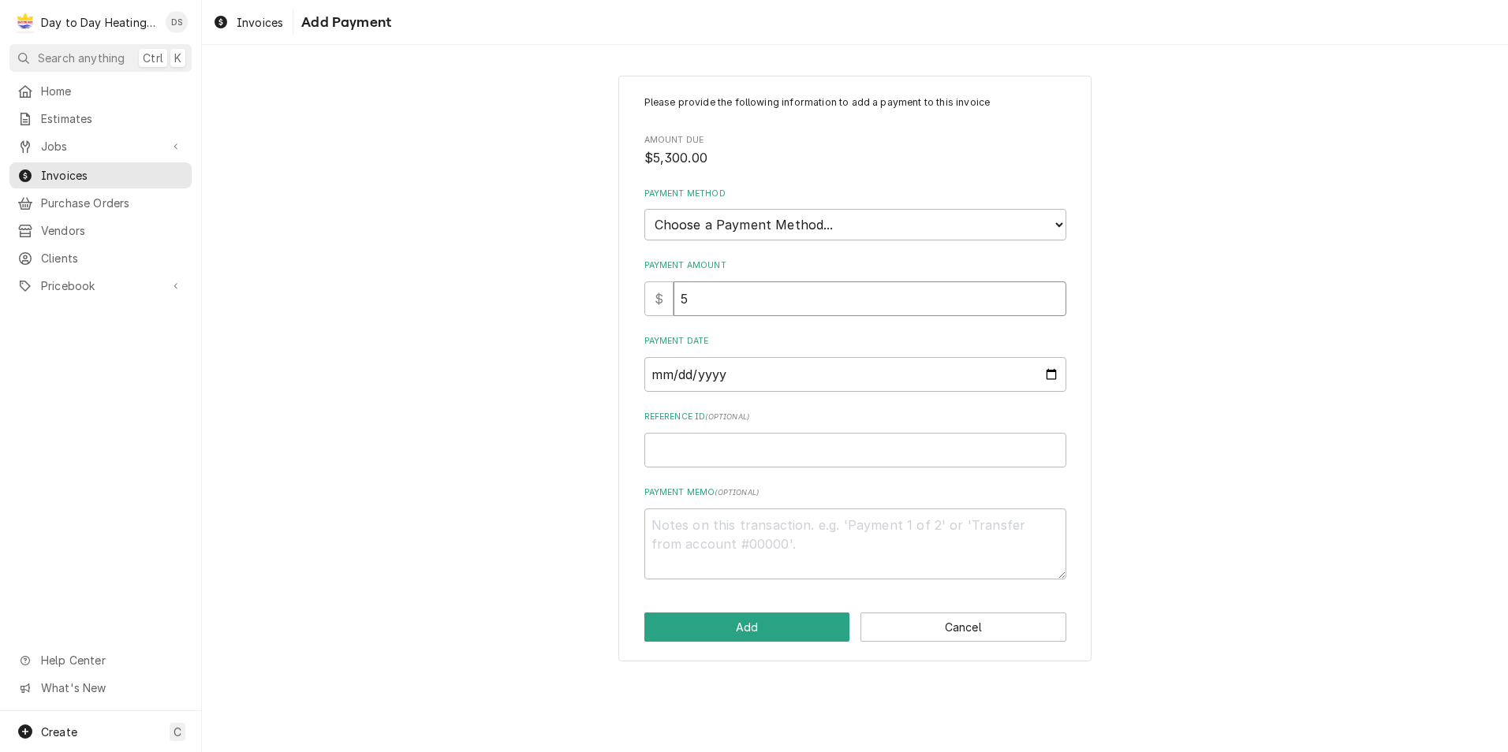
type textarea "x"
type input "53"
type textarea "x"
type input "530"
type textarea "x"
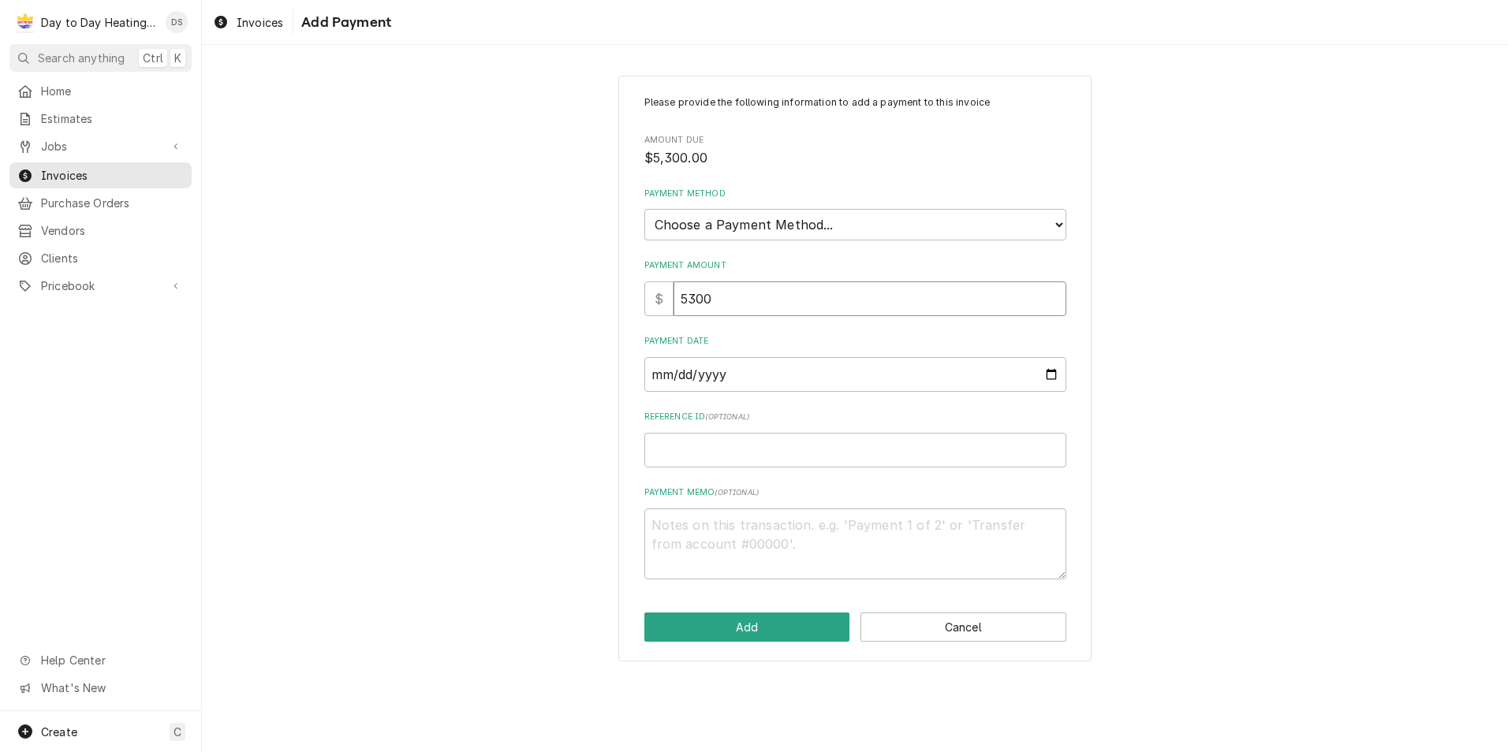
type input "5300"
click at [735, 227] on select "Choose a Payment Method... Cash Check Credit/Debit Card ACH/eCheck Other" at bounding box center [855, 225] width 422 height 32
select select "2"
click at [644, 209] on select "Choose a Payment Method... Cash Check Credit/Debit Card ACH/eCheck Other" at bounding box center [855, 225] width 422 height 32
type textarea "x"
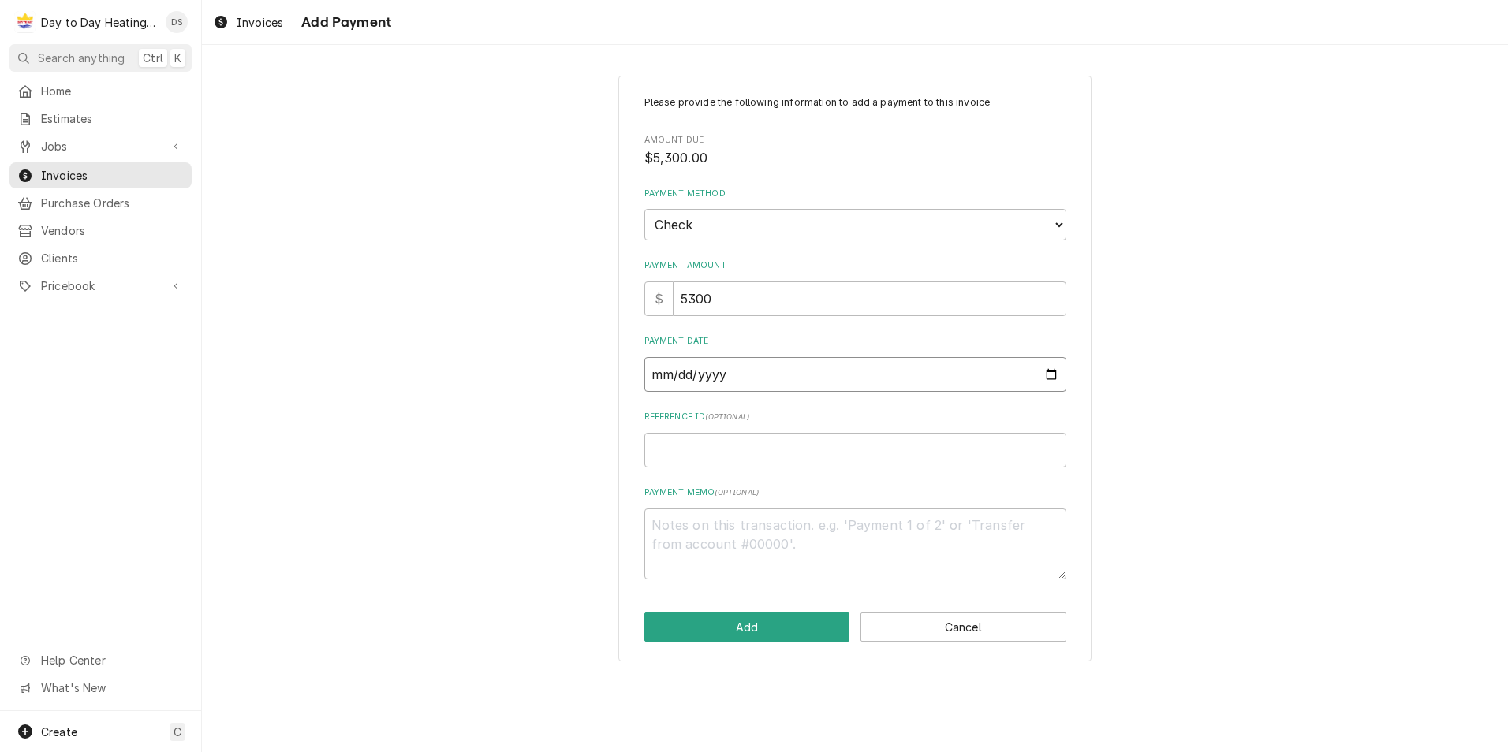
click at [756, 369] on input "Payment Date" at bounding box center [855, 374] width 422 height 35
click at [1042, 374] on input "Payment Date" at bounding box center [855, 374] width 422 height 35
click at [1048, 373] on input "Payment Date" at bounding box center [855, 374] width 422 height 35
type input "2025-09-26"
click at [770, 625] on button "Add" at bounding box center [747, 627] width 206 height 29
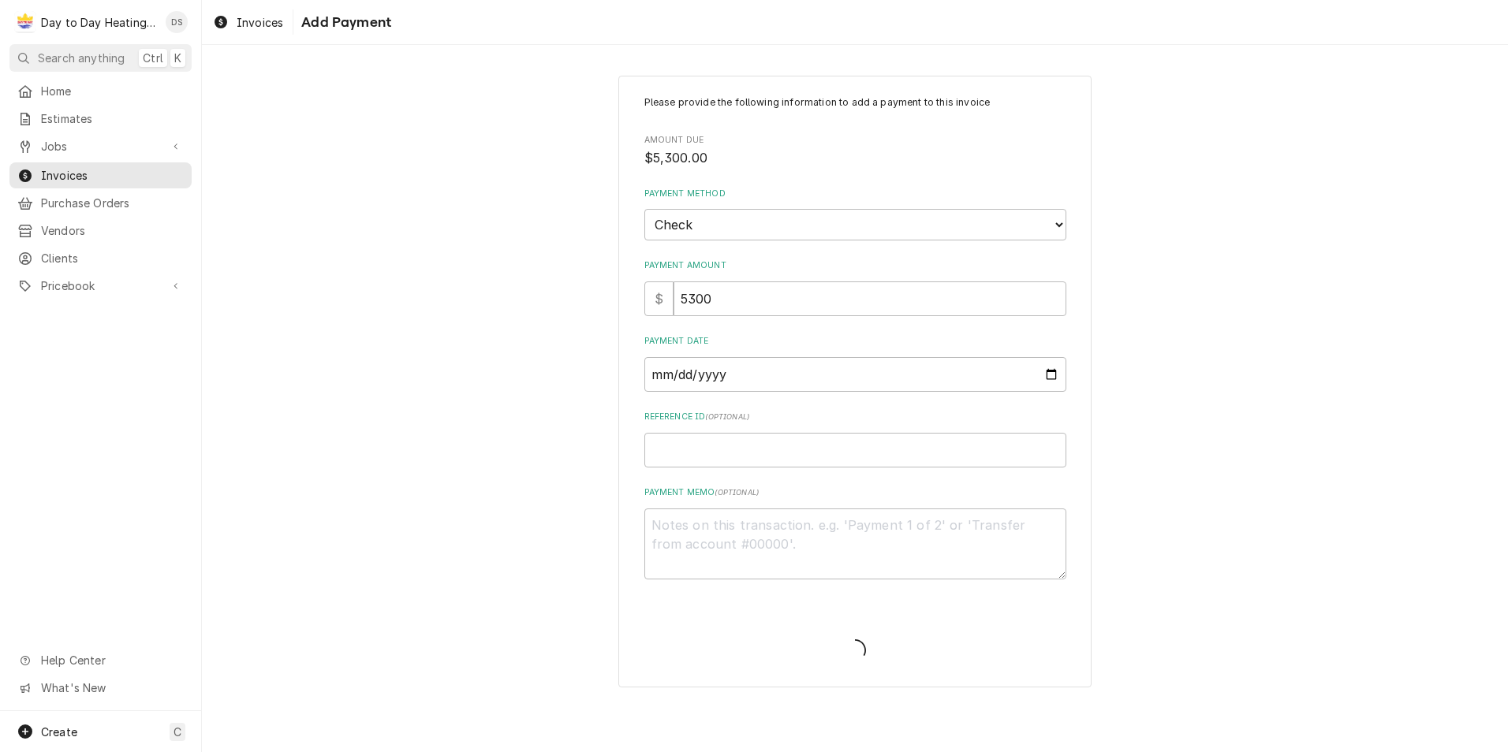
type textarea "x"
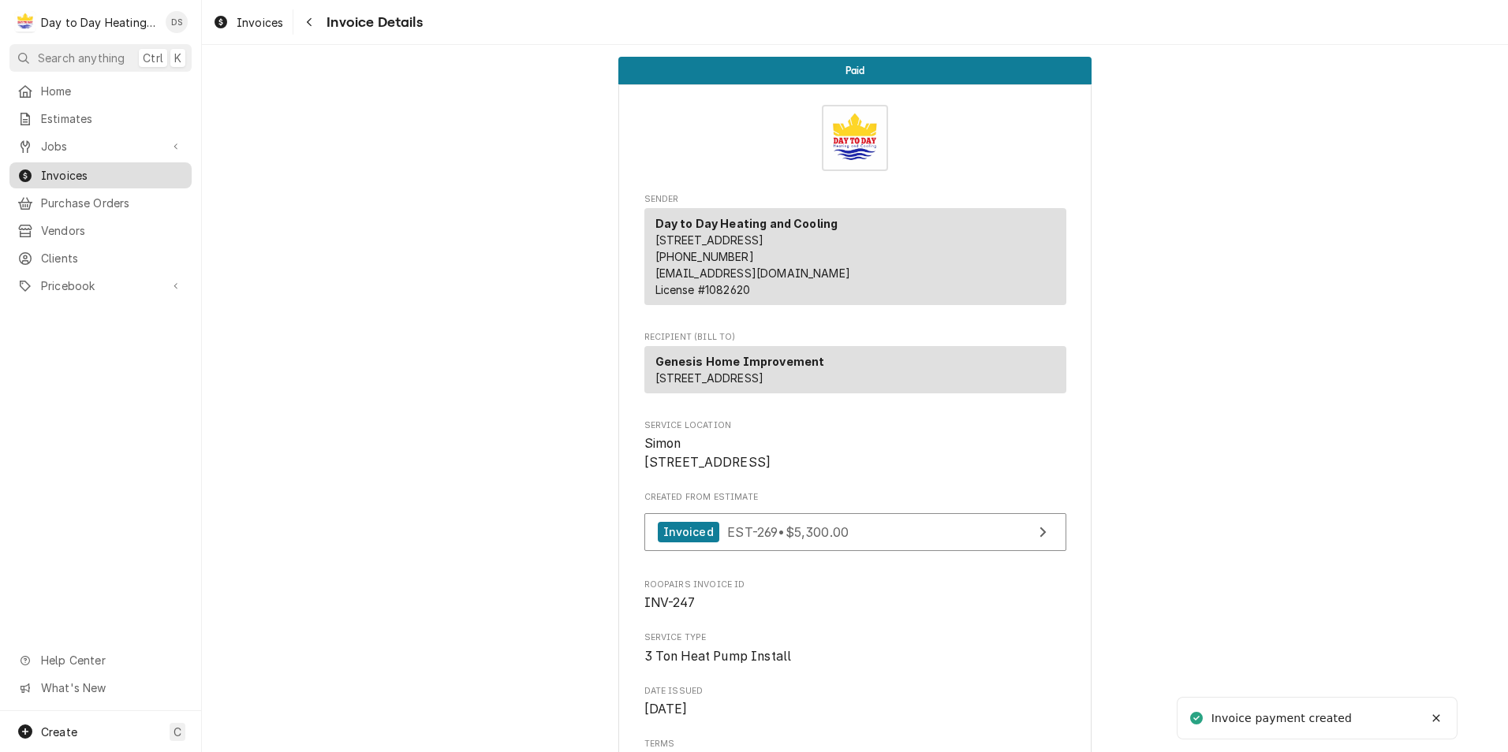
click at [75, 170] on span "Invoices" at bounding box center [112, 175] width 143 height 17
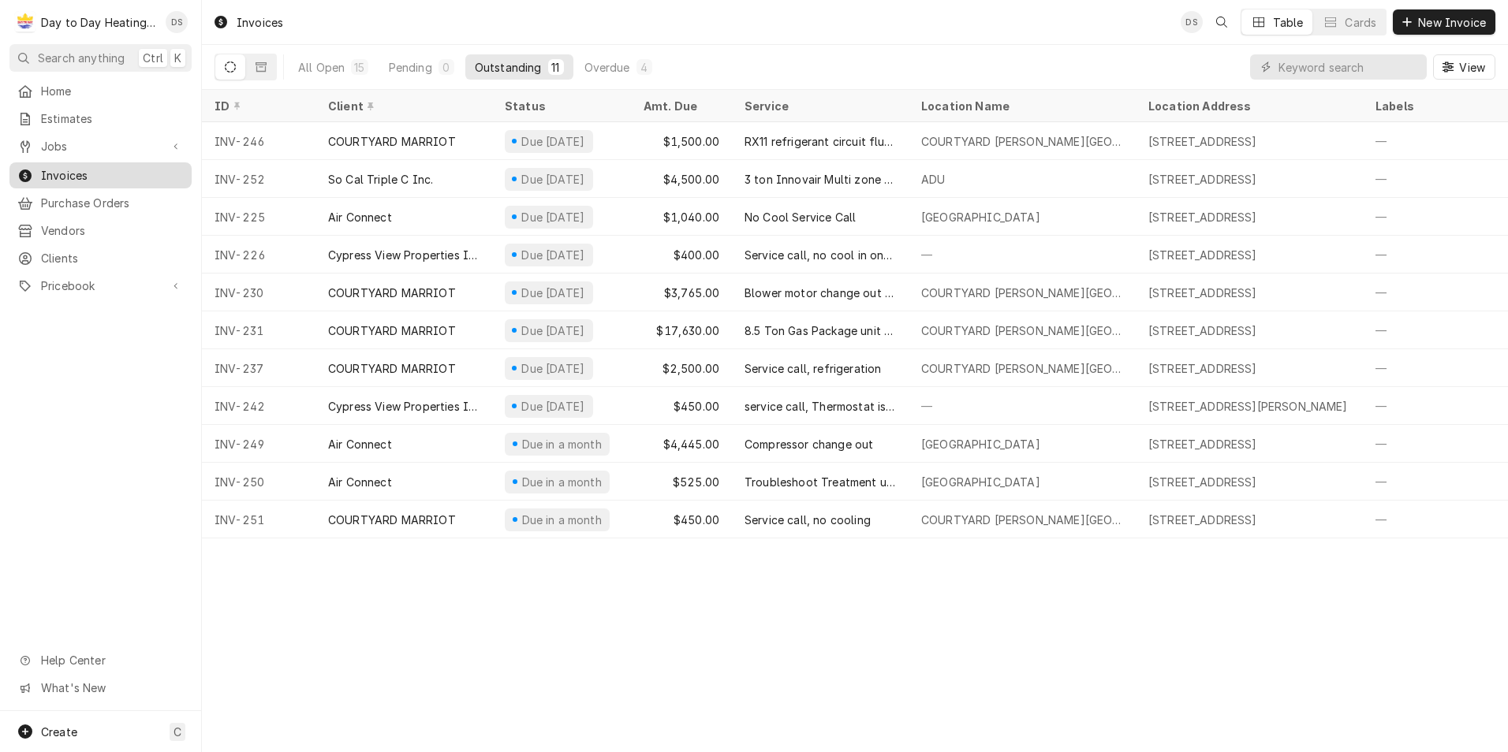
click at [63, 167] on span "Invoices" at bounding box center [112, 175] width 143 height 17
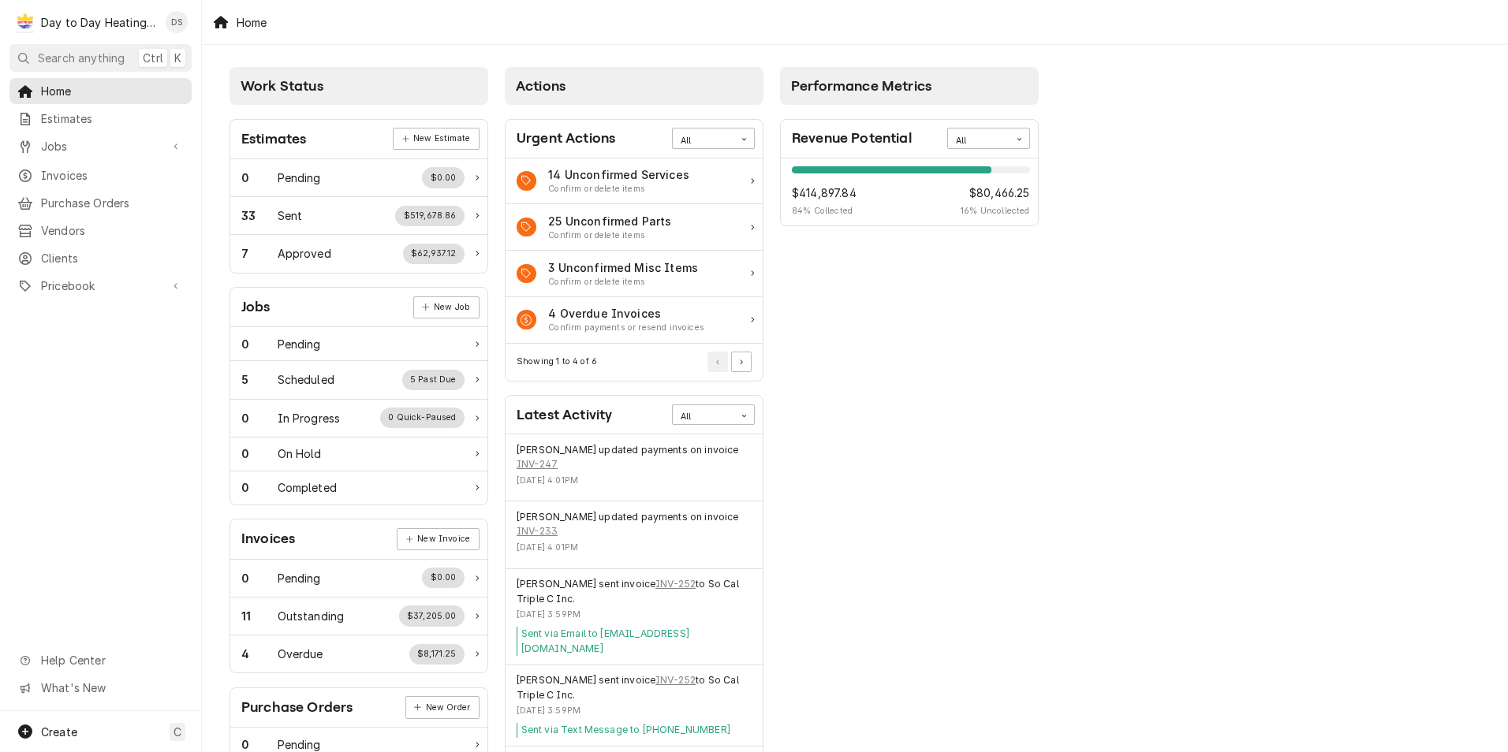
scroll to position [158, 0]
